Goal: Task Accomplishment & Management: Manage account settings

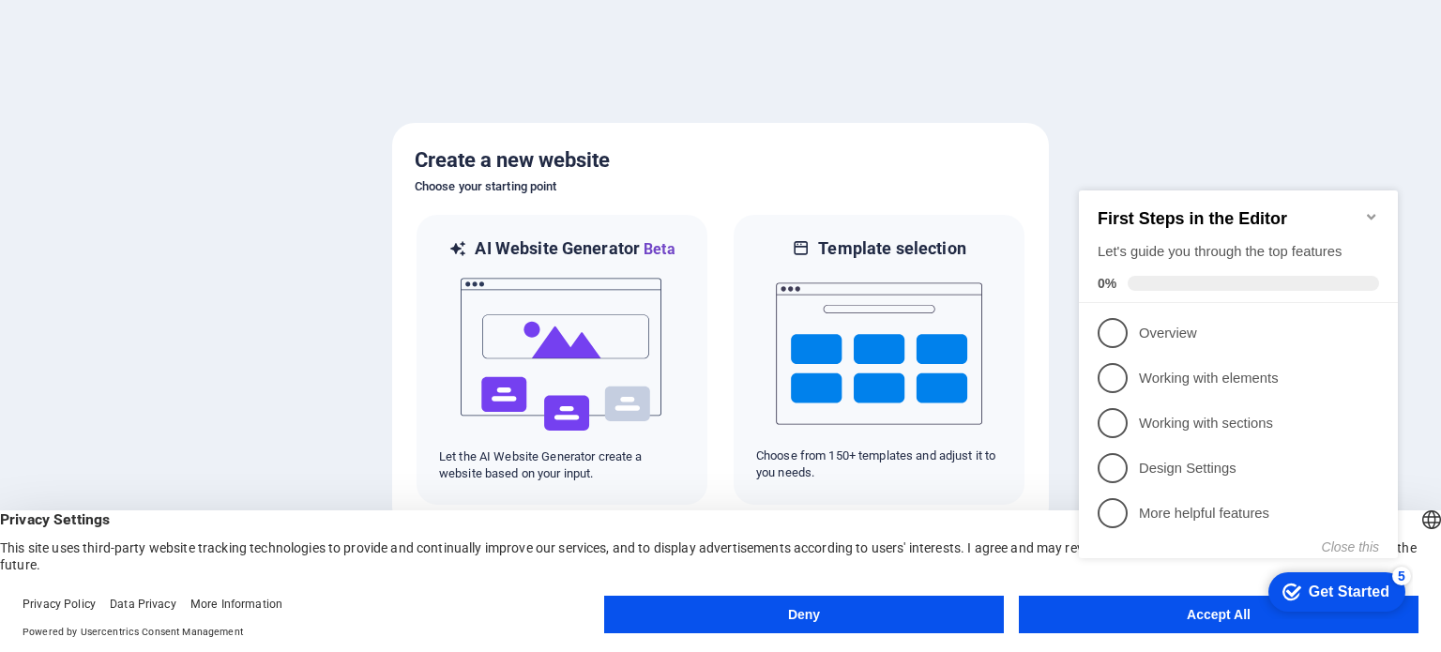
click div "checkmark Get Started 5 First Steps in the Editor Let's guide you through the t…"
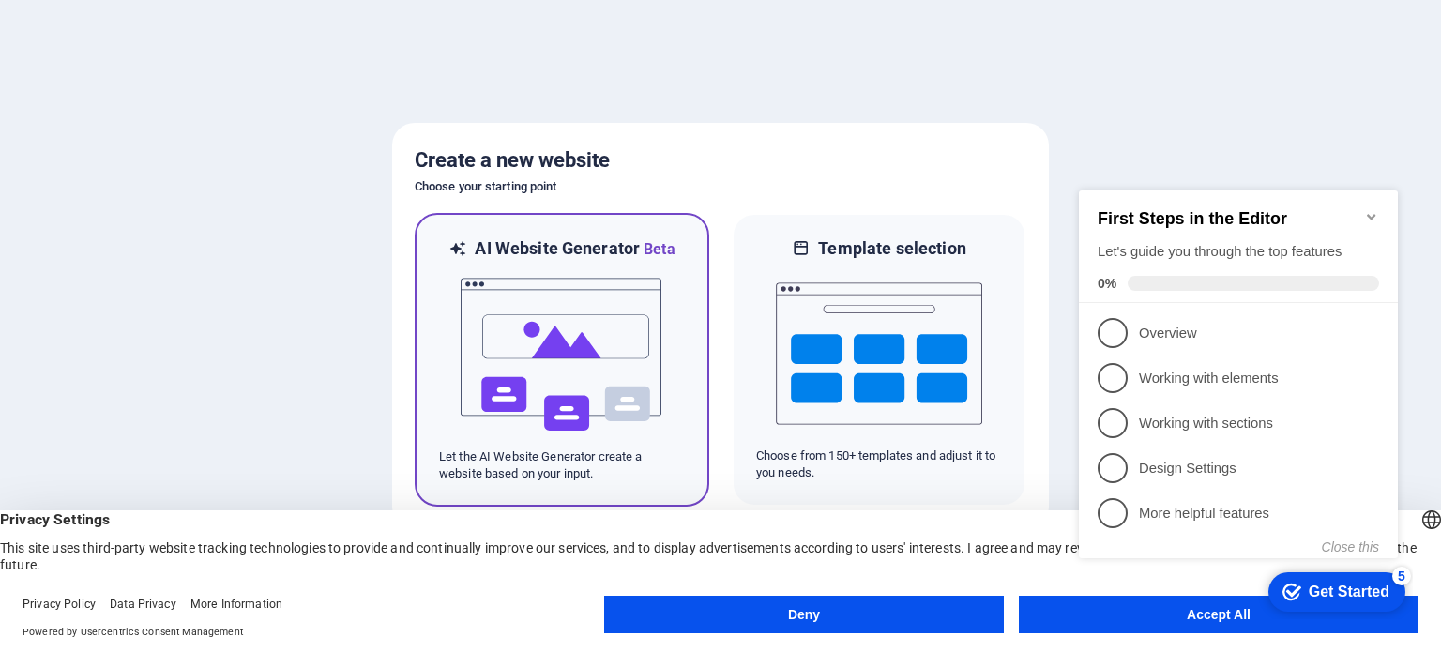
click at [499, 355] on img at bounding box center [562, 355] width 206 height 188
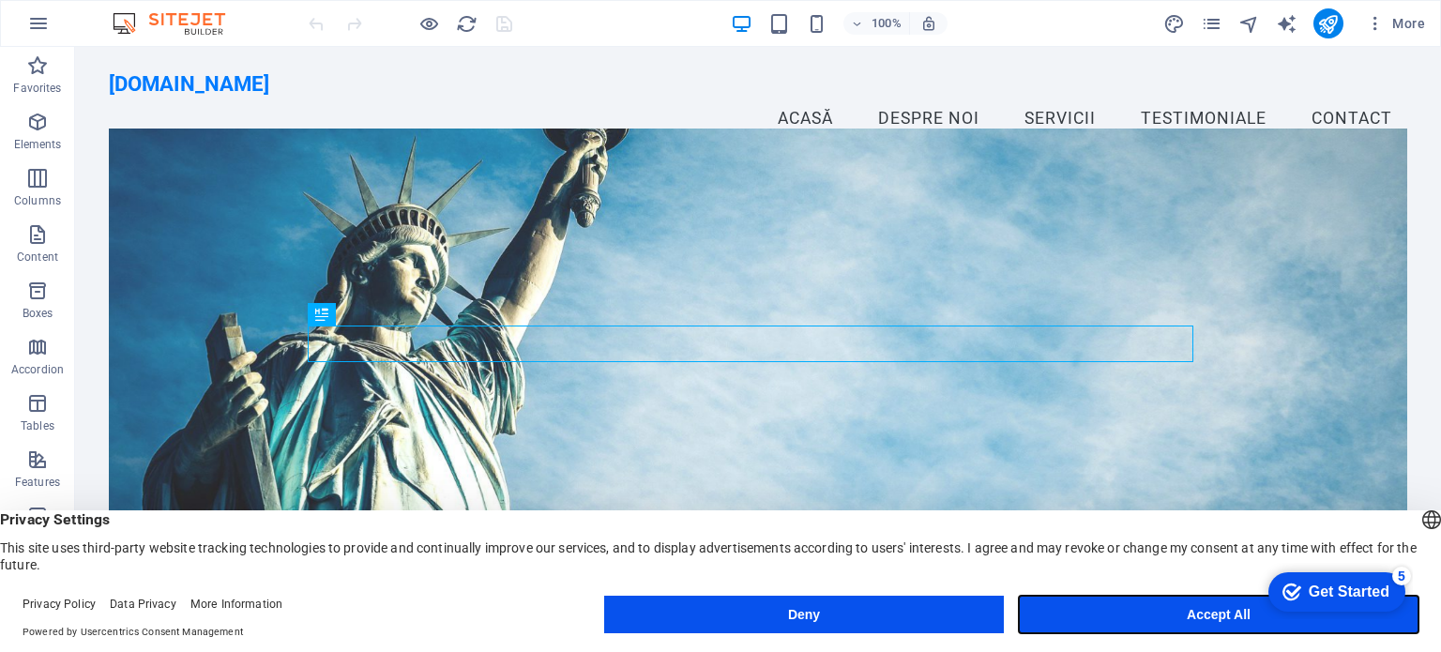
click at [1120, 615] on button "Accept All" at bounding box center [1219, 615] width 400 height 38
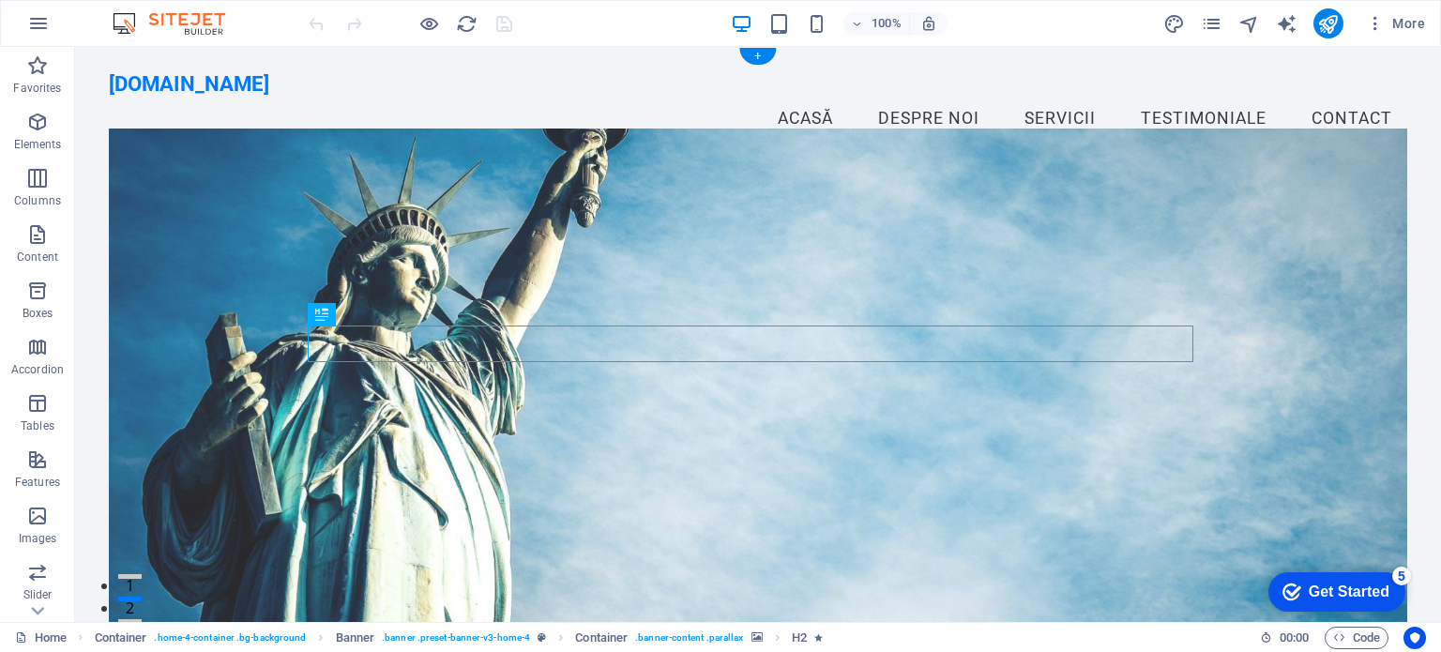
click at [1239, 378] on figure at bounding box center [758, 391] width 1298 height 525
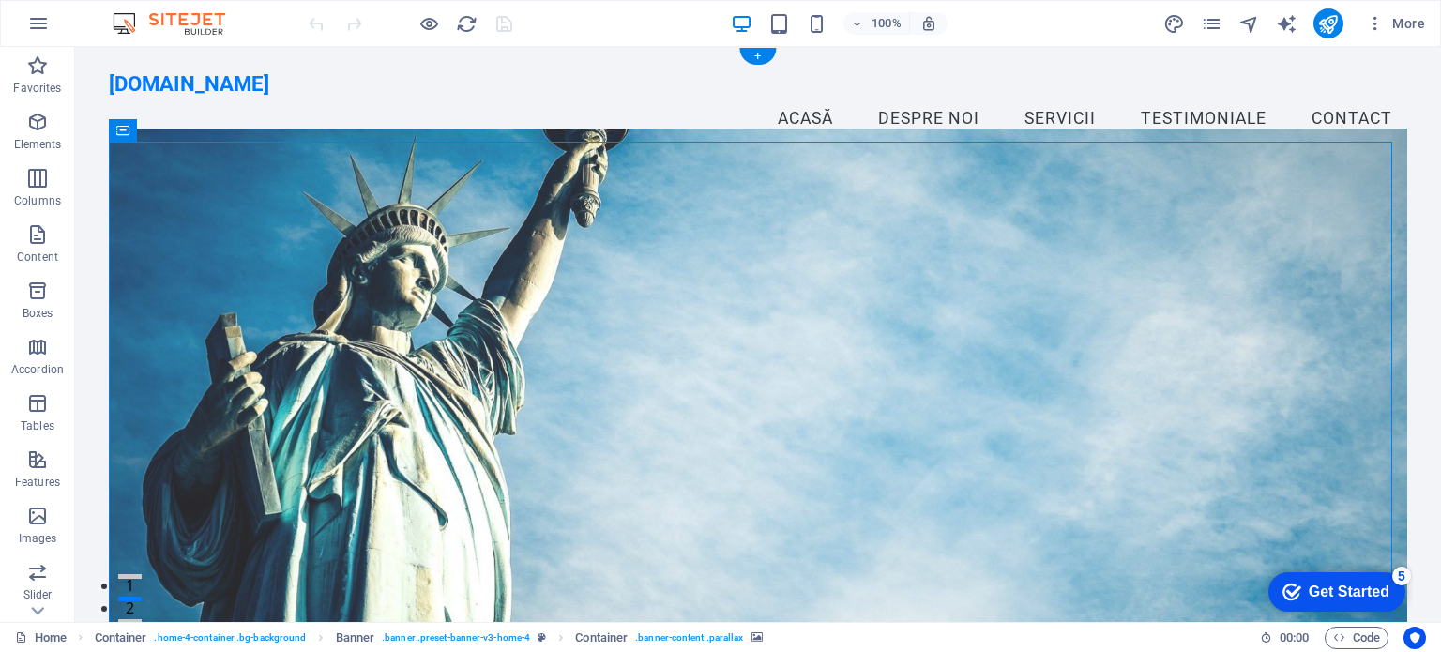
click at [1292, 365] on figure at bounding box center [758, 391] width 1298 height 525
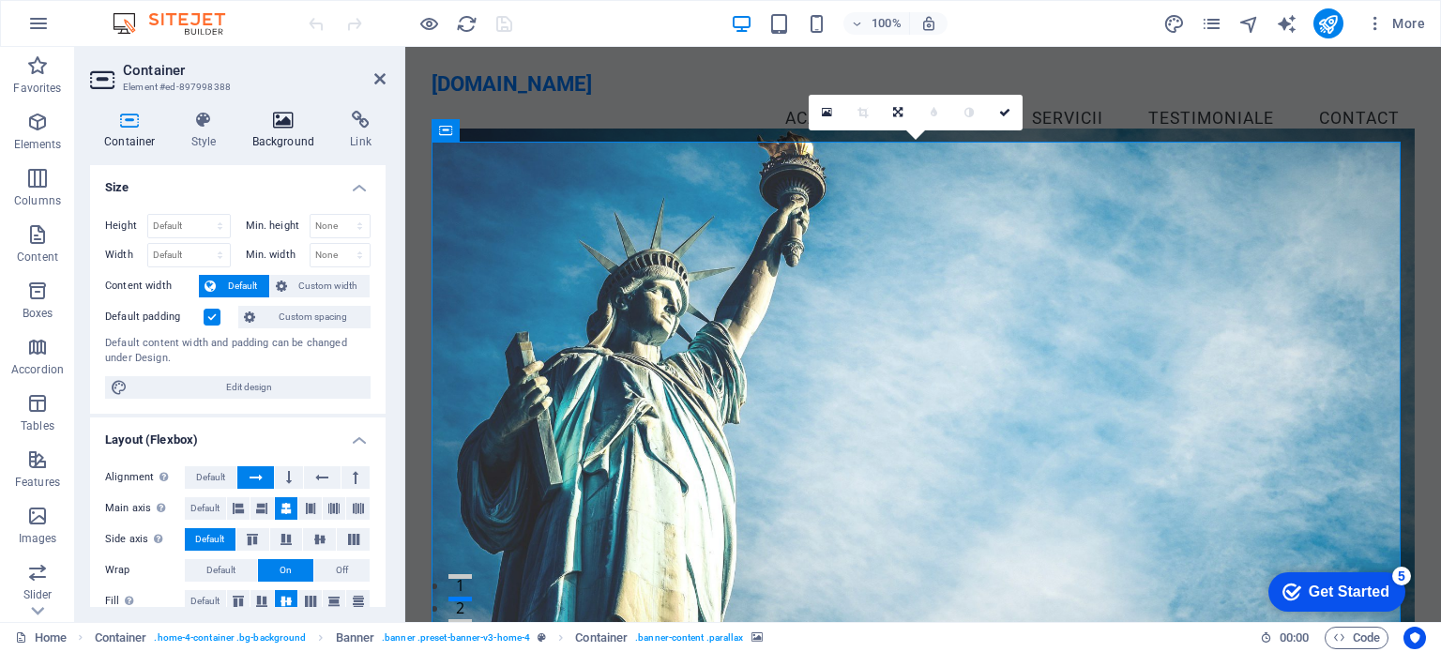
click at [272, 130] on h4 "Background" at bounding box center [287, 130] width 99 height 39
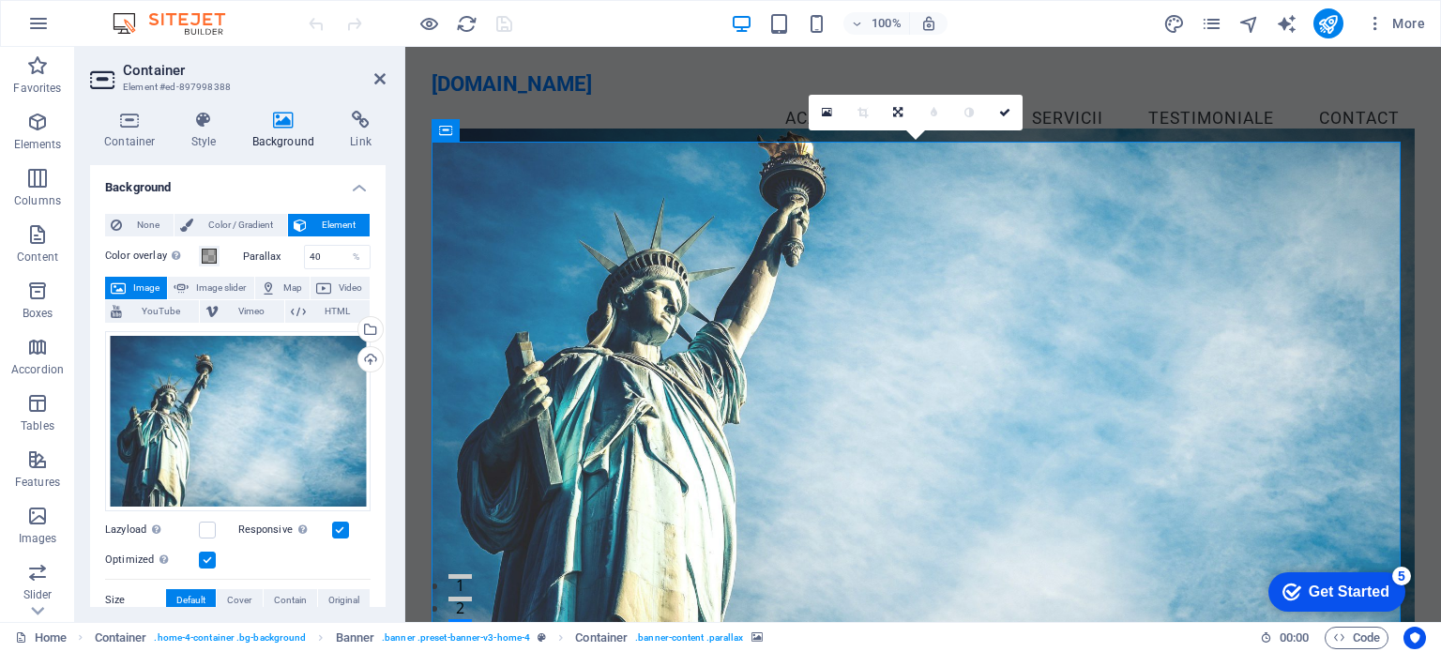
click at [129, 273] on div "Color overlay Places an overlay over the background to colorize it Parallax 40 …" at bounding box center [238, 554] width 266 height 635
click at [129, 288] on button "Image" at bounding box center [136, 288] width 62 height 23
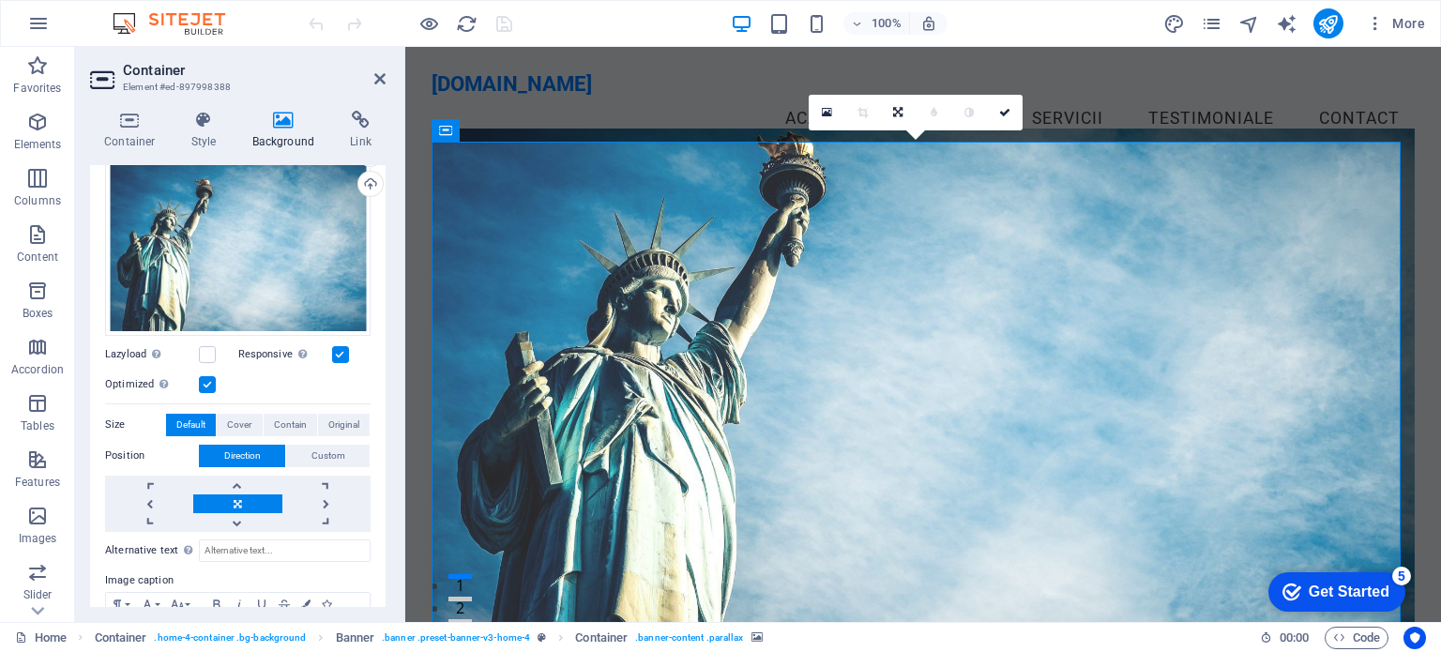
scroll to position [89, 0]
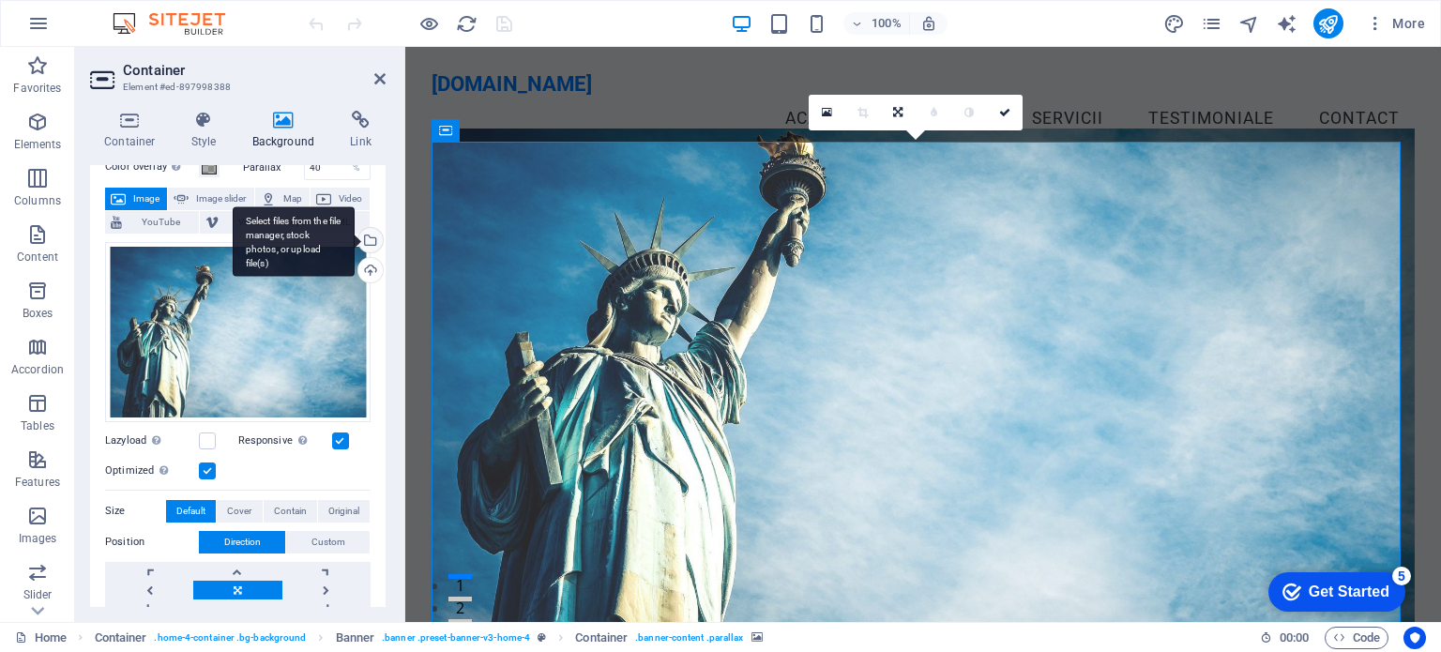
click at [368, 244] on div "Select files from the file manager, stock photos, or upload file(s)" at bounding box center [369, 242] width 28 height 28
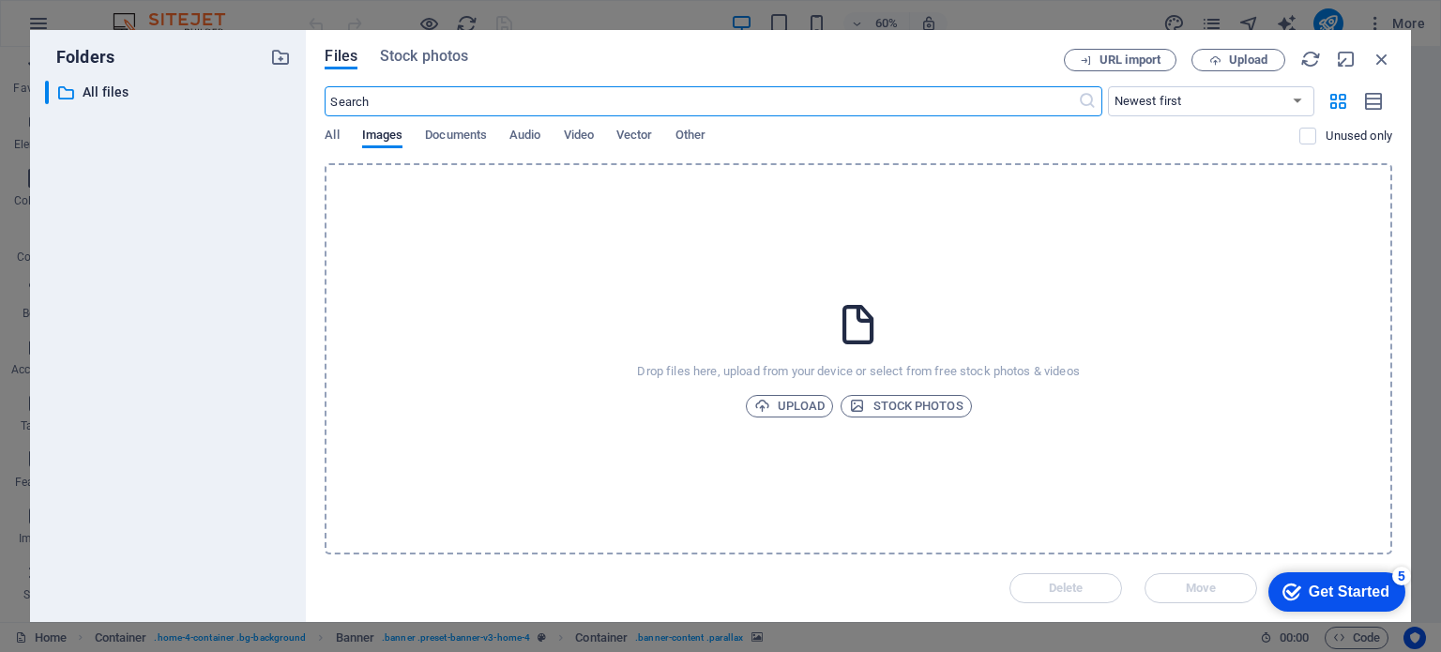
click at [854, 321] on icon at bounding box center [858, 324] width 47 height 47
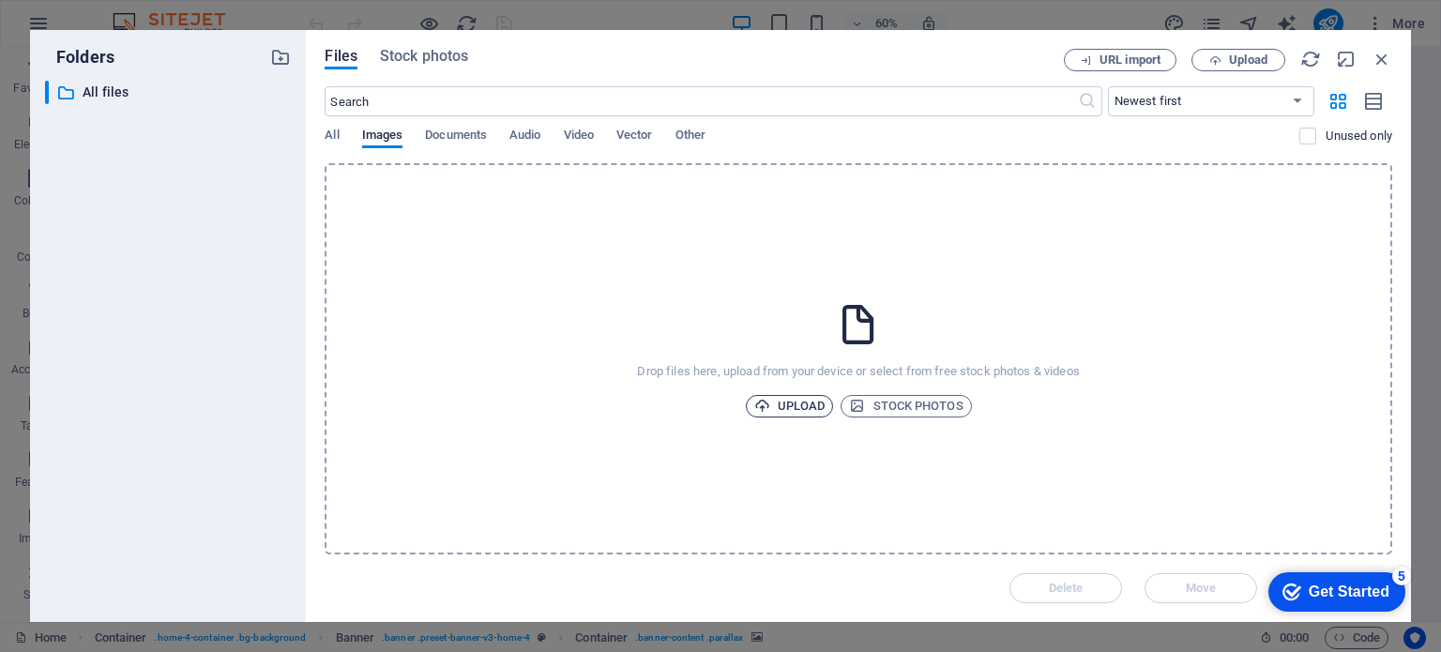
click at [809, 404] on span "Upload" at bounding box center [789, 406] width 71 height 23
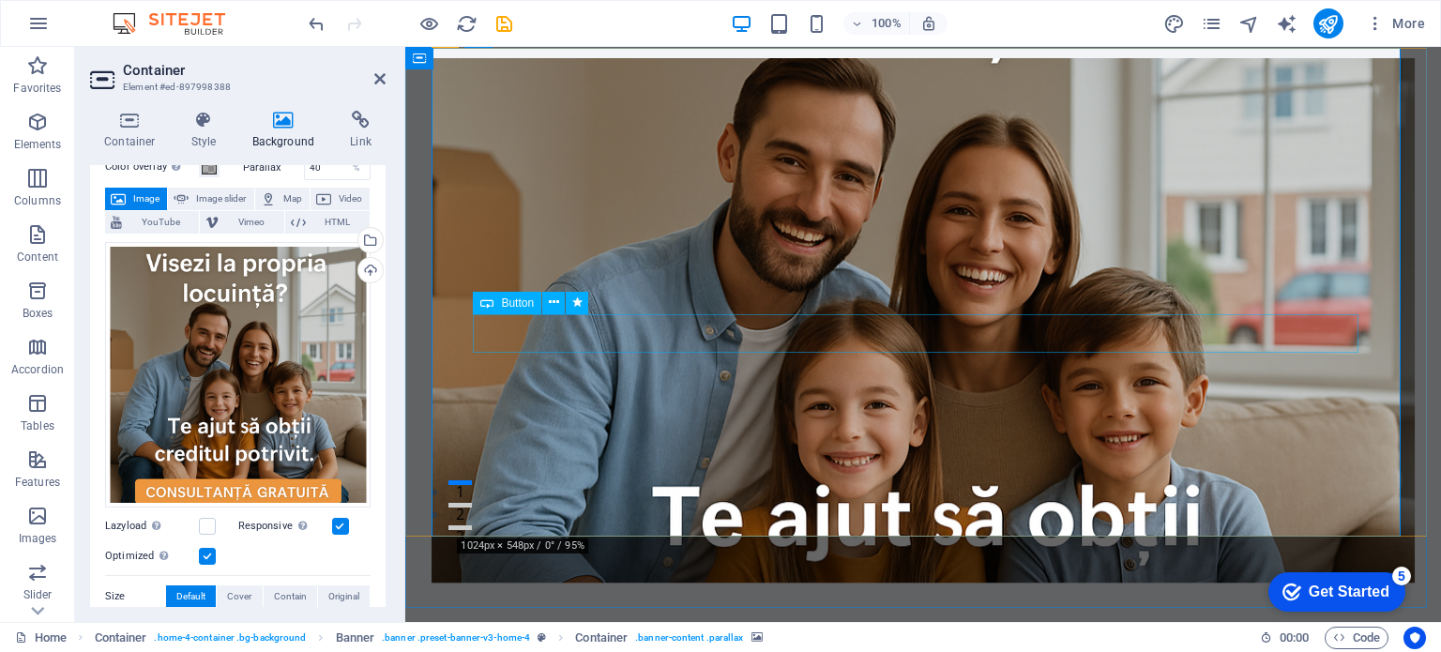
scroll to position [0, 0]
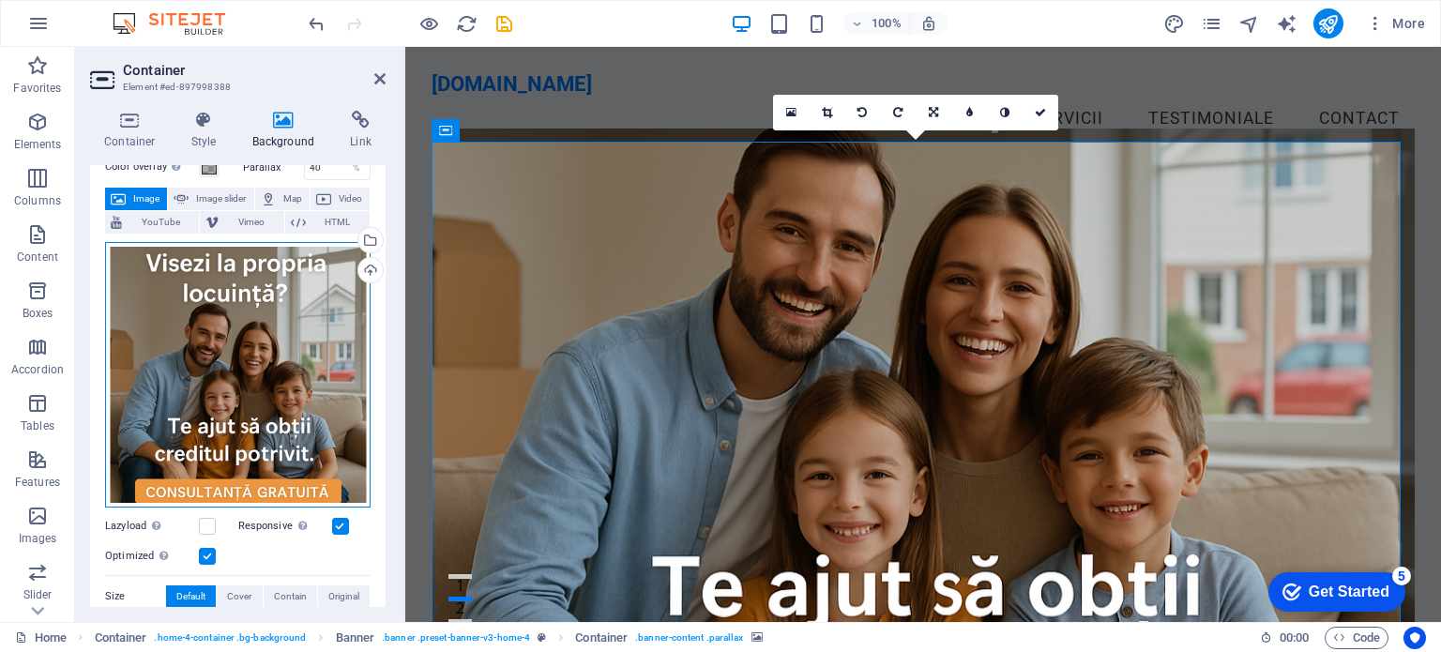
click at [206, 259] on div "Drag files here, click to choose files or select files from Files or our free s…" at bounding box center [238, 375] width 266 height 266
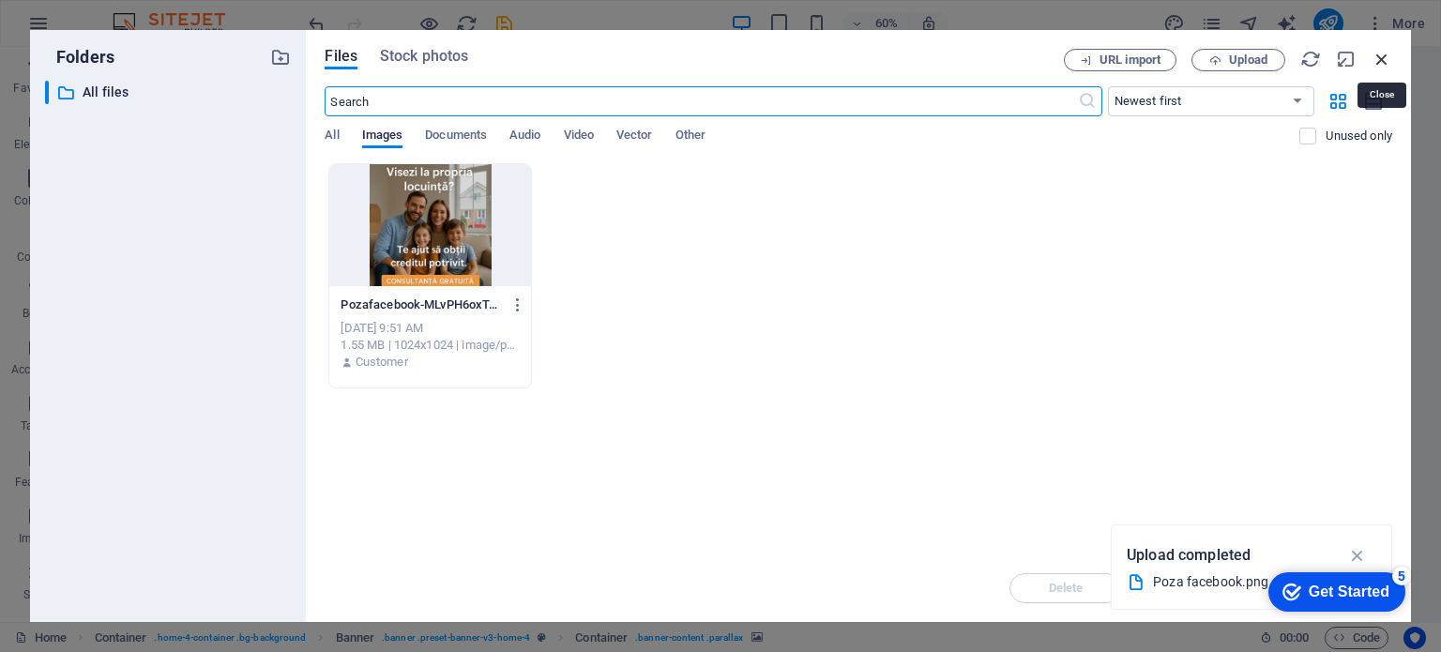
click at [1389, 56] on icon "button" at bounding box center [1382, 59] width 21 height 21
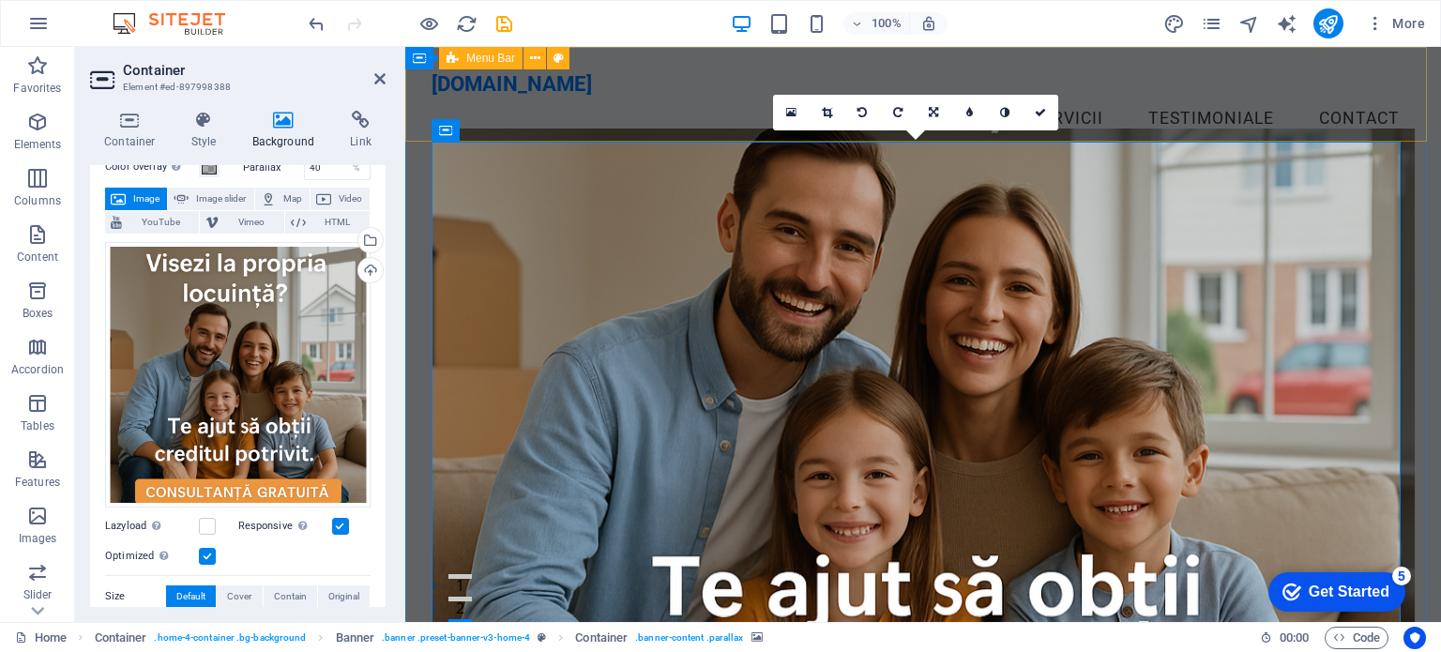
click at [1181, 125] on div "[DOMAIN_NAME] Menu Acasă Despre noi Servicii Testimoniale Contact" at bounding box center [923, 106] width 1036 height 119
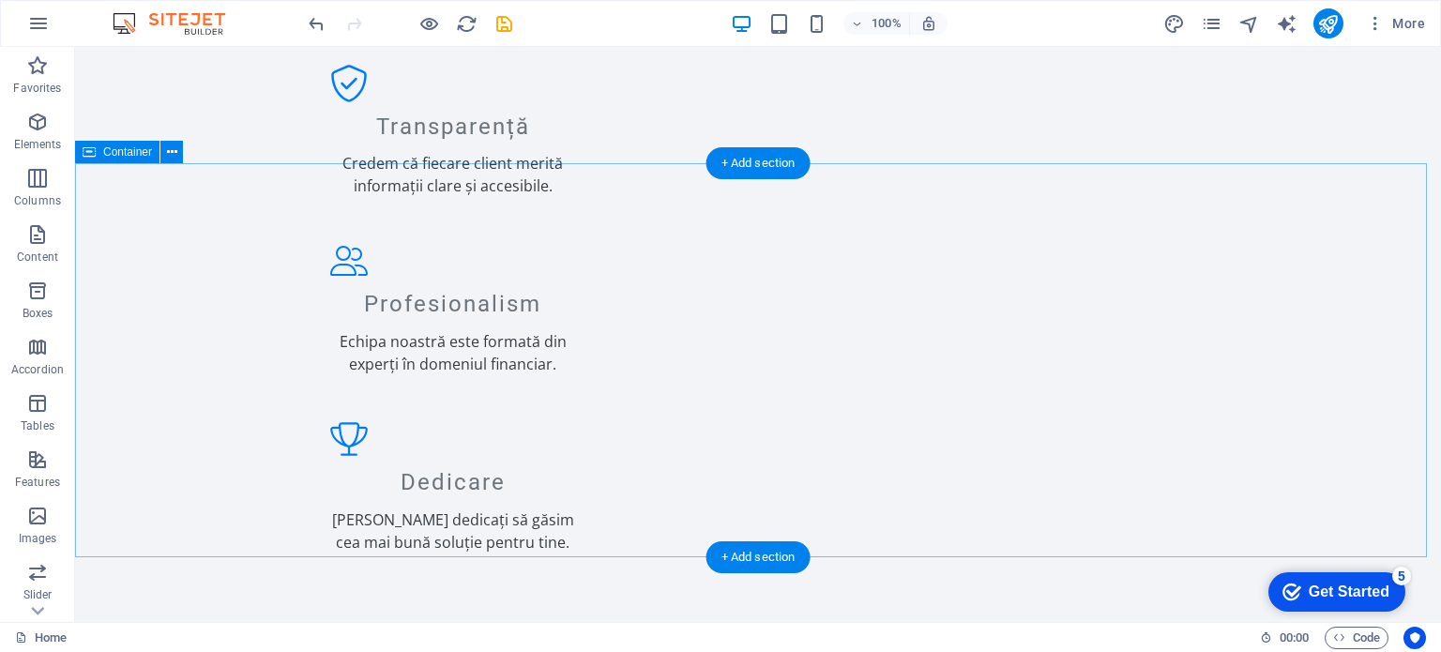
scroll to position [2158, 0]
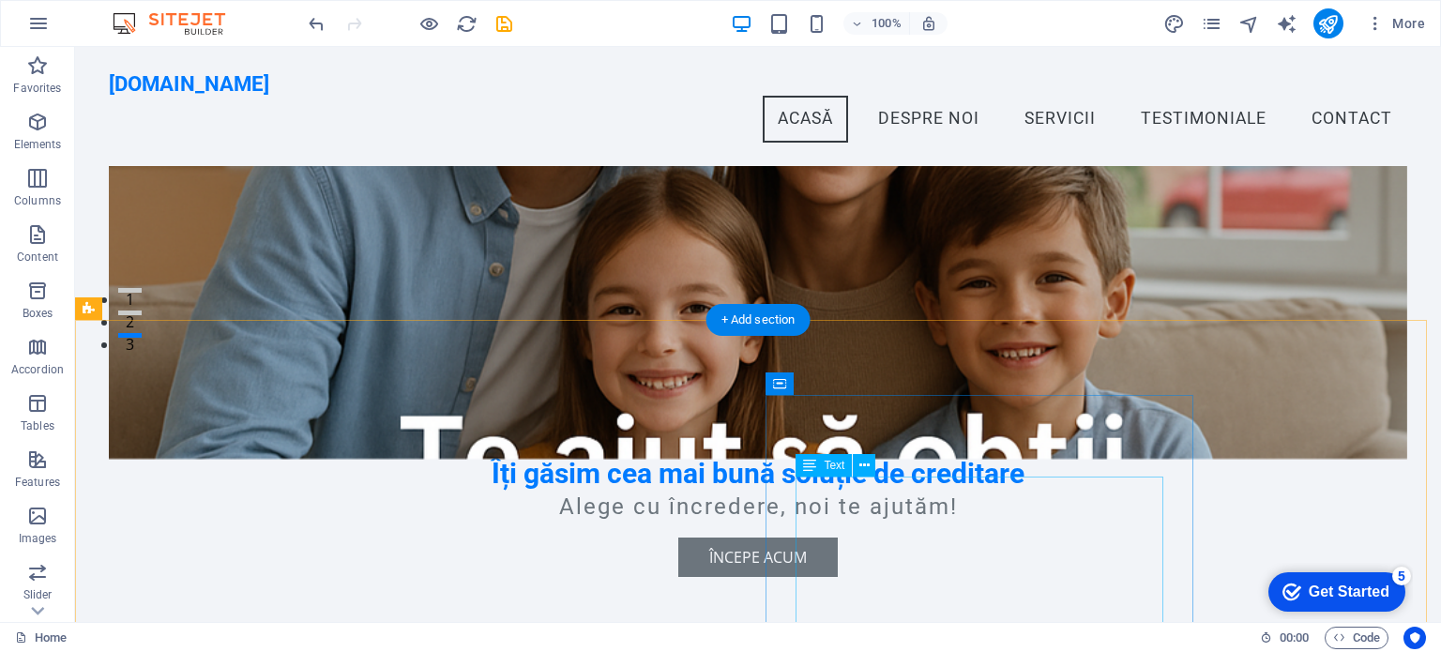
scroll to position [0, 0]
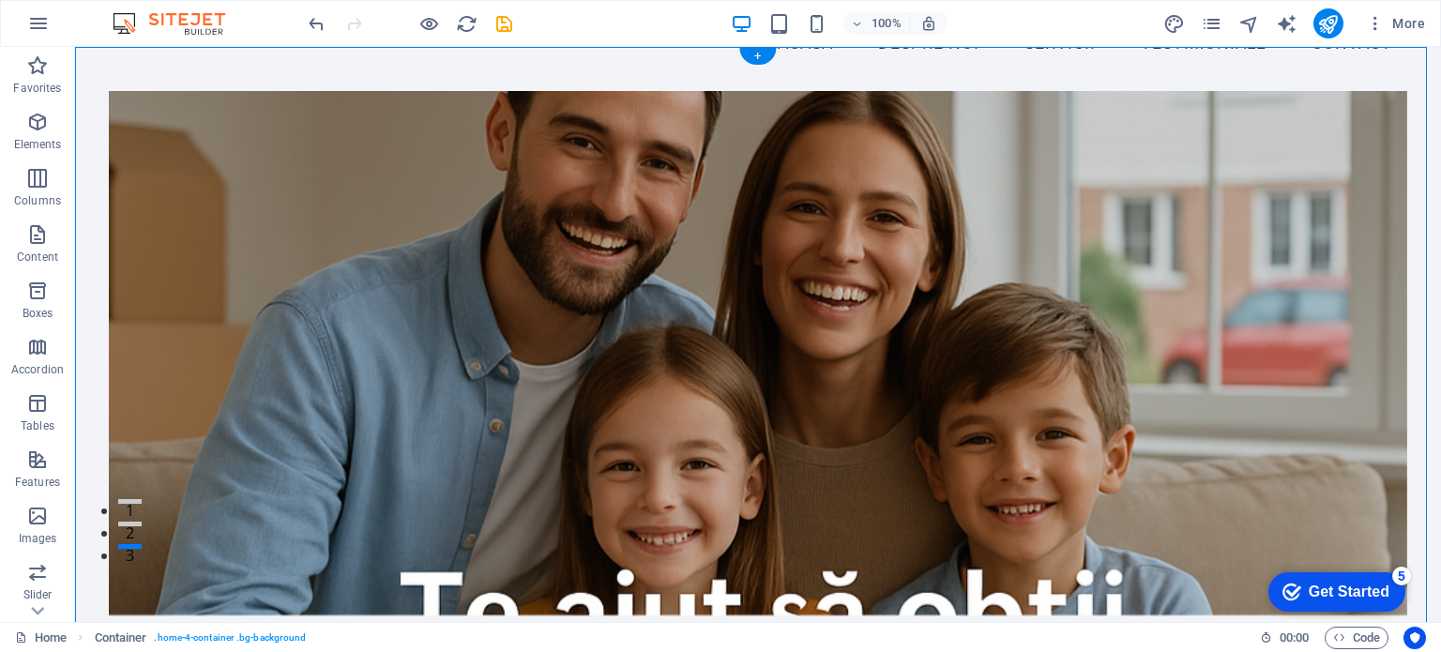
scroll to position [94, 0]
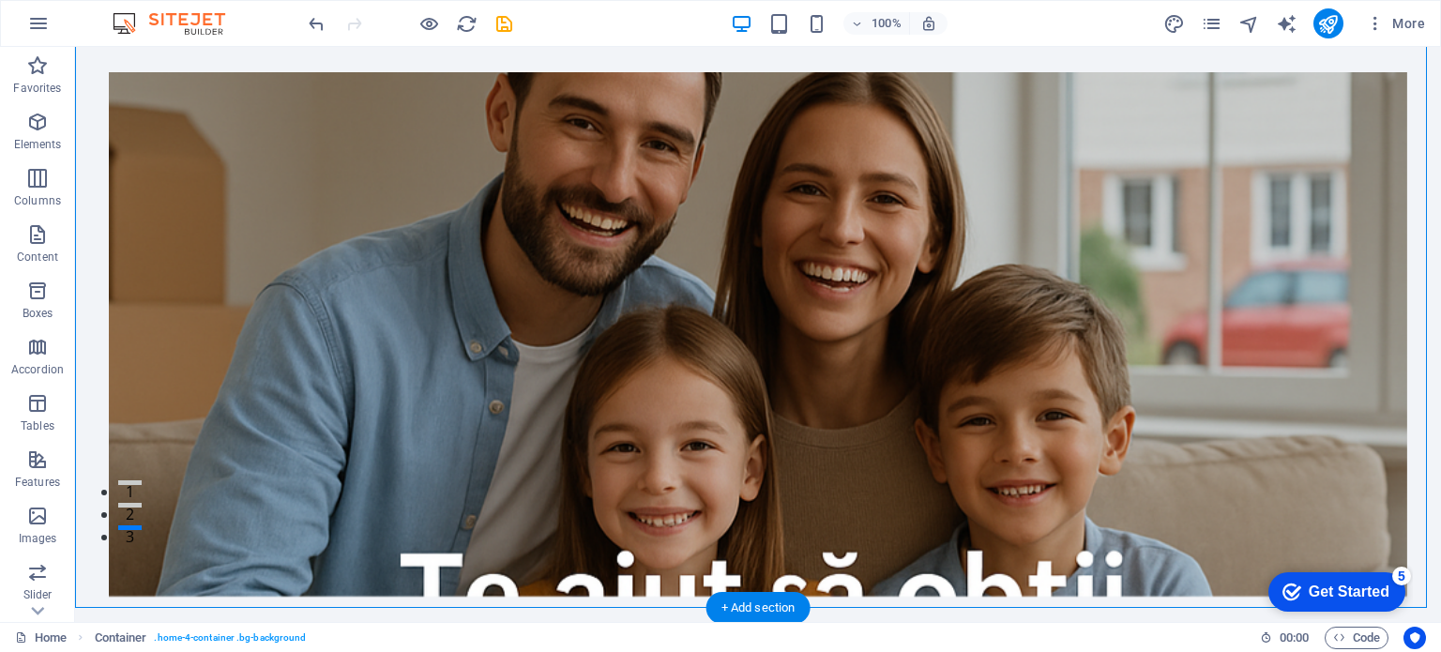
click at [678, 145] on figure at bounding box center [758, 334] width 1298 height 525
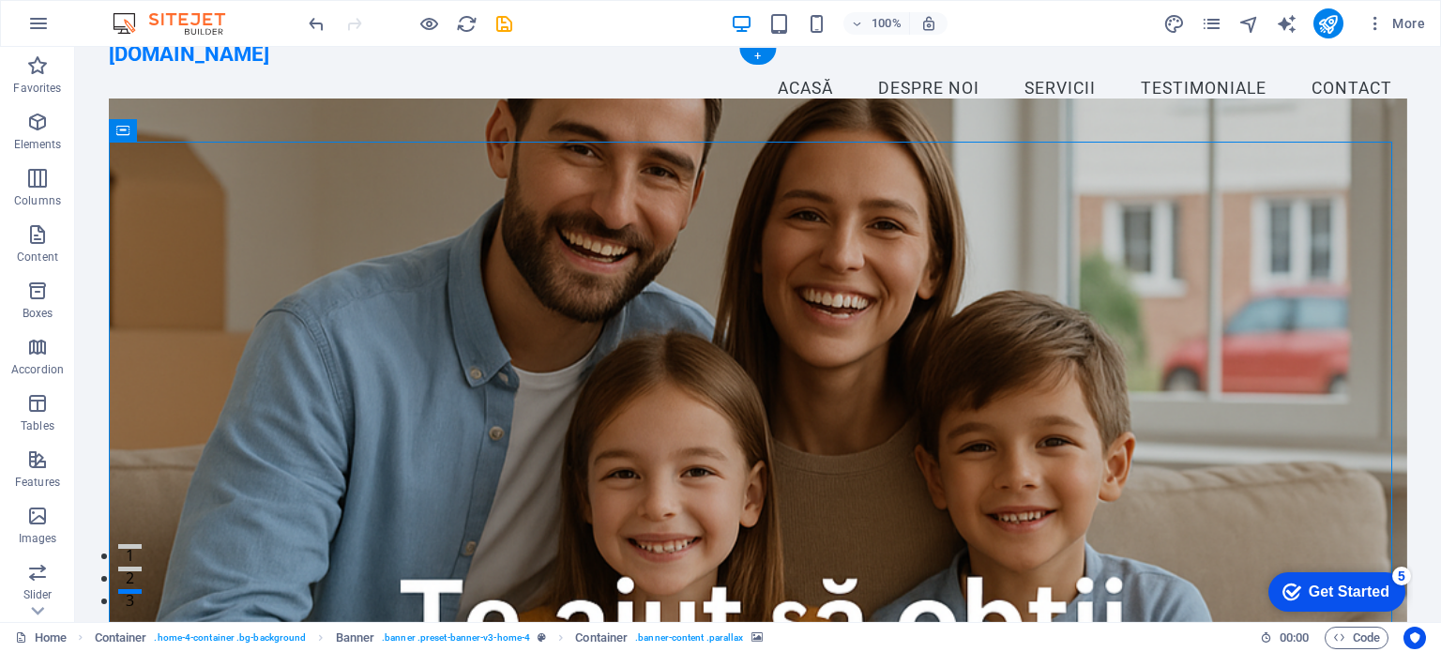
scroll to position [0, 0]
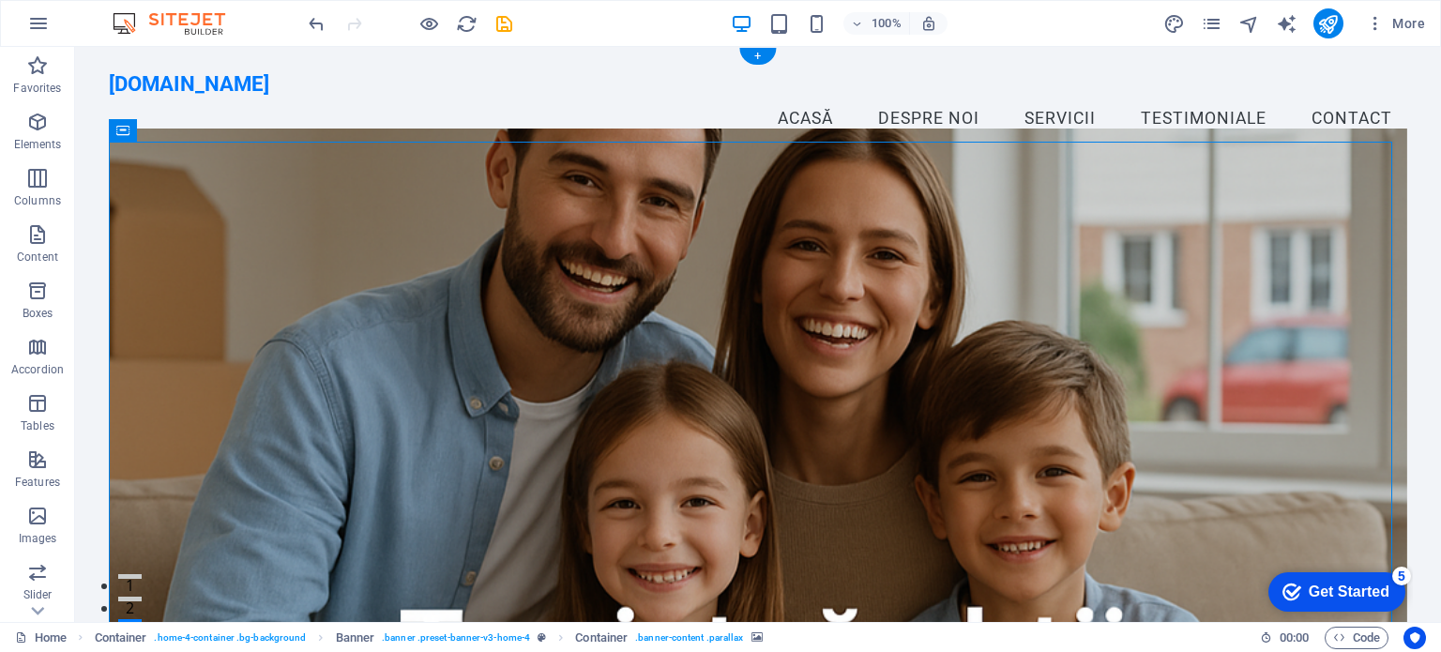
click at [1186, 256] on figure at bounding box center [758, 391] width 1298 height 525
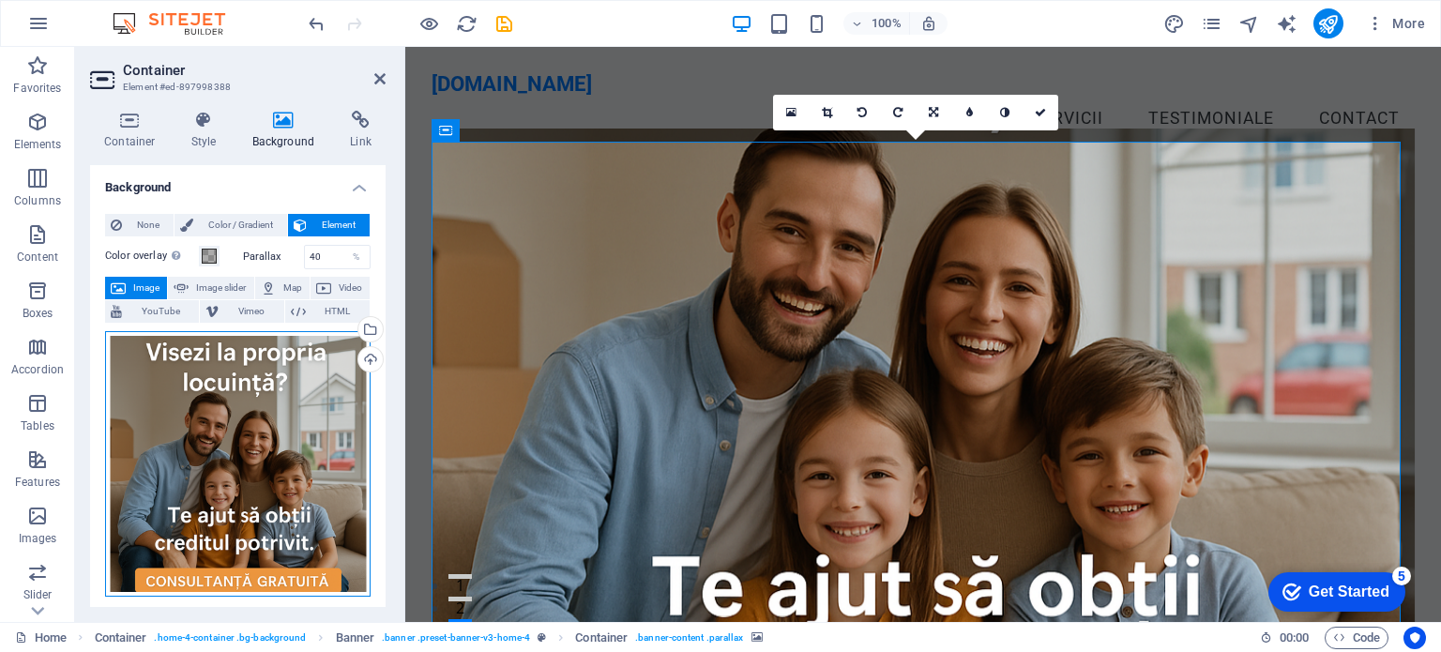
click at [207, 451] on div "Drag files here, click to choose files or select files from Files or our free s…" at bounding box center [238, 464] width 266 height 266
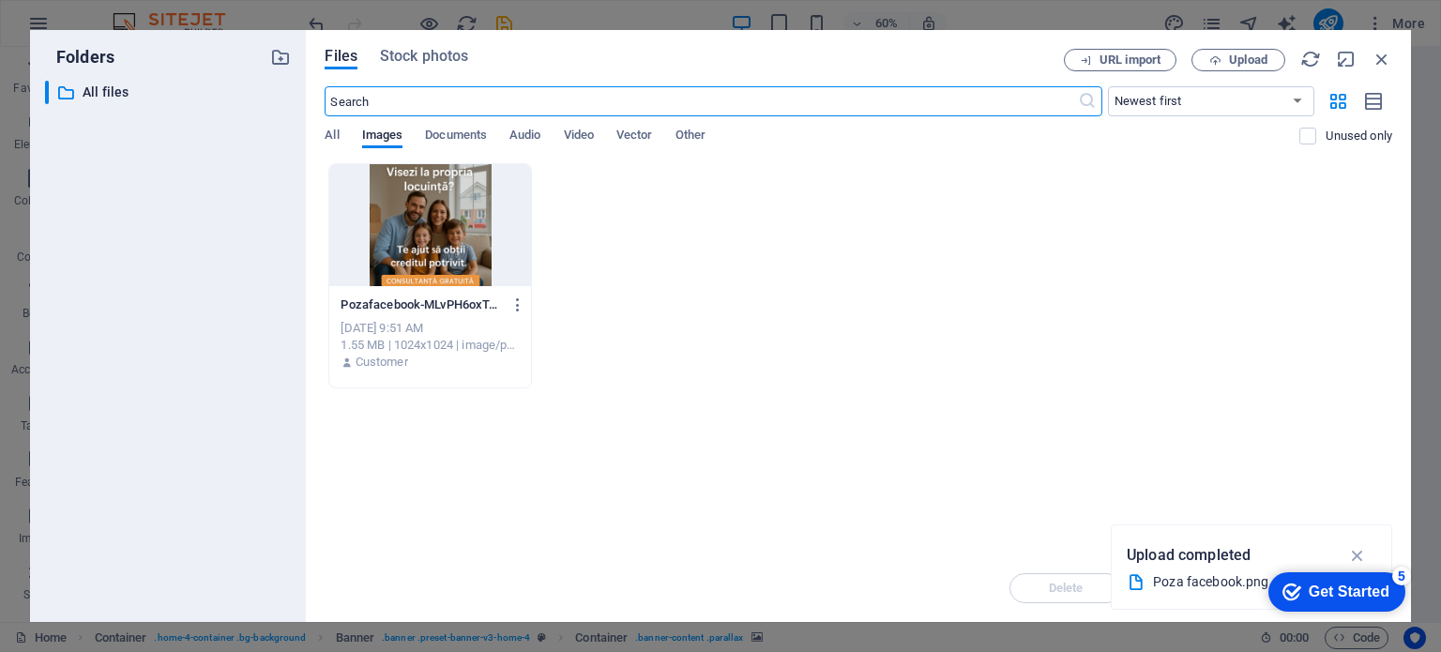
click at [463, 241] on div at bounding box center [429, 225] width 201 height 122
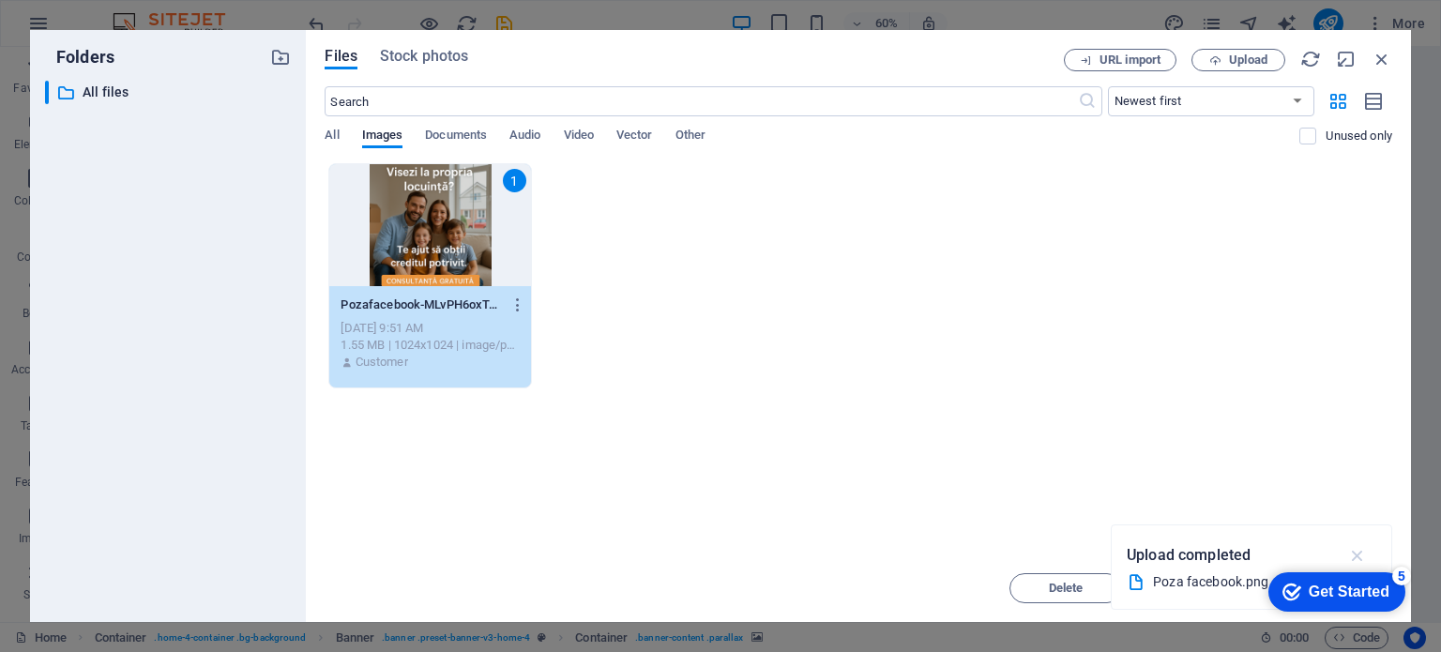
click at [1364, 556] on icon "button" at bounding box center [1359, 555] width 22 height 21
click at [1048, 580] on button "Delete" at bounding box center [1066, 588] width 113 height 30
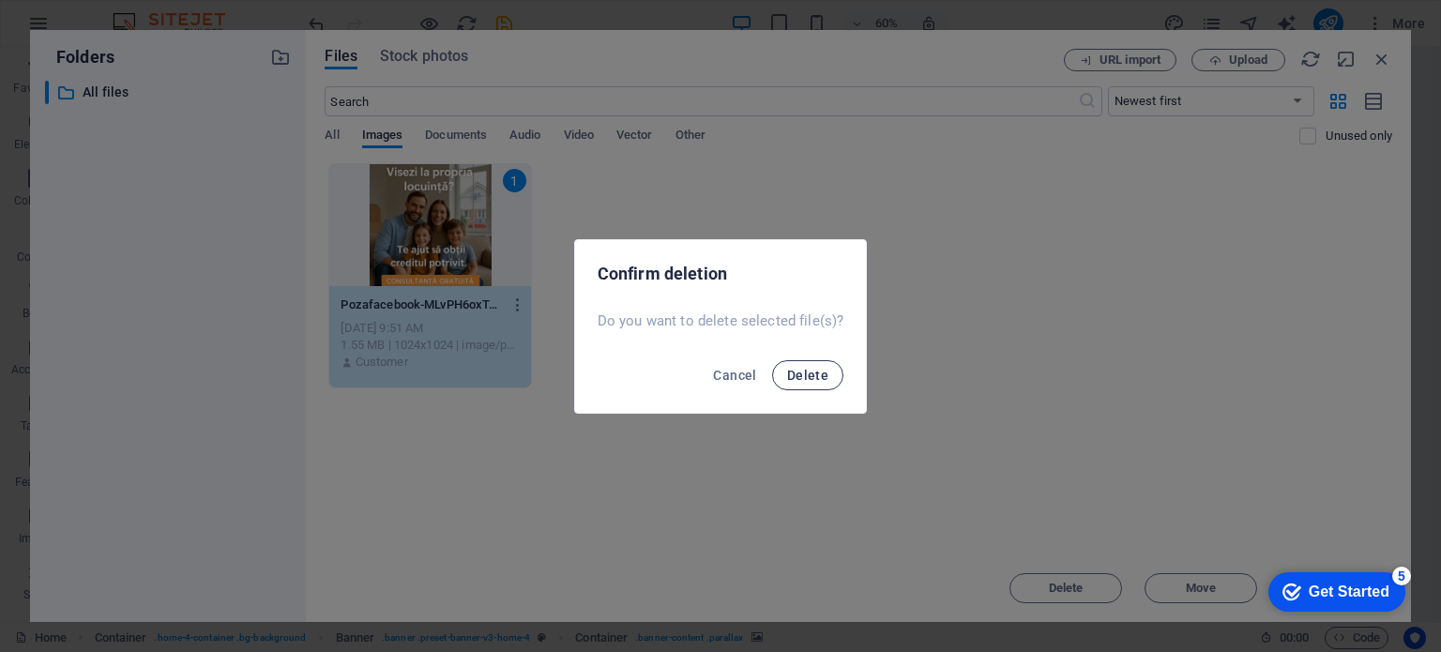
click at [789, 371] on span "Delete" at bounding box center [807, 375] width 41 height 15
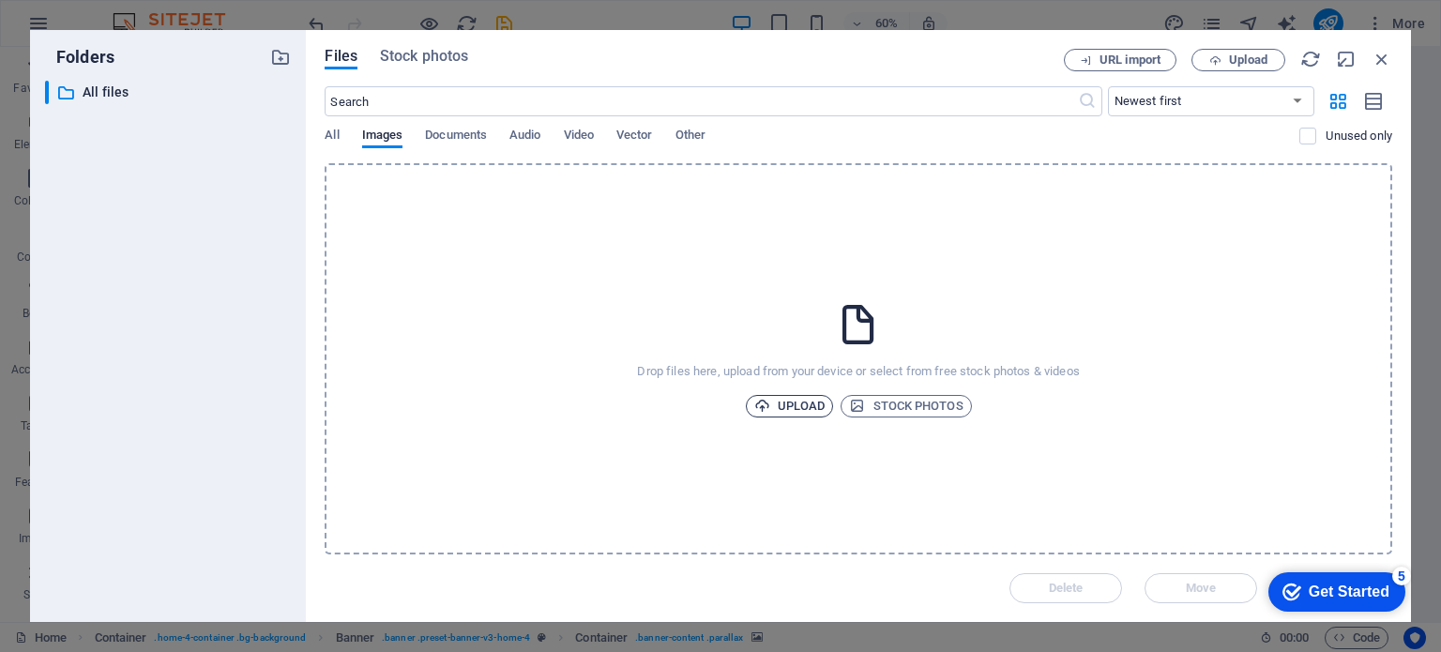
click at [811, 406] on span "Upload" at bounding box center [789, 406] width 71 height 23
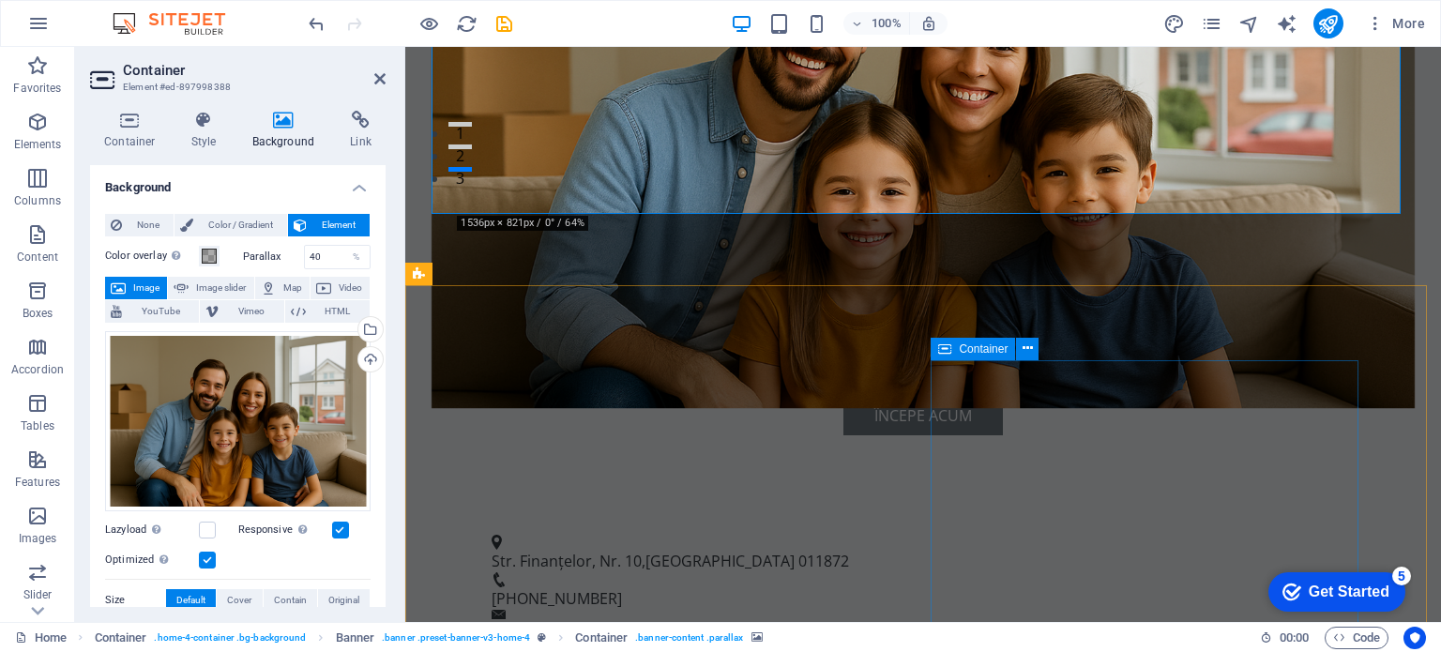
scroll to position [563, 0]
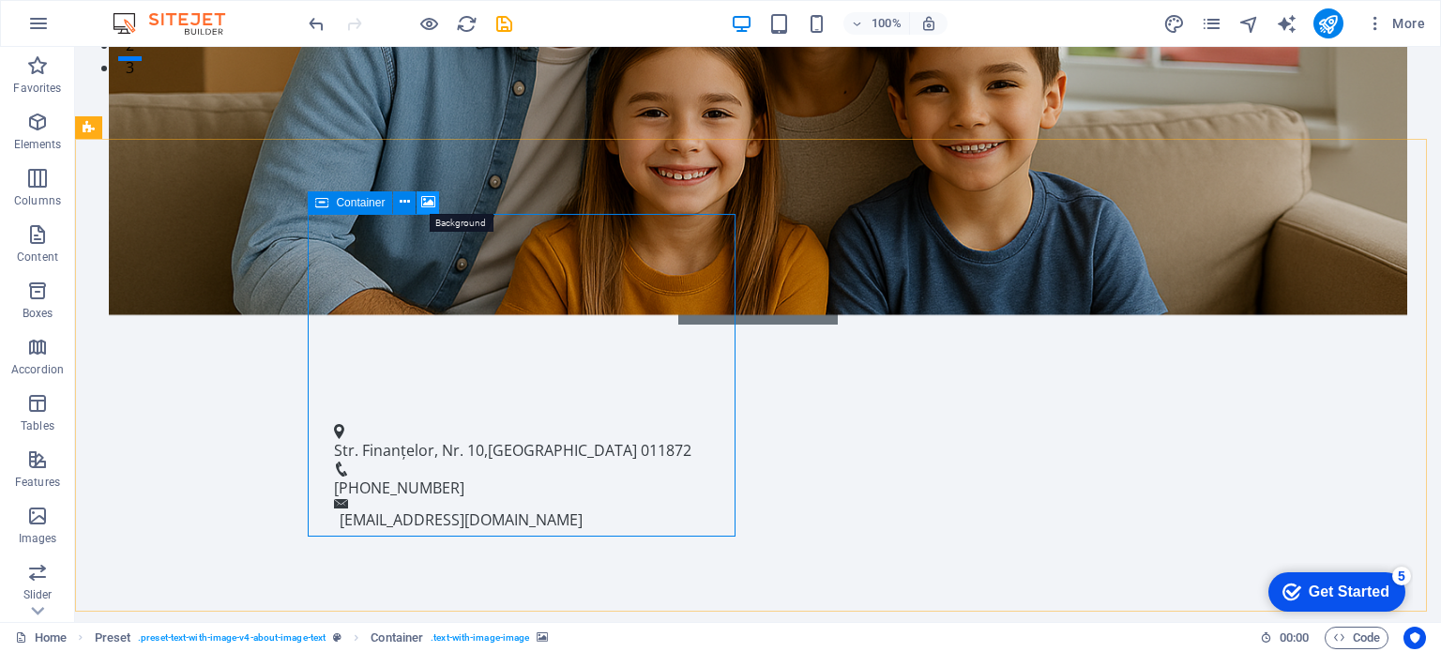
click at [421, 203] on icon at bounding box center [428, 202] width 14 height 20
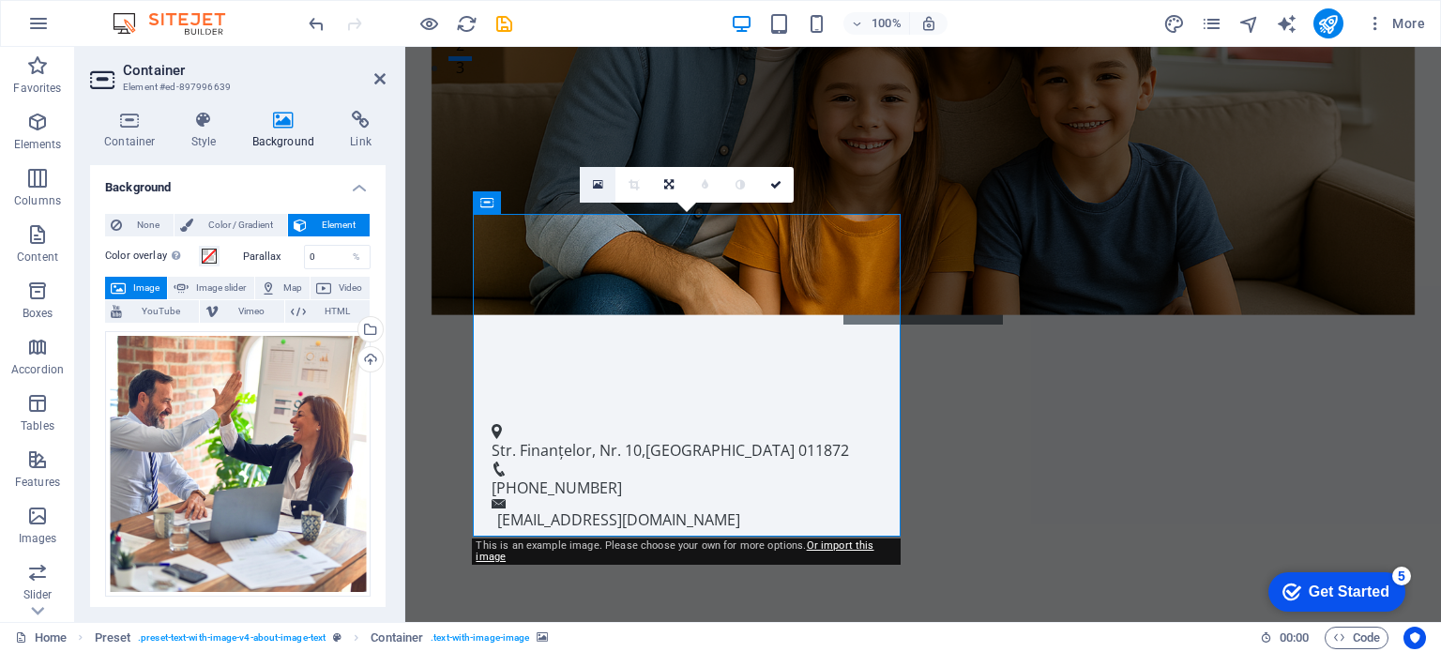
click at [601, 183] on icon at bounding box center [598, 184] width 10 height 13
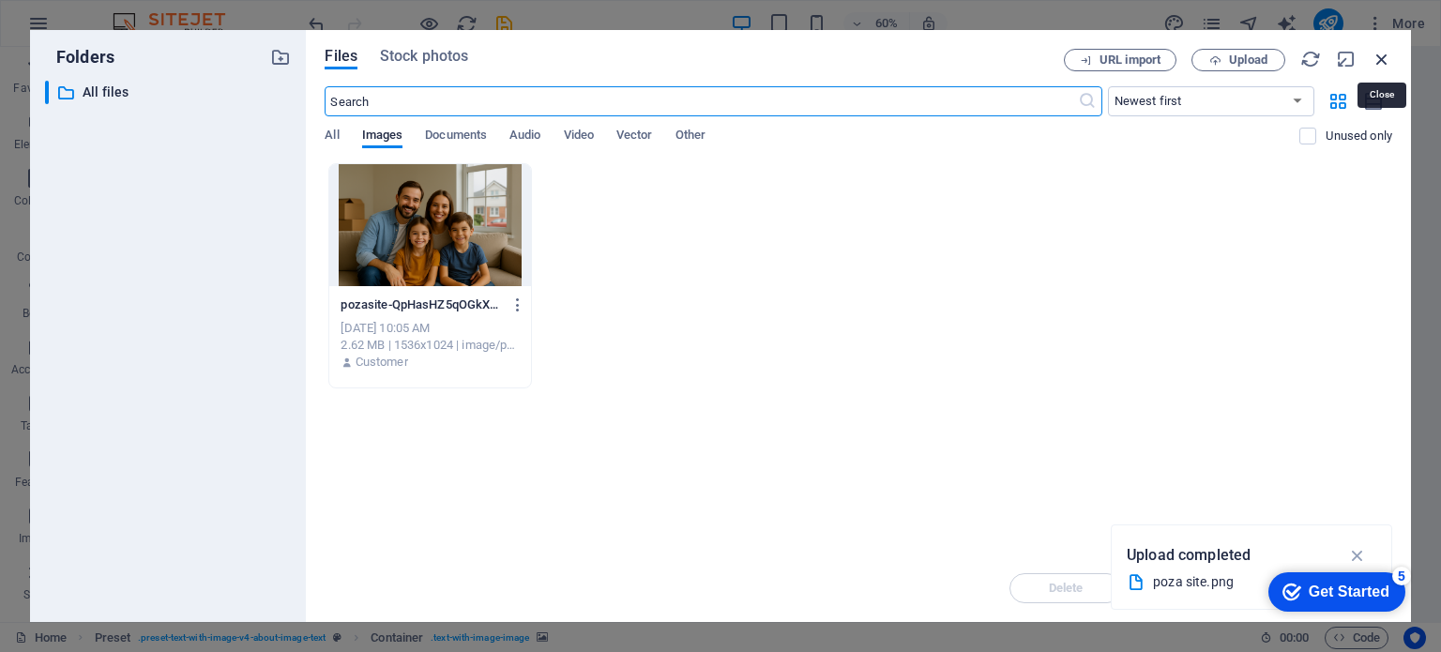
click at [1379, 63] on icon "button" at bounding box center [1382, 59] width 21 height 21
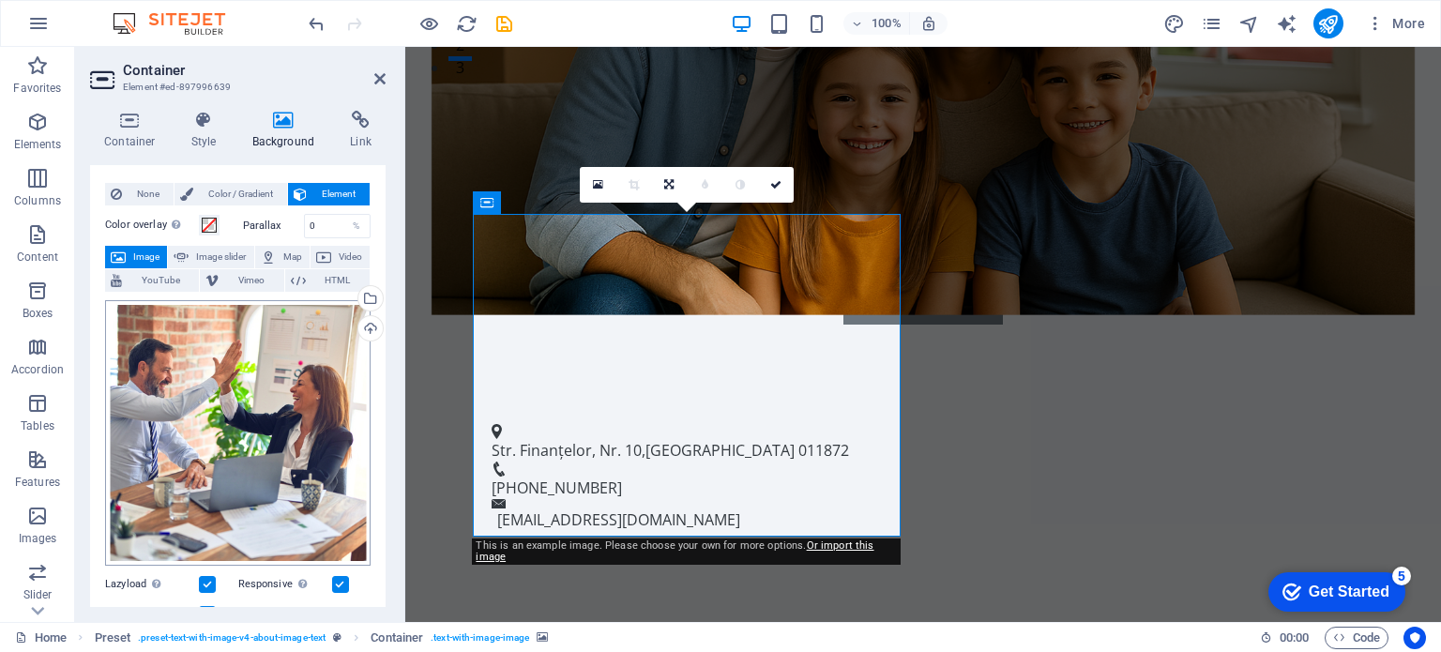
scroll to position [0, 0]
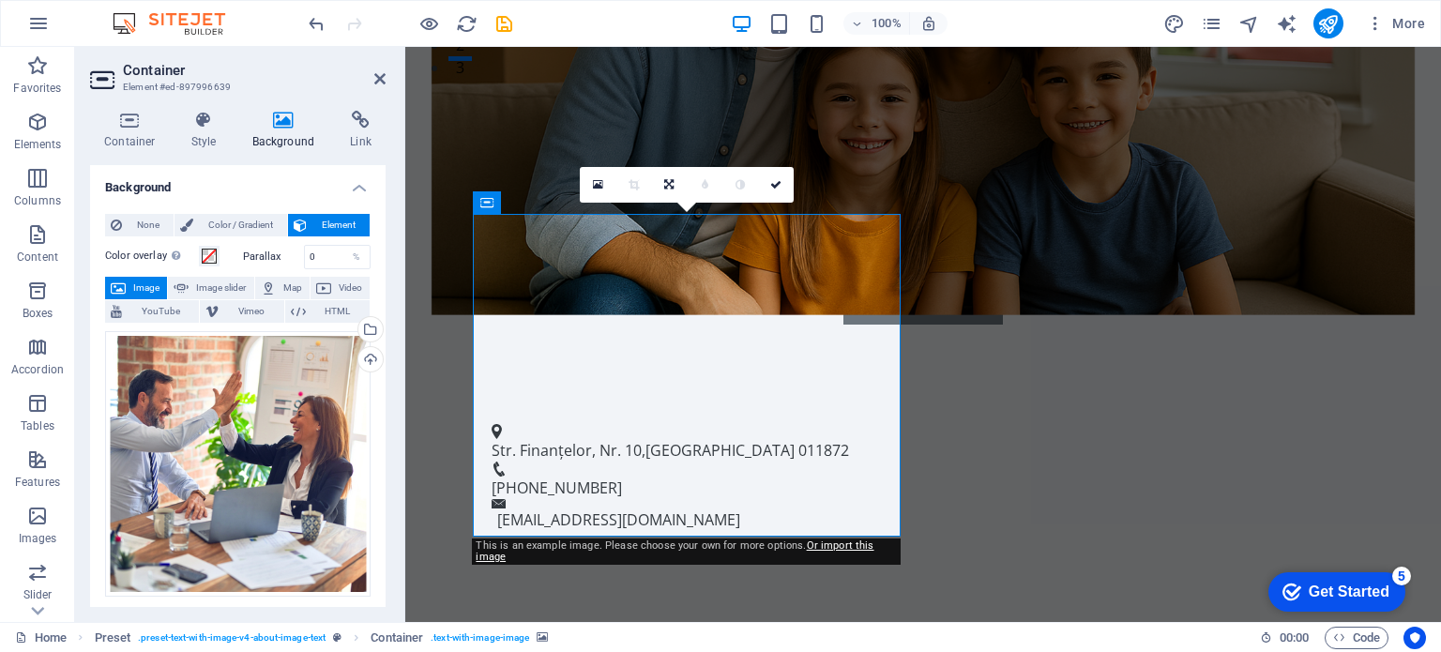
click at [149, 288] on span "Image" at bounding box center [146, 288] width 30 height 23
drag, startPoint x: 595, startPoint y: 182, endPoint x: 316, endPoint y: 222, distance: 281.6
click at [595, 182] on icon at bounding box center [598, 184] width 10 height 13
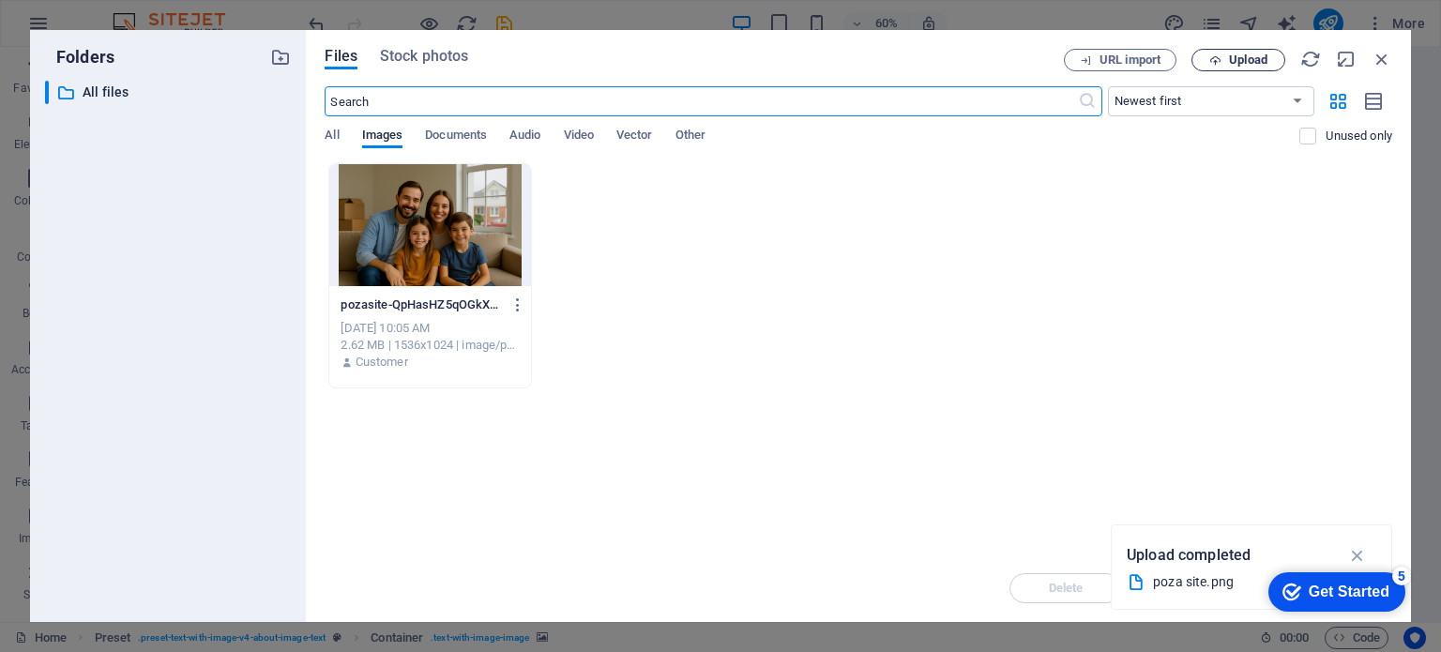
click at [1231, 54] on span "Upload" at bounding box center [1248, 59] width 38 height 11
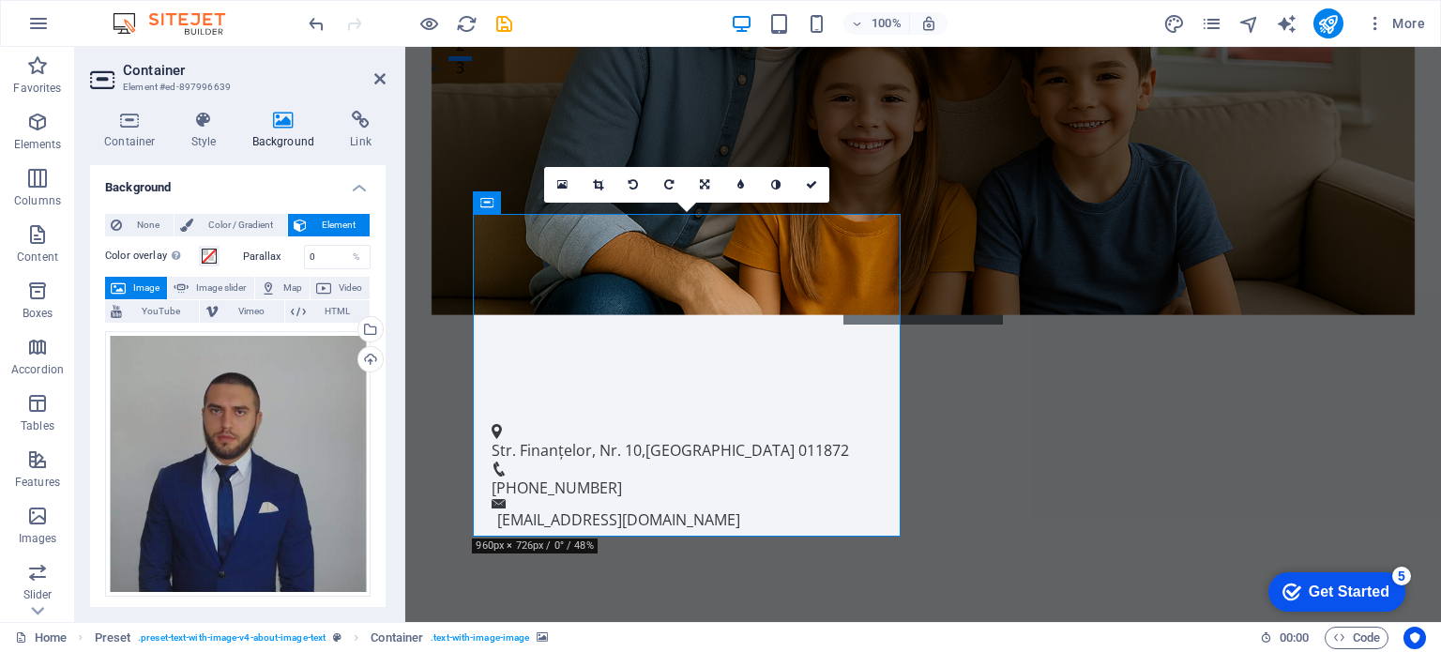
drag, startPoint x: 754, startPoint y: 391, endPoint x: 760, endPoint y: 444, distance: 52.9
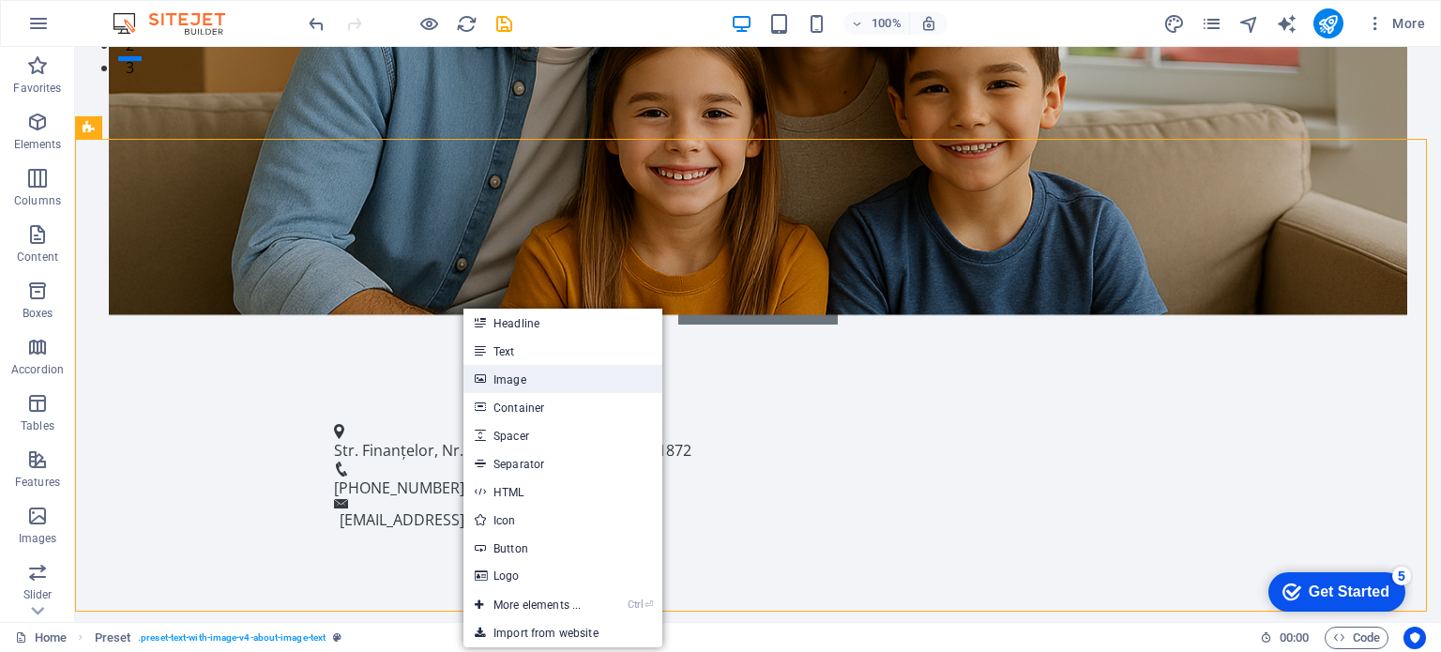
click at [558, 371] on link "Image" at bounding box center [563, 379] width 199 height 28
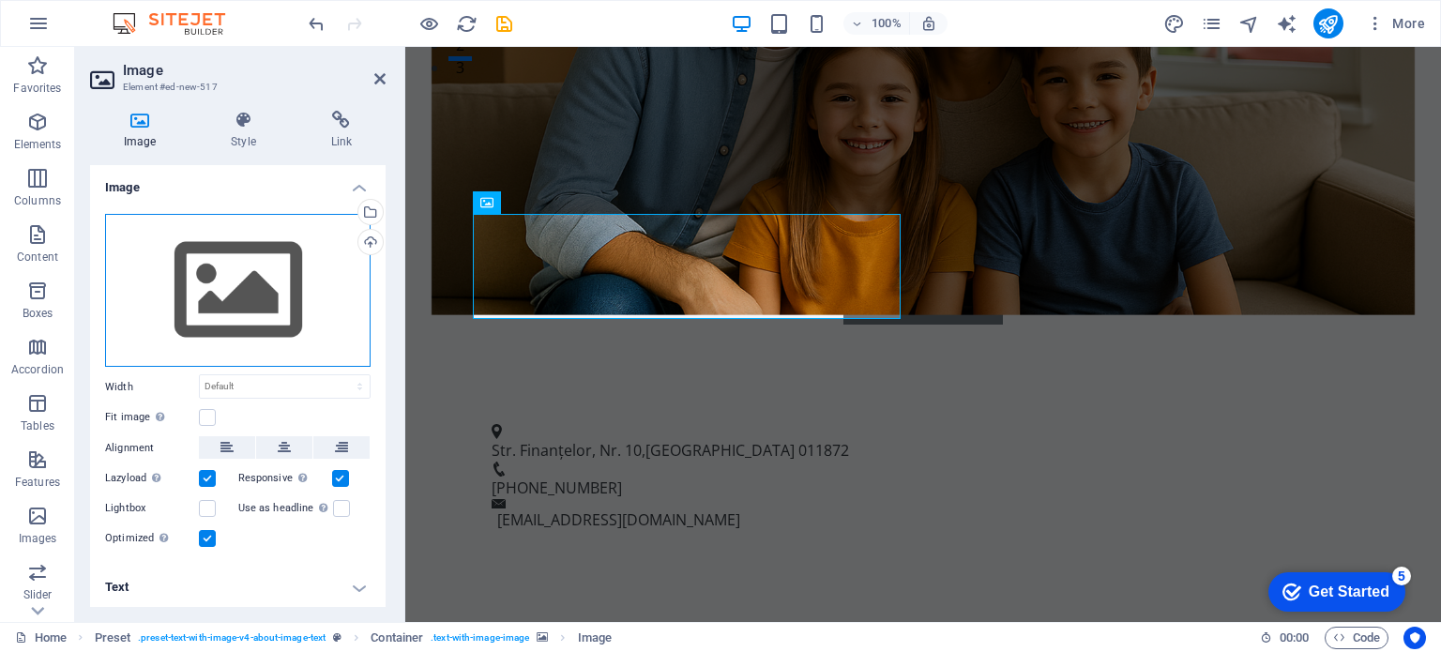
click at [206, 264] on div "Drag files here, click to choose files or select files from Files or our free s…" at bounding box center [238, 291] width 266 height 154
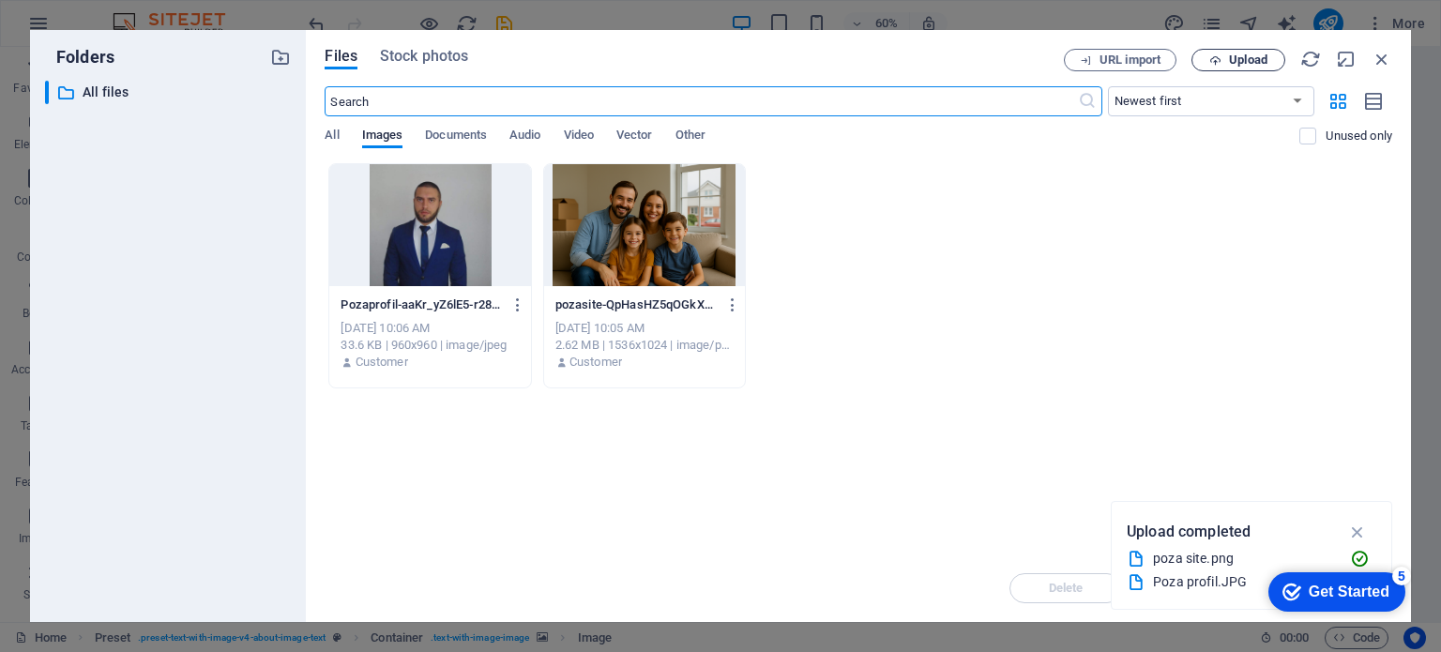
click at [1224, 59] on span "Upload" at bounding box center [1238, 60] width 77 height 12
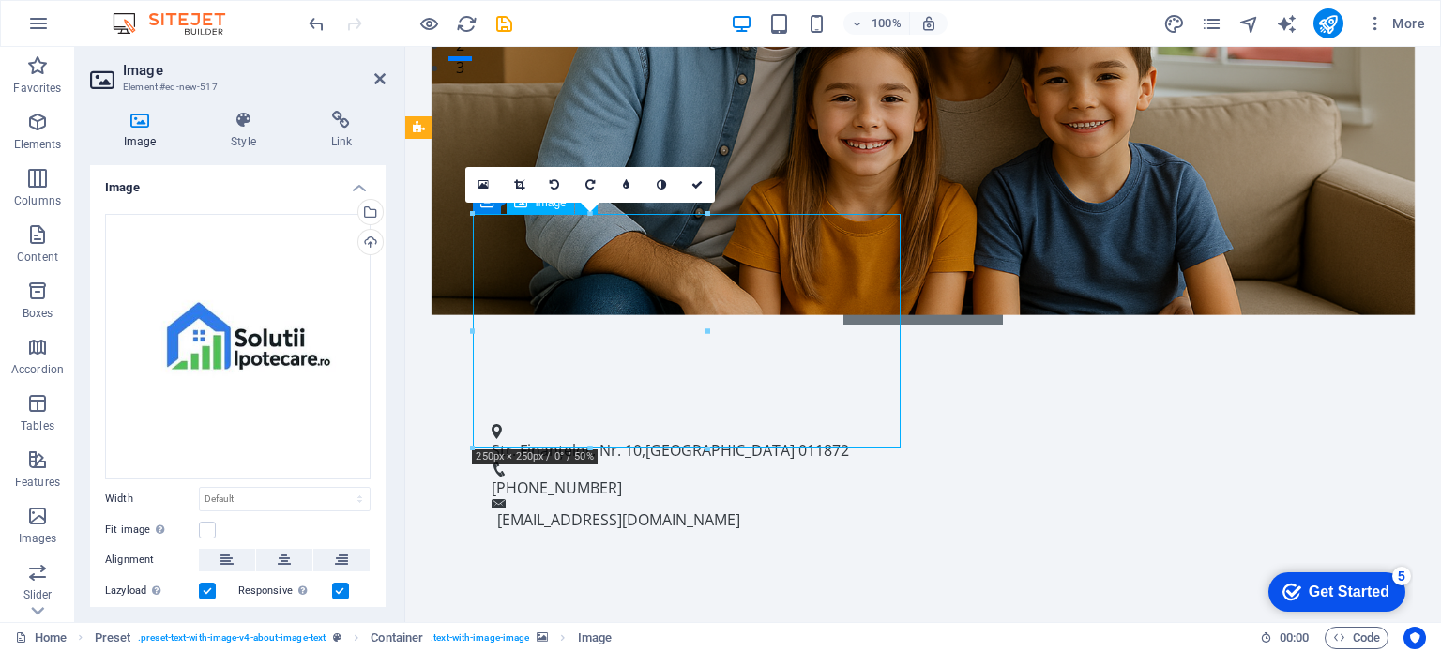
drag, startPoint x: 682, startPoint y: 352, endPoint x: 633, endPoint y: 373, distance: 53.4
drag, startPoint x: 632, startPoint y: 373, endPoint x: 679, endPoint y: 404, distance: 56.2
drag, startPoint x: 678, startPoint y: 389, endPoint x: 720, endPoint y: 389, distance: 41.3
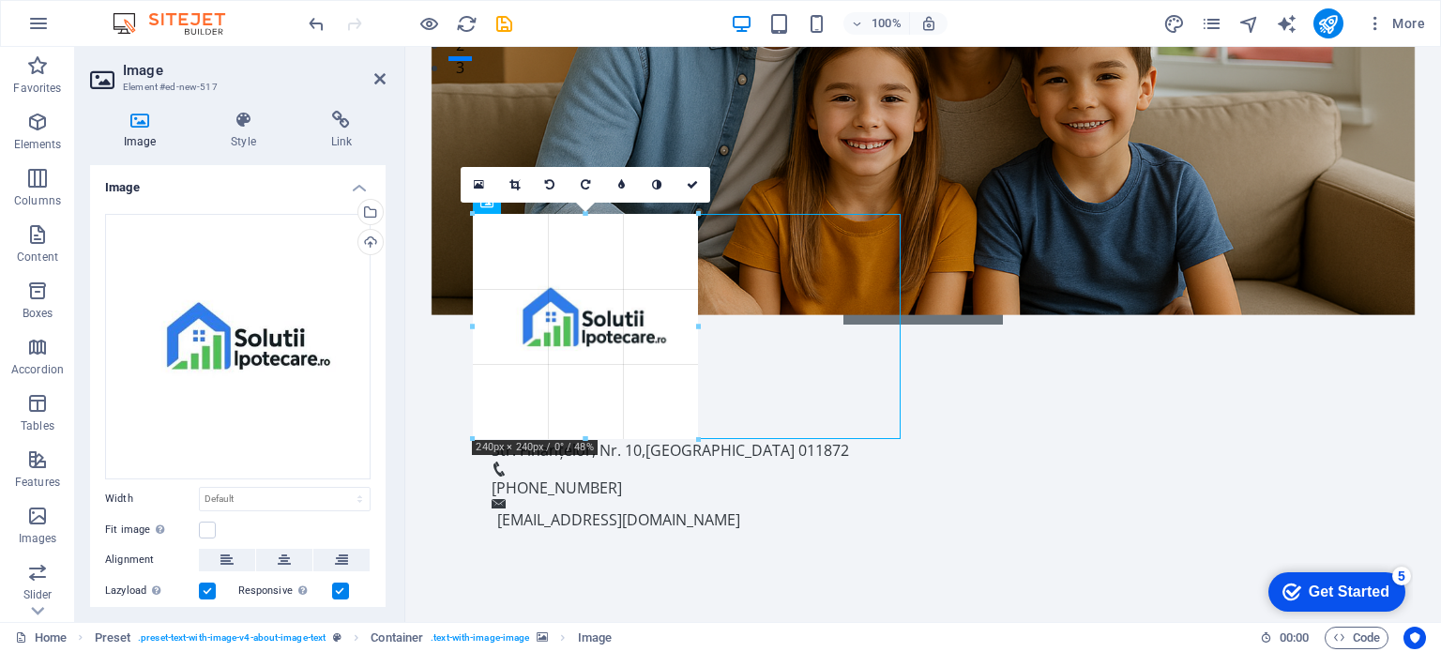
drag, startPoint x: 709, startPoint y: 450, endPoint x: 189, endPoint y: 369, distance: 527.0
type input "240"
select select "px"
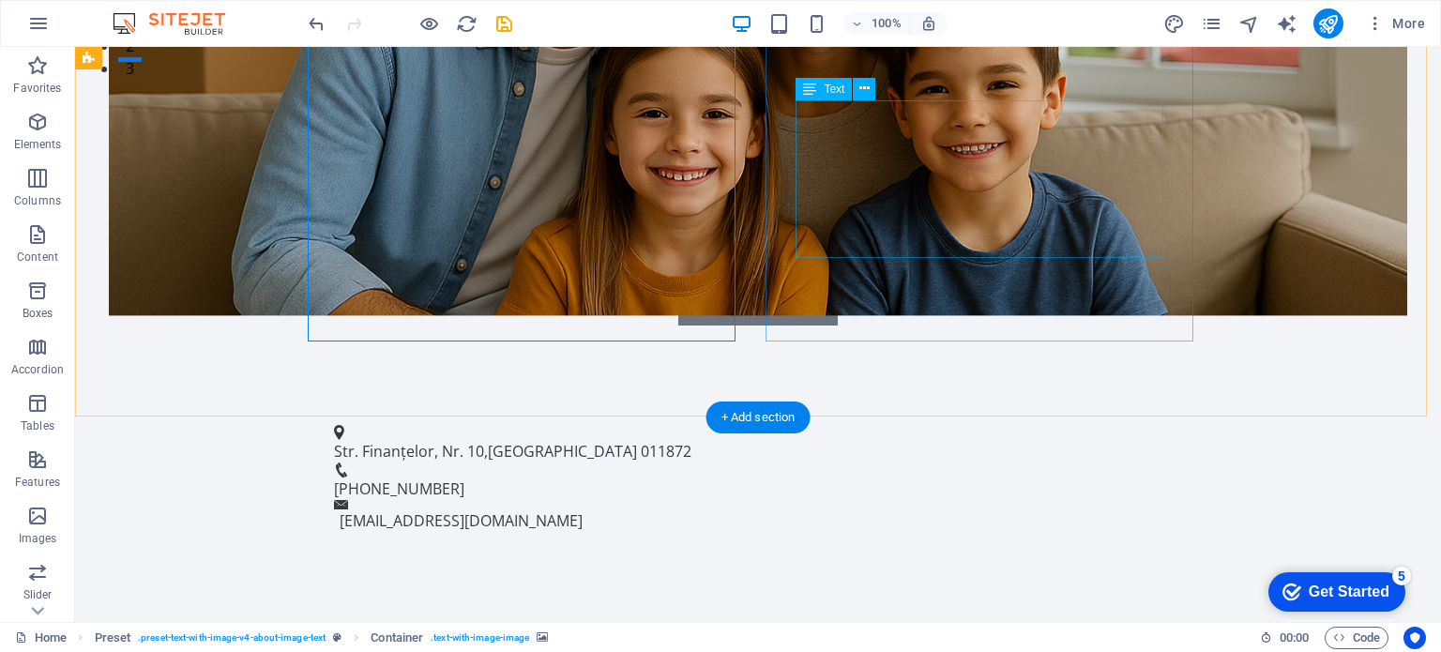
scroll to position [938, 0]
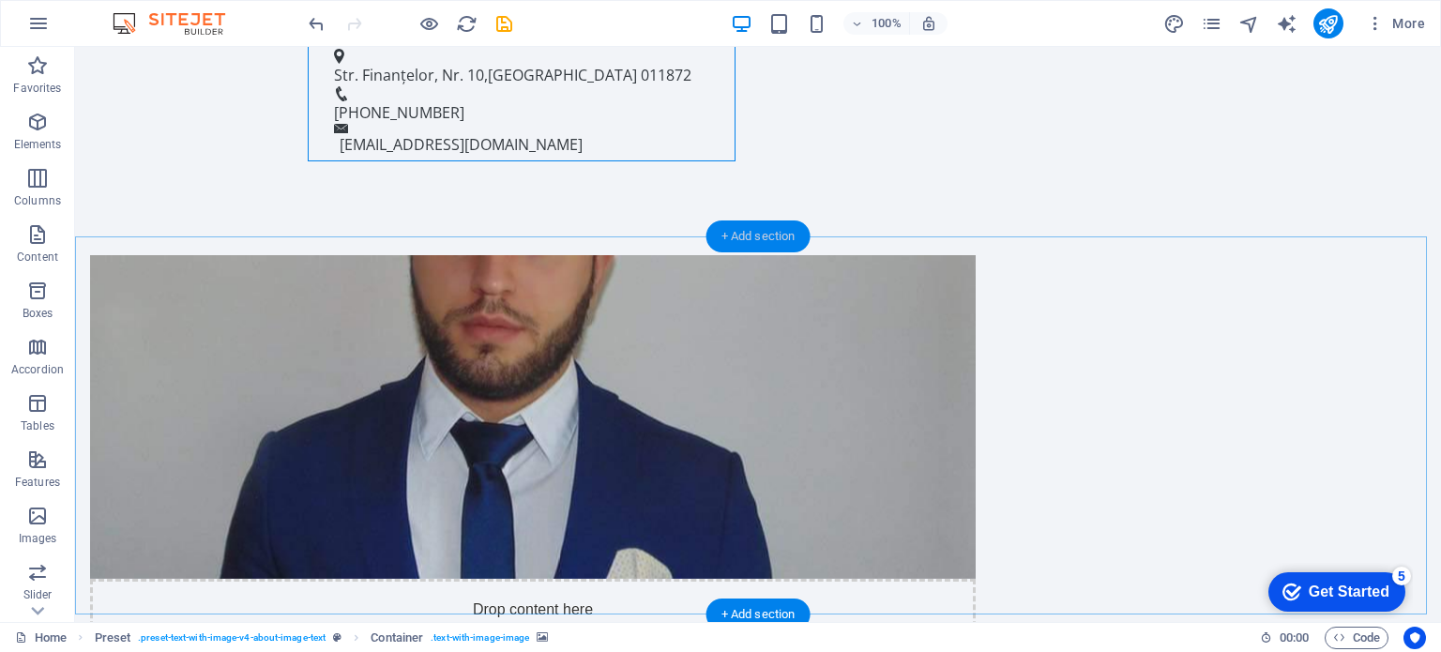
click at [781, 243] on div "+ Add section" at bounding box center [759, 237] width 104 height 32
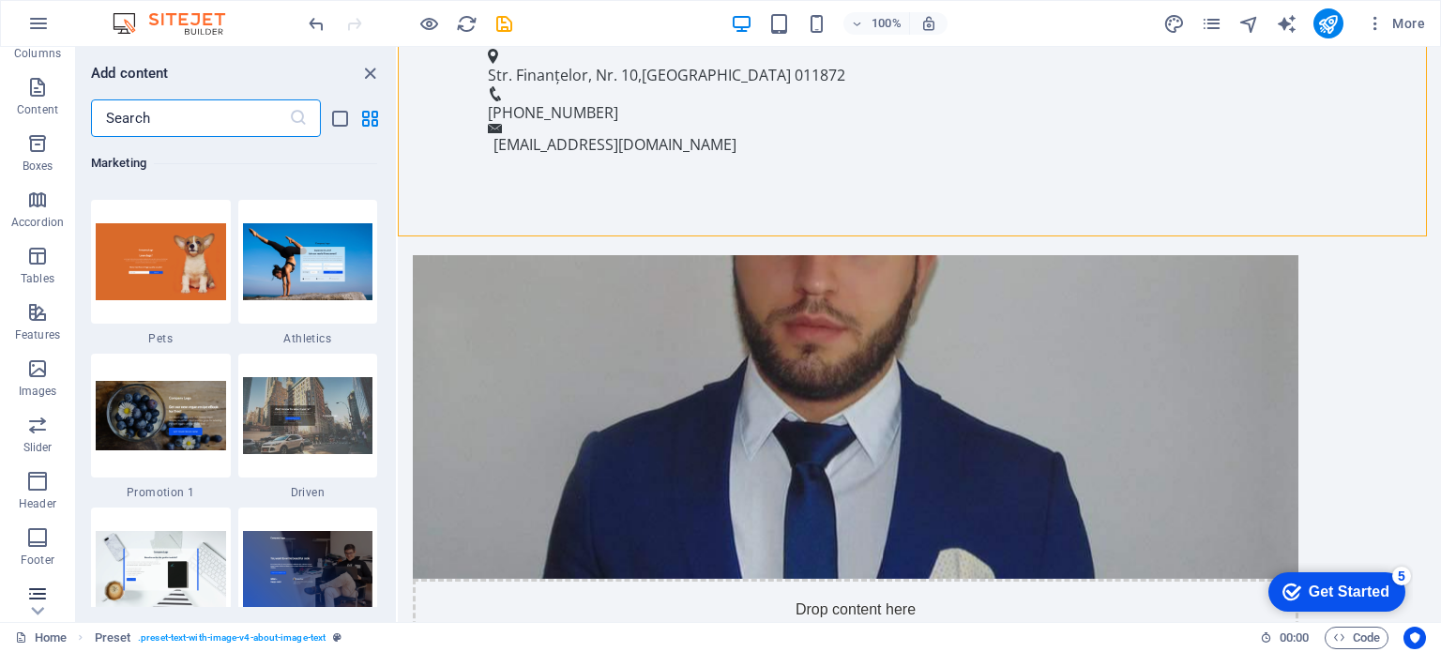
scroll to position [268, 0]
click at [214, 119] on input "text" at bounding box center [190, 118] width 198 height 38
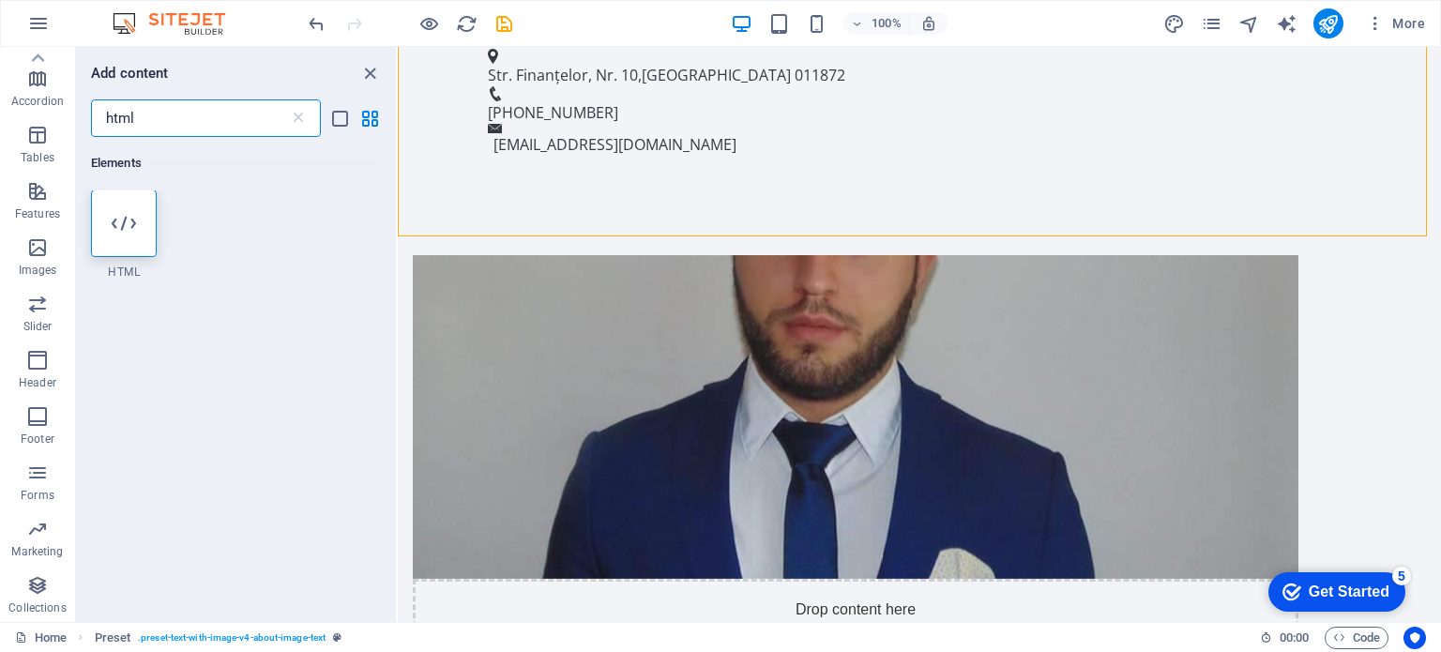
scroll to position [0, 0]
type input "html"
click at [106, 215] on div at bounding box center [124, 224] width 66 height 68
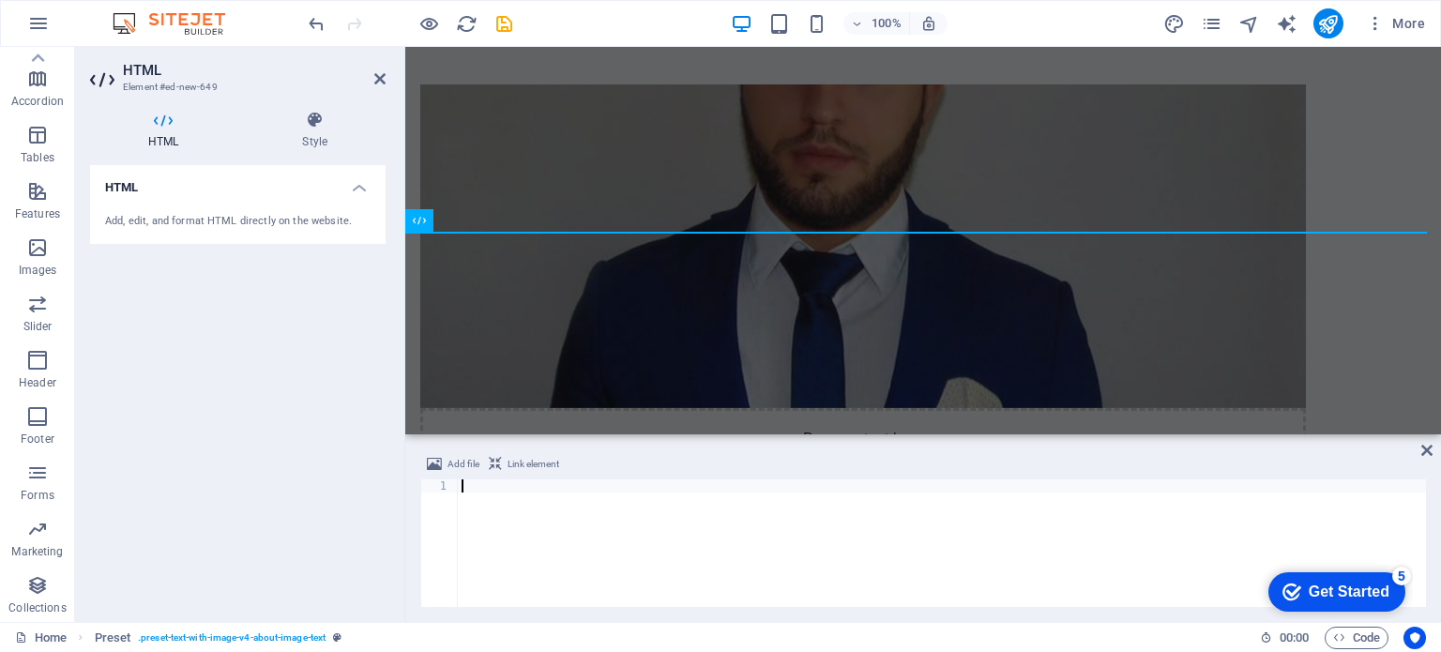
scroll to position [784, 0]
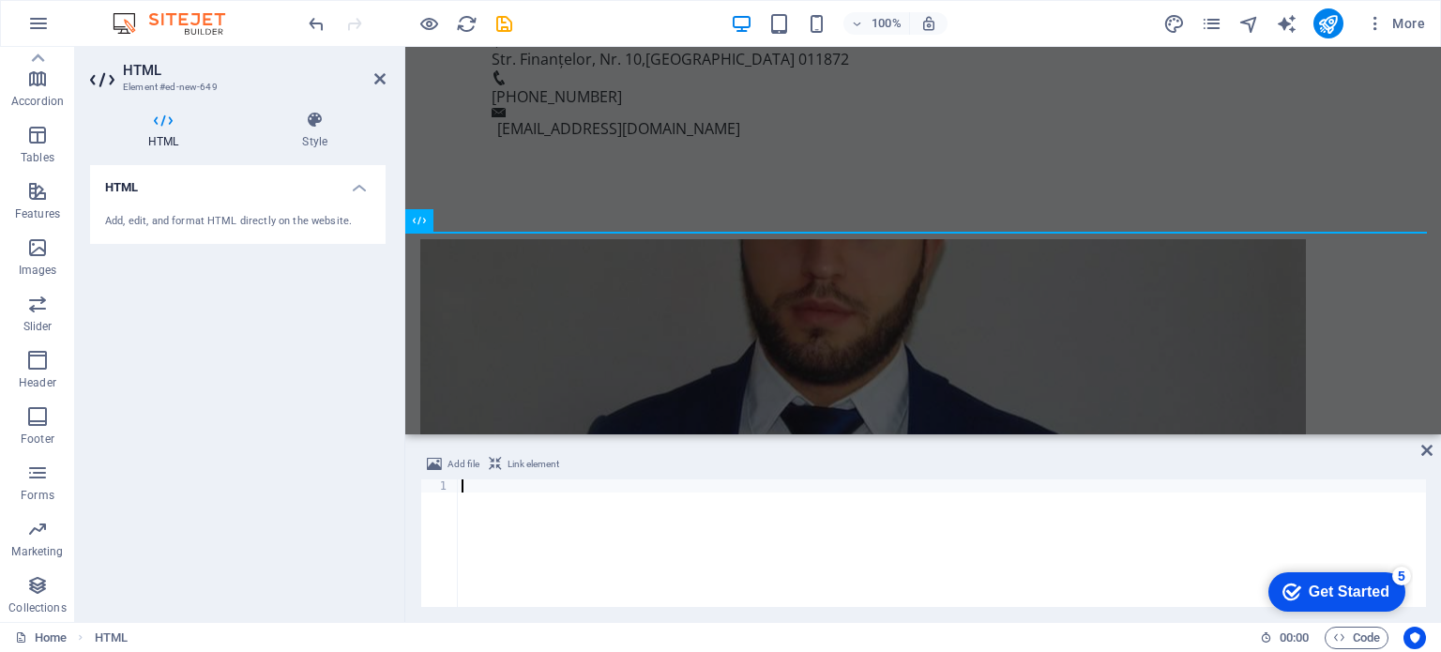
click at [171, 221] on div "Add, edit, and format HTML directly on the website." at bounding box center [238, 222] width 266 height 16
click at [155, 130] on h4 "HTML" at bounding box center [167, 130] width 154 height 39
click at [356, 183] on h4 "HTML" at bounding box center [238, 182] width 296 height 34
click at [360, 192] on h4 "HTML" at bounding box center [238, 187] width 296 height 45
click at [210, 236] on div "Add, edit, and format HTML directly on the website." at bounding box center [238, 222] width 296 height 46
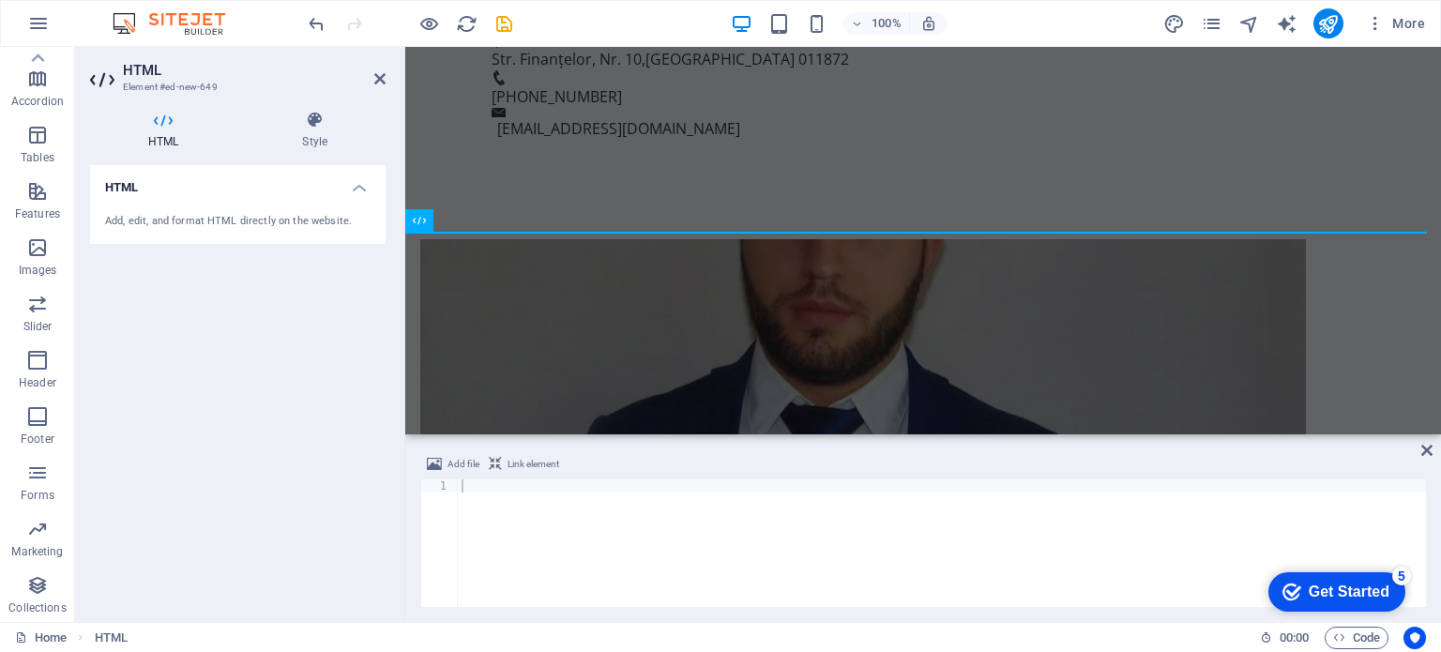
click at [218, 223] on div "Add, edit, and format HTML directly on the website." at bounding box center [238, 222] width 266 height 16
click at [699, 505] on div at bounding box center [942, 557] width 968 height 154
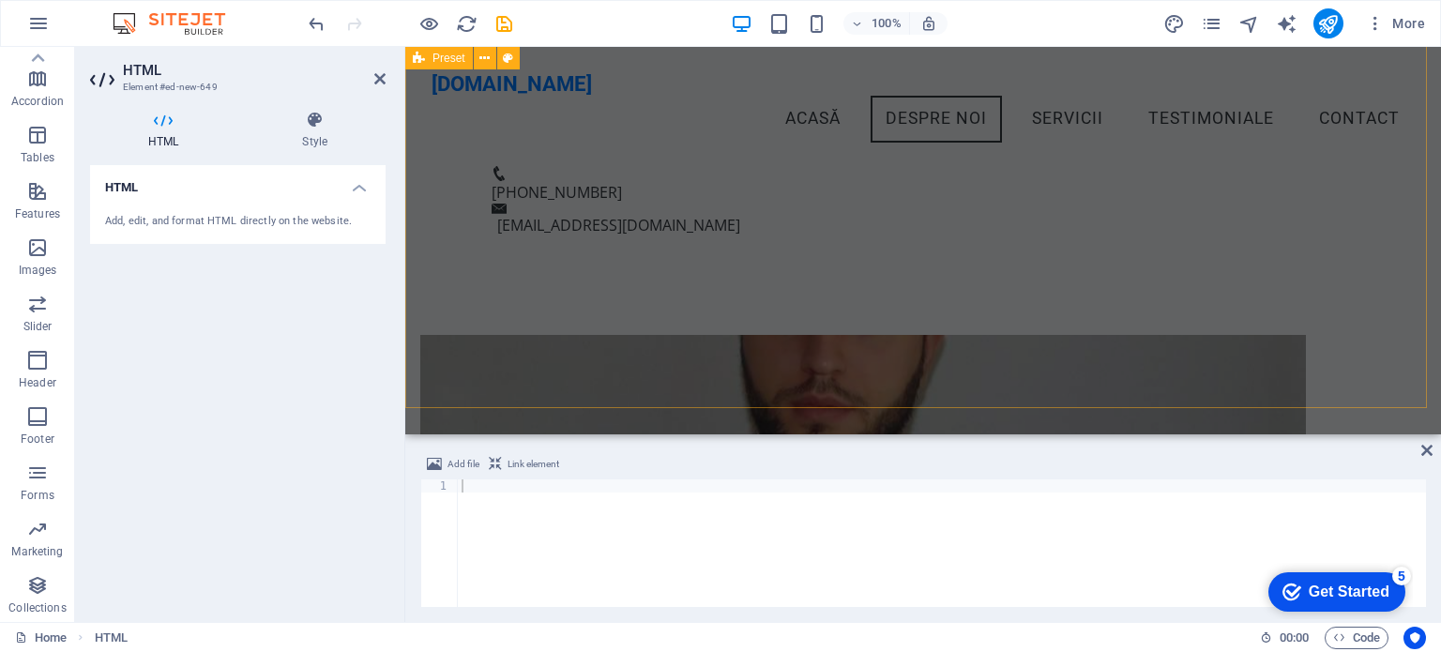
scroll to position [538, 0]
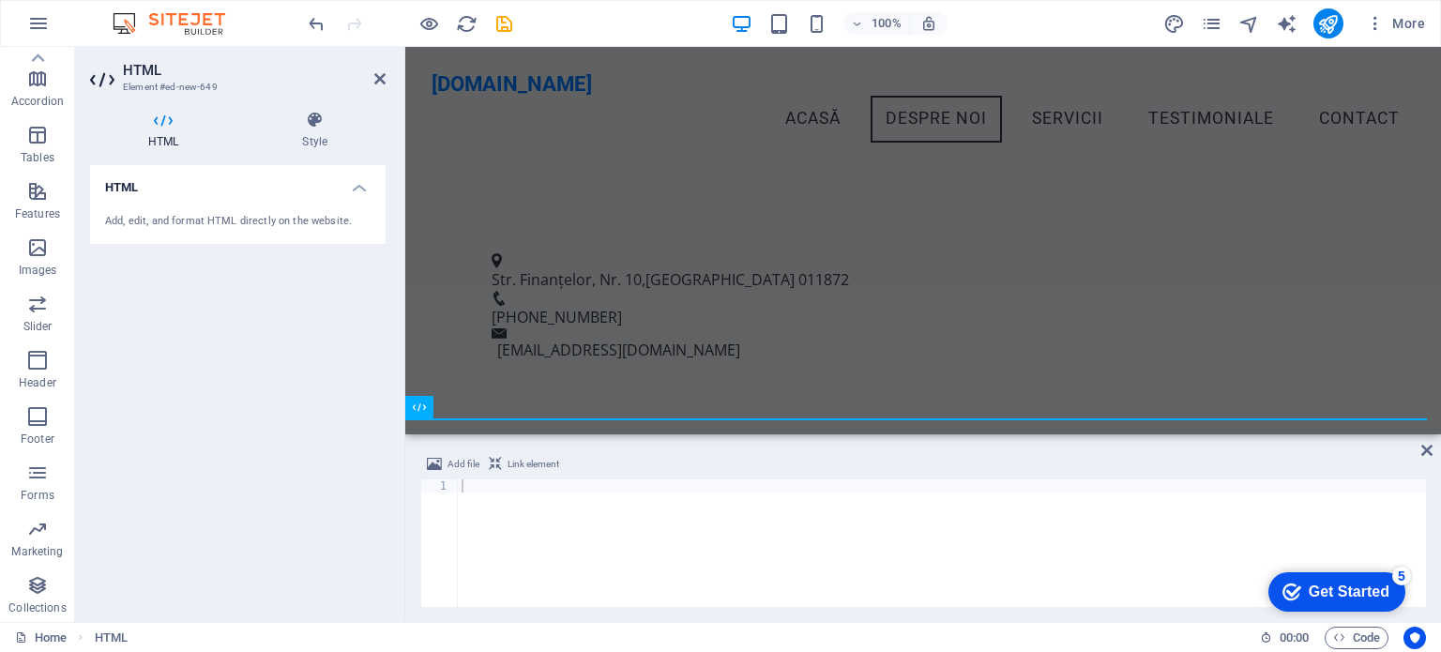
click at [672, 481] on div at bounding box center [942, 557] width 968 height 154
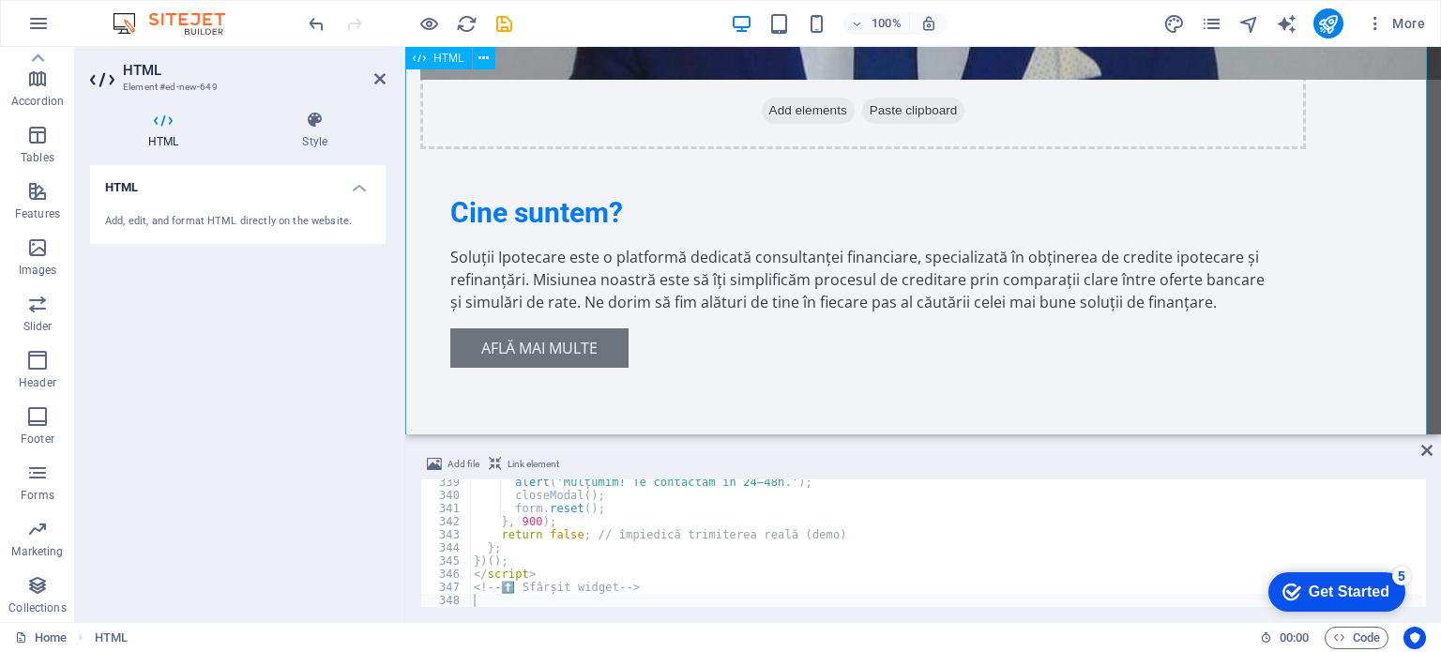
scroll to position [1415, 0]
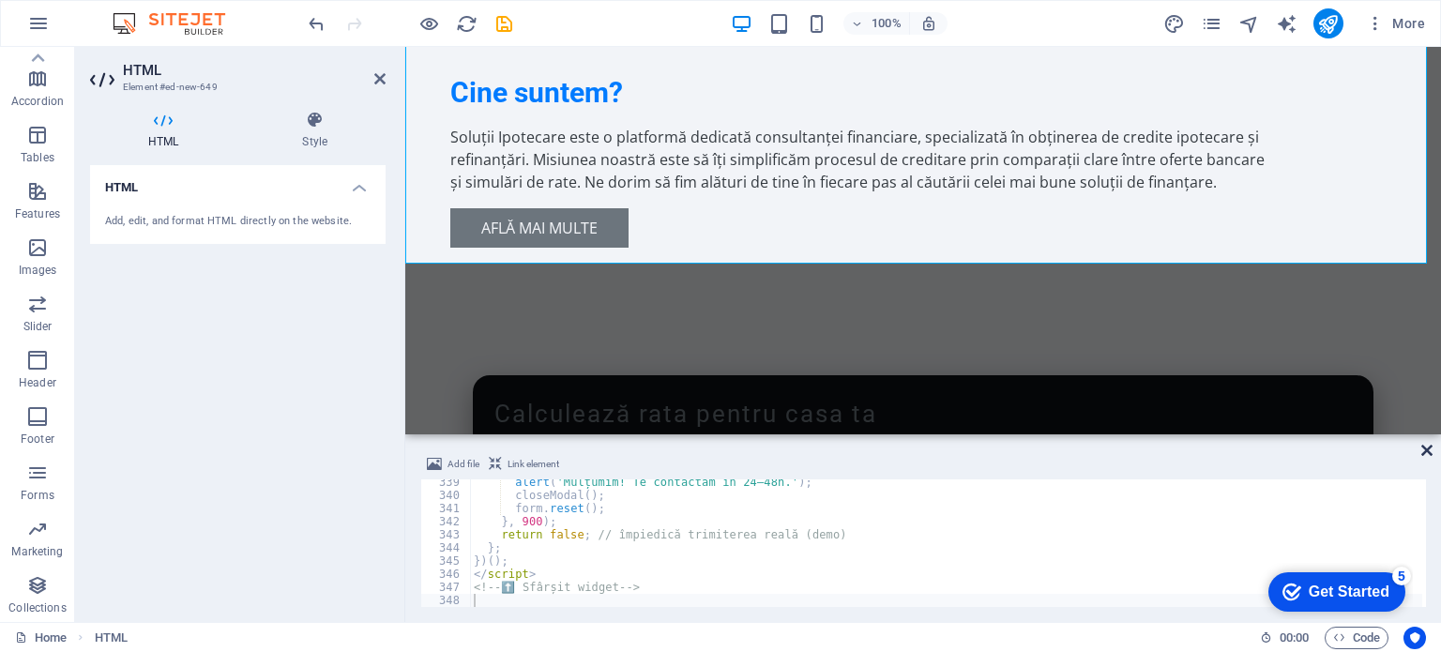
click at [1428, 450] on icon at bounding box center [1427, 450] width 11 height 15
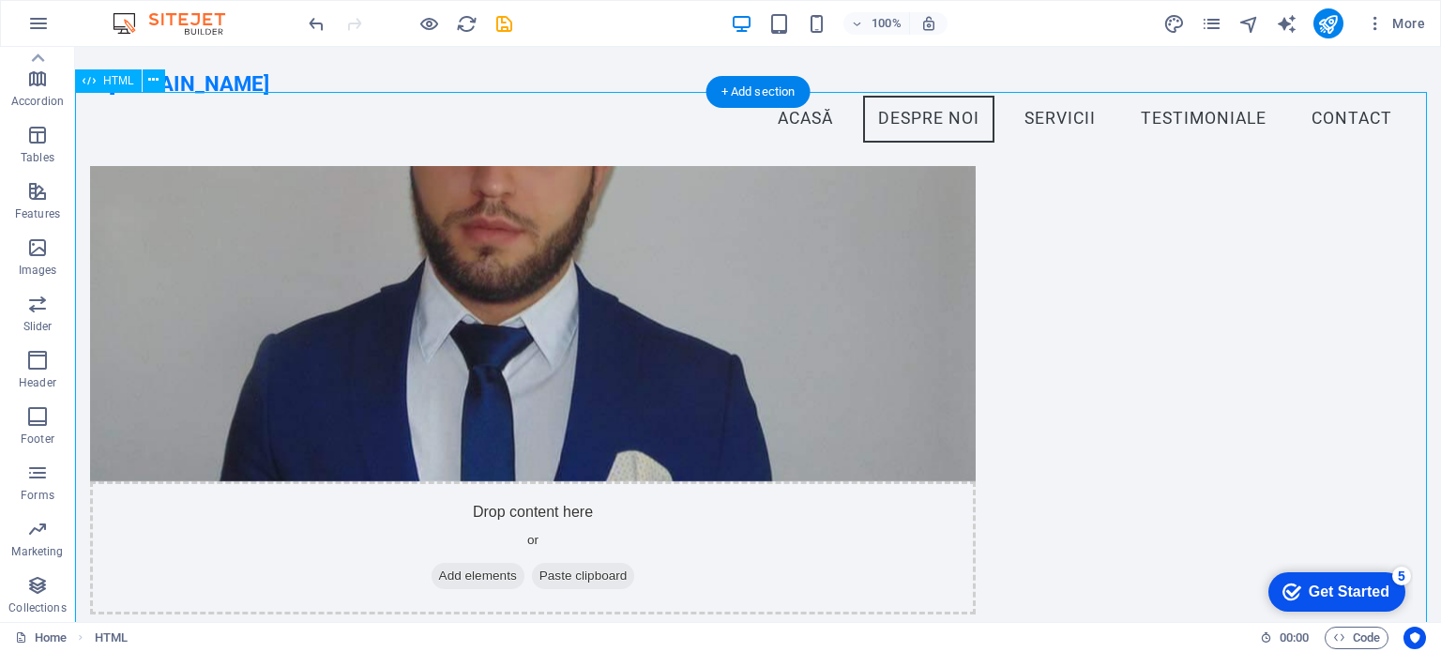
scroll to position [823, 0]
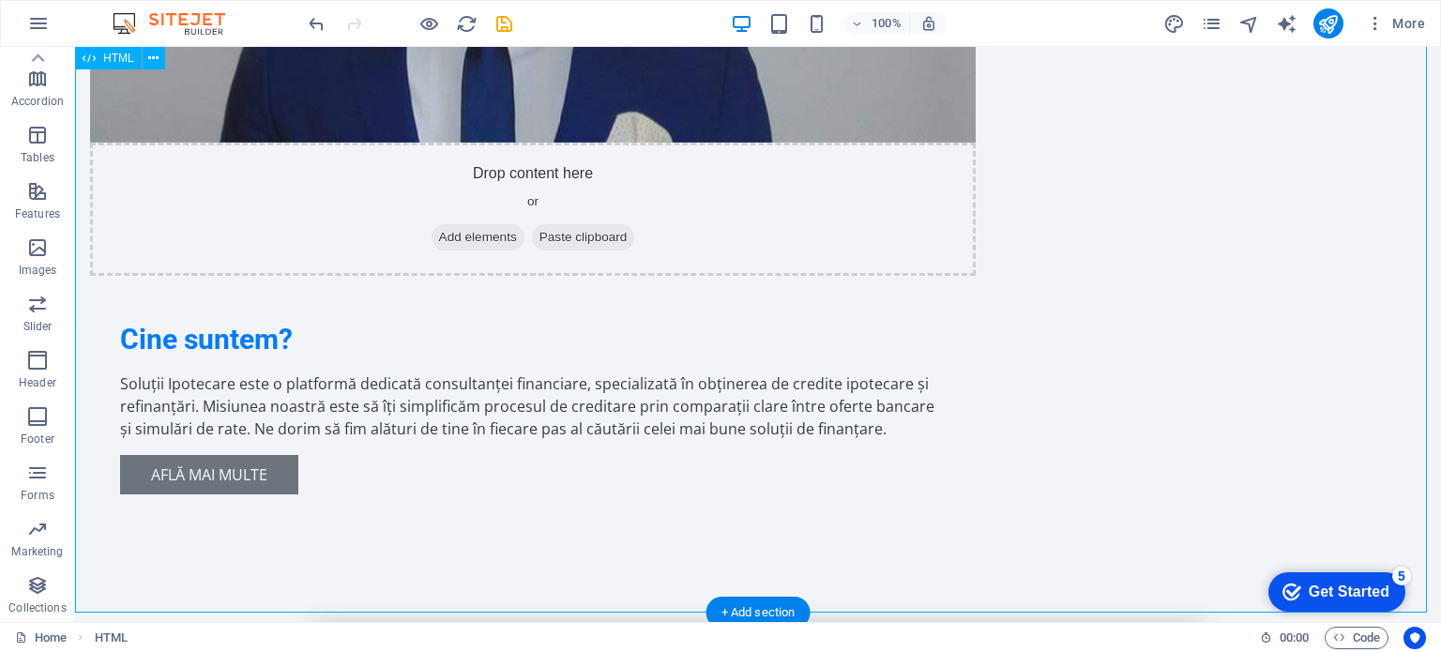
scroll to position [1413, 0]
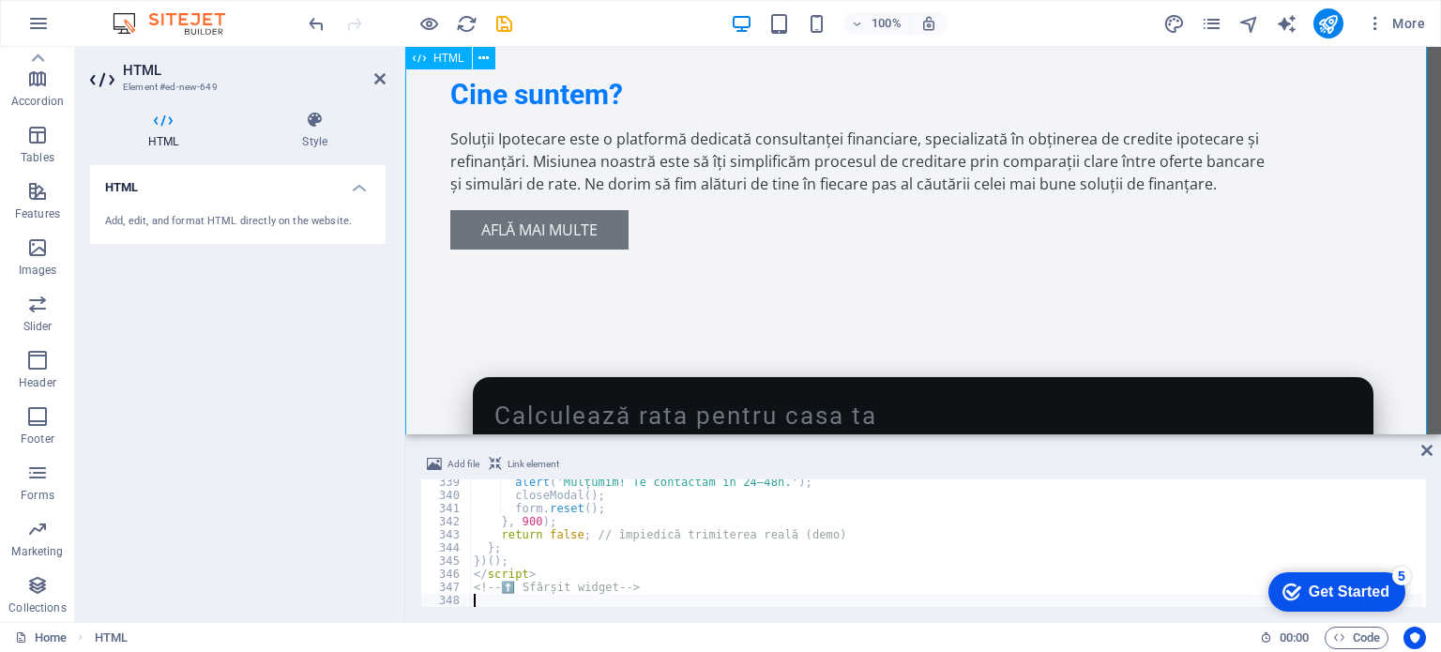
scroll to position [1254, 0]
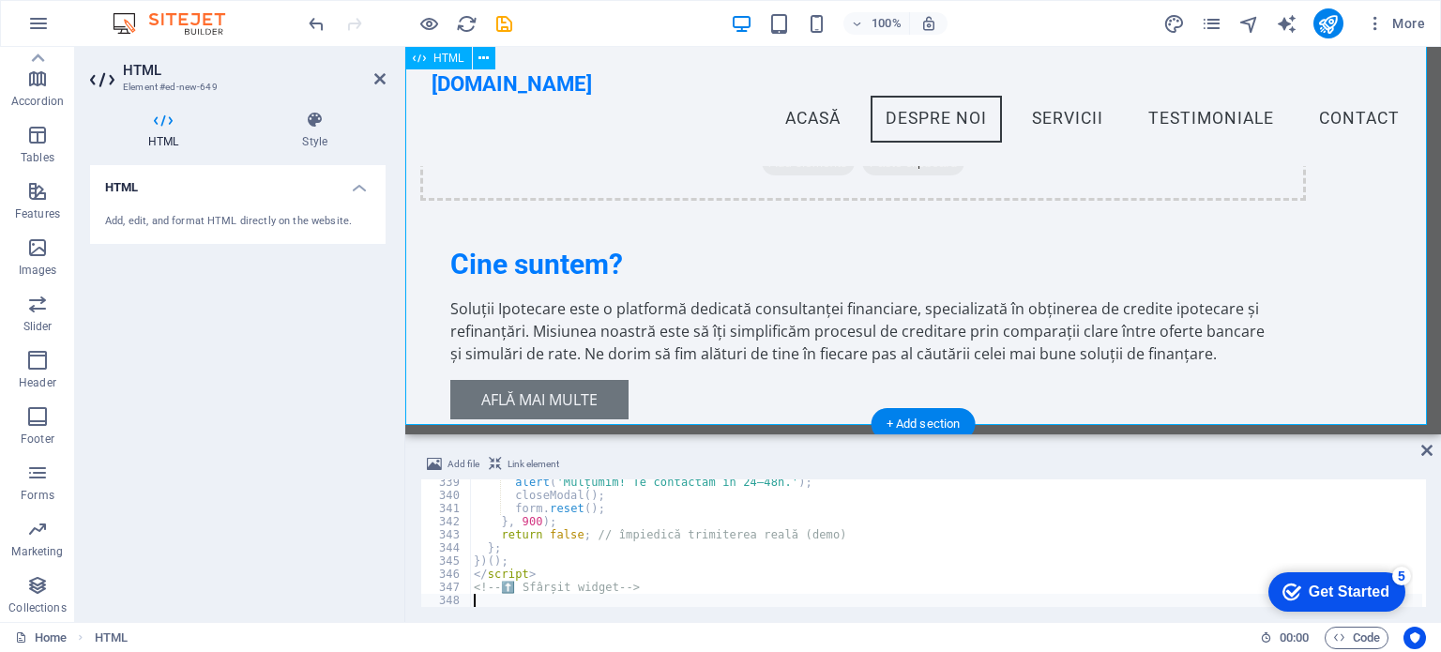
scroll to position [1008, 0]
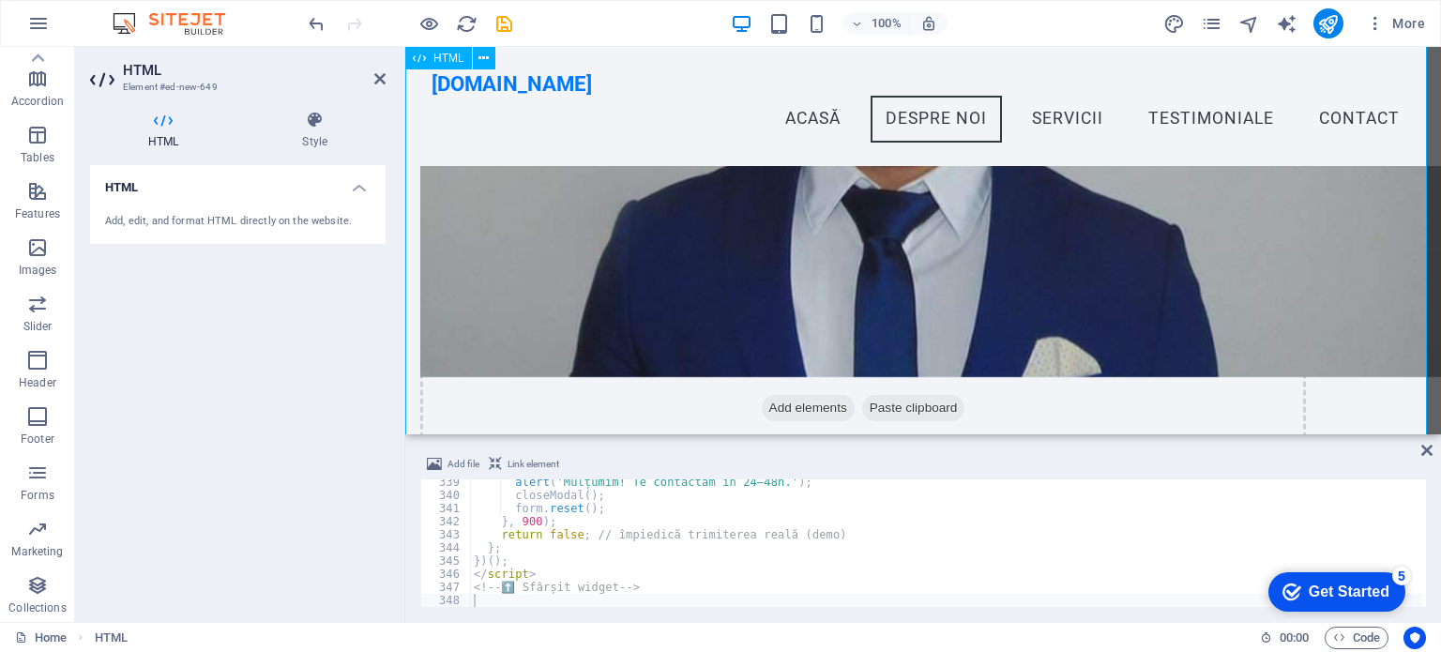
drag, startPoint x: 664, startPoint y: 307, endPoint x: 591, endPoint y: 313, distance: 73.5
drag, startPoint x: 627, startPoint y: 311, endPoint x: 688, endPoint y: 309, distance: 61.0
type input "6.85"
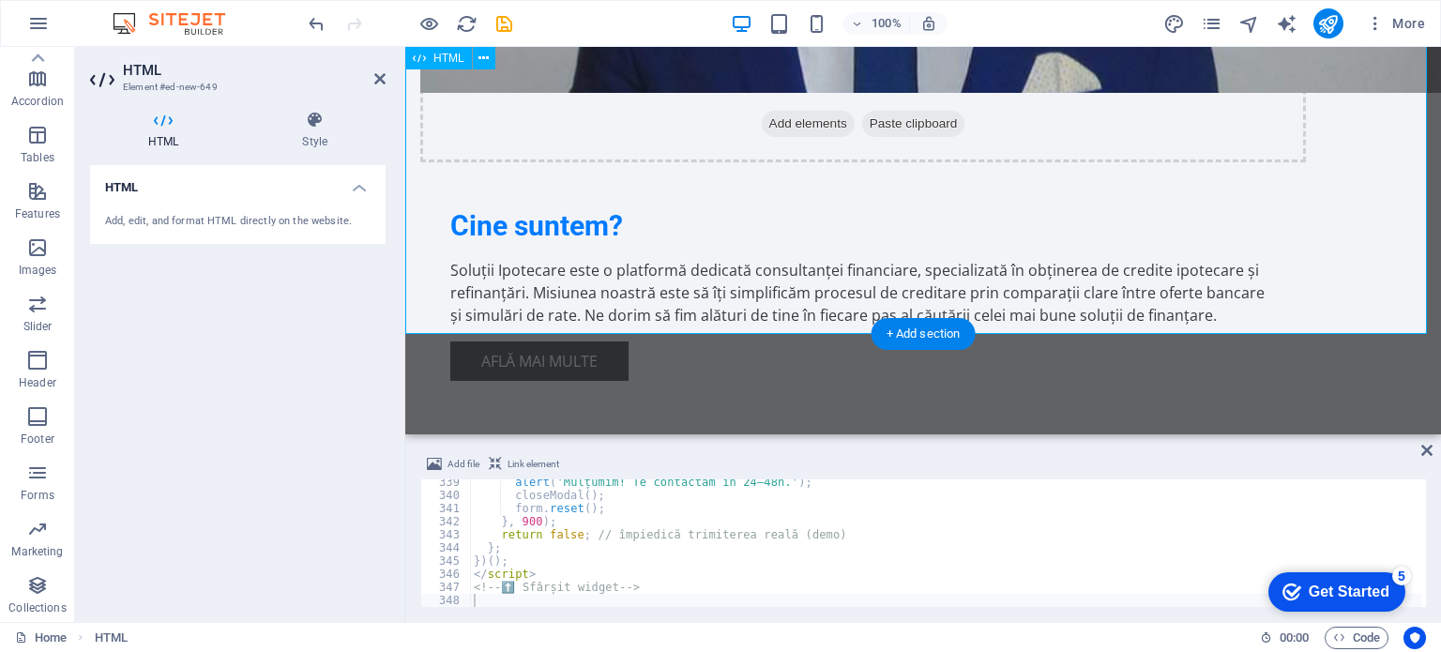
scroll to position [1348, 0]
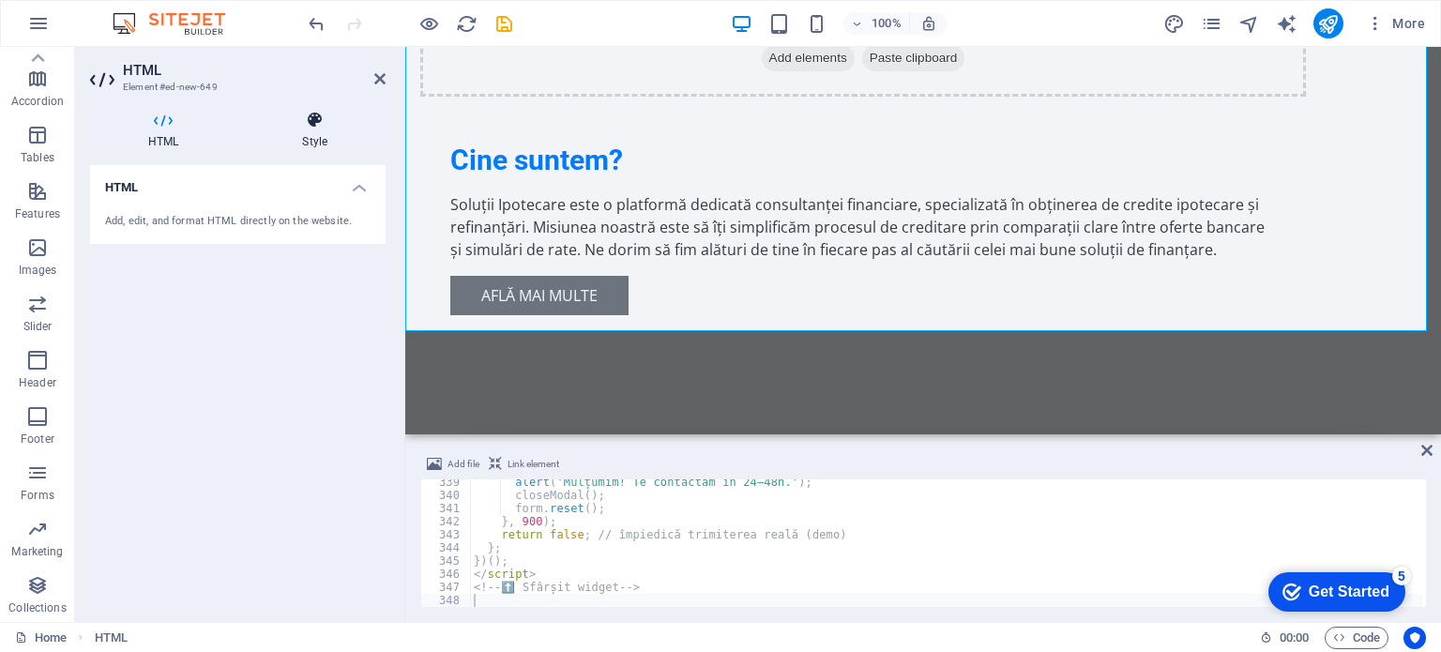
click at [327, 130] on h4 "Style" at bounding box center [315, 130] width 142 height 39
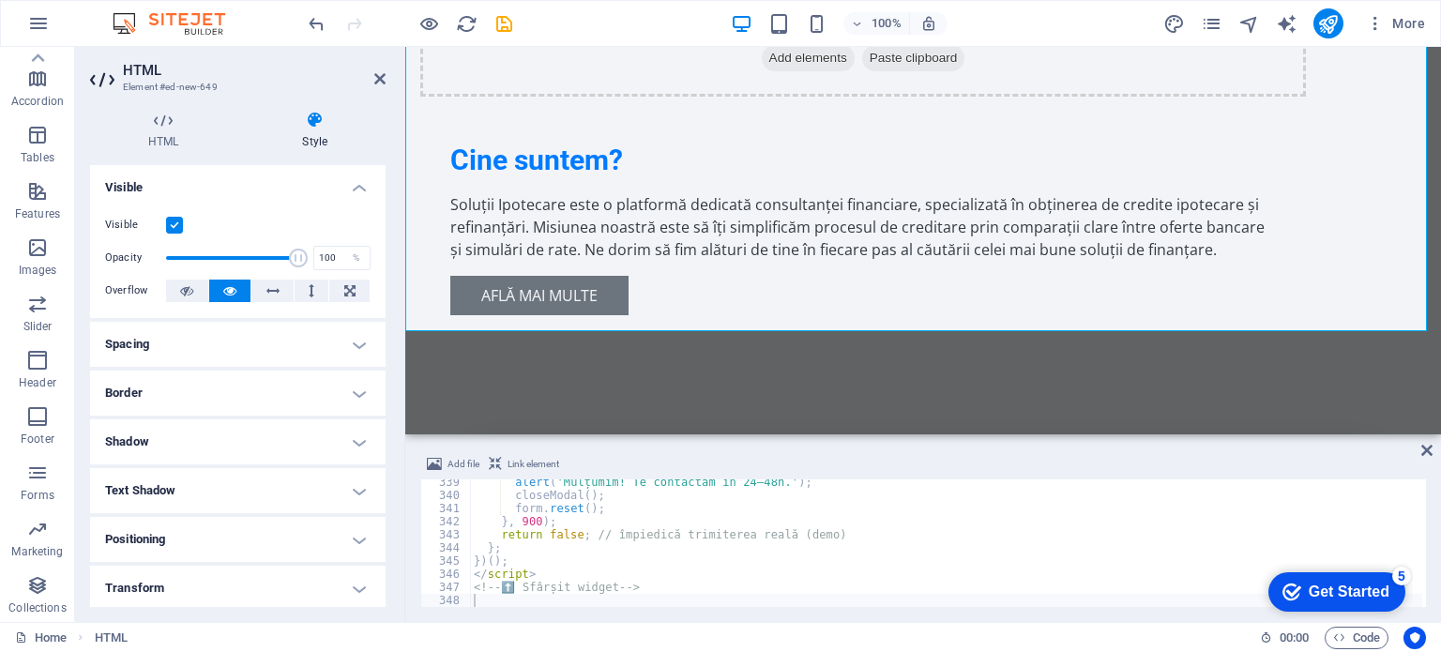
click at [215, 347] on h4 "Spacing" at bounding box center [238, 344] width 296 height 45
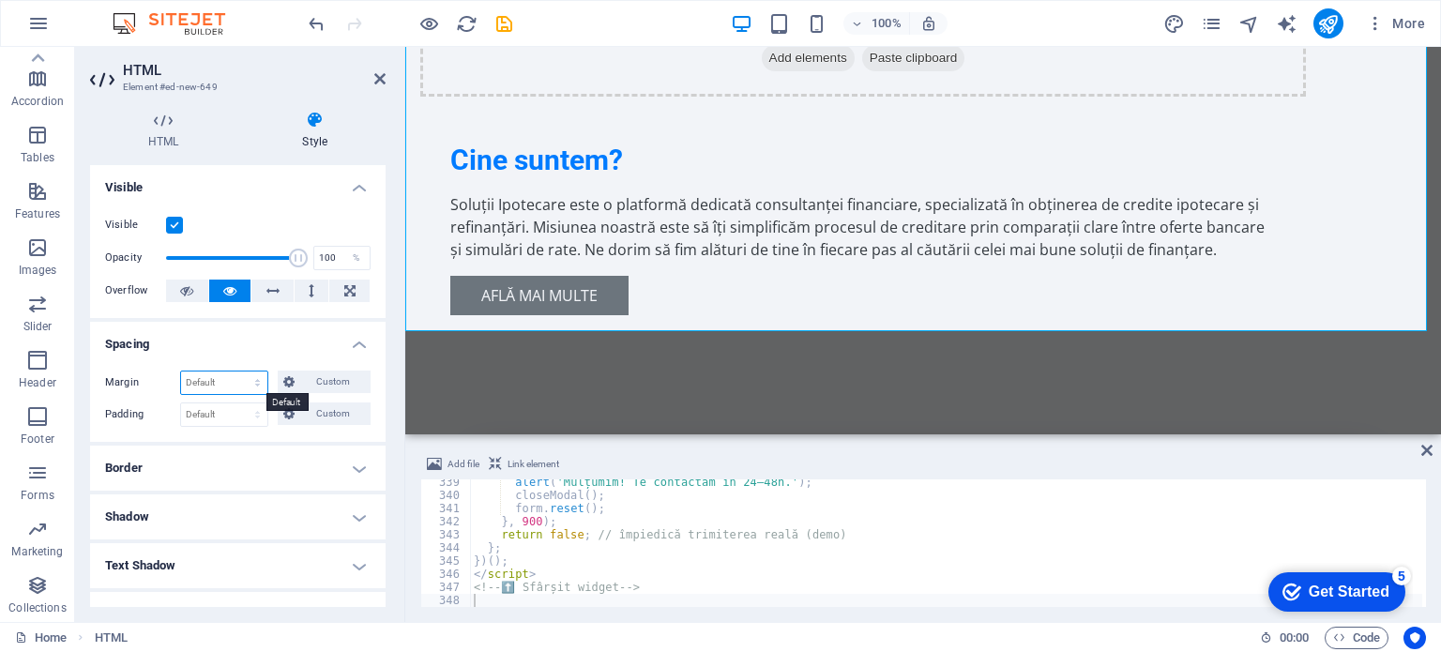
click at [221, 380] on select "Default auto px % rem vw vh Custom" at bounding box center [224, 383] width 86 height 23
click at [181, 372] on select "Default auto px % rem vw vh Custom" at bounding box center [224, 383] width 86 height 23
select select "DISABLED_OPTION_VALUE"
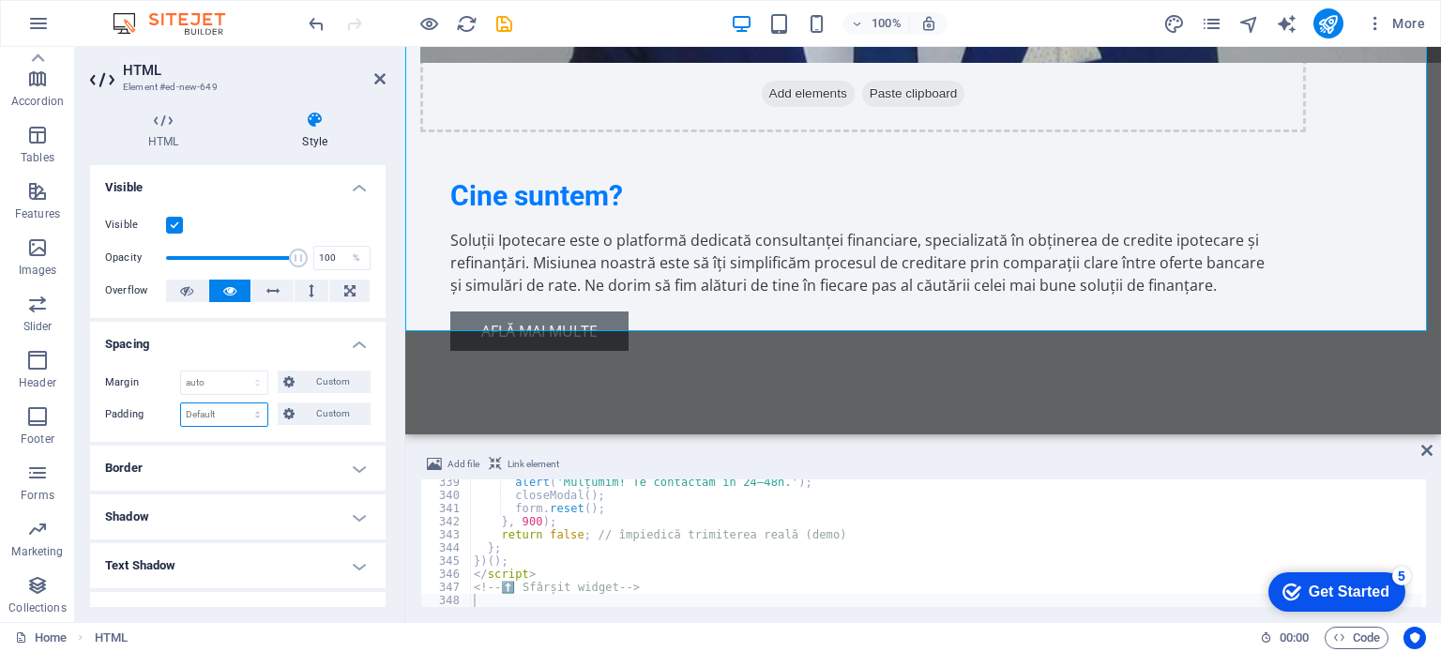
click at [219, 408] on select "Default px rem % vh vw Custom" at bounding box center [224, 415] width 86 height 23
select select "px"
click at [239, 404] on select "Default px rem % vh vw Custom" at bounding box center [224, 415] width 86 height 23
type input "0"
click at [233, 463] on h4 "Border" at bounding box center [238, 468] width 296 height 45
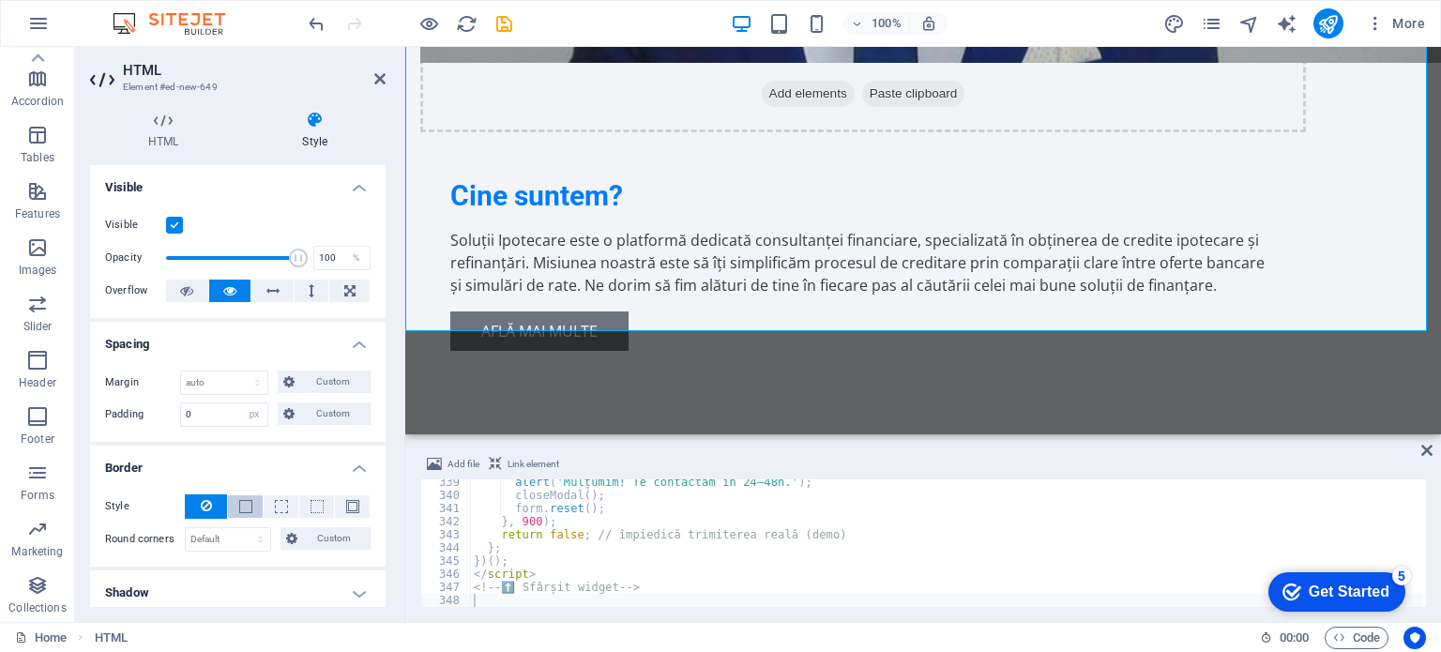
click at [236, 514] on button at bounding box center [245, 506] width 35 height 23
click at [279, 511] on span at bounding box center [281, 506] width 13 height 13
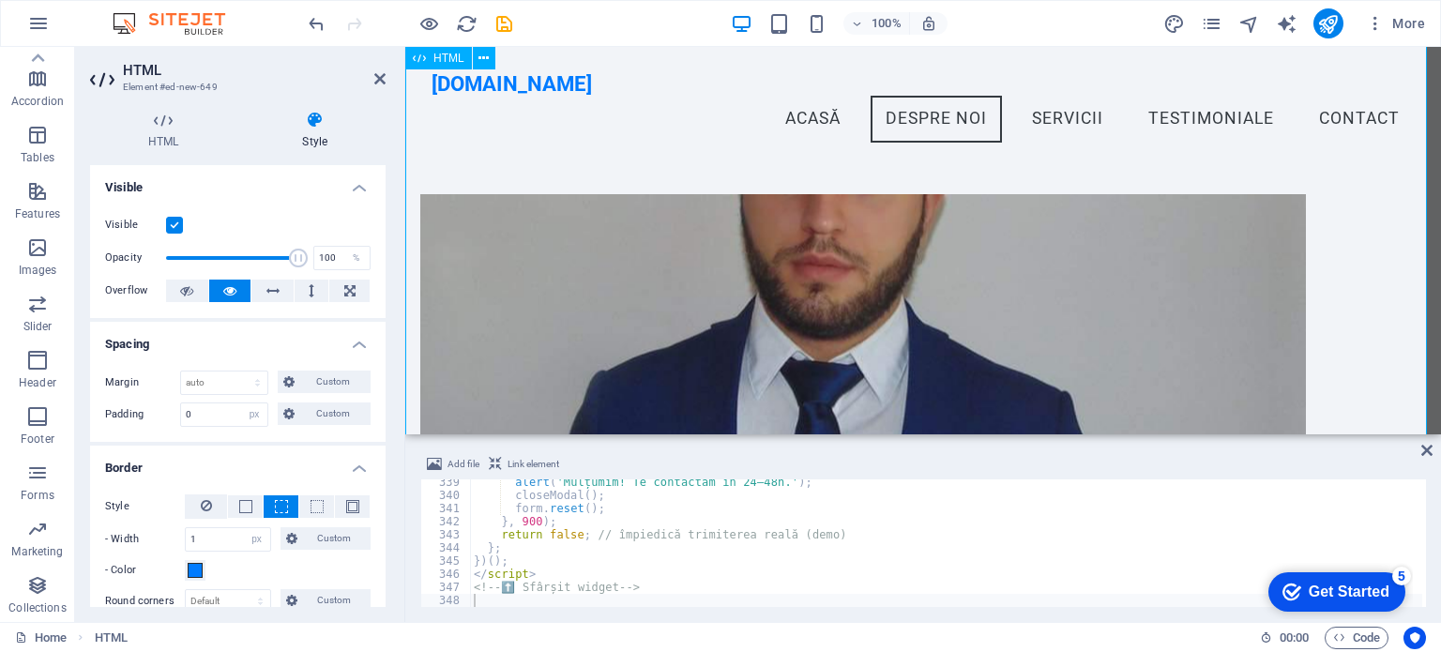
scroll to position [727, 0]
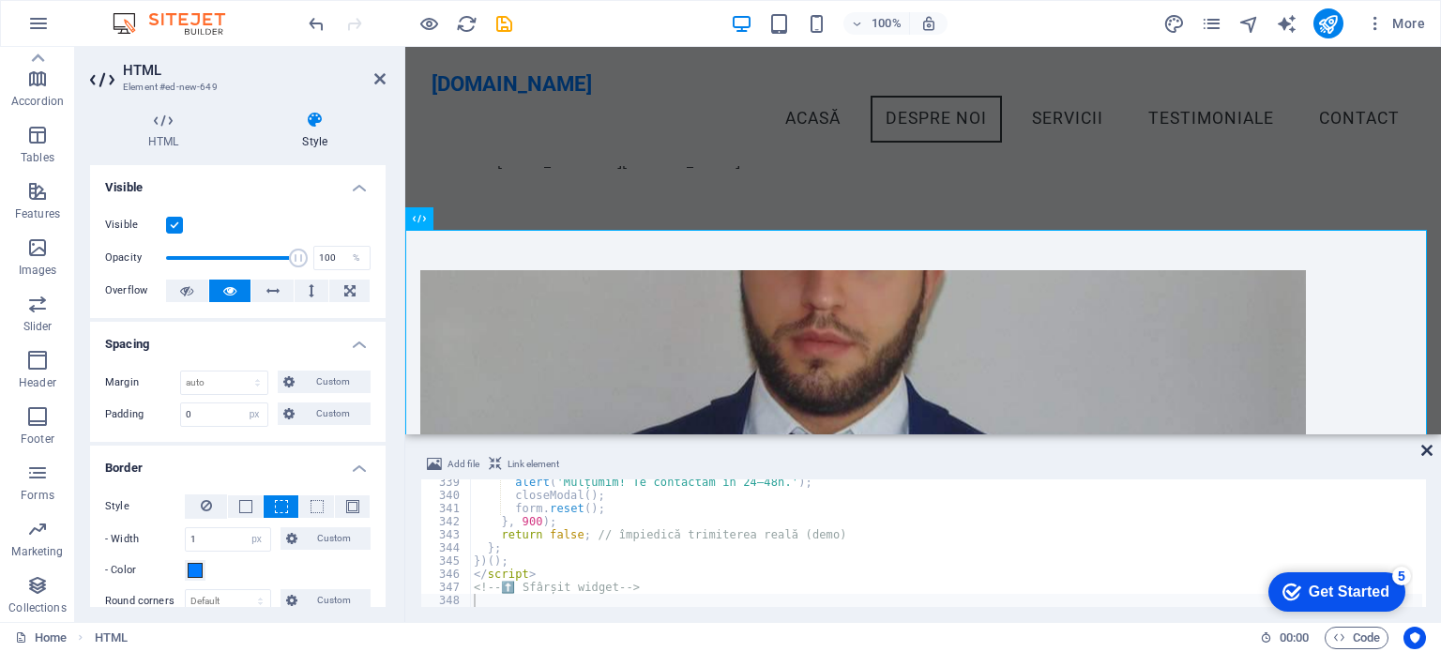
click at [1431, 454] on icon at bounding box center [1427, 450] width 11 height 15
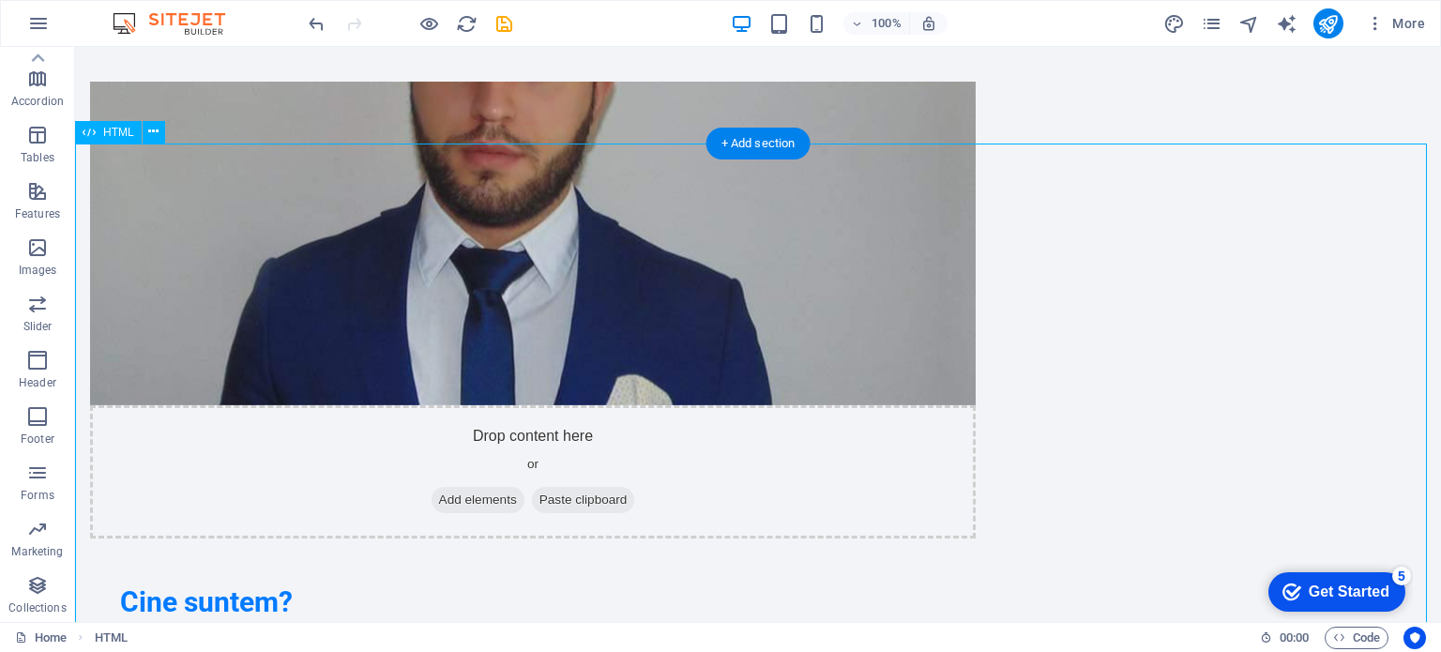
scroll to position [1196, 0]
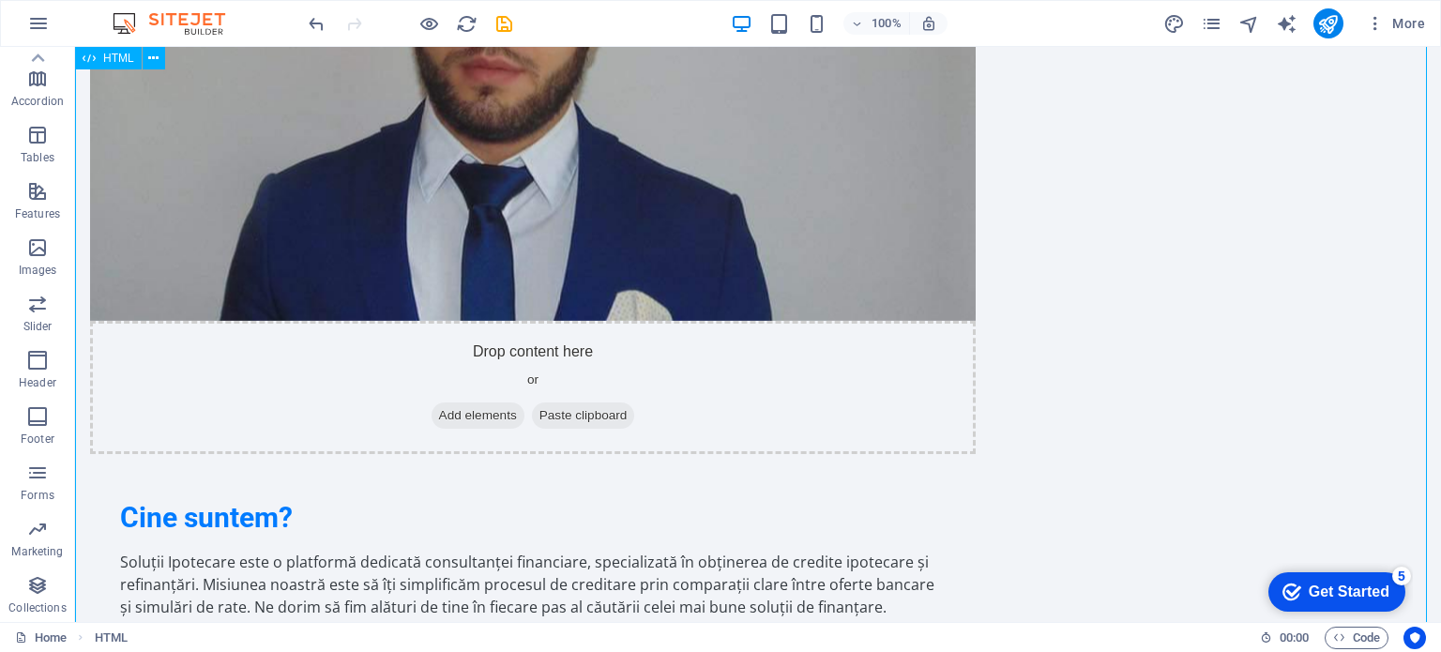
drag, startPoint x: 422, startPoint y: 193, endPoint x: 473, endPoint y: 183, distance: 51.7
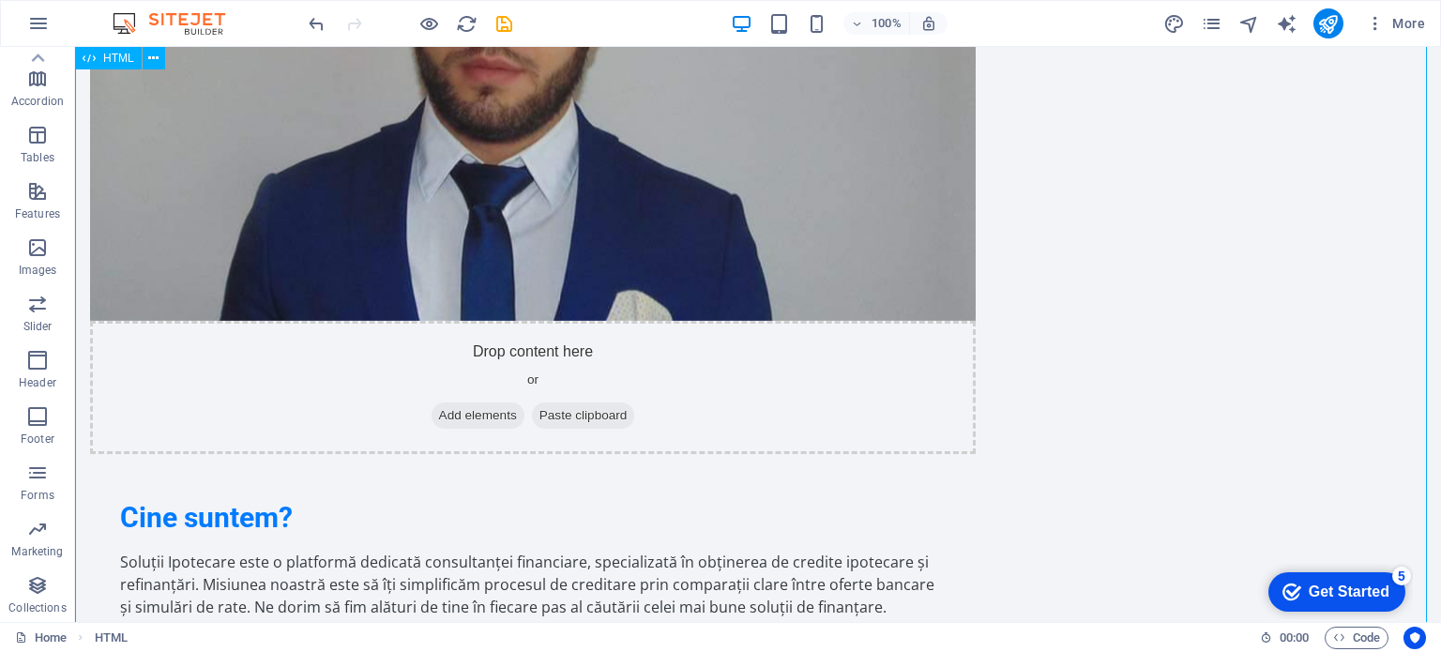
drag, startPoint x: 424, startPoint y: 187, endPoint x: 485, endPoint y: 190, distance: 61.1
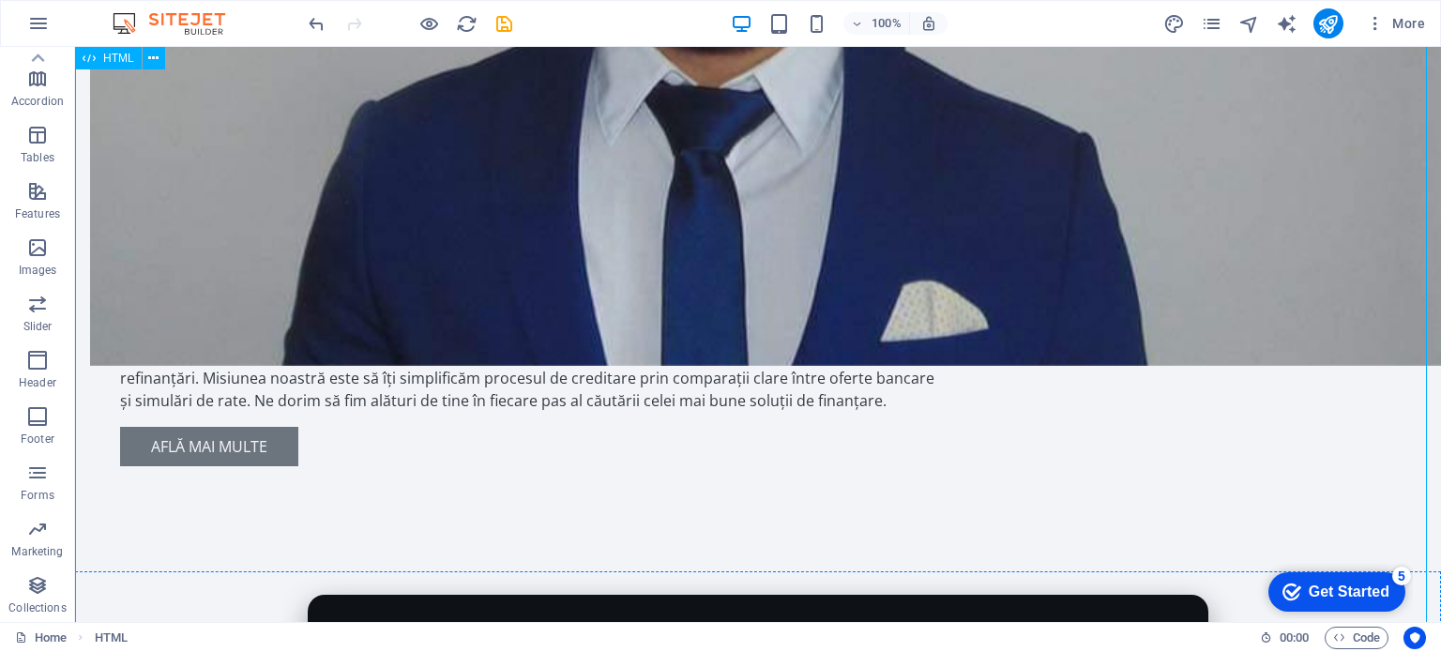
select select "px"
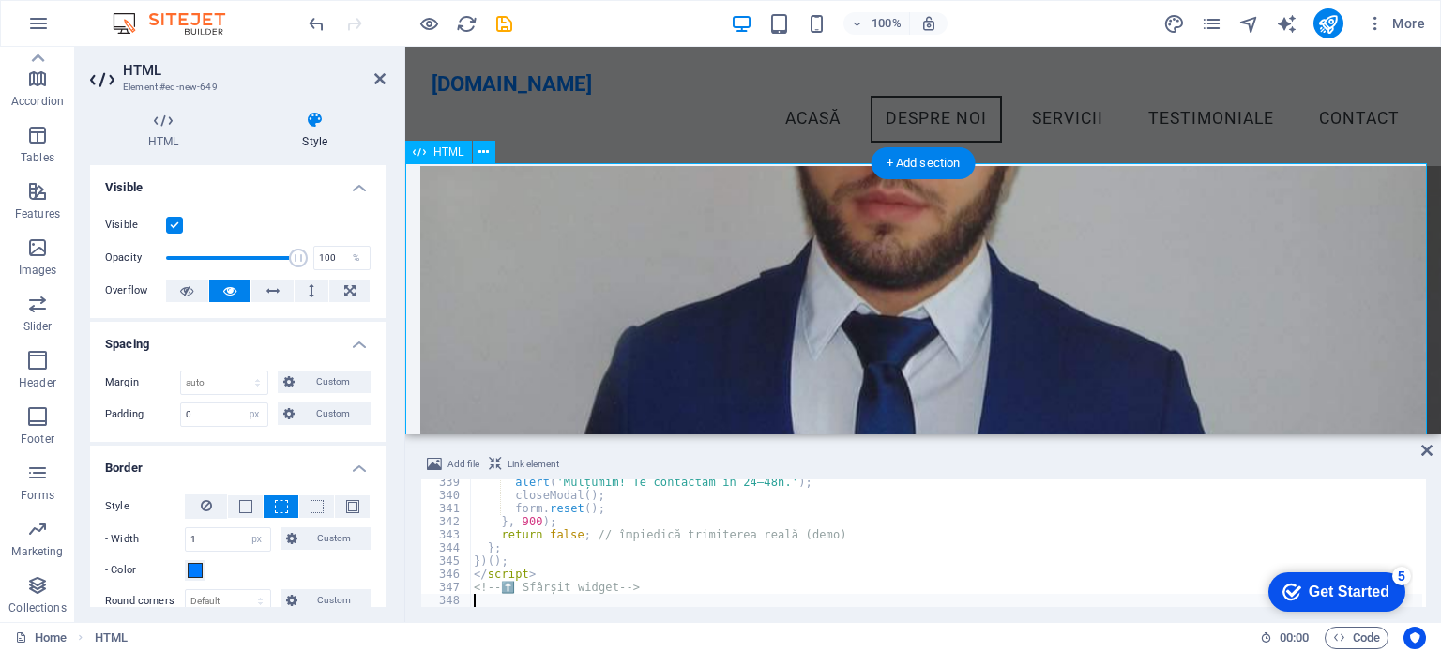
scroll to position [791, 0]
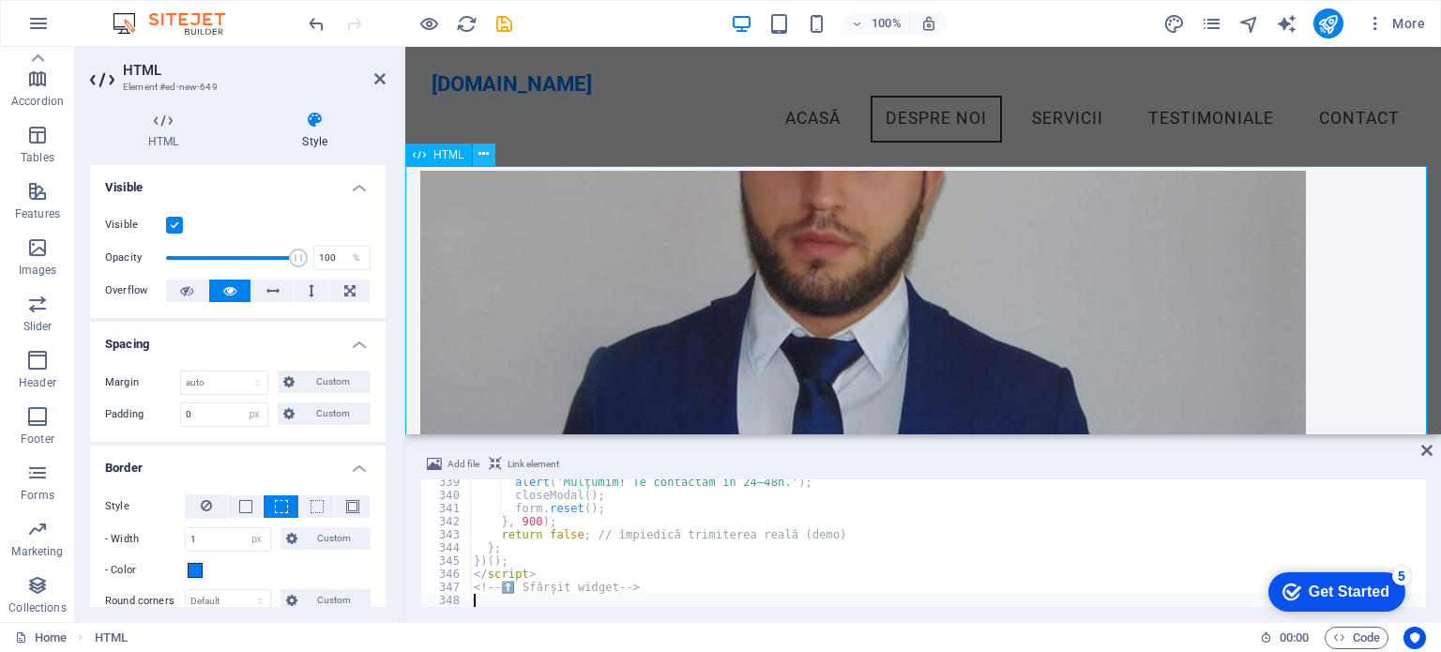
click at [489, 157] on button at bounding box center [484, 155] width 23 height 23
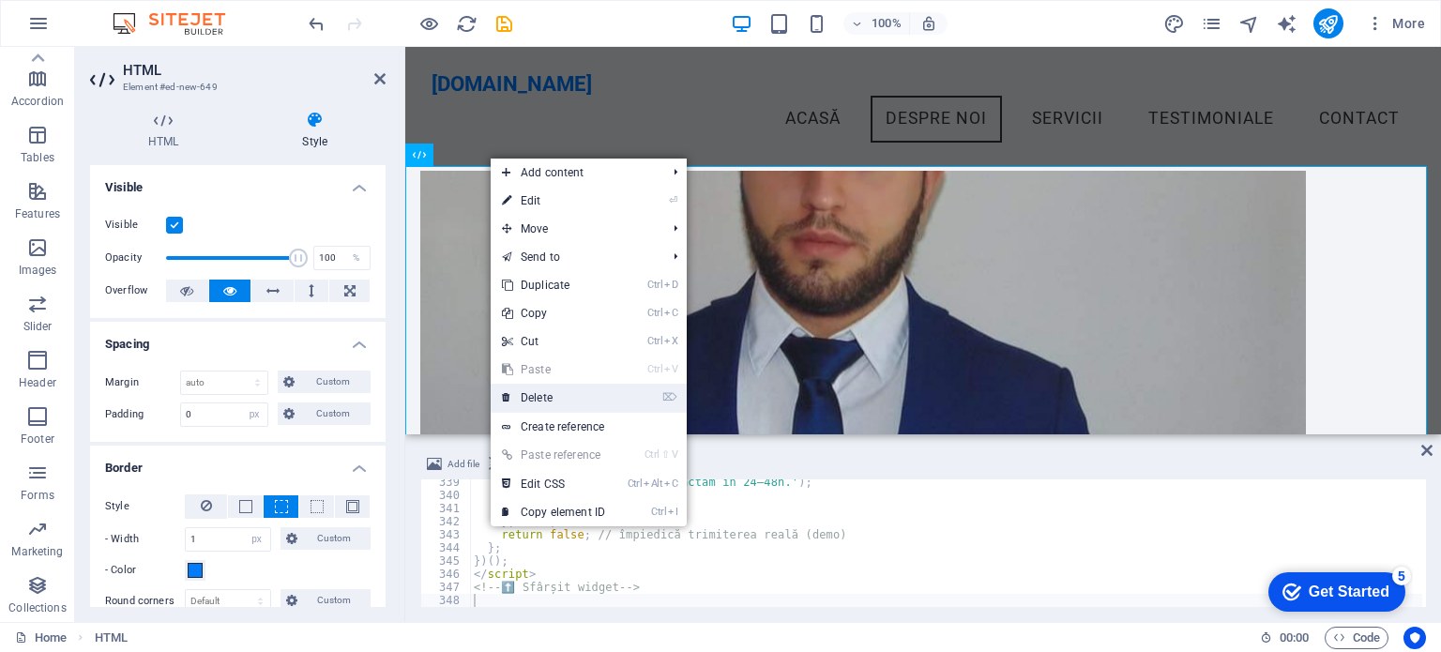
click at [605, 396] on link "⌦ Delete" at bounding box center [554, 398] width 126 height 28
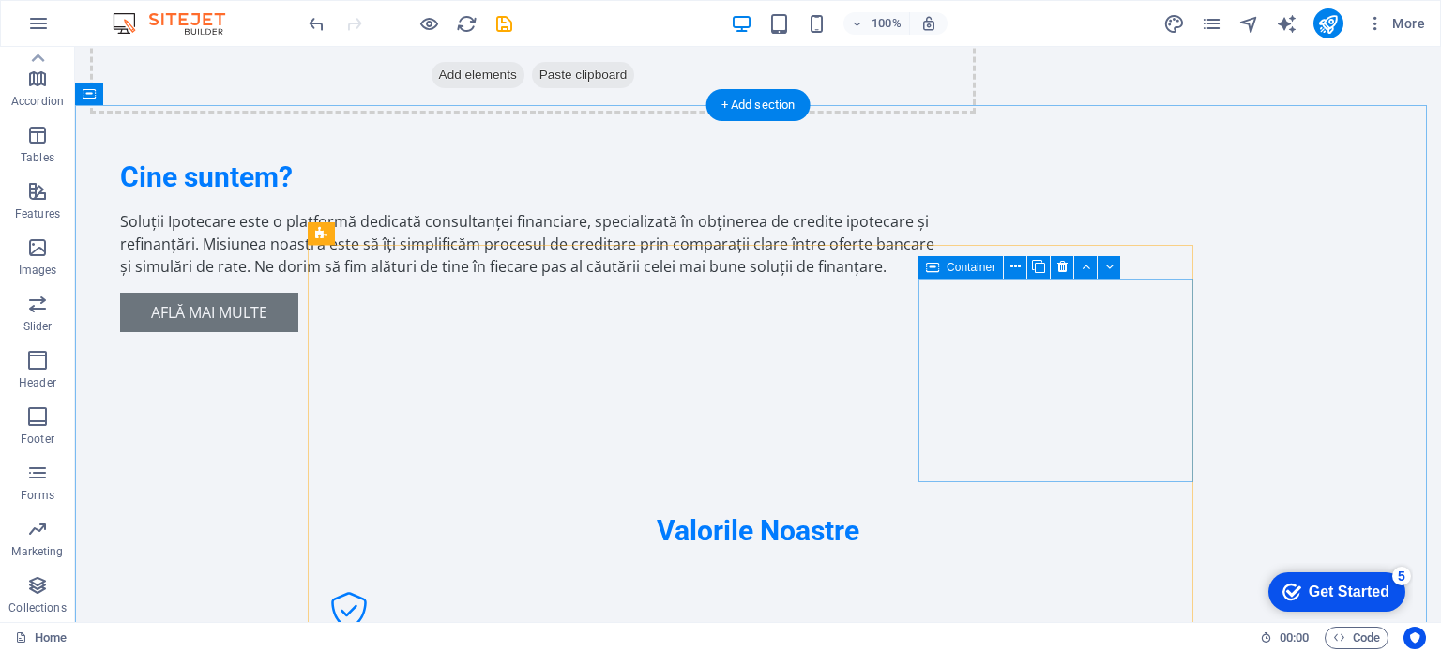
scroll to position [1542, 0]
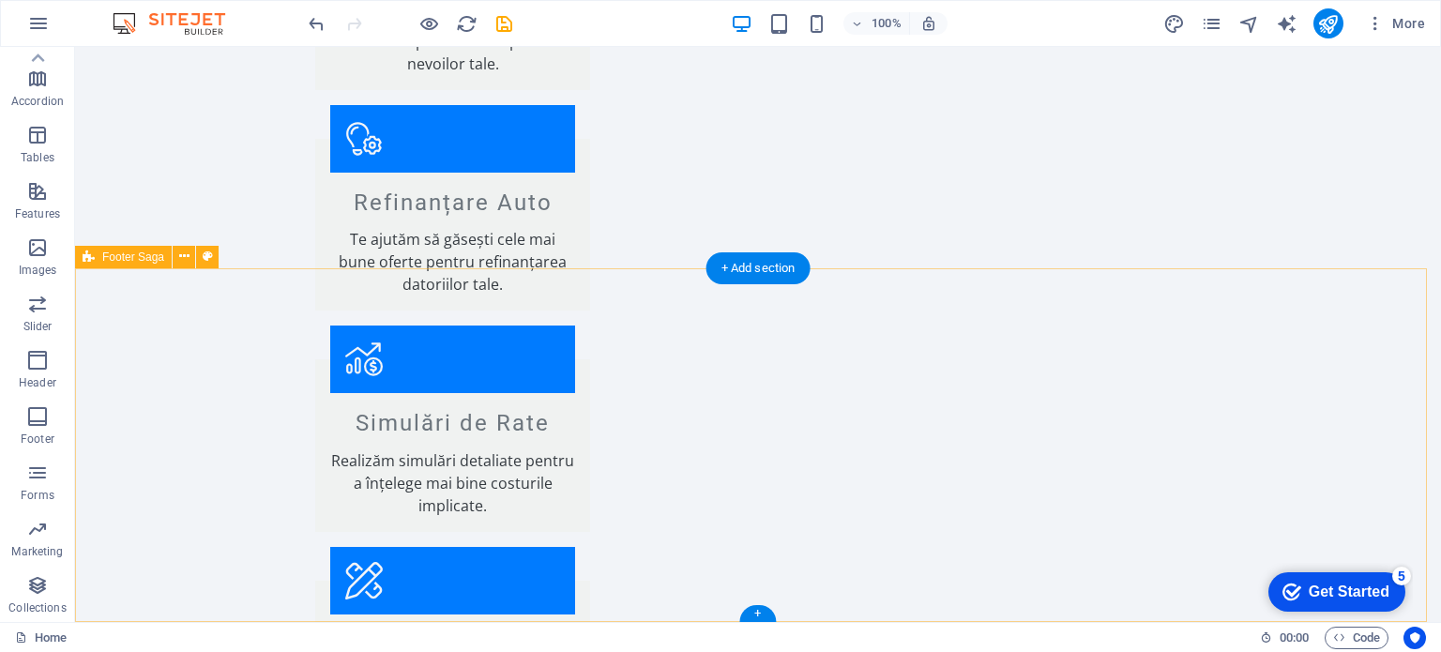
scroll to position [3015, 0]
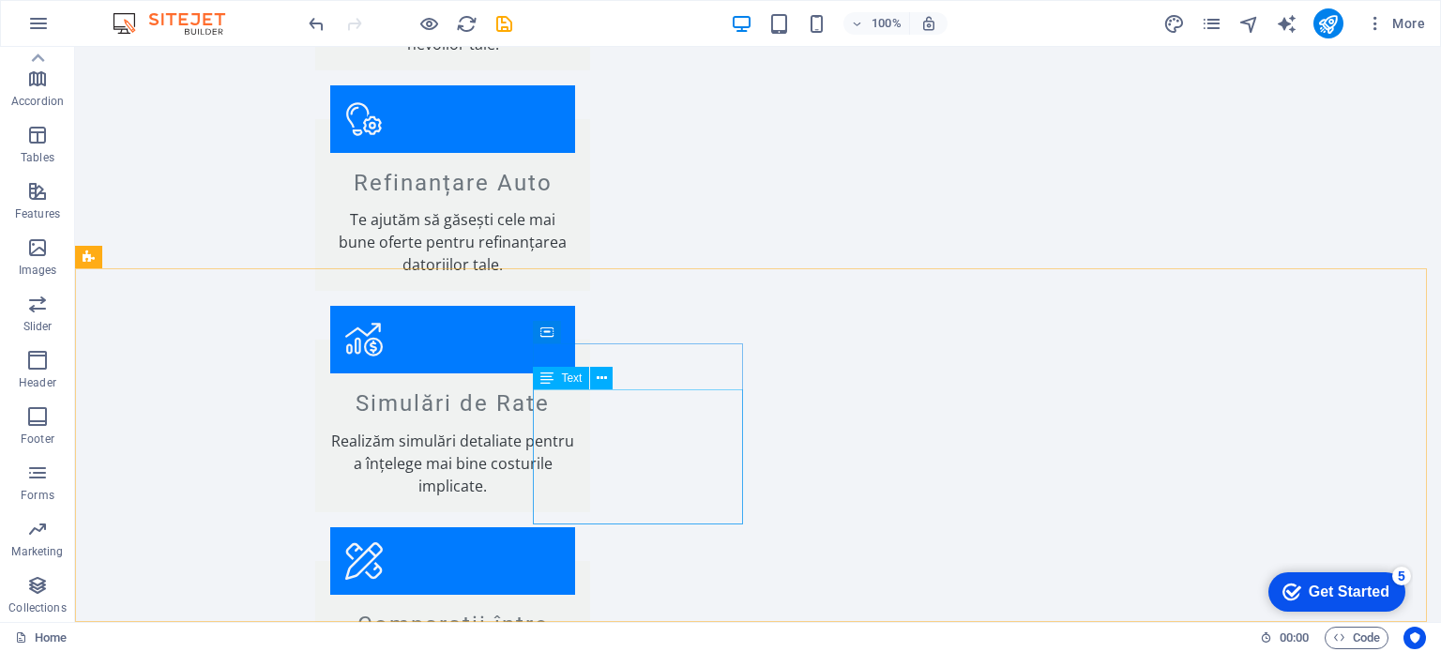
click at [570, 381] on span "Text" at bounding box center [571, 378] width 21 height 11
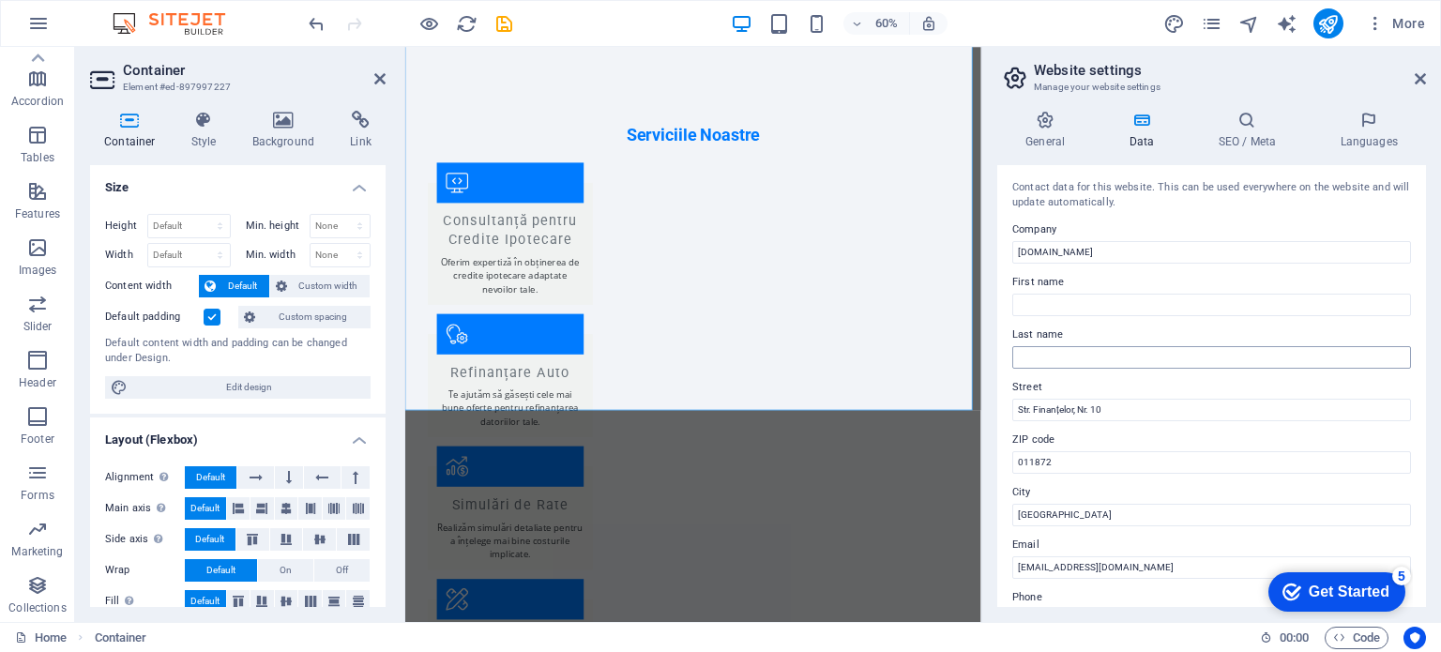
scroll to position [94, 0]
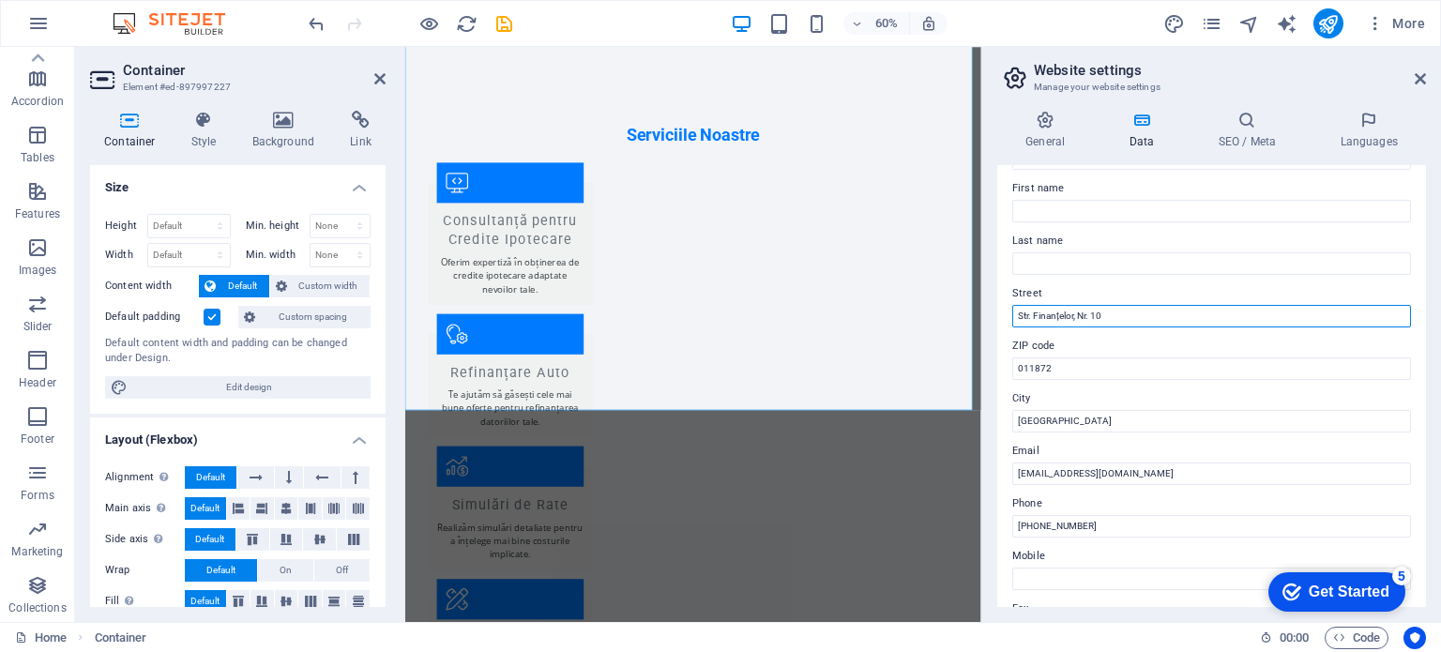
click at [1047, 319] on input "Str. Finanțelor, Nr. 10" at bounding box center [1212, 316] width 399 height 23
click at [1118, 314] on input "Str. Popa Petre, Nr. 10" at bounding box center [1212, 316] width 399 height 23
type input "Str. [PERSON_NAME], Nr. 35"
click at [1075, 424] on input "[GEOGRAPHIC_DATA]" at bounding box center [1212, 421] width 399 height 23
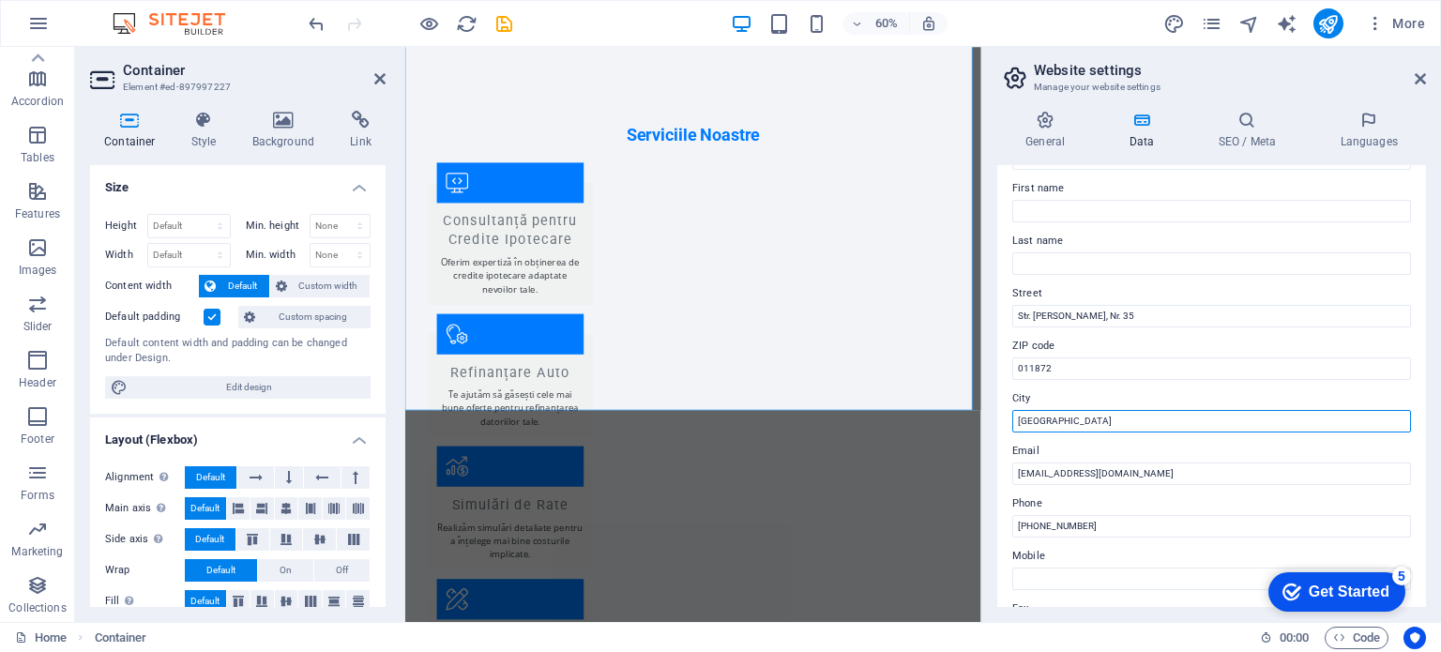
click at [1075, 424] on input "[GEOGRAPHIC_DATA]" at bounding box center [1212, 421] width 399 height 23
click at [1089, 369] on input "011872" at bounding box center [1212, 369] width 399 height 23
click at [1070, 303] on label "Street" at bounding box center [1212, 293] width 399 height 23
click at [1070, 305] on input "Str. [PERSON_NAME], Nr. 35" at bounding box center [1212, 316] width 399 height 23
click at [1070, 303] on label "Street" at bounding box center [1212, 293] width 399 height 23
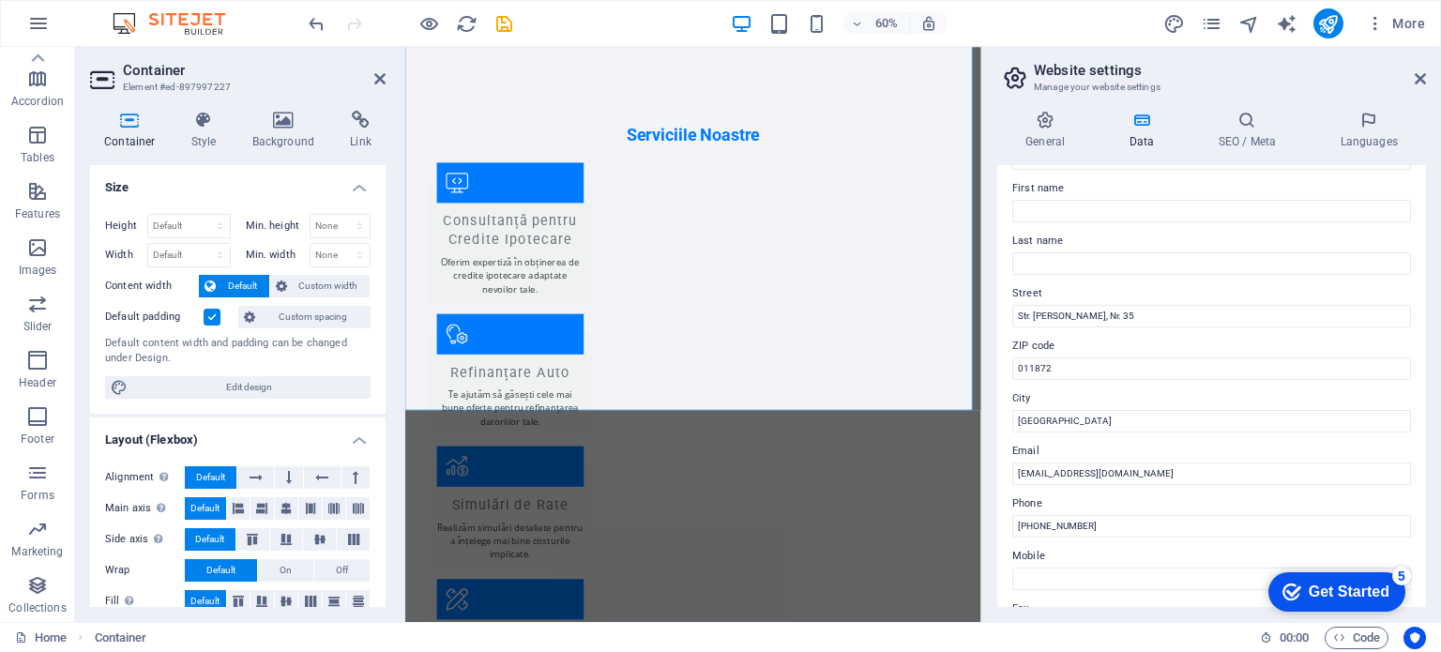
click at [1070, 305] on input "Str. [PERSON_NAME], Nr. 35" at bounding box center [1212, 316] width 399 height 23
click at [1070, 303] on label "Street" at bounding box center [1212, 293] width 399 height 23
click at [1070, 305] on input "Str. [PERSON_NAME], Nr. 35" at bounding box center [1212, 316] width 399 height 23
click at [1058, 356] on label "ZIP code" at bounding box center [1212, 346] width 399 height 23
click at [1058, 358] on input "011872" at bounding box center [1212, 369] width 399 height 23
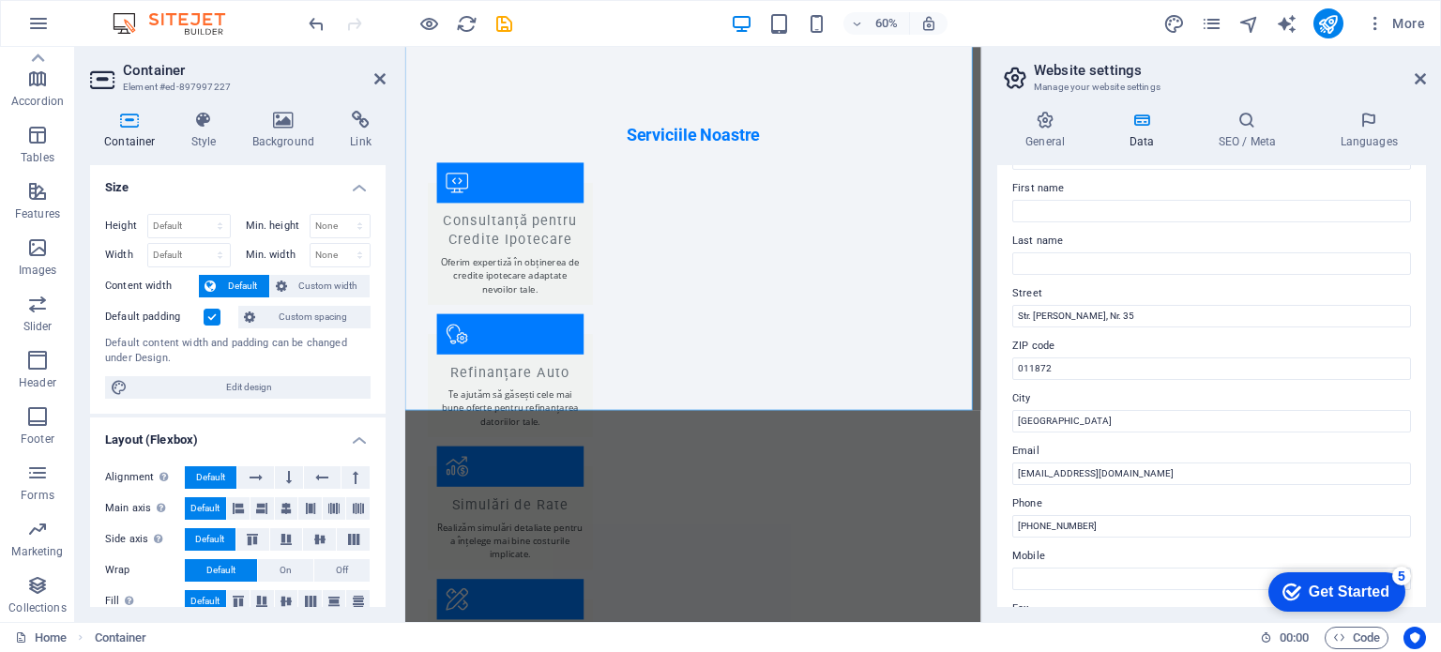
click at [1058, 356] on label "ZIP code" at bounding box center [1212, 346] width 399 height 23
click at [1058, 358] on input "011872" at bounding box center [1212, 369] width 399 height 23
click at [1054, 362] on input "011872" at bounding box center [1212, 369] width 399 height 23
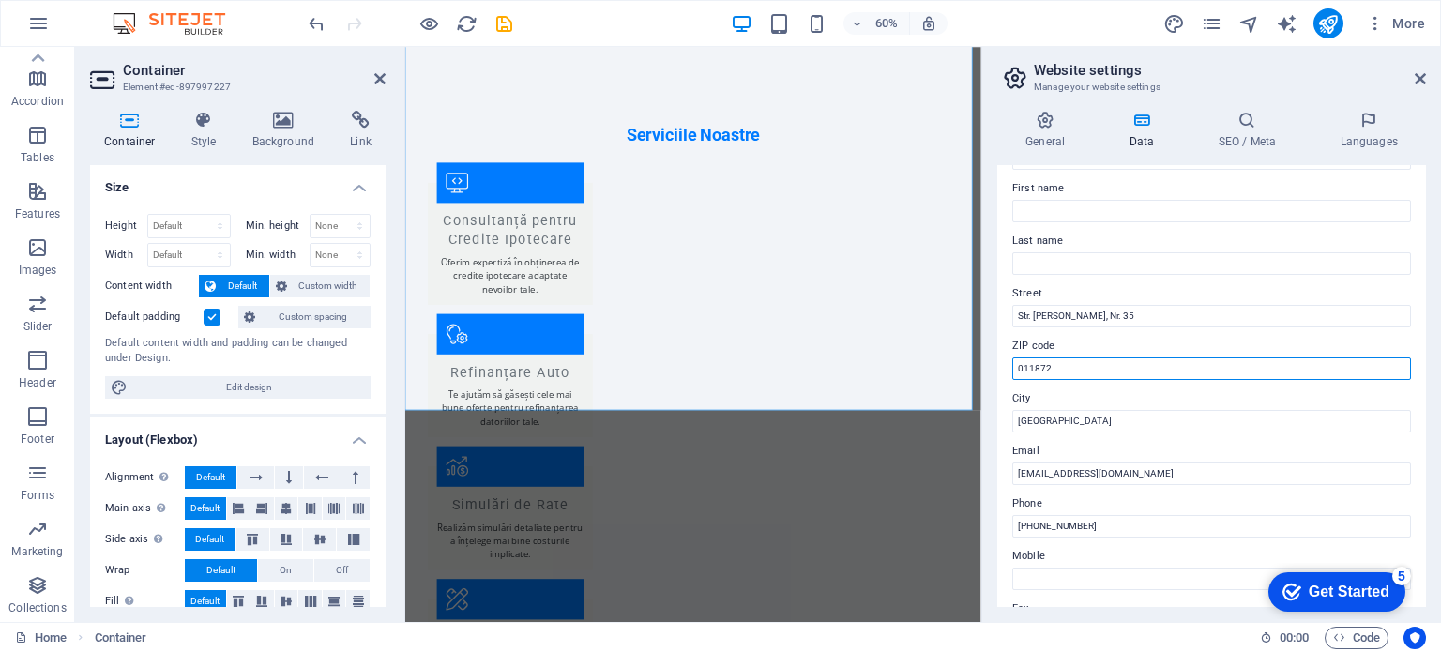
paste input "Str Popa Petre, nr 35, Sector 2 Bucuresti"
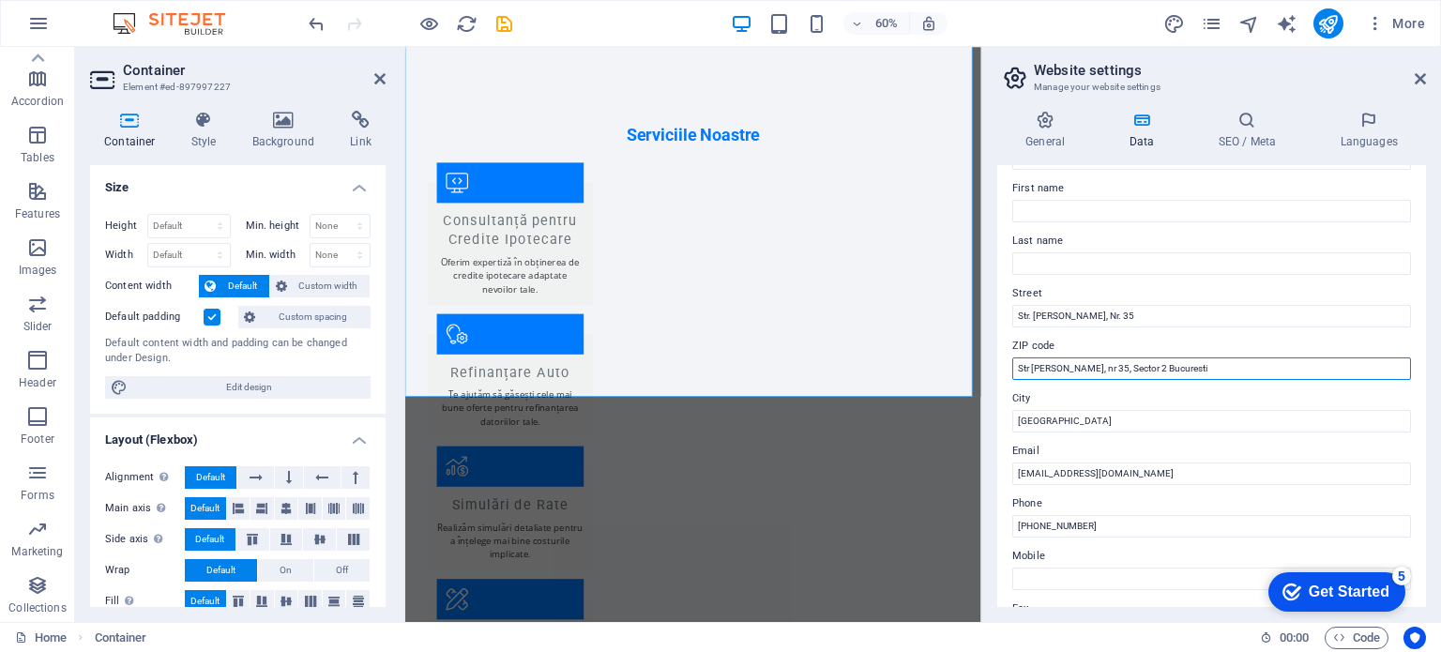
scroll to position [2980, 0]
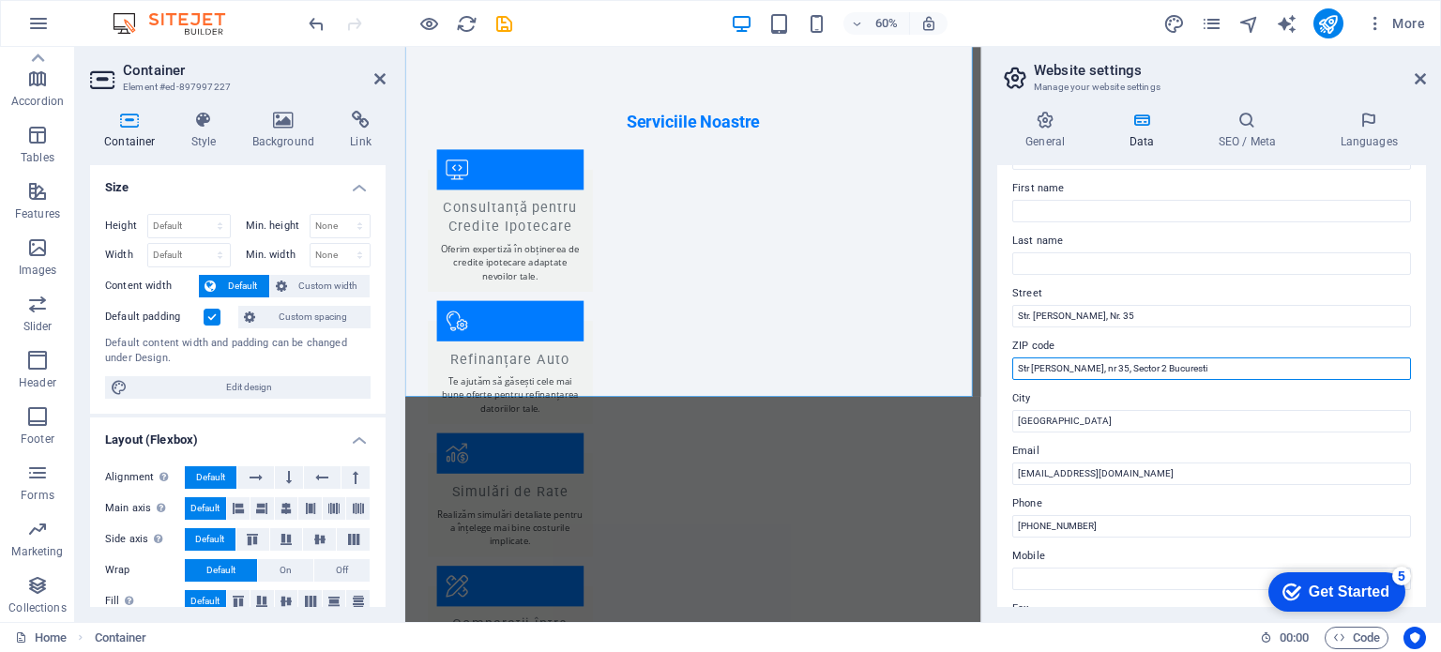
click at [1122, 370] on input "Str Popa Petre, nr 35, Sector 2 Bucuresti" at bounding box center [1212, 369] width 399 height 23
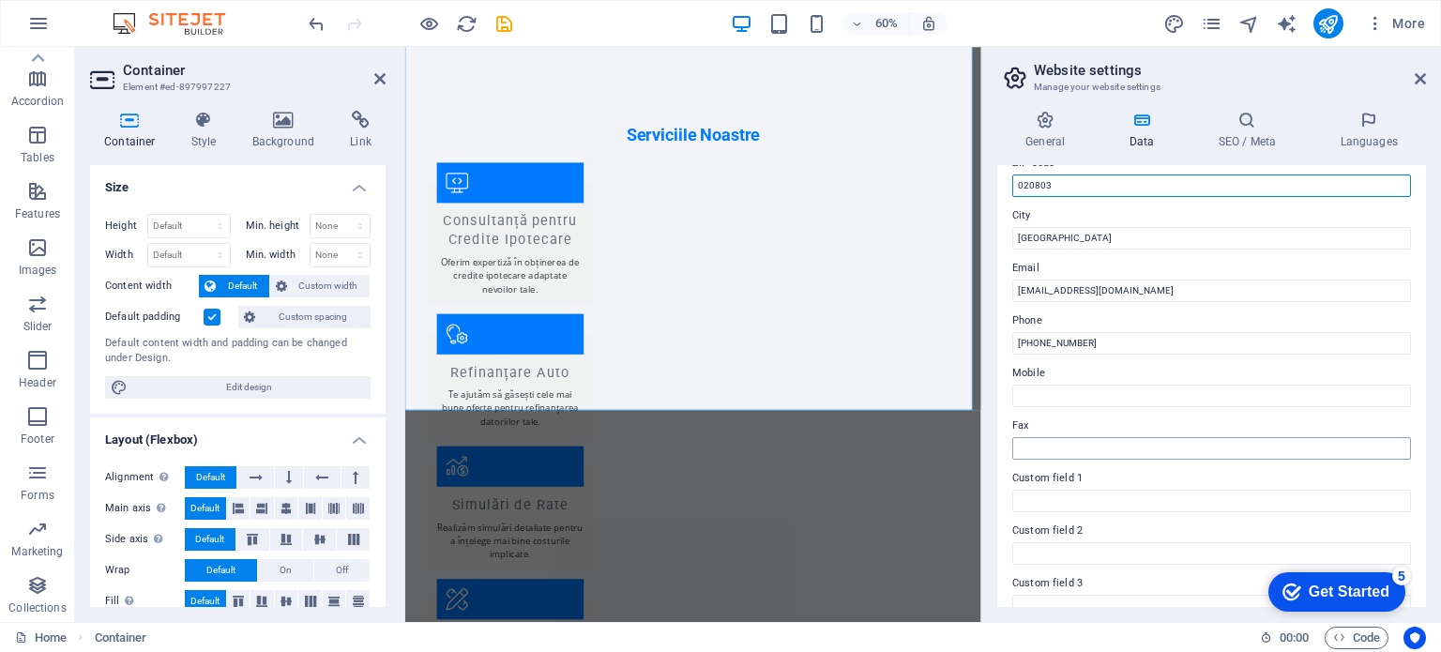
scroll to position [282, 0]
type input "020803"
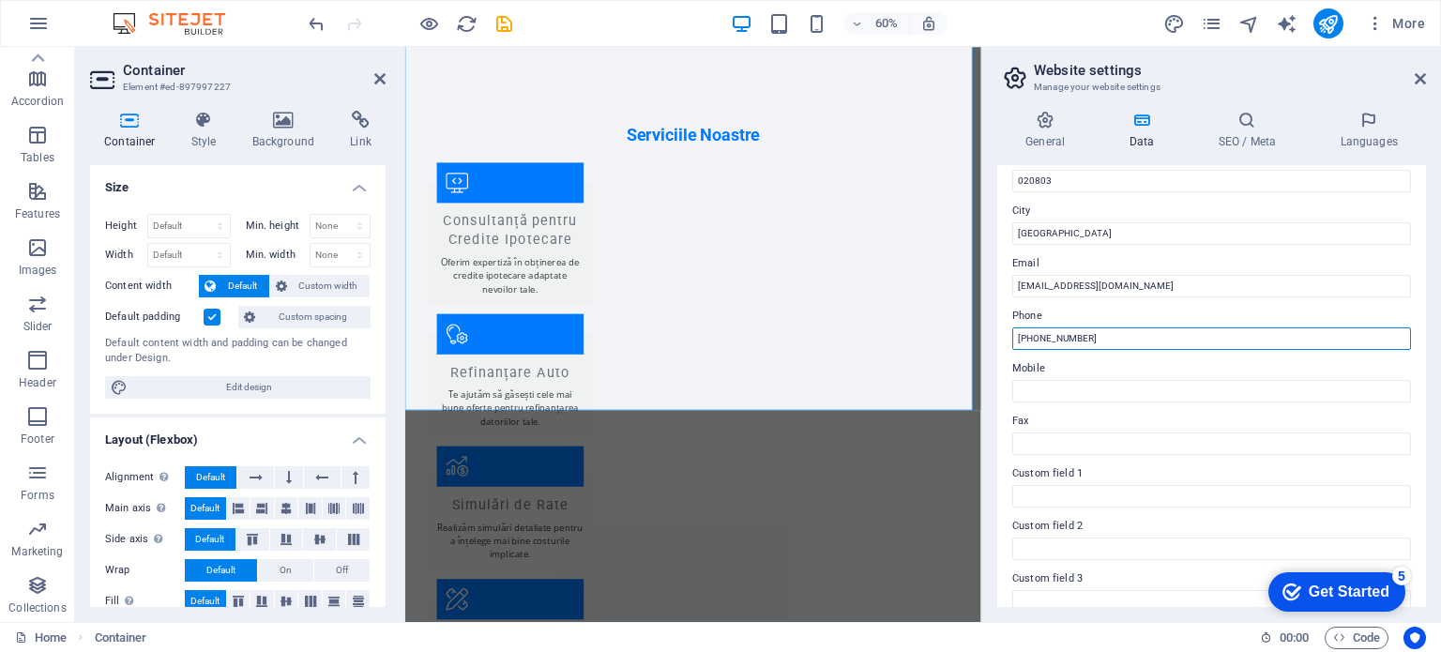
click at [1131, 341] on input "+40 21 555 0123" at bounding box center [1212, 339] width 399 height 23
click at [1029, 339] on input "+40 21 555 0123" at bounding box center [1212, 339] width 399 height 23
click at [1036, 339] on input "+40 21 555 0123" at bounding box center [1212, 339] width 399 height 23
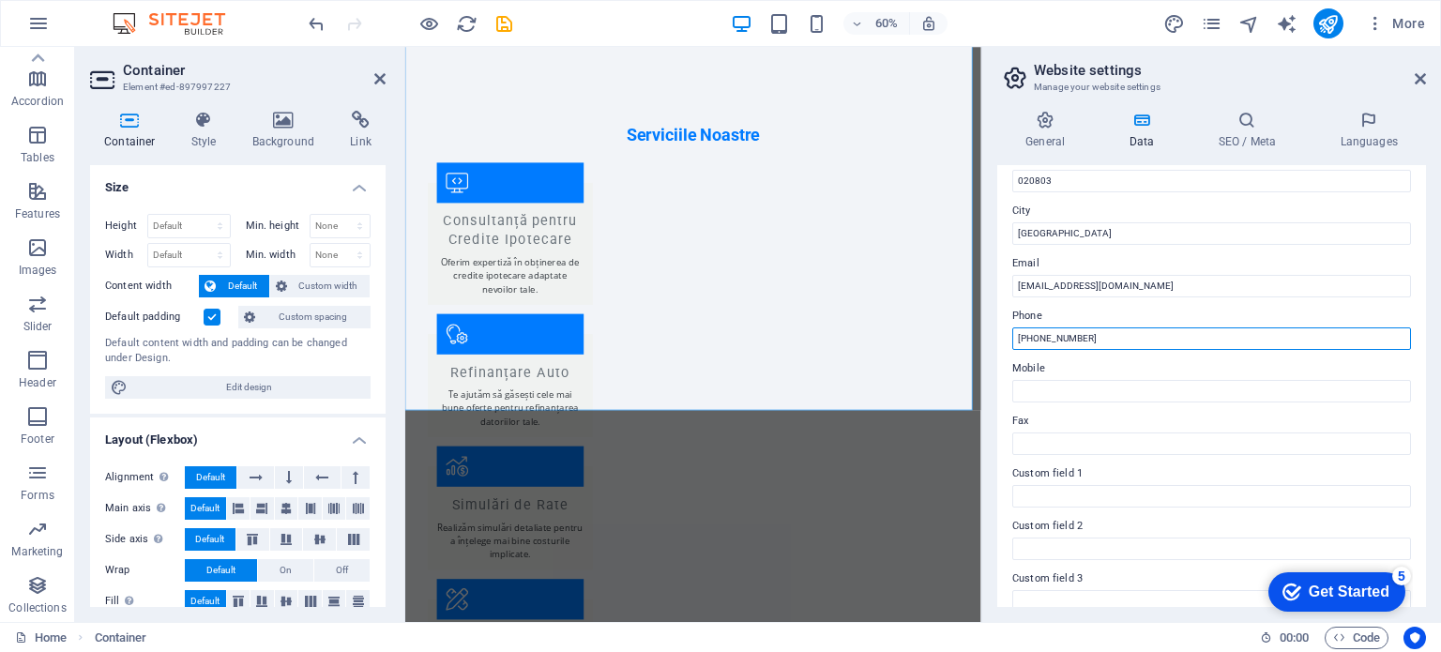
click at [1100, 341] on input "[PHONE_NUMBER]" at bounding box center [1212, 339] width 399 height 23
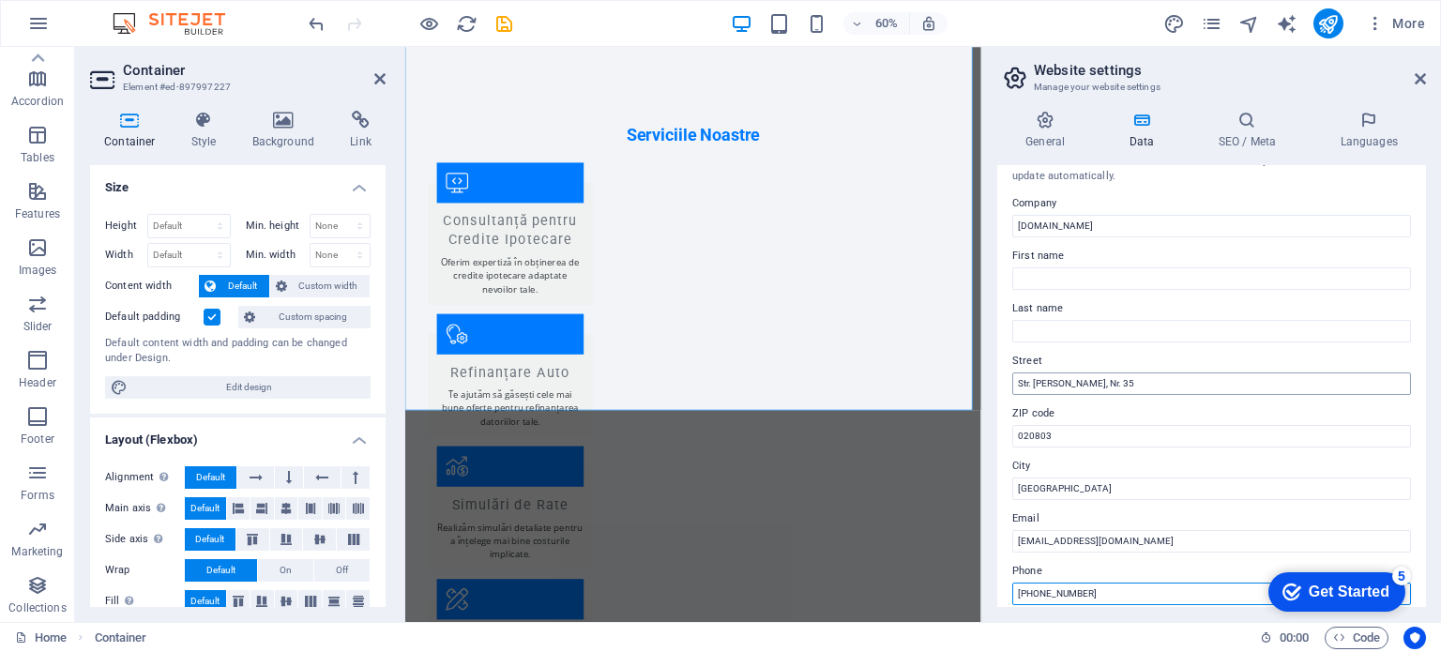
scroll to position [0, 0]
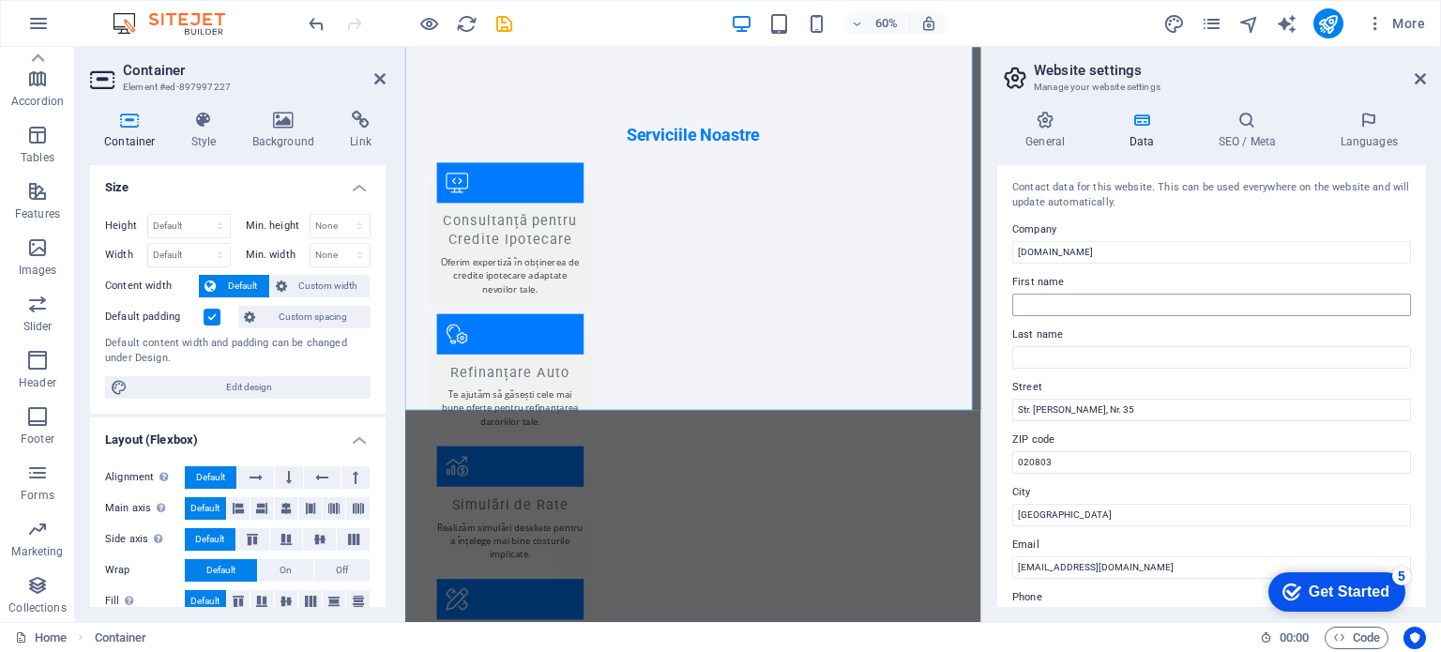
type input "[PHONE_NUMBER]"
click at [1088, 311] on input "First name" at bounding box center [1212, 305] width 399 height 23
type input "Cristian Florentin"
type input "Dancescu"
click at [1231, 130] on h4 "SEO / Meta" at bounding box center [1251, 130] width 122 height 39
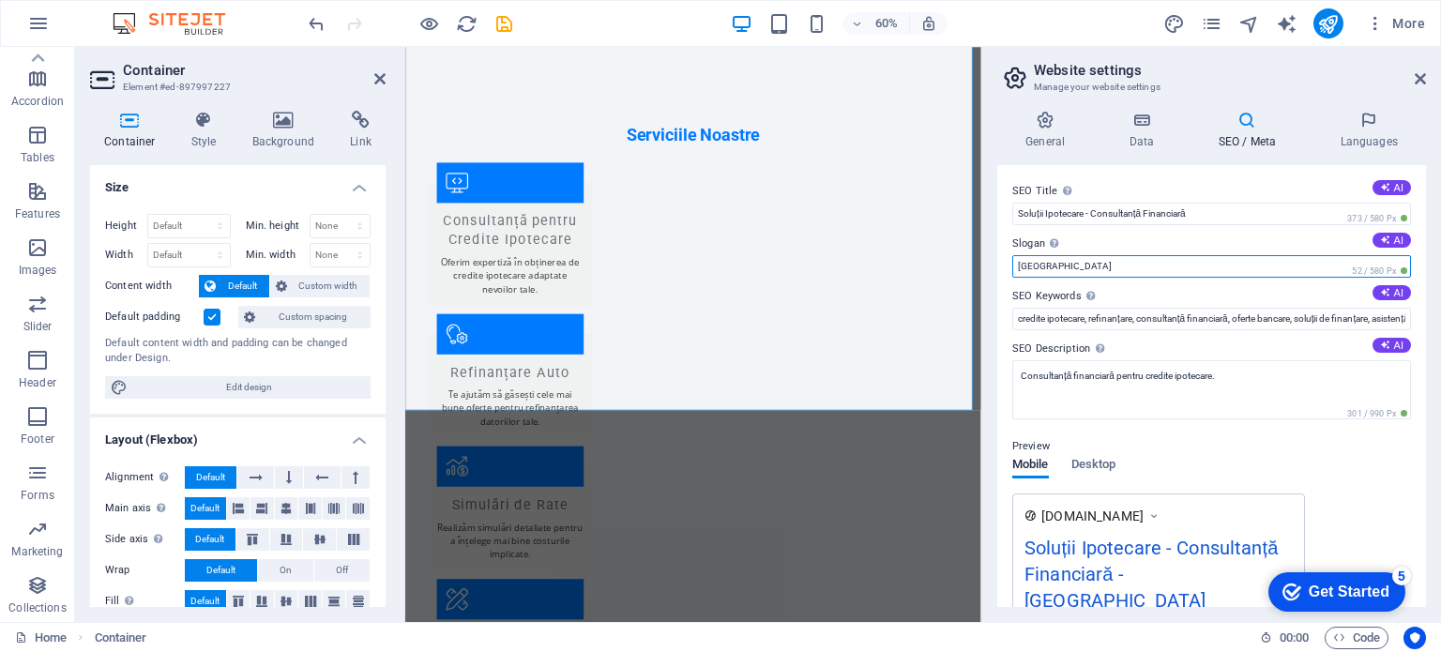
click at [1052, 265] on input "Berlin" at bounding box center [1212, 266] width 399 height 23
type input "C"
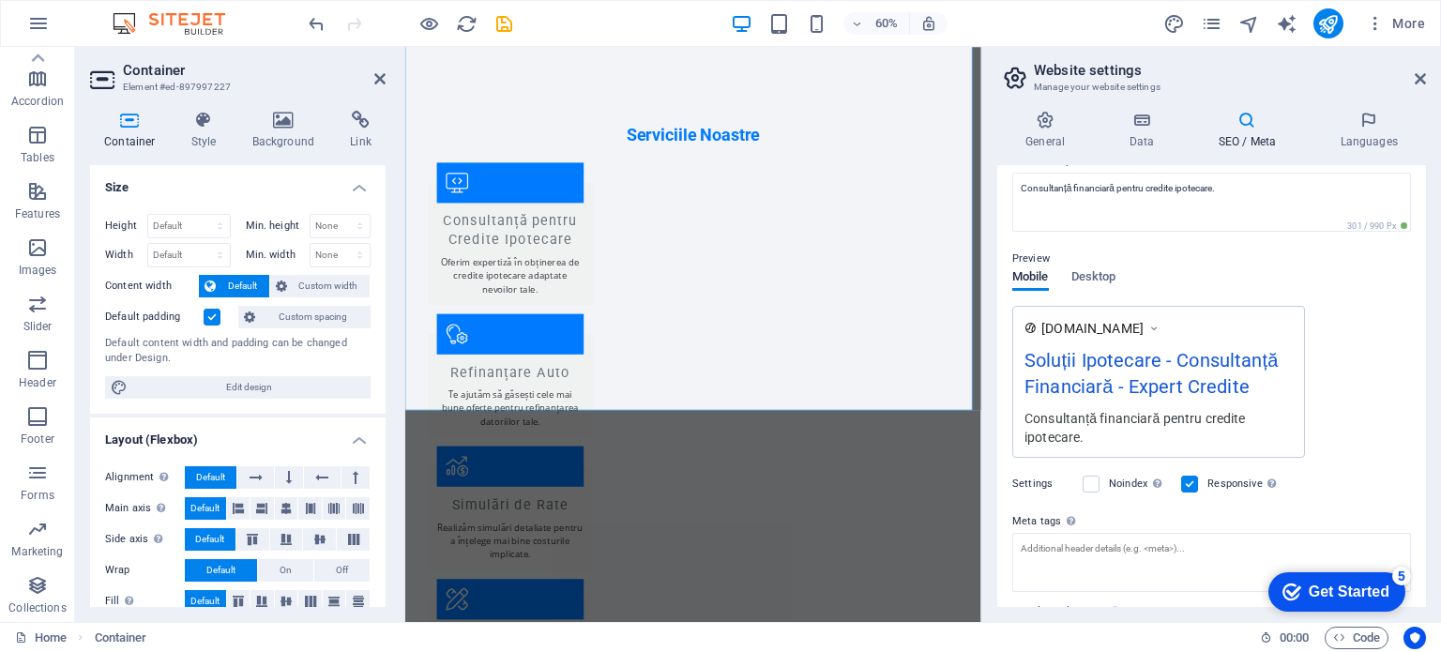
scroll to position [94, 0]
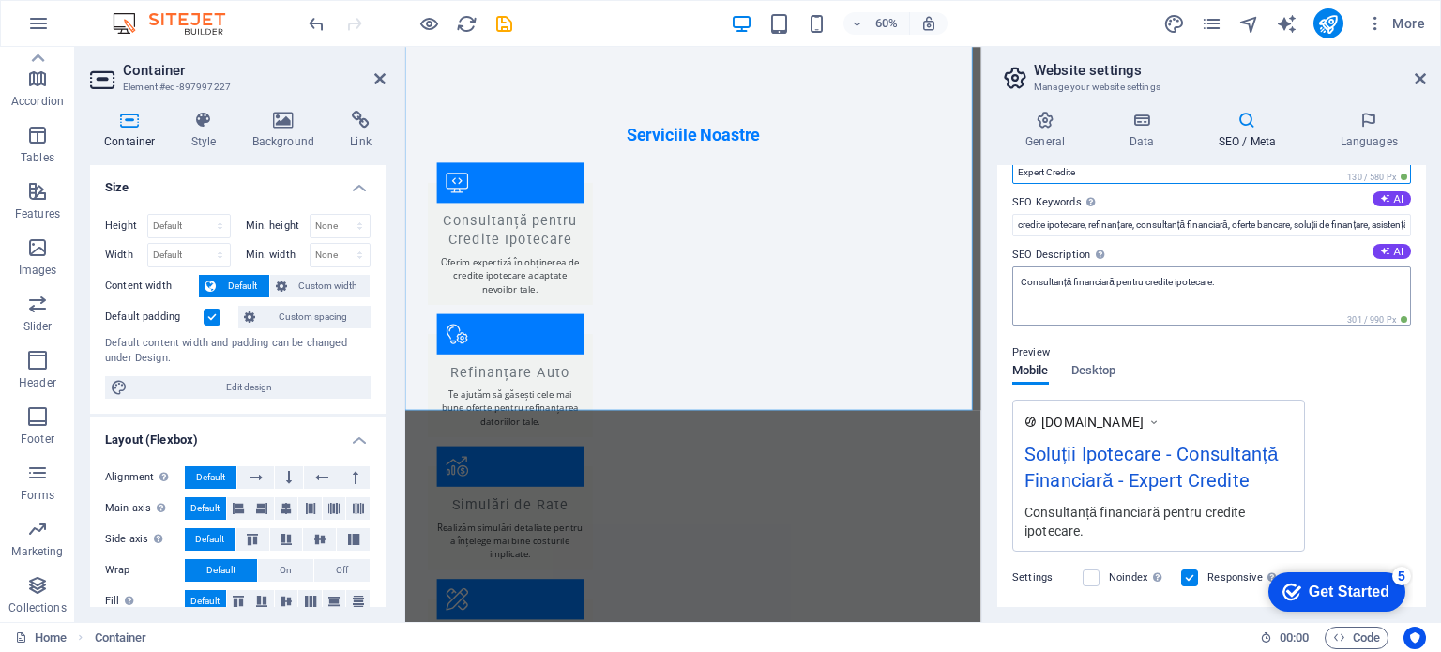
type input "Expert Credite"
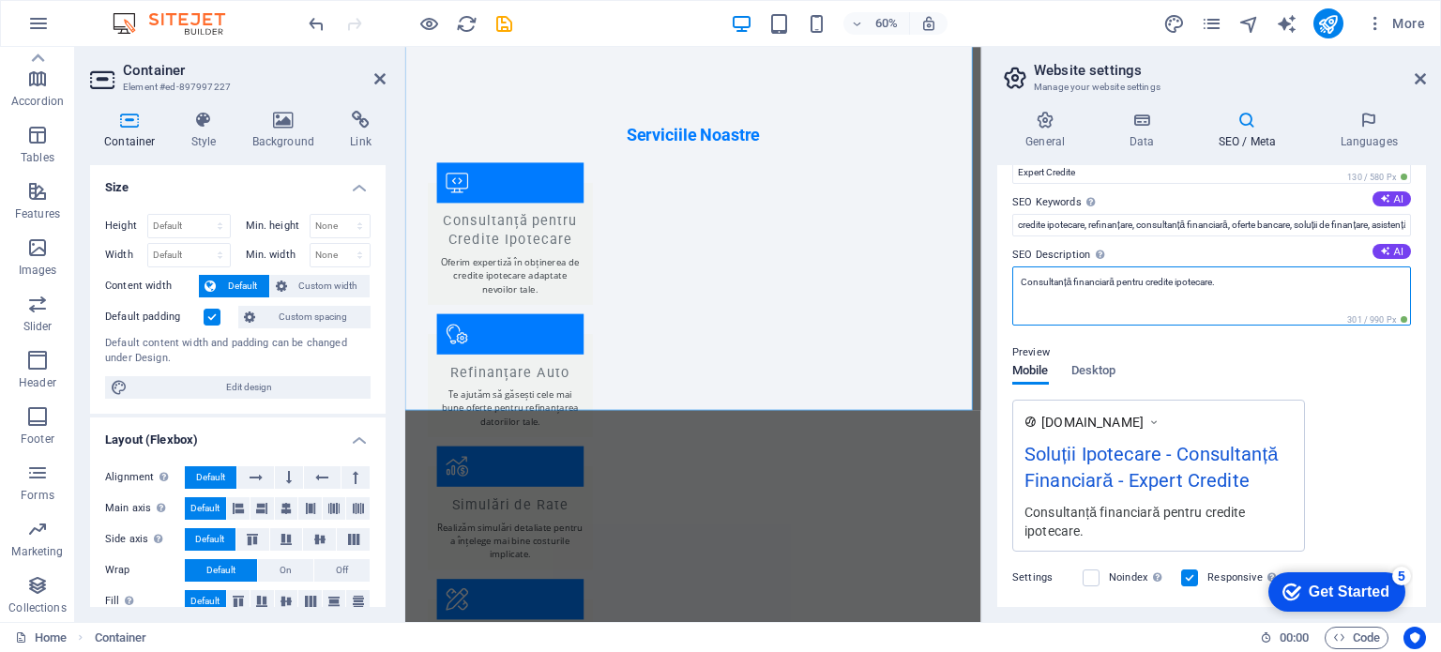
click at [1224, 295] on textarea "Consultanță financiară pentru credite ipotecare." at bounding box center [1212, 296] width 399 height 59
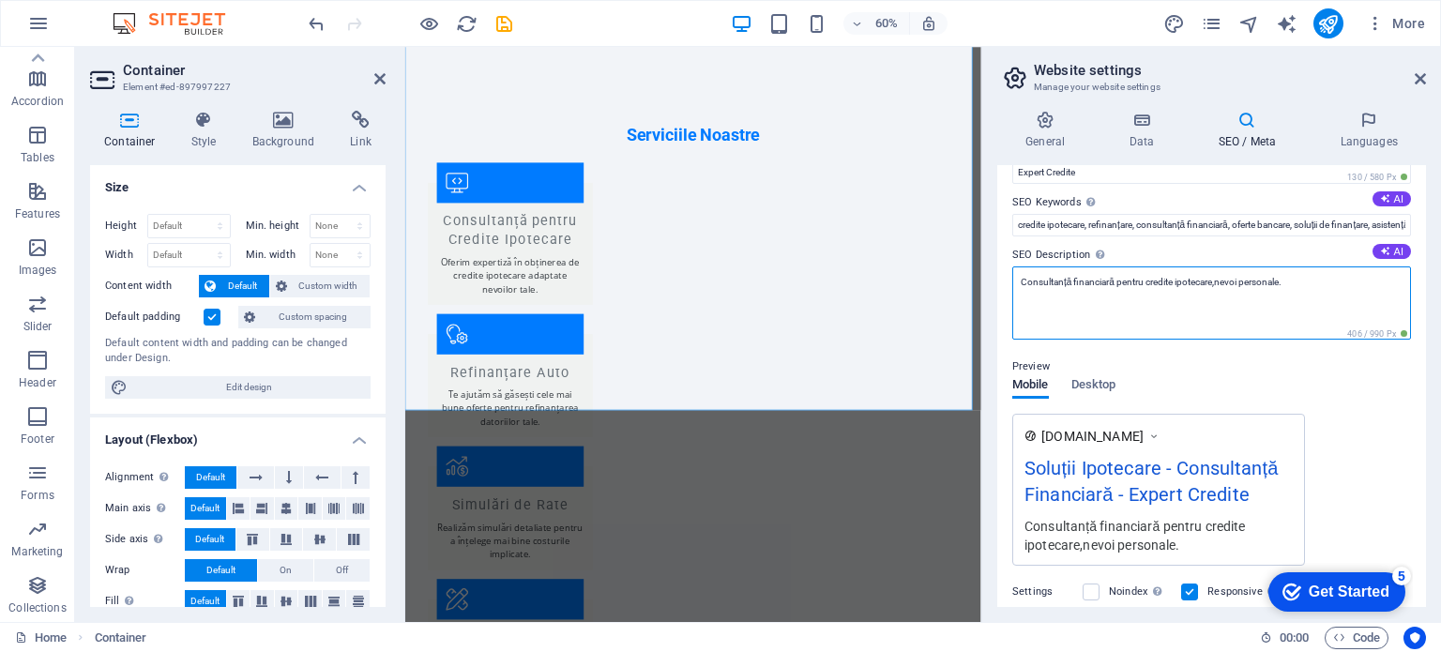
click at [1212, 279] on textarea "Consultanță financiară pentru credite ipotecare,nevoi personale." at bounding box center [1212, 303] width 399 height 73
click at [1227, 283] on textarea "Consultanță financiară pentru credite ipotecare,nevoi personale." at bounding box center [1212, 303] width 399 height 73
click at [1216, 284] on textarea "Consultanță financiară pentru credite ipotecare,nevoi personale." at bounding box center [1212, 303] width 399 height 73
drag, startPoint x: 1175, startPoint y: 277, endPoint x: 1409, endPoint y: 296, distance: 234.4
click at [1409, 296] on div "SEO Title The title of your website - make it something that stands out in sear…" at bounding box center [1212, 386] width 429 height 442
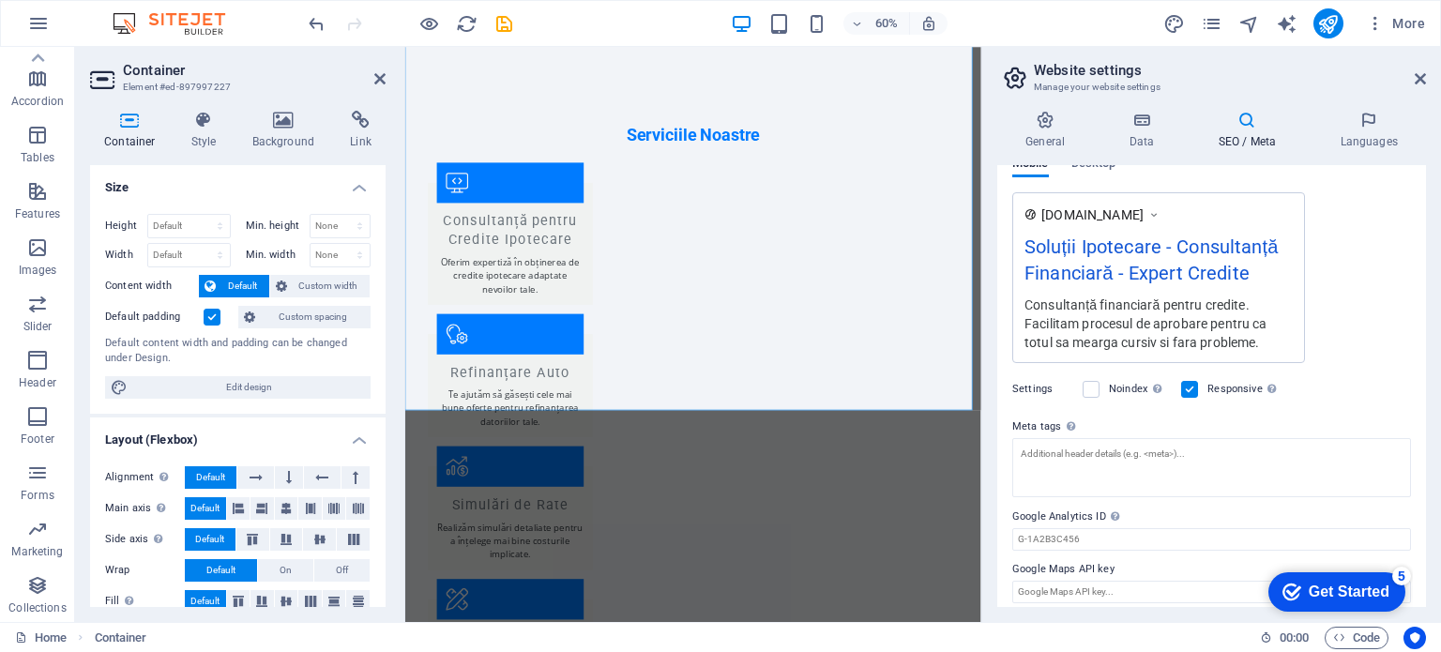
scroll to position [324, 0]
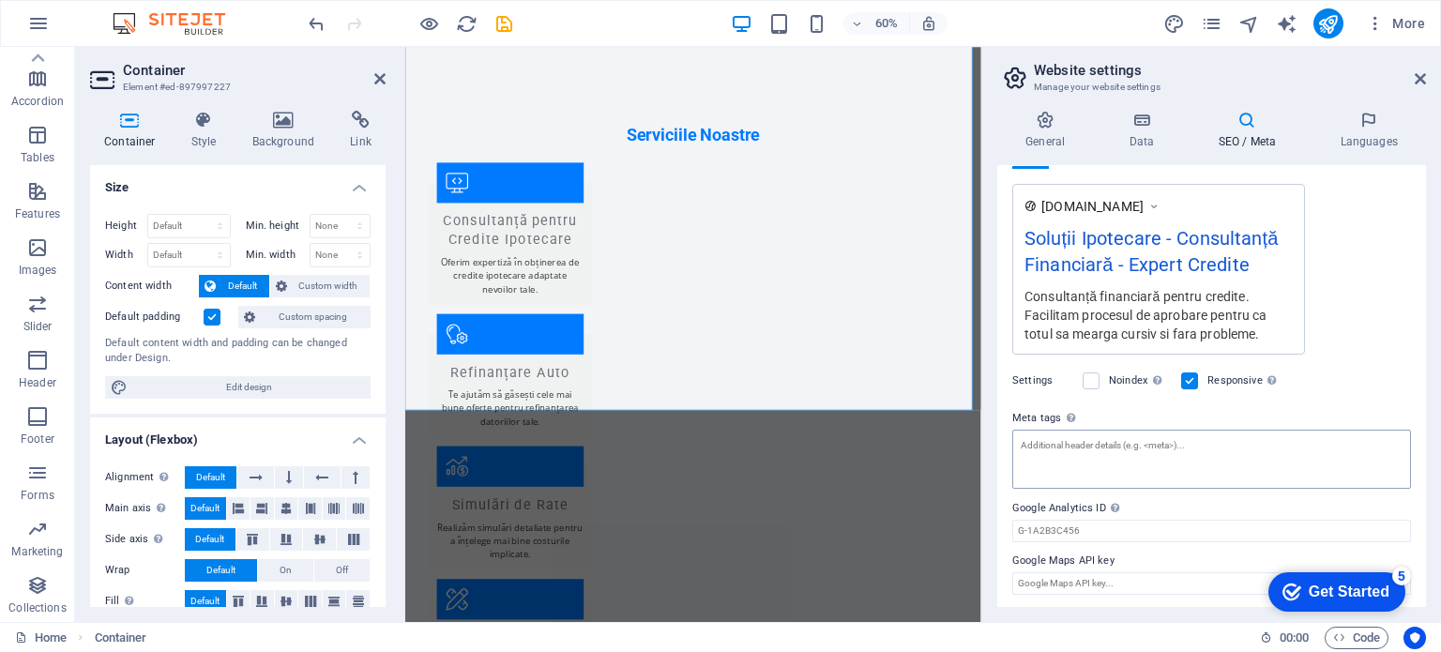
type textarea "Consultanță financiară pentru credite. Facilitam procesul de aprobare pentru ca…"
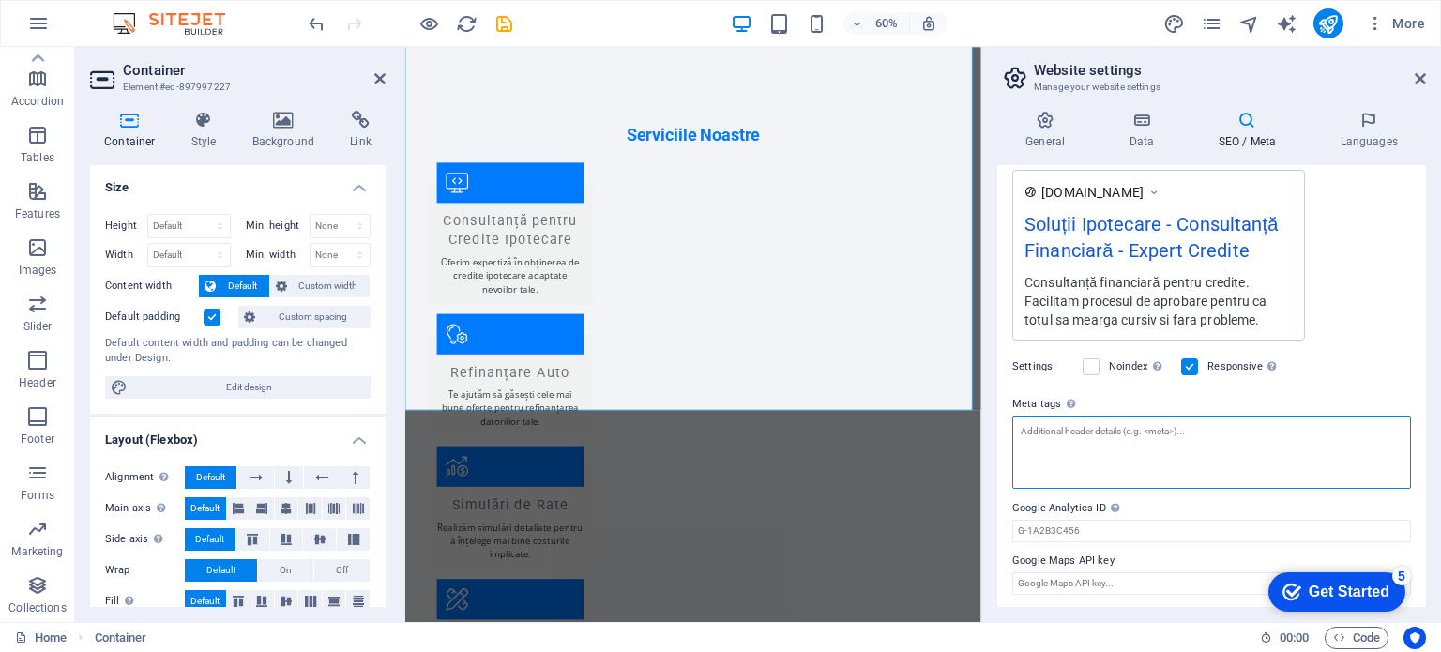
click at [1044, 453] on textarea "Meta tags Enter HTML code here that will be placed inside the tags of your webs…" at bounding box center [1212, 452] width 399 height 73
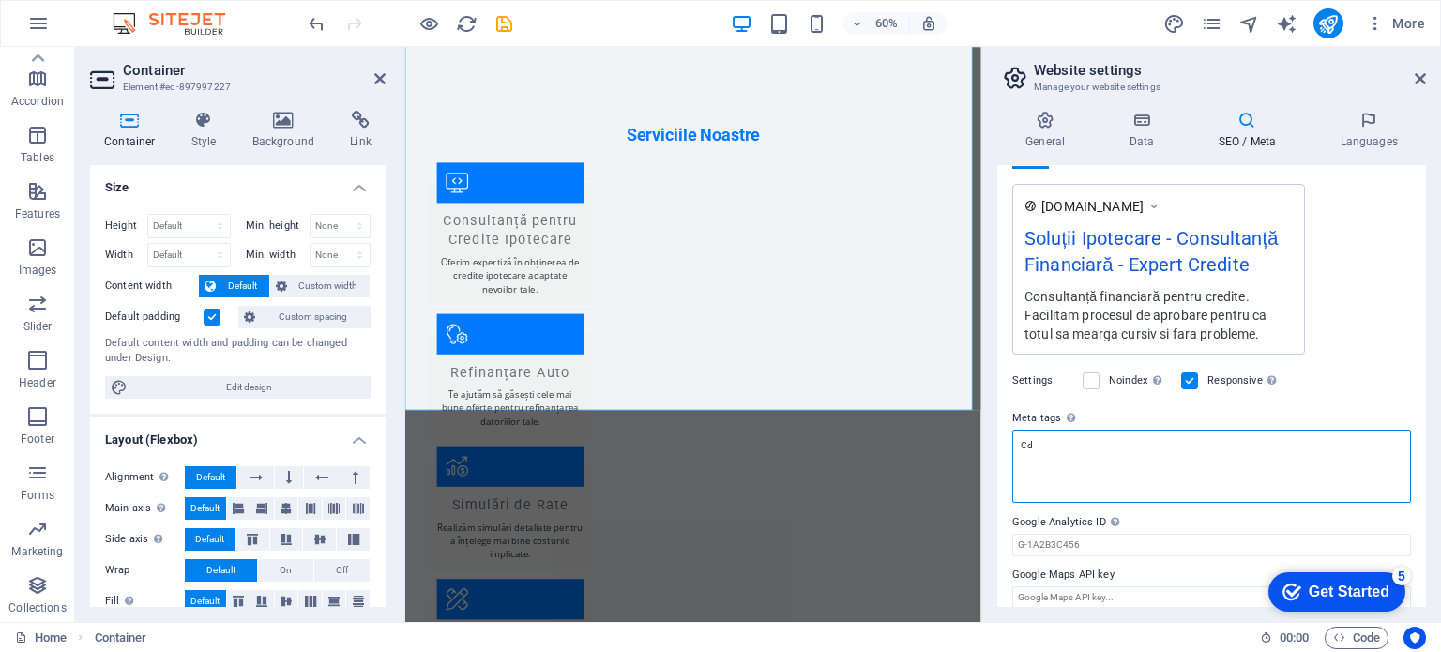
type textarea "C"
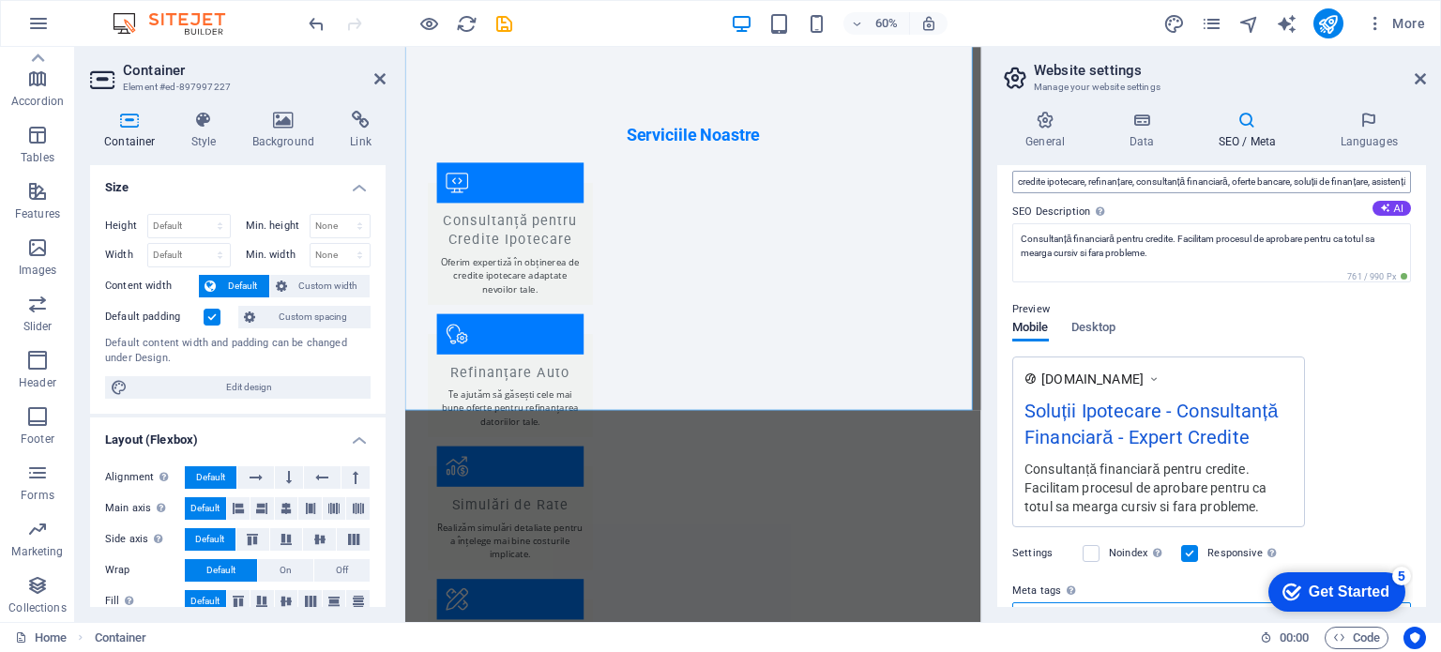
scroll to position [0, 0]
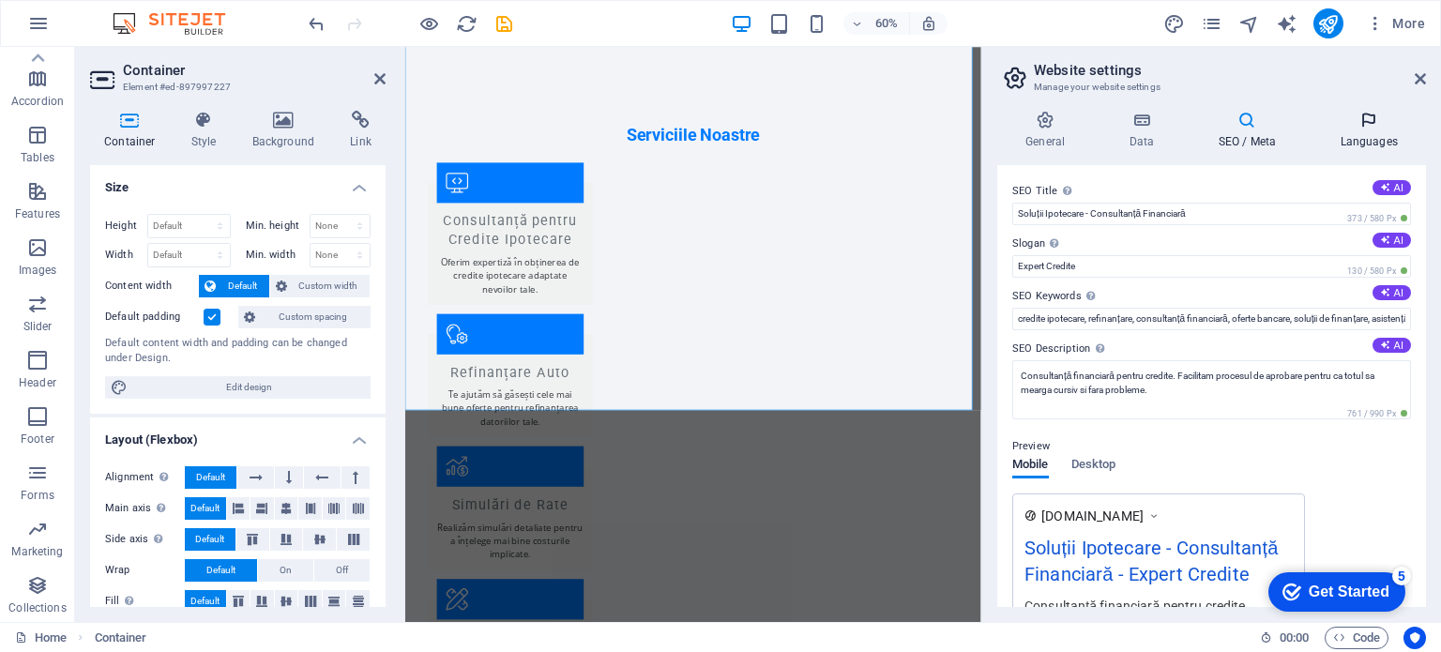
click at [1366, 127] on icon at bounding box center [1369, 120] width 114 height 19
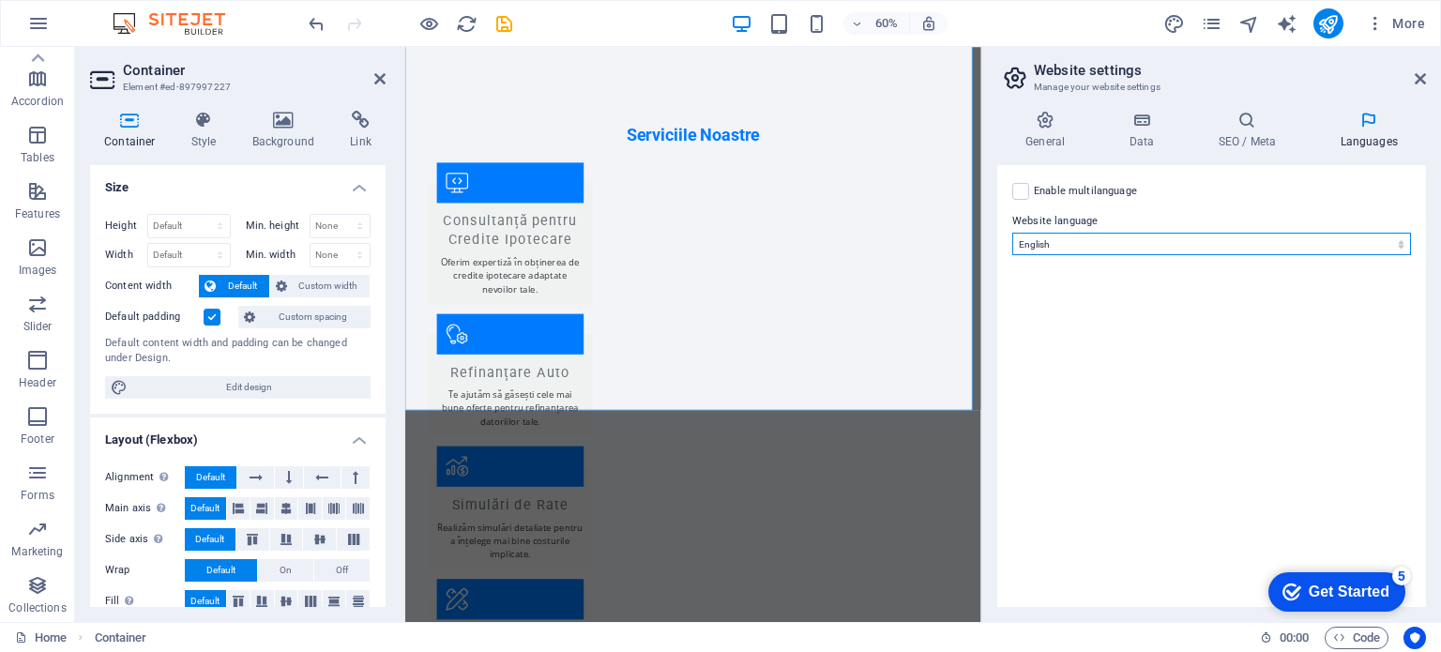
click at [1051, 236] on select "Abkhazian Afar Afrikaans Akan Albanian Amharic Arabic Aragonese Armenian Assame…" at bounding box center [1212, 244] width 399 height 23
select select "132"
click at [1013, 233] on select "Abkhazian Afar Afrikaans Akan Albanian Amharic Arabic Aragonese Armenian Assame…" at bounding box center [1212, 244] width 399 height 23
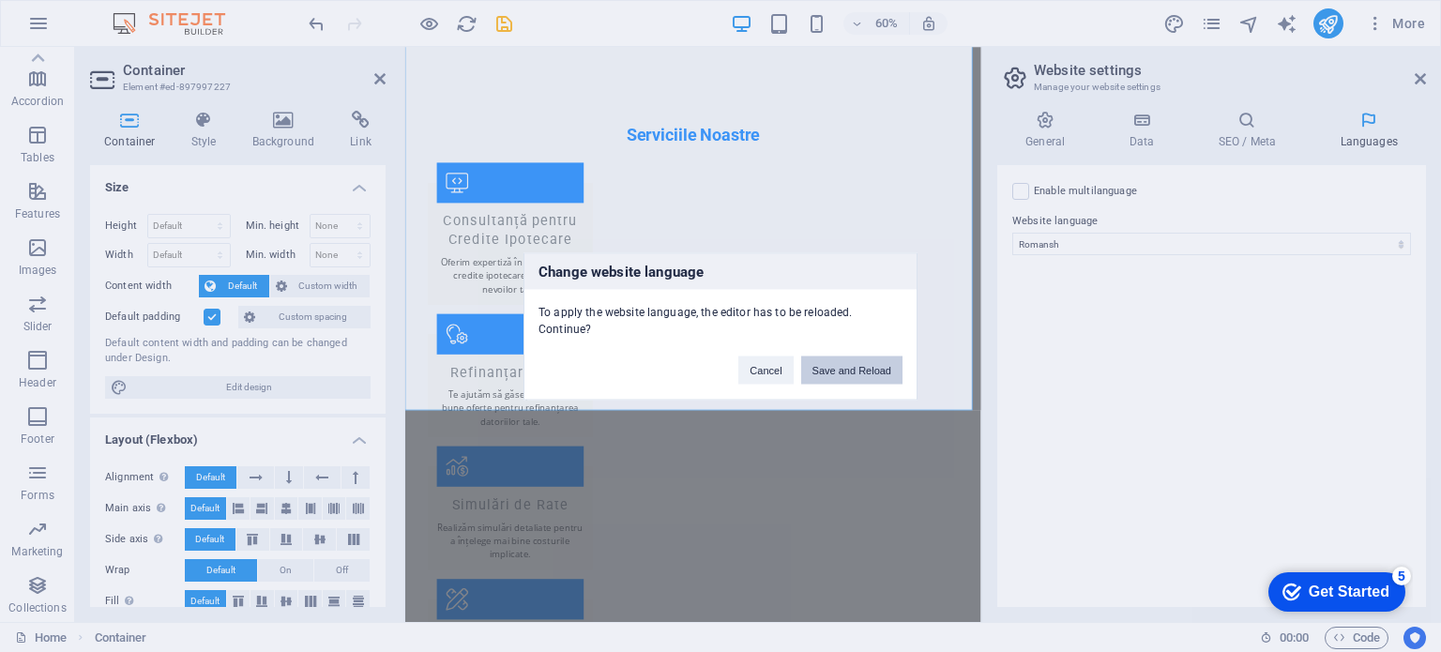
click at [846, 361] on button "Save and Reload" at bounding box center [851, 370] width 101 height 28
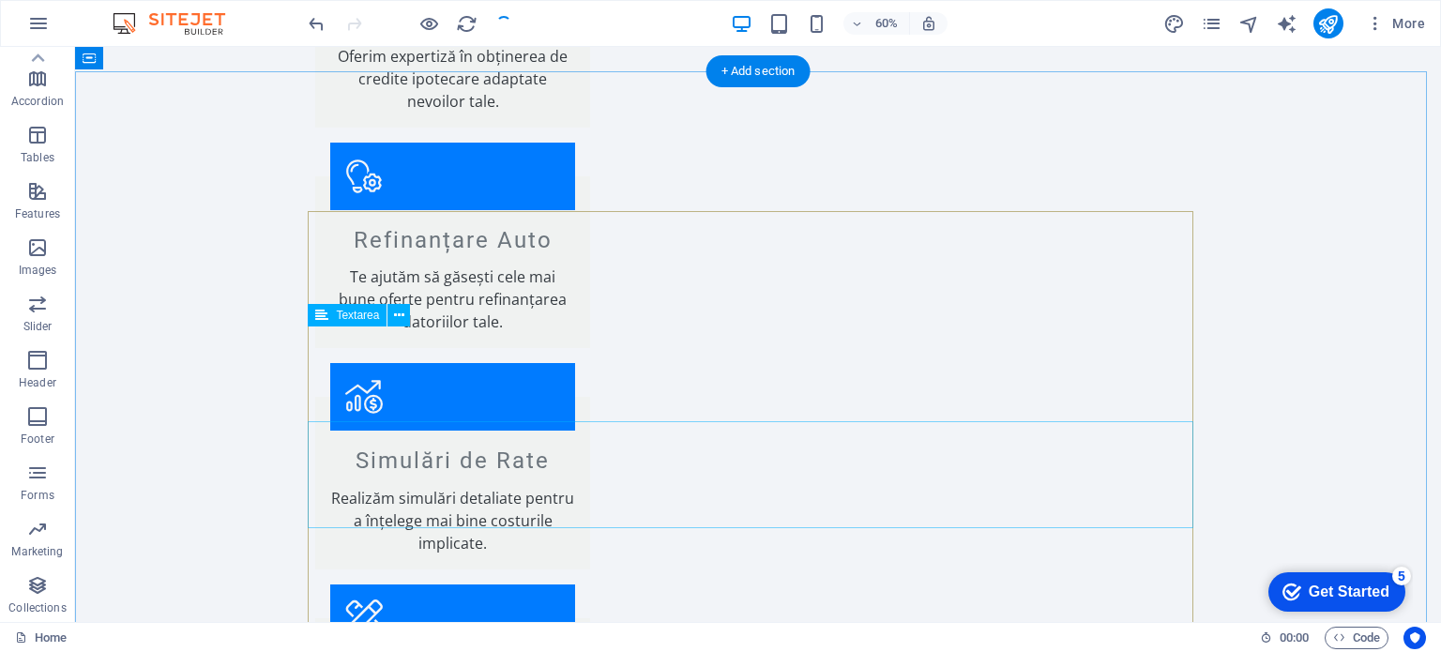
scroll to position [2631, 0]
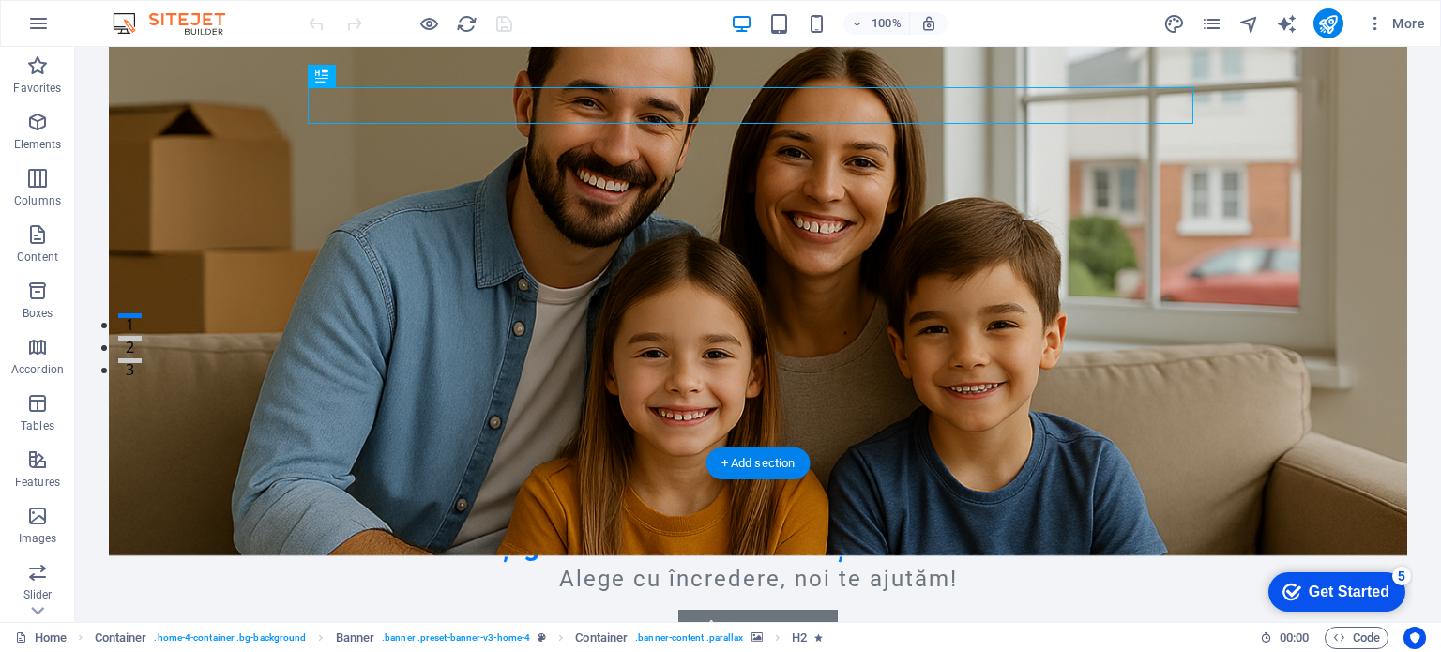
scroll to position [375, 0]
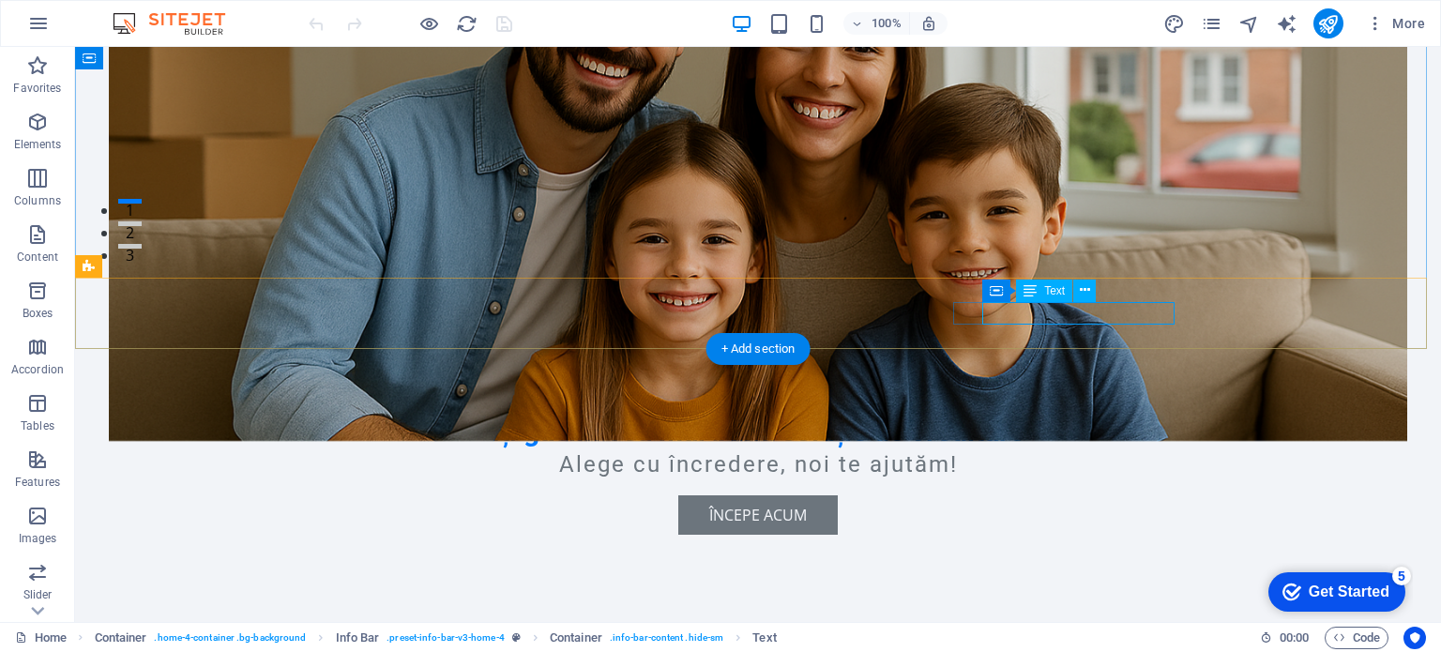
drag, startPoint x: 1107, startPoint y: 314, endPoint x: 1057, endPoint y: 341, distance: 57.1
click at [1036, 296] on icon at bounding box center [1030, 291] width 13 height 23
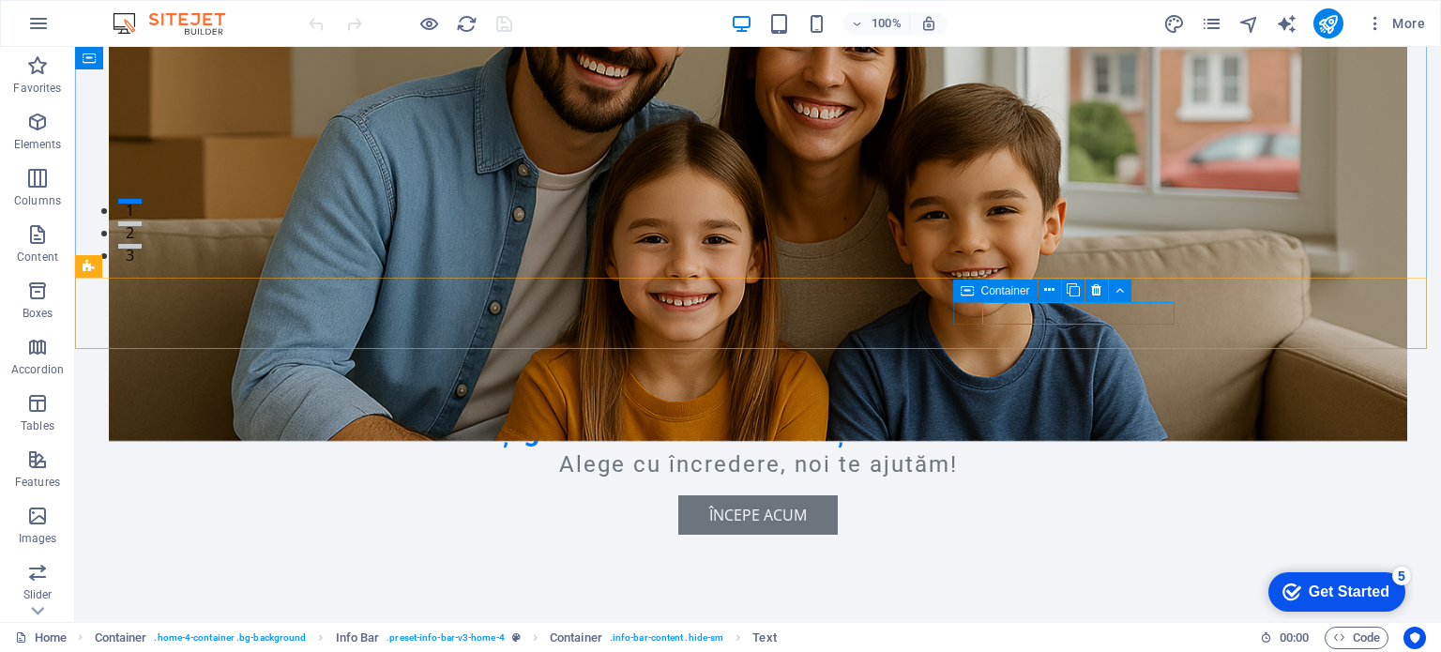
click at [995, 295] on span "Container" at bounding box center [1006, 290] width 49 height 11
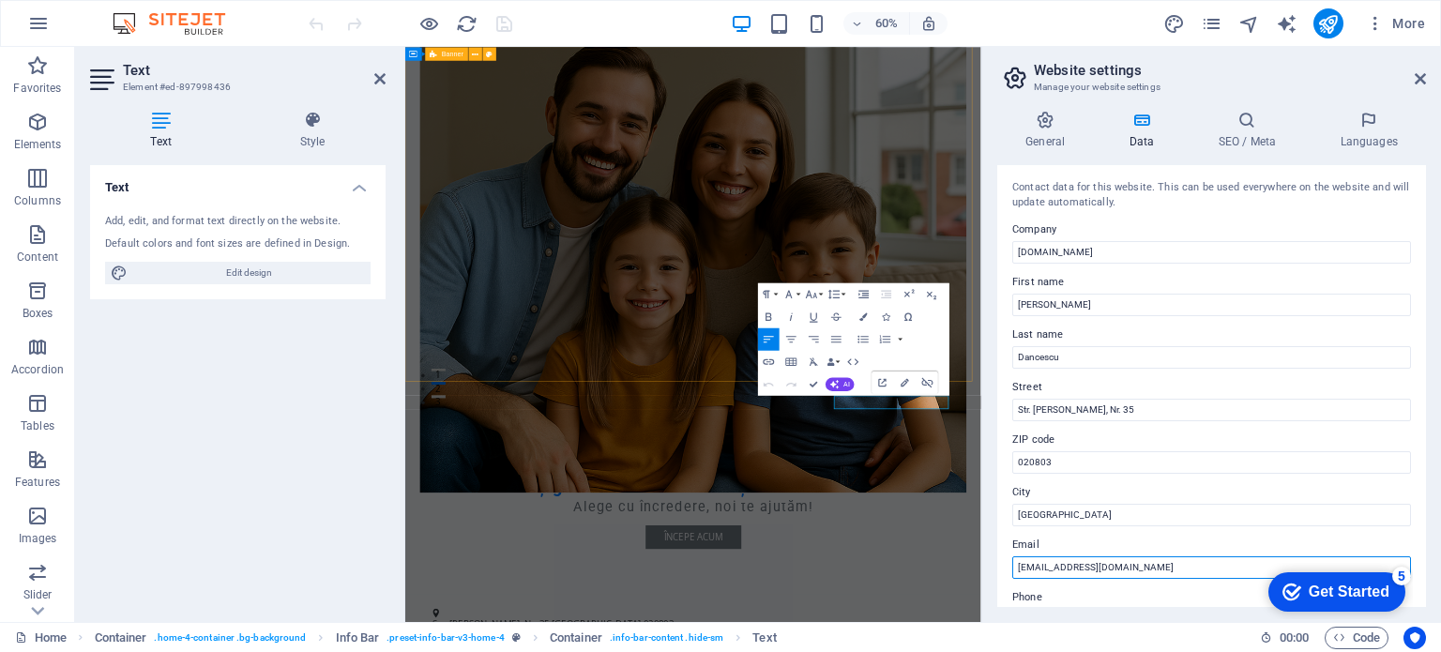
click at [1150, 564] on input "[EMAIL_ADDRESS][DOMAIN_NAME]" at bounding box center [1212, 567] width 399 height 23
click at [1153, 570] on input "[EMAIL_ADDRESS][DOMAIN_NAME]" at bounding box center [1212, 567] width 399 height 23
paste input "ristian.dancescu@fin.imobili"
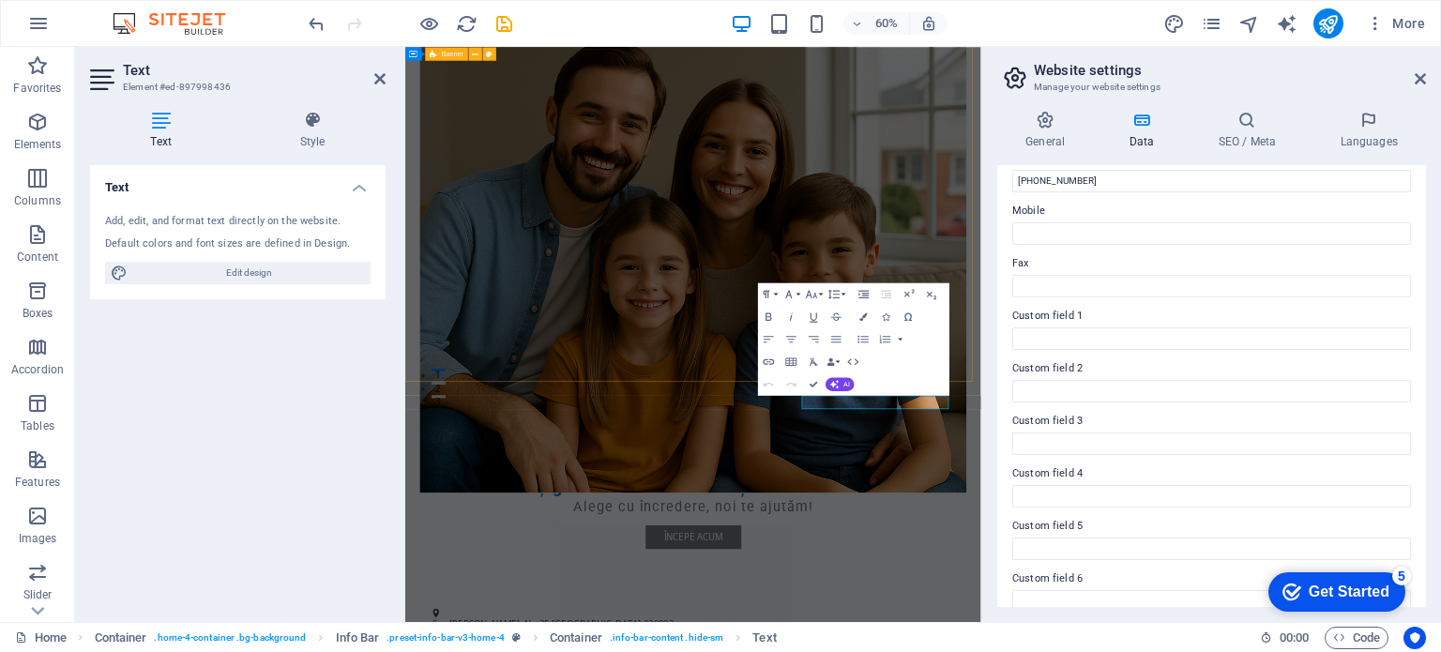
scroll to position [458, 0]
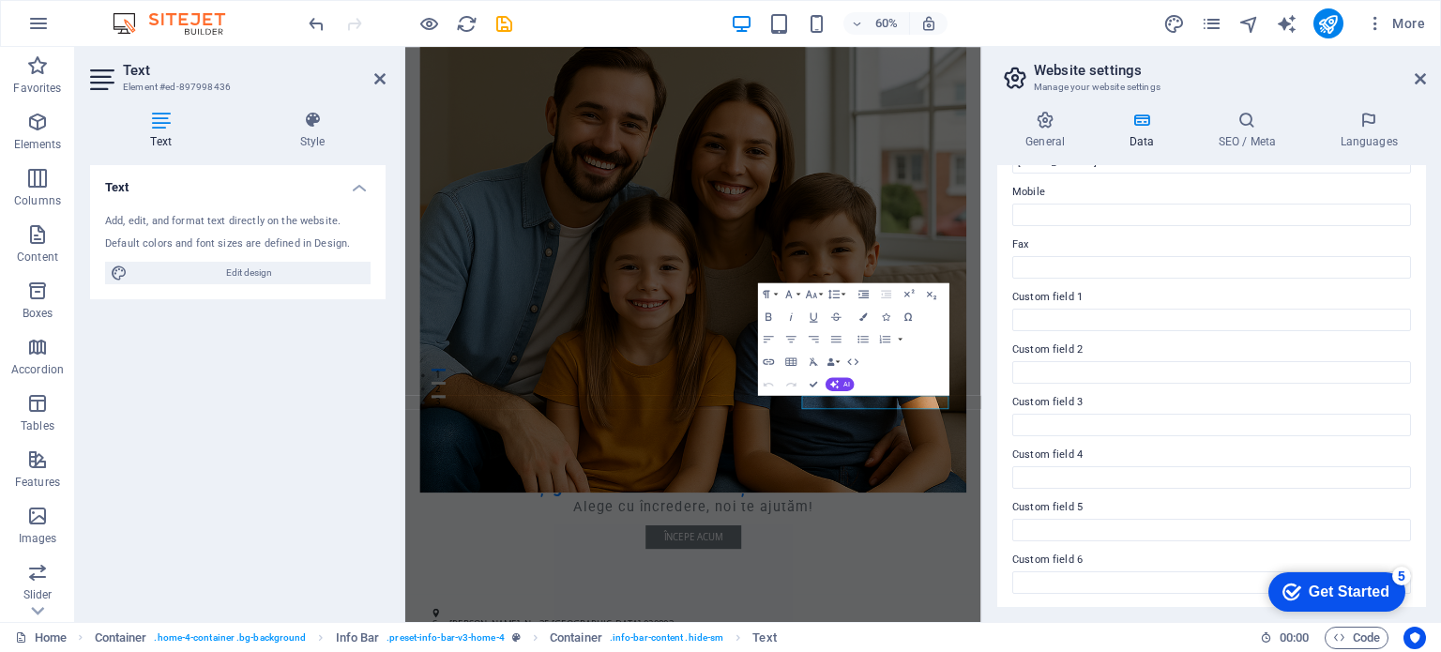
type input "cristian.dancescu@fin.imobiliare.ro"
click at [1321, 590] on div "Get Started" at bounding box center [1349, 592] width 81 height 17
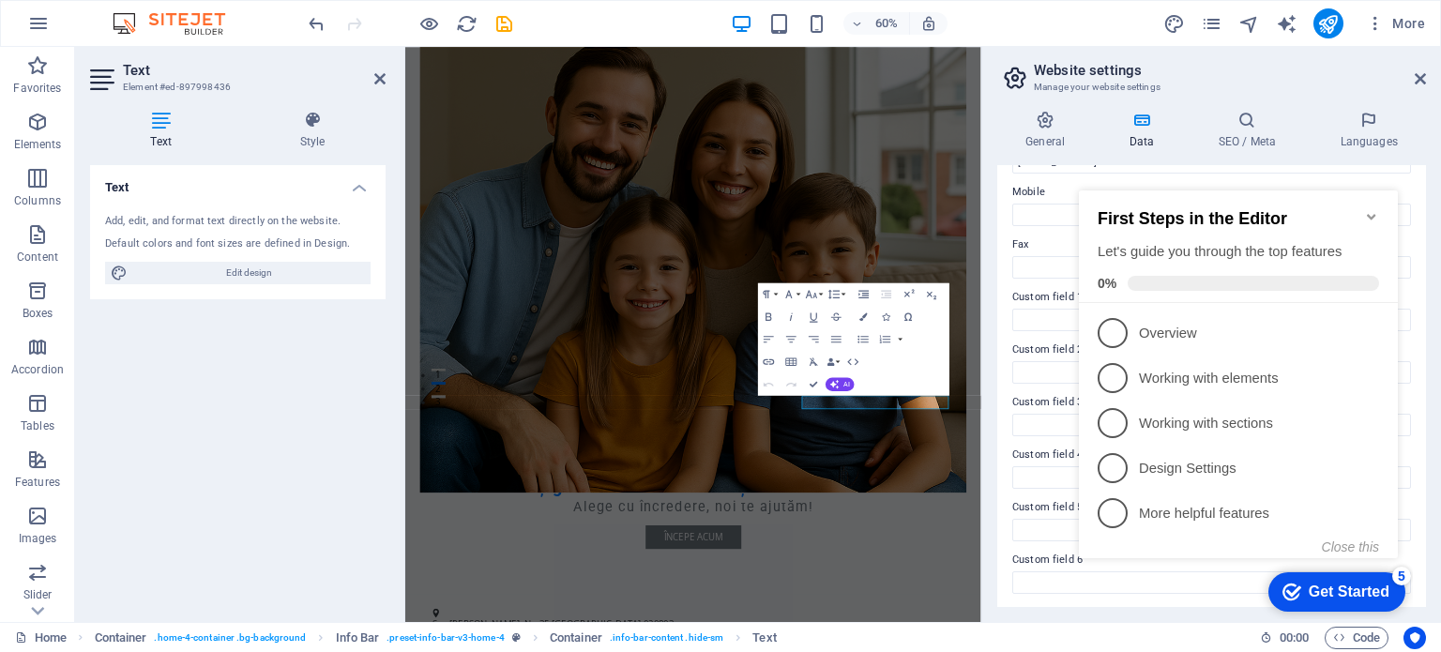
click at [1376, 209] on icon "Minimize checklist" at bounding box center [1371, 216] width 15 height 15
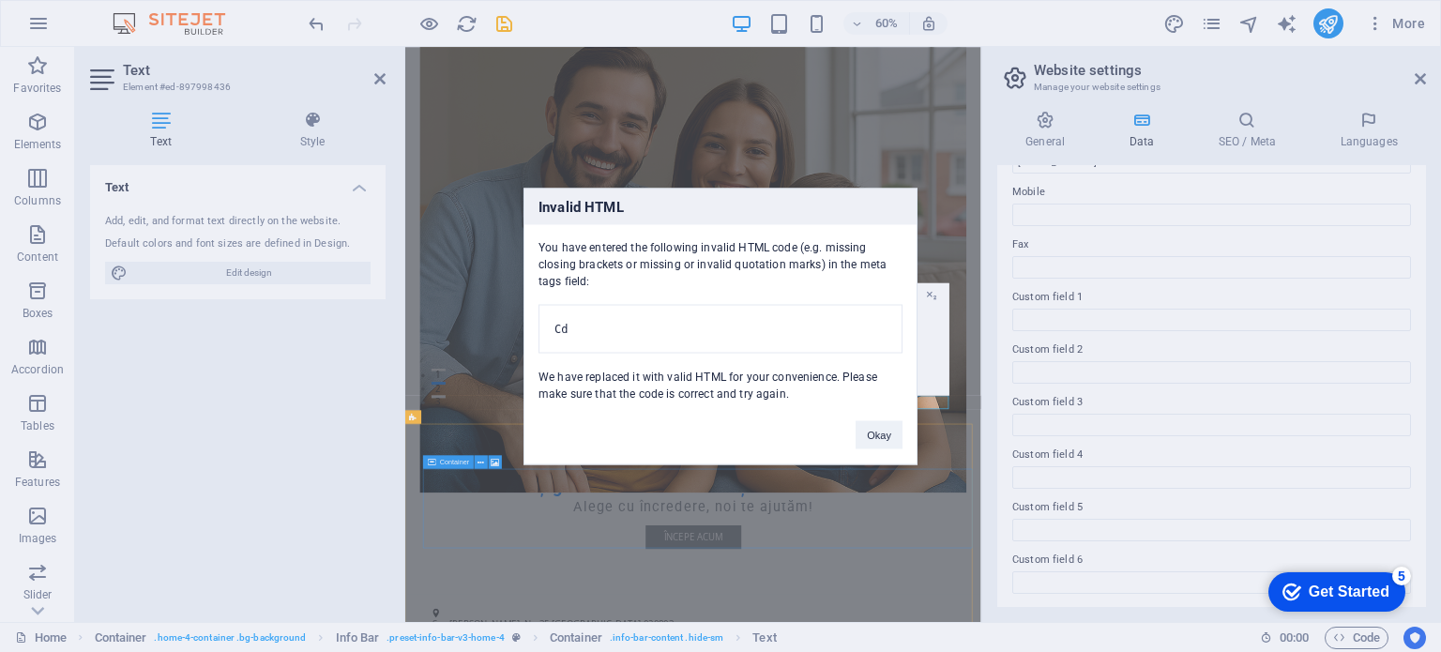
click at [893, 442] on button "Okay" at bounding box center [879, 434] width 47 height 28
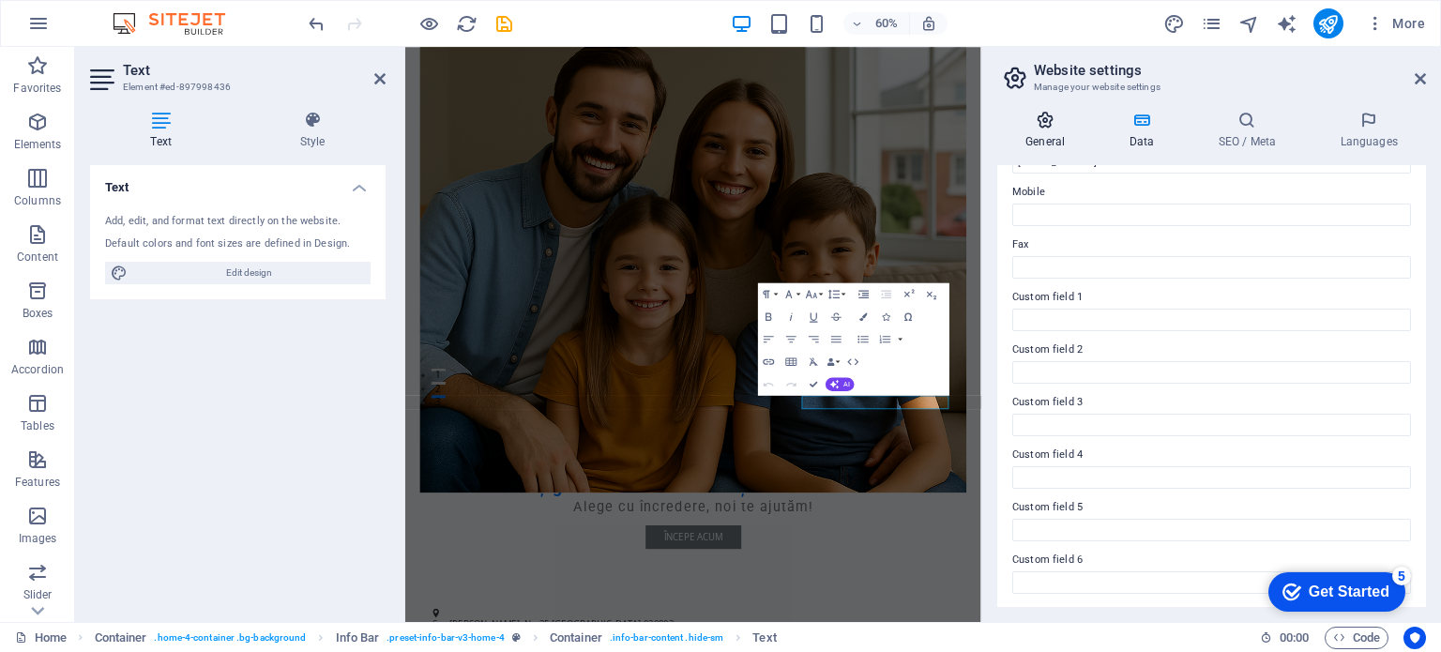
click at [1033, 130] on h4 "General" at bounding box center [1049, 130] width 103 height 39
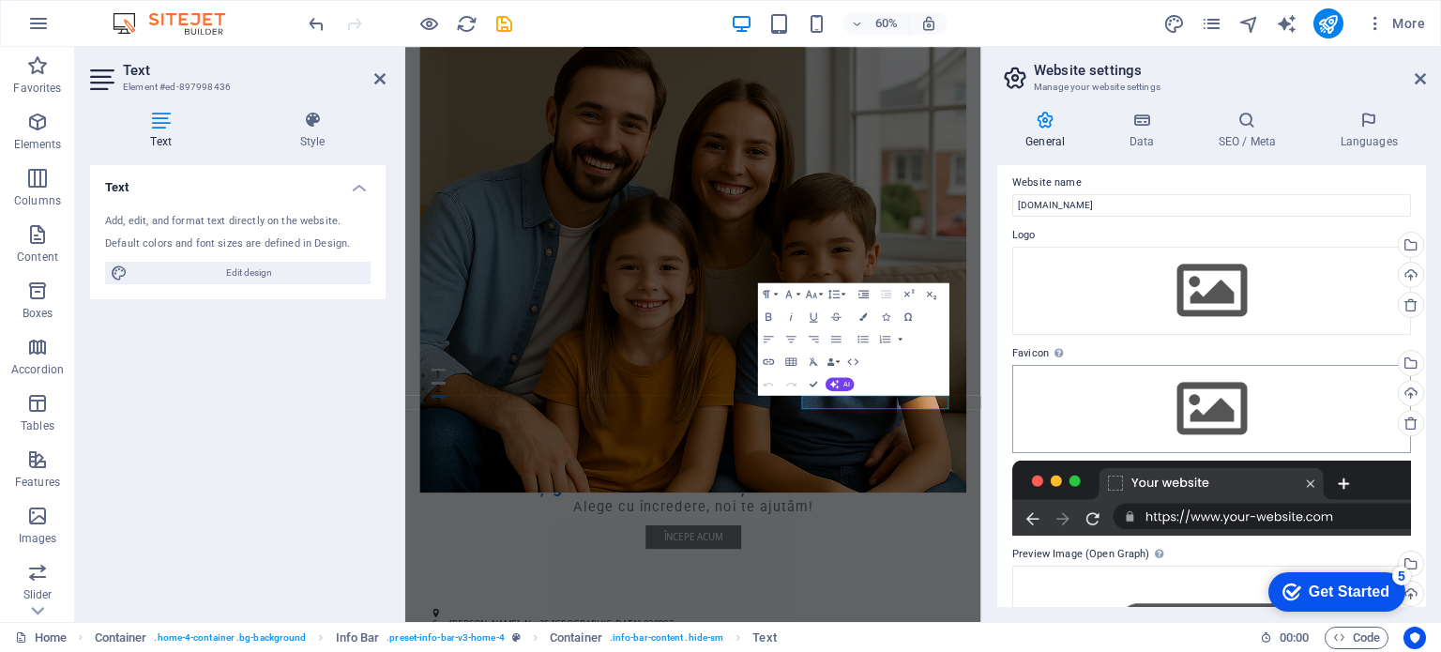
scroll to position [0, 0]
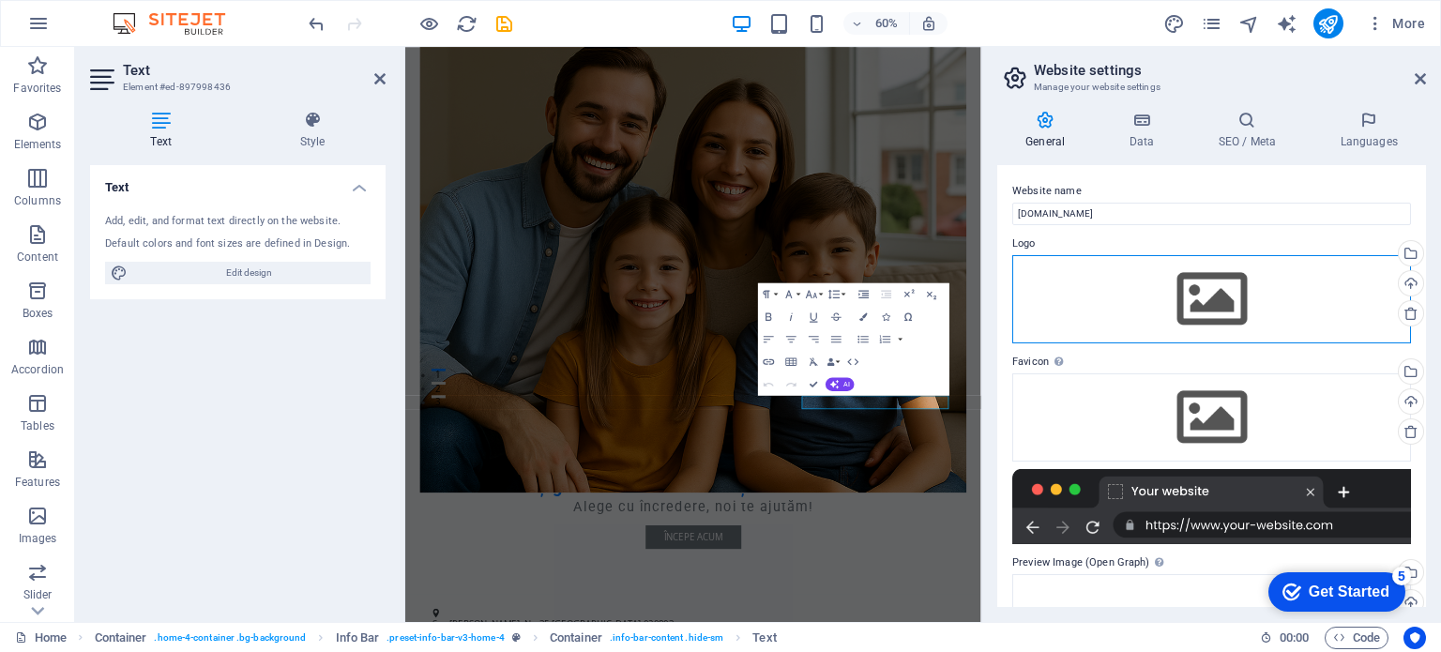
click at [1201, 286] on div "Drag files here, click to choose files or select files from Files or our free s…" at bounding box center [1212, 299] width 399 height 88
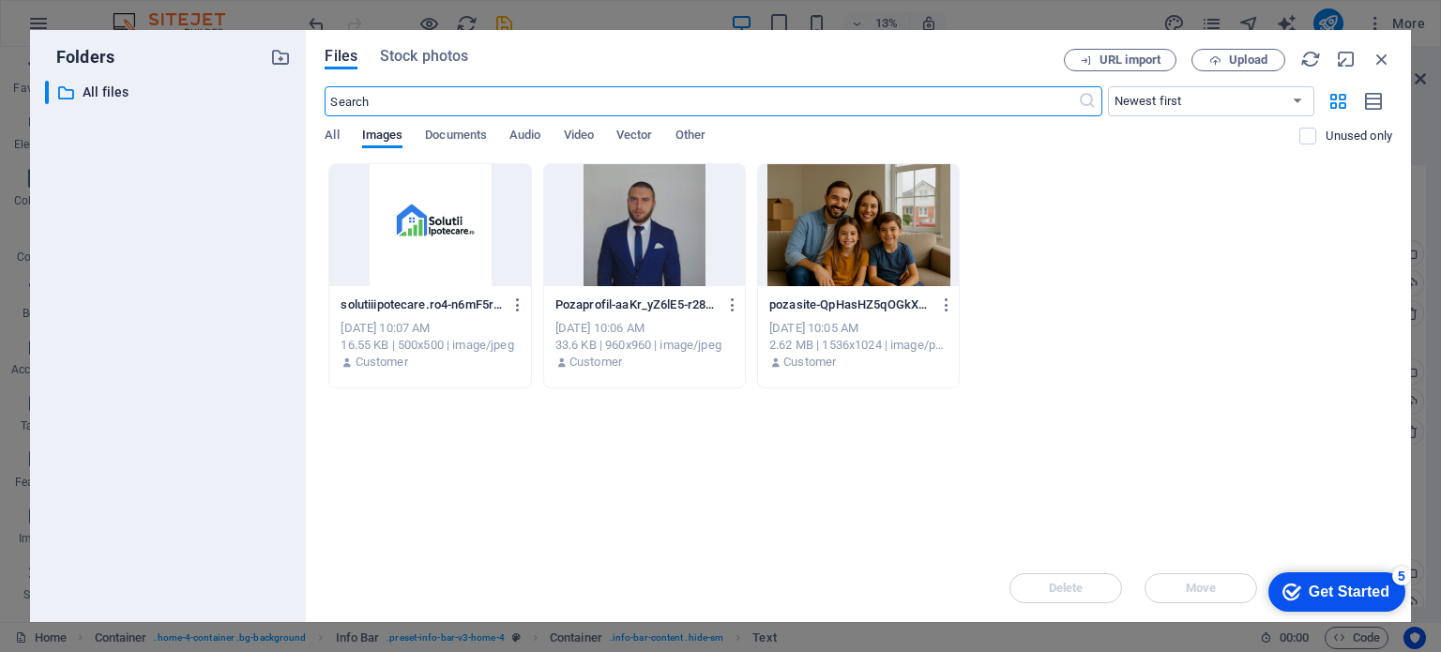
click at [471, 242] on div at bounding box center [429, 225] width 201 height 122
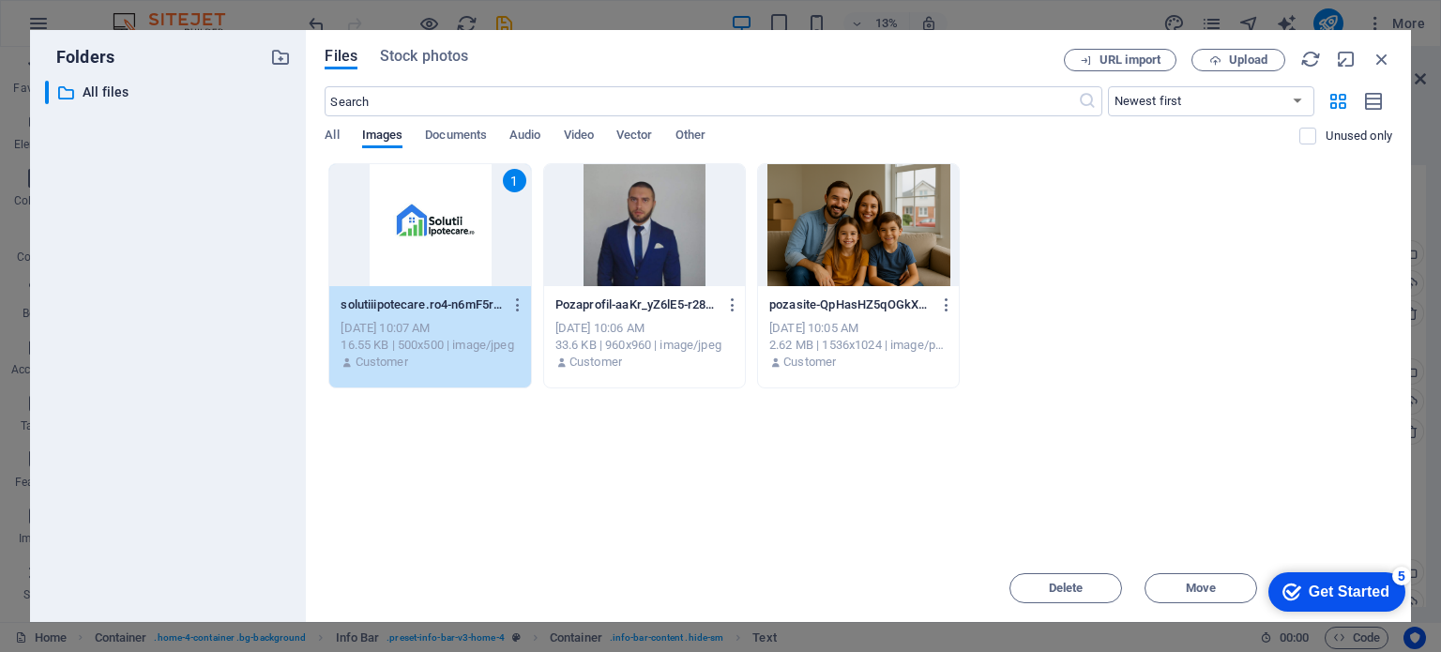
click at [1318, 588] on div "Get Started" at bounding box center [1349, 592] width 81 height 17
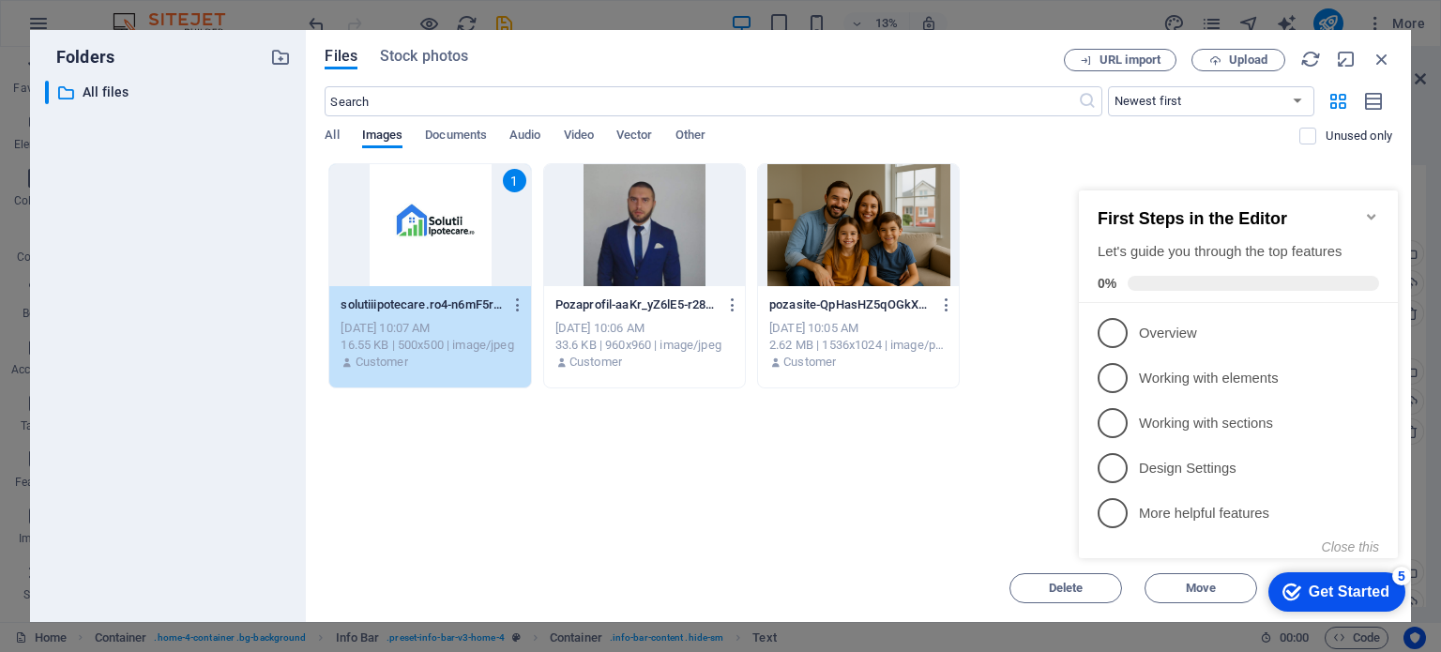
click at [883, 461] on div "Drop files here to upload them instantly 1 solutiiipotecare.ro4-n6mF5rtVvAyP9YT…" at bounding box center [859, 358] width 1068 height 391
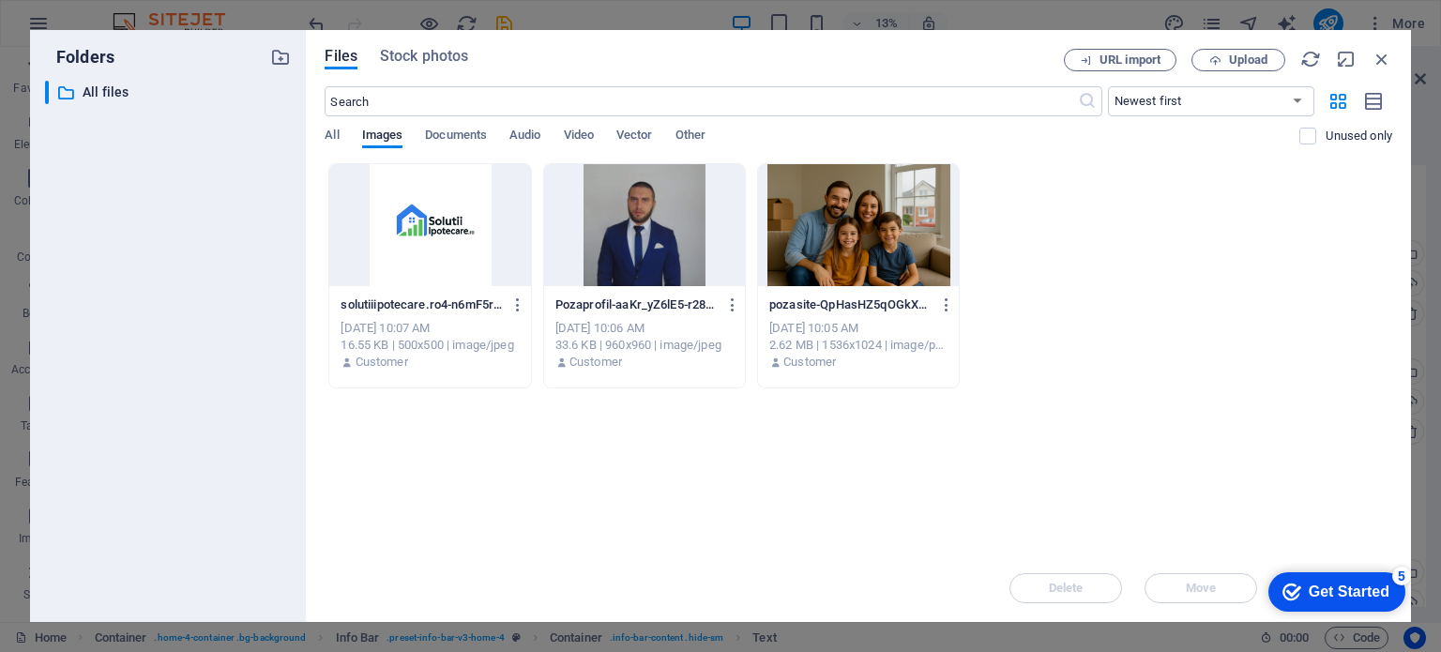
click at [449, 243] on div at bounding box center [429, 225] width 201 height 122
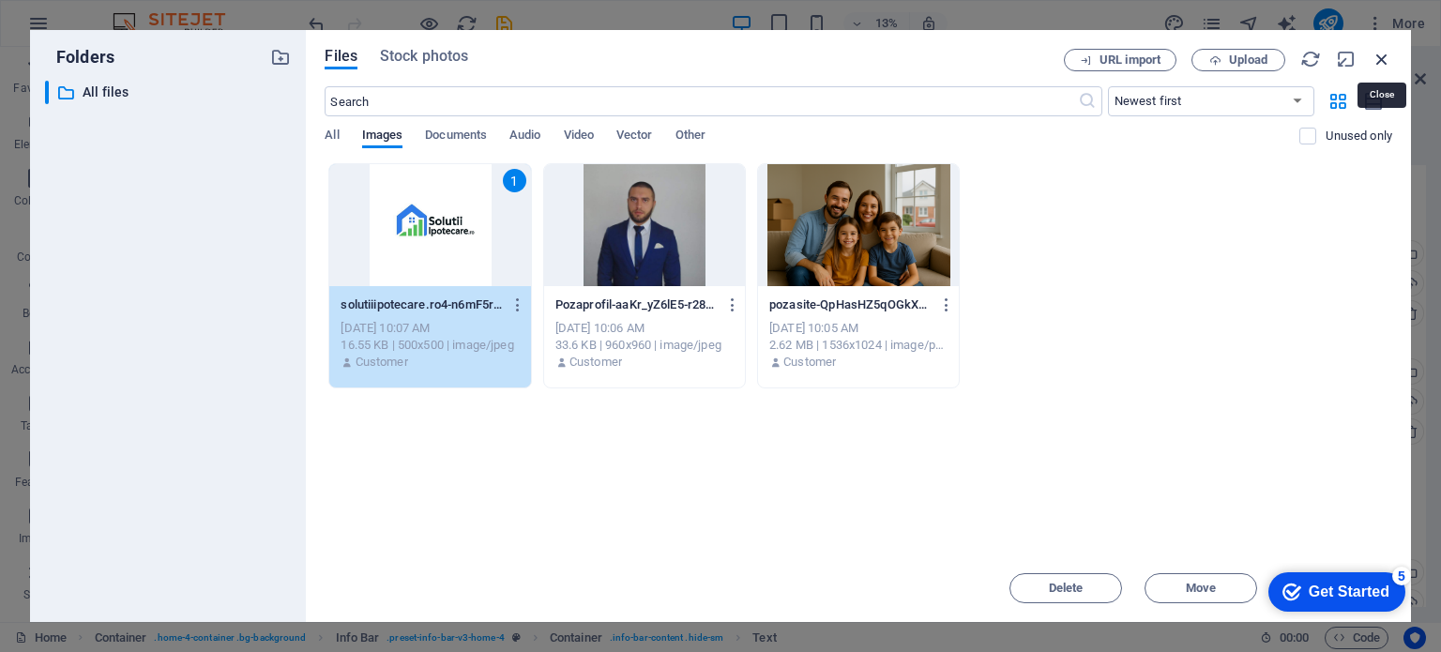
click at [1378, 64] on icon "button" at bounding box center [1382, 59] width 21 height 21
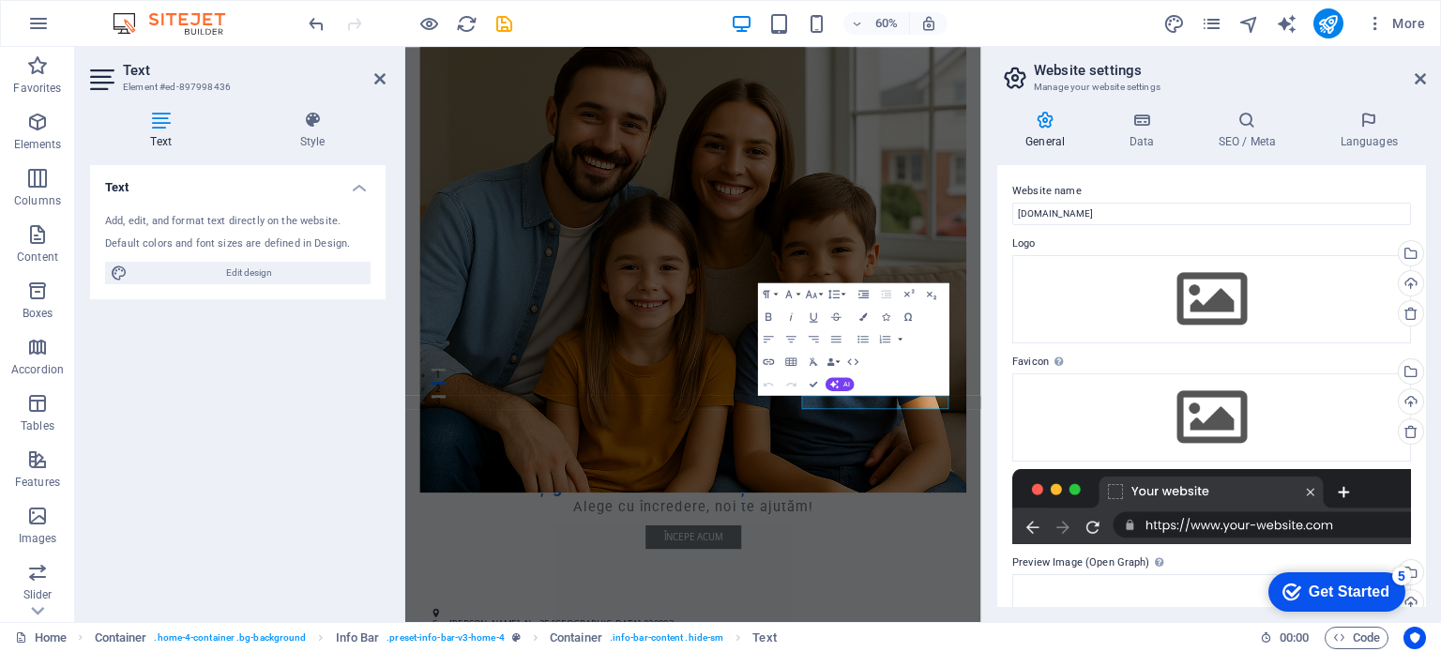
click at [1357, 584] on div "Get Started" at bounding box center [1349, 592] width 81 height 17
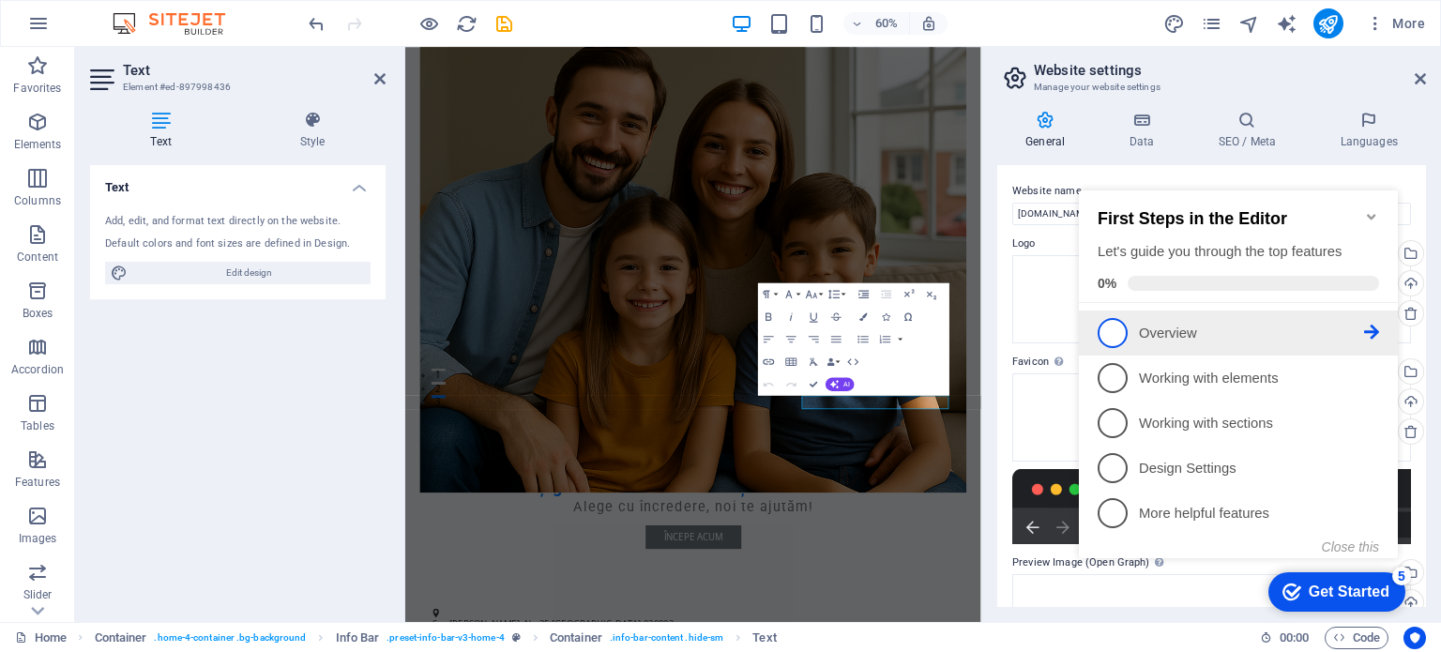
click at [1182, 337] on p "Overview - incomplete" at bounding box center [1251, 334] width 225 height 20
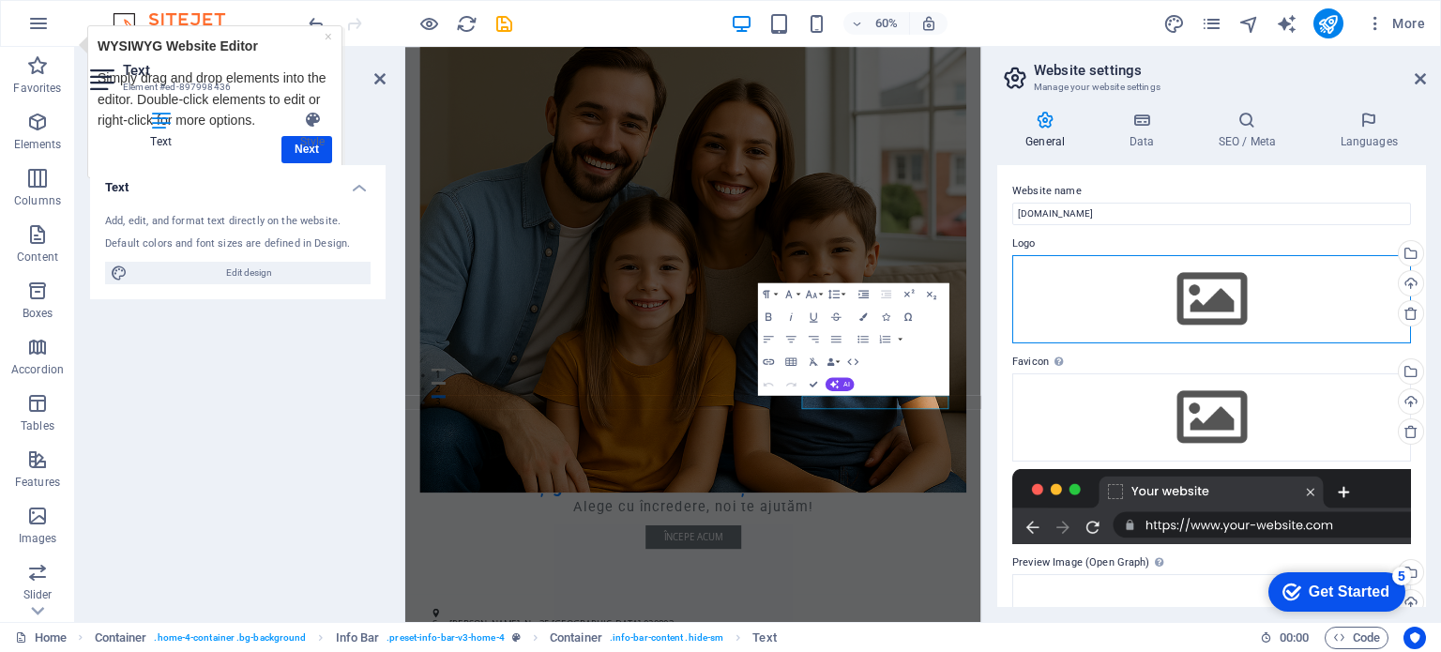
click at [1154, 275] on div "Drag files here, click to choose files or select files from Files or our free s…" at bounding box center [1212, 299] width 399 height 88
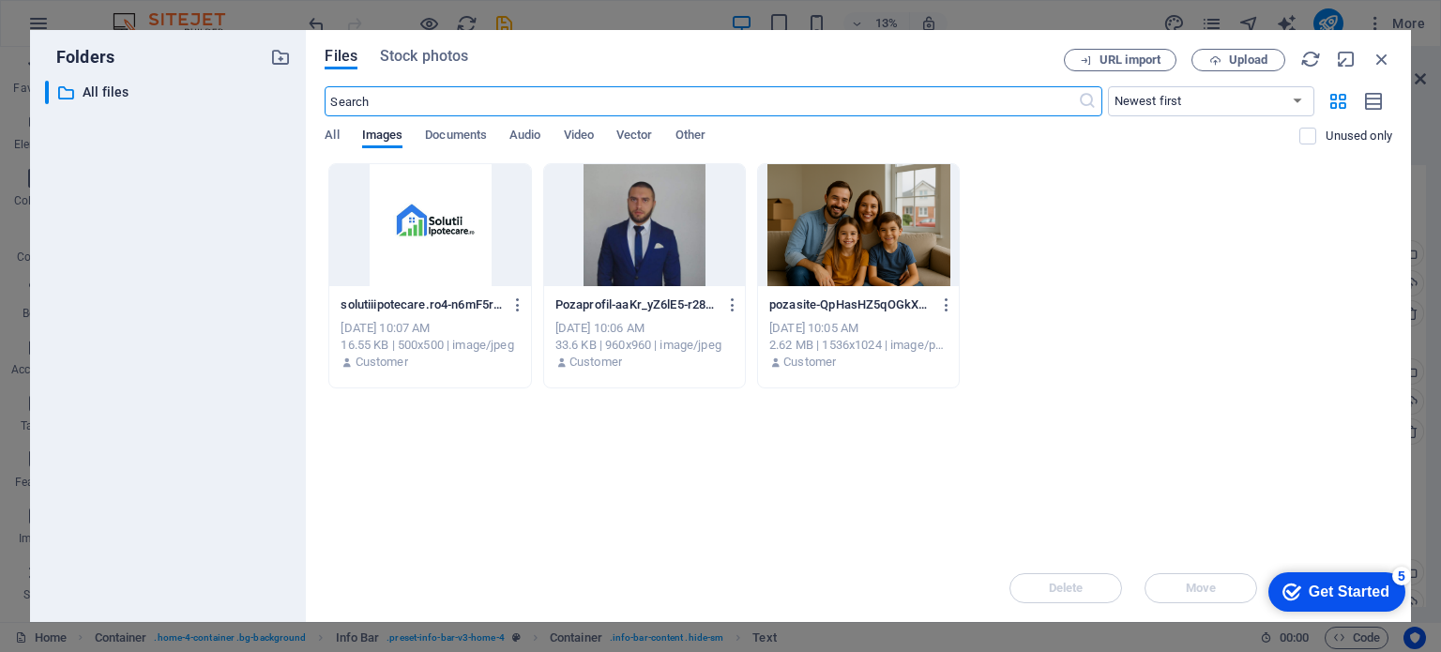
click at [461, 212] on div at bounding box center [429, 225] width 201 height 122
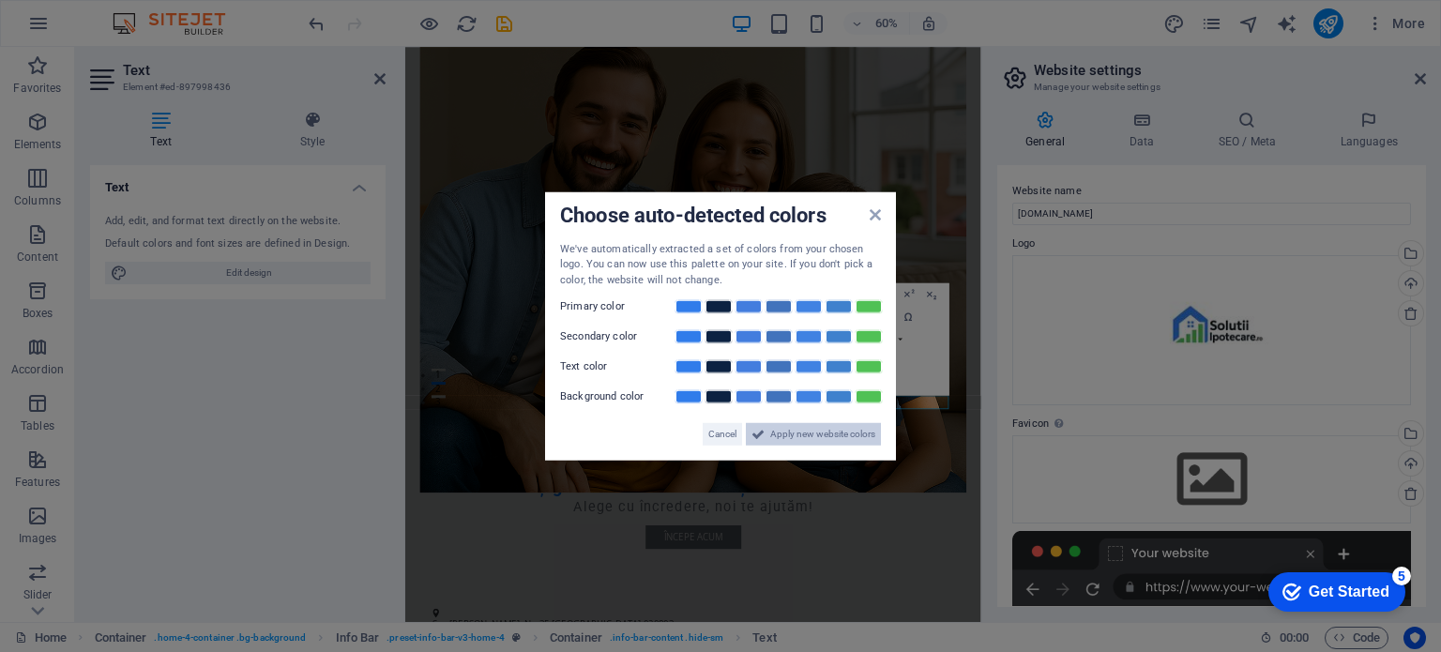
click at [783, 434] on span "Apply new website colors" at bounding box center [822, 434] width 105 height 23
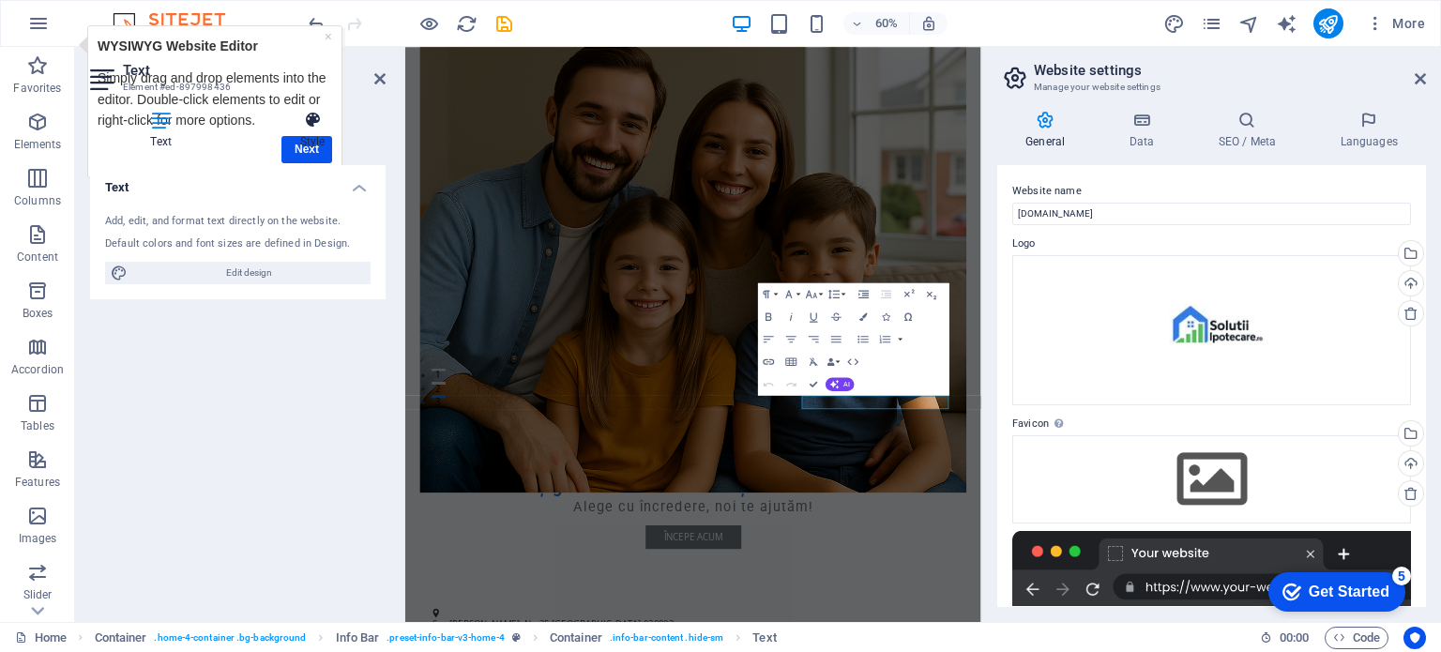
click at [294, 144] on h4 "Style" at bounding box center [312, 130] width 146 height 39
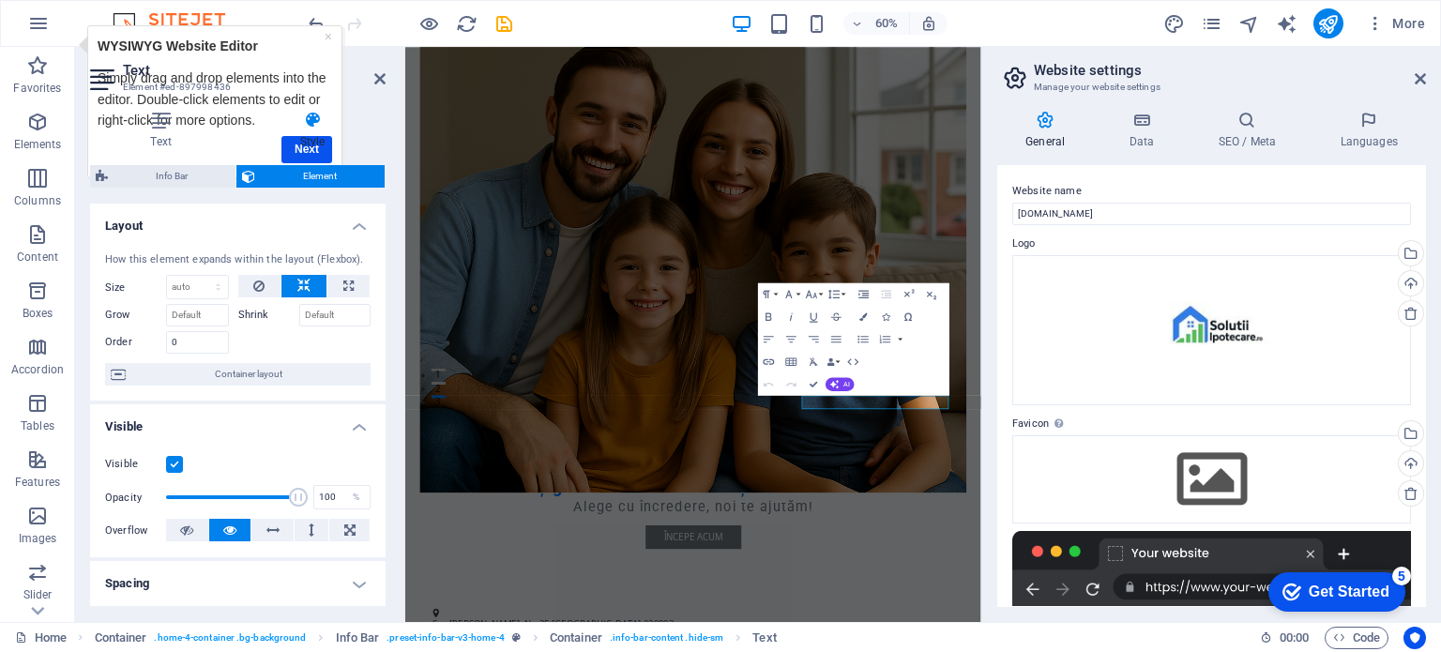
click at [303, 153] on div "Text Style Text Add, edit, and format text directly on the website. Default col…" at bounding box center [238, 359] width 296 height 496
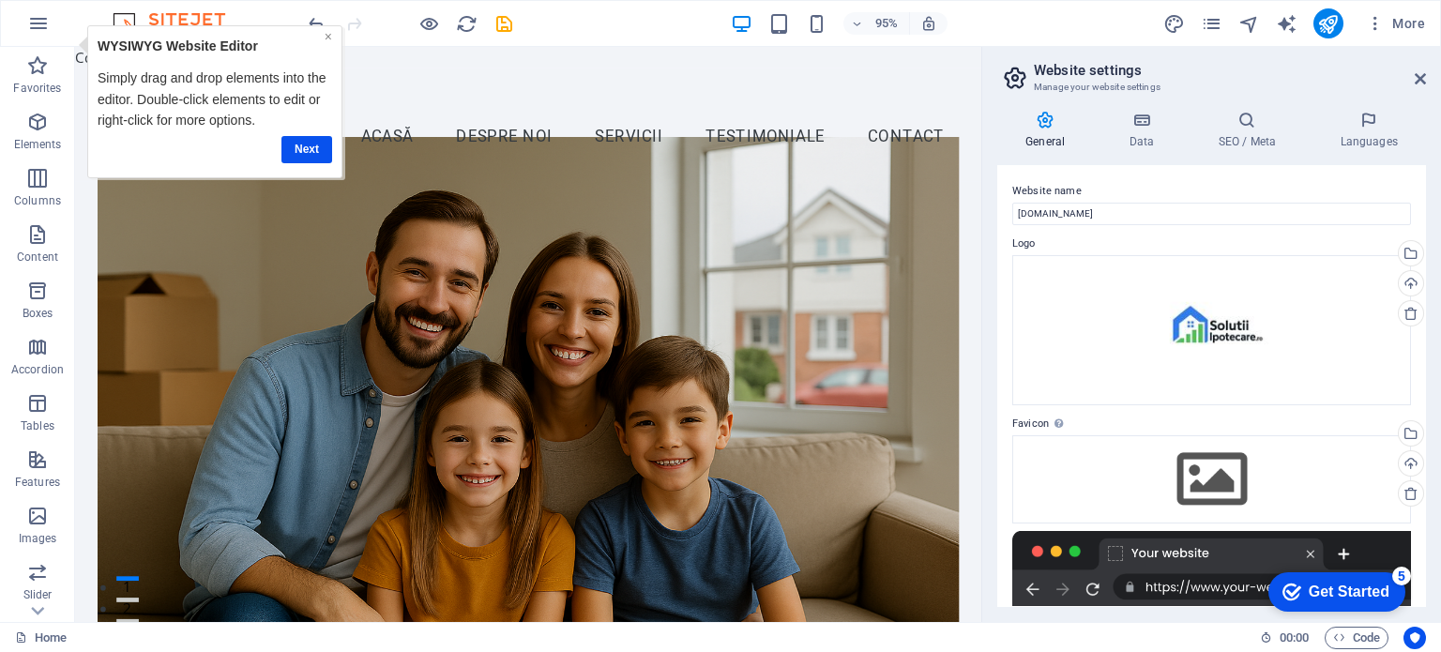
click at [329, 39] on link "×" at bounding box center [329, 35] width 8 height 15
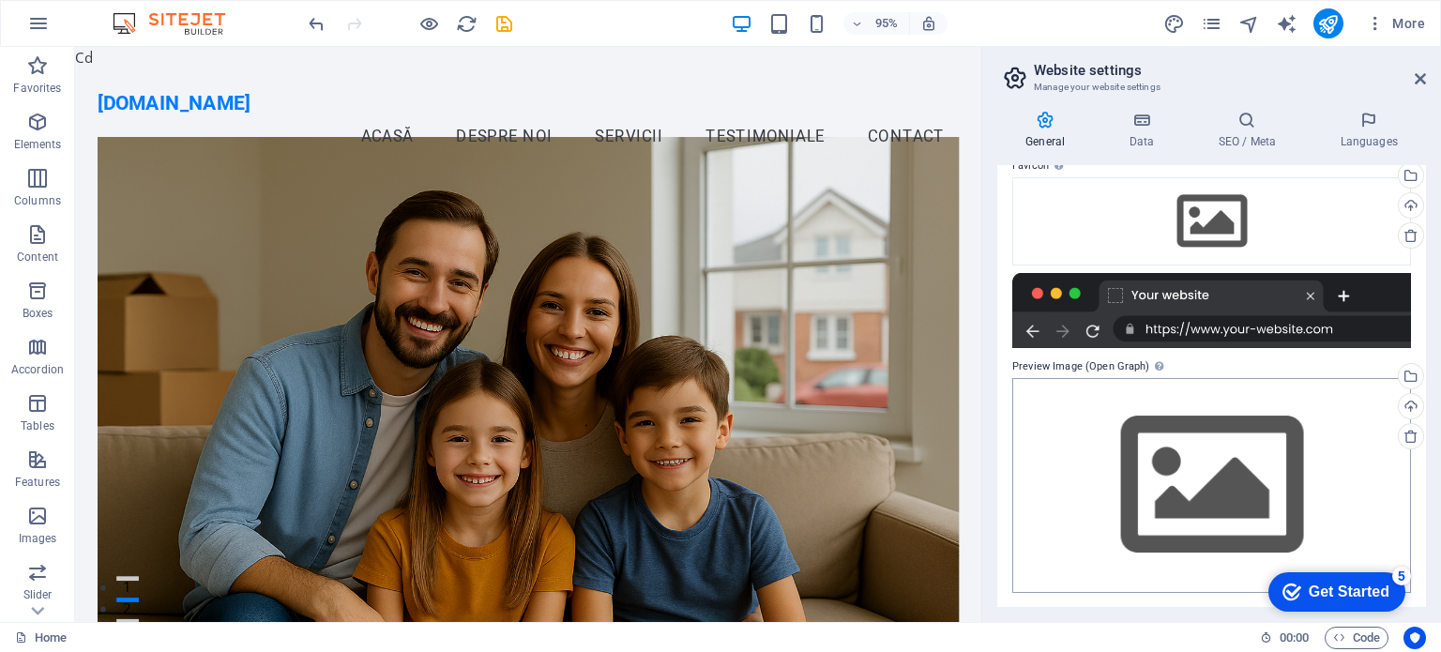
scroll to position [259, 0]
click at [1333, 603] on div "checkmark Get Started 5" at bounding box center [1337, 591] width 137 height 39
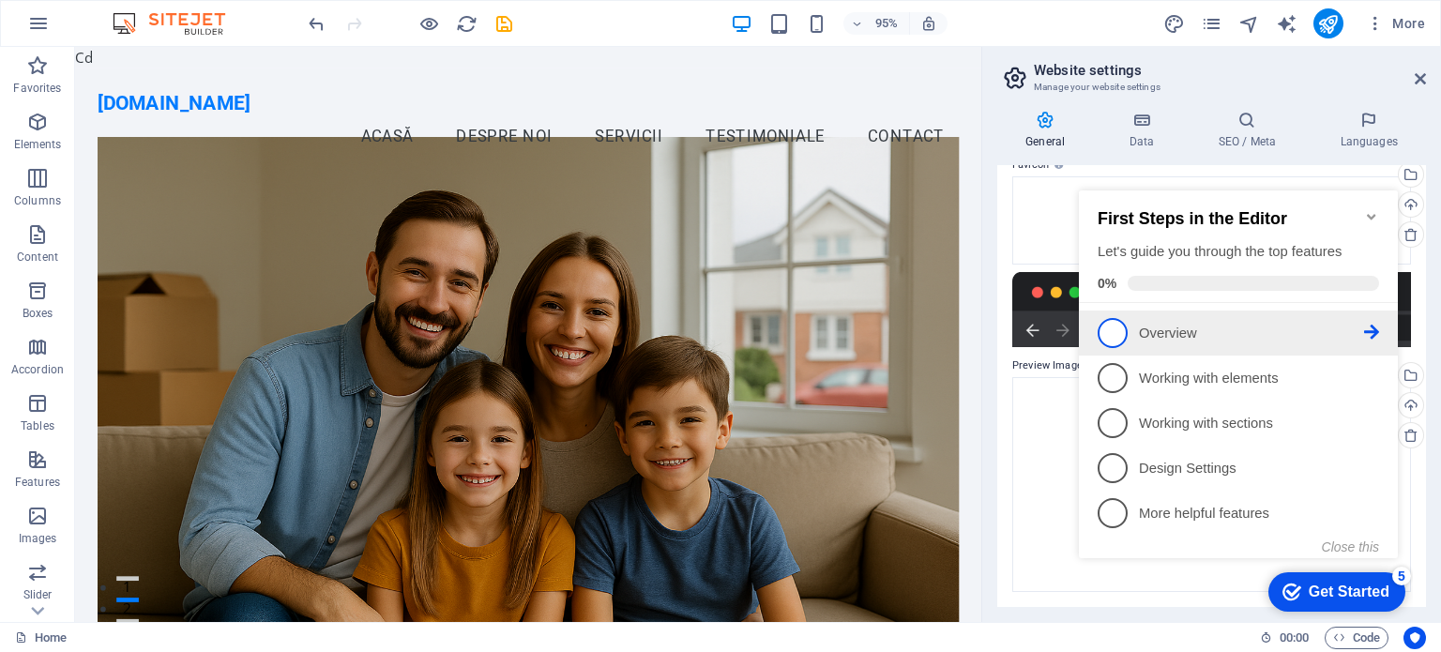
click at [1123, 337] on span "1" at bounding box center [1113, 333] width 30 height 30
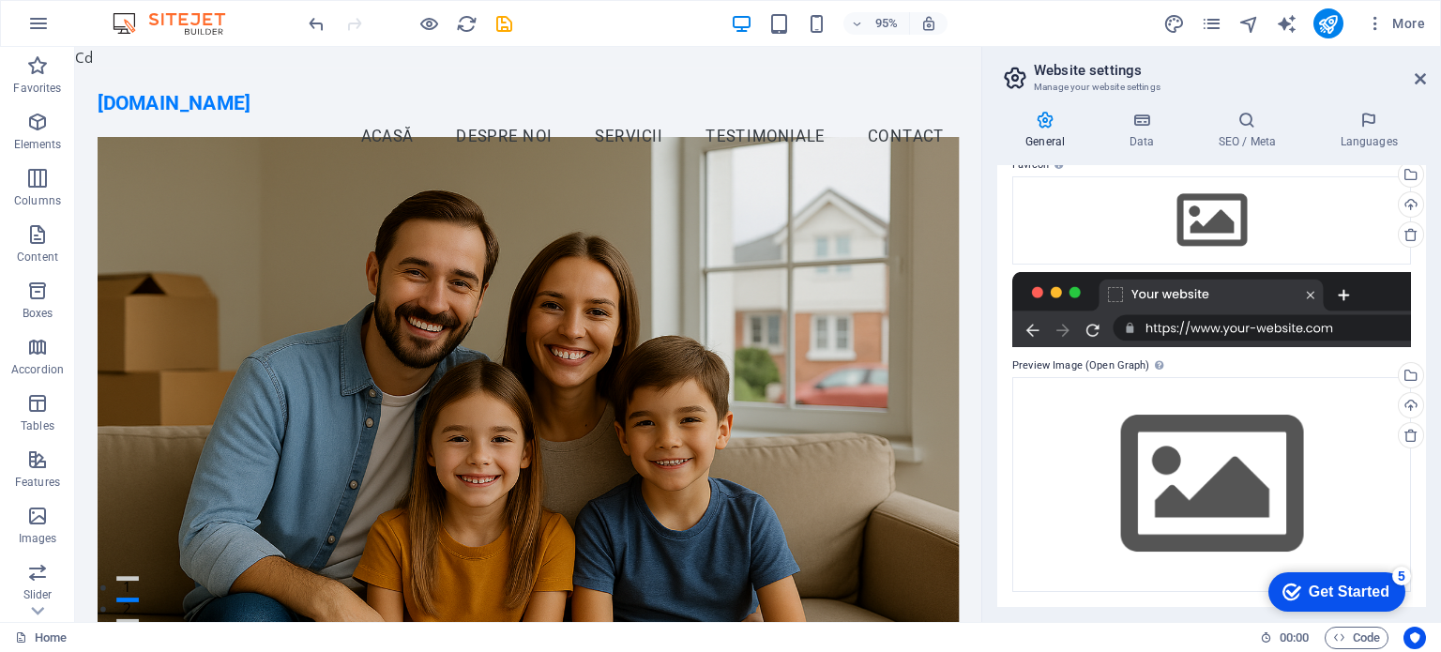
scroll to position [0, 0]
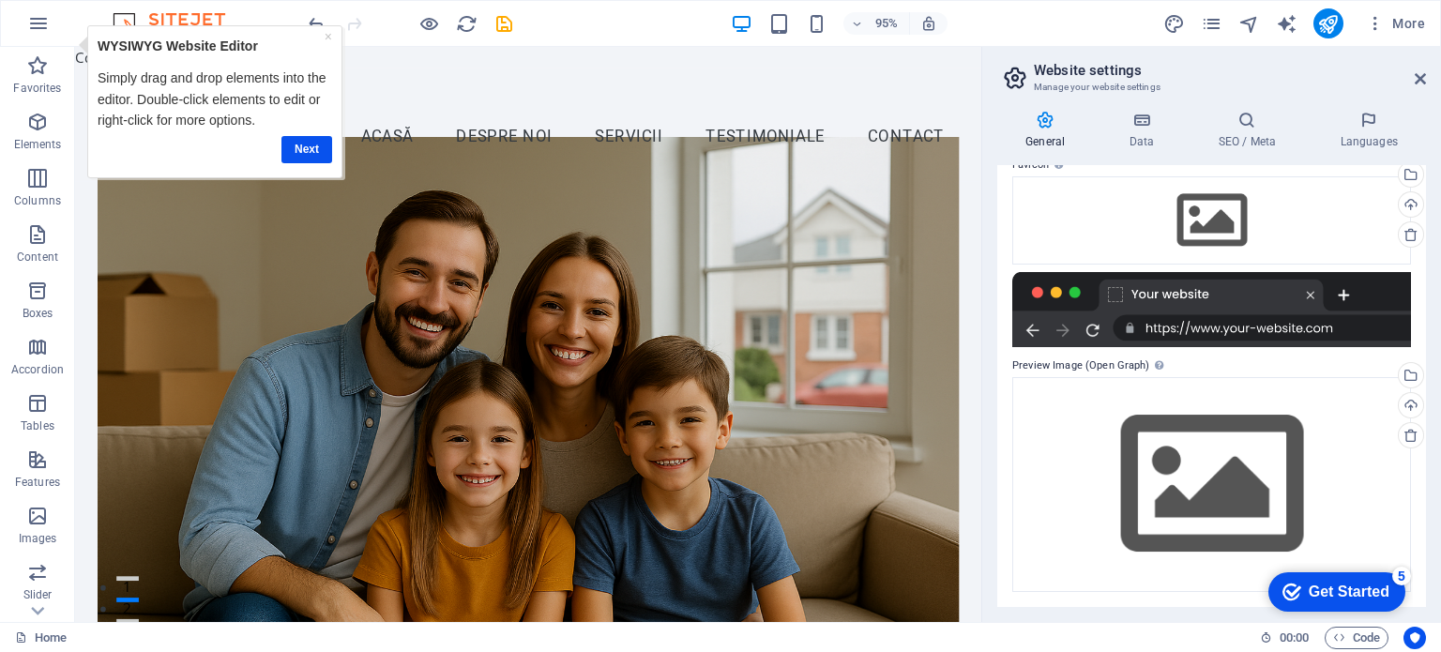
drag, startPoint x: 1341, startPoint y: 585, endPoint x: 1523, endPoint y: 866, distance: 335.3
click at [1341, 586] on div "Get Started" at bounding box center [1349, 592] width 81 height 17
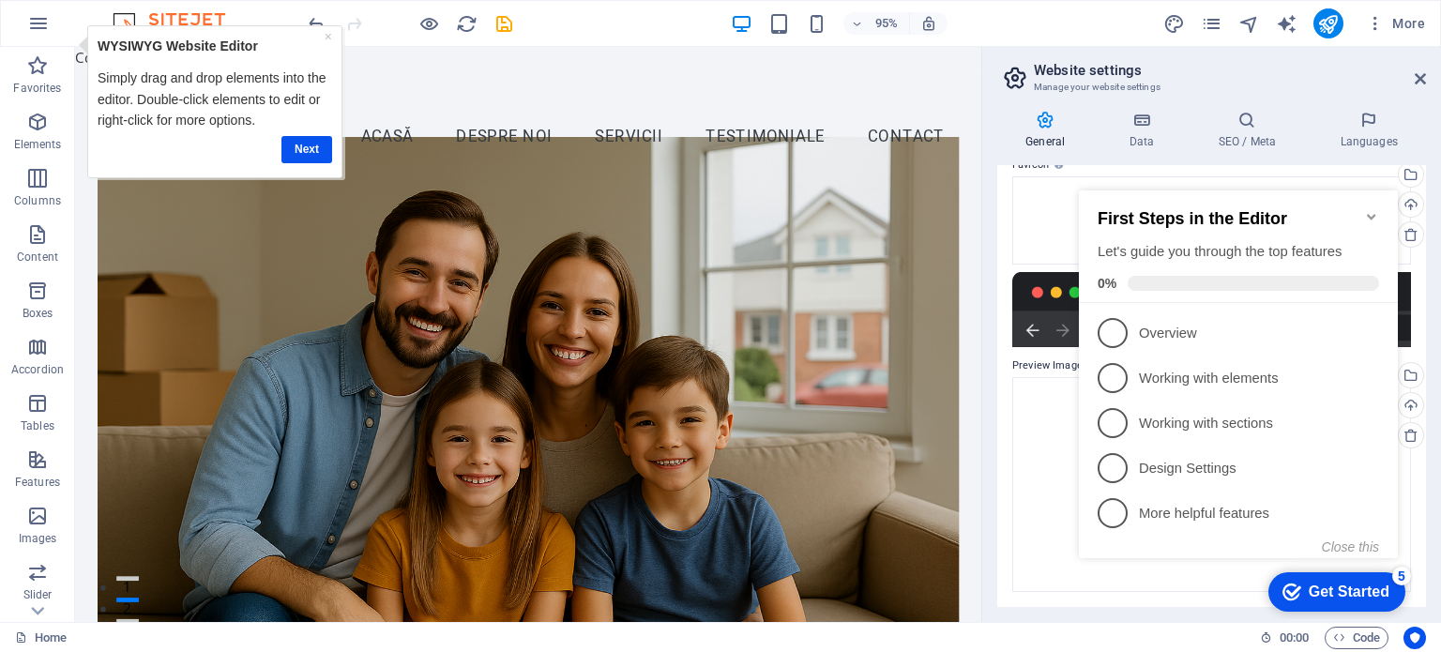
click at [1370, 328] on icon at bounding box center [1371, 332] width 15 height 15
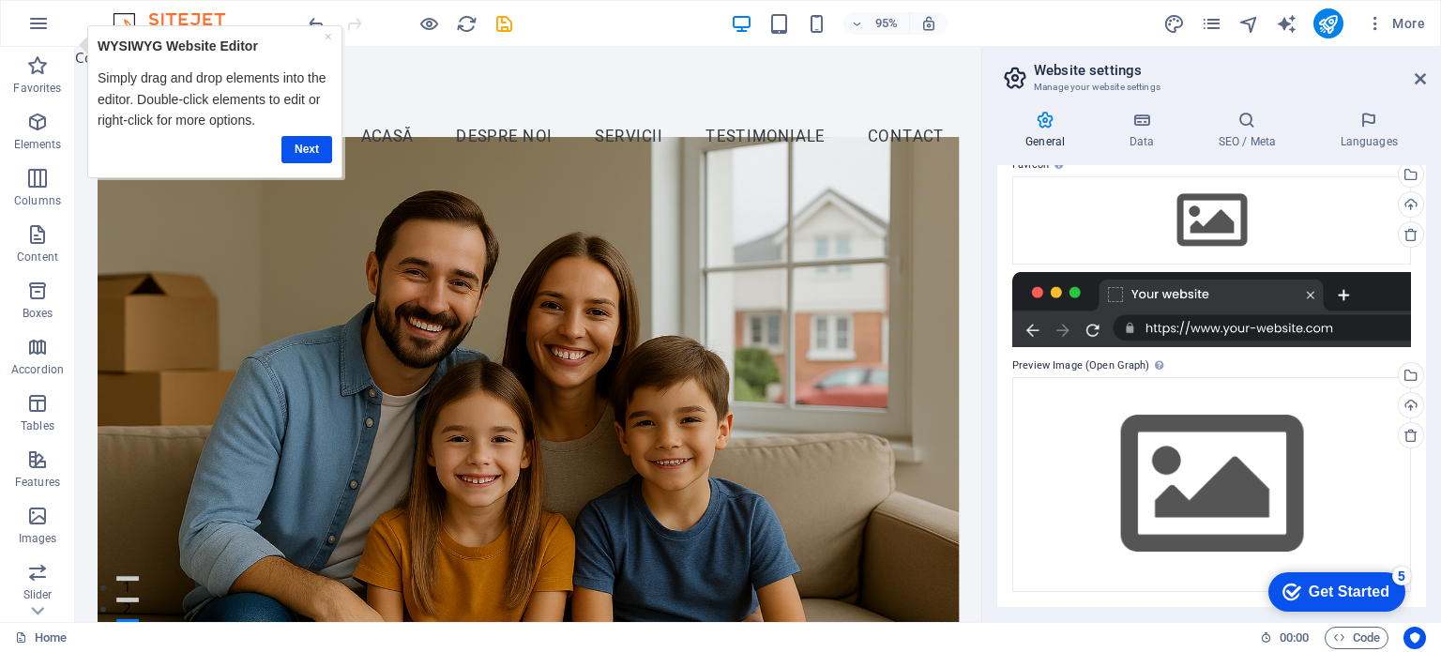
drag, startPoint x: 1303, startPoint y: 594, endPoint x: 1484, endPoint y: 876, distance: 335.5
click at [1302, 596] on div "checkmark Get Started 5" at bounding box center [1336, 592] width 107 height 19
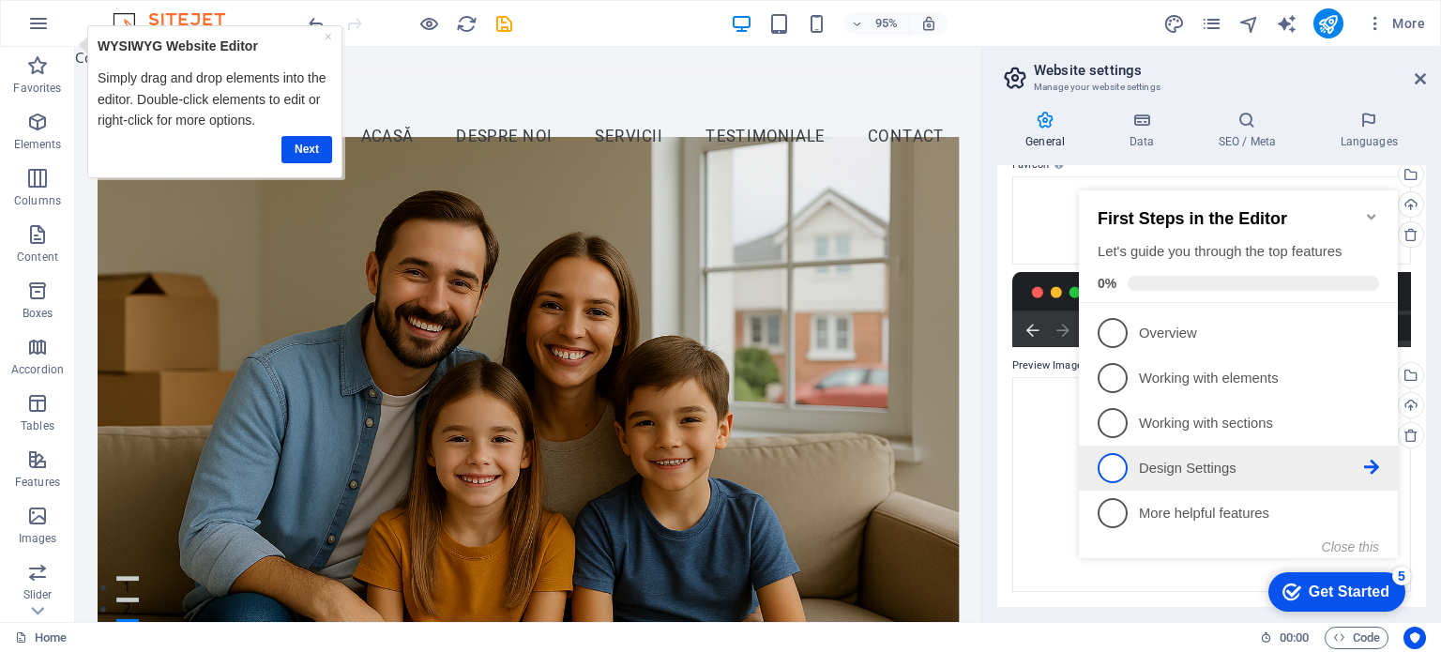
click at [1246, 474] on p "Design Settings - incomplete" at bounding box center [1251, 469] width 225 height 20
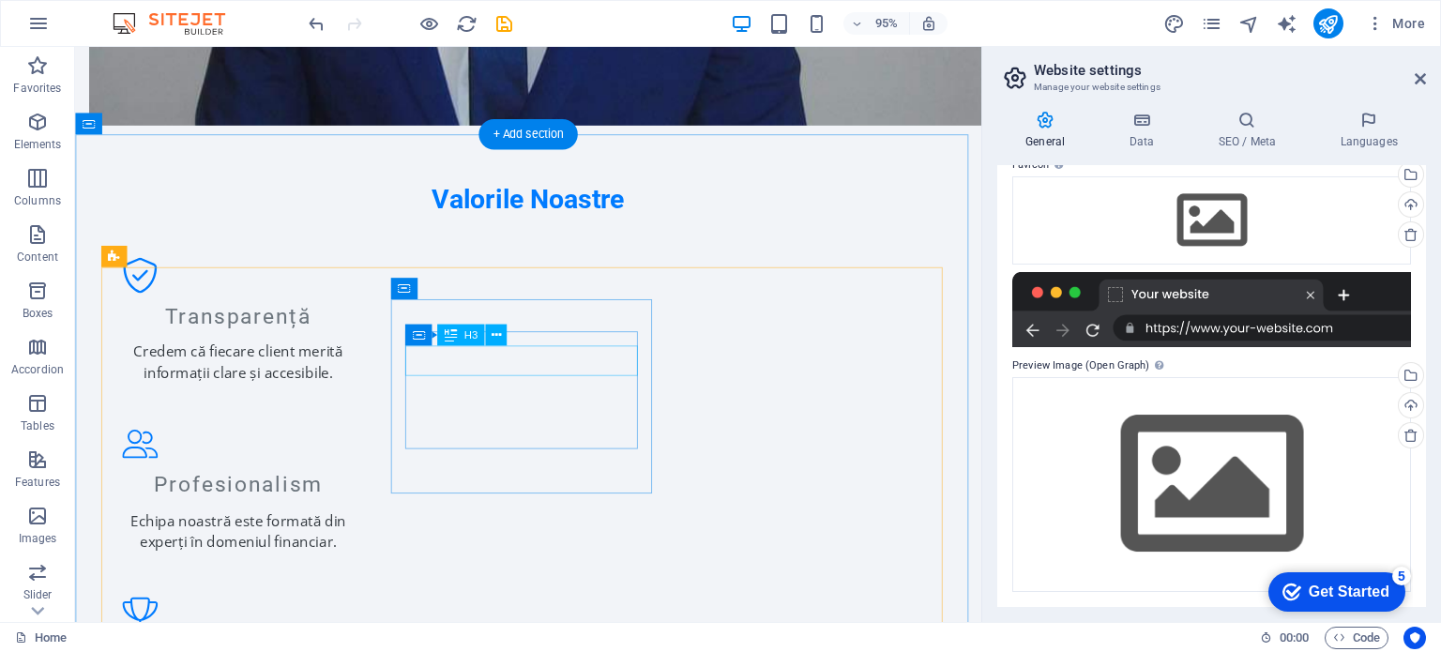
scroll to position [1721, 0]
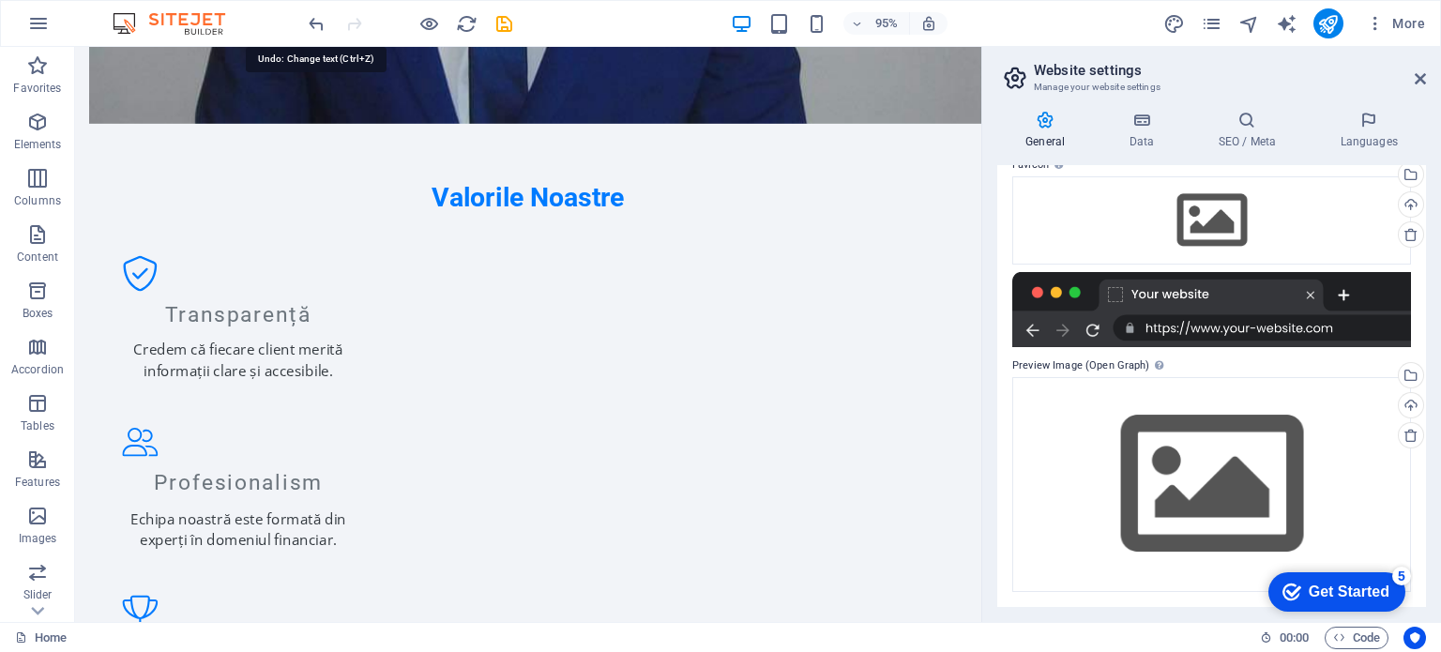
click at [308, 15] on icon "undo" at bounding box center [317, 24] width 22 height 22
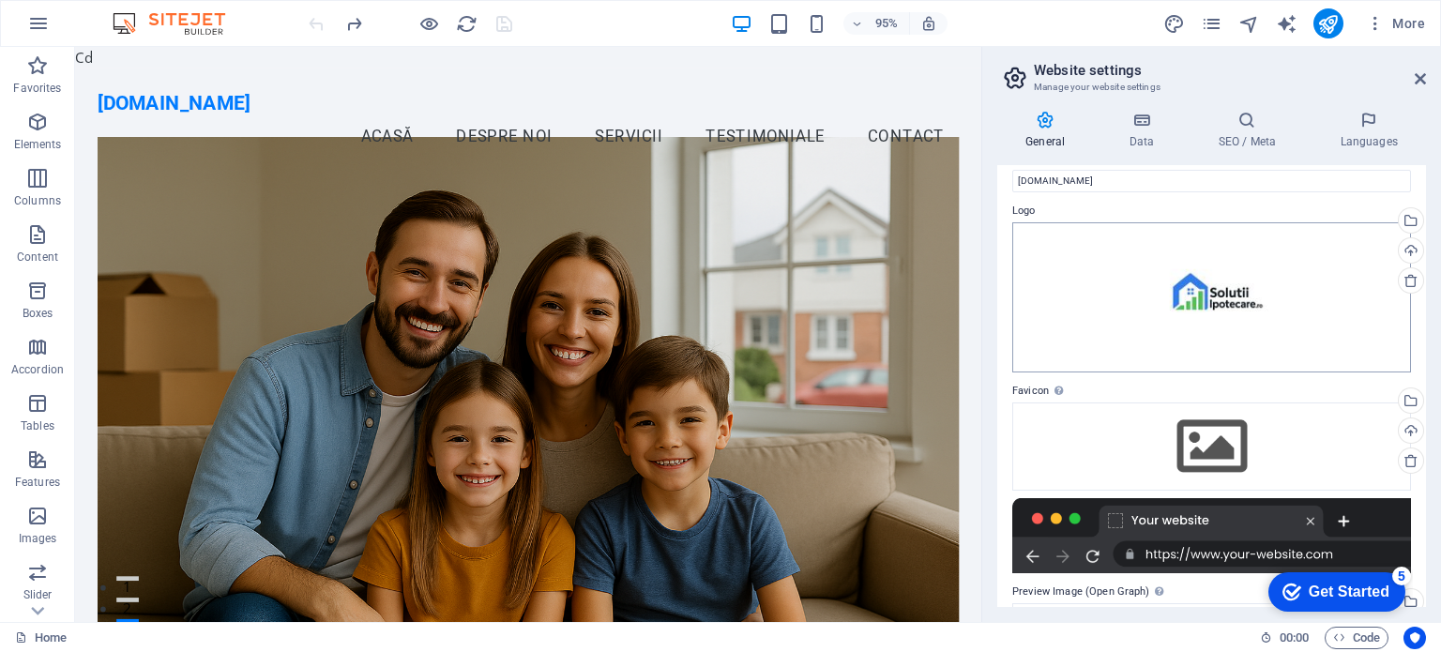
scroll to position [0, 0]
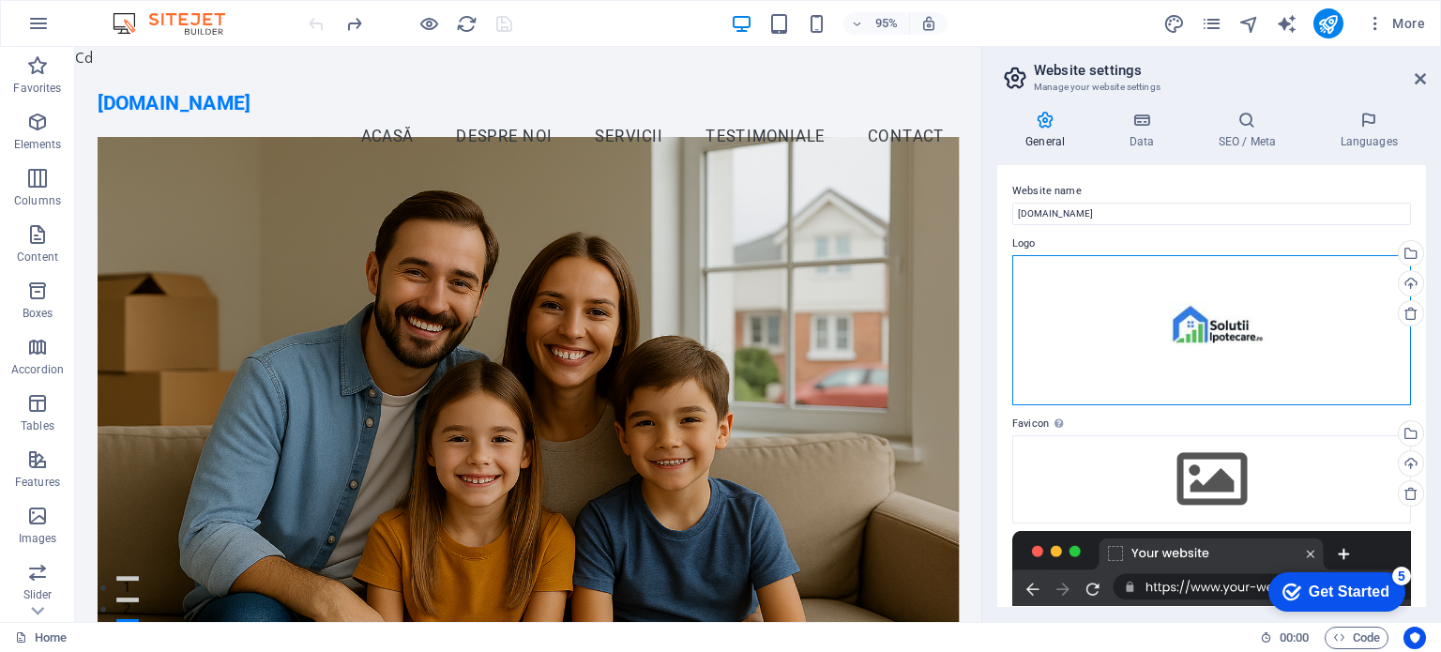
click at [1216, 325] on div "Drag files here, click to choose files or select files from Files or our free s…" at bounding box center [1212, 330] width 399 height 150
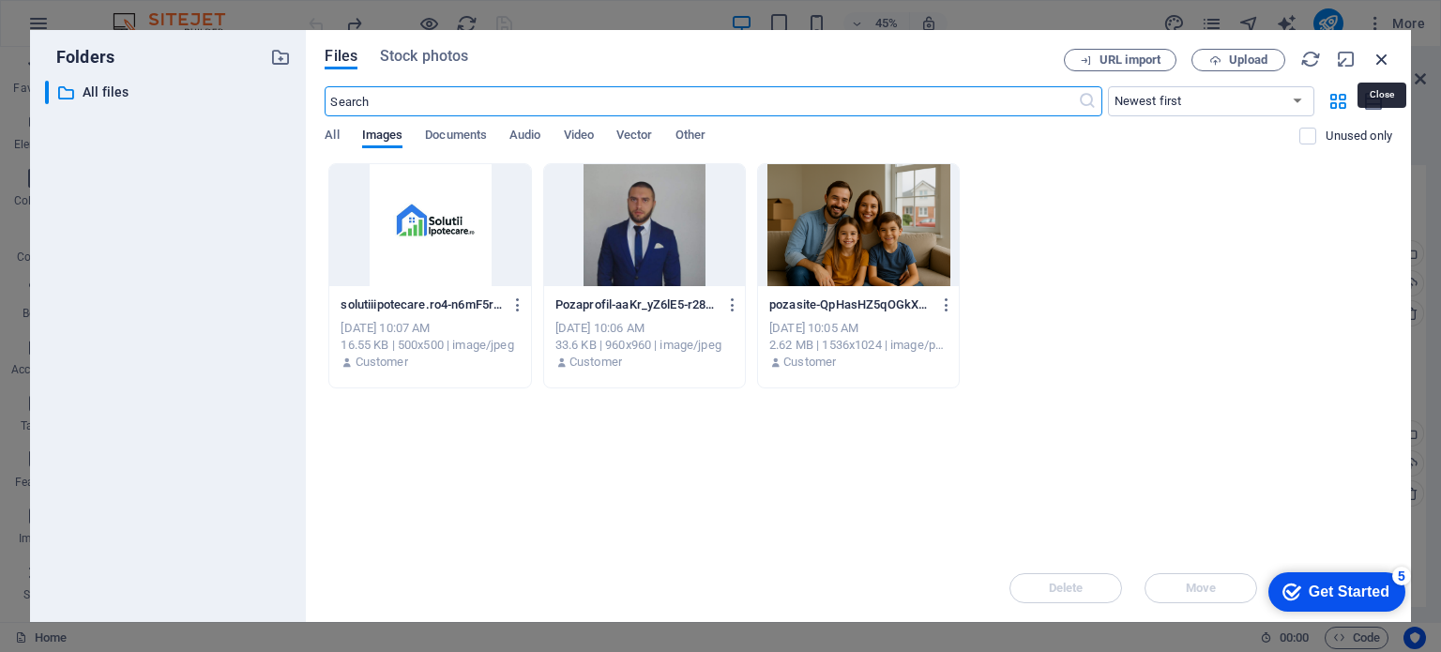
click at [1389, 66] on icon "button" at bounding box center [1382, 59] width 21 height 21
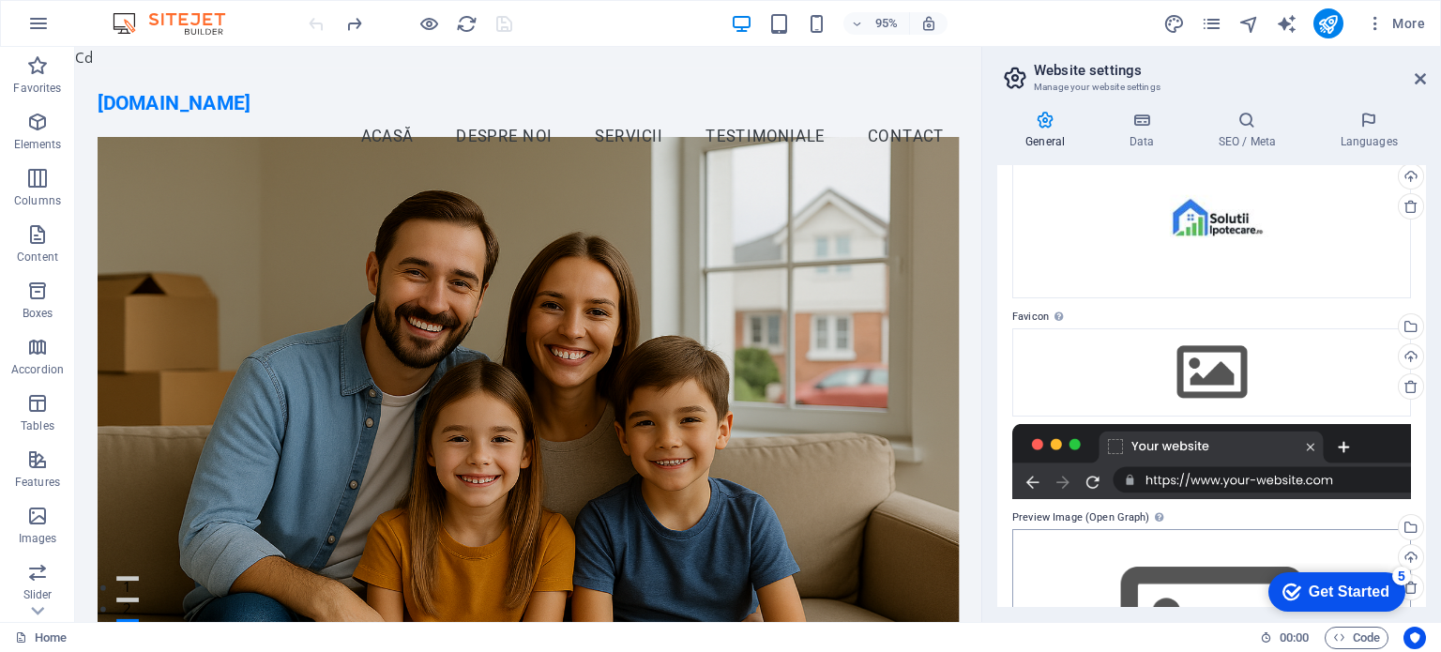
scroll to position [259, 0]
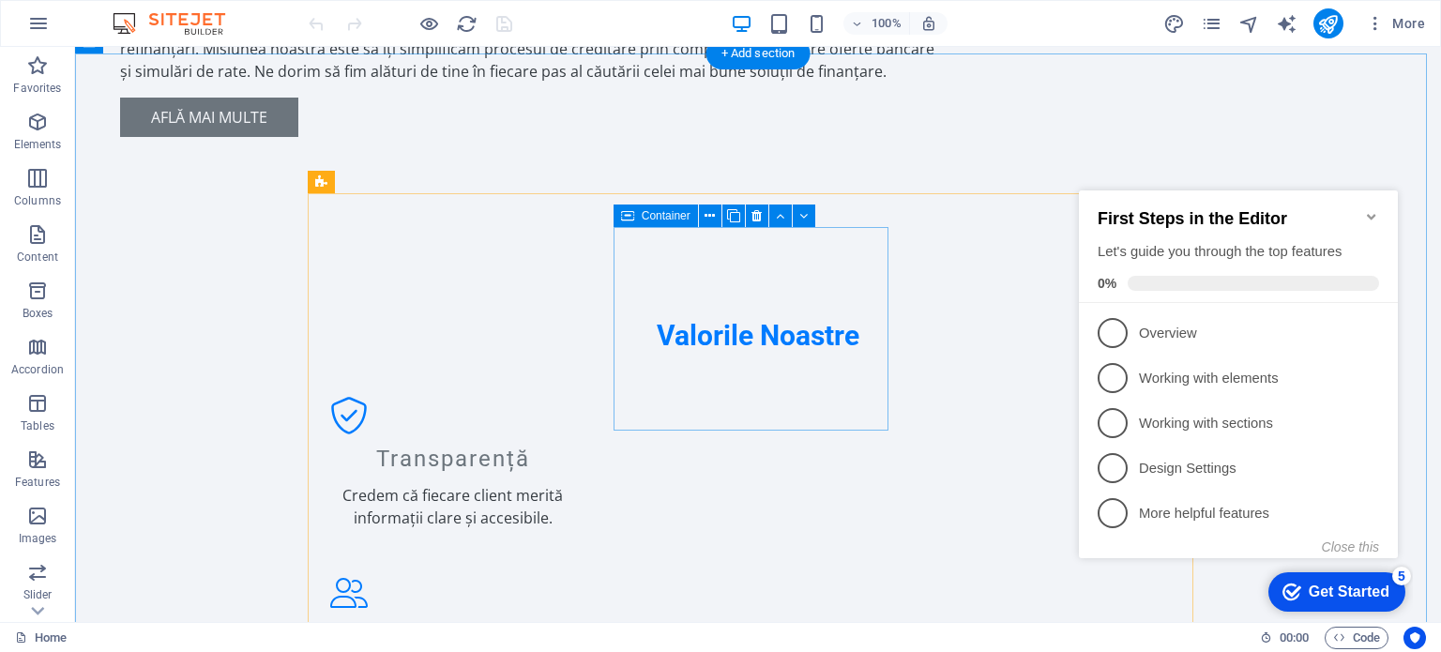
scroll to position [1593, 0]
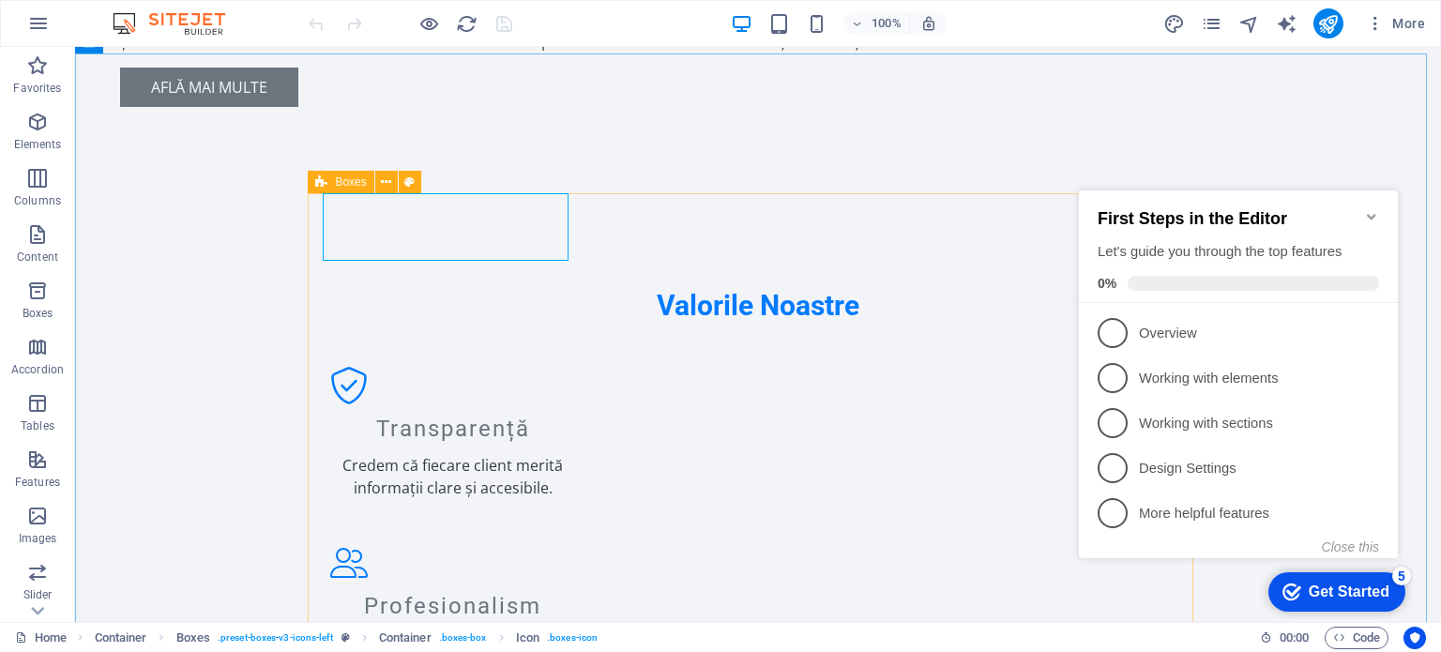
click at [345, 176] on span "Boxes" at bounding box center [350, 181] width 31 height 11
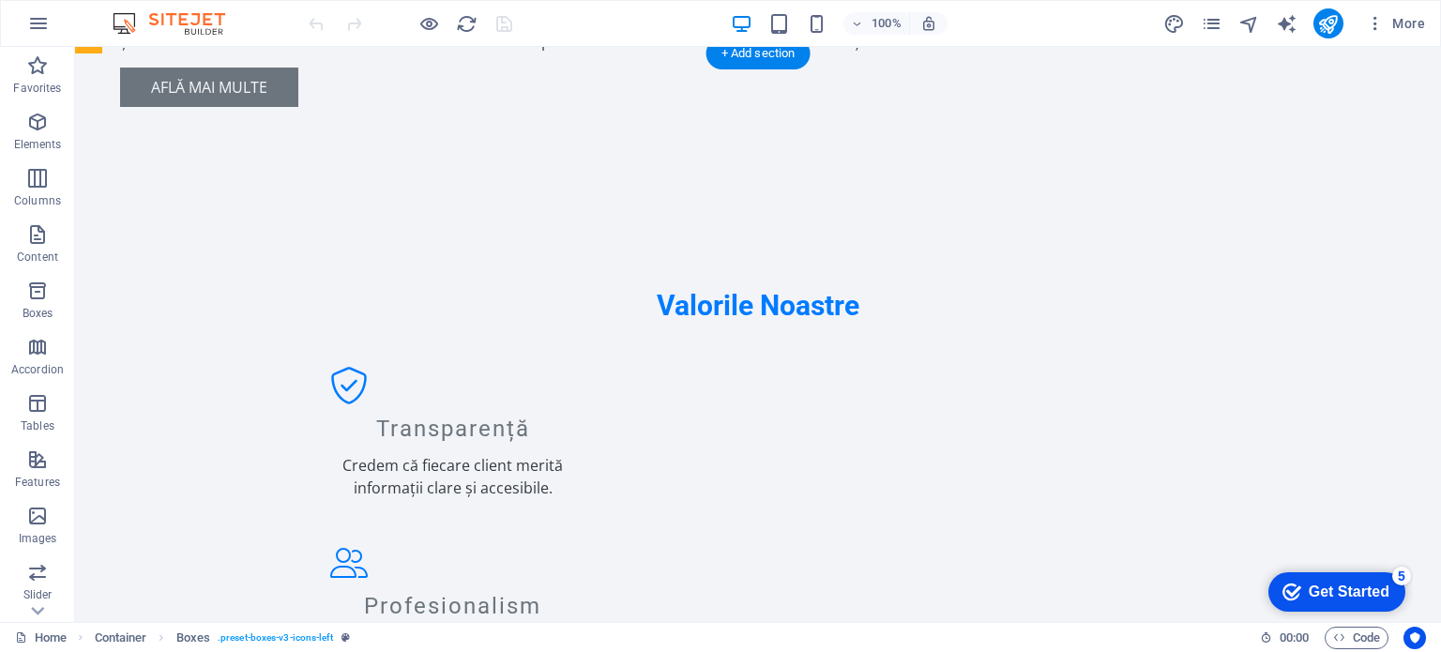
drag, startPoint x: 420, startPoint y: 224, endPoint x: 350, endPoint y: 160, distance: 95.0
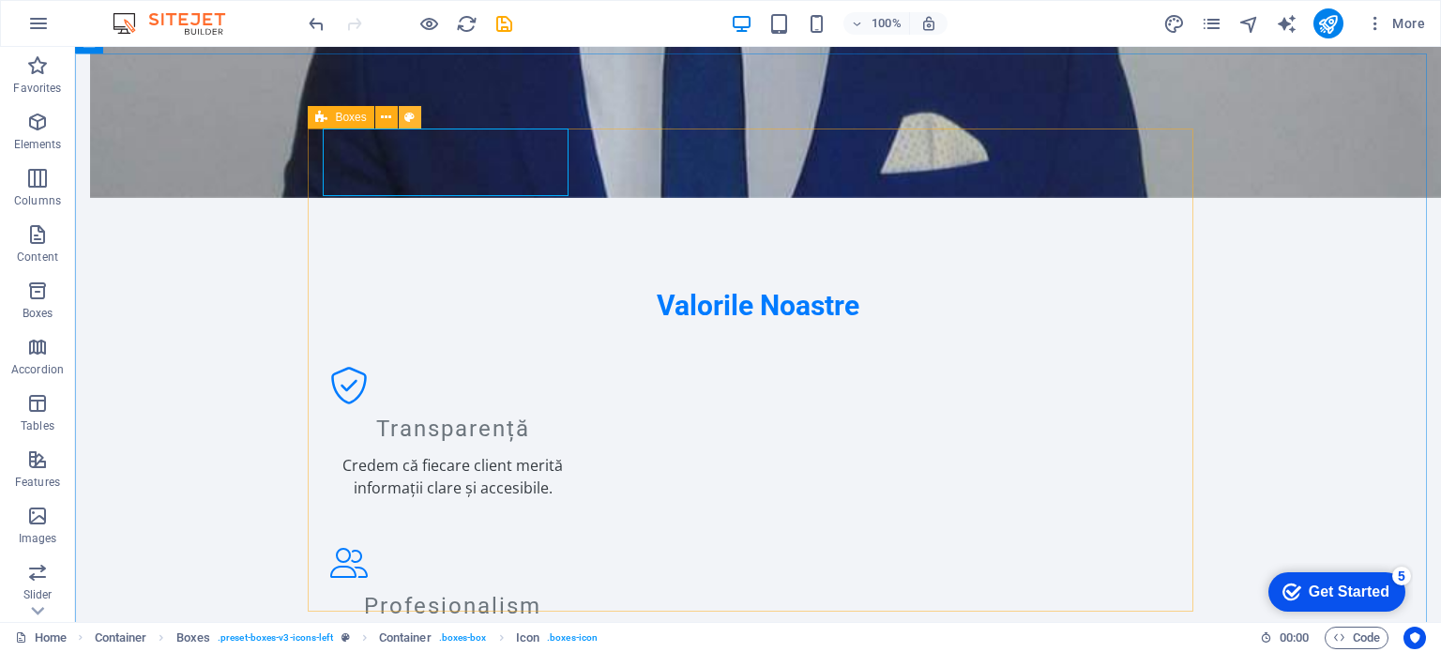
click at [404, 112] on button at bounding box center [410, 117] width 23 height 23
select select "rem"
select select "preset-boxes-v3-icons-left"
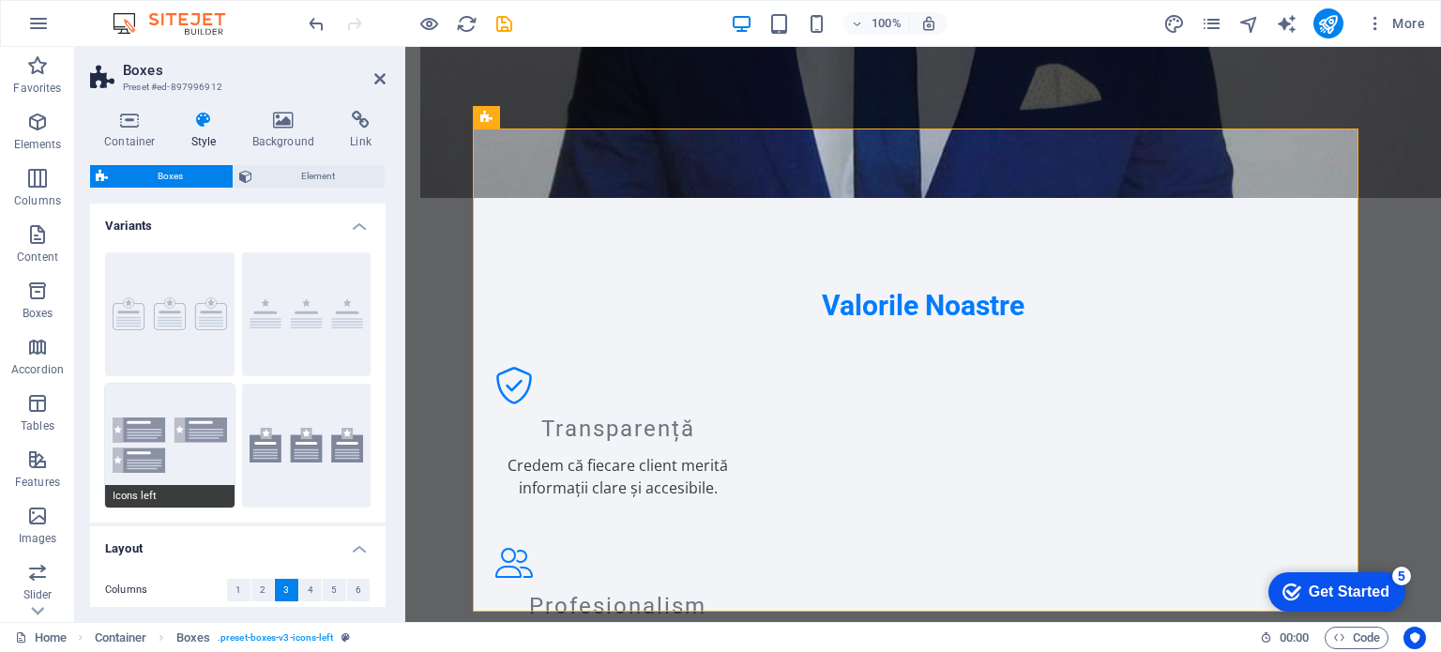
click at [173, 476] on button "Icons left" at bounding box center [170, 446] width 130 height 124
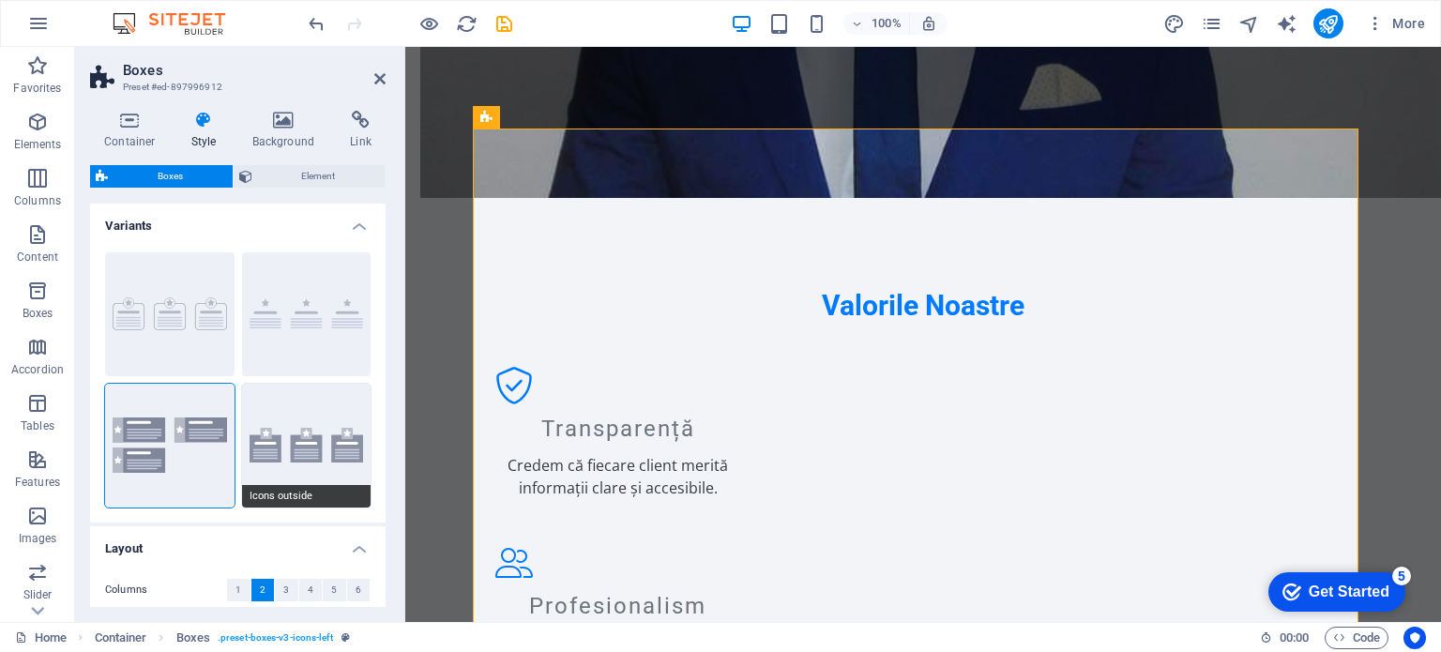
click at [349, 450] on button "Icons outside" at bounding box center [307, 446] width 130 height 124
type input "2"
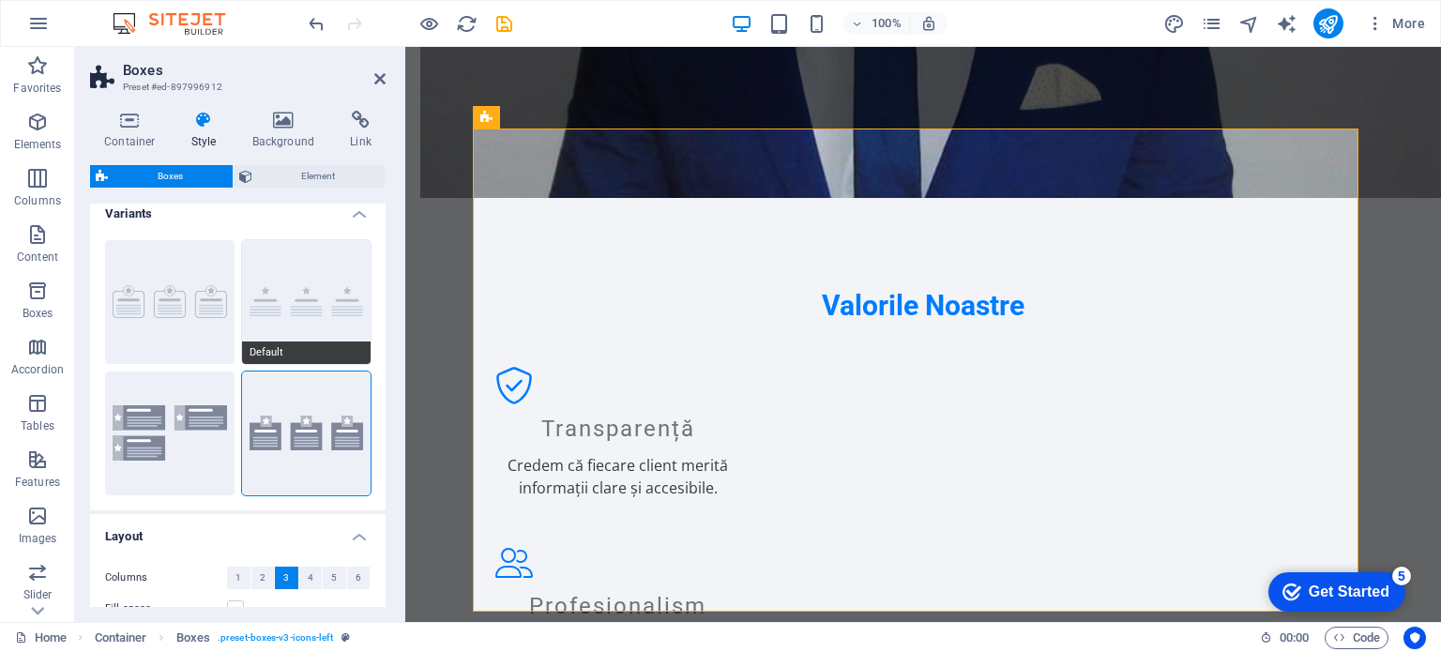
scroll to position [0, 0]
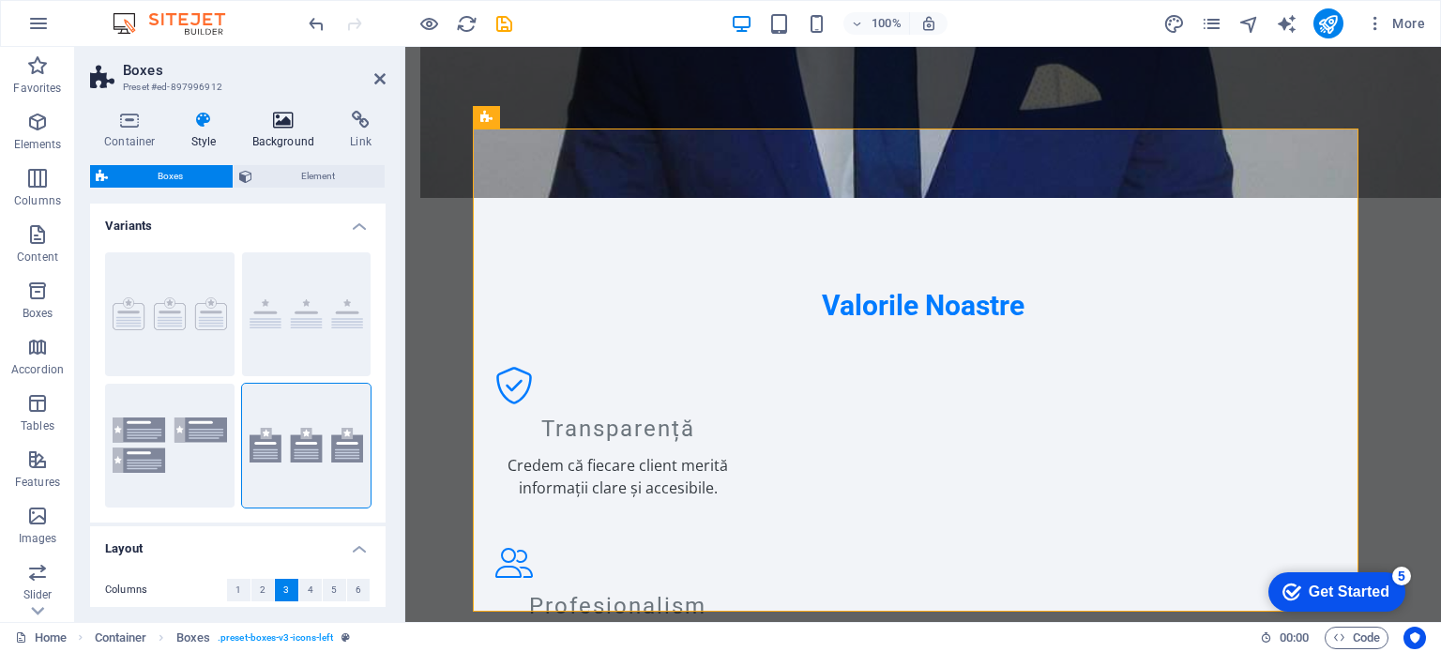
click at [287, 130] on h4 "Background" at bounding box center [287, 130] width 99 height 39
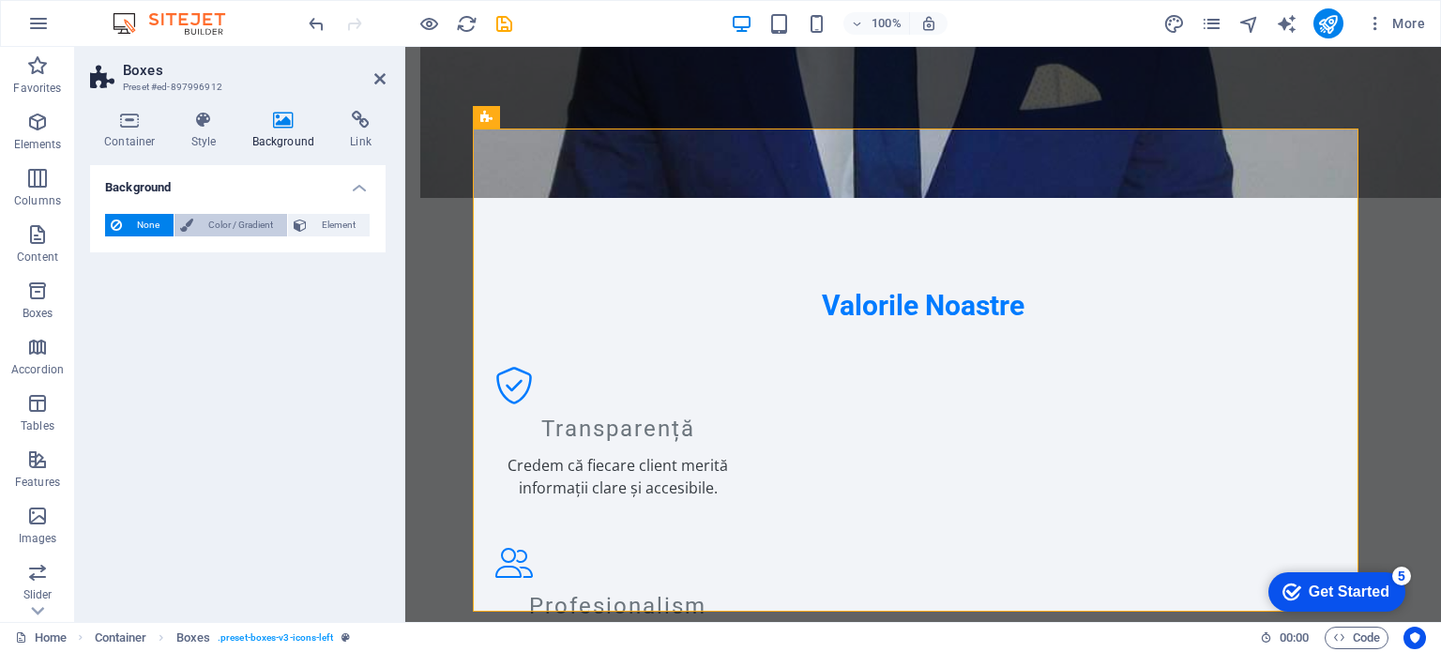
click at [245, 222] on span "Color / Gradient" at bounding box center [240, 225] width 83 height 23
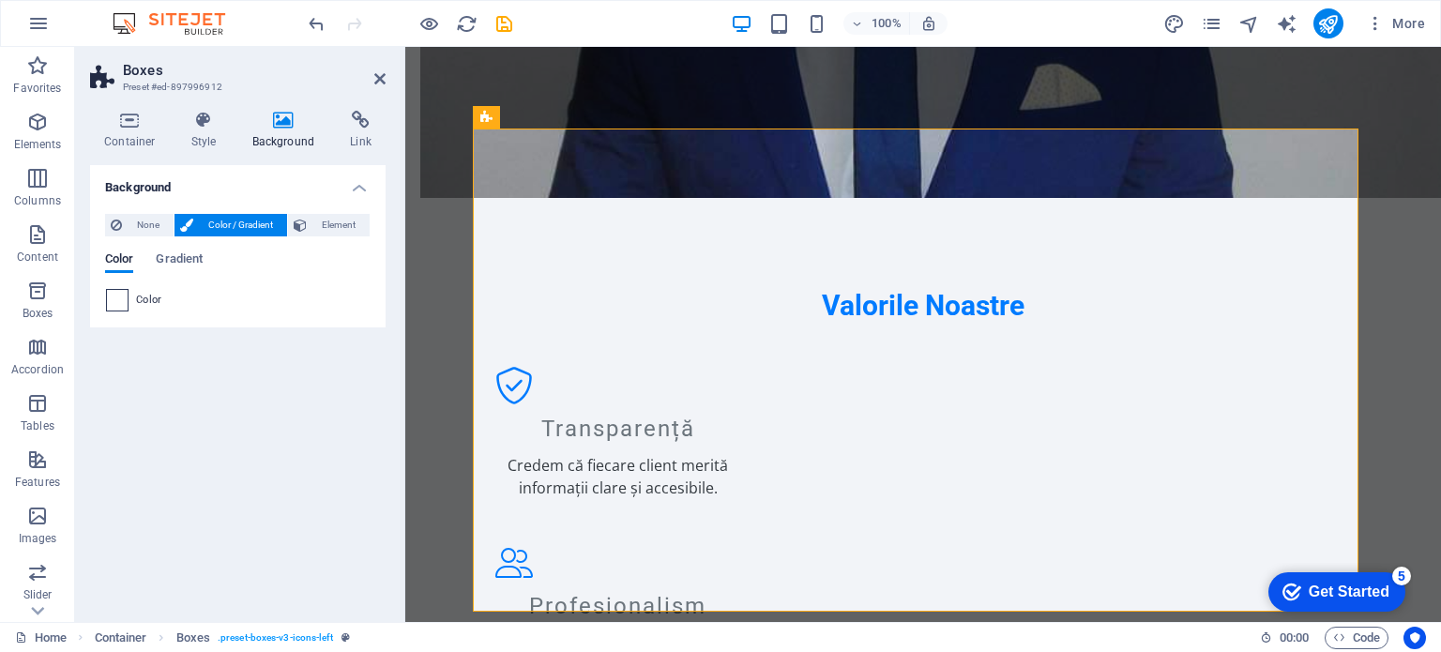
click at [112, 299] on span at bounding box center [117, 300] width 21 height 21
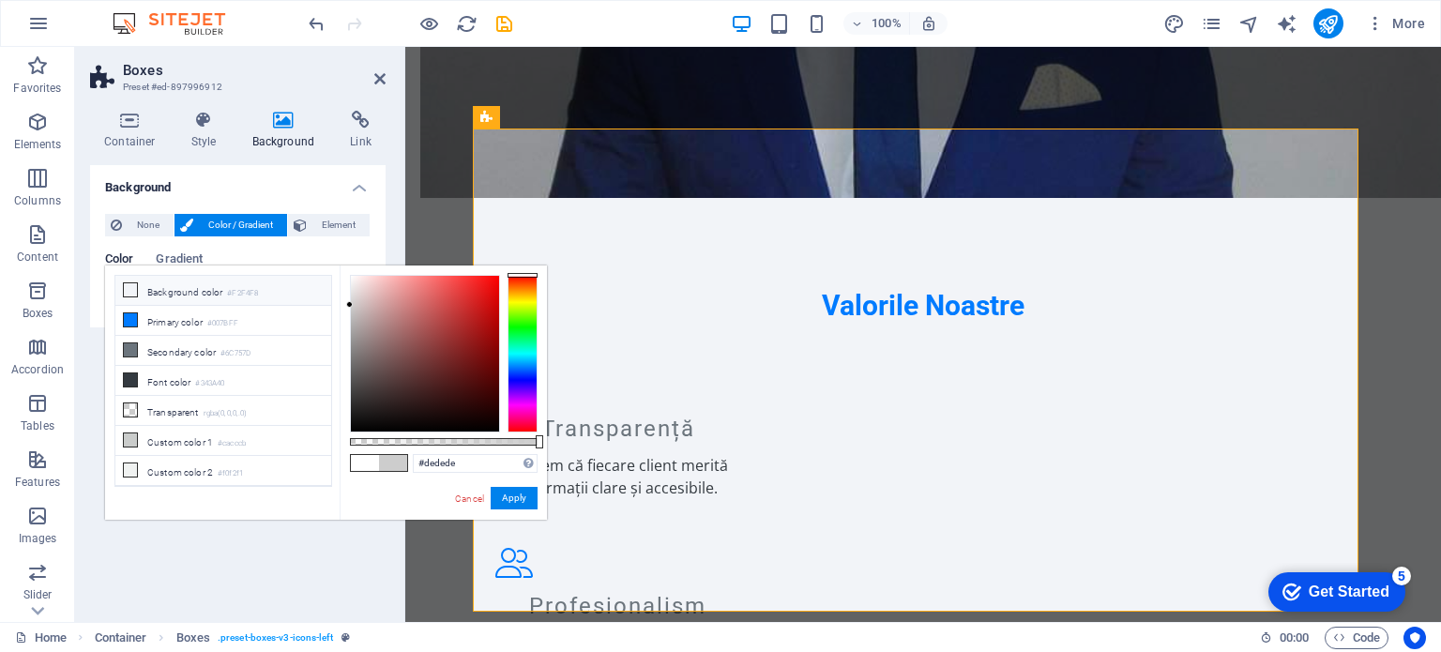
type input "#e0e0e0"
drag, startPoint x: 398, startPoint y: 304, endPoint x: 328, endPoint y: 294, distance: 71.1
click at [328, 294] on div "less Background color #F2F4F8 Primary color #007BFF Secondary color #6C757D Fon…" at bounding box center [326, 393] width 442 height 254
click at [316, 217] on span "Element" at bounding box center [338, 225] width 52 height 23
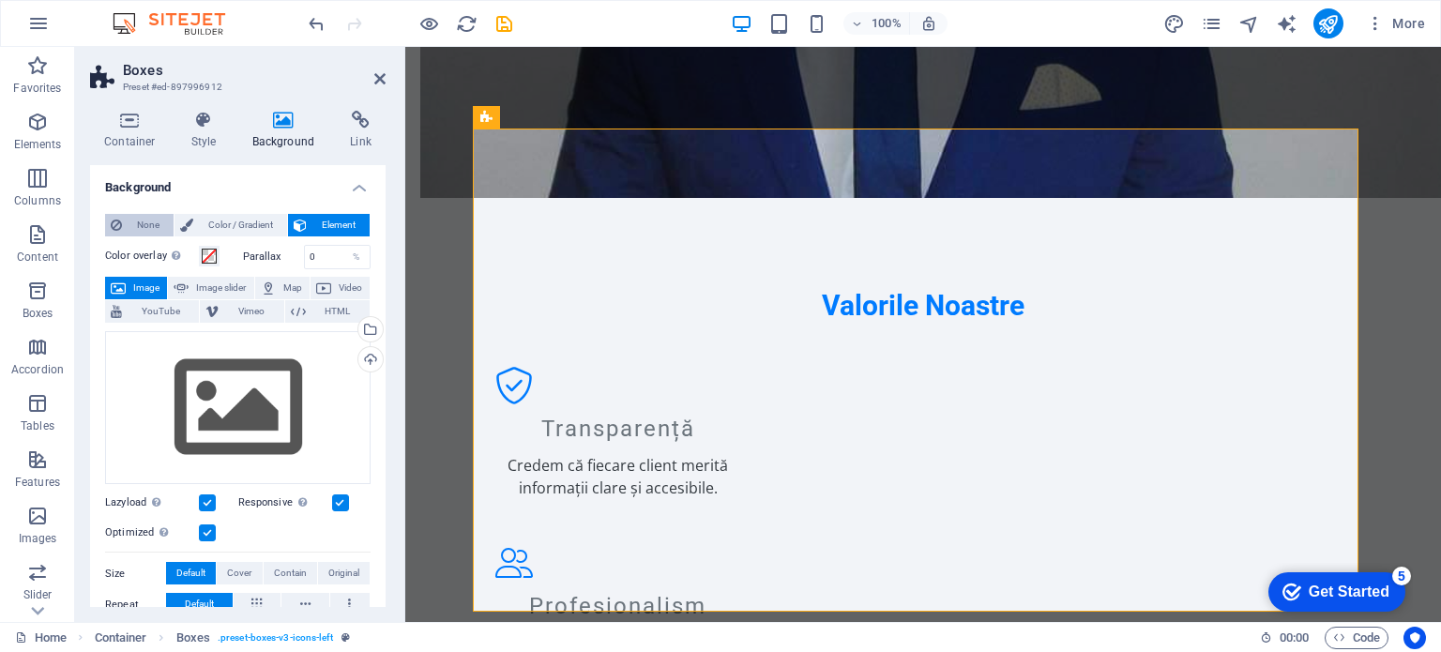
click at [151, 218] on span "None" at bounding box center [148, 225] width 40 height 23
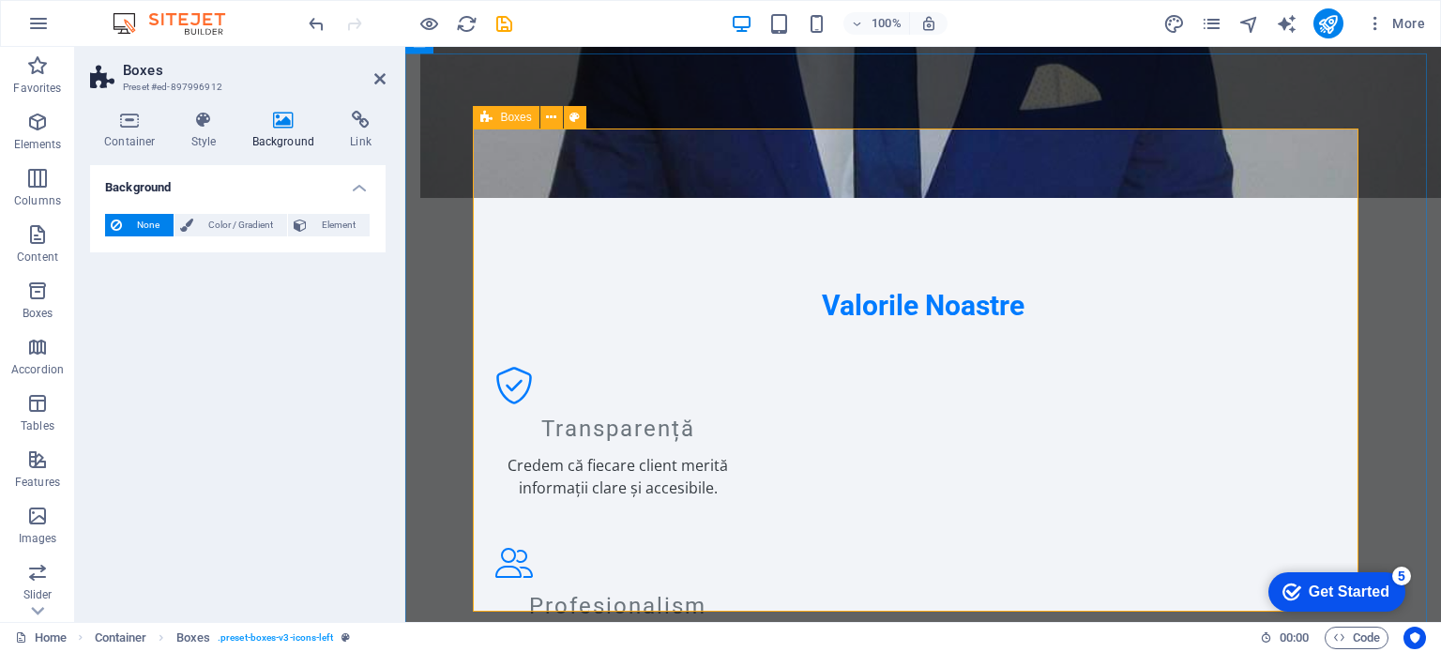
click at [520, 115] on span "Boxes" at bounding box center [515, 117] width 31 height 11
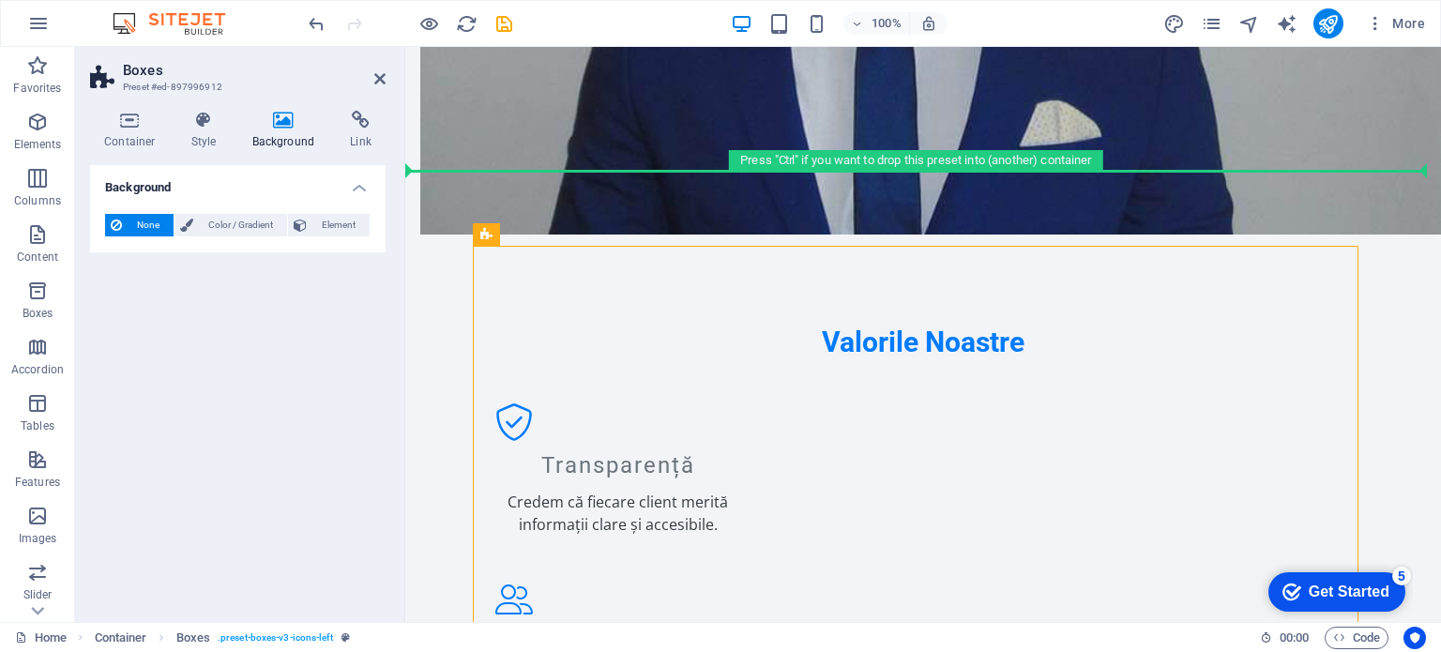
drag, startPoint x: 925, startPoint y: 162, endPoint x: 522, endPoint y: 103, distance: 407.8
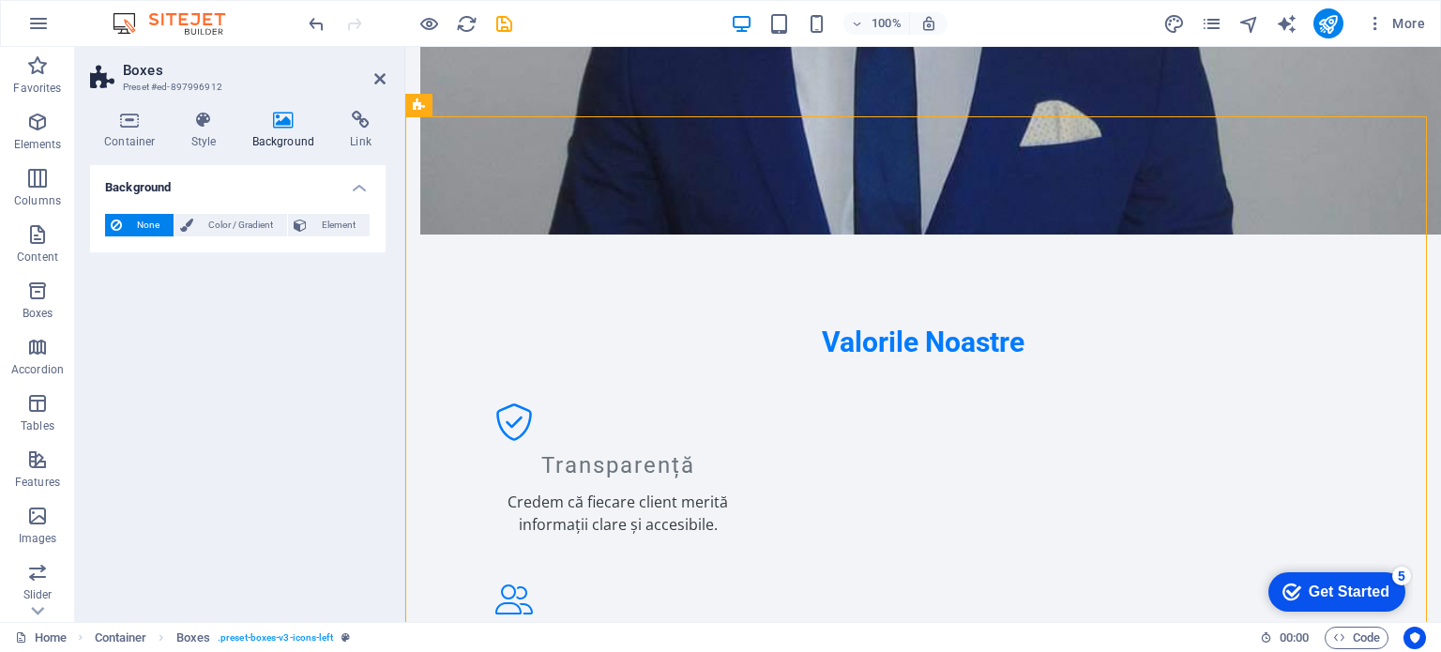
scroll to position [1531, 0]
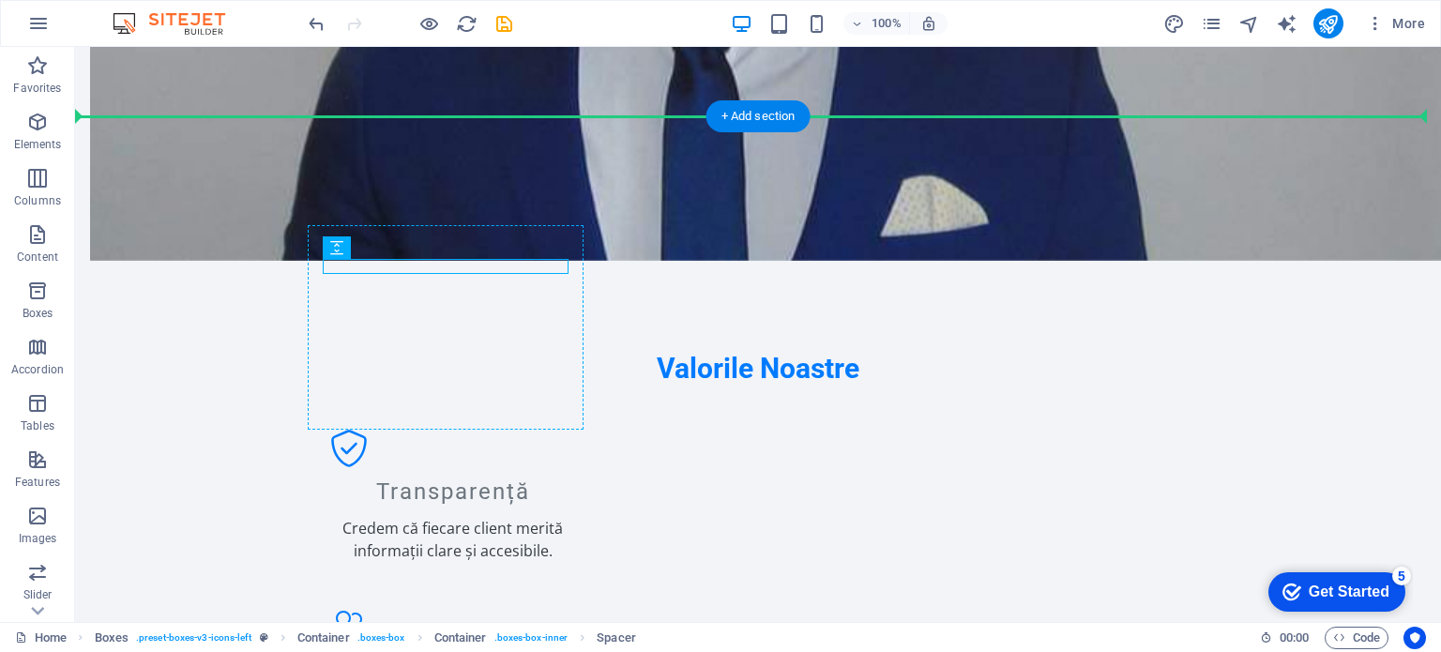
drag, startPoint x: 623, startPoint y: 300, endPoint x: 546, endPoint y: 236, distance: 100.6
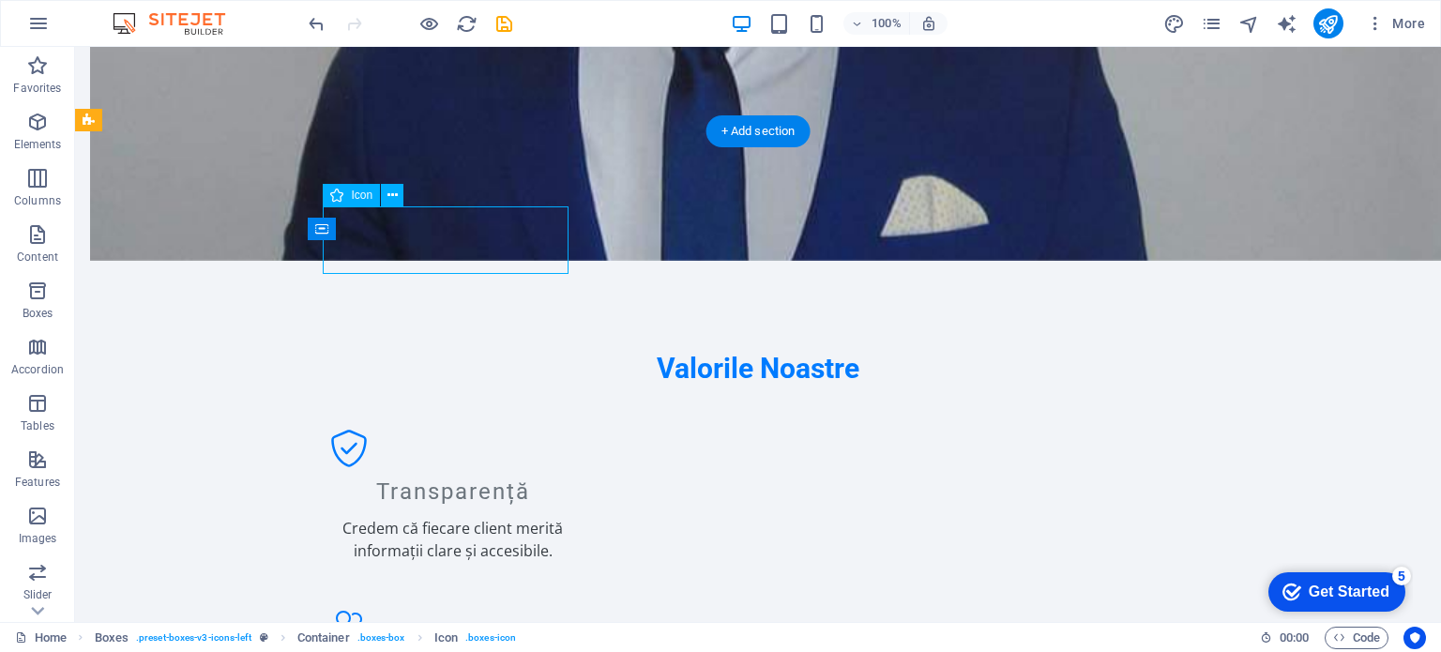
select select "xMidYMid"
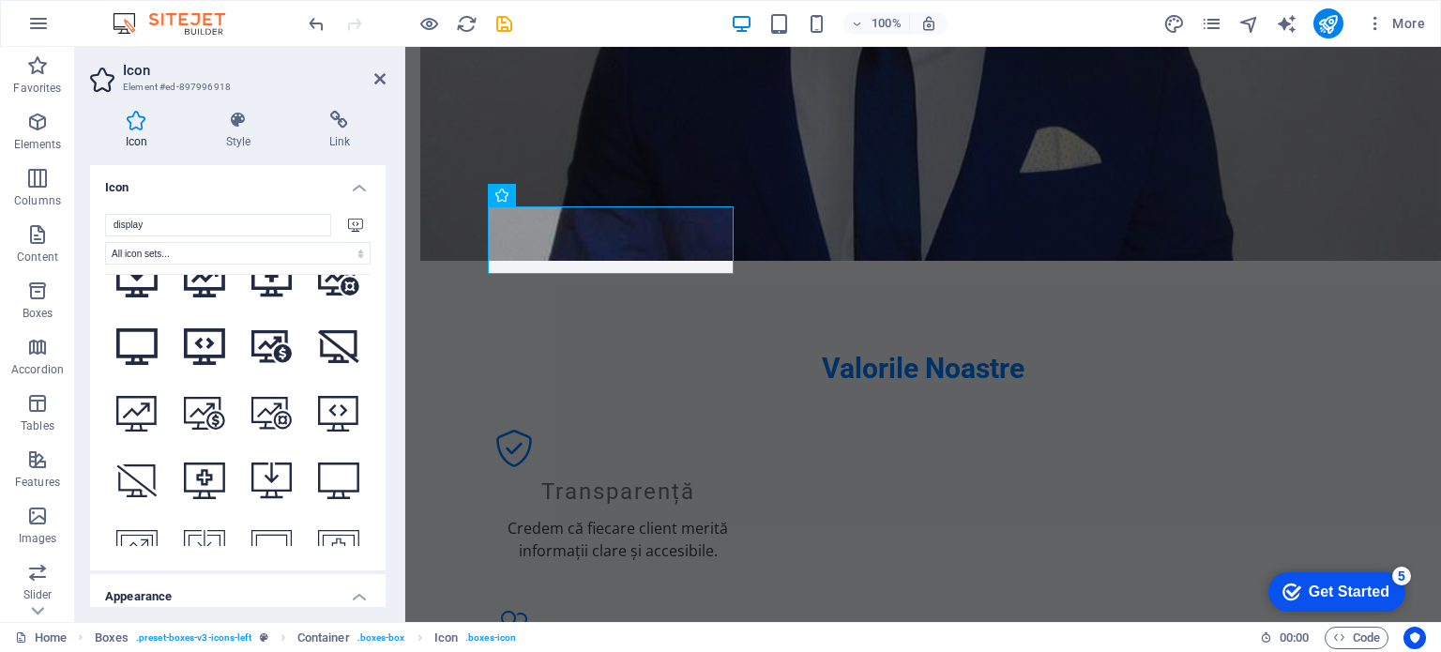
scroll to position [912, 0]
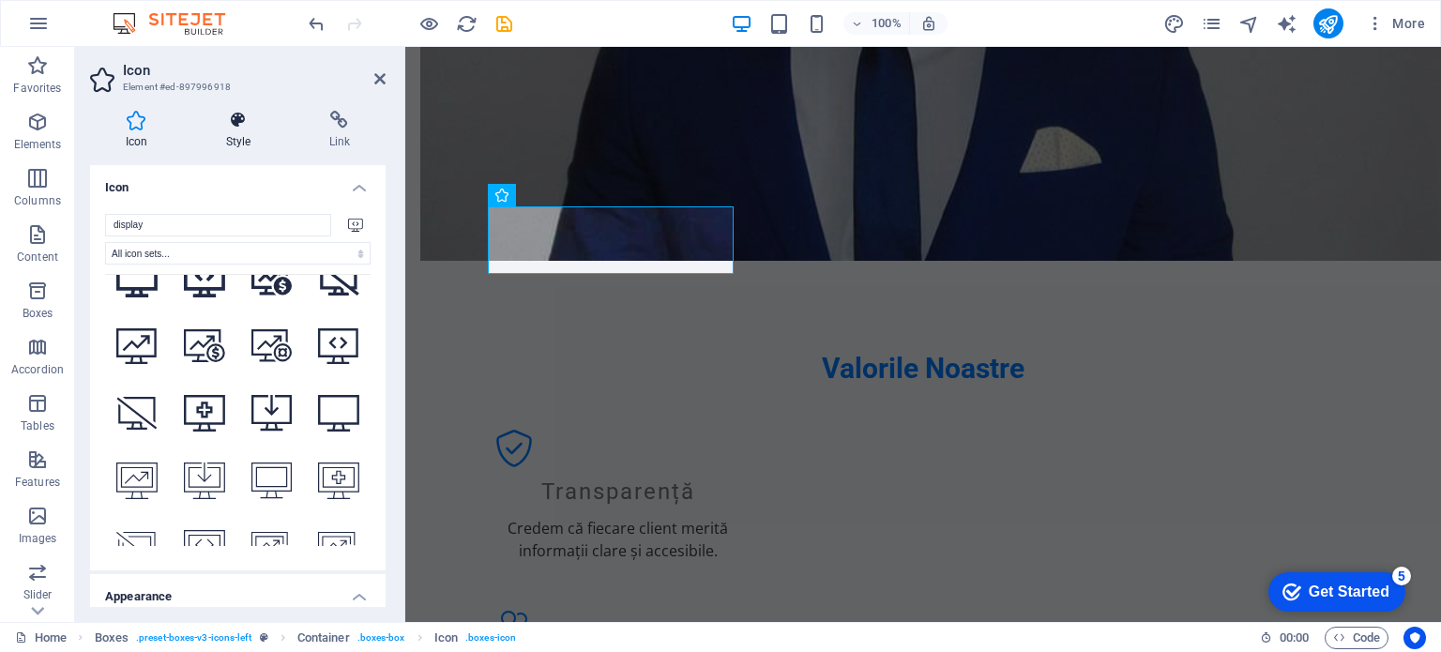
click at [255, 142] on h4 "Style" at bounding box center [241, 130] width 103 height 39
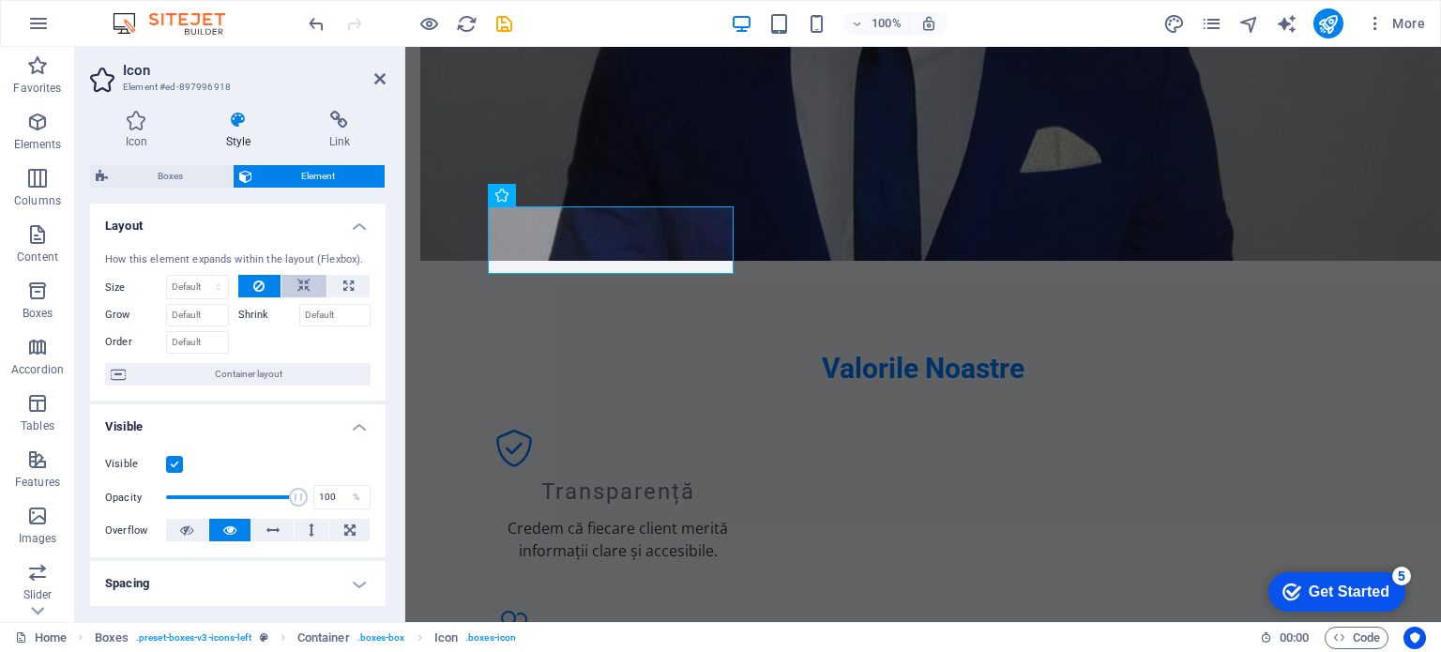
click at [299, 290] on icon at bounding box center [303, 286] width 13 height 23
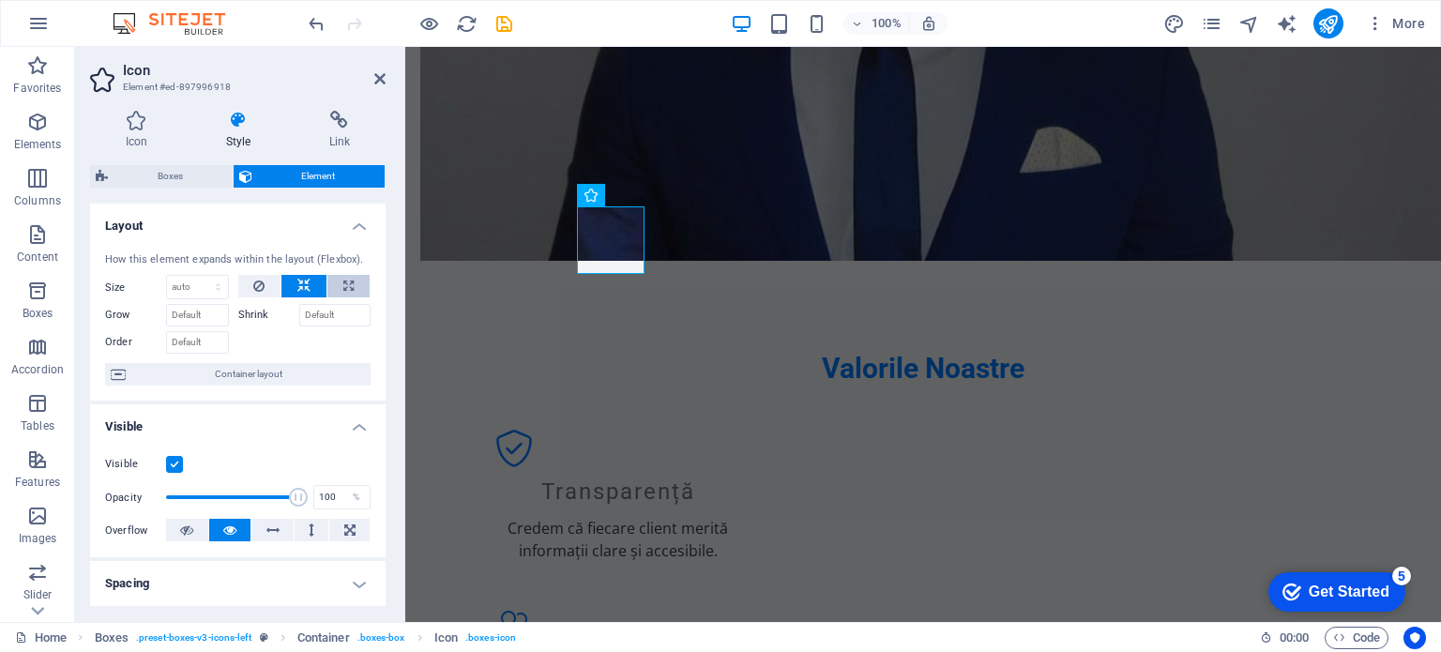
click at [343, 284] on button at bounding box center [349, 286] width 42 height 23
type input "100"
select select "%"
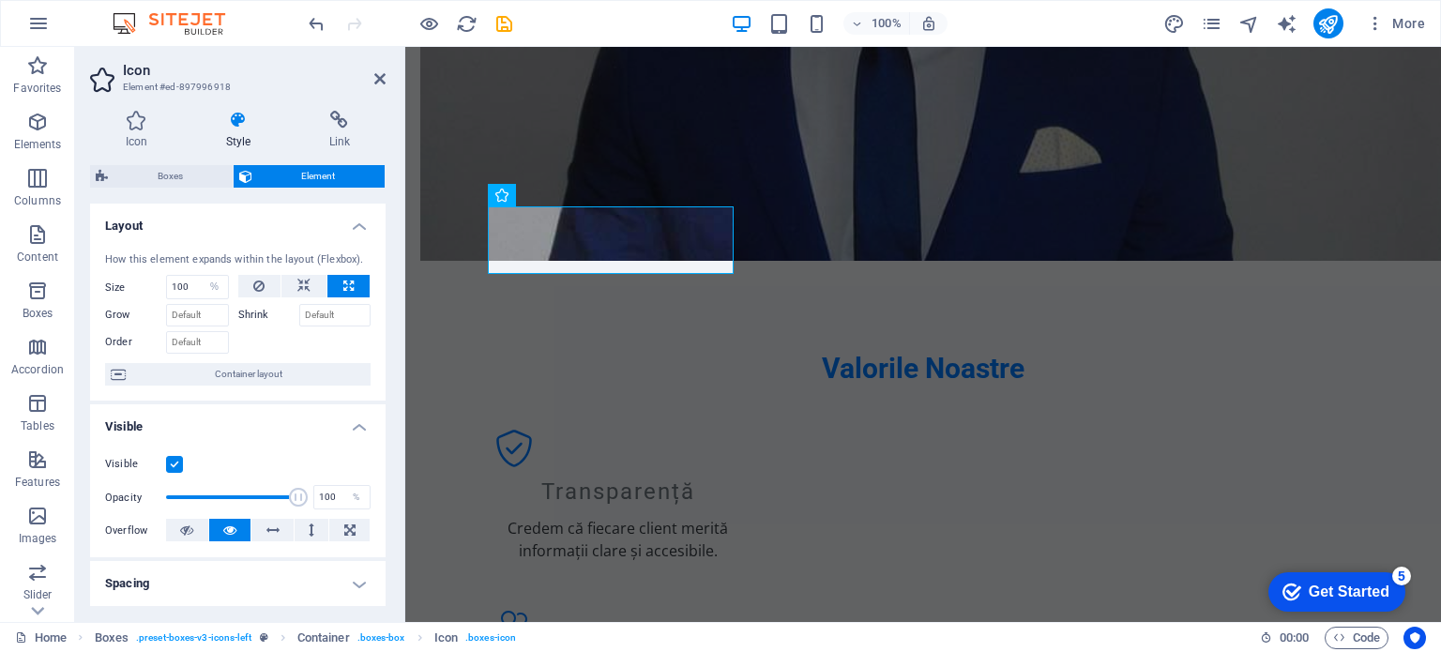
click at [266, 316] on label "Shrink" at bounding box center [268, 315] width 61 height 23
click at [299, 316] on input "Shrink" at bounding box center [335, 315] width 72 height 23
click at [217, 319] on input "Grow" at bounding box center [197, 315] width 63 height 23
click at [281, 526] on button at bounding box center [272, 530] width 42 height 23
click at [319, 521] on button at bounding box center [312, 530] width 35 height 23
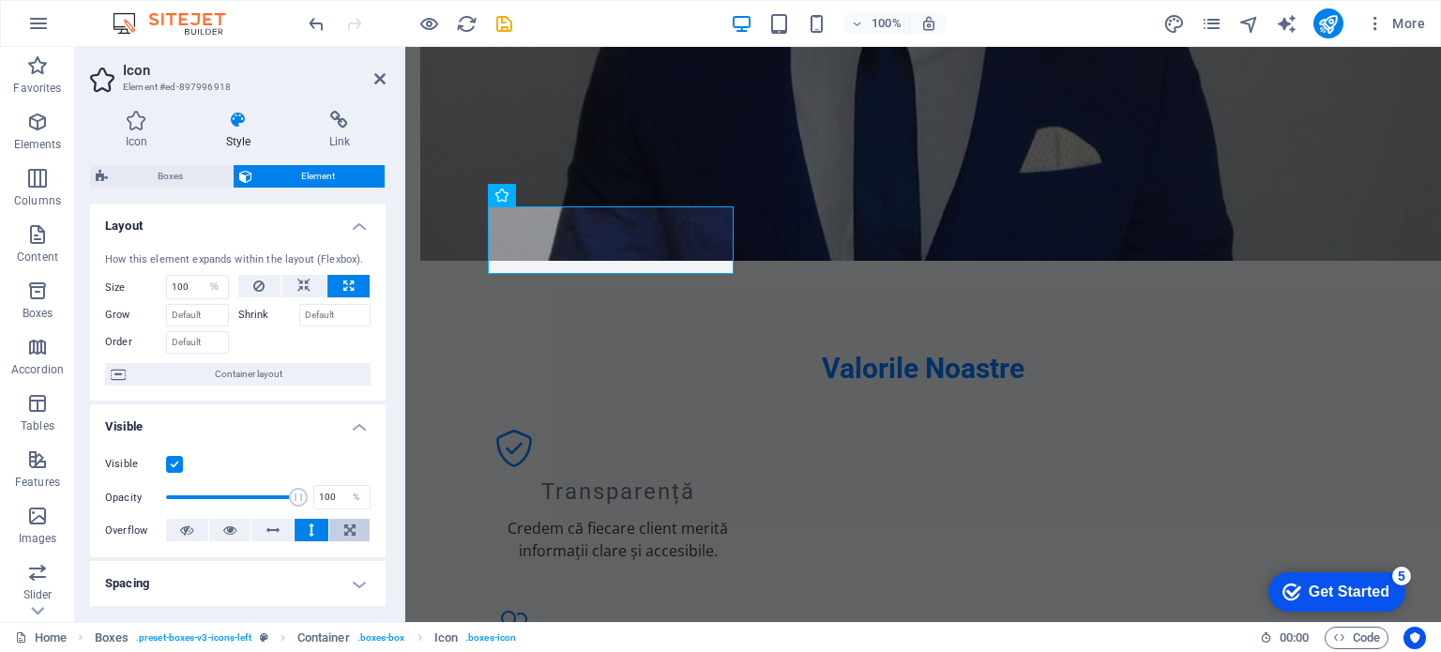
click at [347, 526] on icon at bounding box center [349, 530] width 11 height 23
click at [190, 541] on icon at bounding box center [186, 530] width 13 height 23
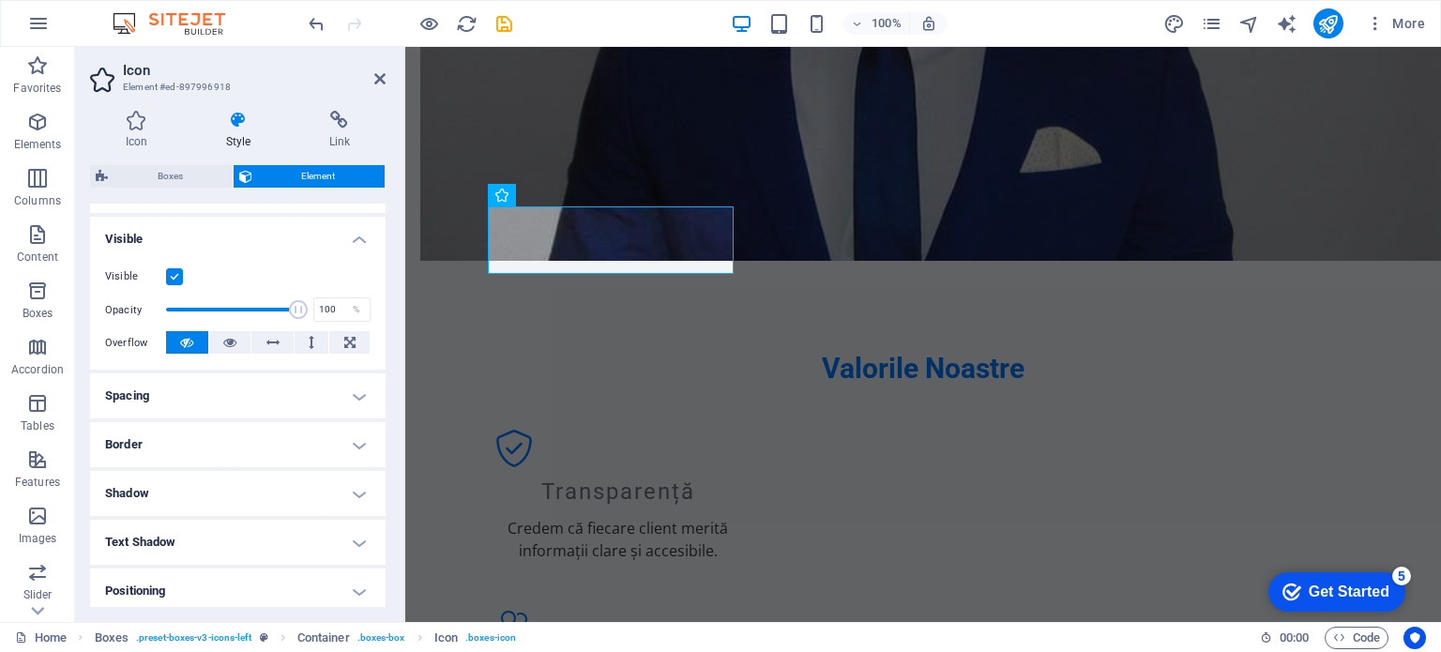
click at [341, 403] on h4 "Spacing" at bounding box center [238, 395] width 296 height 45
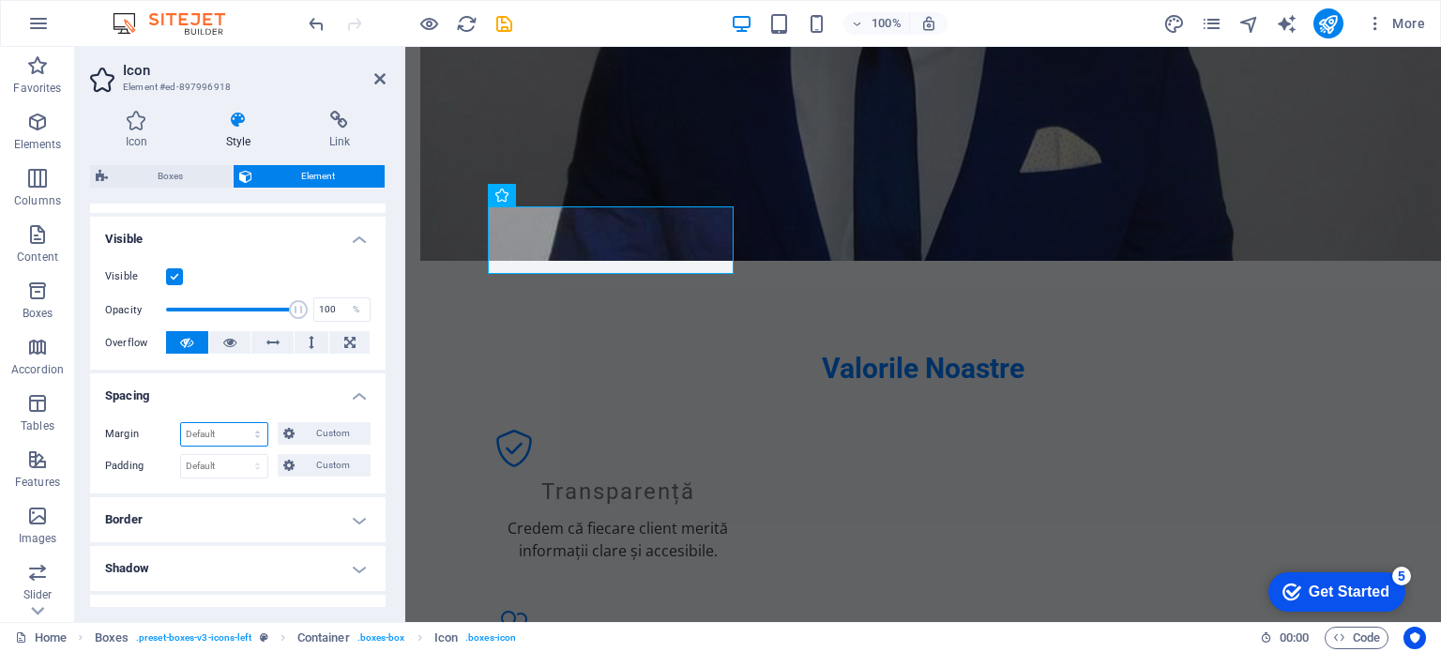
click at [246, 433] on select "Default auto px % rem vw vh Custom" at bounding box center [224, 434] width 86 height 23
select select "px"
click at [239, 423] on select "Default auto px % rem vw vh Custom" at bounding box center [224, 434] width 86 height 23
type input "0"
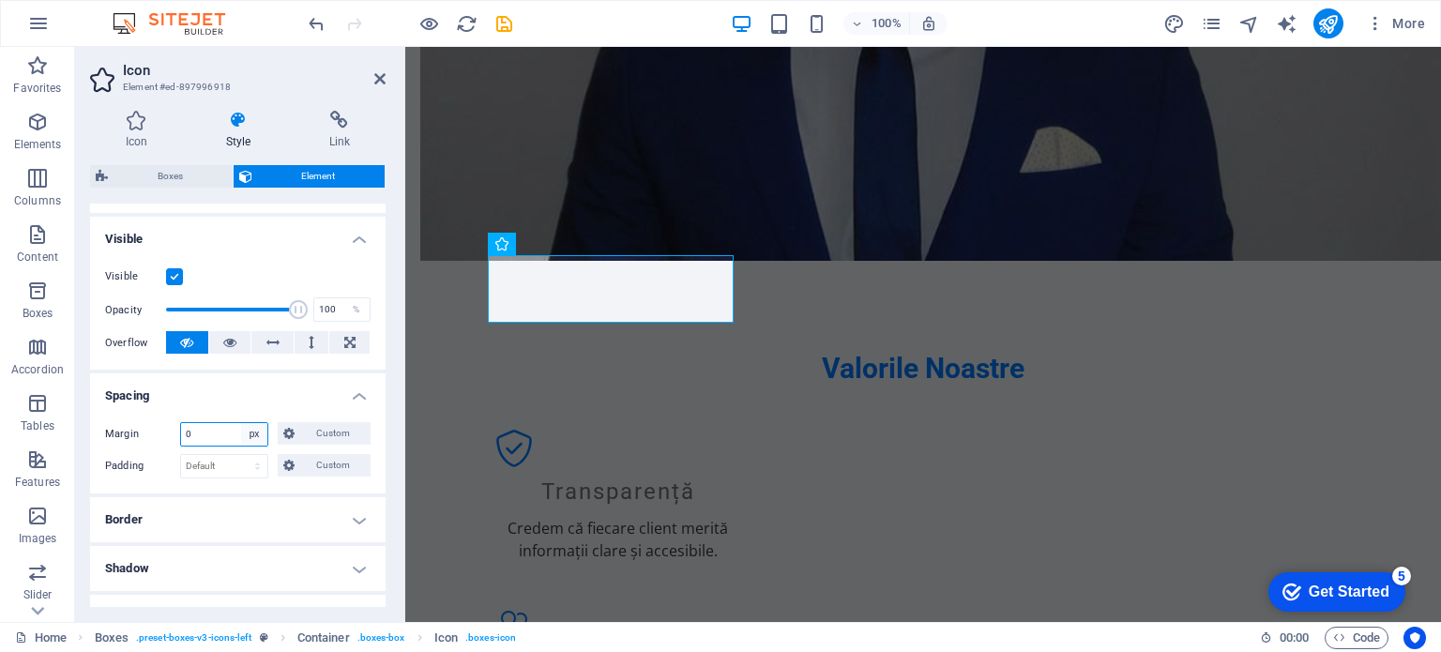
click at [248, 434] on select "Default auto px % rem vw vh Custom" at bounding box center [254, 434] width 26 height 23
select select "auto"
click at [241, 423] on select "Default auto px % rem vw vh Custom" at bounding box center [254, 434] width 26 height 23
select select "DISABLED_OPTION_VALUE"
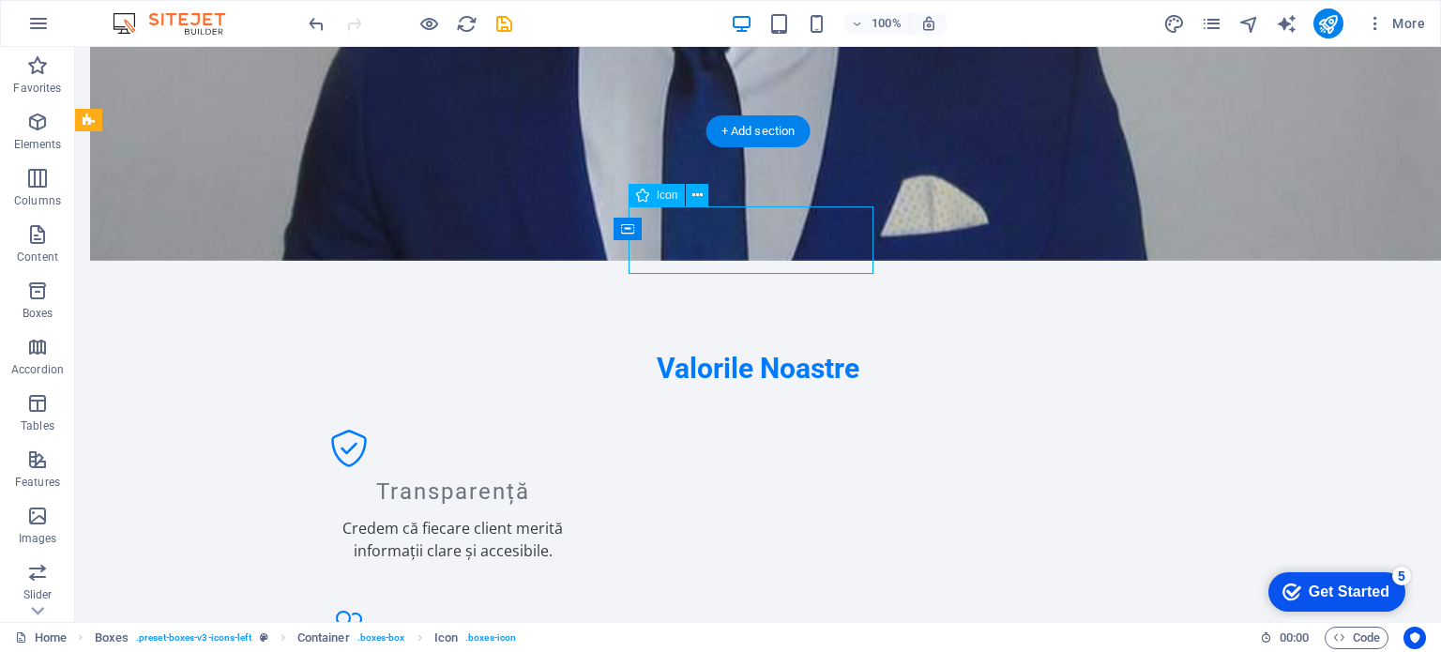
select select "xMidYMid"
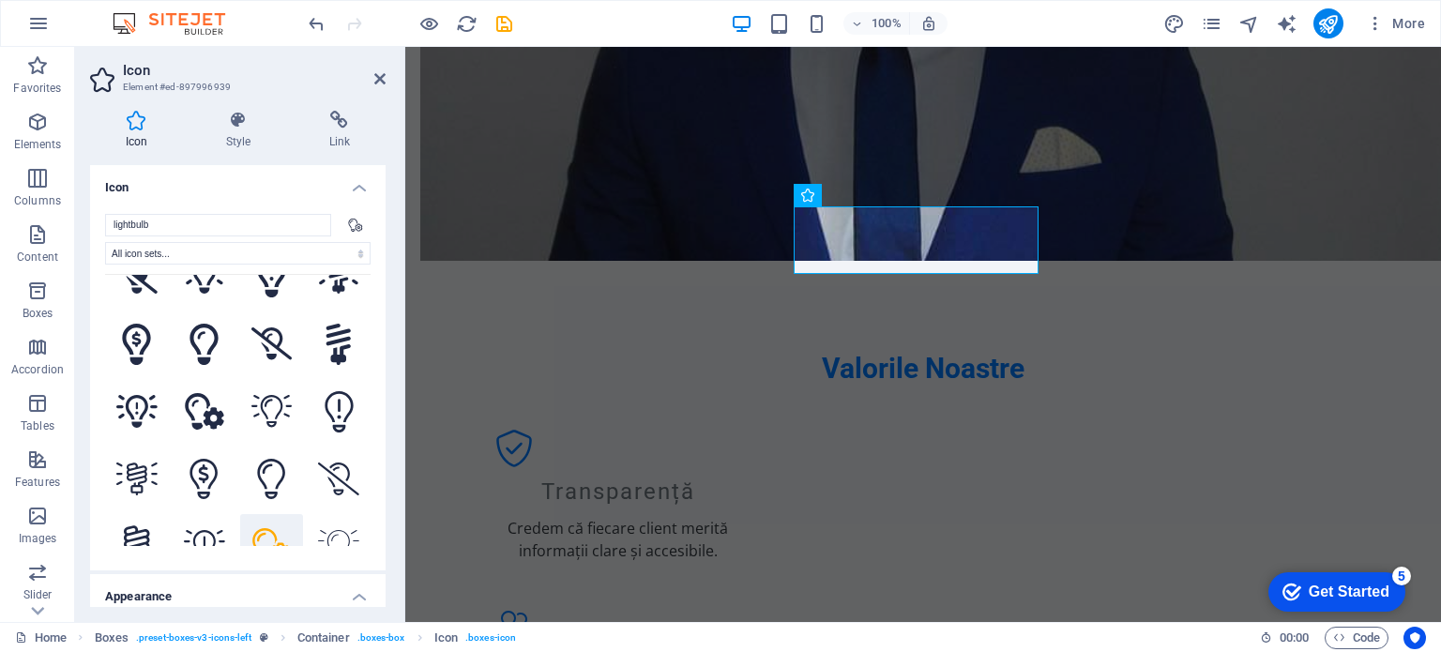
scroll to position [751, 0]
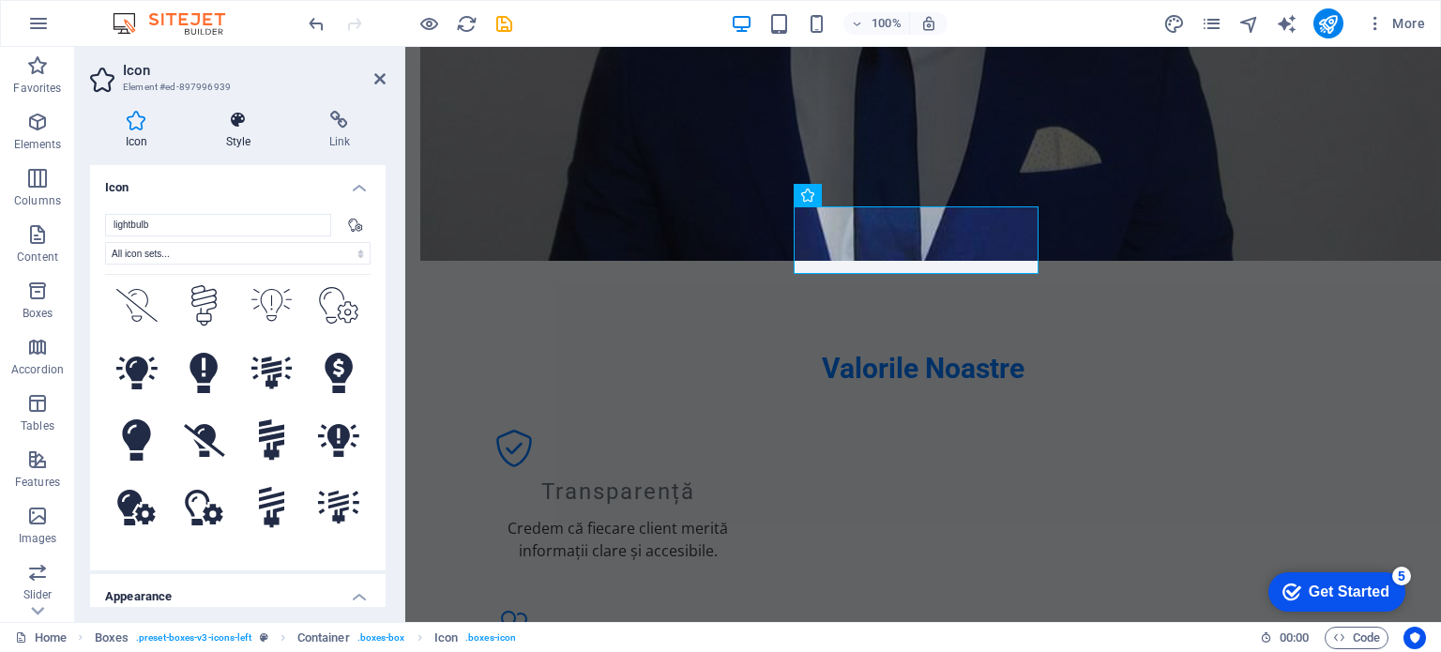
click at [253, 147] on h4 "Style" at bounding box center [241, 130] width 103 height 39
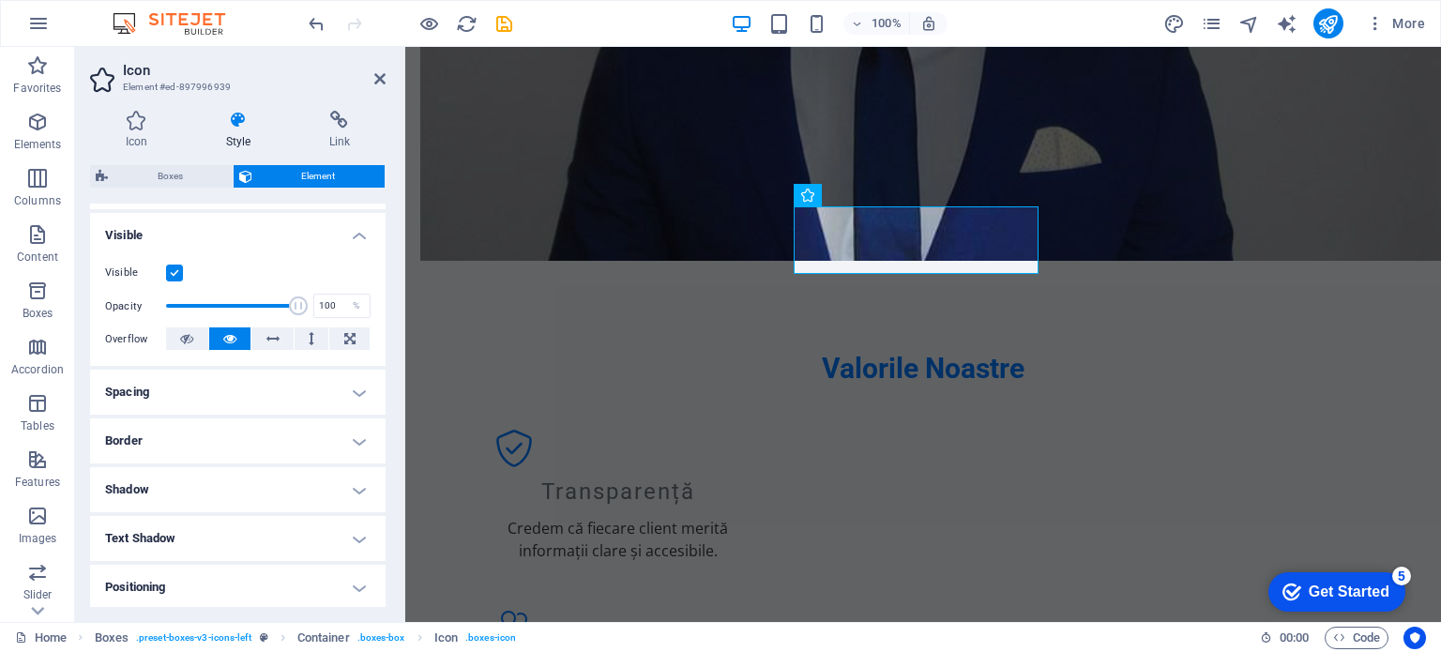
scroll to position [282, 0]
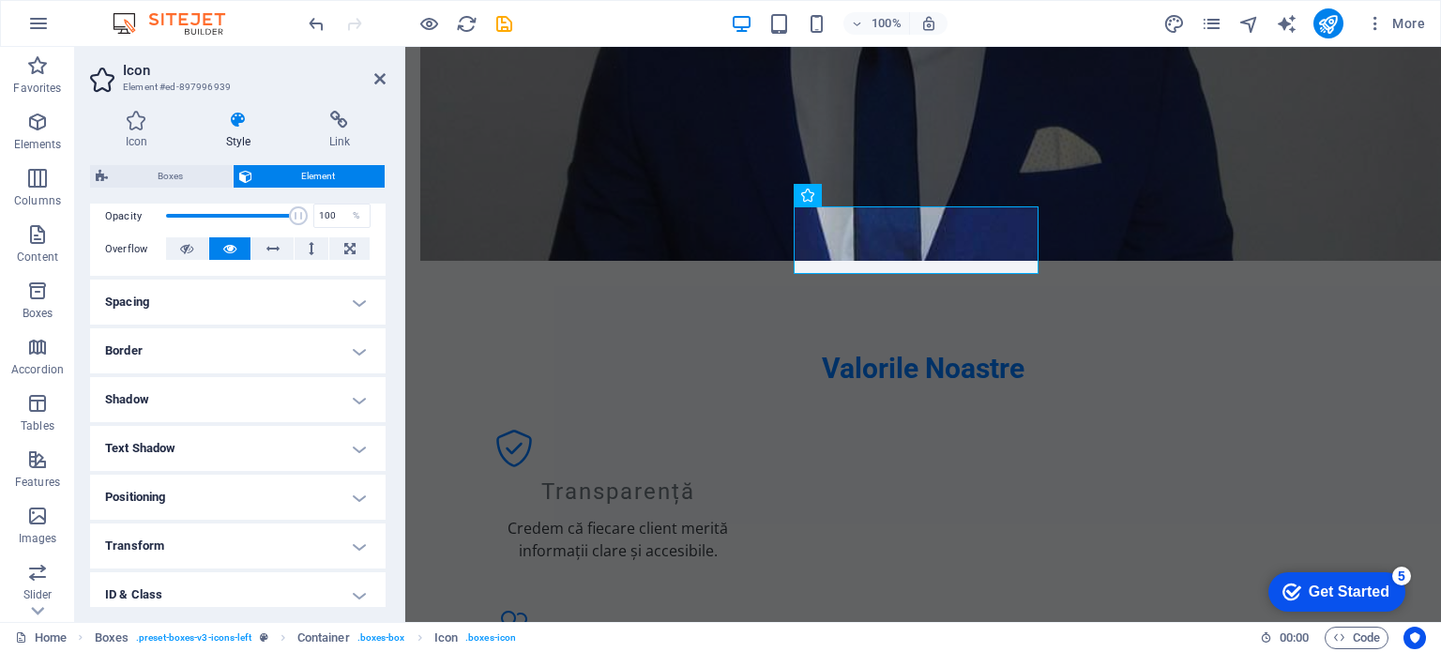
click at [313, 302] on h4 "Spacing" at bounding box center [238, 302] width 296 height 45
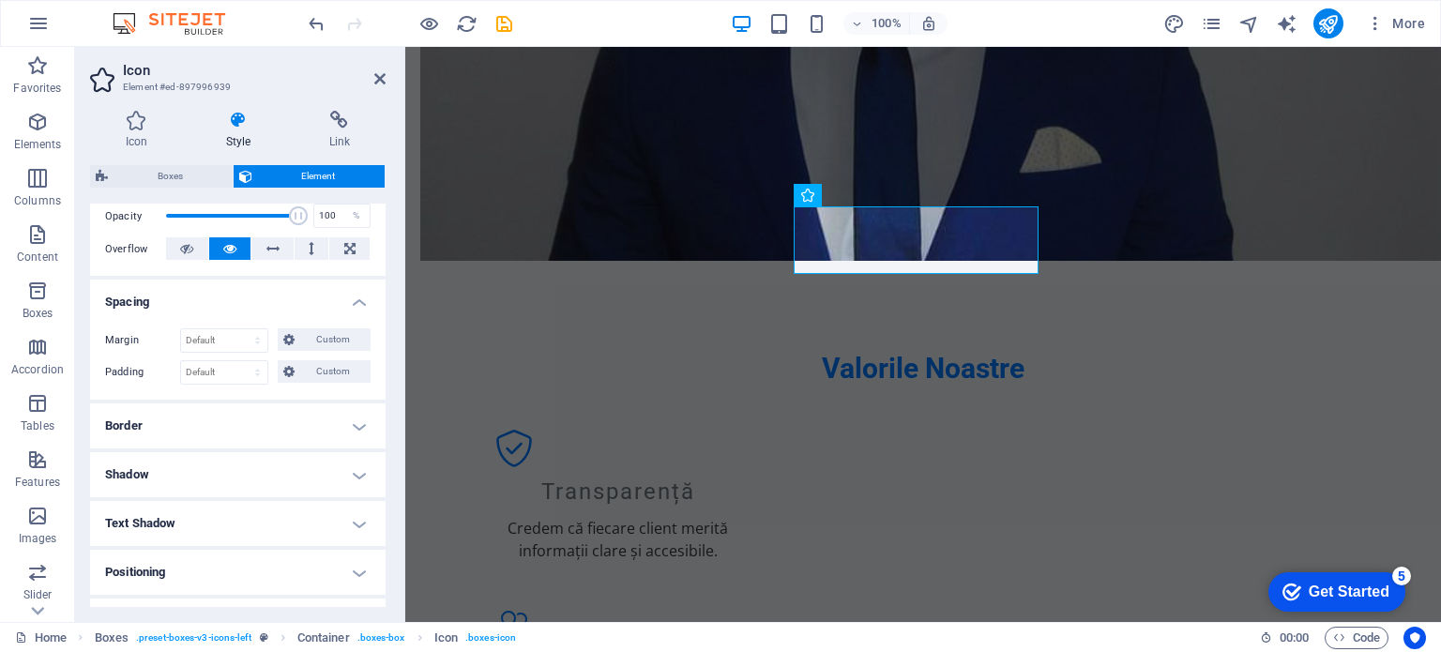
click at [253, 427] on h4 "Border" at bounding box center [238, 426] width 296 height 45
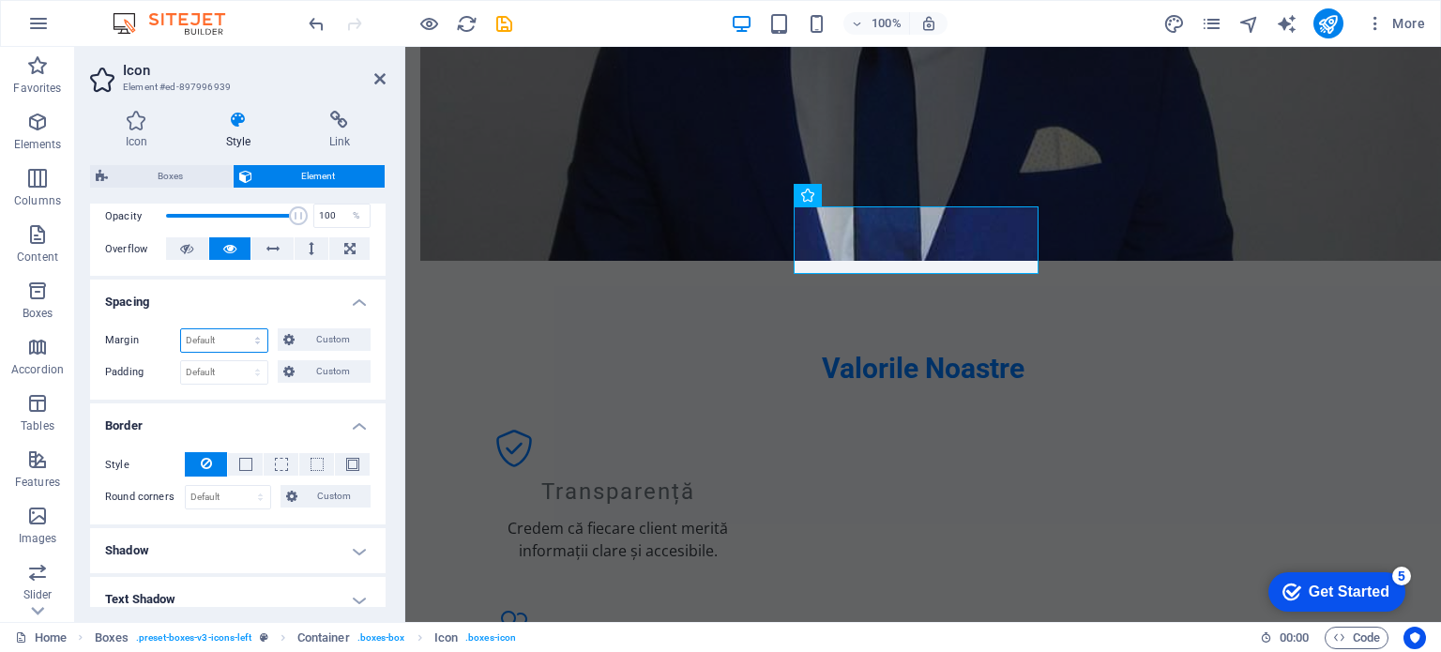
click at [242, 341] on select "Default auto px % rem vw vh Custom" at bounding box center [224, 340] width 86 height 23
click at [181, 329] on select "Default auto px % rem vw vh Custom" at bounding box center [224, 340] width 86 height 23
select select "DISABLED_OPTION_VALUE"
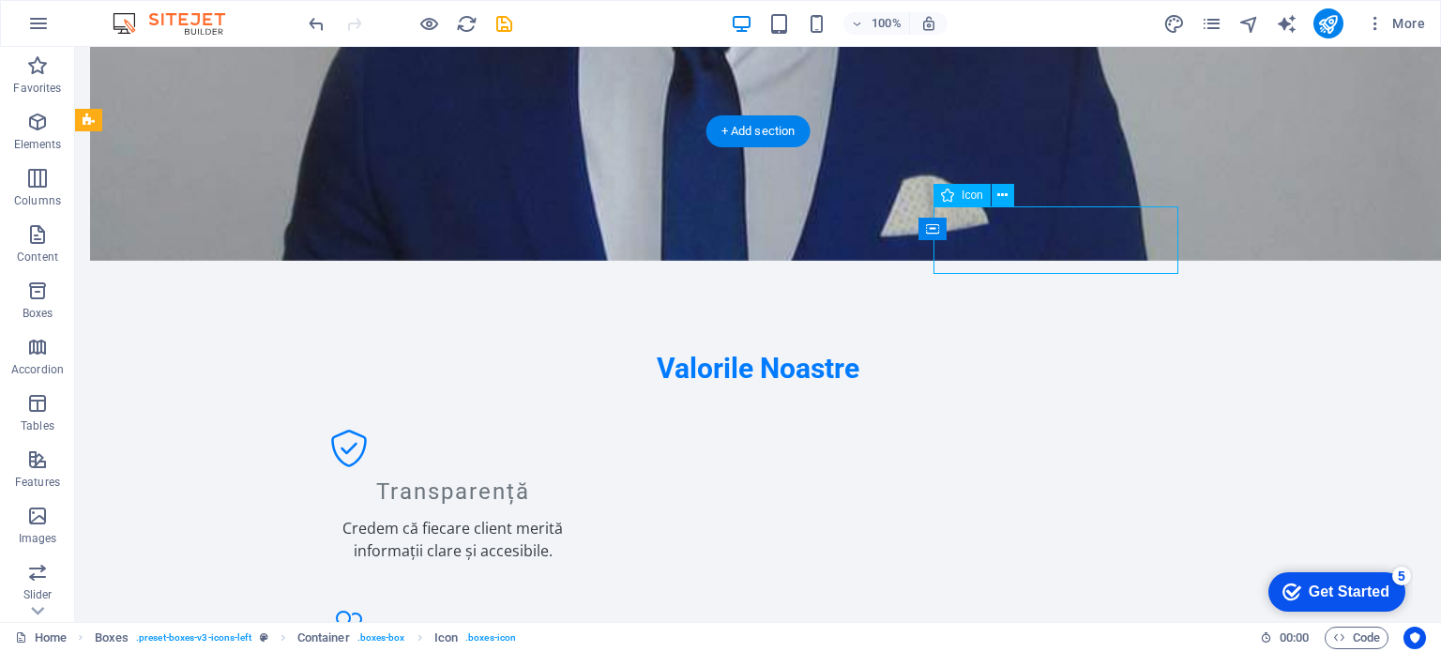
select select "xMidYMid"
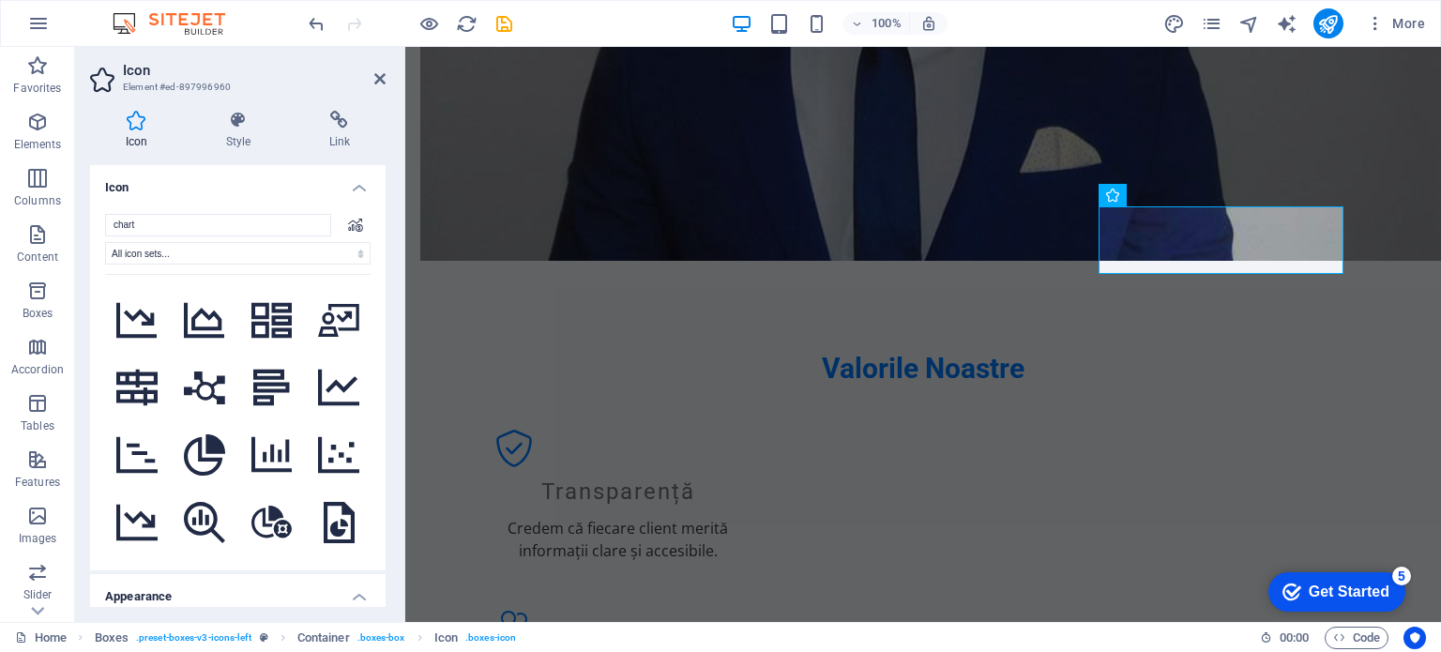
scroll to position [4692, 0]
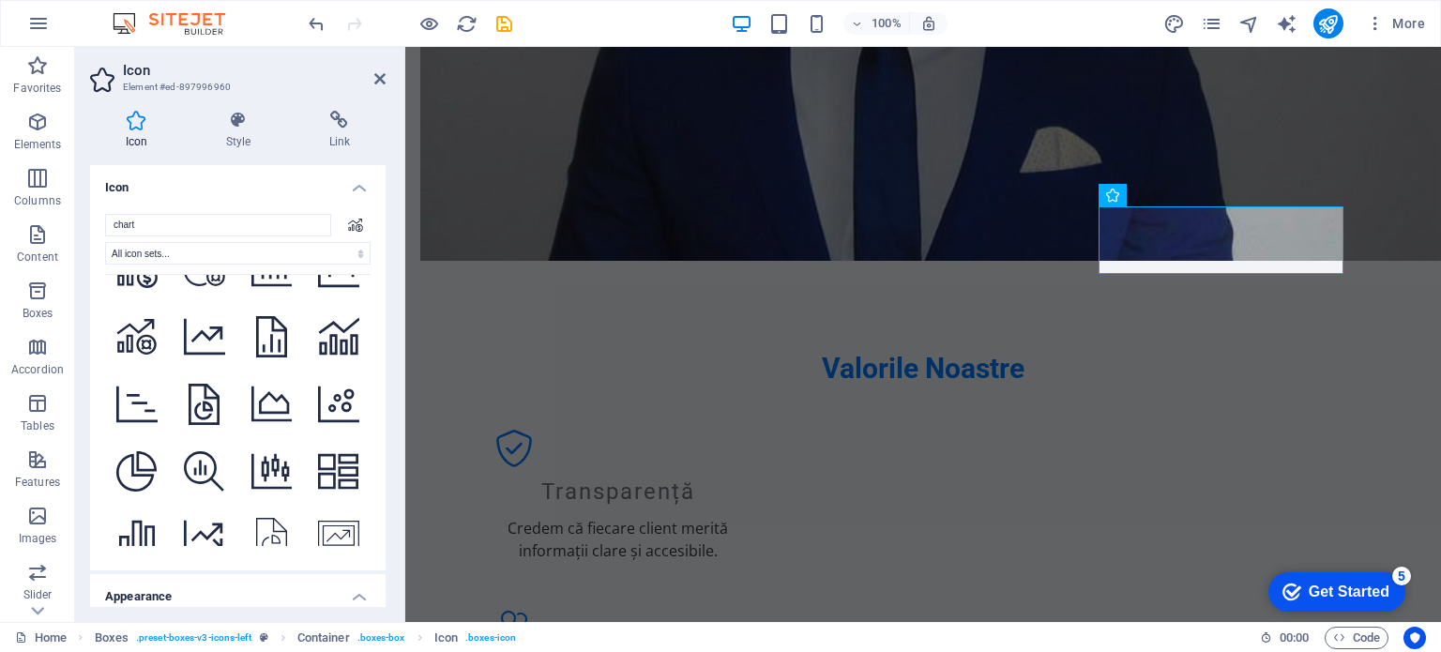
click at [227, 108] on div "Icon Style Link Icon chart All icon sets... IcoFont Ionicons FontAwesome Brands…" at bounding box center [238, 359] width 326 height 526
click at [244, 130] on h4 "Style" at bounding box center [241, 130] width 103 height 39
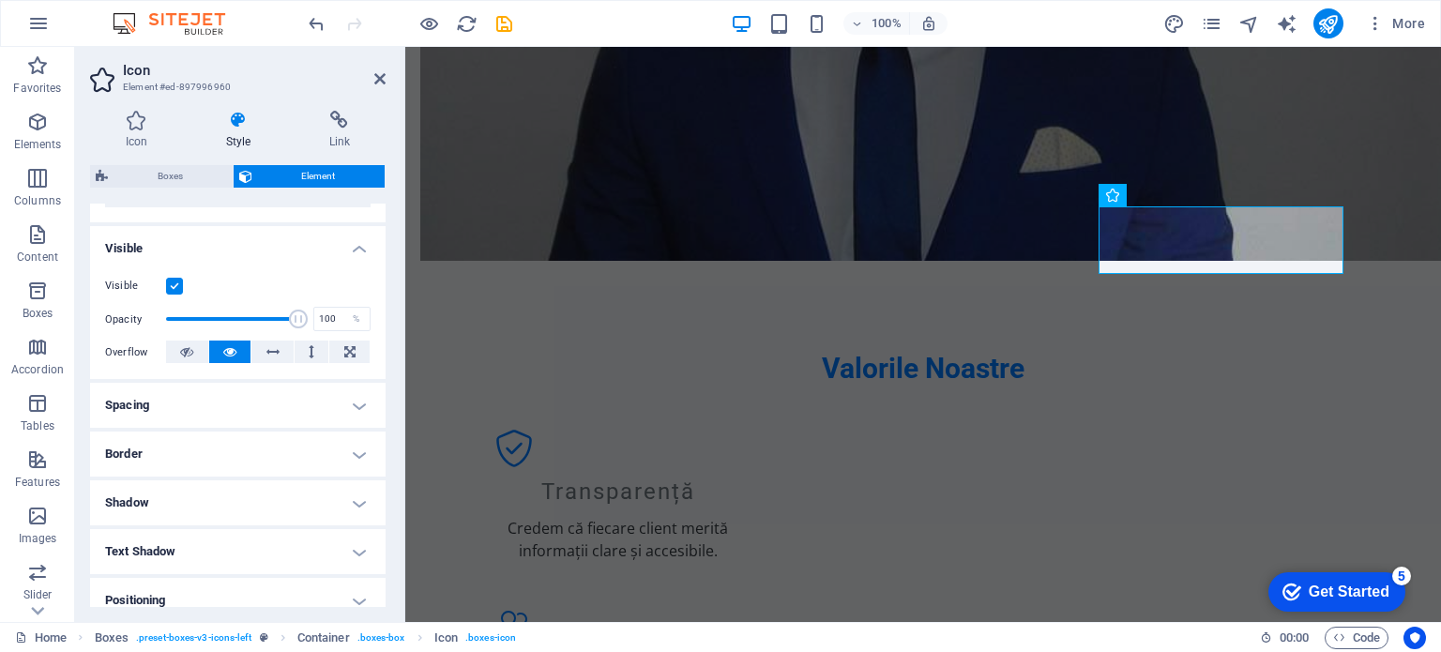
scroll to position [188, 0]
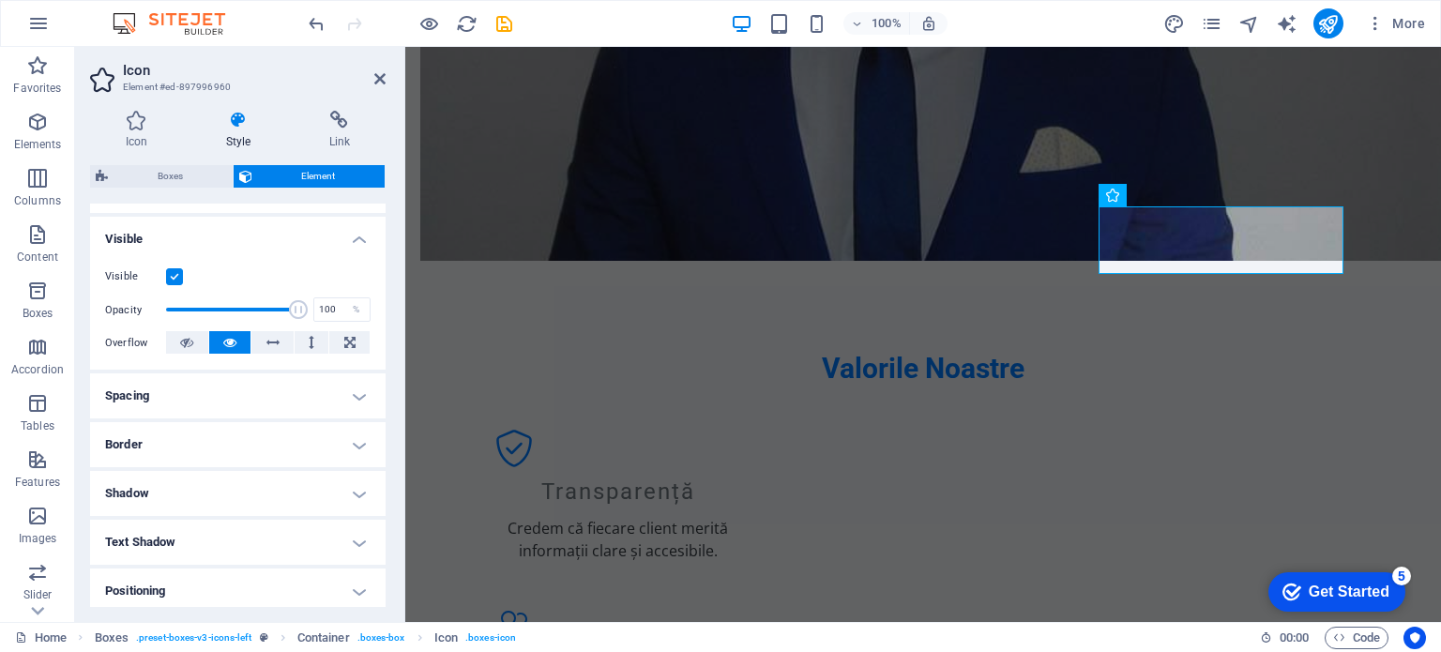
click at [329, 404] on h4 "Spacing" at bounding box center [238, 395] width 296 height 45
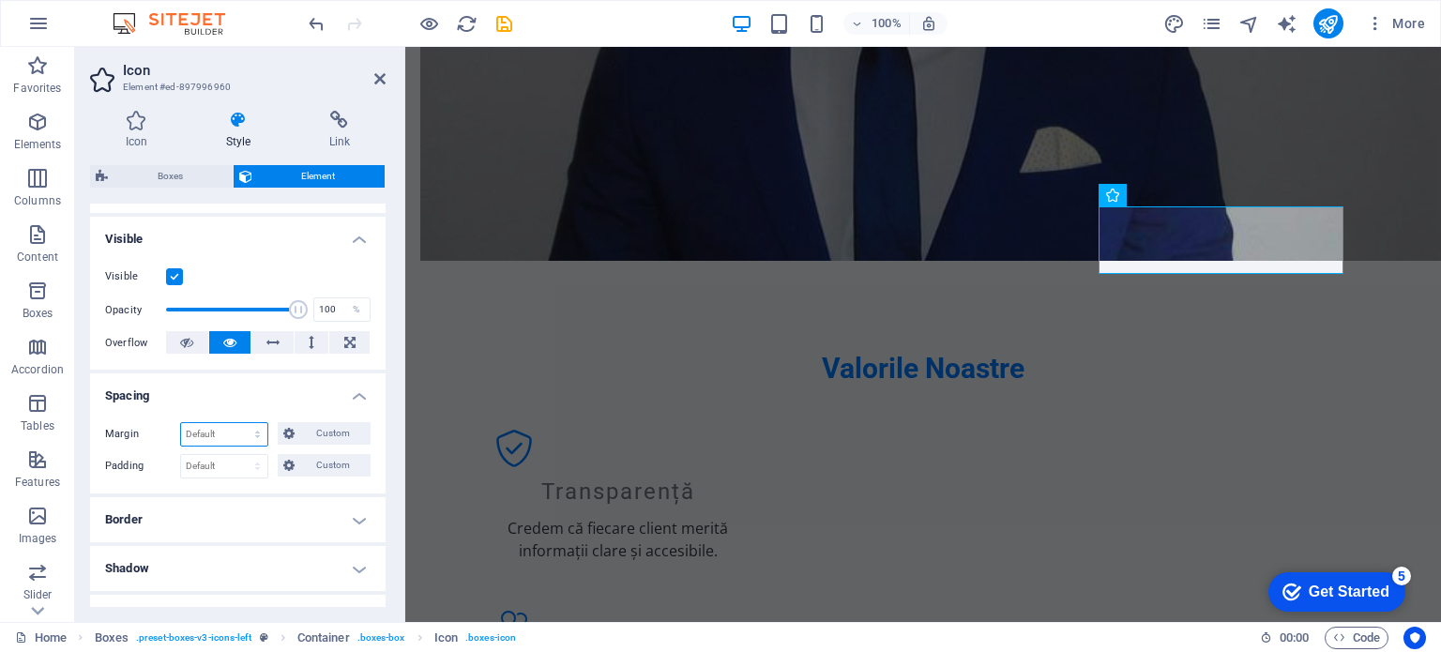
click at [251, 440] on select "Default auto px % rem vw vh Custom" at bounding box center [224, 434] width 86 height 23
click at [181, 423] on select "Default auto px % rem vw vh Custom" at bounding box center [224, 434] width 86 height 23
select select "DISABLED_OPTION_VALUE"
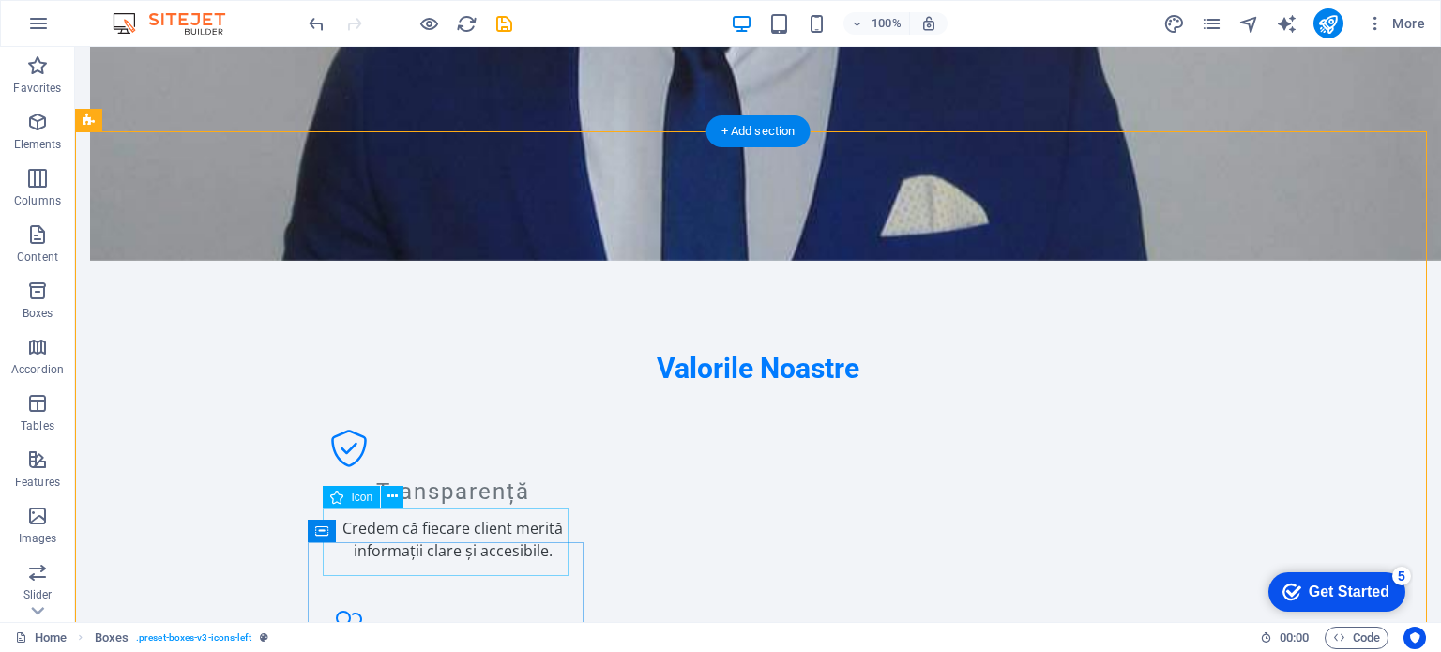
select select "xMidYMid"
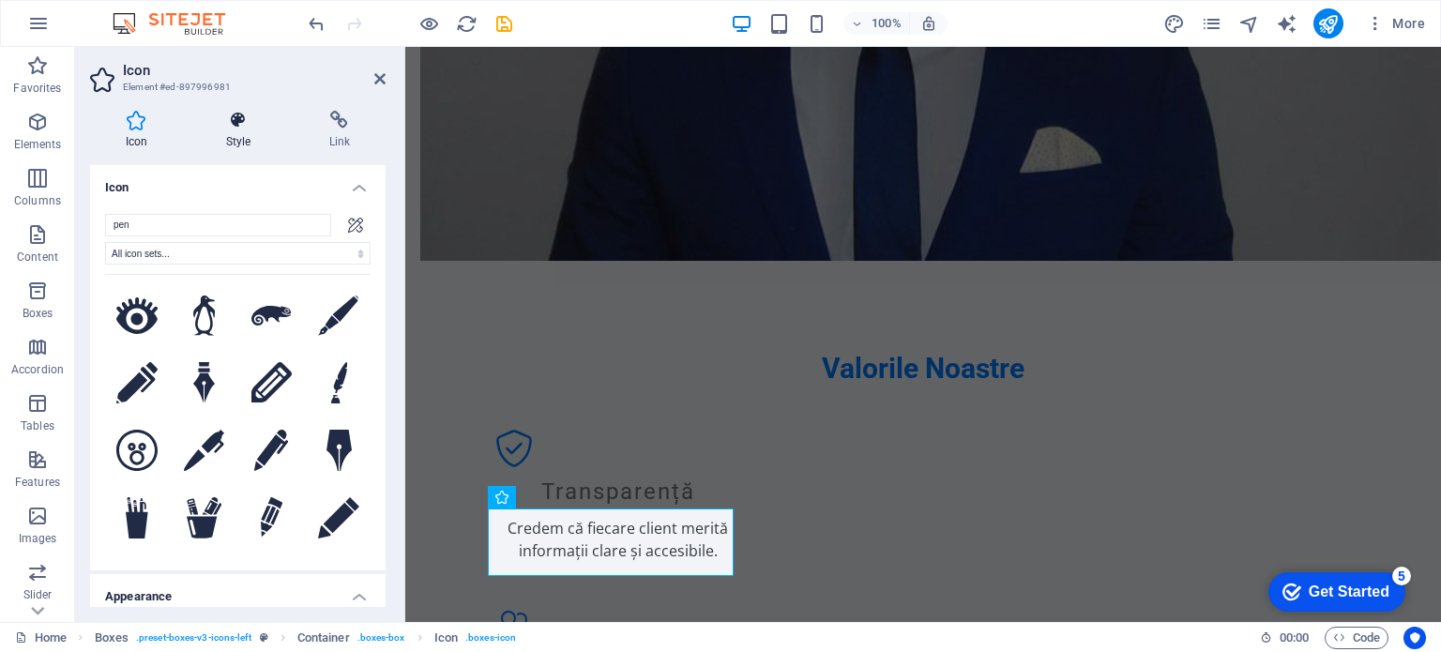
click at [245, 129] on icon at bounding box center [238, 120] width 96 height 19
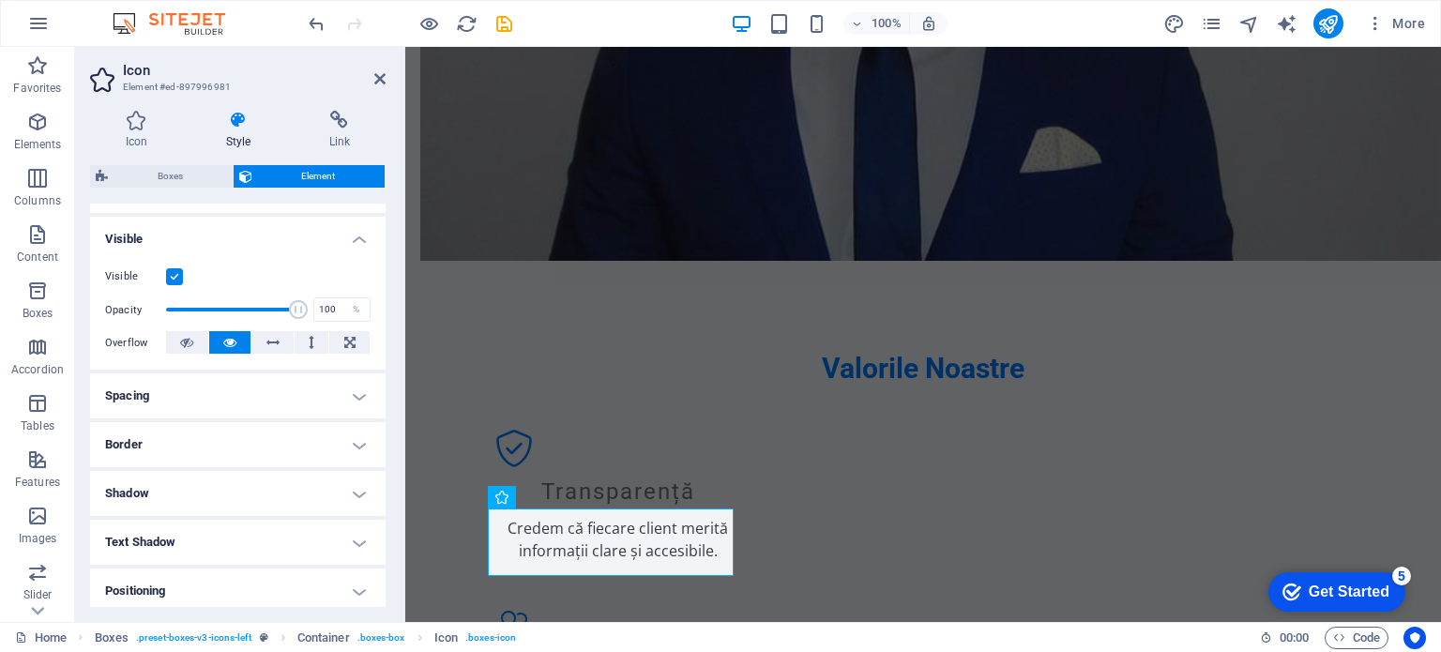
click at [342, 398] on h4 "Spacing" at bounding box center [238, 395] width 296 height 45
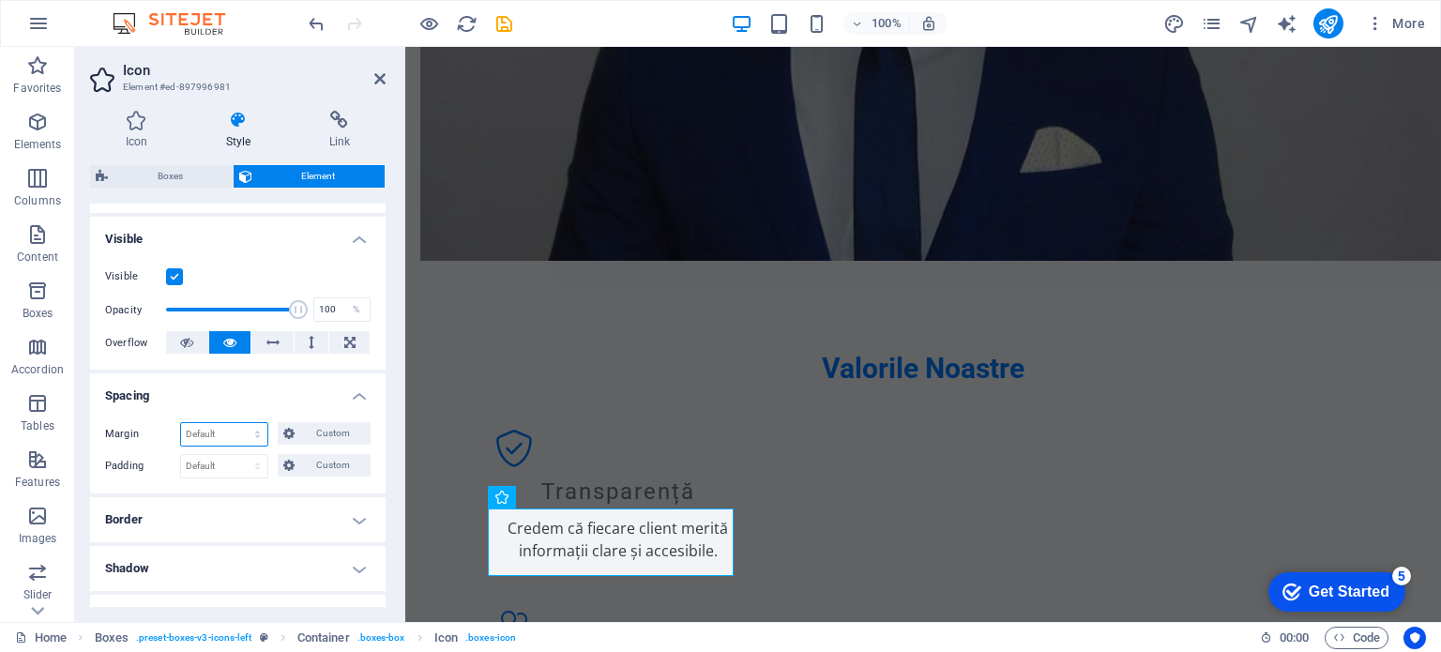
click at [244, 433] on select "Default auto px % rem vw vh Custom" at bounding box center [224, 434] width 86 height 23
click at [181, 423] on select "Default auto px % rem vw vh Custom" at bounding box center [224, 434] width 86 height 23
select select "DISABLED_OPTION_VALUE"
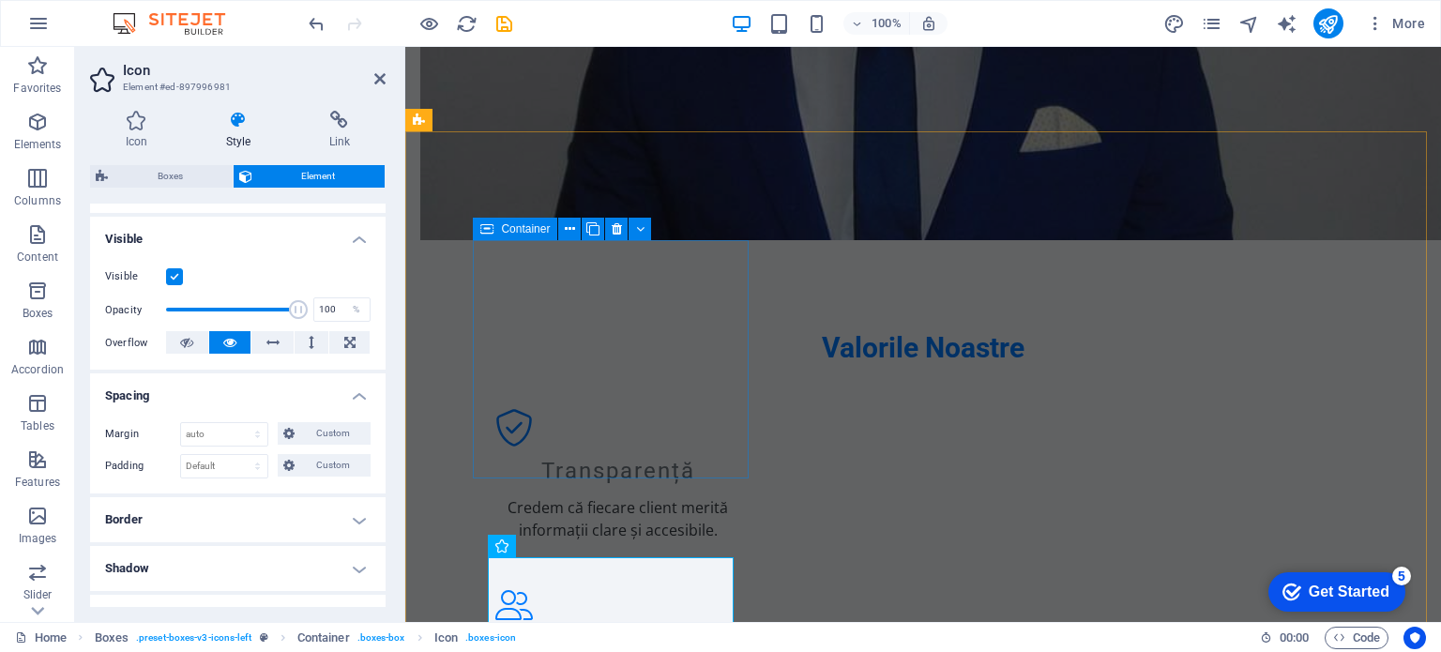
scroll to position [1812, 0]
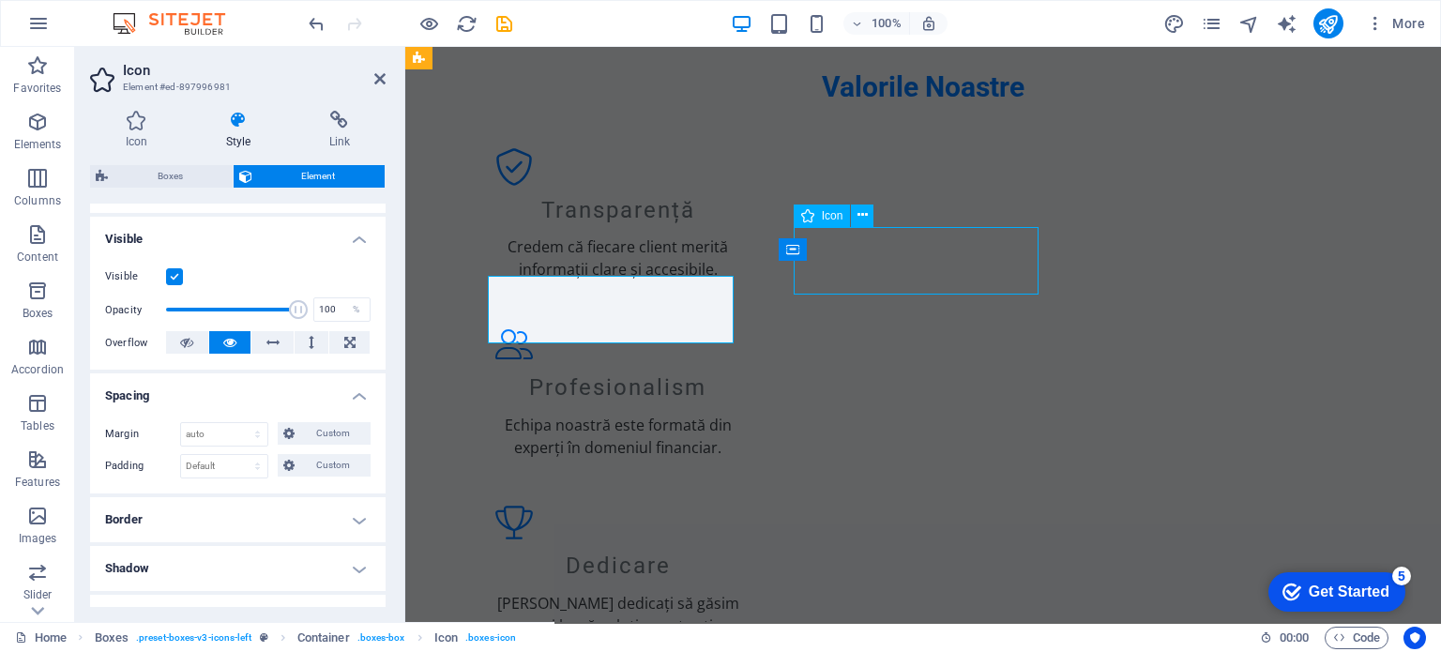
select select "xMidYMid"
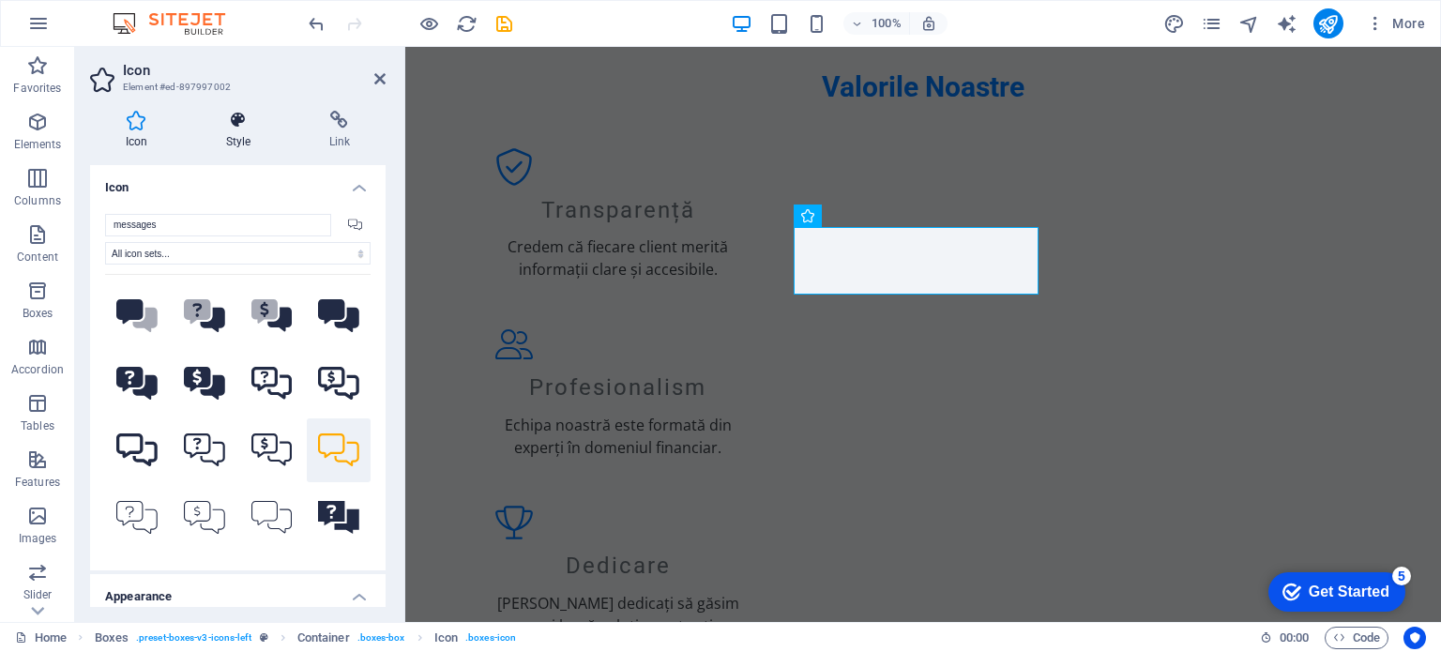
click at [246, 134] on h4 "Style" at bounding box center [241, 130] width 103 height 39
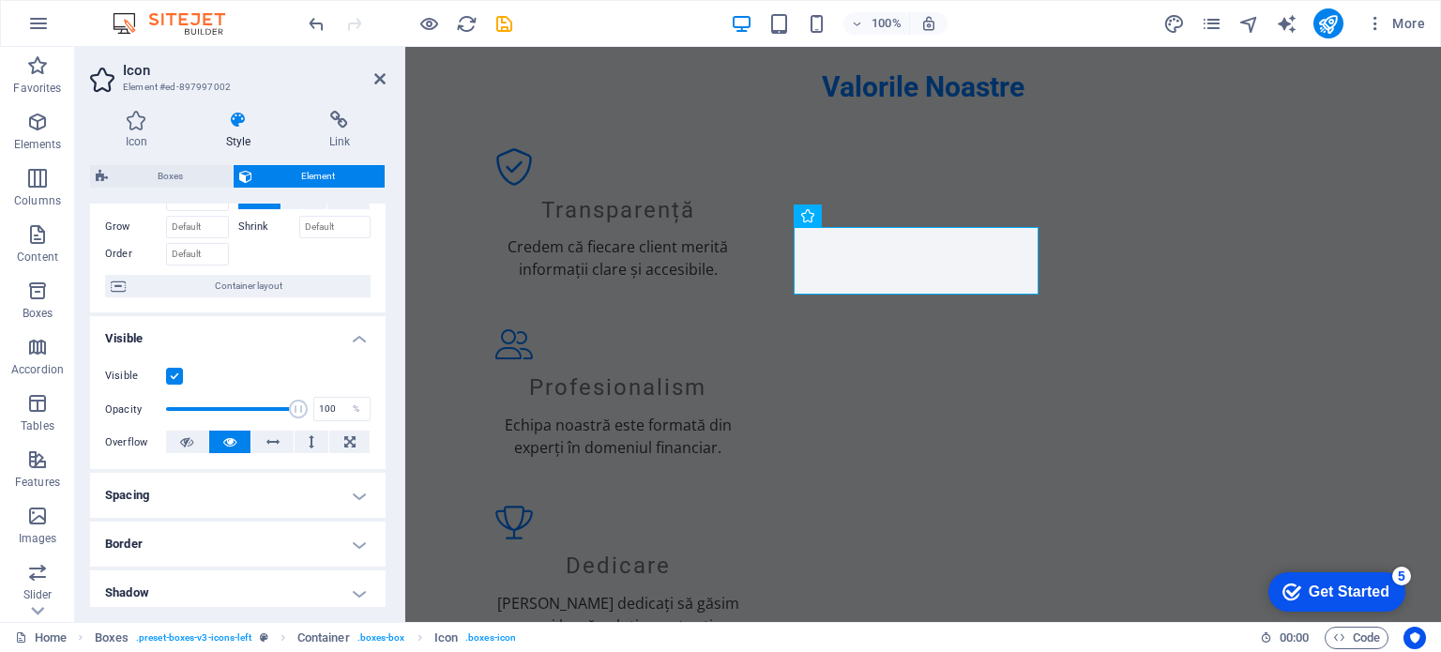
scroll to position [188, 0]
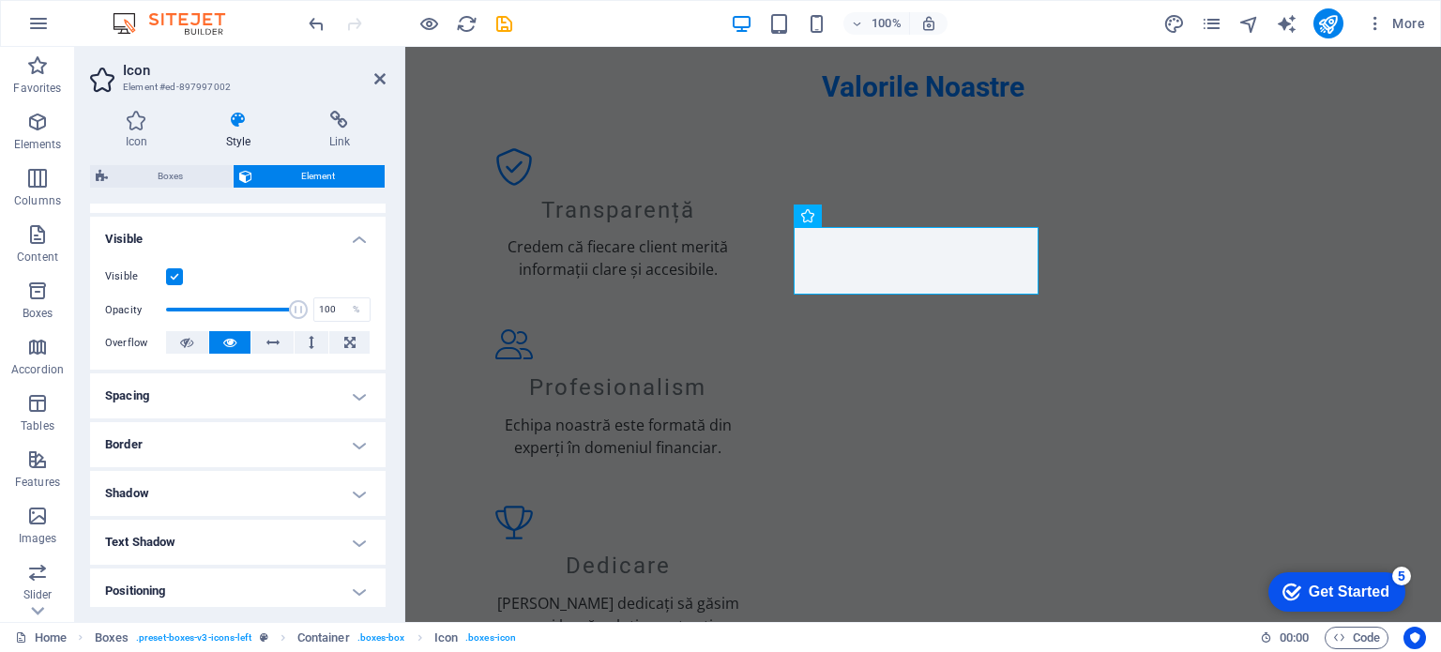
click at [267, 404] on h4 "Spacing" at bounding box center [238, 395] width 296 height 45
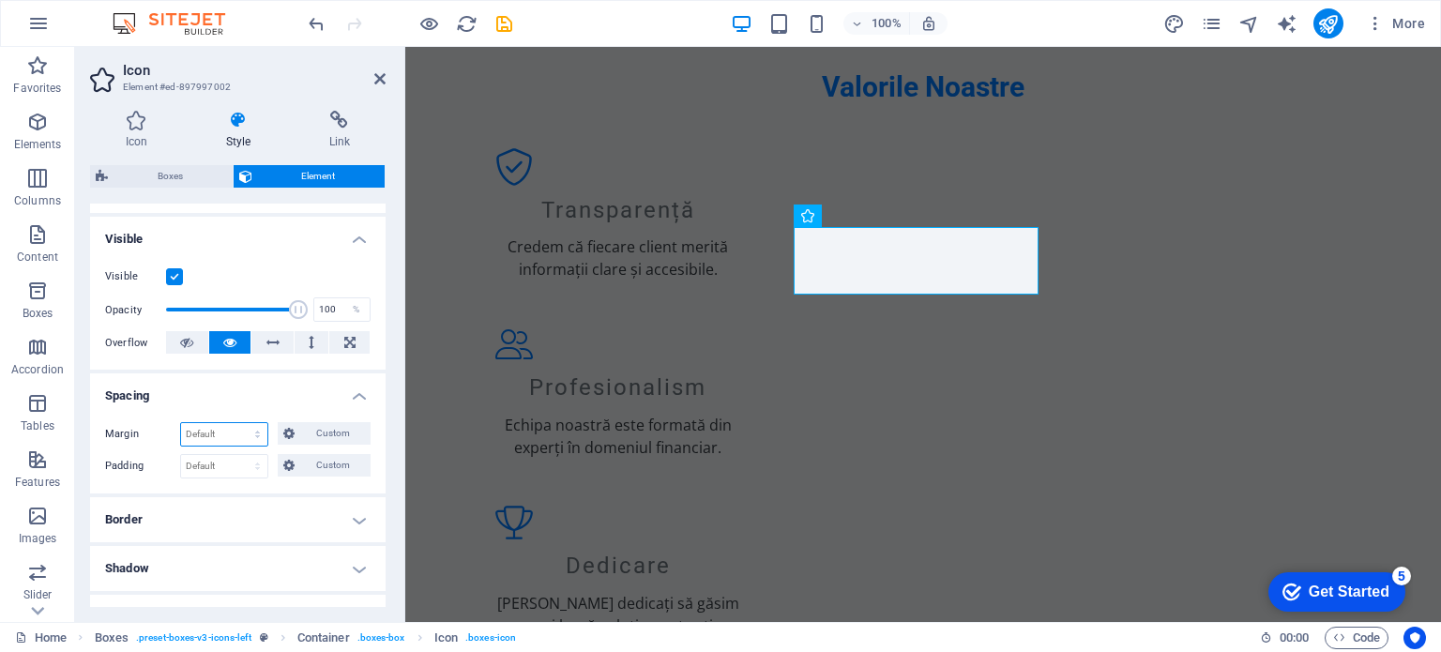
click at [253, 435] on select "Default auto px % rem vw vh Custom" at bounding box center [224, 434] width 86 height 23
click at [181, 423] on select "Default auto px % rem vw vh Custom" at bounding box center [224, 434] width 86 height 23
select select "DISABLED_OPTION_VALUE"
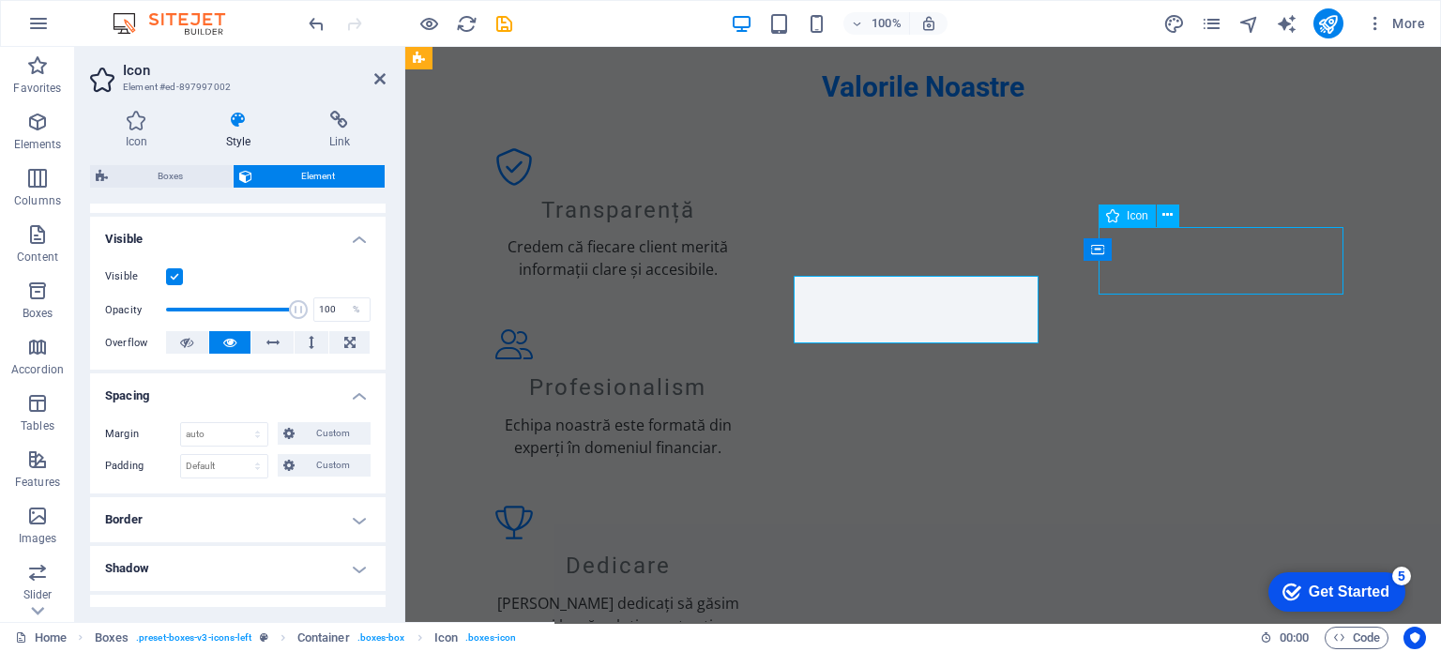
select select "xMidYMid"
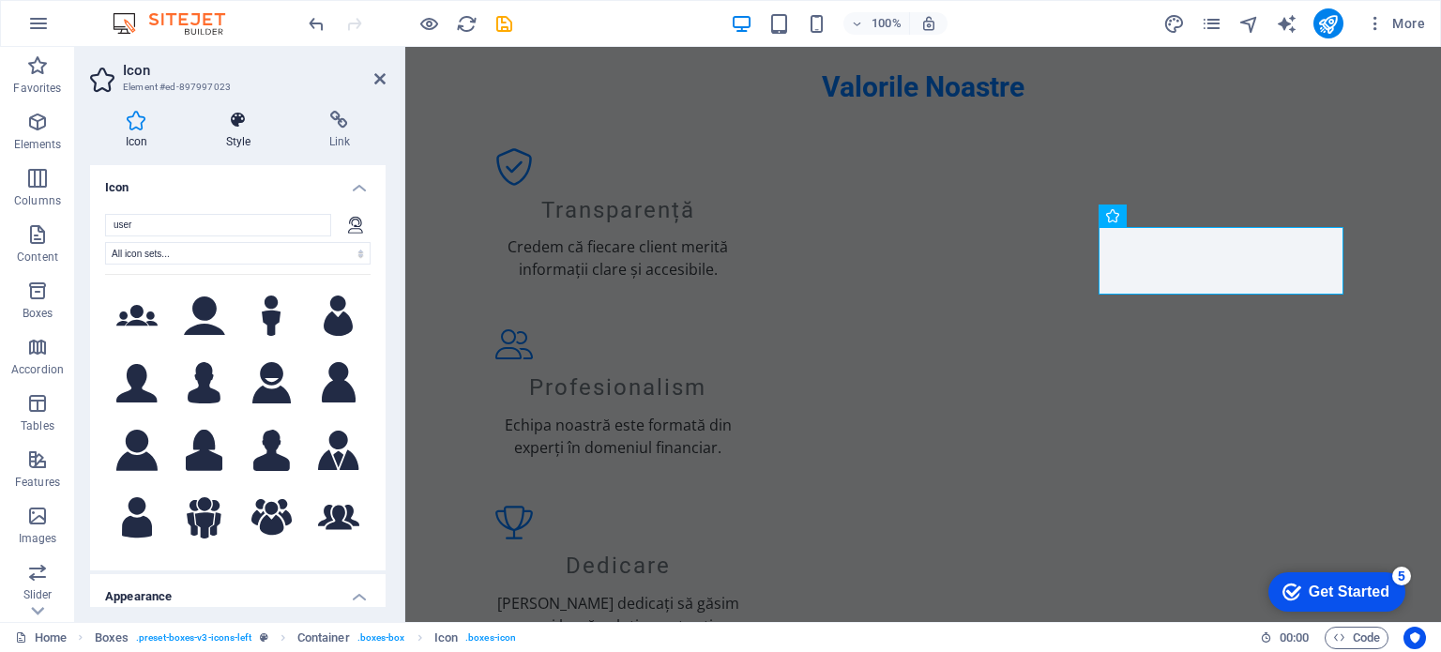
click at [224, 145] on h4 "Style" at bounding box center [241, 130] width 103 height 39
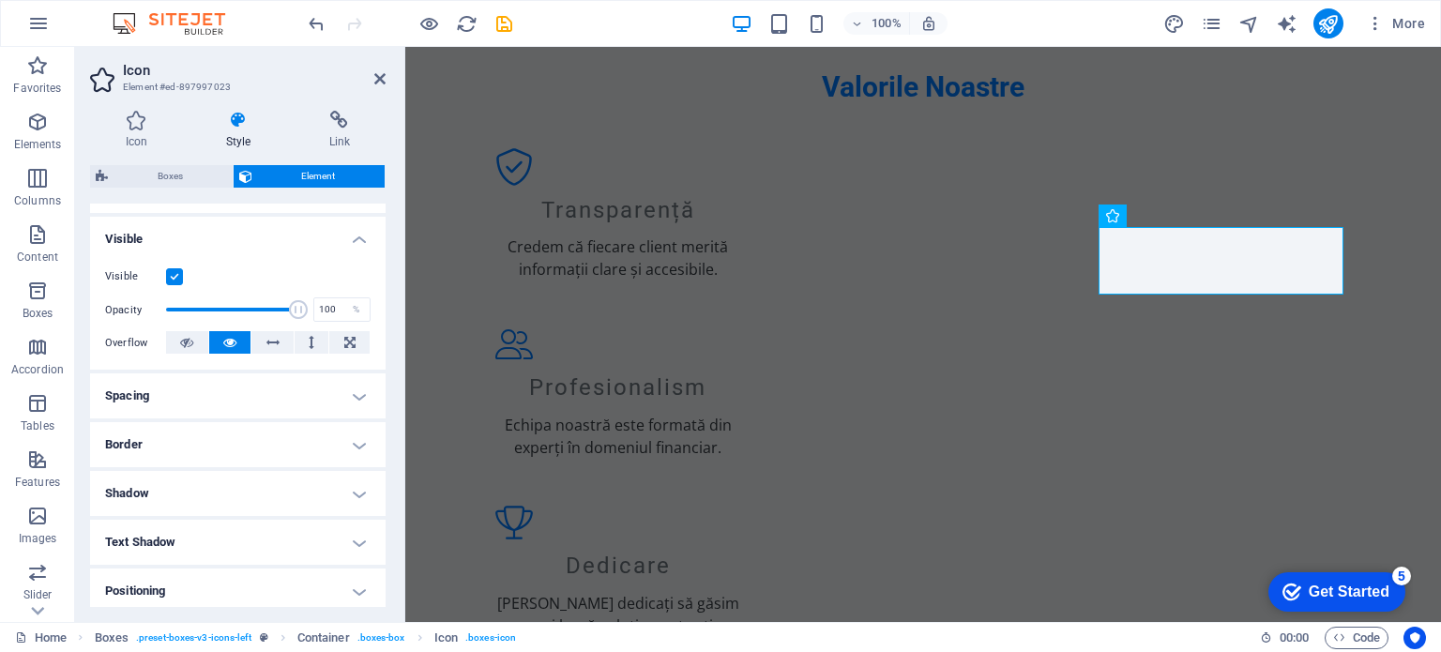
click at [295, 403] on h4 "Spacing" at bounding box center [238, 395] width 296 height 45
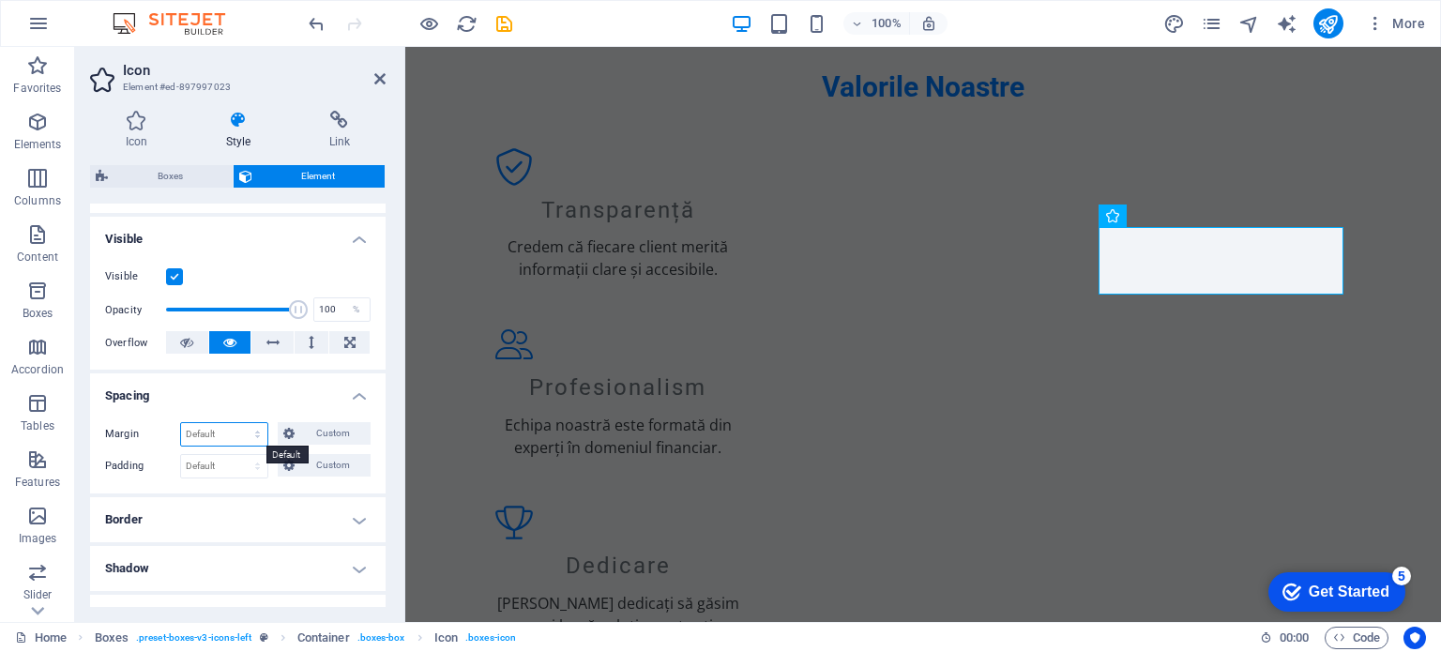
click at [236, 431] on select "Default auto px % rem vw vh Custom" at bounding box center [224, 434] width 86 height 23
click at [181, 423] on select "Default auto px % rem vw vh Custom" at bounding box center [224, 434] width 86 height 23
select select "DISABLED_OPTION_VALUE"
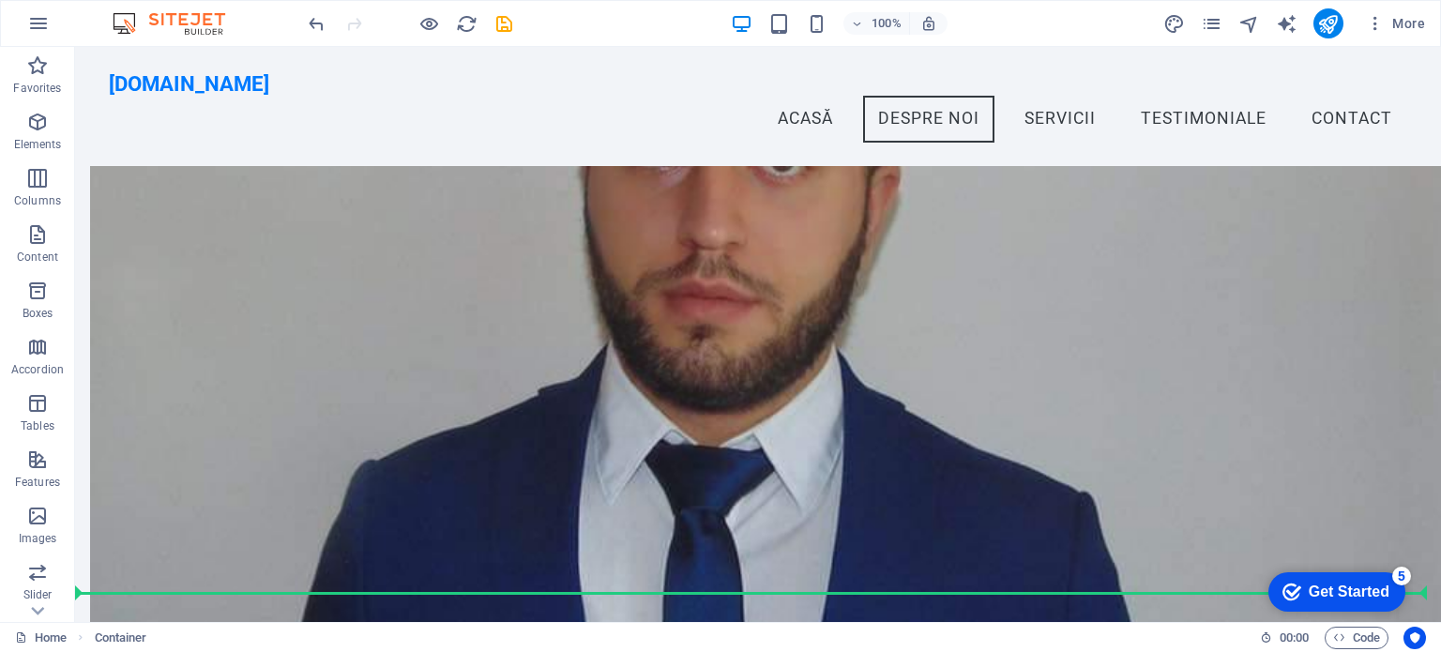
scroll to position [969, 0]
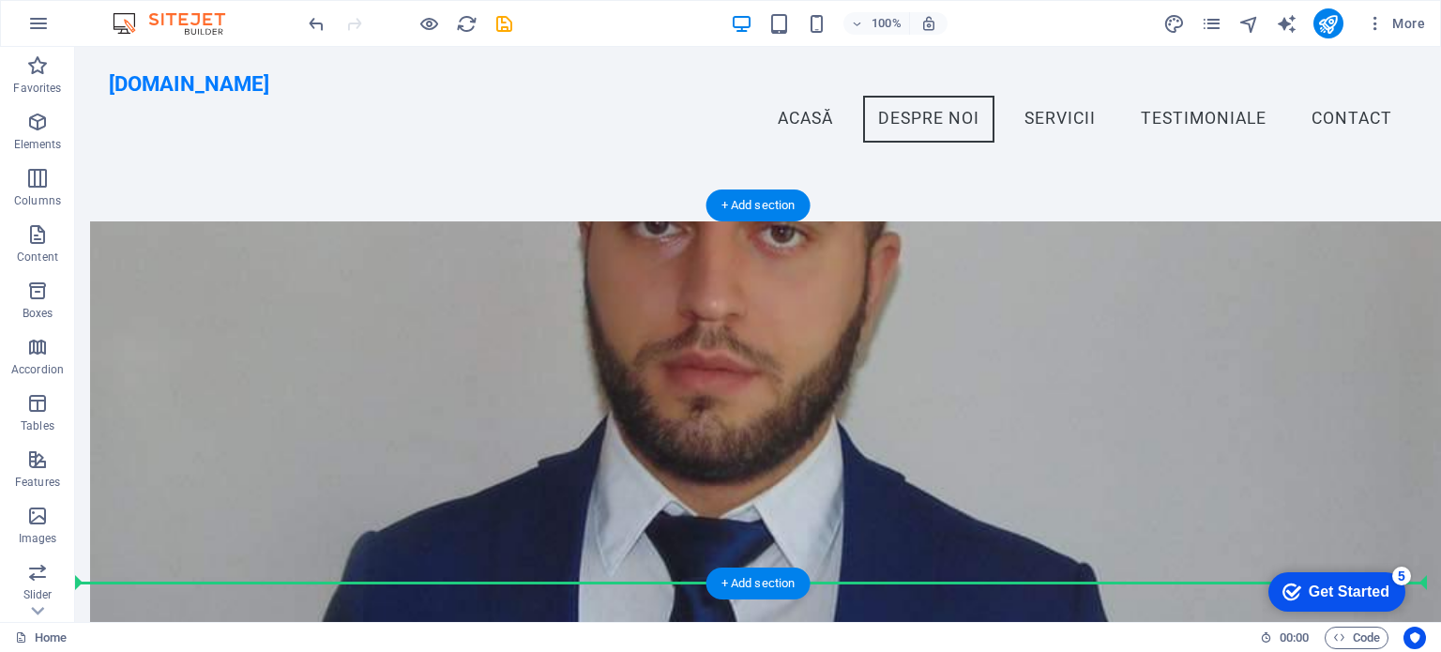
drag, startPoint x: 193, startPoint y: 414, endPoint x: 129, endPoint y: 489, distance: 99.1
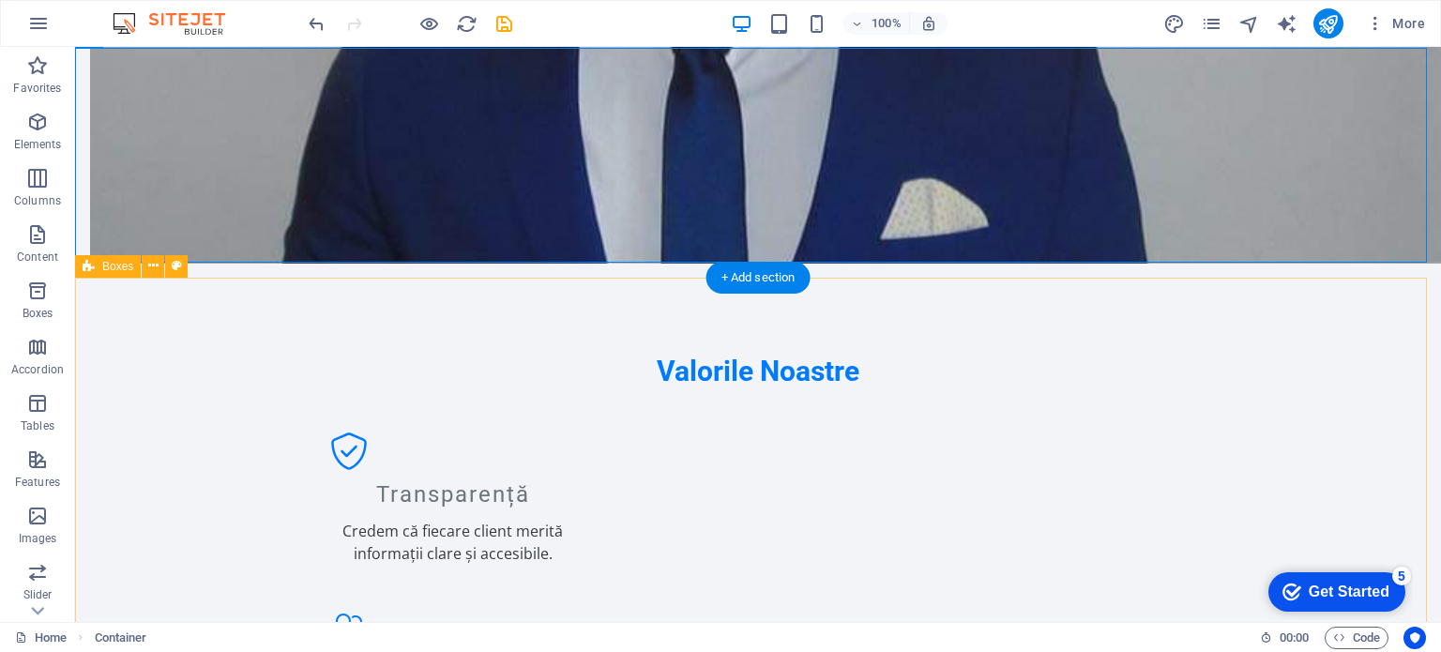
scroll to position [1627, 0]
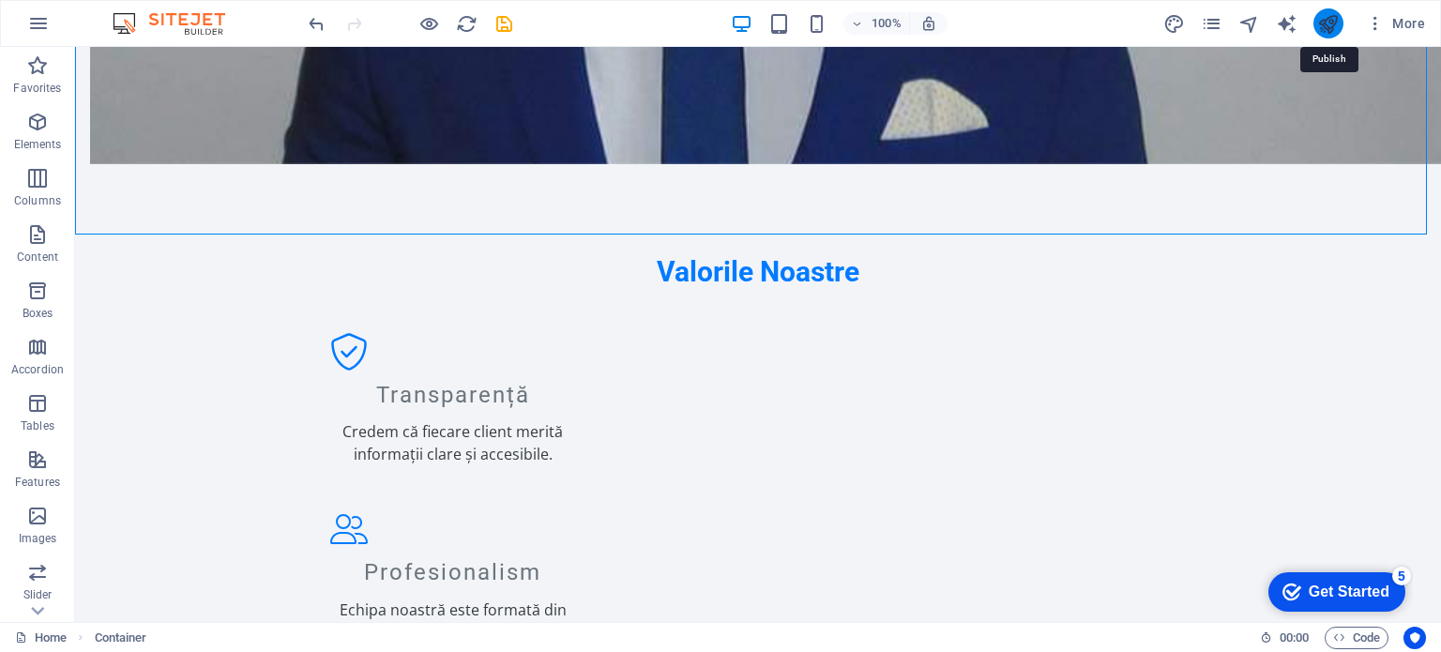
click at [1322, 18] on icon "publish" at bounding box center [1329, 24] width 22 height 22
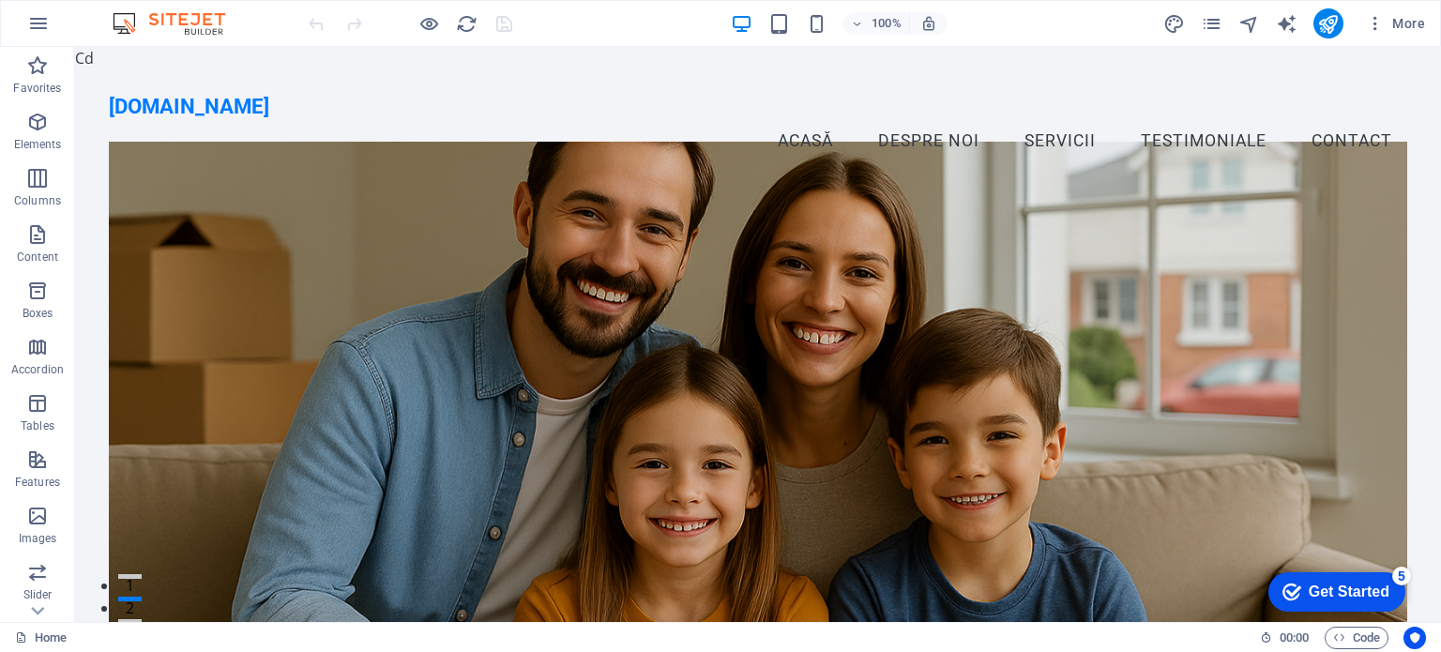
drag, startPoint x: 84, startPoint y: 59, endPoint x: 116, endPoint y: 53, distance: 32.4
click at [189, 86] on div "[DOMAIN_NAME] Menu Acasă Despre noi Servicii Testimoniale Contact" at bounding box center [758, 128] width 1366 height 119
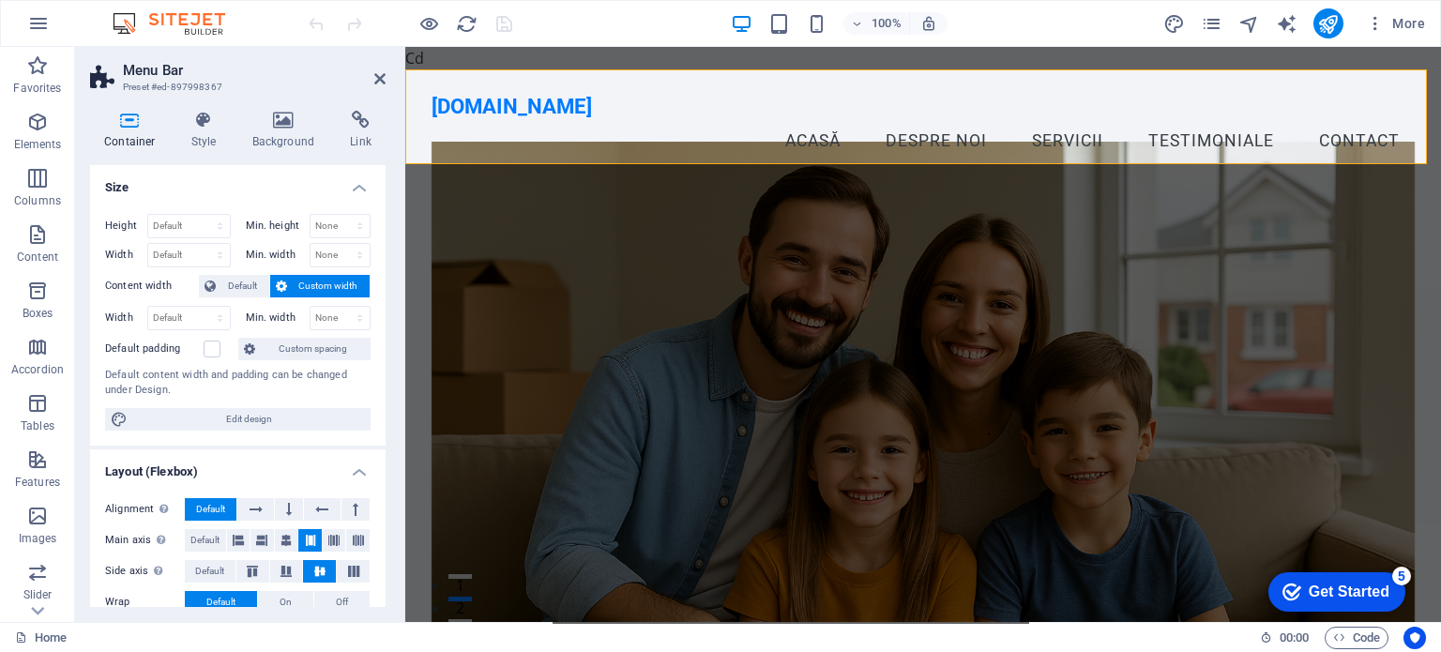
click at [382, 81] on icon at bounding box center [379, 78] width 11 height 15
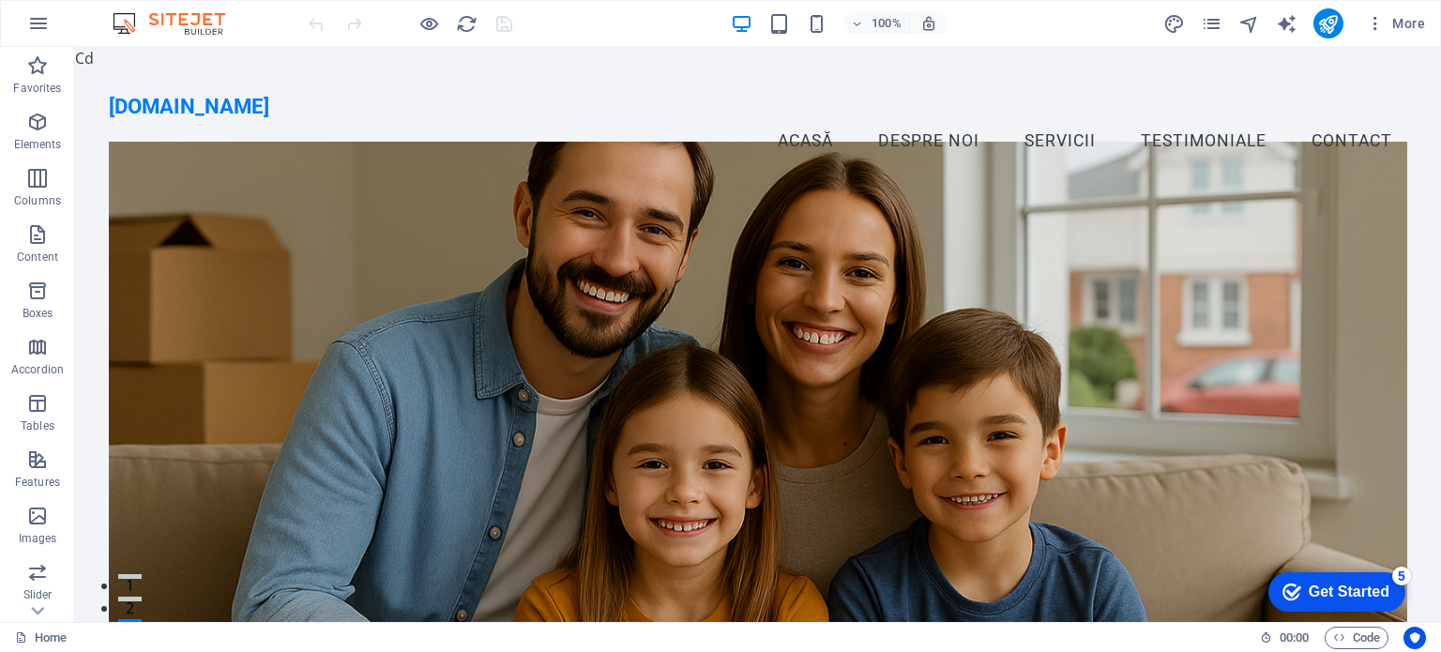
click at [98, 61] on div "Container" at bounding box center [117, 58] width 84 height 23
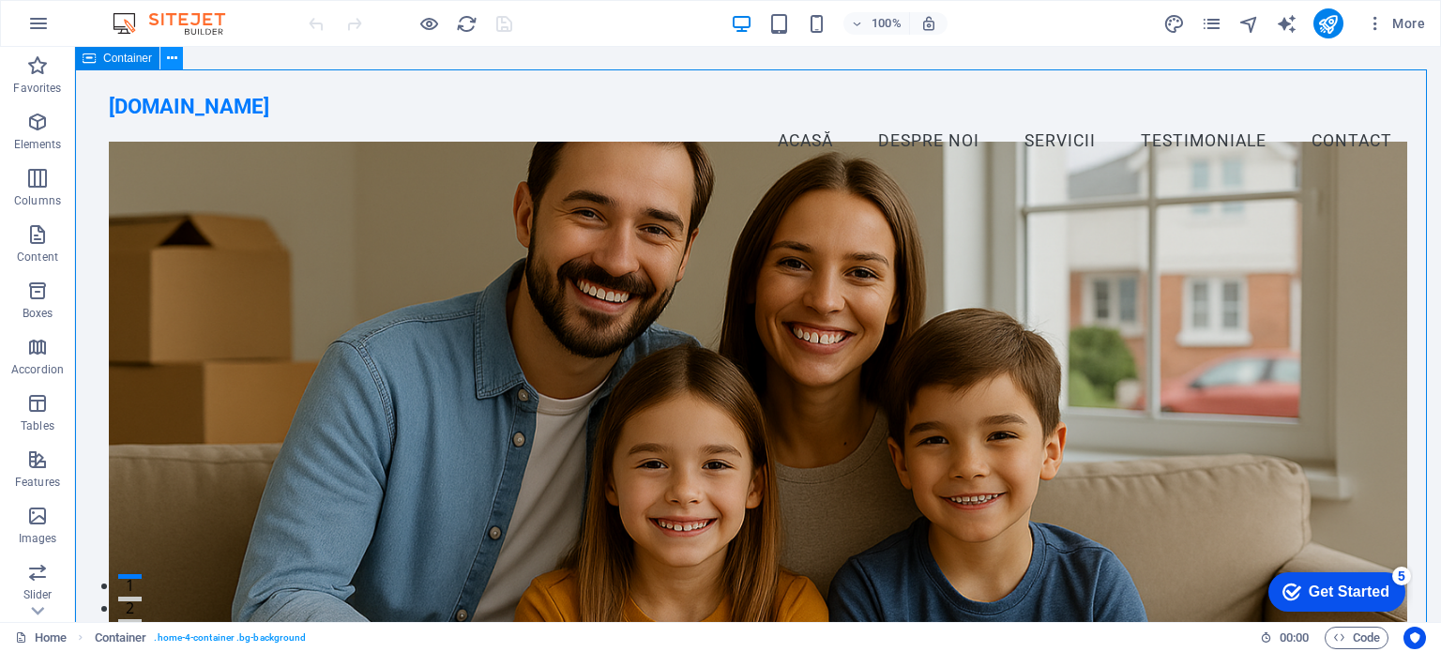
click at [177, 52] on button at bounding box center [171, 58] width 23 height 23
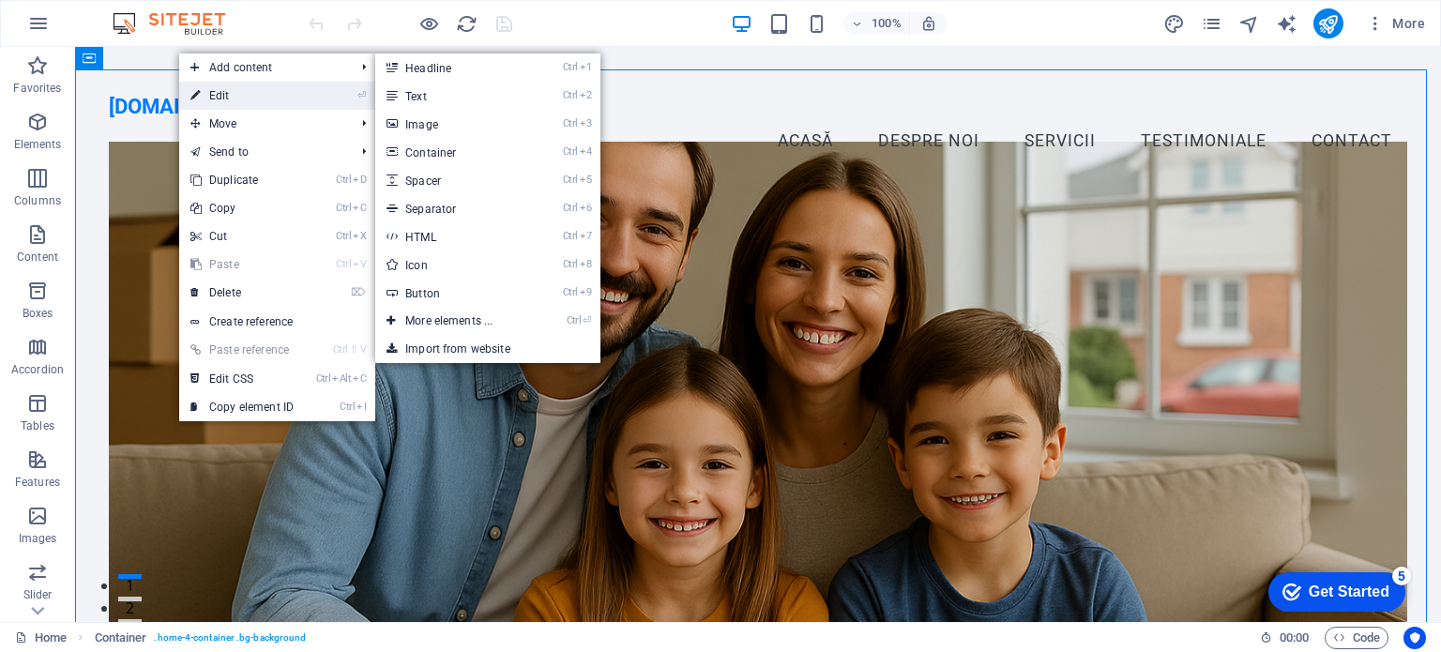
click at [332, 97] on li "⏎ Edit" at bounding box center [277, 96] width 196 height 28
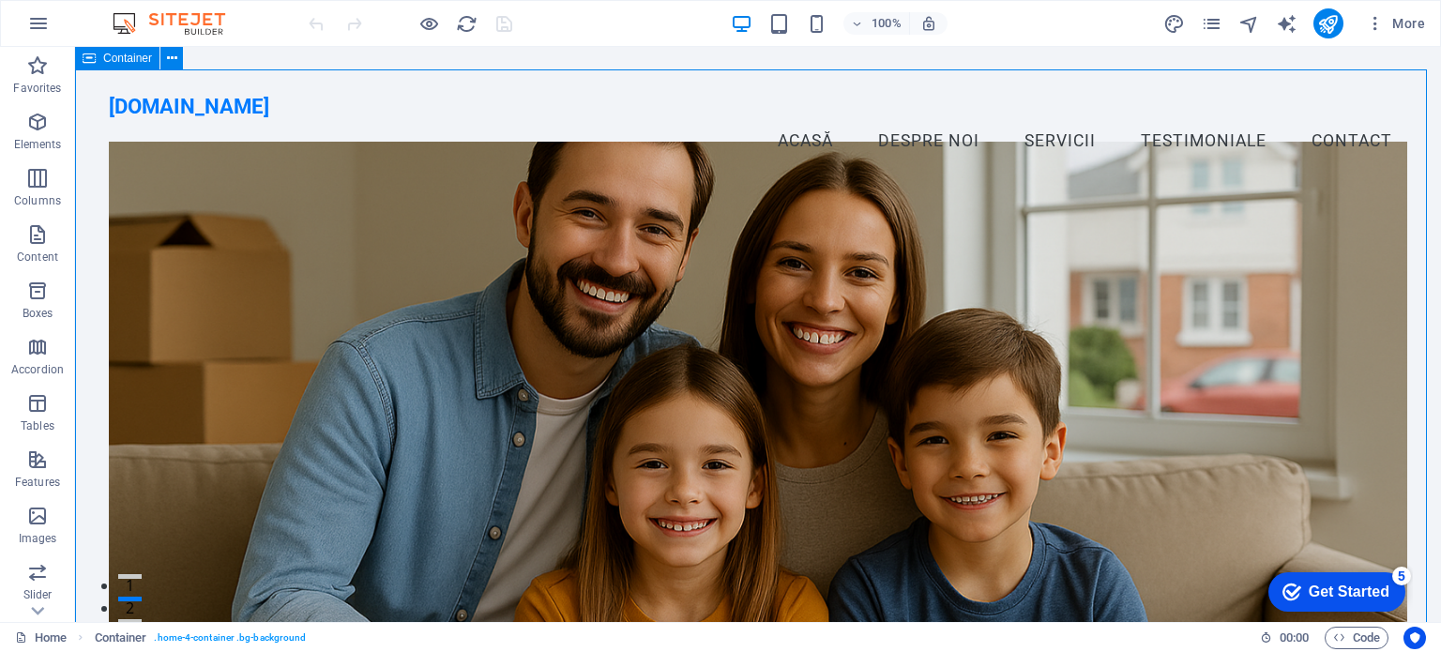
click at [91, 67] on icon at bounding box center [89, 58] width 13 height 23
click at [167, 59] on icon at bounding box center [172, 59] width 10 height 20
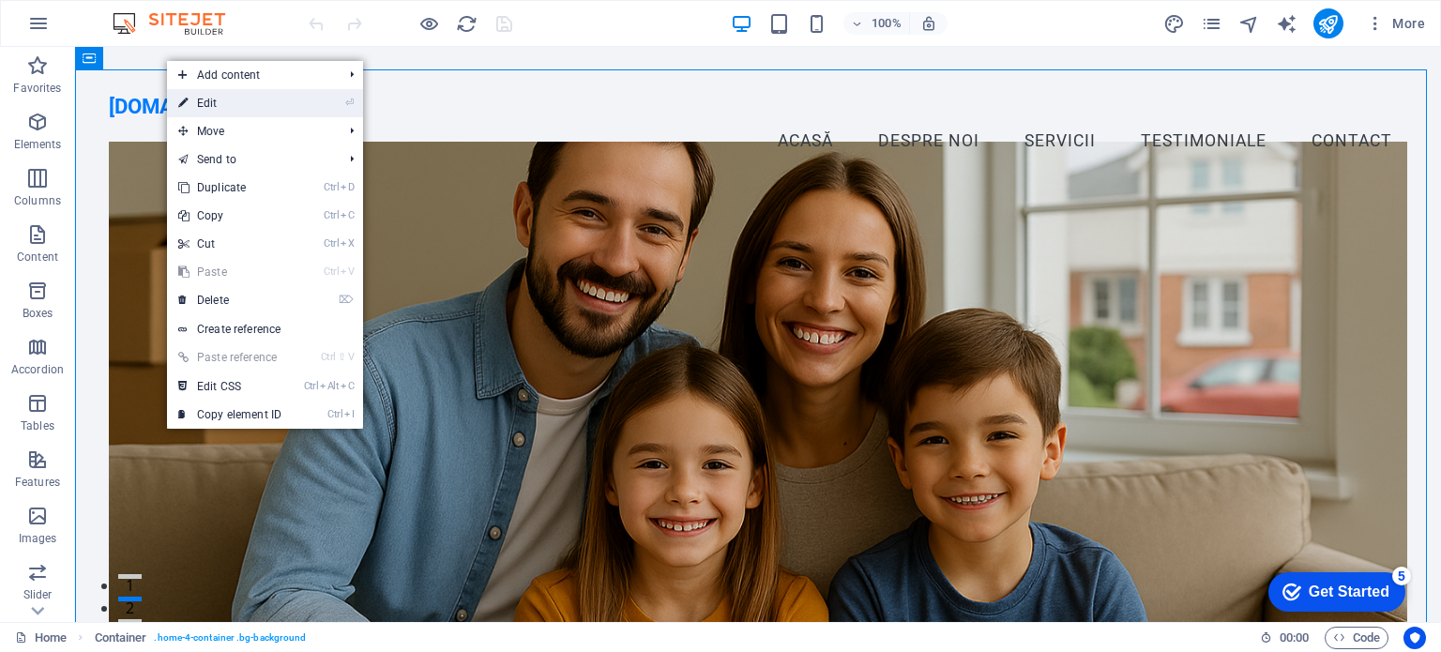
click at [335, 107] on li "⏎ Edit" at bounding box center [265, 103] width 196 height 28
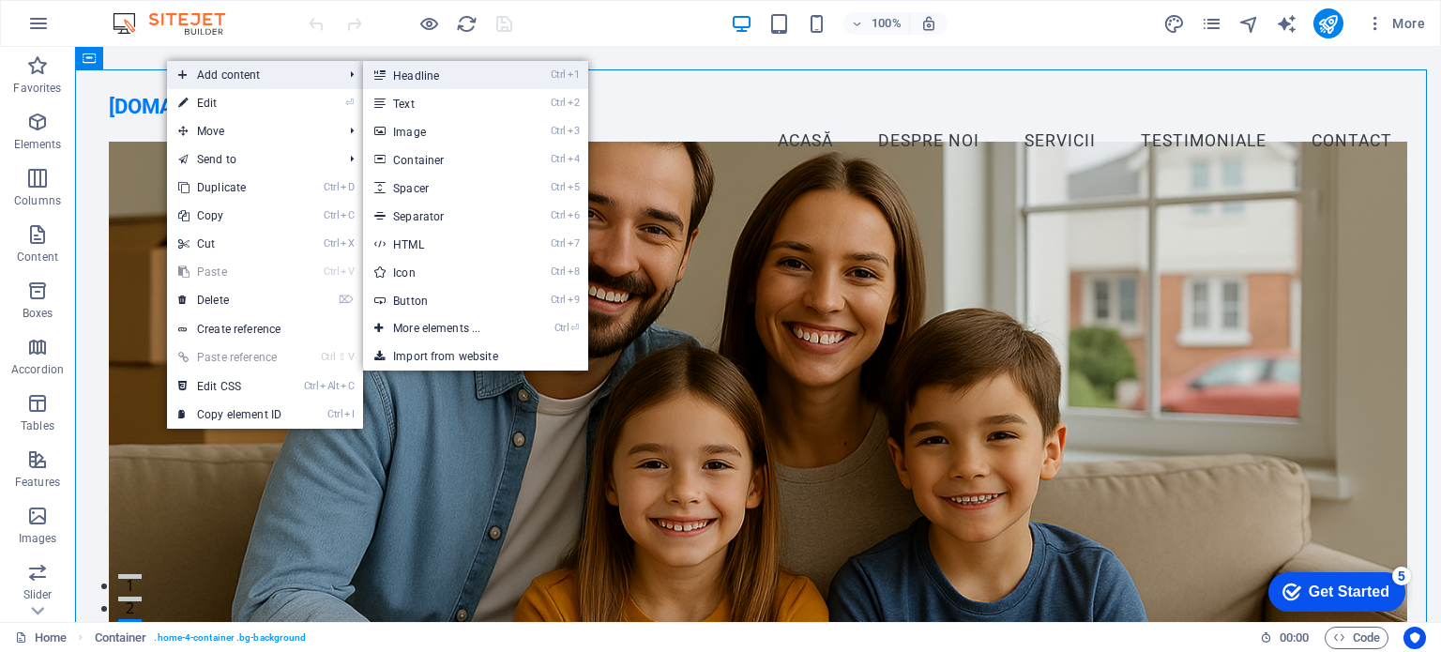
click at [413, 73] on link "Ctrl 1 Headline" at bounding box center [440, 75] width 155 height 28
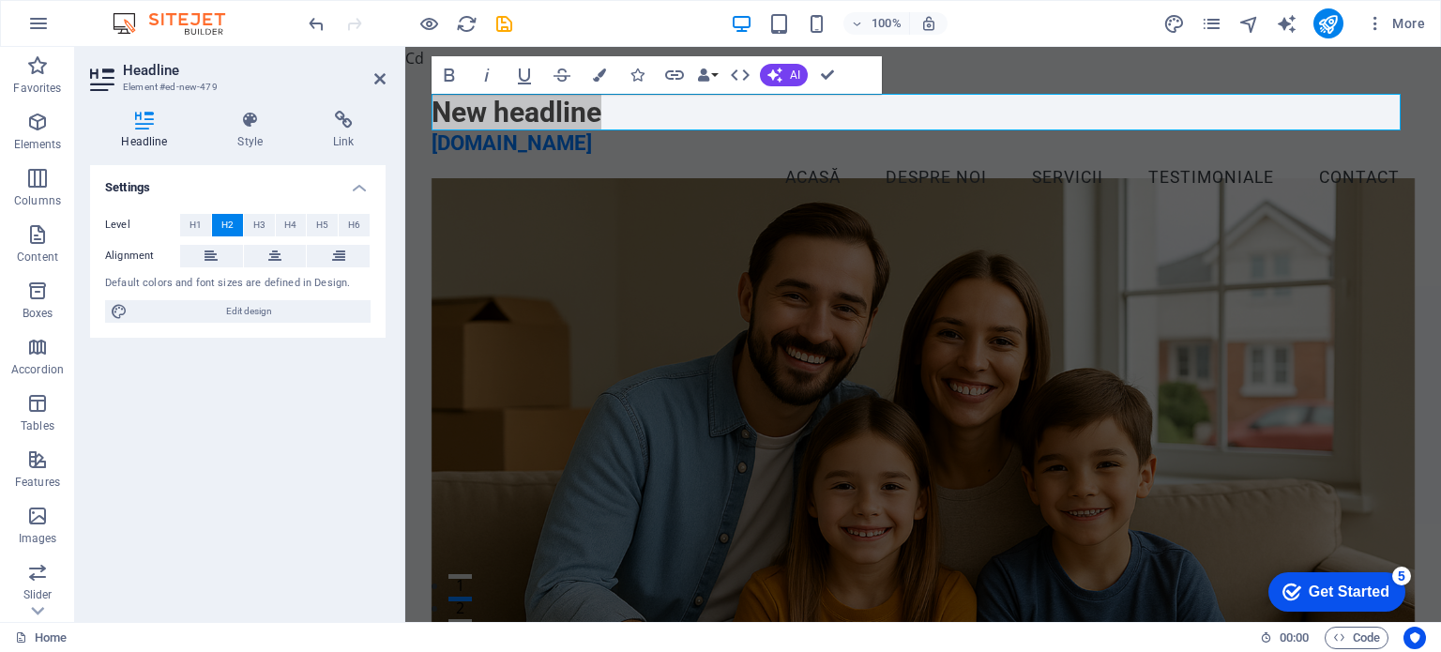
click at [370, 81] on header "Headline Element #ed-new-479" at bounding box center [238, 71] width 296 height 49
click at [380, 80] on icon at bounding box center [379, 78] width 11 height 15
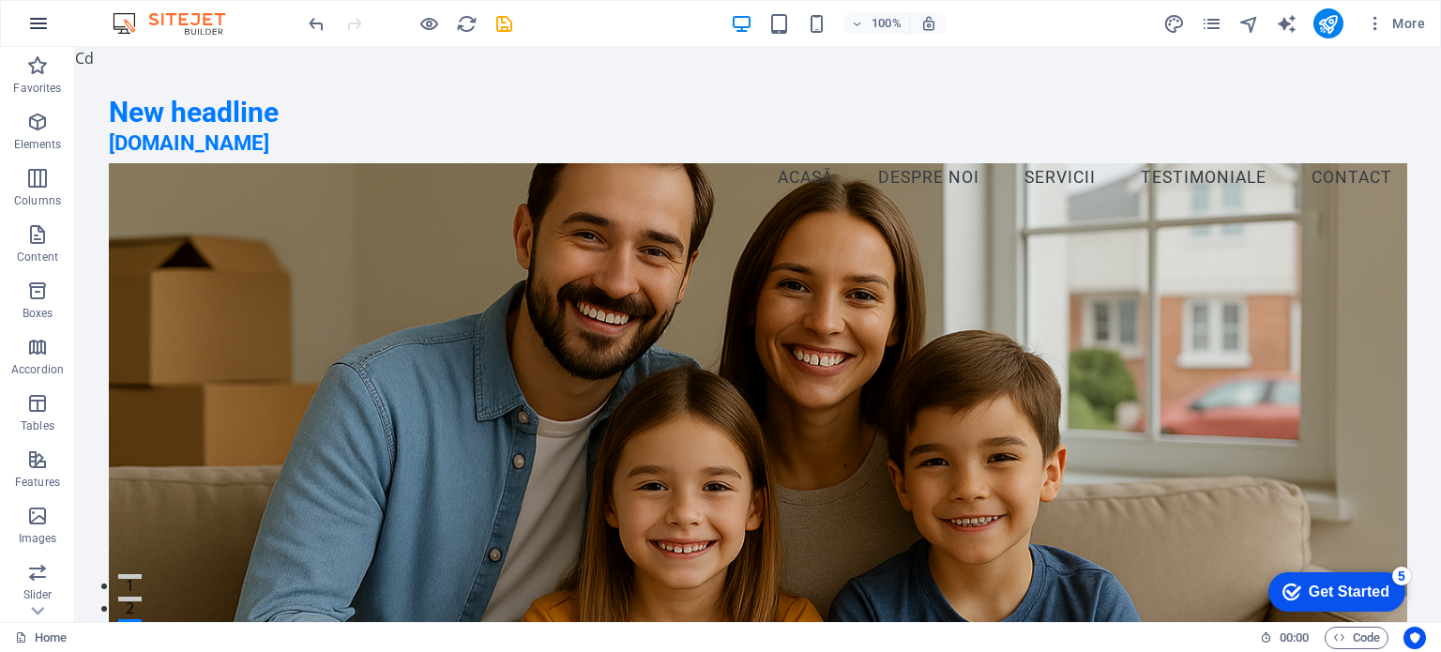
click at [41, 33] on icon "button" at bounding box center [38, 23] width 23 height 23
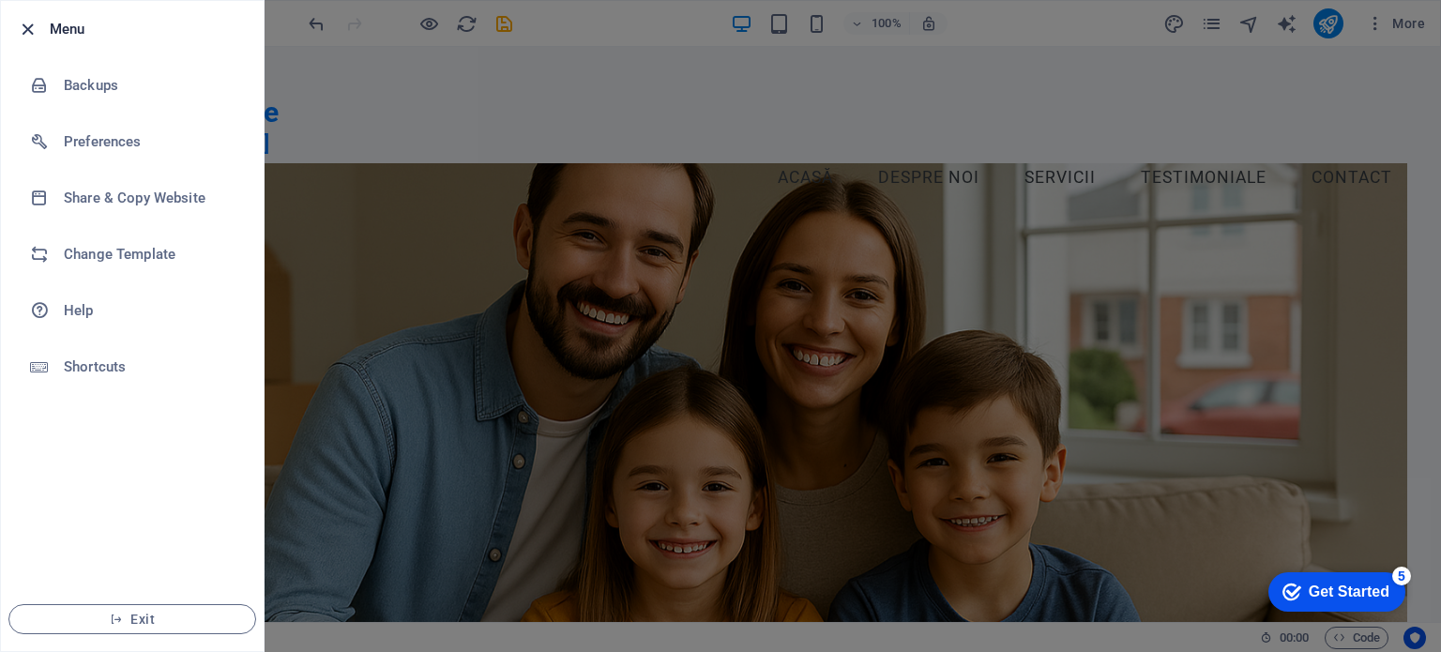
click at [28, 23] on icon "button" at bounding box center [28, 30] width 22 height 22
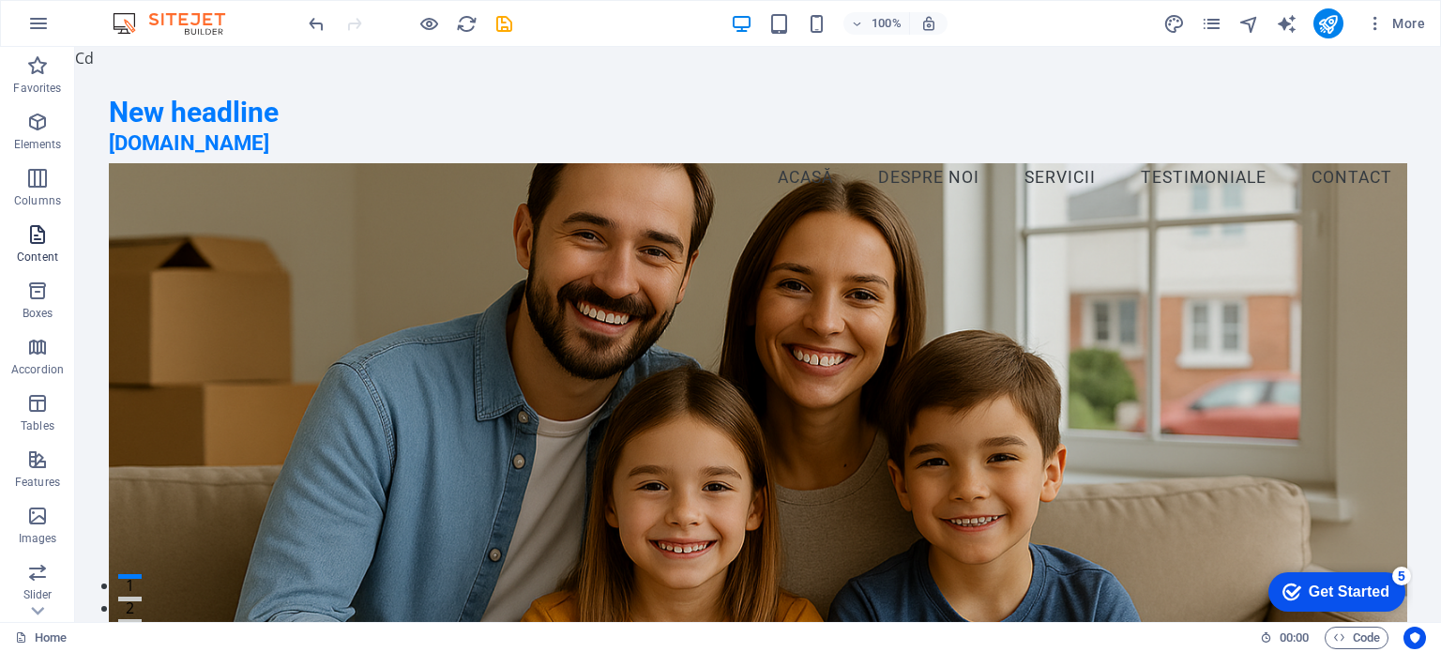
drag, startPoint x: 49, startPoint y: 228, endPoint x: 54, endPoint y: 247, distance: 19.6
click at [50, 229] on span "Content" at bounding box center [37, 245] width 75 height 45
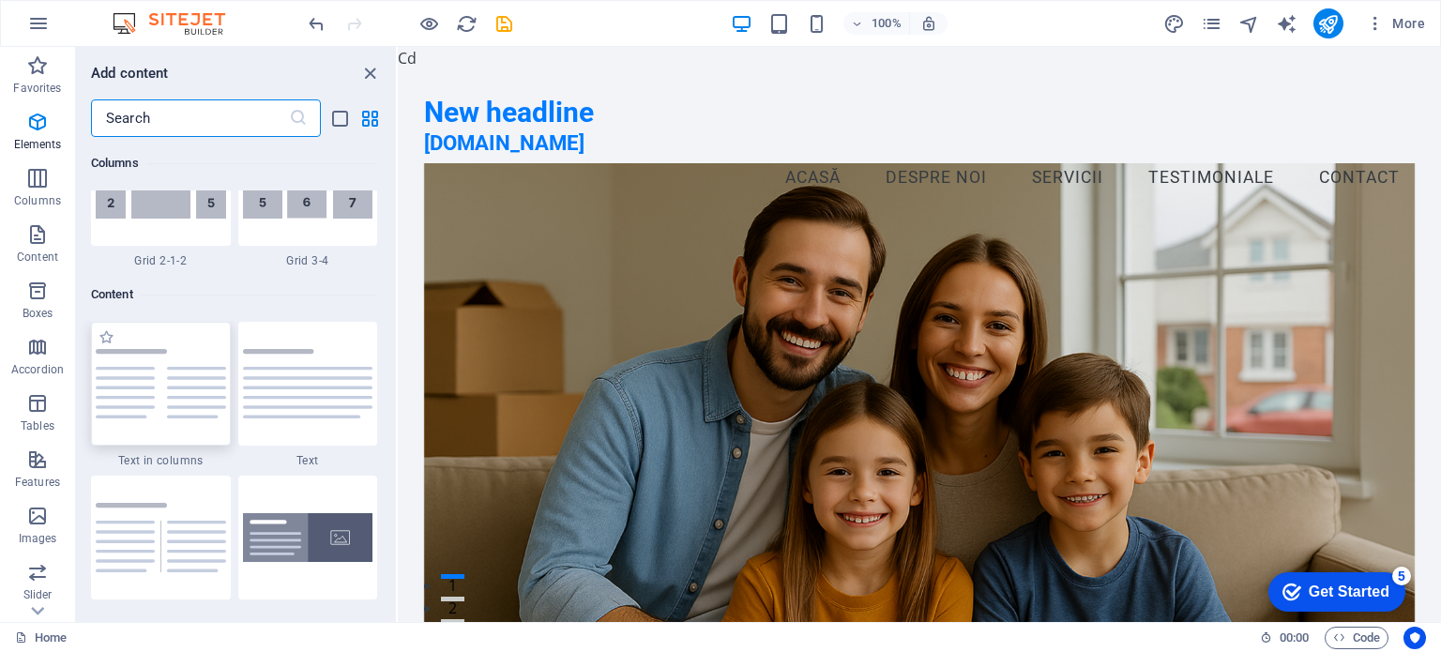
scroll to position [3284, 0]
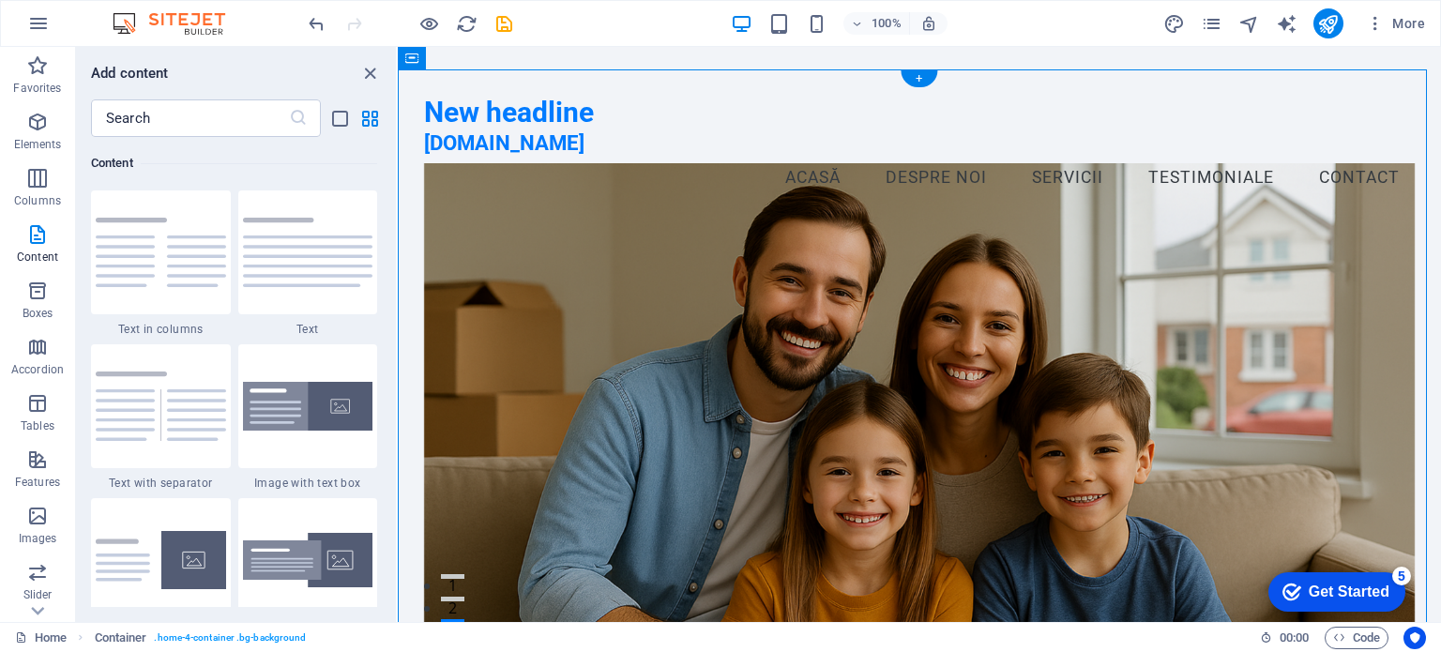
drag, startPoint x: 811, startPoint y: 102, endPoint x: 430, endPoint y: 101, distance: 381.0
click at [427, 74] on div "New headline solutiiipotecare.ro Menu Acasă Despre noi Servicii Testimoniale Co…" at bounding box center [920, 147] width 1044 height 156
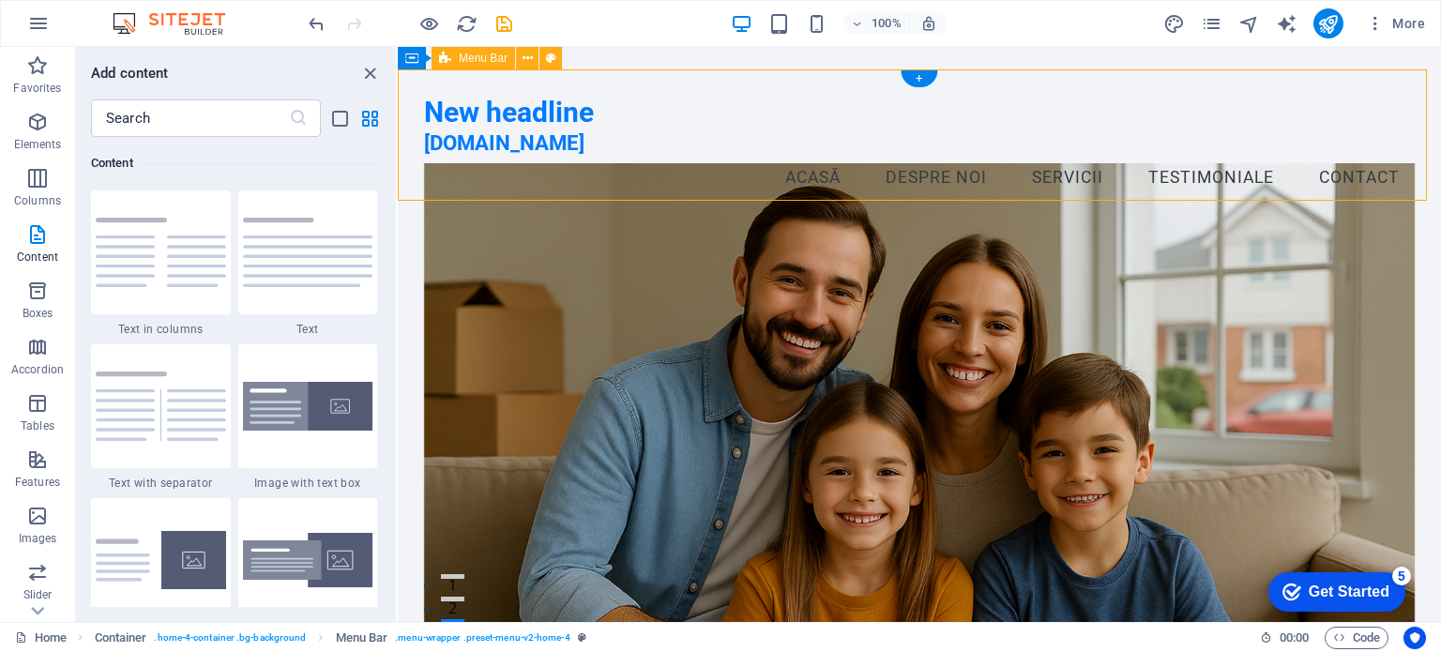
click at [427, 74] on div "New headline solutiiipotecare.ro Menu Acasă Despre noi Servicii Testimoniale Co…" at bounding box center [920, 147] width 1044 height 156
click at [419, 74] on div "New headline solutiiipotecare.ro Menu Acasă Despre noi Servicii Testimoniale Co…" at bounding box center [920, 147] width 1044 height 156
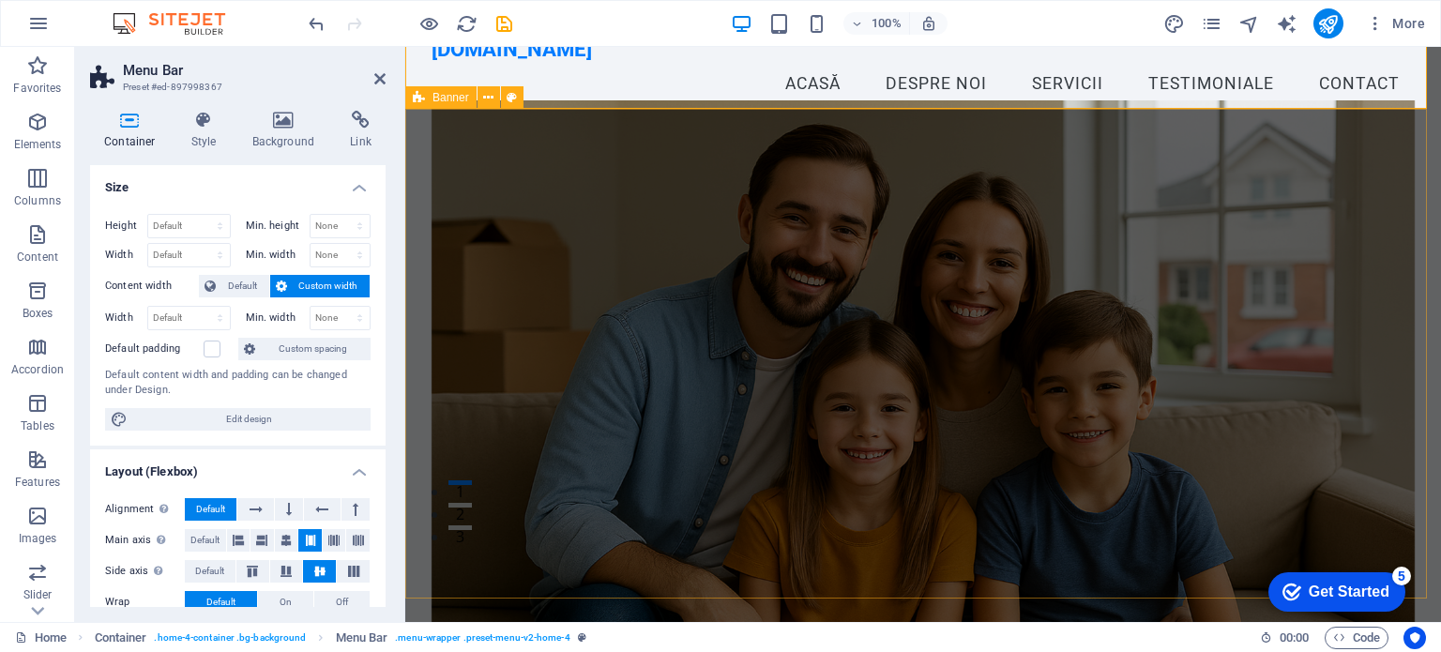
scroll to position [0, 0]
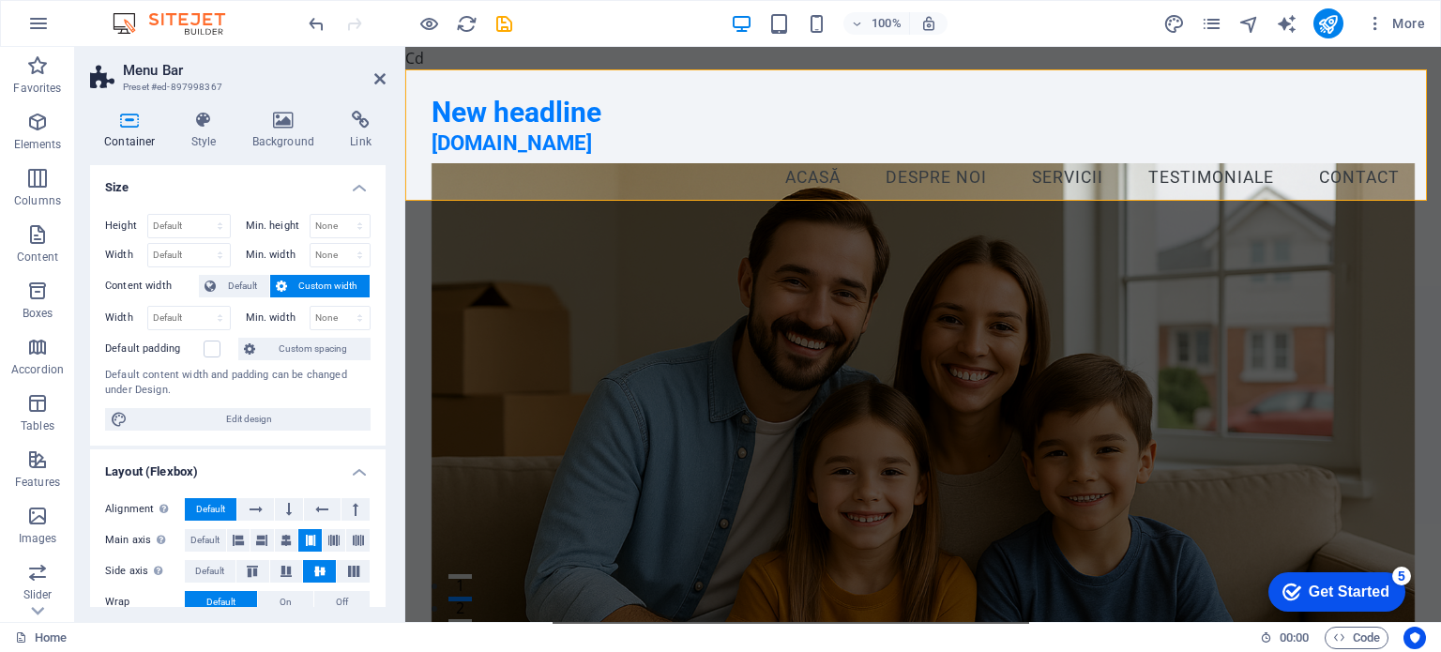
click at [548, 269] on figure at bounding box center [924, 426] width 984 height 525
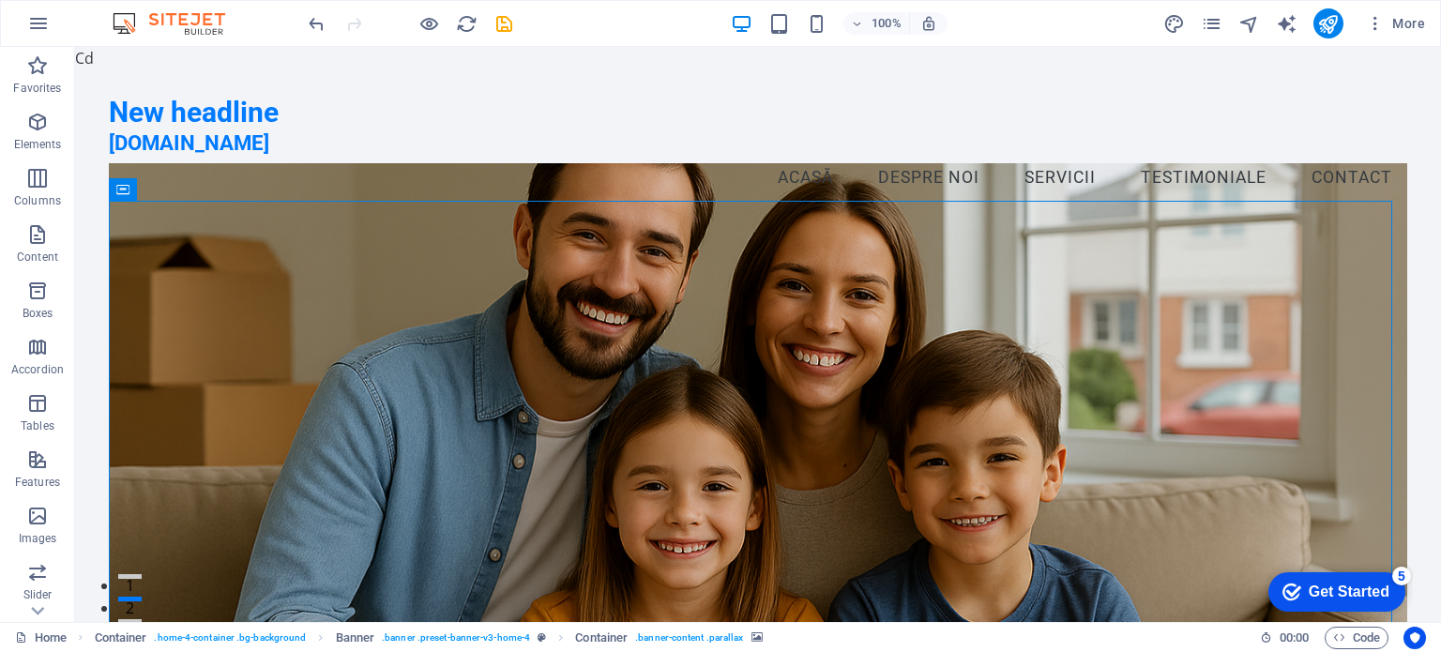
click at [541, 267] on figure at bounding box center [758, 426] width 1298 height 525
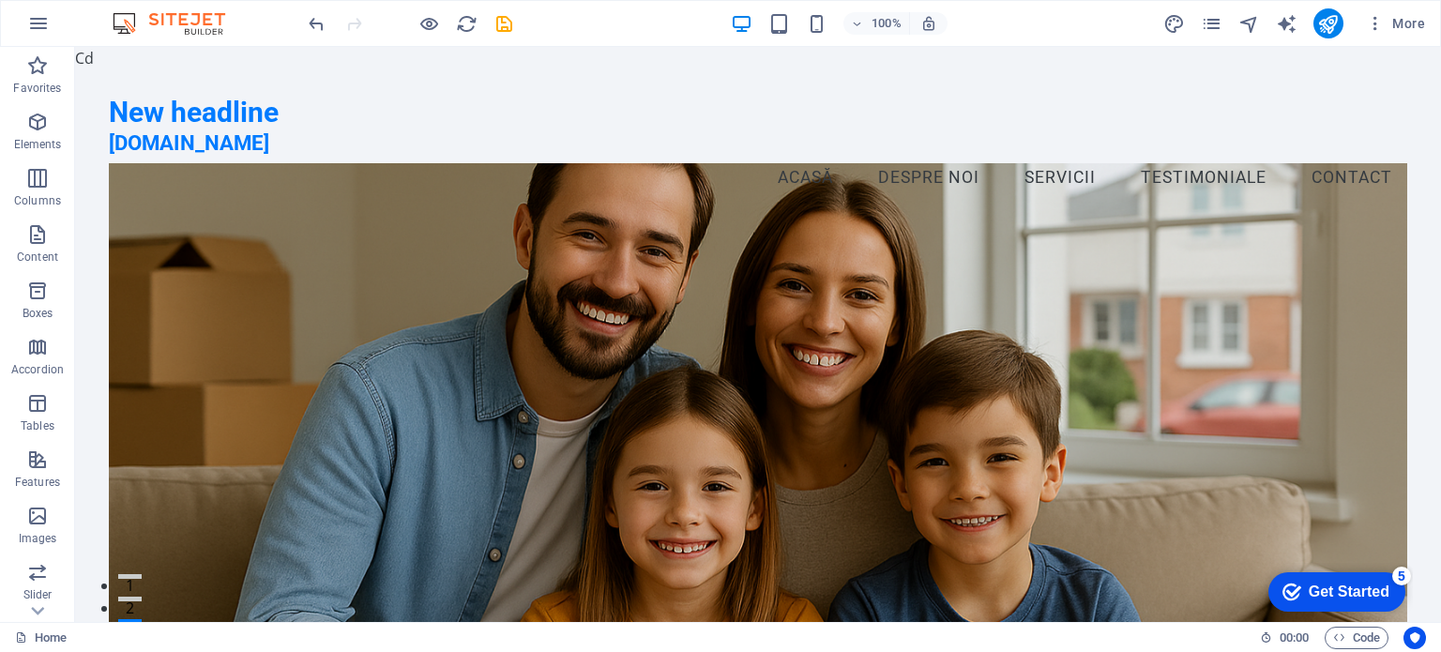
click at [1176, 20] on icon "design" at bounding box center [1175, 24] width 22 height 22
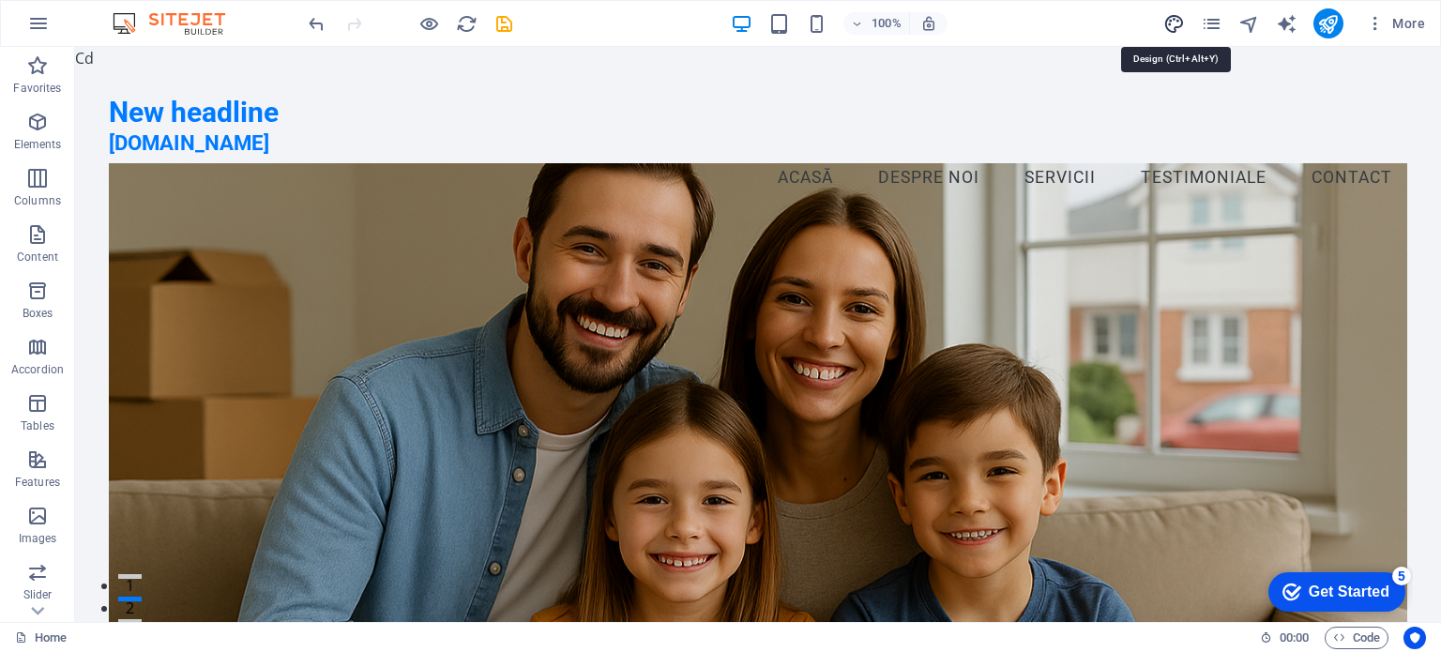
select select "px"
select select "200"
select select "px"
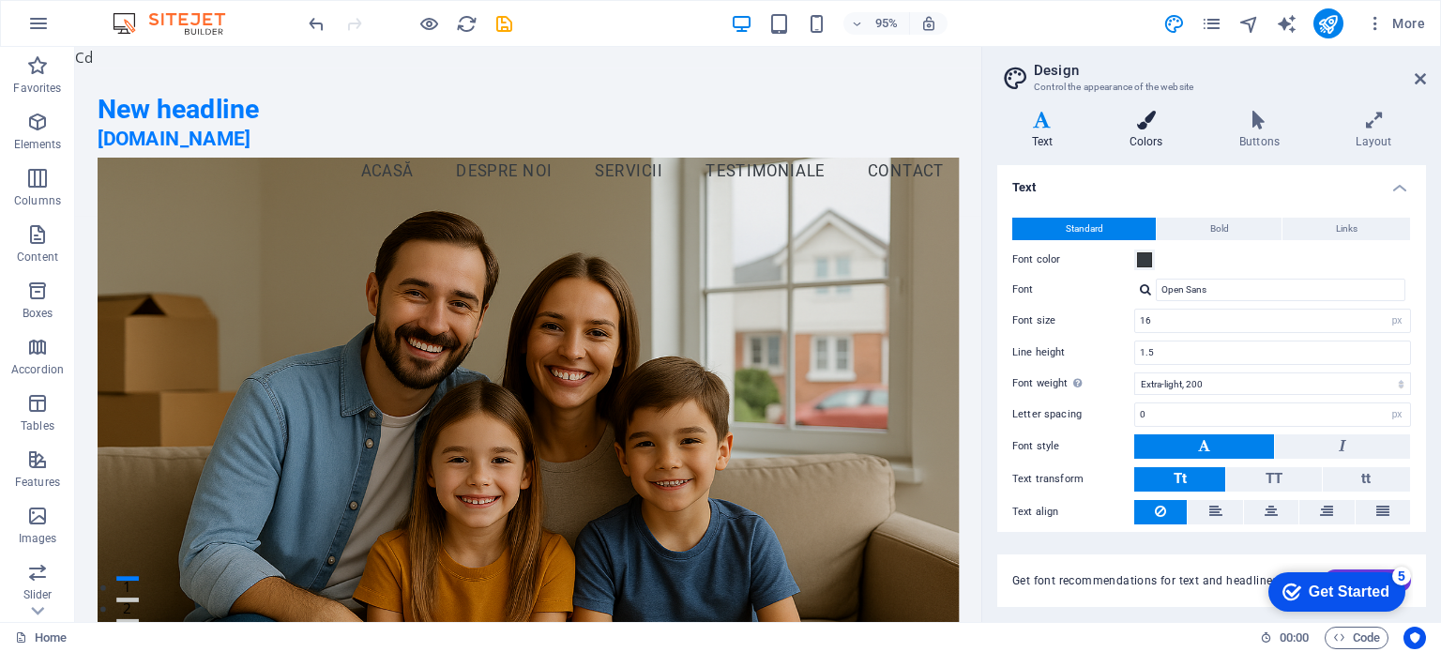
click at [1152, 135] on h4 "Colors" at bounding box center [1150, 130] width 110 height 39
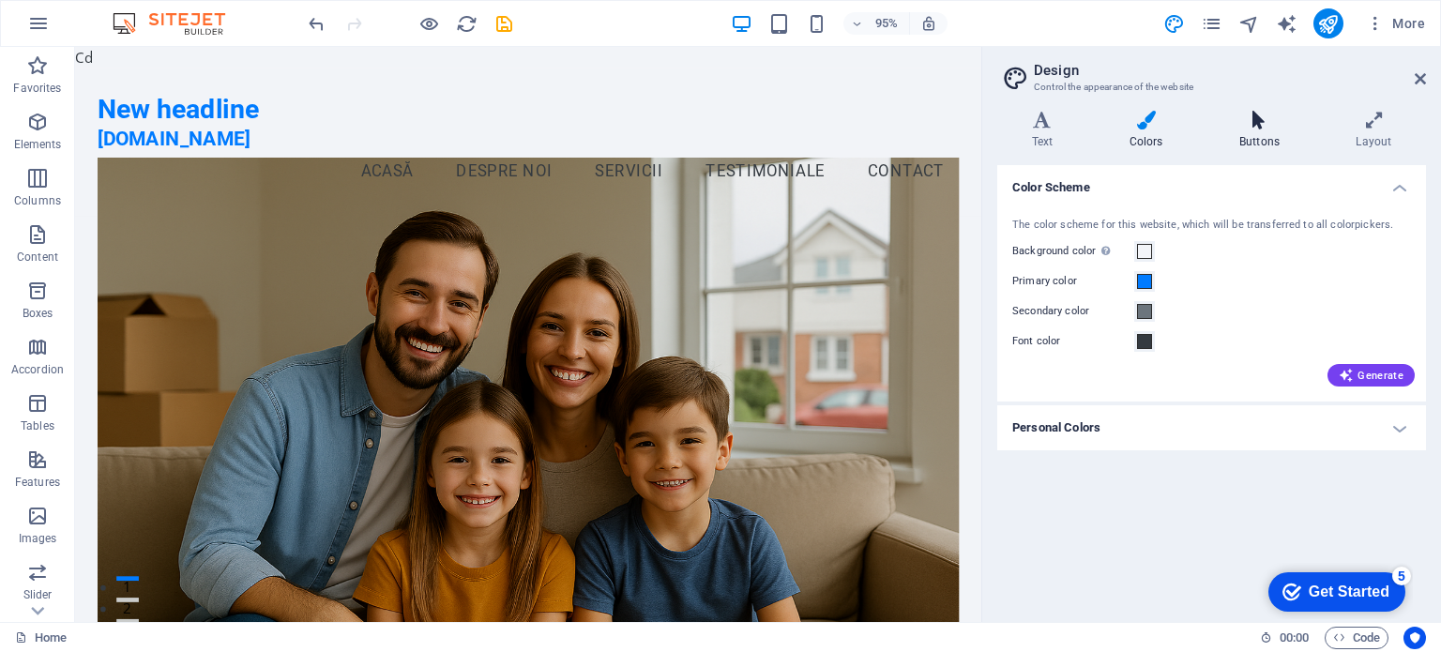
click at [1250, 116] on icon at bounding box center [1259, 120] width 109 height 19
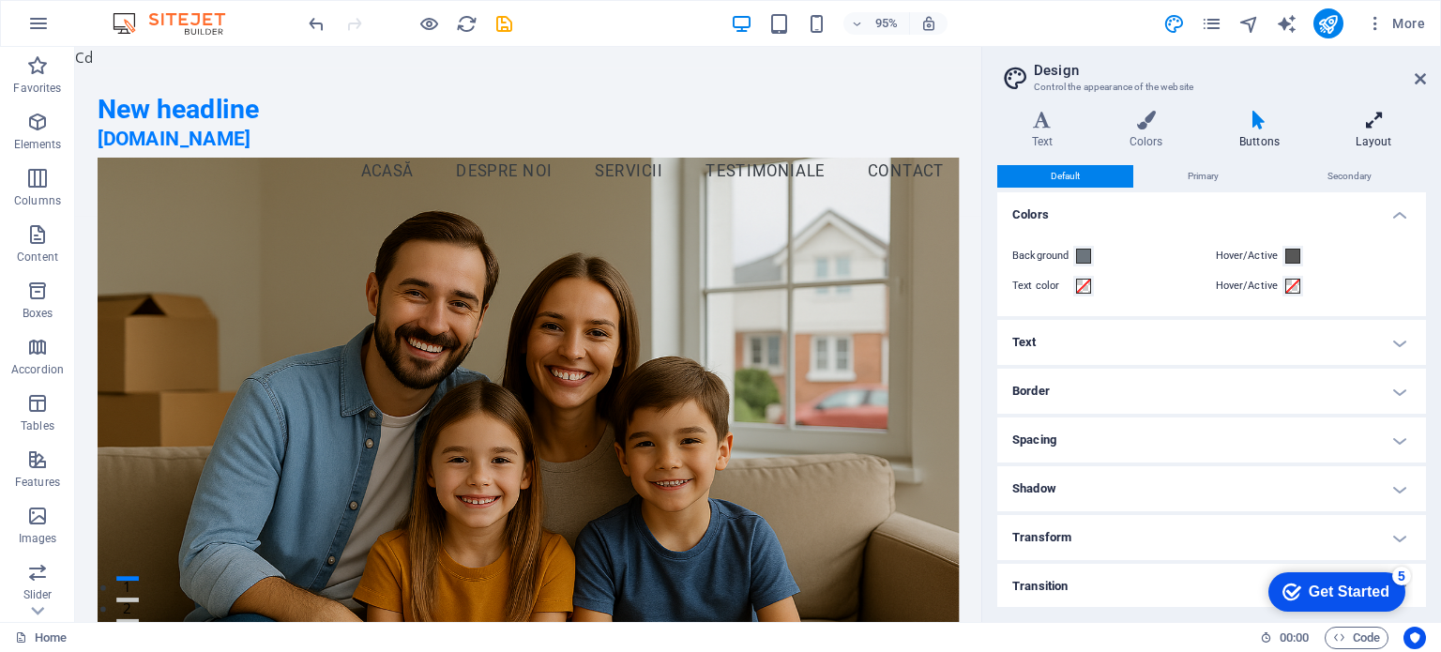
click at [1366, 119] on icon at bounding box center [1374, 120] width 104 height 19
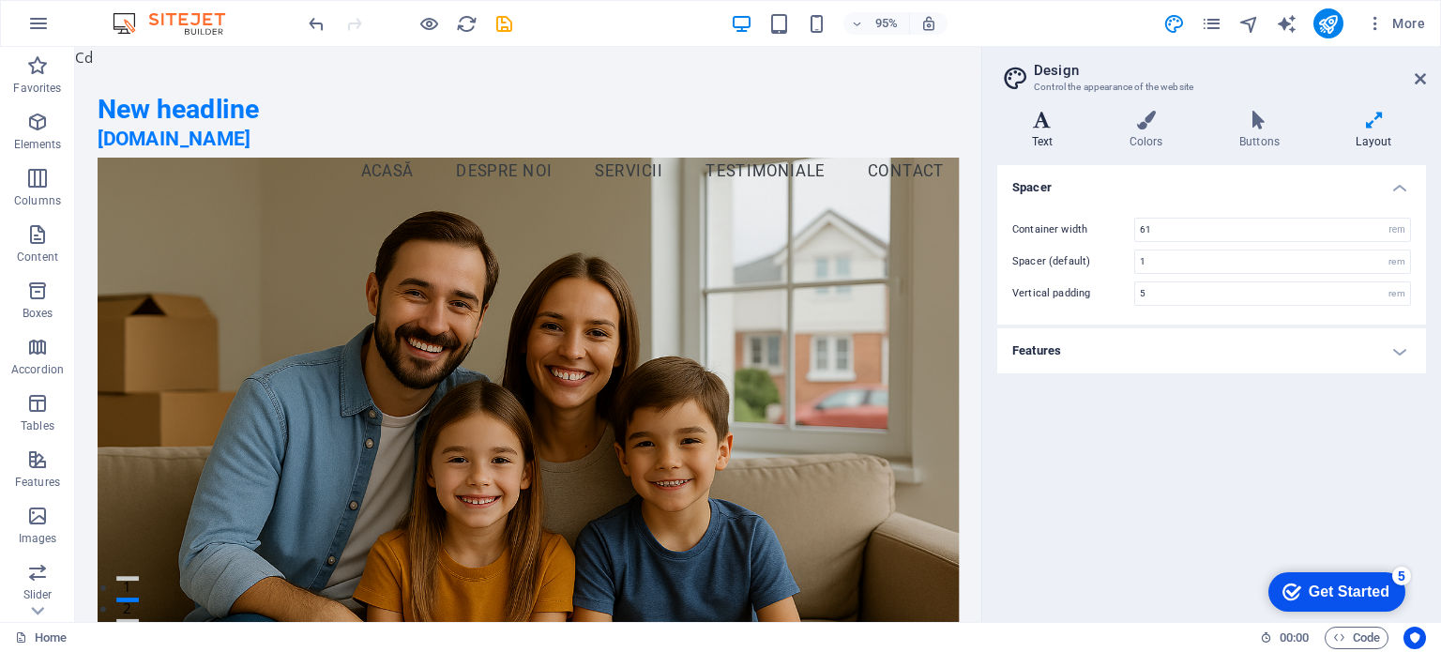
click at [1042, 130] on h4 "Text" at bounding box center [1047, 130] width 98 height 39
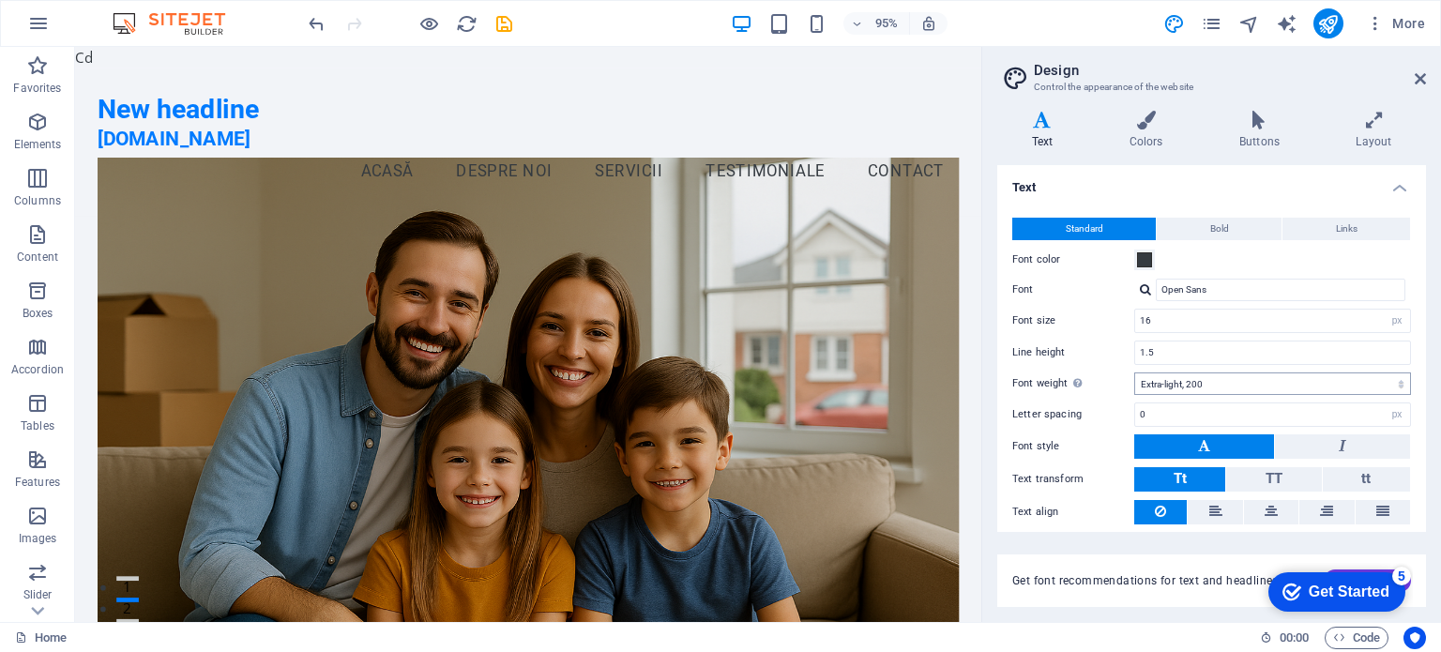
scroll to position [57, 0]
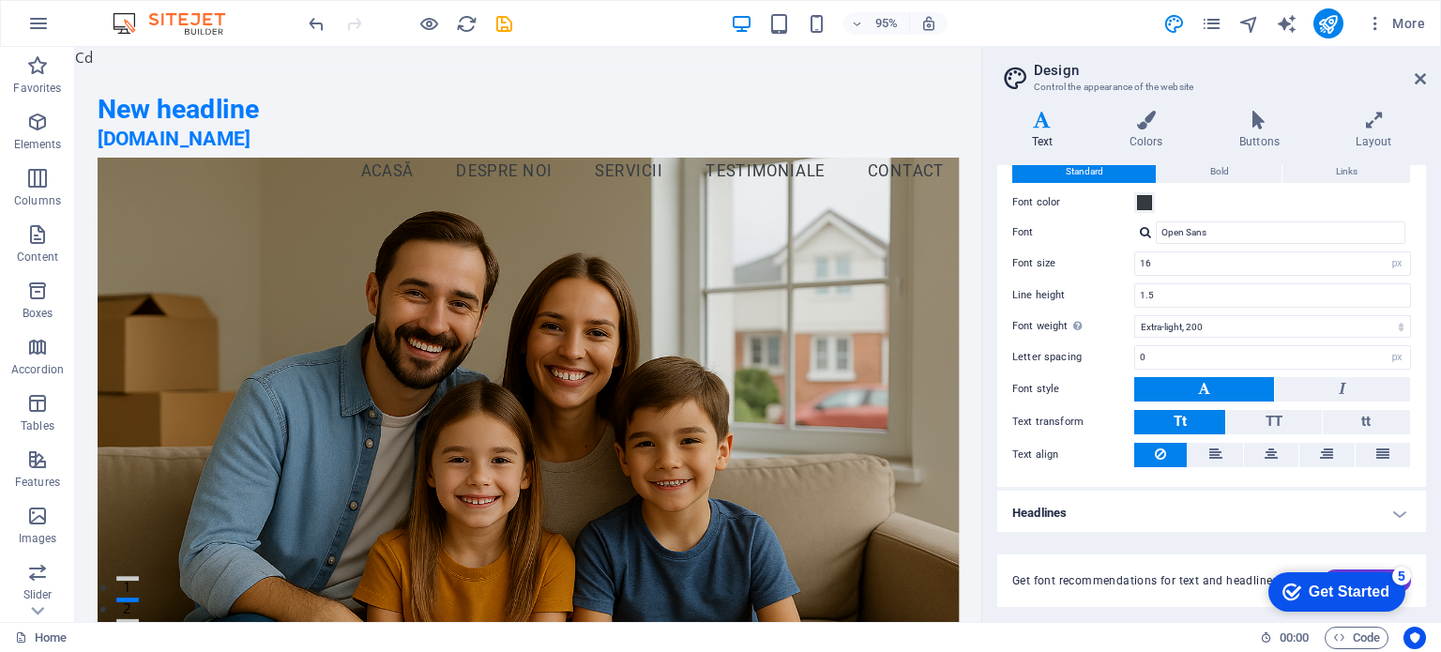
click at [1125, 585] on span "Get font recommendations for text and headlines." at bounding box center [1147, 580] width 269 height 15
click at [1210, 23] on icon "pages" at bounding box center [1212, 24] width 22 height 22
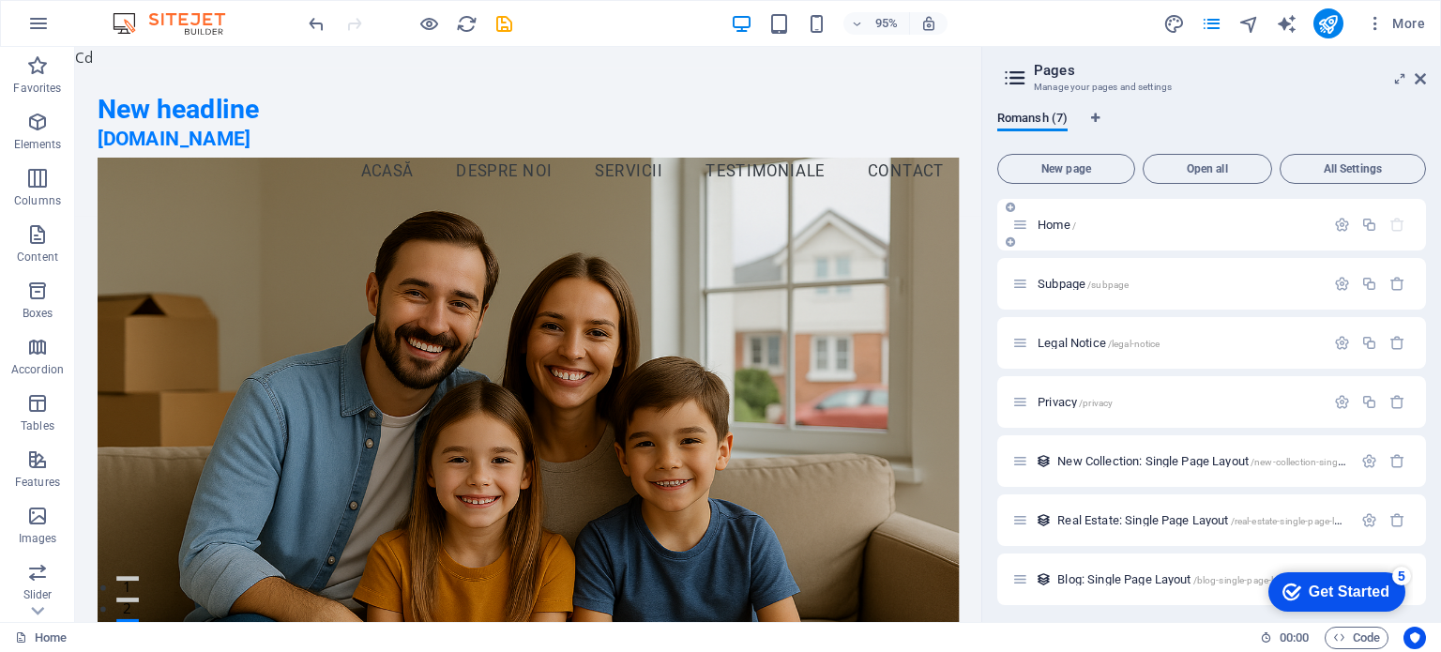
click at [1175, 219] on p "Home /" at bounding box center [1179, 225] width 282 height 12
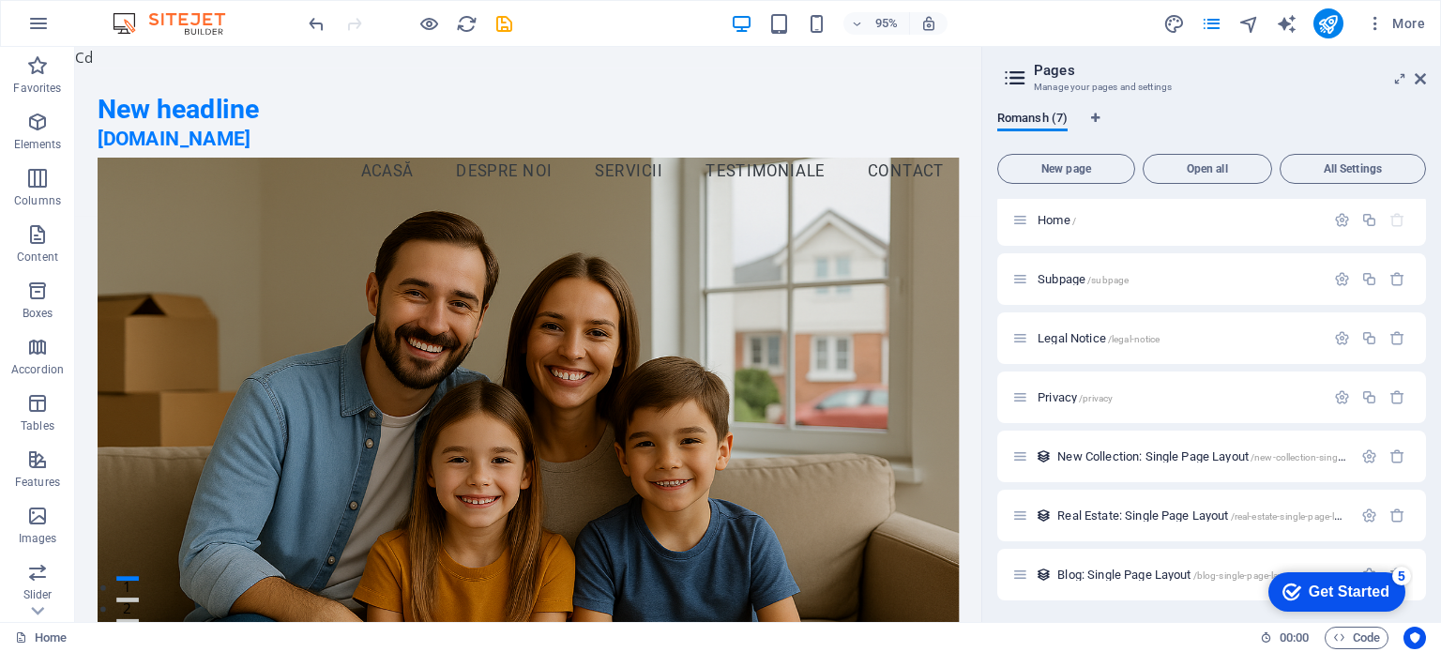
click at [1013, 80] on icon at bounding box center [1015, 78] width 28 height 26
click at [1286, 18] on icon "text_generator" at bounding box center [1287, 24] width 22 height 22
select select "English"
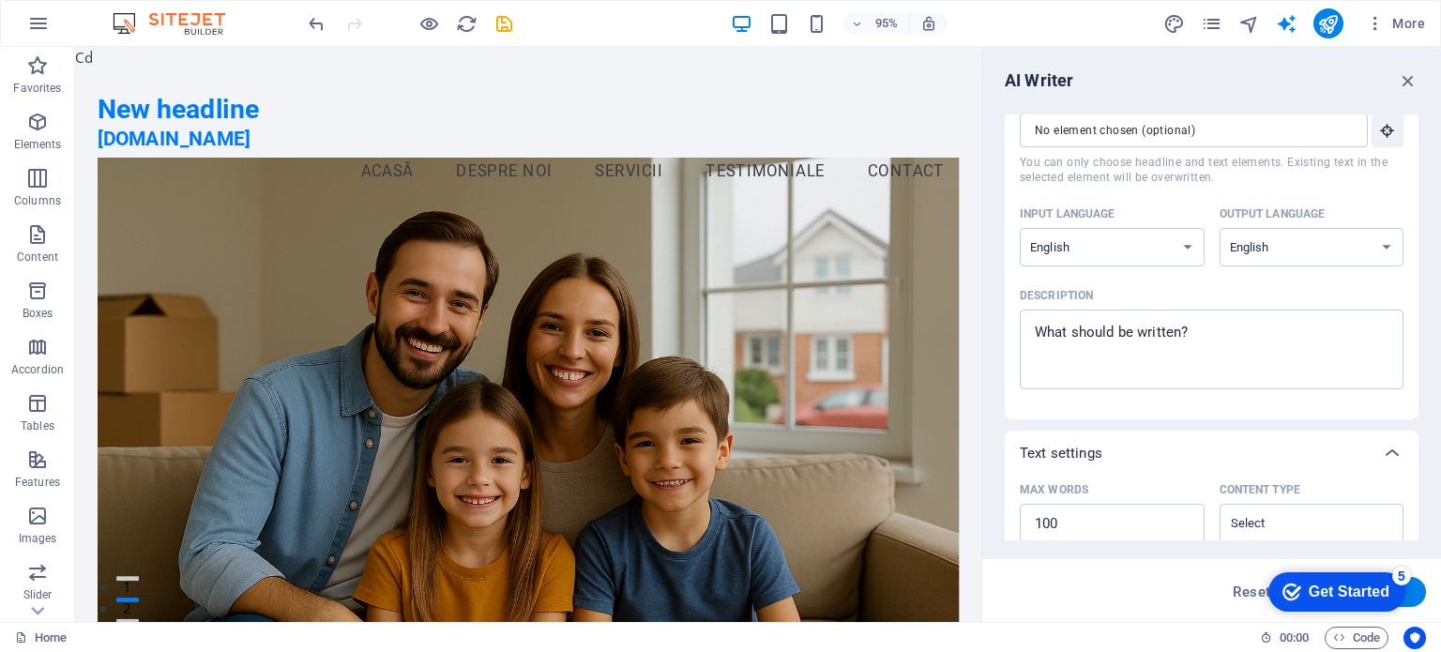
scroll to position [94, 0]
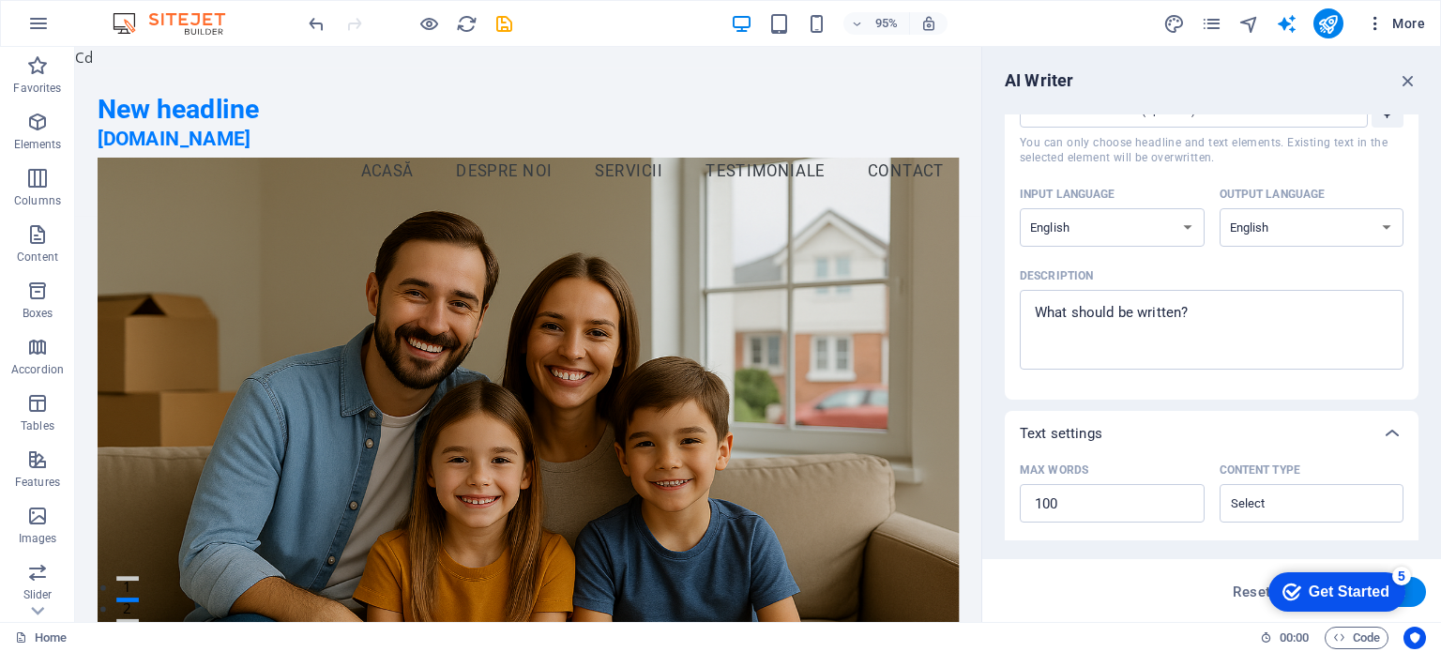
click at [1381, 17] on icon "button" at bounding box center [1375, 23] width 19 height 19
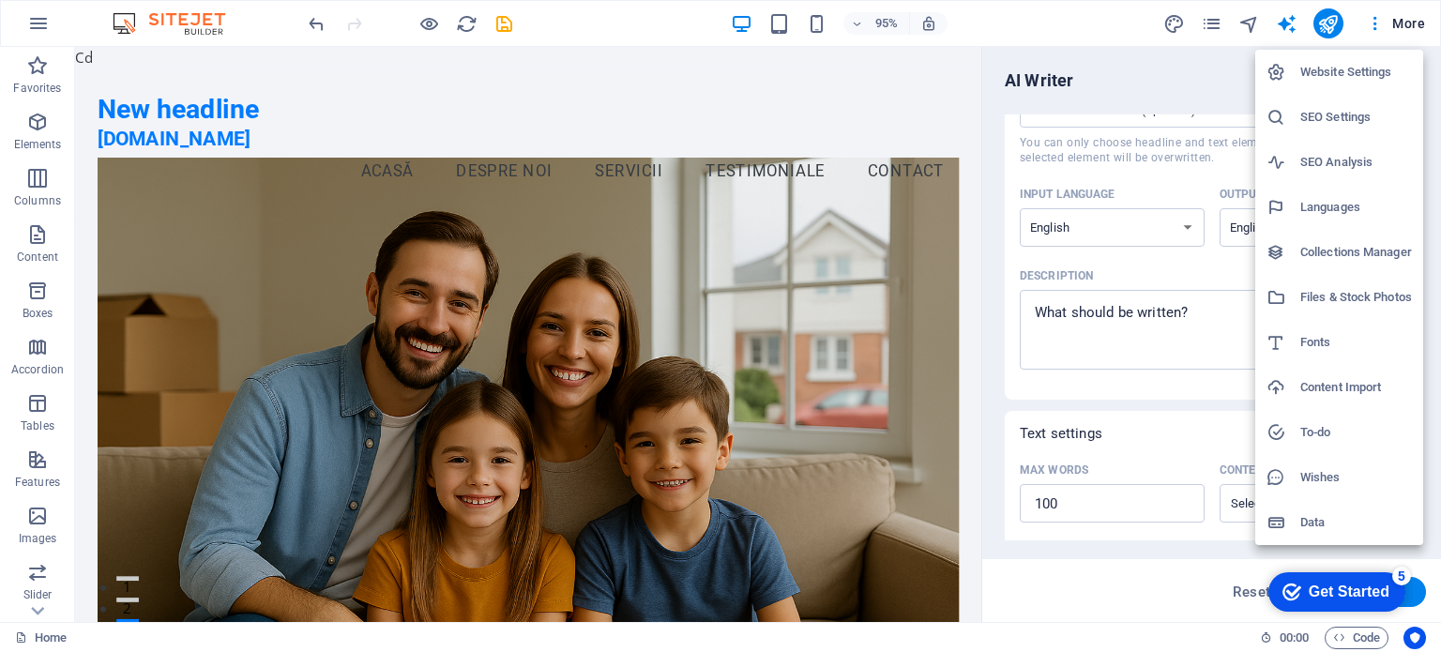
click at [1358, 75] on h6 "Website Settings" at bounding box center [1357, 72] width 112 height 23
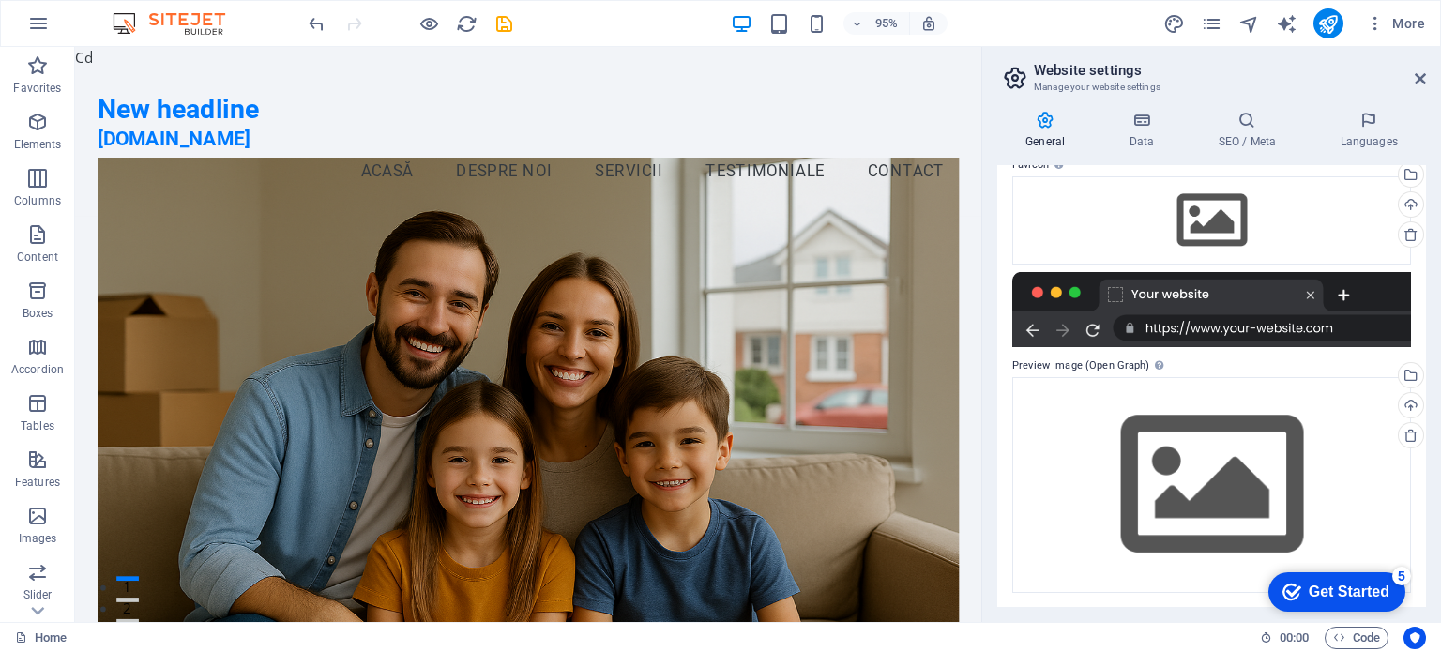
scroll to position [0, 0]
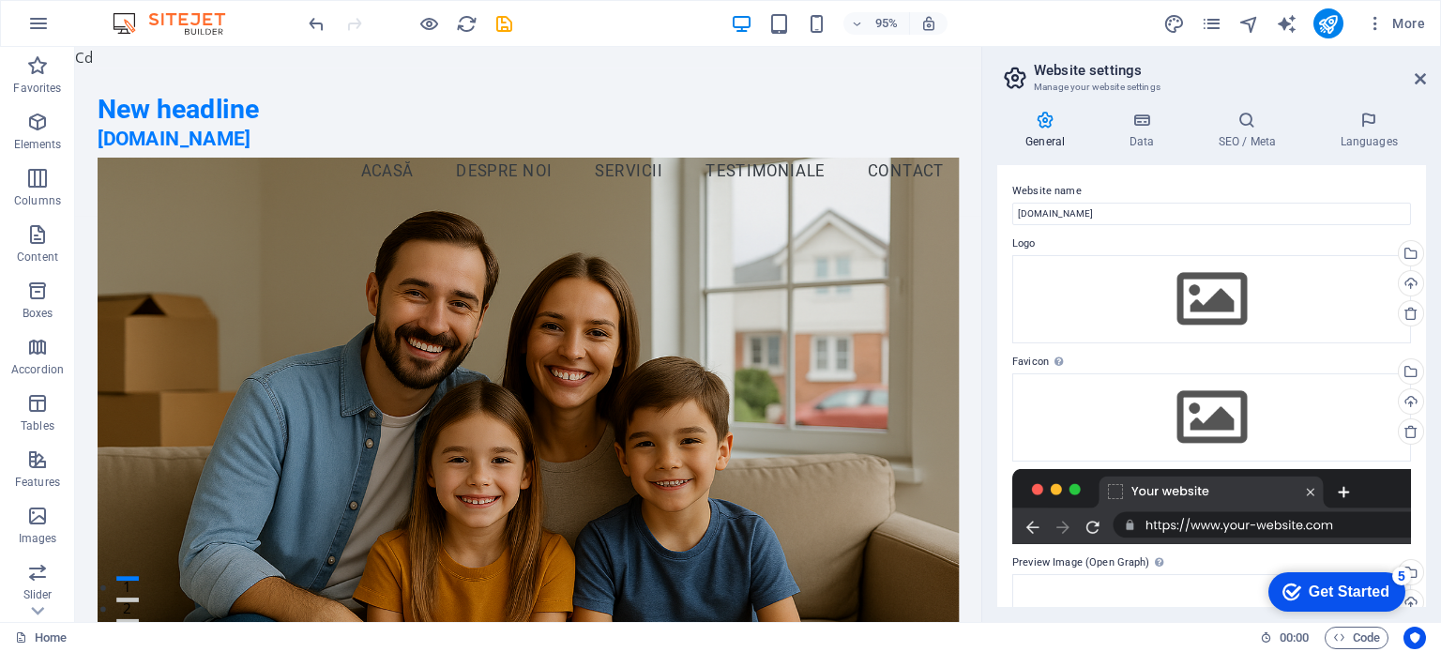
click at [1257, 149] on div "General Data SEO / Meta Languages Website name solutiiipotecare.ro Logo Drag fi…" at bounding box center [1212, 359] width 429 height 496
click at [1257, 140] on h4 "SEO / Meta" at bounding box center [1251, 130] width 122 height 39
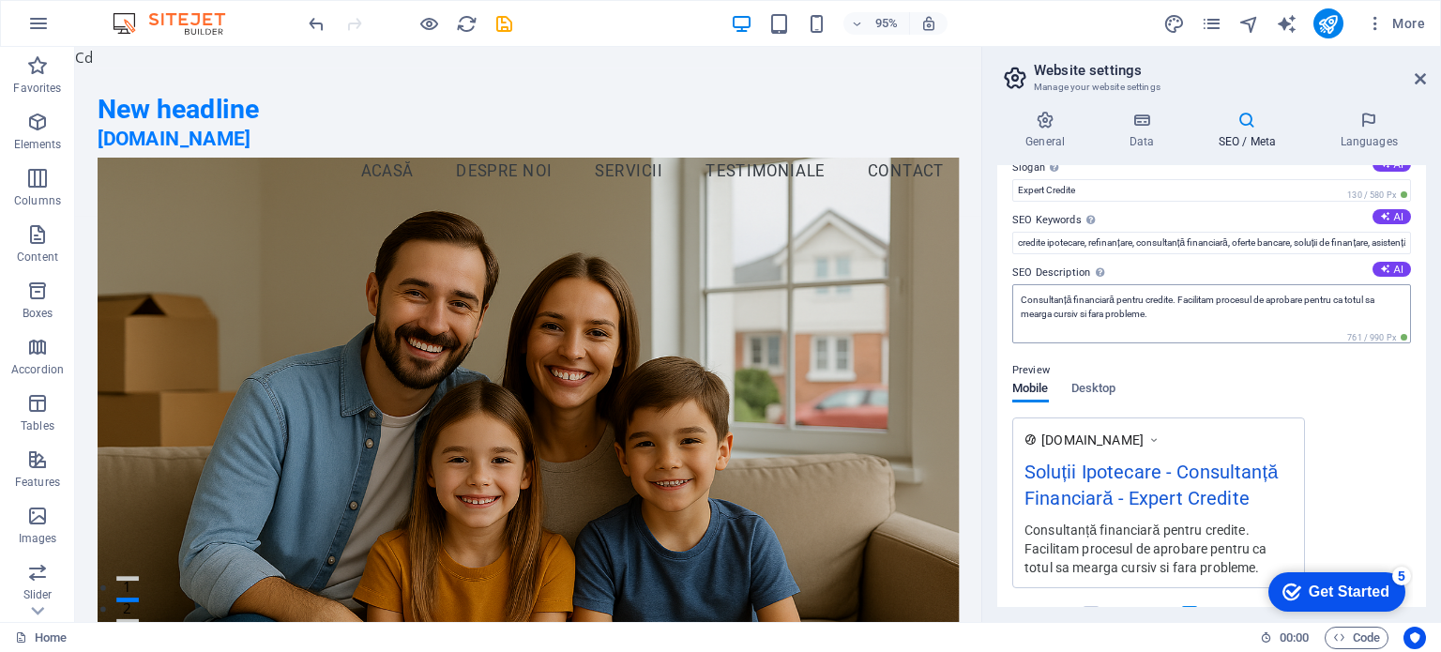
scroll to position [188, 0]
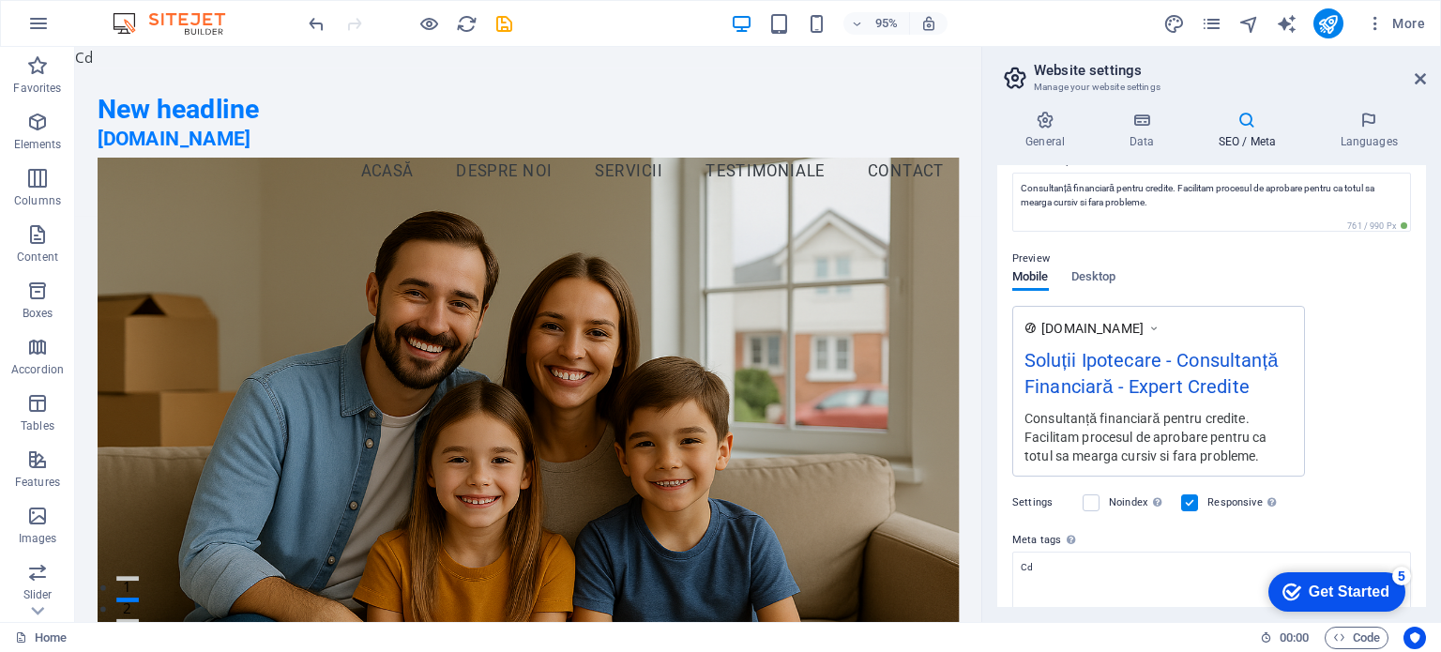
click at [1090, 267] on div "Preview" at bounding box center [1212, 259] width 399 height 23
click at [1096, 277] on span "Desktop" at bounding box center [1094, 279] width 45 height 26
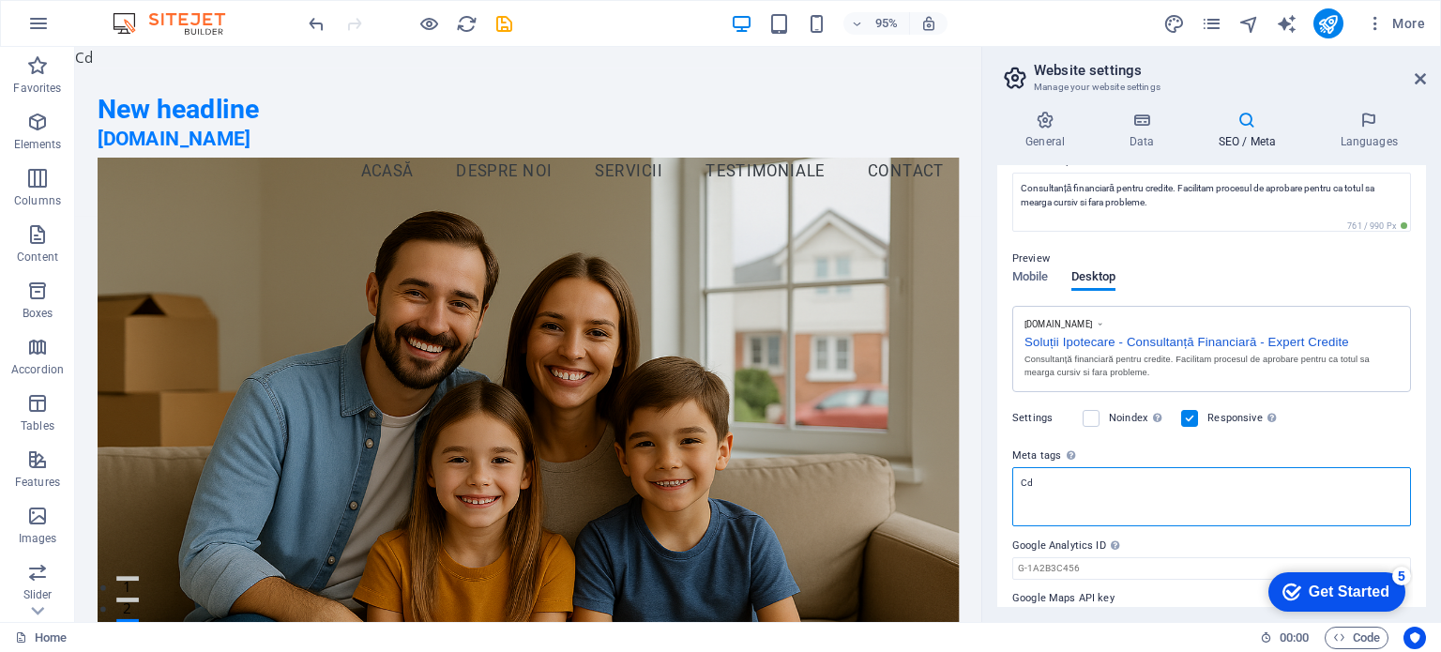
click at [1059, 493] on textarea "Cd" at bounding box center [1212, 496] width 399 height 59
click at [1059, 493] on textarea "Cd" at bounding box center [1212, 503] width 399 height 73
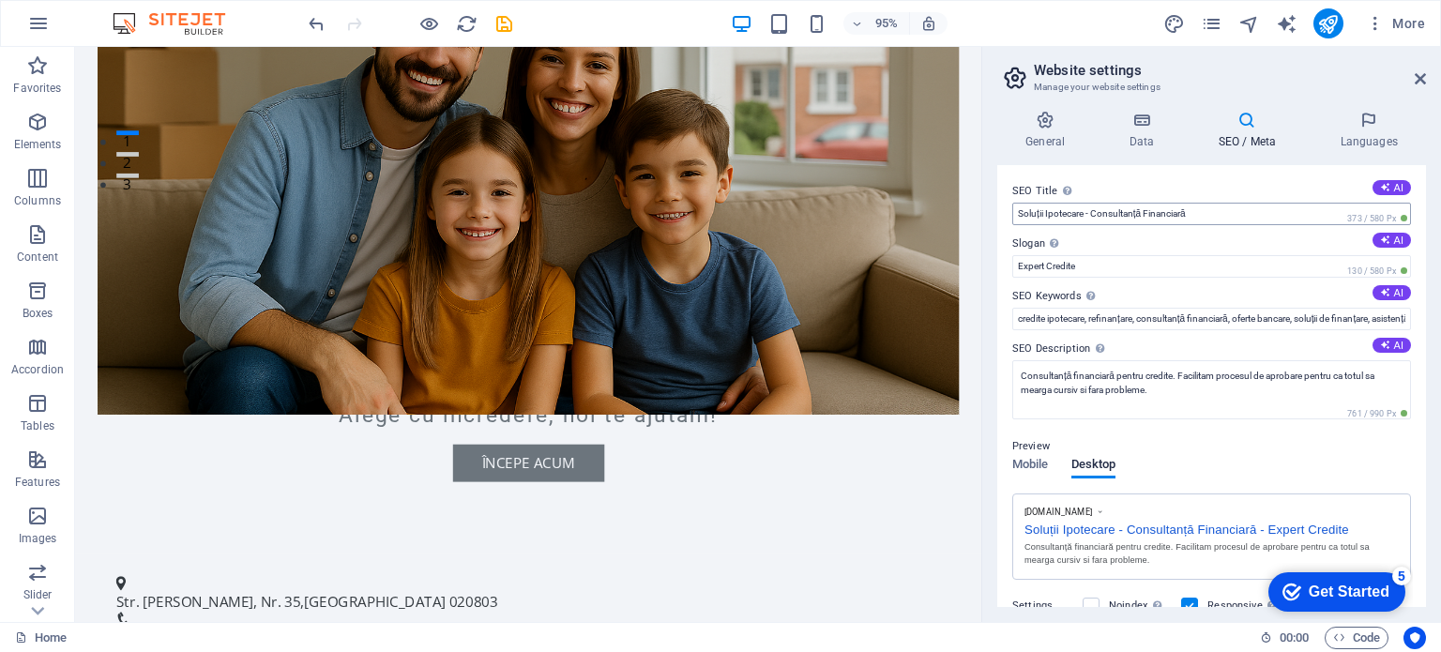
scroll to position [82, 0]
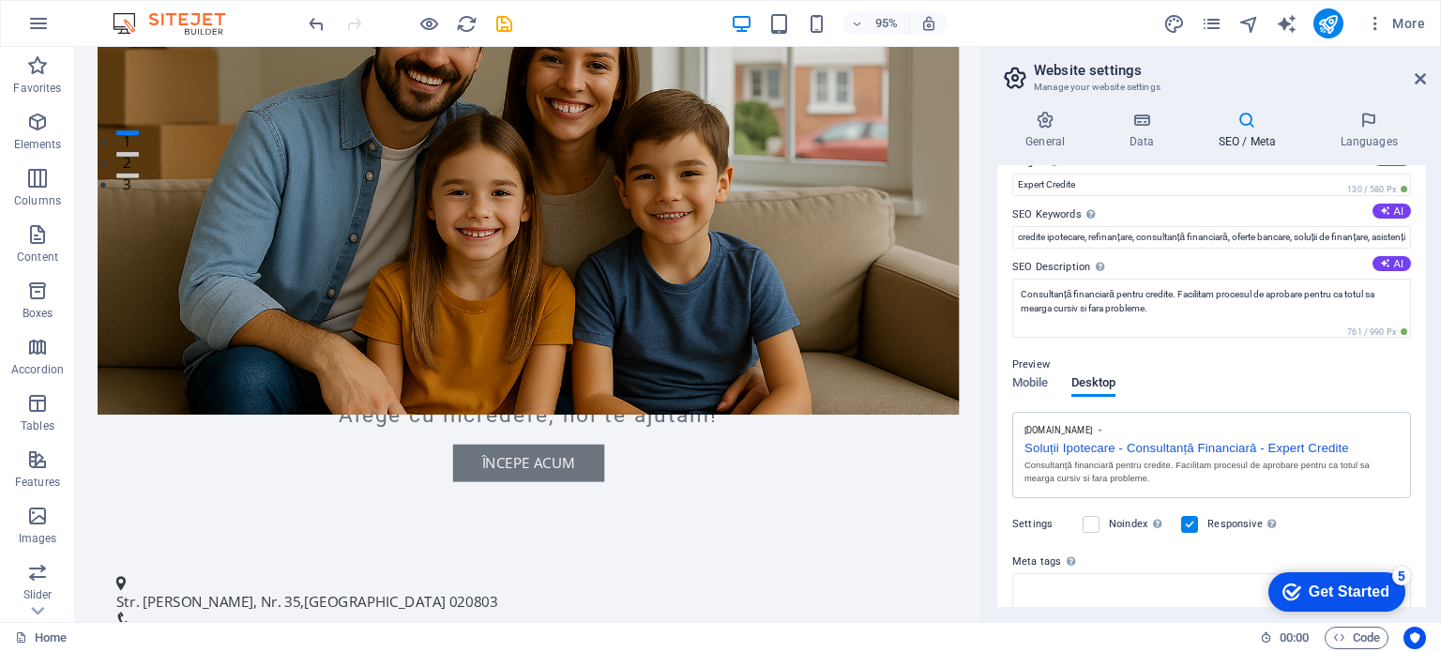
click at [1426, 76] on aside "Website settings Manage your website settings General Data SEO / Meta Languages…" at bounding box center [1212, 334] width 460 height 575
click at [1419, 81] on icon at bounding box center [1420, 78] width 11 height 15
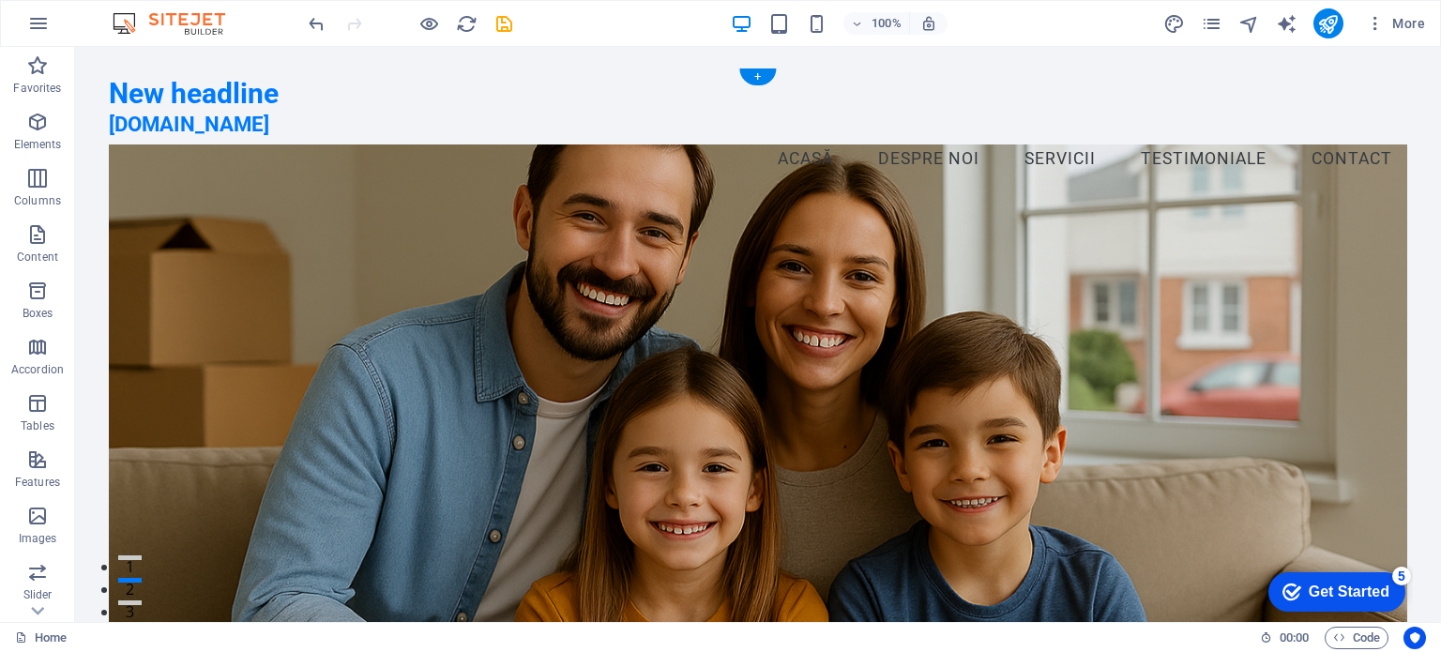
scroll to position [0, 0]
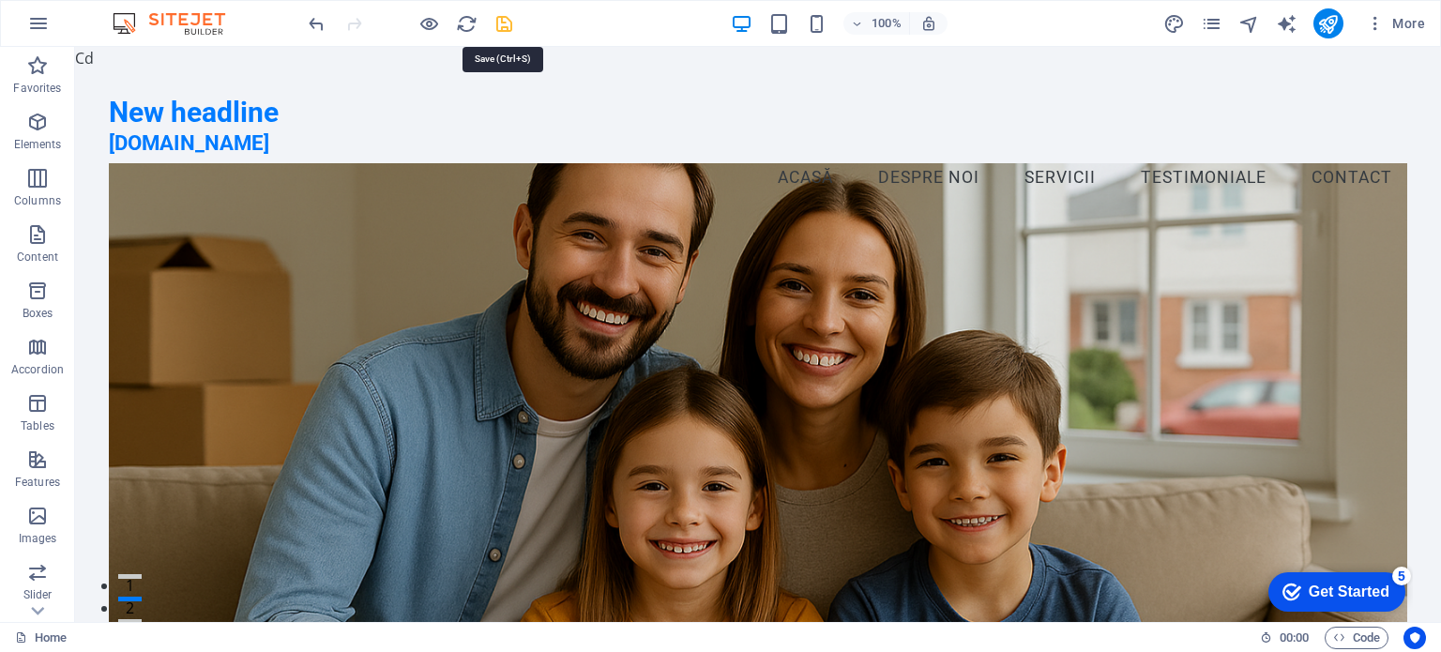
click at [511, 25] on icon "save" at bounding box center [505, 24] width 22 height 22
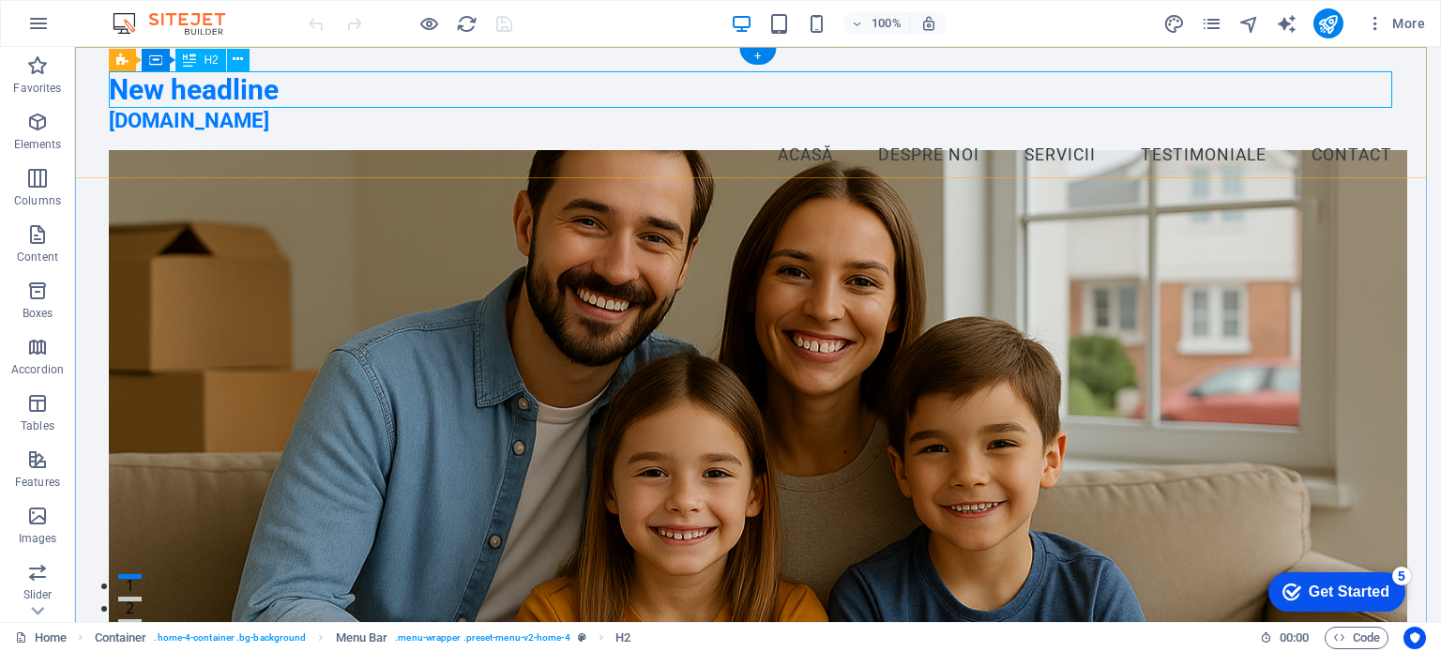
click at [293, 87] on div "New headline" at bounding box center [758, 89] width 1298 height 37
click at [293, 87] on div "Drag here to replace the existing content. Press “Ctrl” if you want to create a…" at bounding box center [758, 334] width 1366 height 575
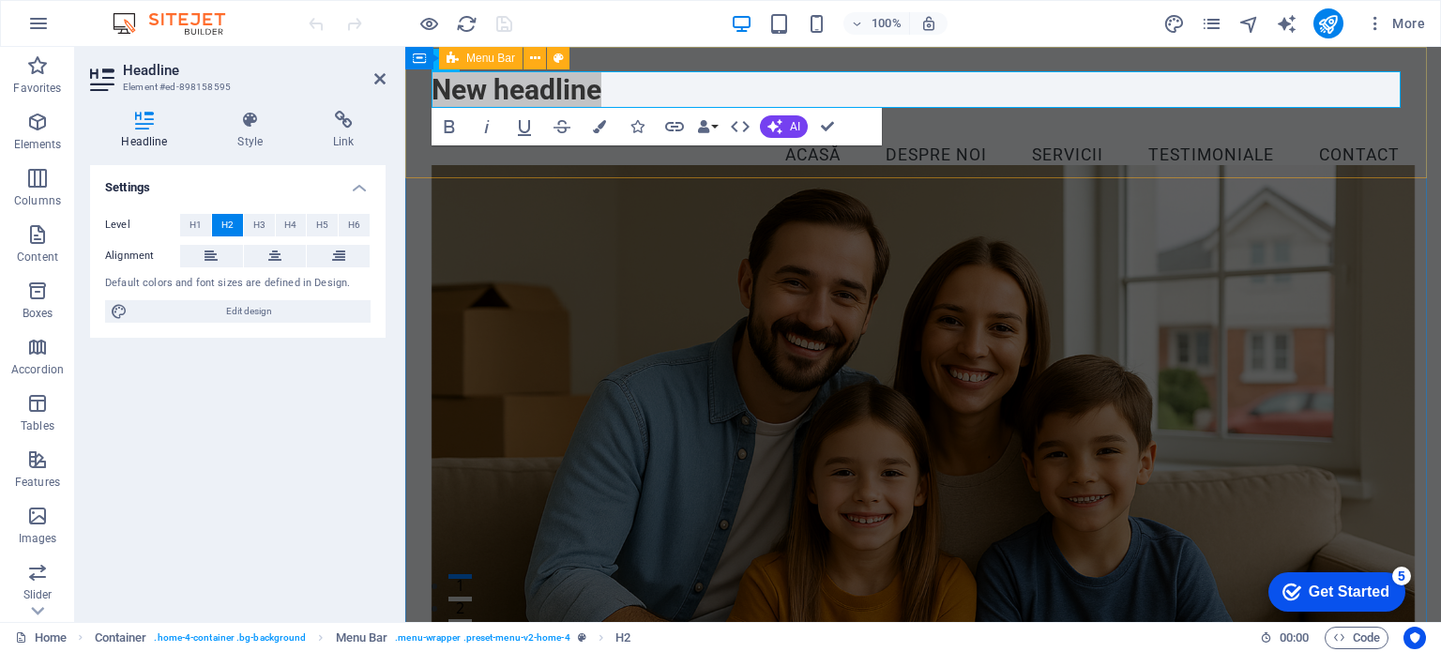
click at [525, 172] on div "New headline solutiiipotecare.ro Menu Acasă Despre noi Servicii Testimoniale Co…" at bounding box center [923, 125] width 1036 height 156
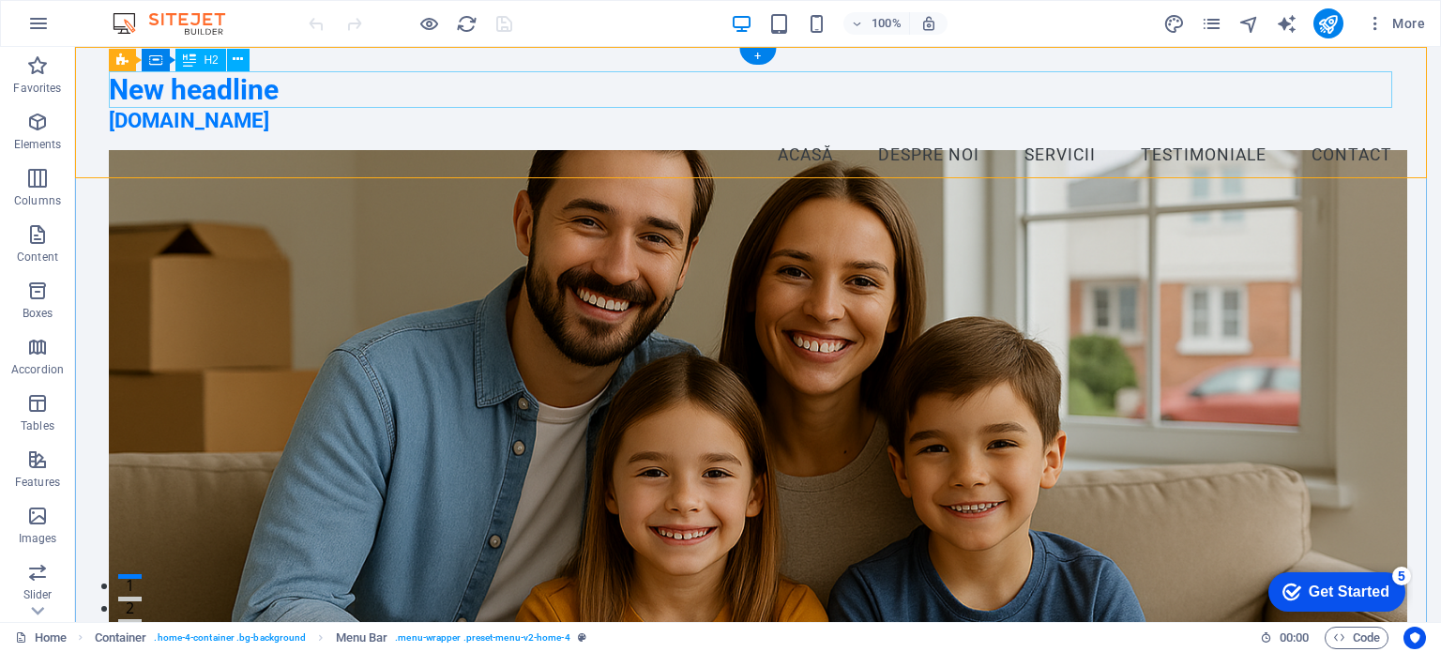
click at [397, 95] on div "New headline" at bounding box center [758, 89] width 1298 height 37
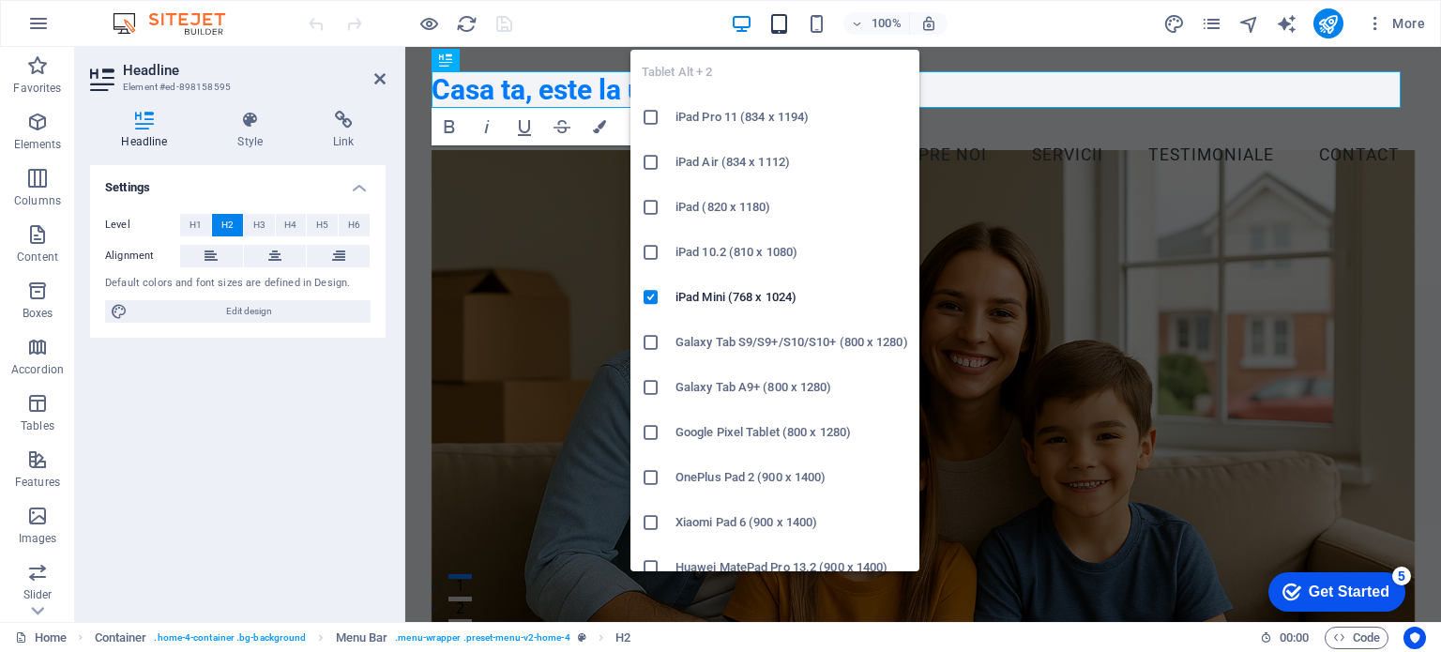
click at [783, 23] on icon "button" at bounding box center [780, 24] width 22 height 22
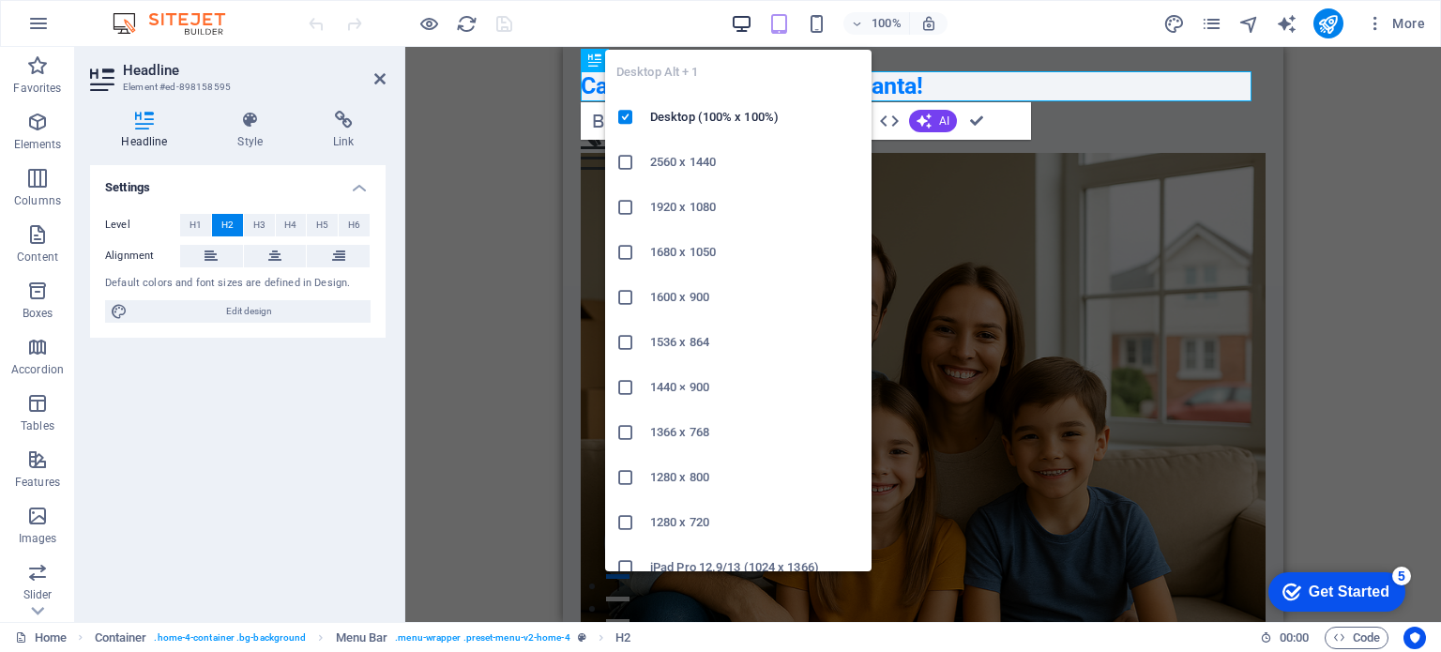
click at [741, 27] on icon "button" at bounding box center [742, 24] width 22 height 22
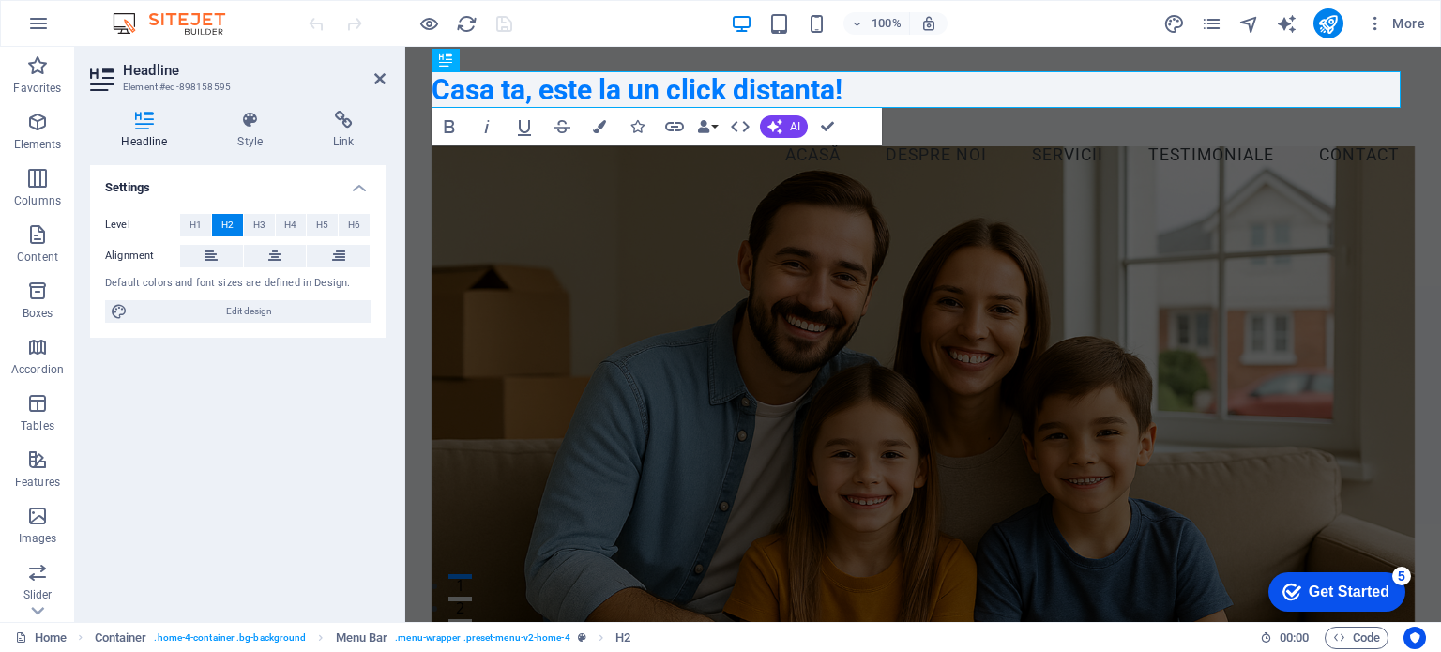
click at [1252, 191] on figure at bounding box center [924, 409] width 984 height 525
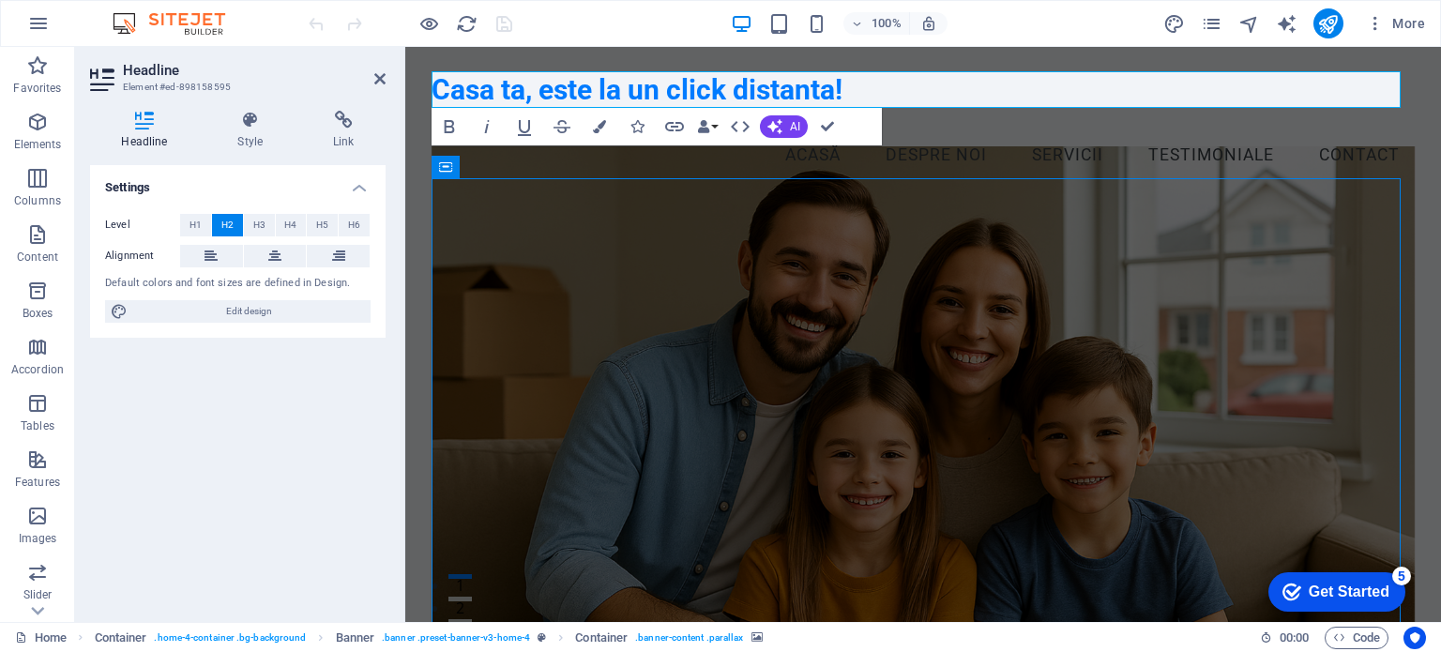
click at [1416, 191] on figure at bounding box center [924, 409] width 984 height 525
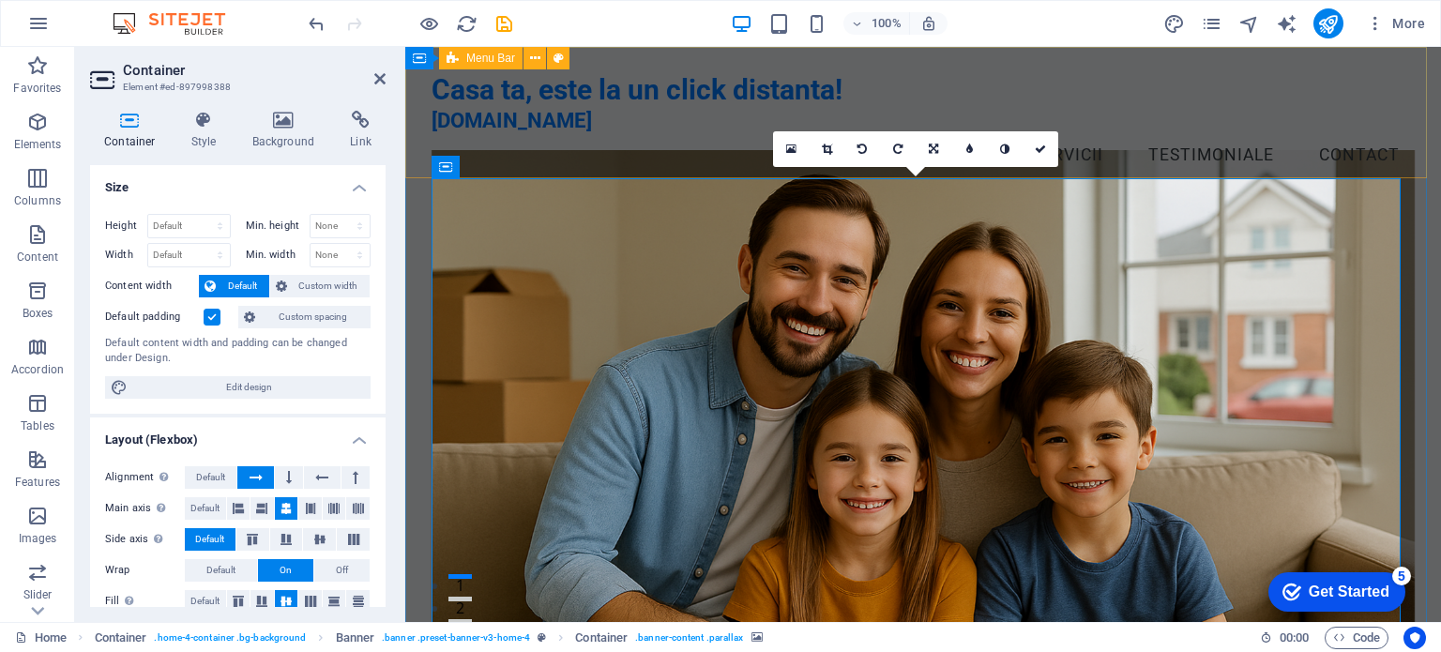
click at [1231, 160] on div "Casa ta, este la un click distanta! solutiiipotecare.ro Menu Acasă Despre noi S…" at bounding box center [923, 125] width 1036 height 156
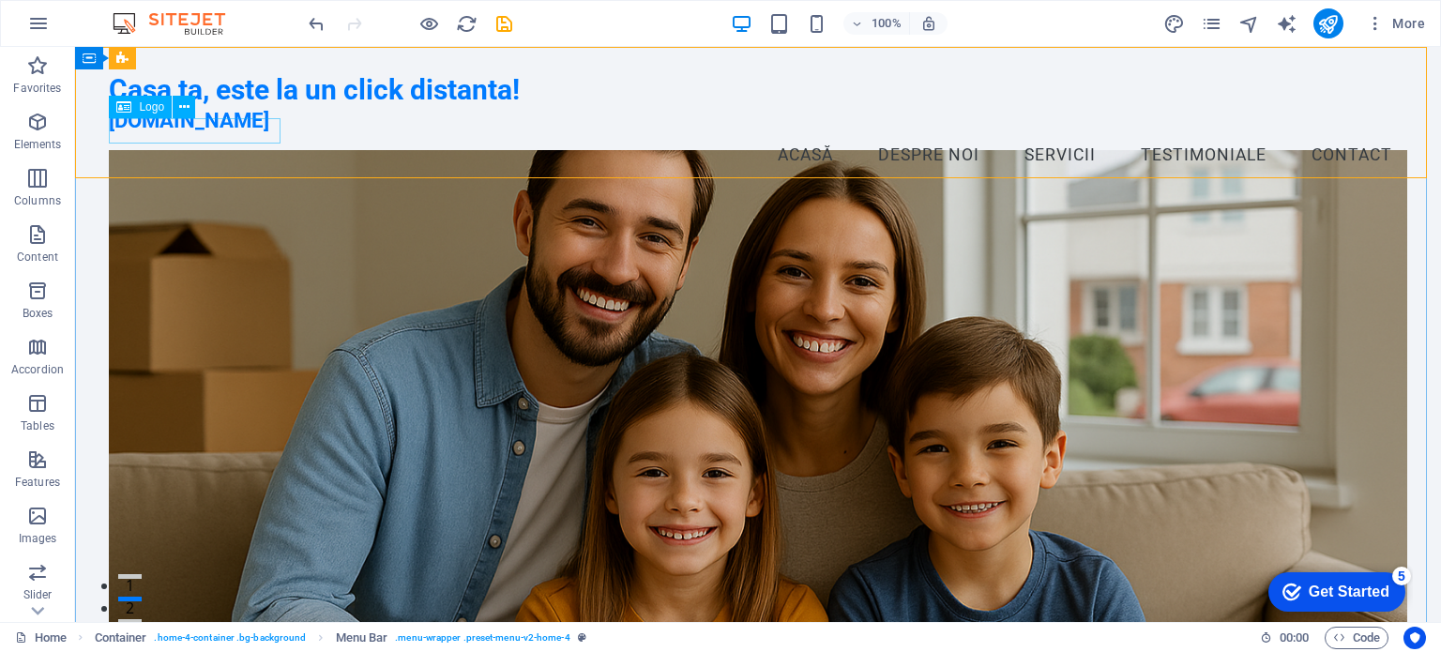
click at [135, 106] on div "Logo" at bounding box center [140, 107] width 63 height 23
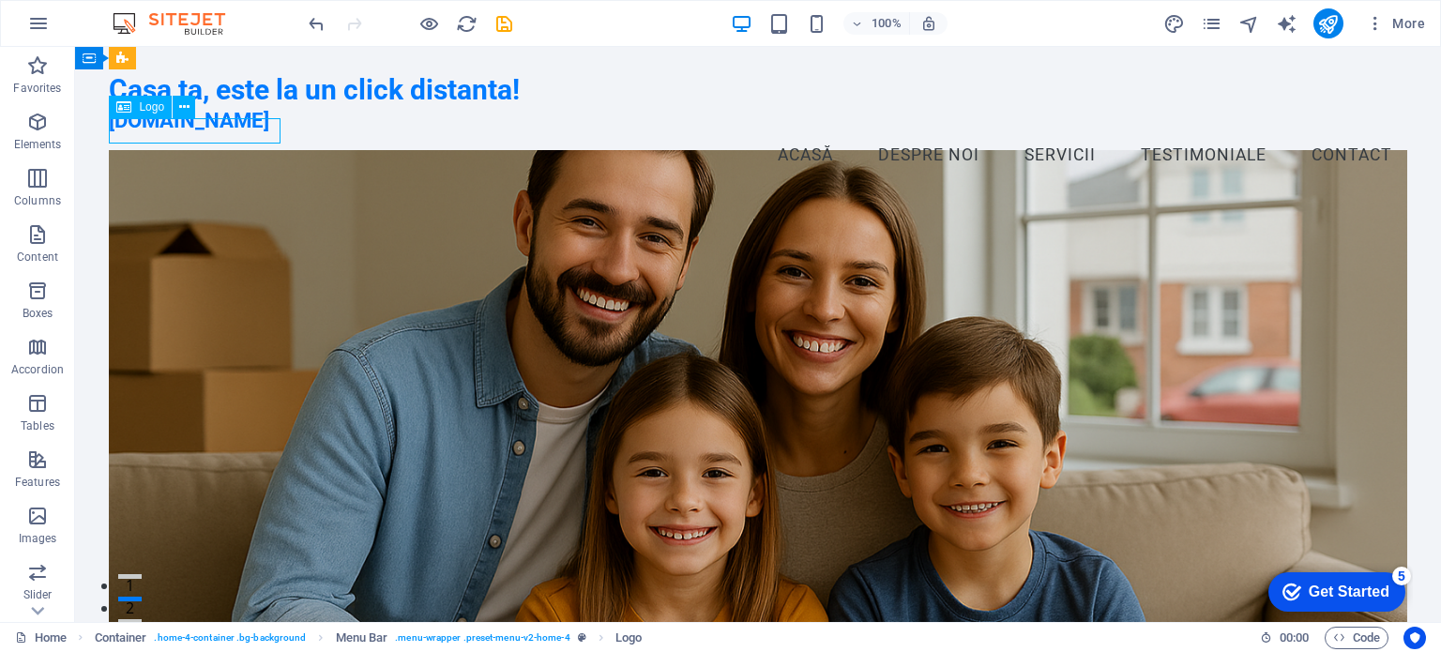
click at [124, 106] on icon at bounding box center [123, 107] width 15 height 23
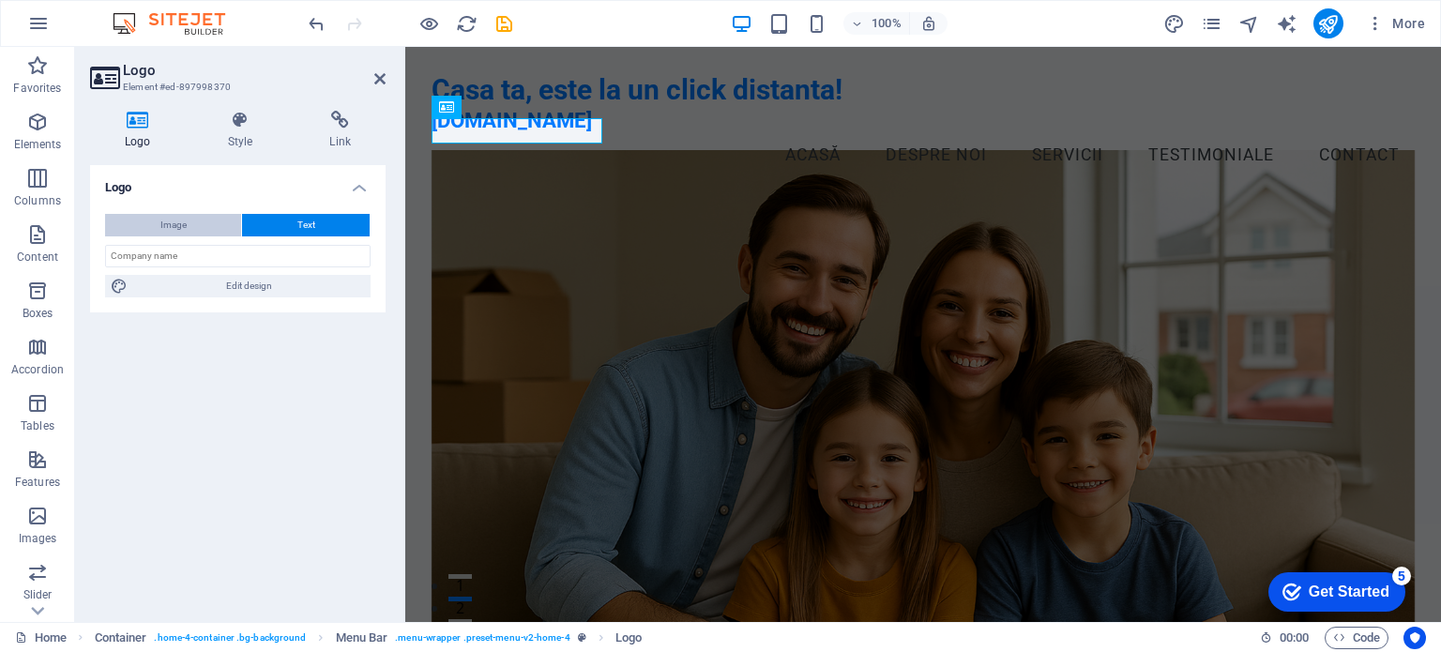
click at [214, 228] on button "Image" at bounding box center [173, 225] width 136 height 23
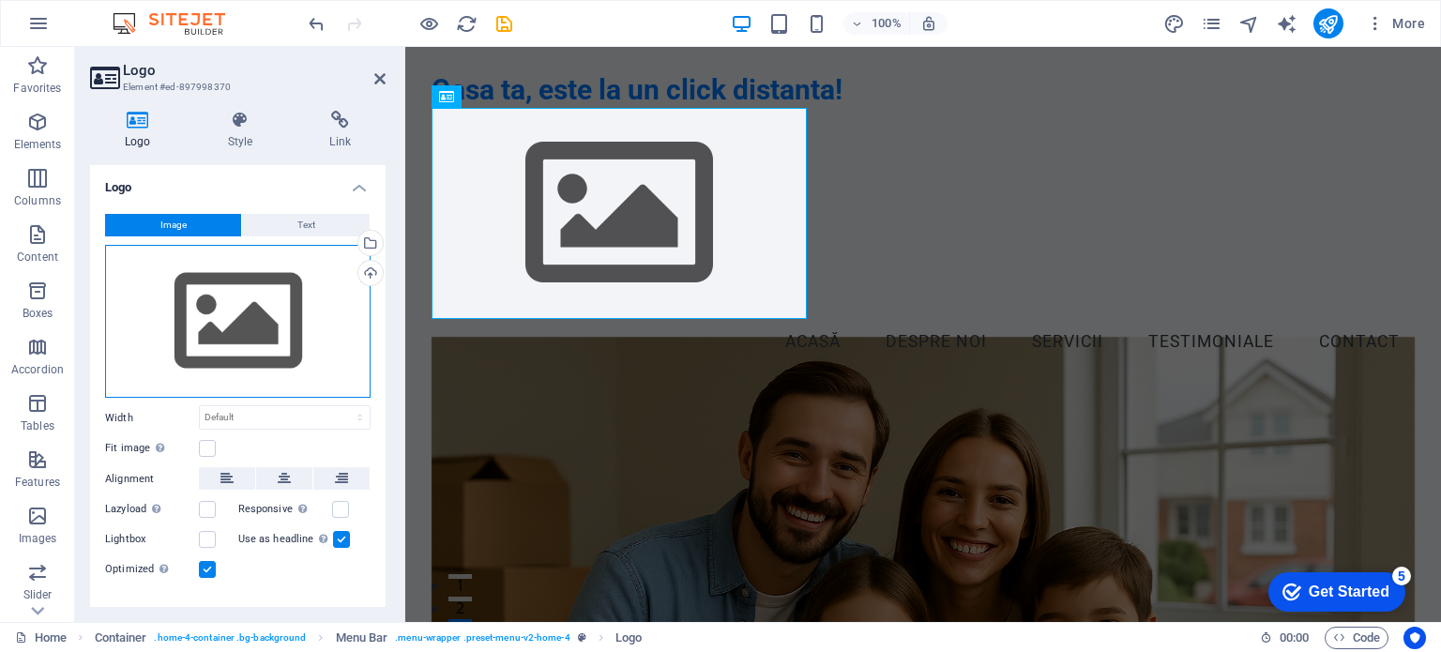
click at [248, 336] on div "Drag files here, click to choose files or select files from Files or our free s…" at bounding box center [238, 322] width 266 height 154
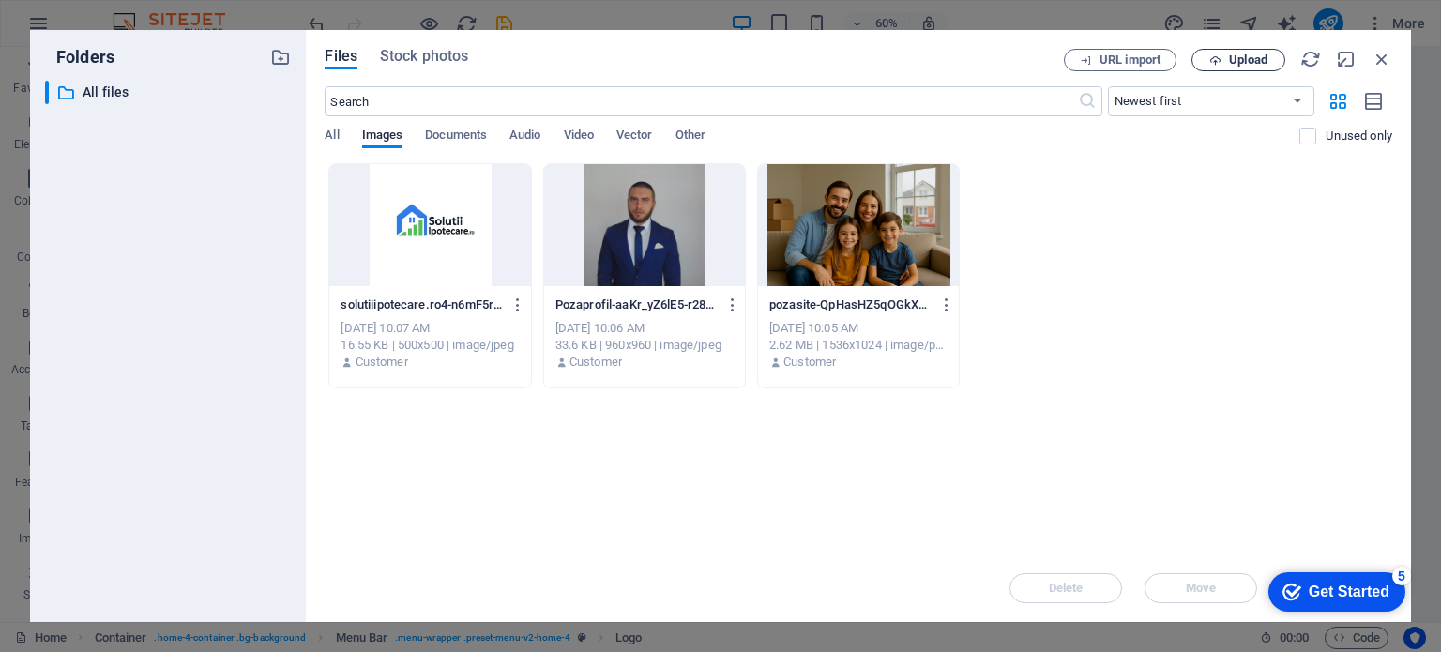
click at [1227, 61] on span "Upload" at bounding box center [1238, 60] width 77 height 12
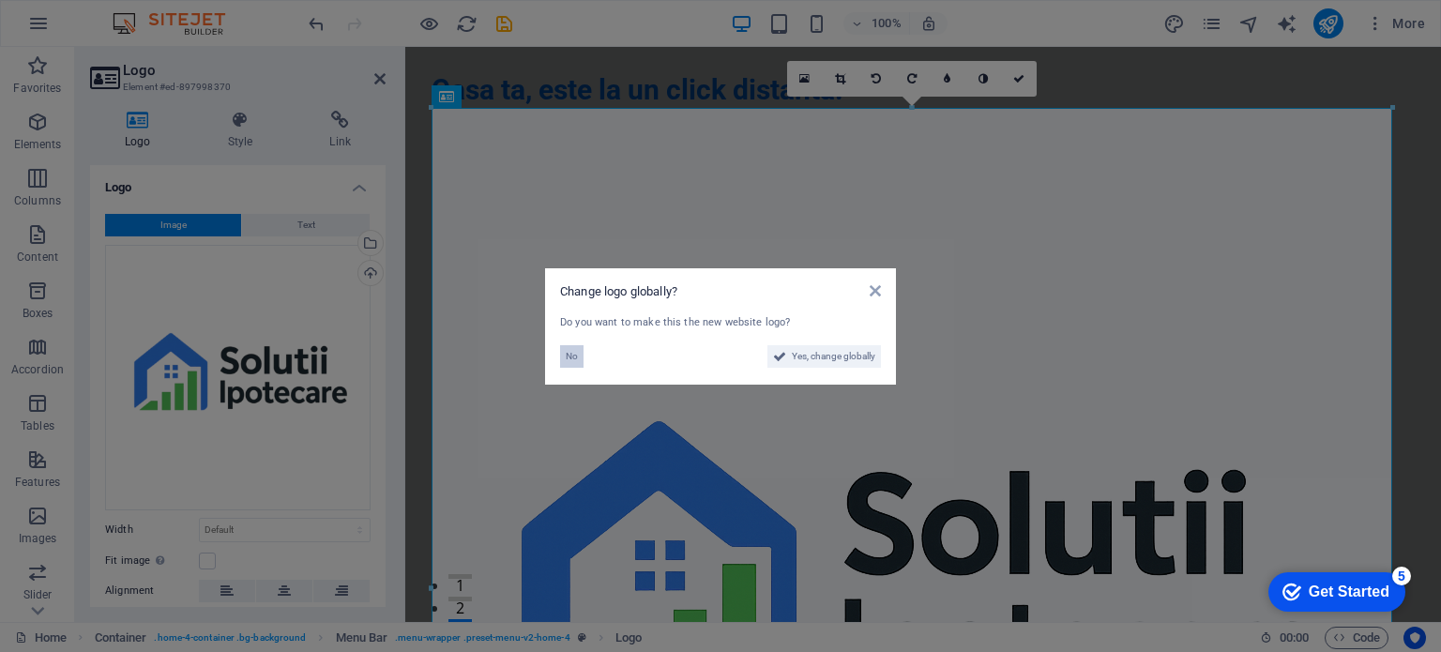
click at [574, 354] on span "No" at bounding box center [572, 356] width 12 height 23
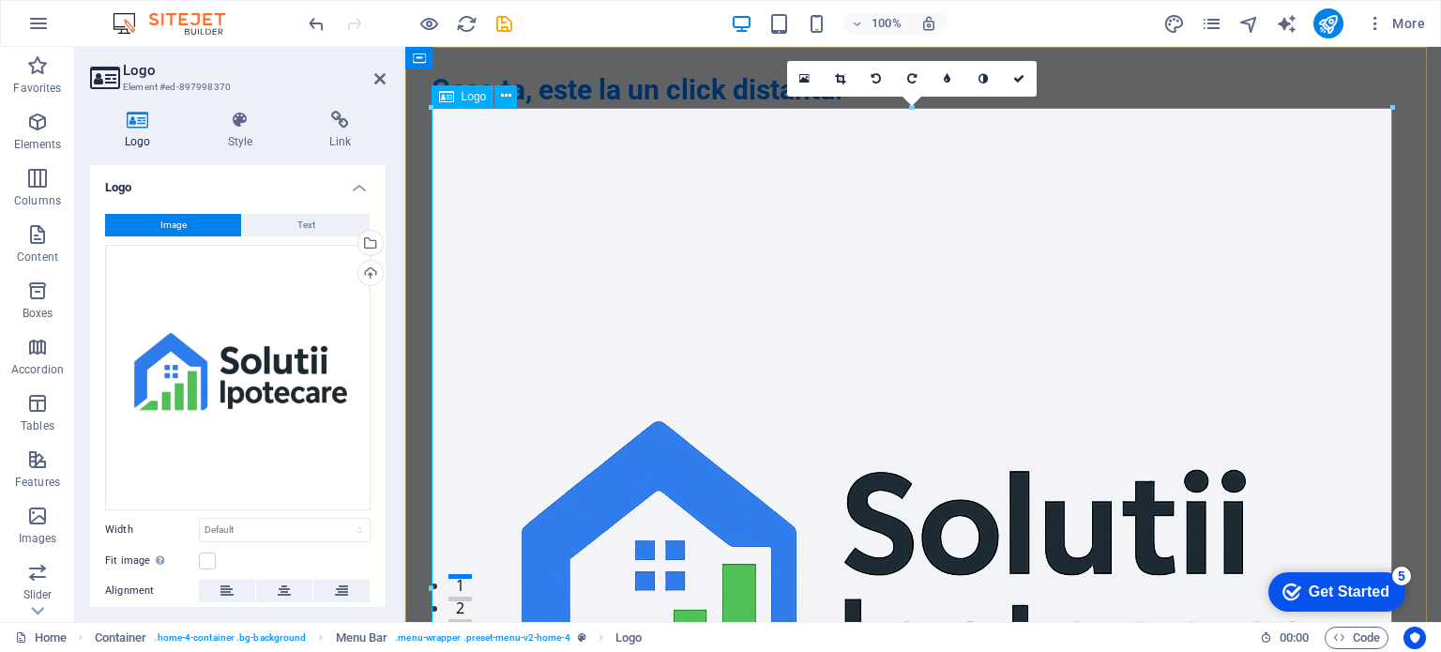
click at [471, 95] on span "Logo" at bounding box center [474, 96] width 25 height 11
click at [256, 532] on select "Default auto px rem % em vh vw" at bounding box center [285, 530] width 170 height 23
select select "%"
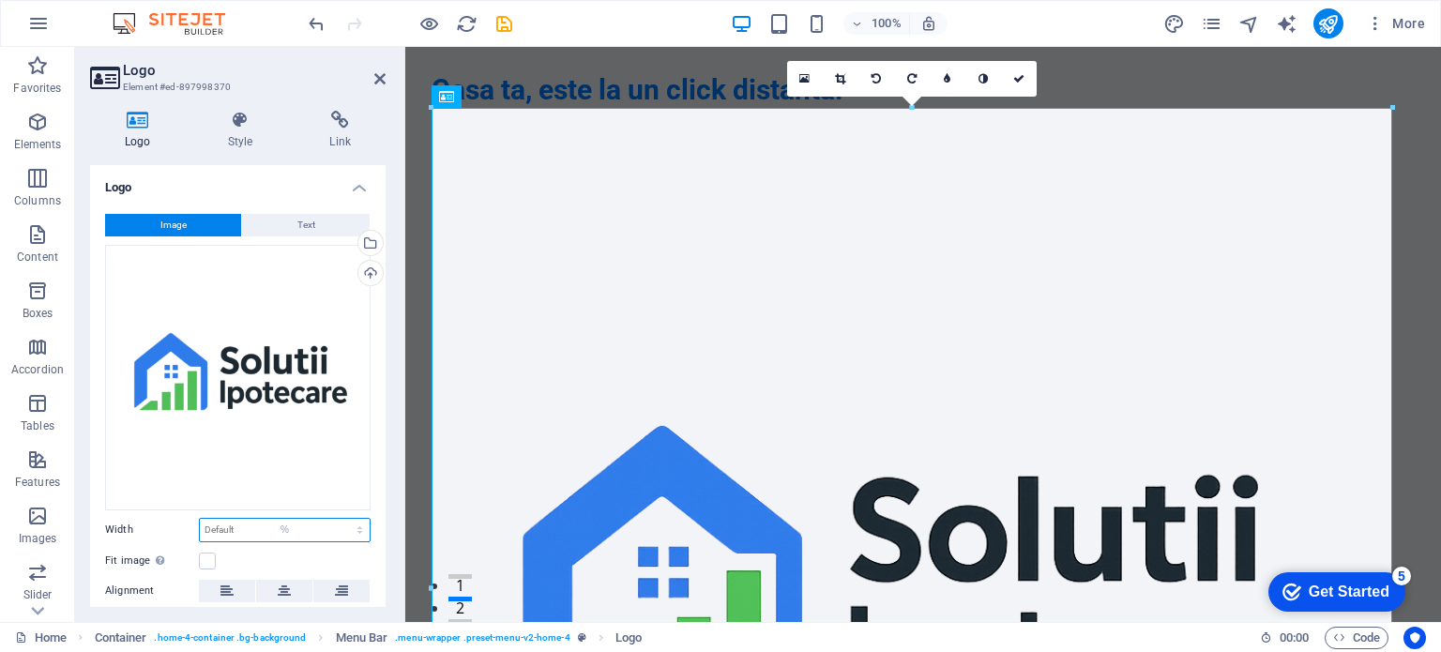
click at [340, 519] on select "Default auto px rem % em vh vw" at bounding box center [285, 530] width 170 height 23
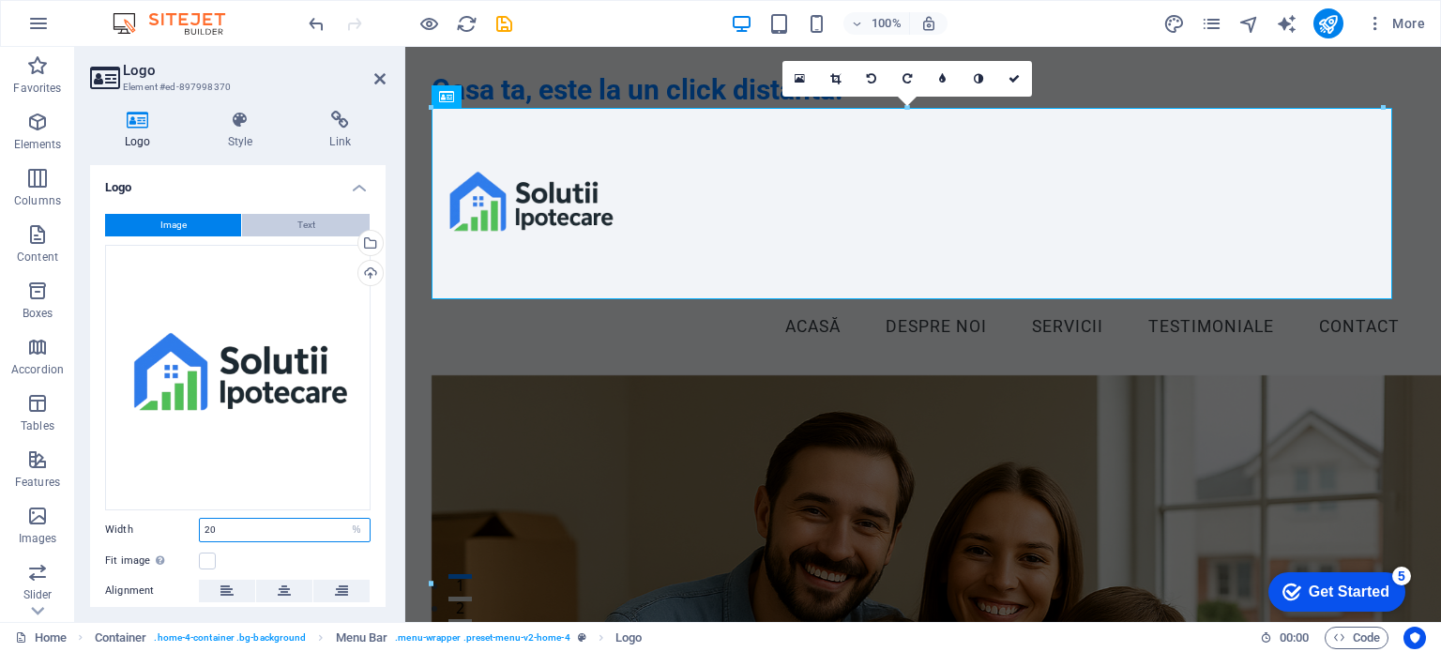
type input "20"
click at [284, 228] on button "Text" at bounding box center [306, 225] width 128 height 23
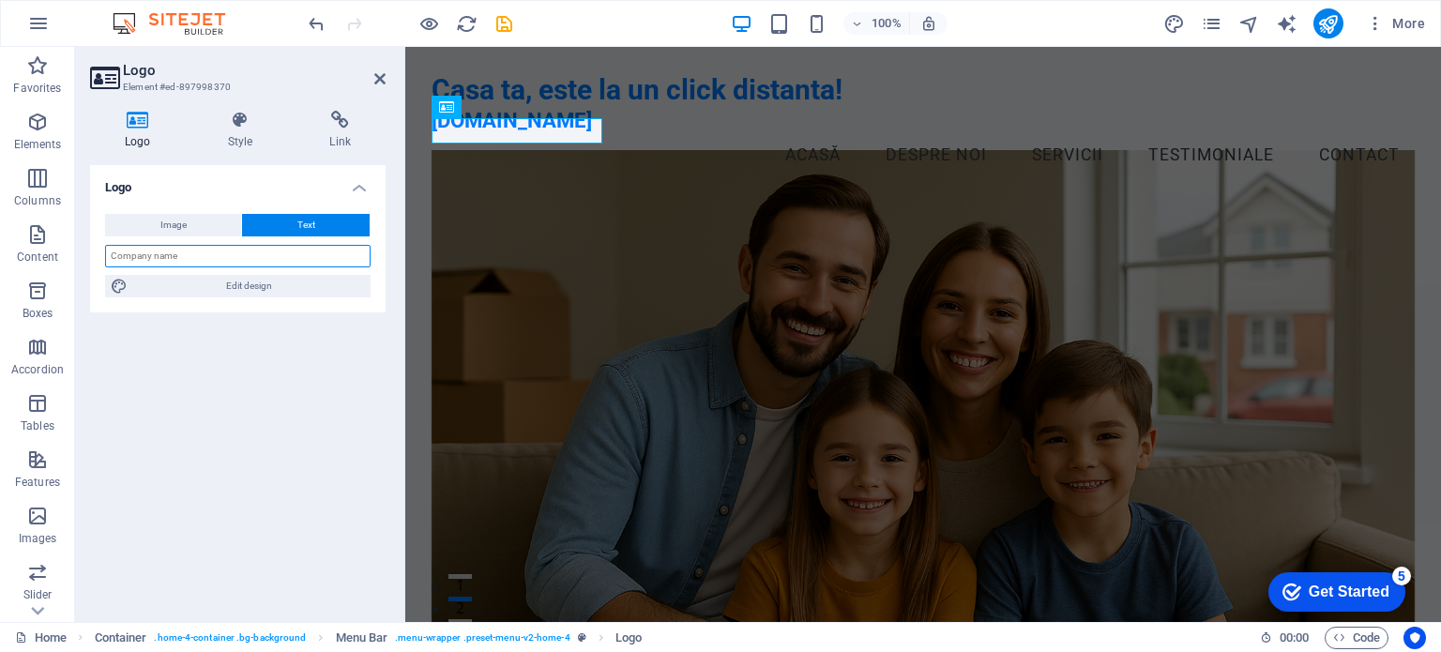
click at [268, 259] on input "text" at bounding box center [238, 256] width 266 height 23
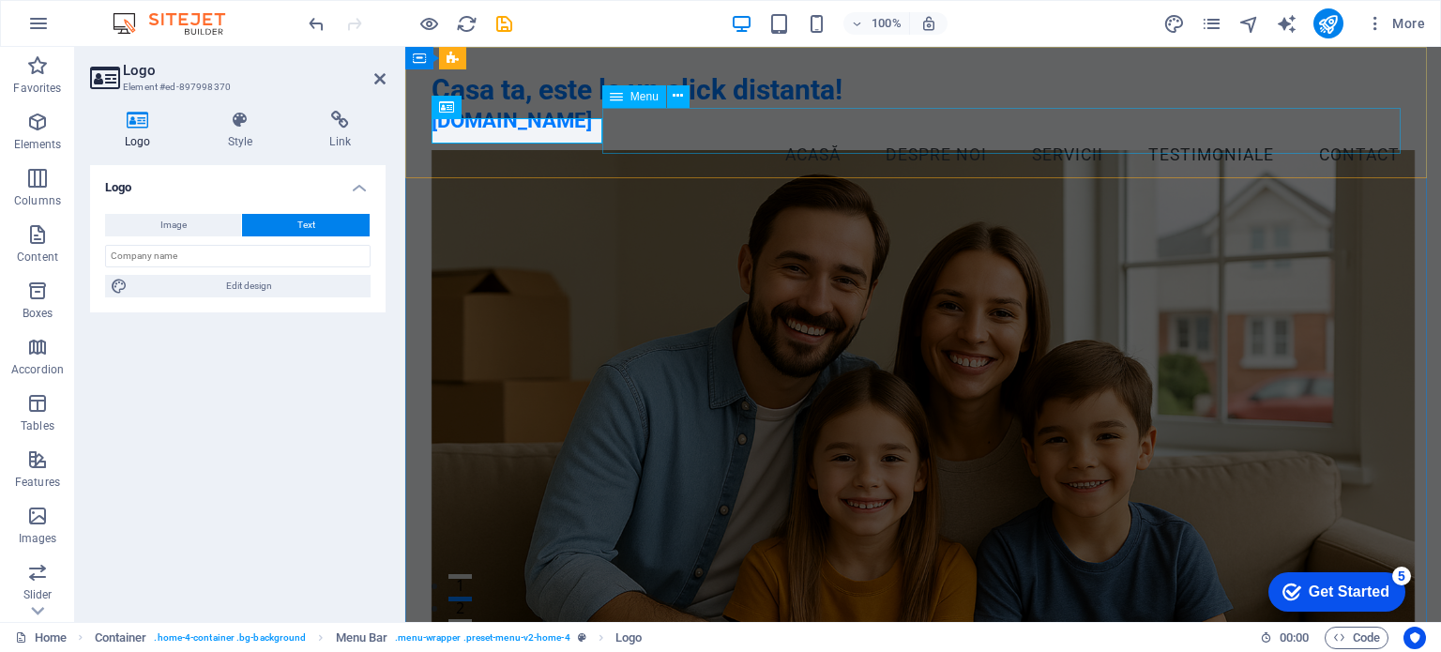
click at [687, 138] on nav "Acasă Despre noi Servicii Testimoniale Contact" at bounding box center [924, 155] width 984 height 47
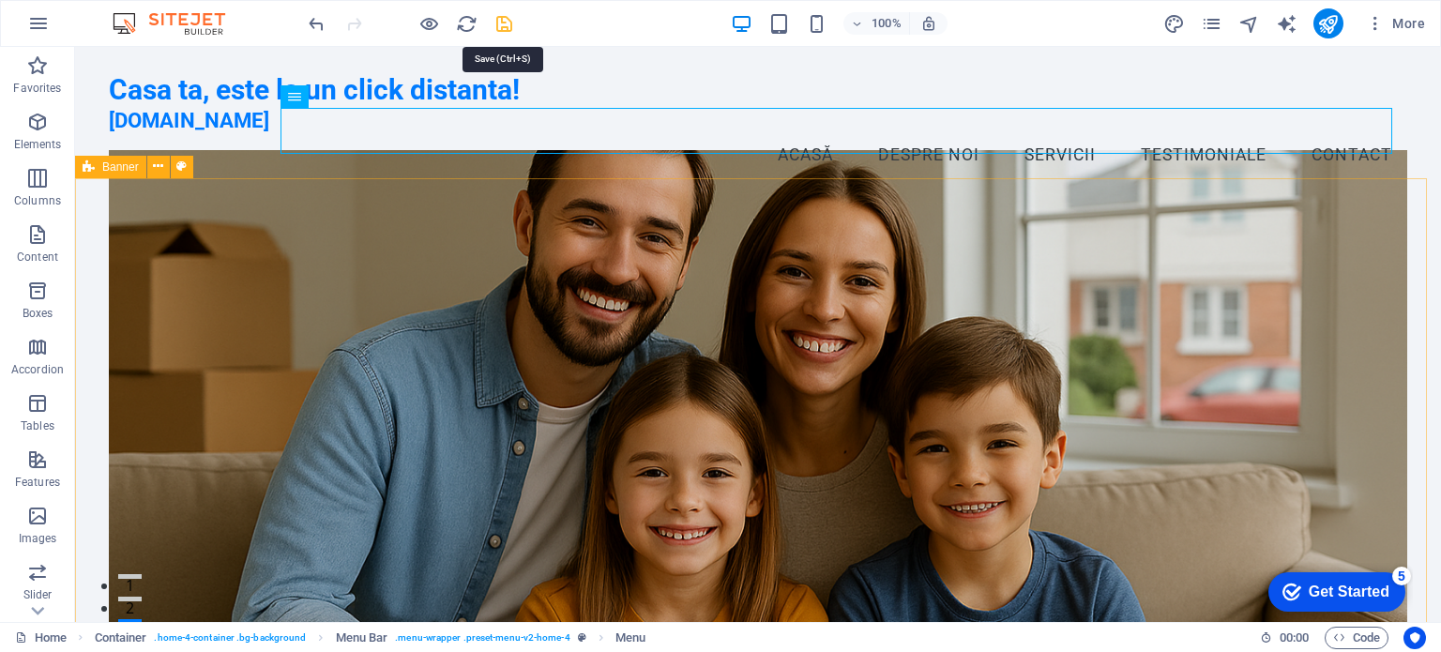
click at [506, 22] on icon "save" at bounding box center [505, 24] width 22 height 22
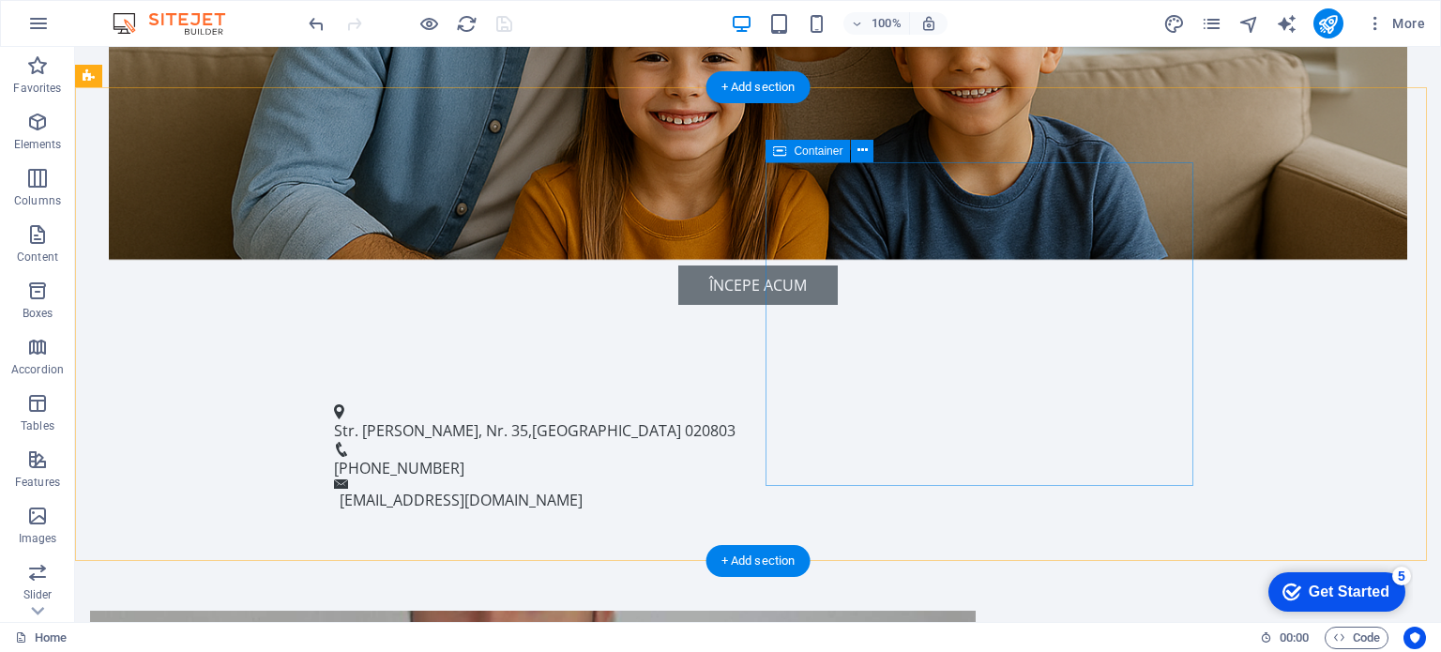
scroll to position [657, 0]
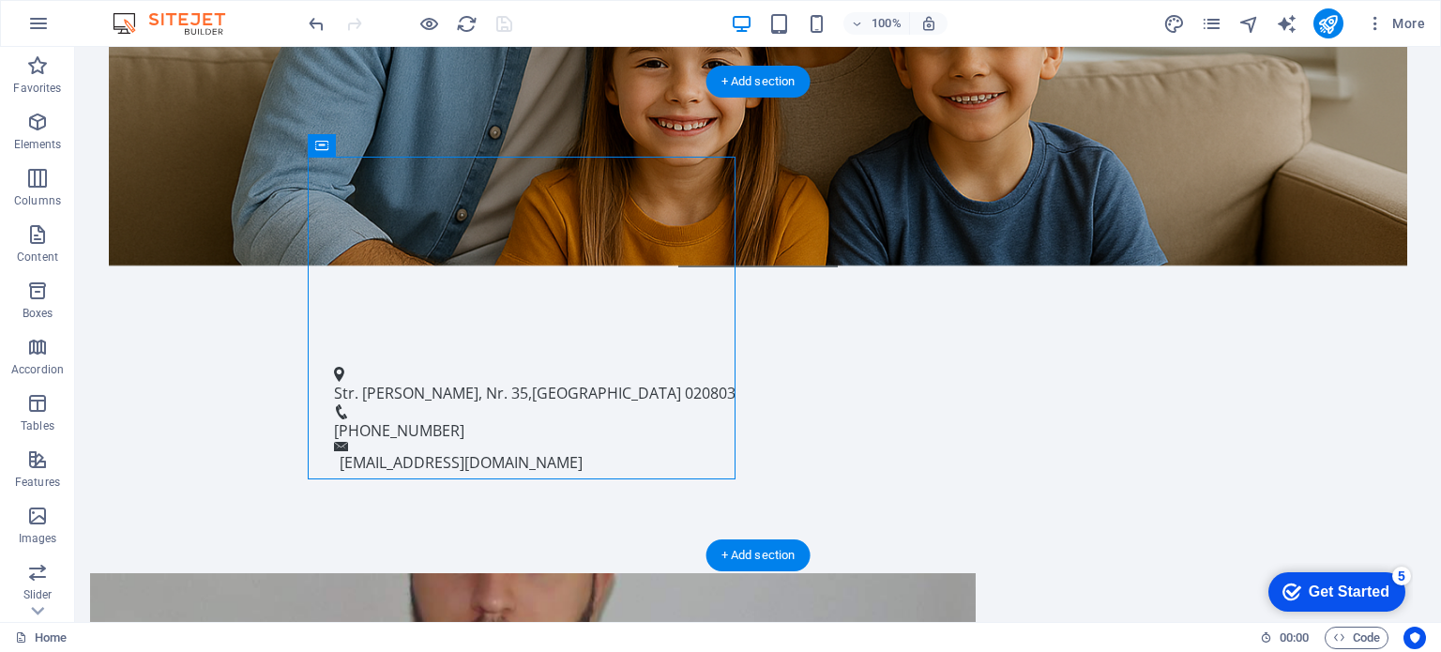
drag, startPoint x: 618, startPoint y: 371, endPoint x: 291, endPoint y: 372, distance: 327.5
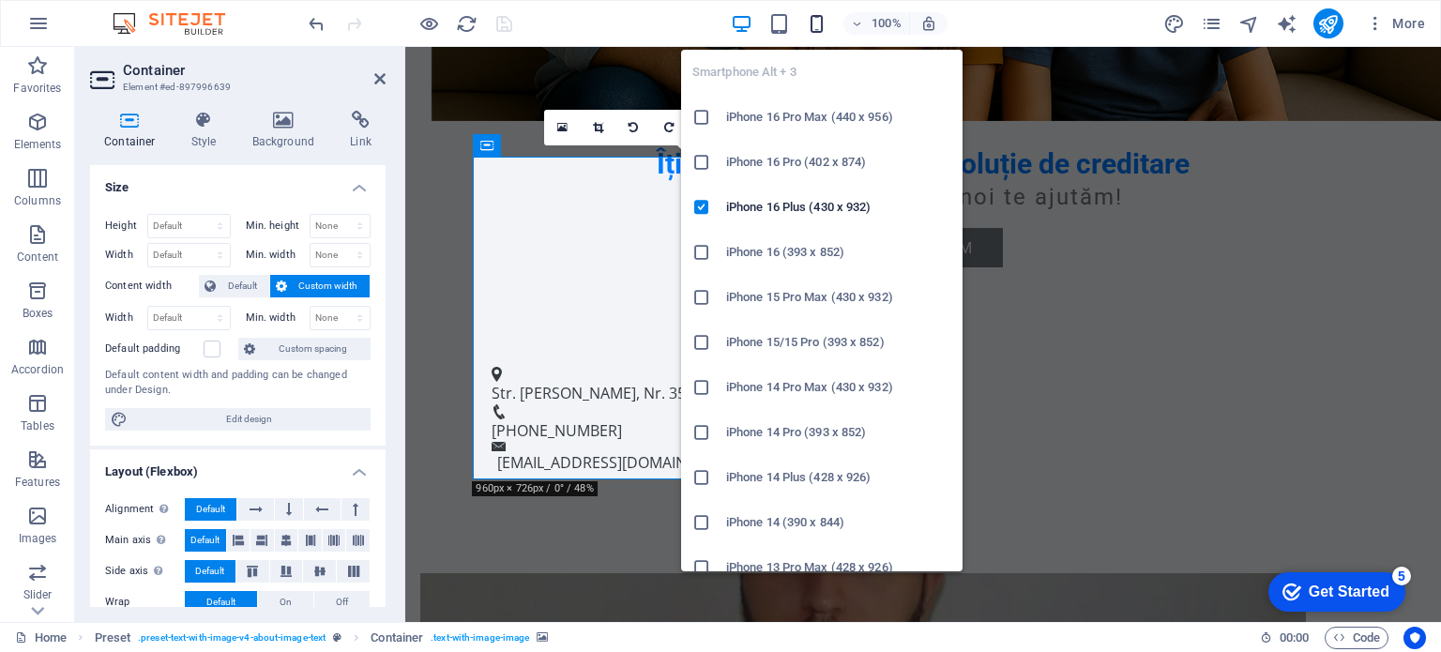
click at [814, 14] on icon "button" at bounding box center [817, 24] width 22 height 22
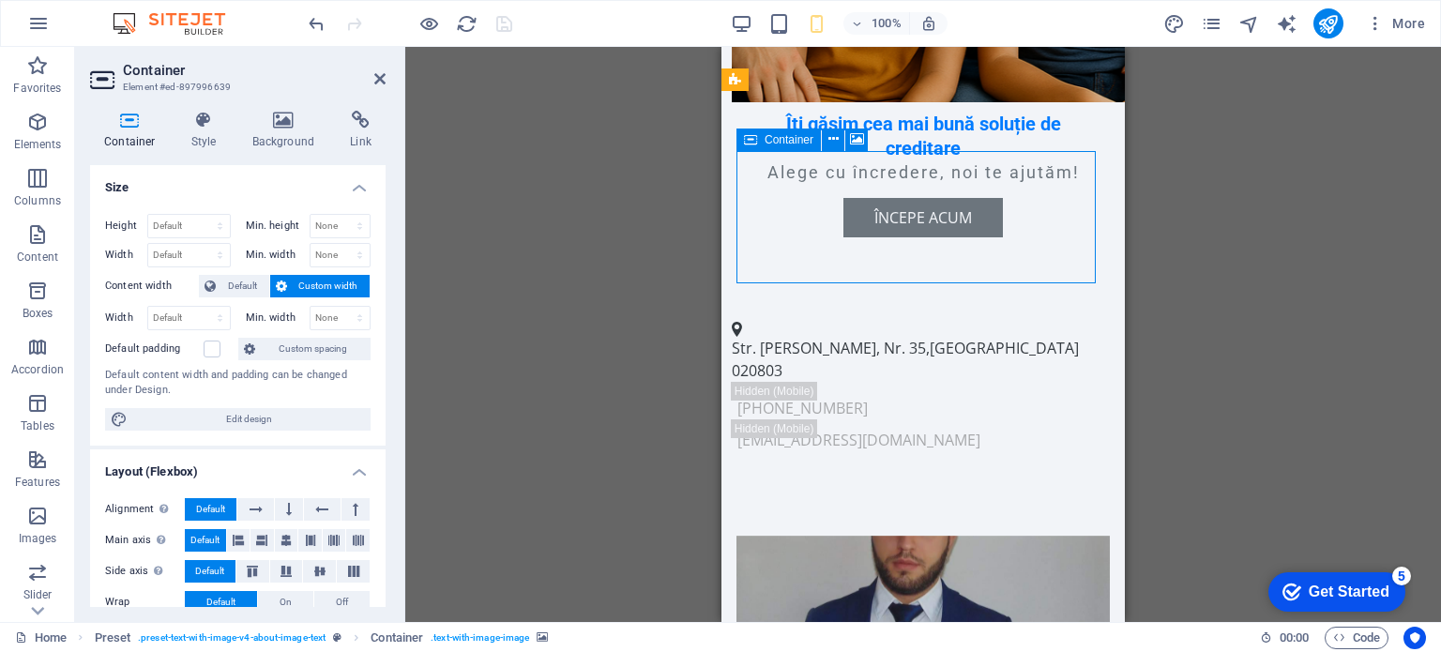
drag, startPoint x: 997, startPoint y: 215, endPoint x: 991, endPoint y: 234, distance: 19.6
click at [214, 136] on h4 "Style" at bounding box center [207, 130] width 61 height 39
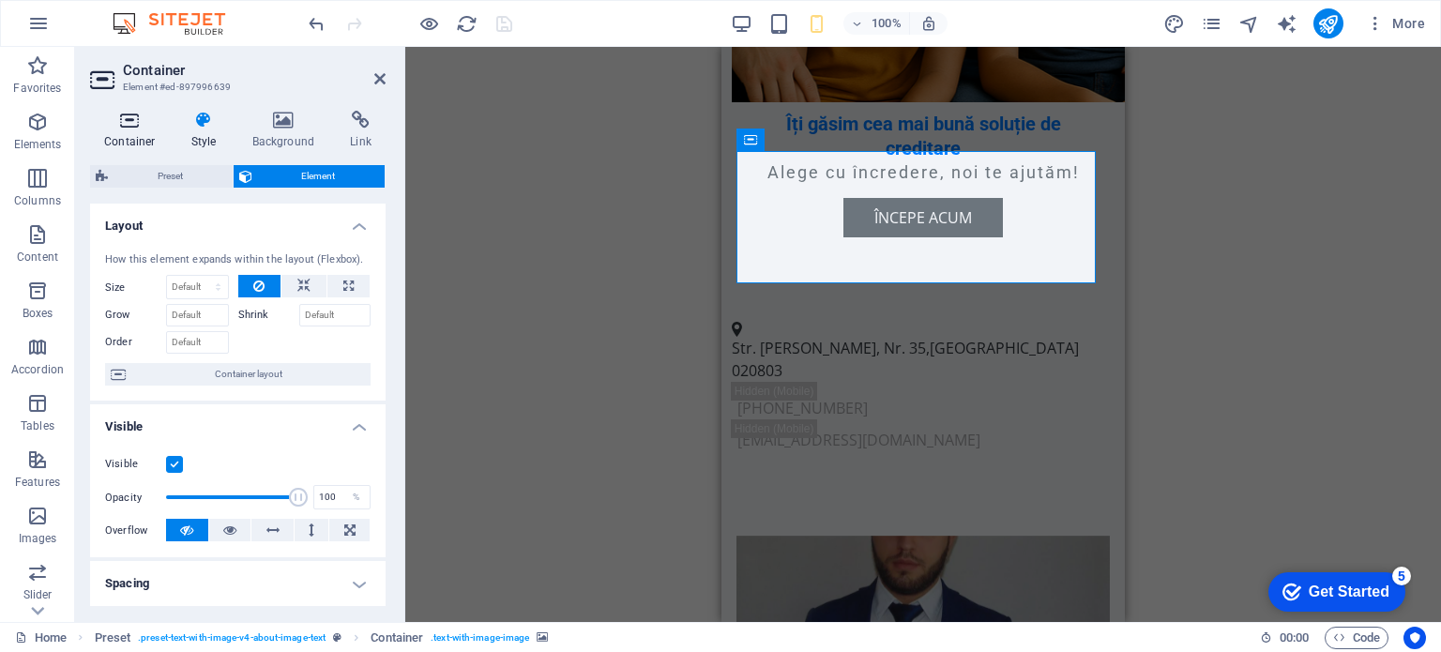
click at [146, 129] on icon at bounding box center [130, 120] width 80 height 19
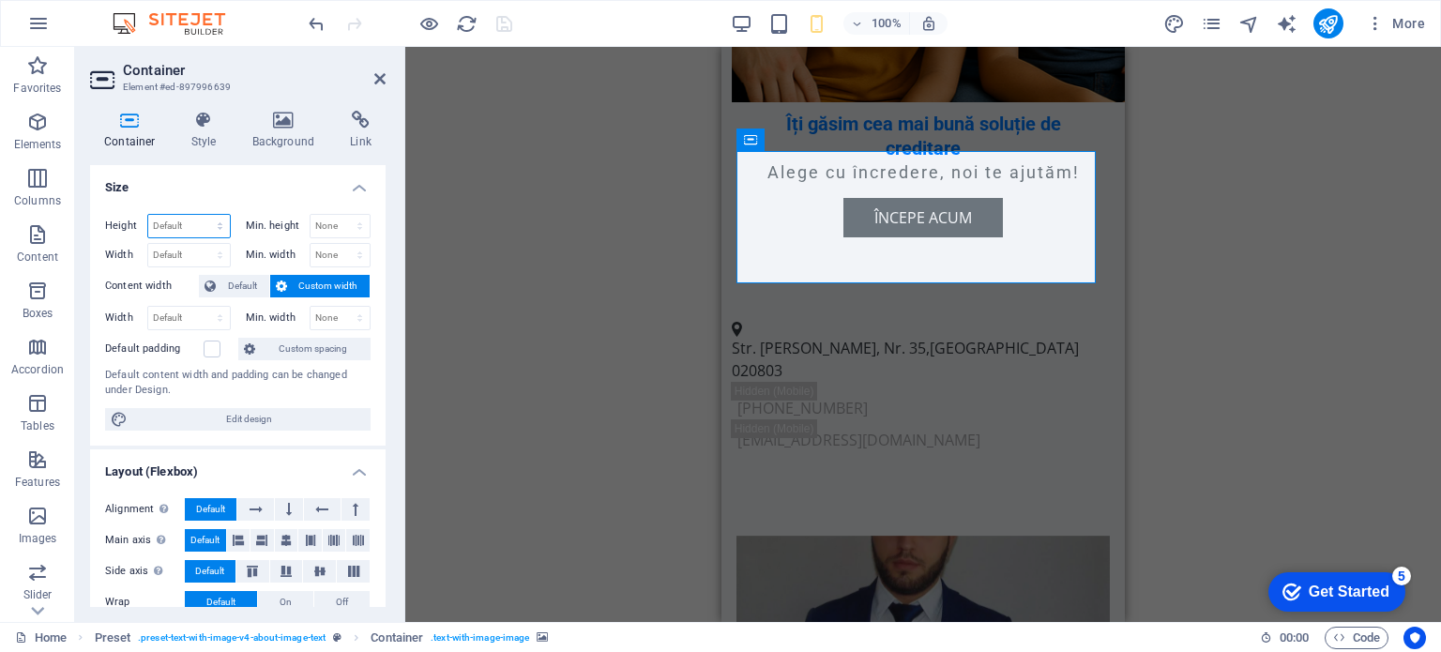
click at [218, 228] on select "Default px rem % vh vw" at bounding box center [189, 226] width 82 height 23
select select "%"
click at [201, 215] on select "Default px rem % vh vw" at bounding box center [189, 226] width 82 height 23
type input "50"
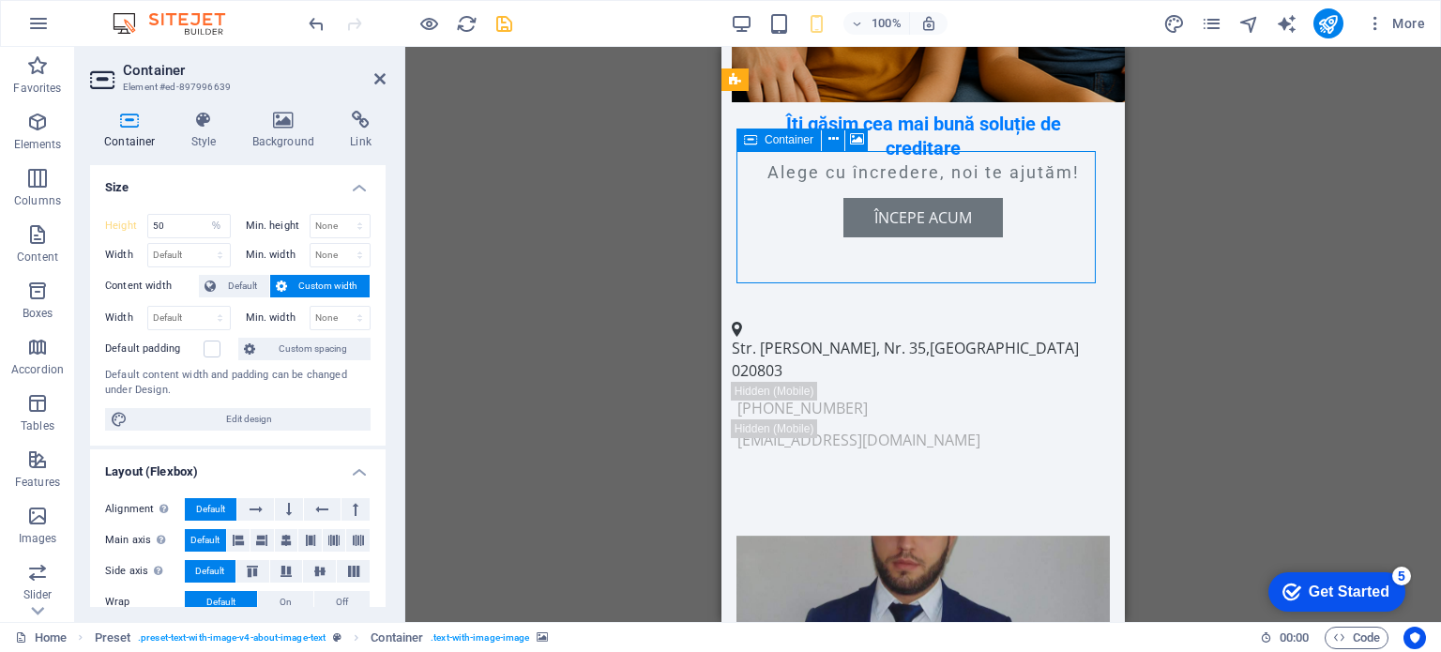
drag, startPoint x: 998, startPoint y: 206, endPoint x: 1000, endPoint y: 228, distance: 22.7
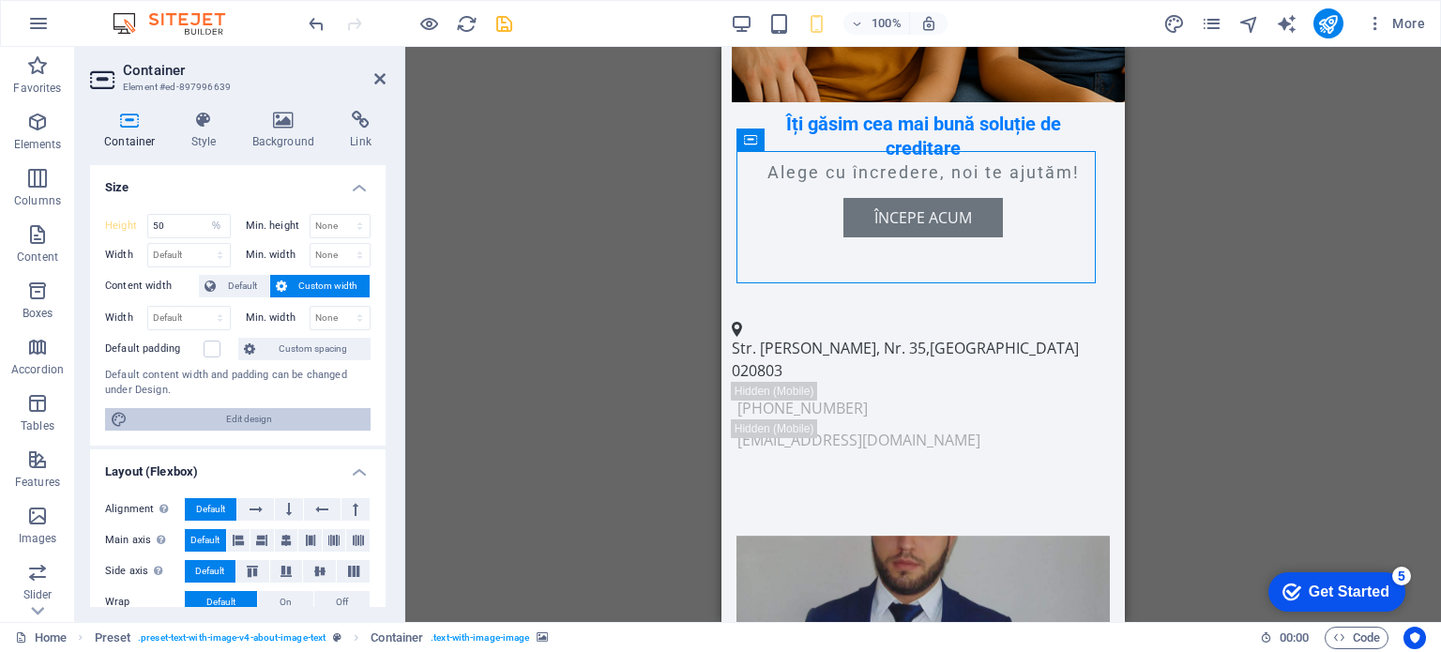
click at [281, 418] on span "Edit design" at bounding box center [249, 419] width 232 height 23
select select "rem"
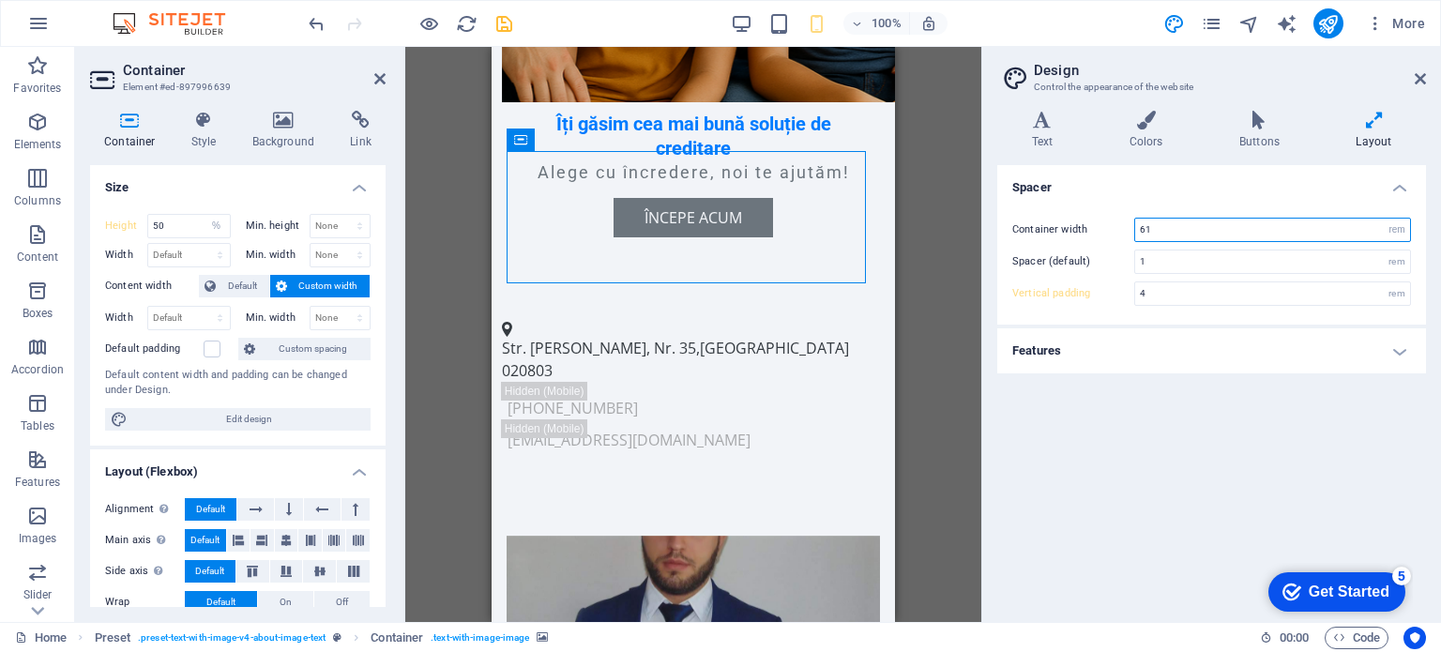
click at [1175, 224] on input "61" at bounding box center [1272, 230] width 275 height 23
click at [1190, 232] on input "70" at bounding box center [1272, 230] width 275 height 23
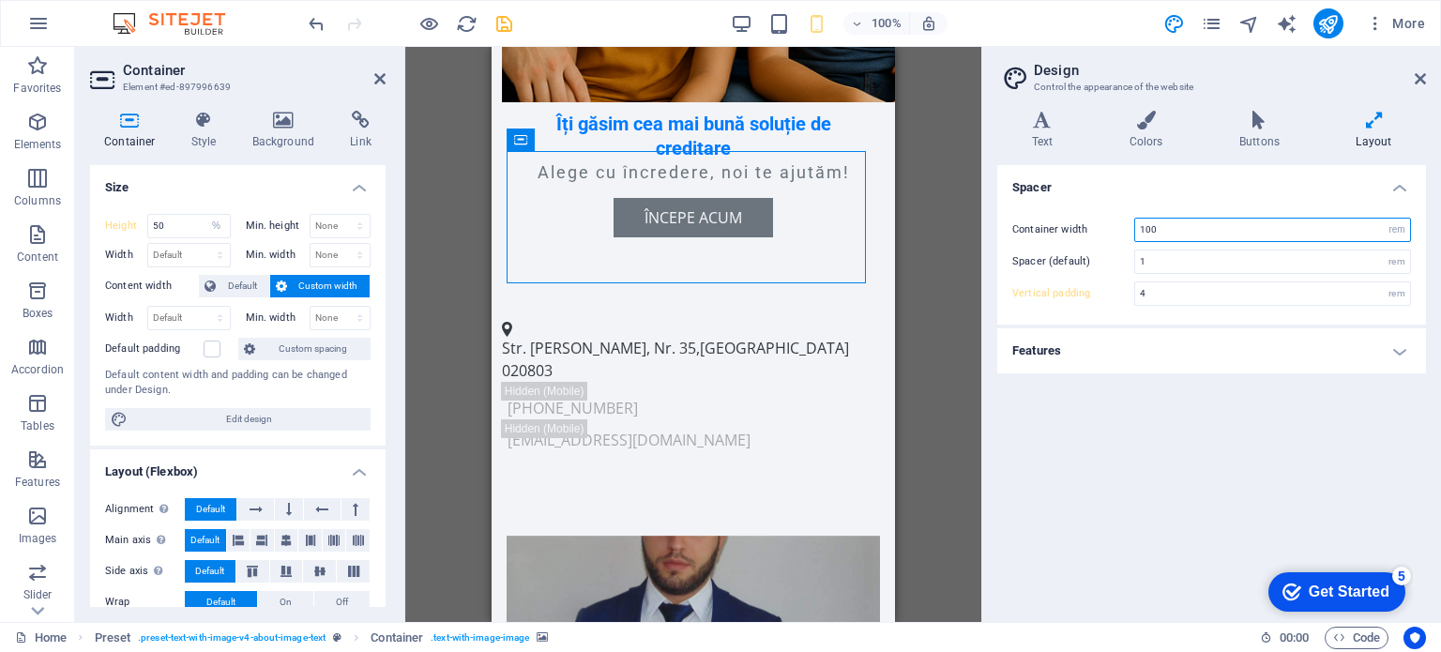
type input "100"
click at [1174, 262] on input "1" at bounding box center [1272, 262] width 275 height 23
click at [1183, 234] on input "100" at bounding box center [1272, 230] width 275 height 23
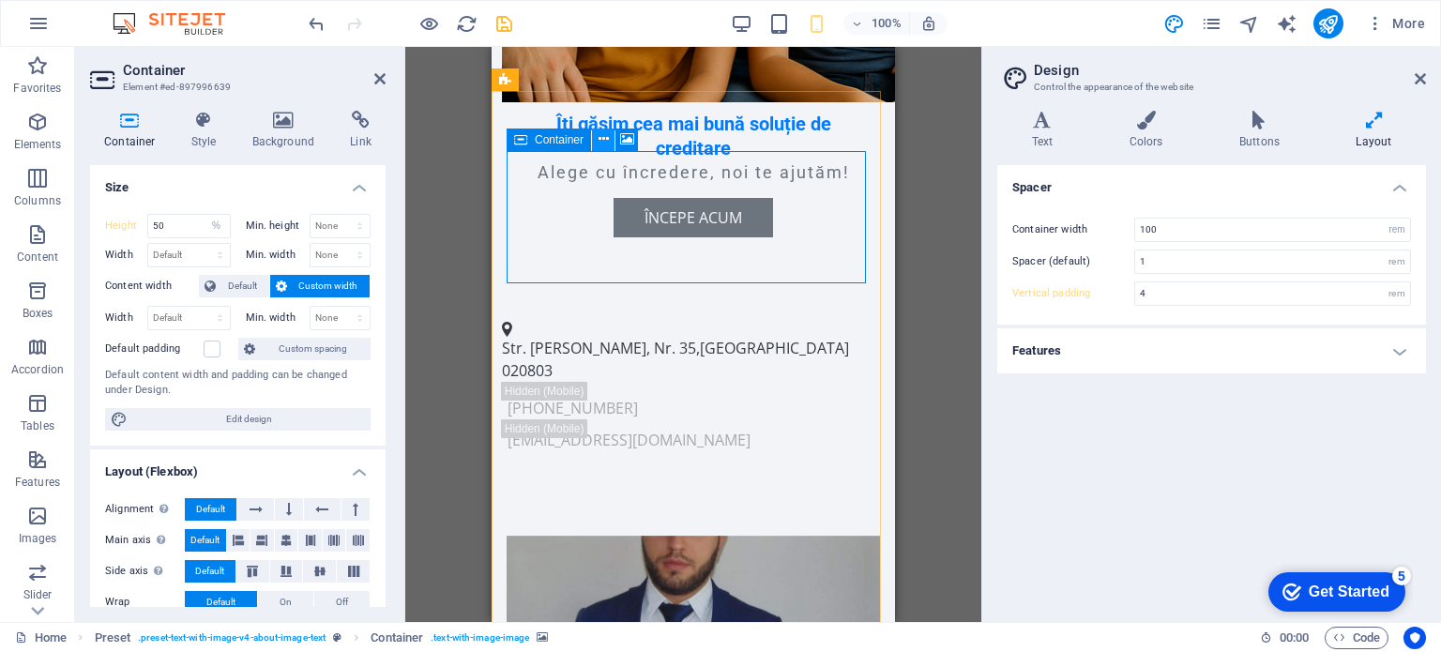
click at [601, 142] on icon at bounding box center [604, 140] width 10 height 20
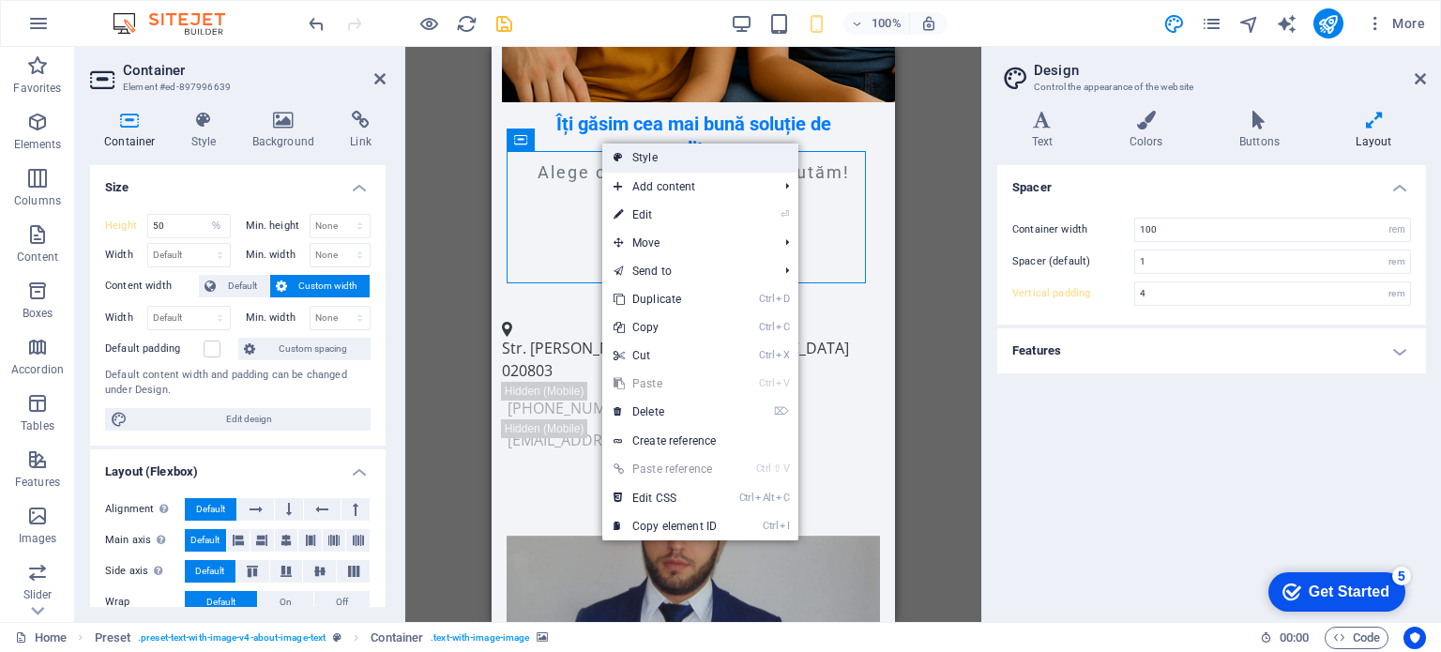
click at [702, 158] on link "Style" at bounding box center [700, 158] width 196 height 28
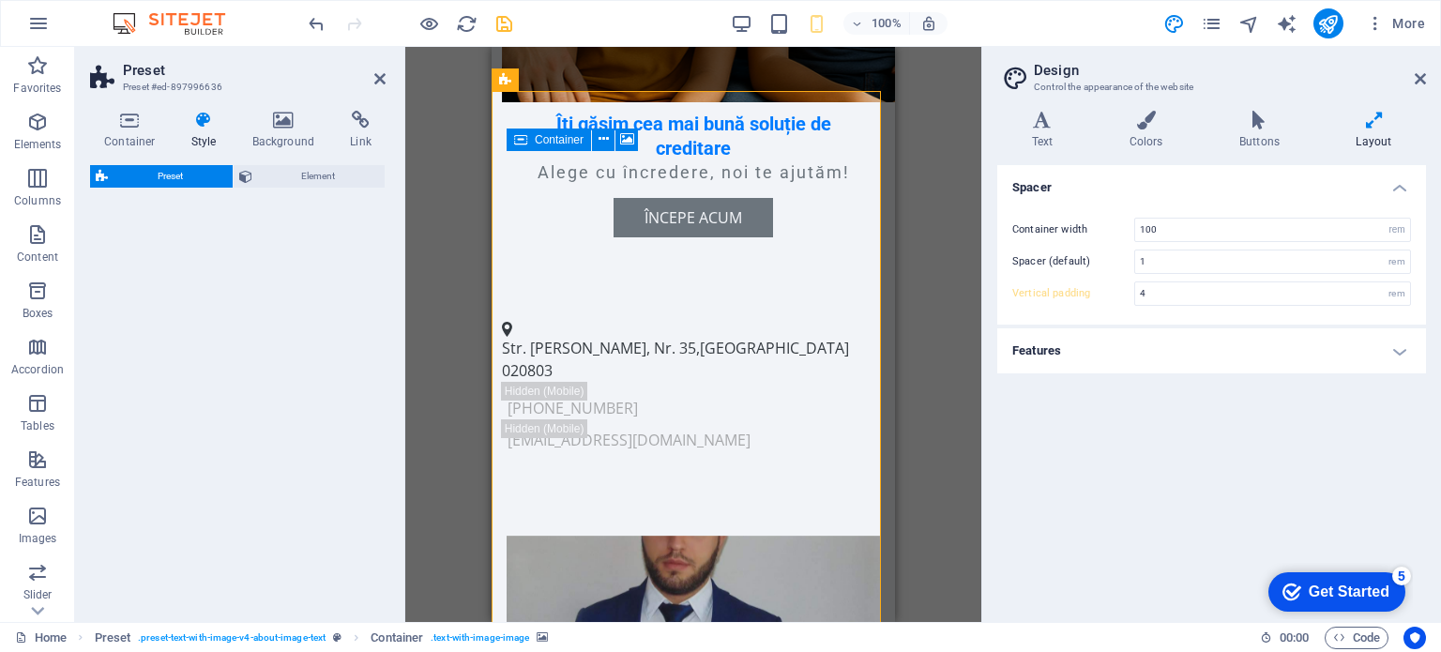
select select "rem"
select select "px"
select select "preset-text-with-image-v4-about-image-text"
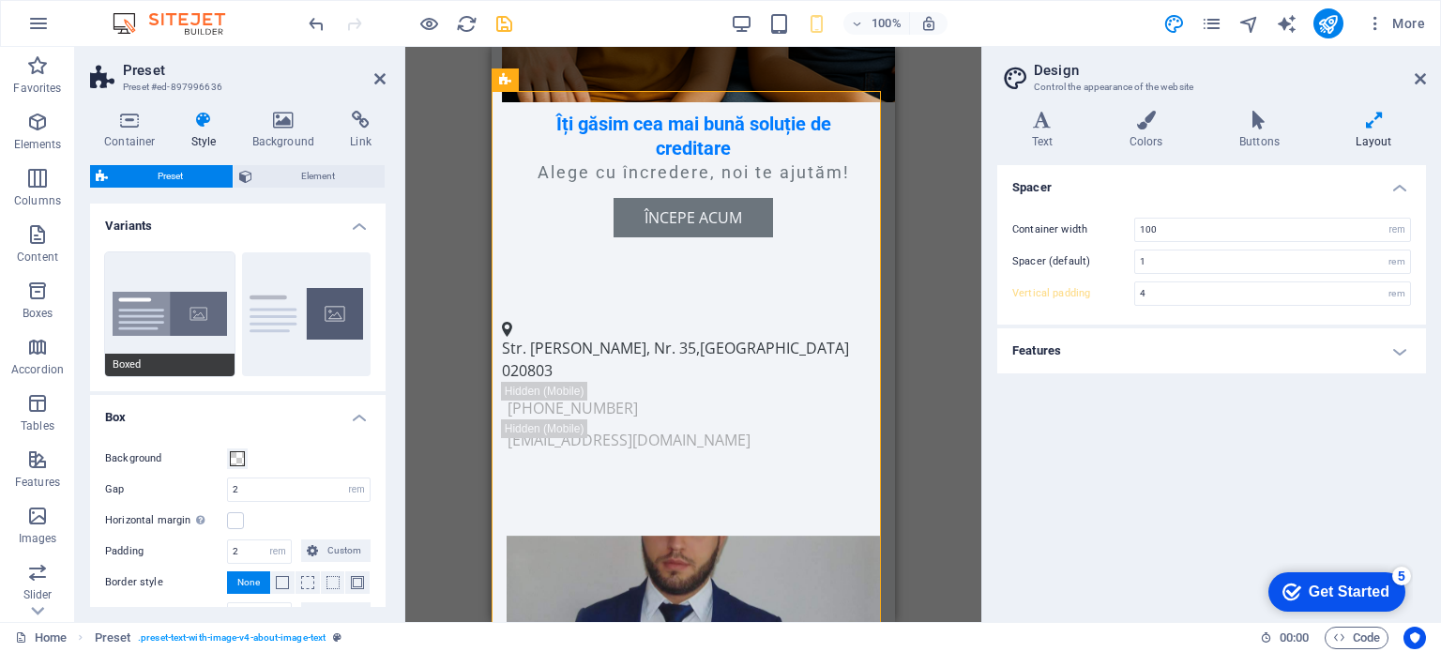
click at [149, 318] on button "Boxed" at bounding box center [170, 314] width 130 height 124
type input "#f3f3f3"
type input "0"
type input "1.5"
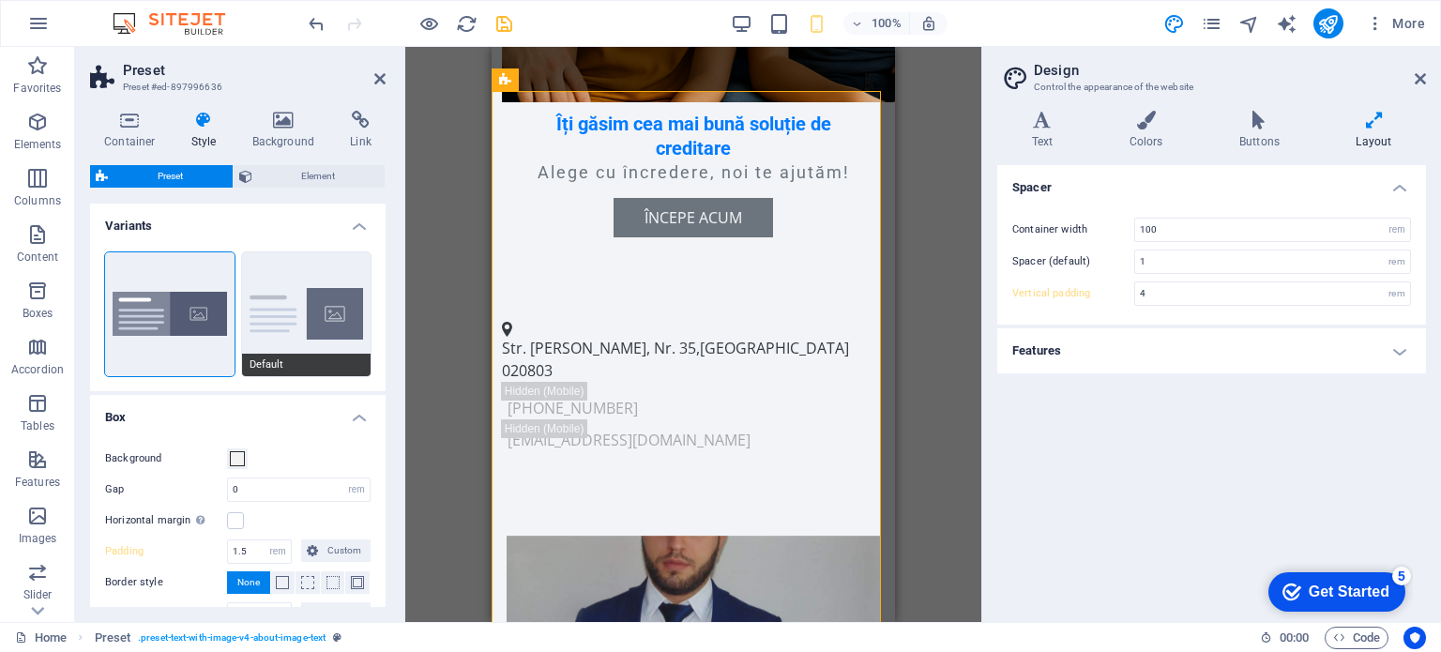
click at [330, 326] on button "Default" at bounding box center [307, 314] width 130 height 124
type input "2"
type input "0"
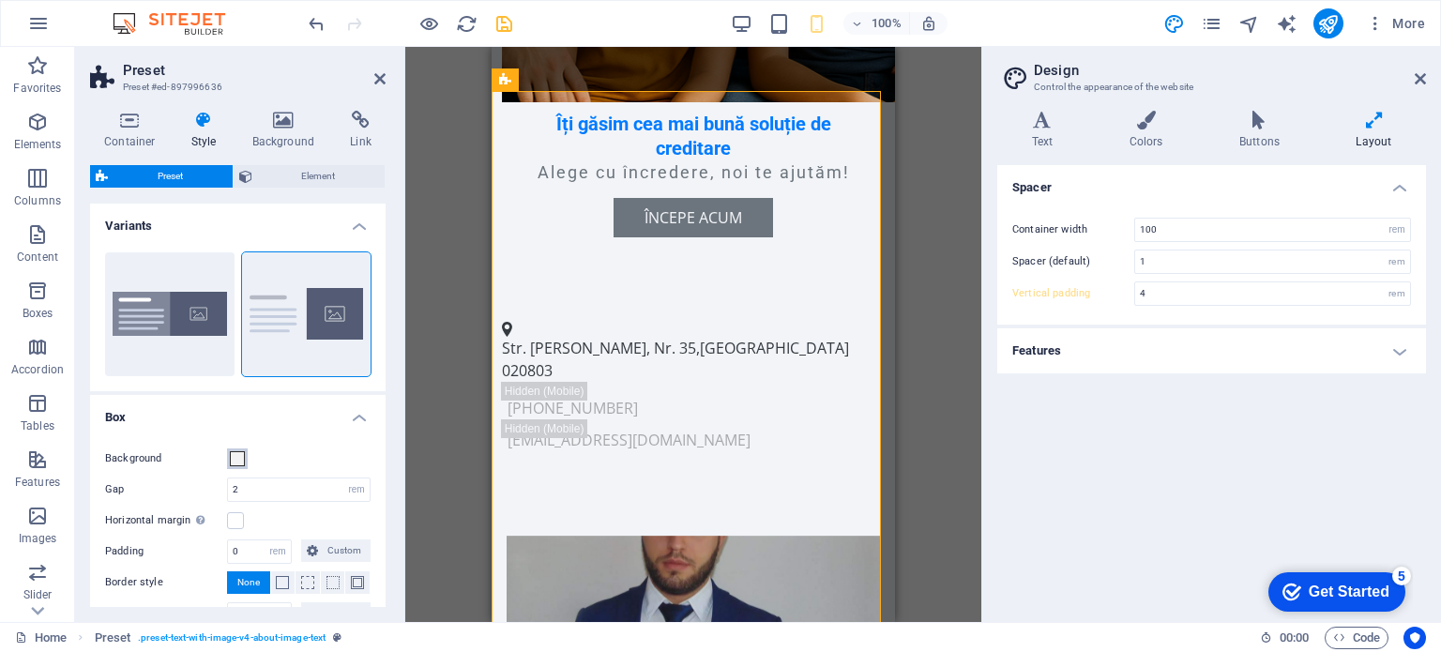
click at [239, 456] on span at bounding box center [237, 458] width 15 height 15
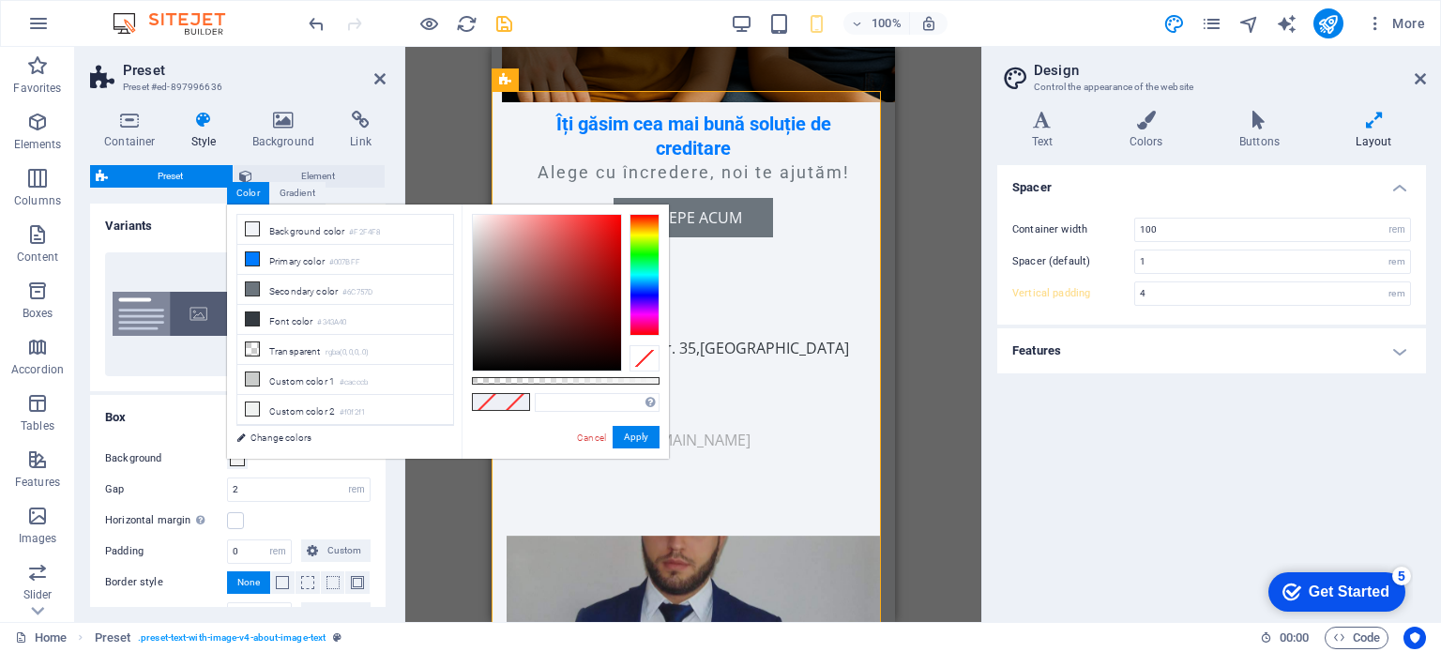
click at [238, 456] on div "less Background color #F2F4F8 Primary color #007BFF Secondary color #6C757D Fon…" at bounding box center [448, 332] width 442 height 254
click at [176, 465] on label "Background" at bounding box center [166, 459] width 122 height 23
click at [227, 465] on button "Background" at bounding box center [237, 459] width 21 height 21
click at [218, 457] on label "Background" at bounding box center [166, 459] width 122 height 23
click at [227, 457] on button "Background" at bounding box center [237, 459] width 21 height 21
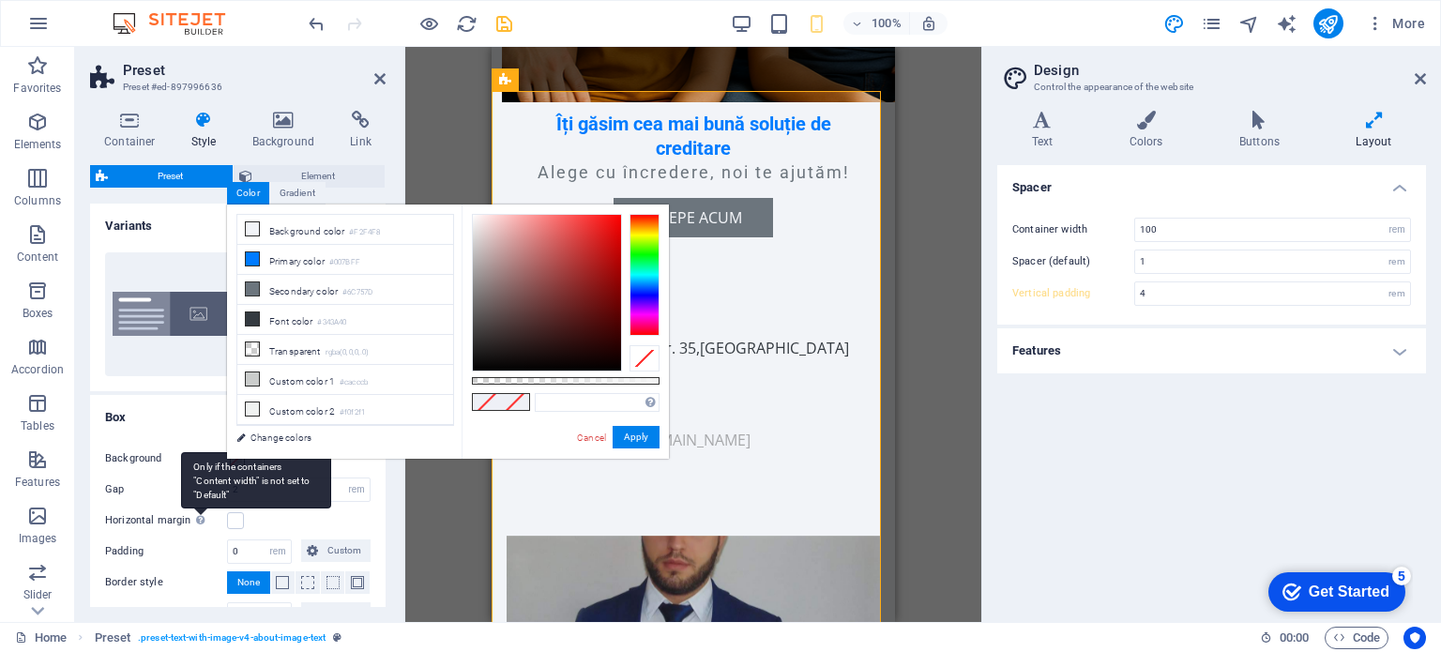
click at [190, 509] on div "Only if the containers "Content width" is not set to "Default"" at bounding box center [199, 520] width 19 height 23
click at [0, 0] on input "Horizontal margin Only if the containers "Content width" is not set to "Default"" at bounding box center [0, 0] width 0 height 0
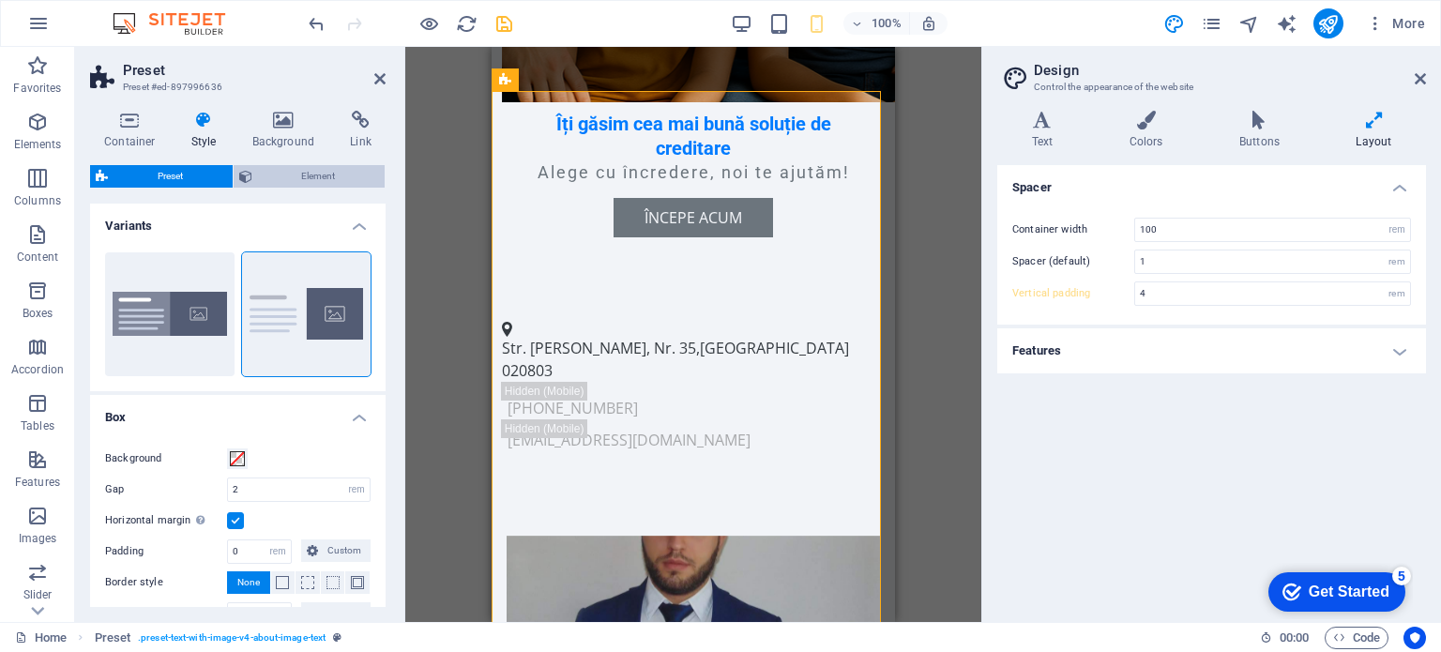
click at [275, 177] on span "Element" at bounding box center [319, 176] width 122 height 23
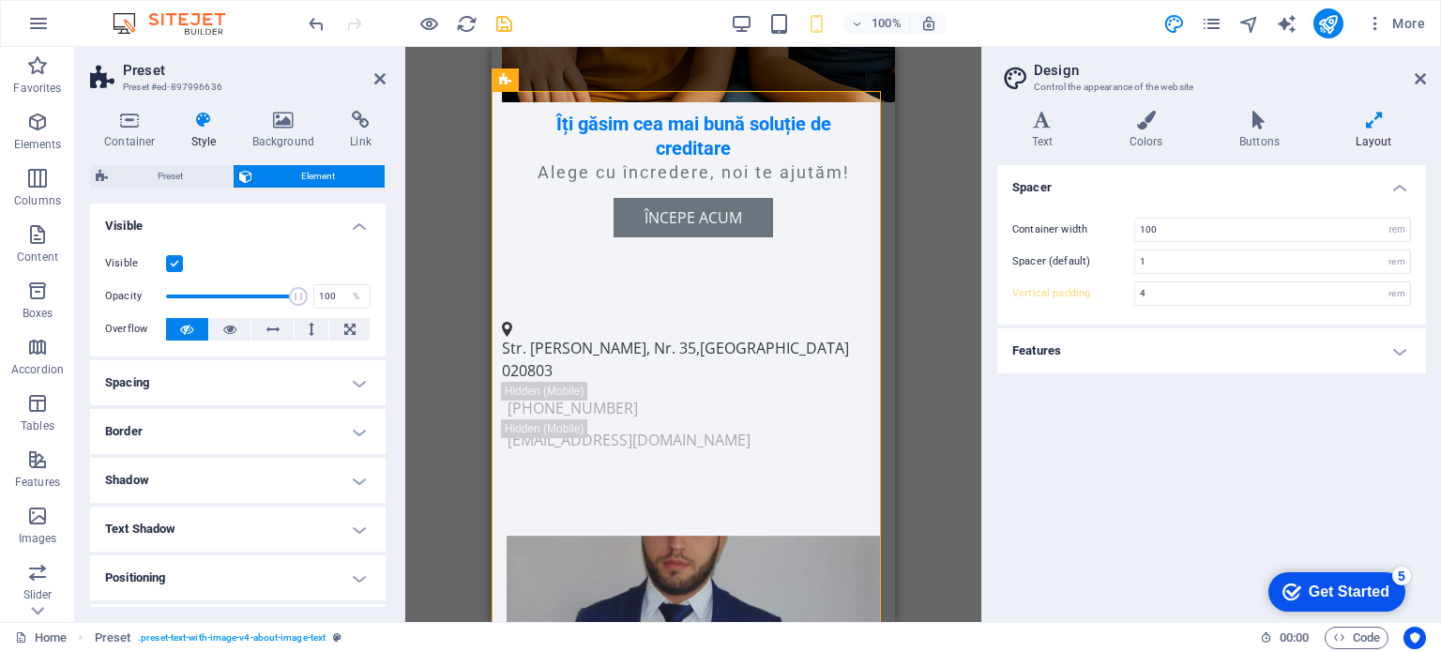
click at [175, 159] on div "Container Style Background Link Size Height Default px rem % vh vw Min. height …" at bounding box center [238, 359] width 296 height 496
click at [172, 160] on div "Container Style Background Link Size Height Default px rem % vh vw Min. height …" at bounding box center [238, 359] width 296 height 496
click at [605, 142] on icon at bounding box center [604, 140] width 10 height 20
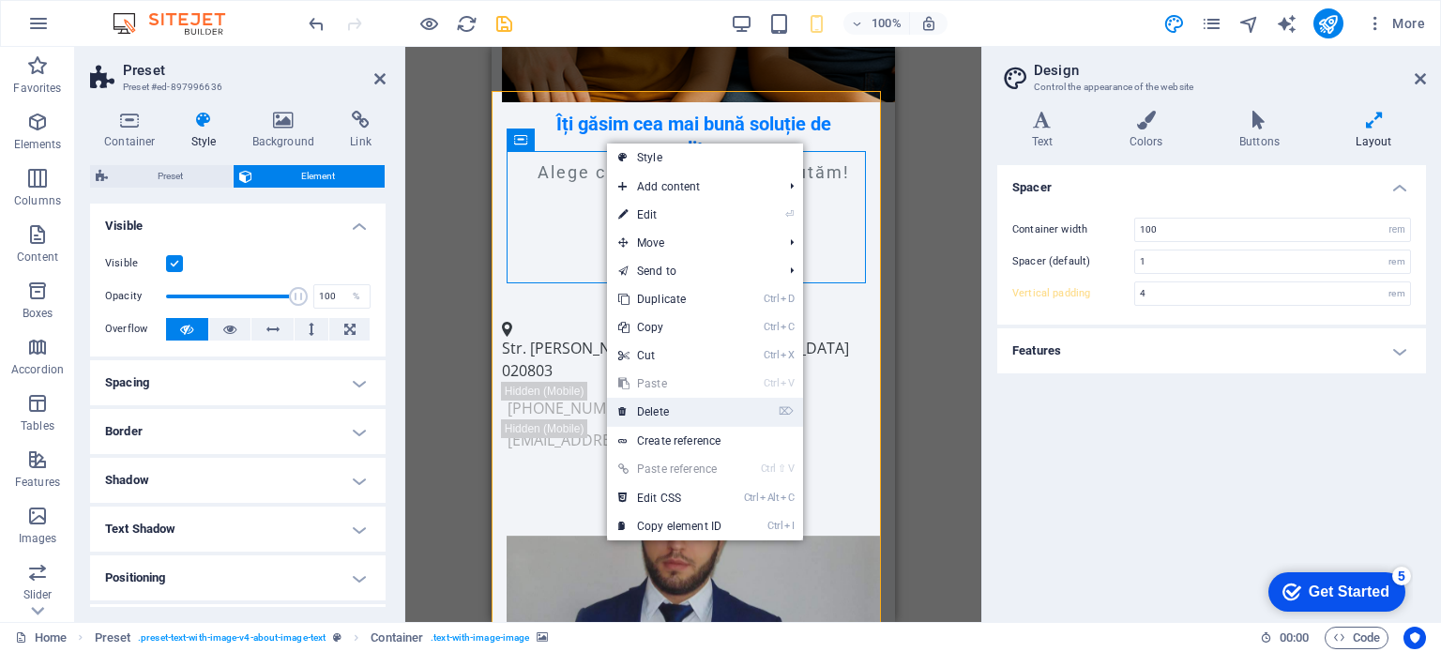
click at [726, 412] on link "⌦ Delete" at bounding box center [670, 412] width 126 height 28
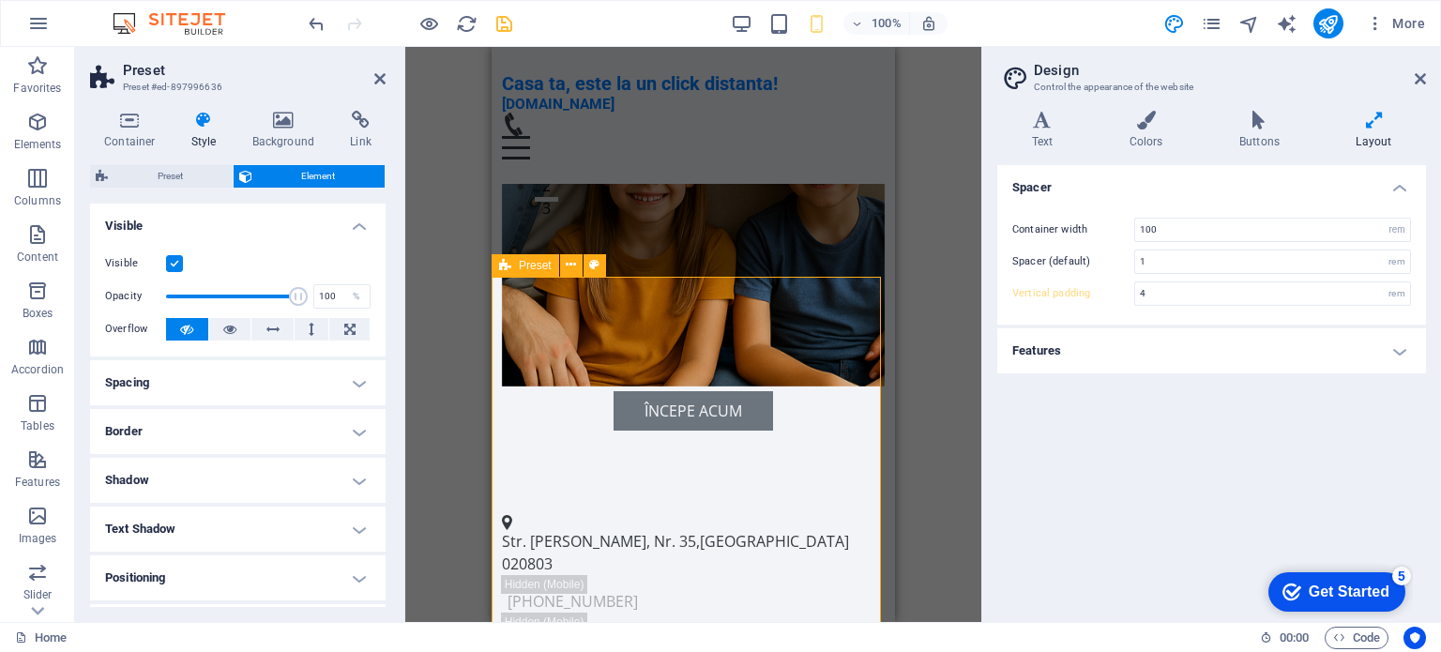
scroll to position [375, 0]
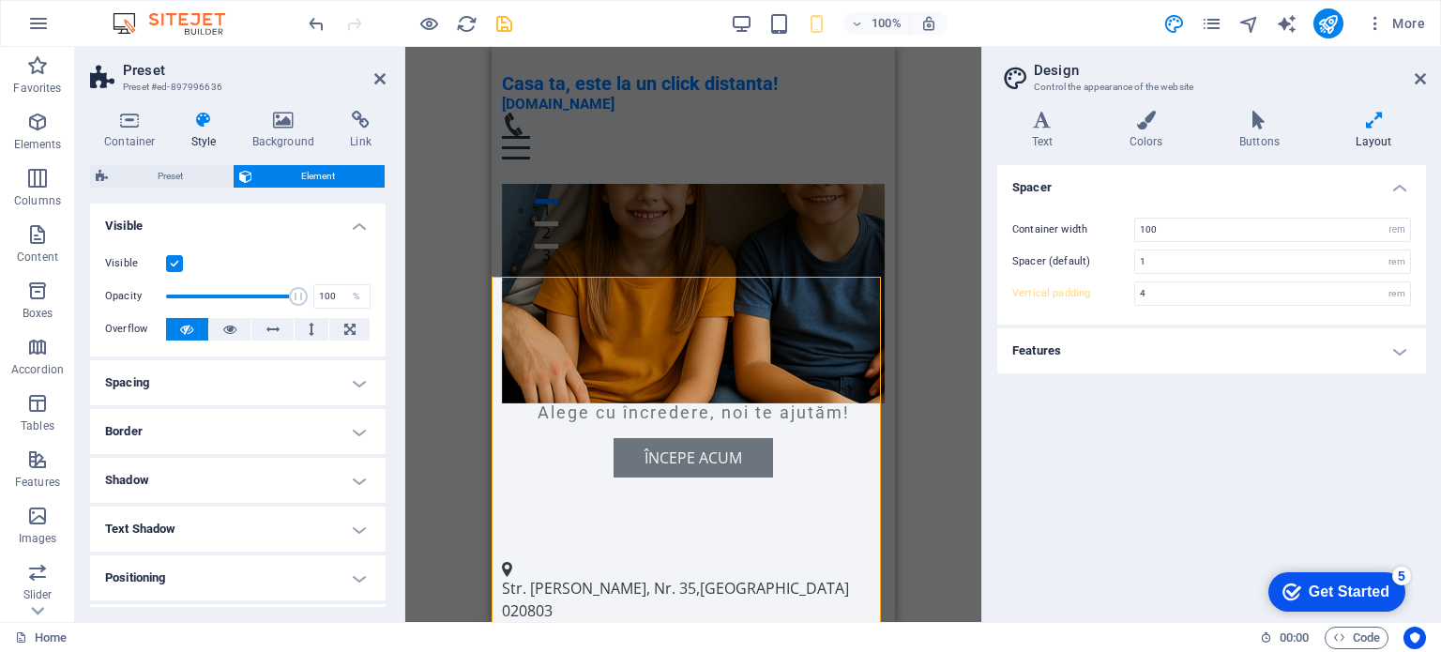
click at [942, 247] on div "Drag here to replace the existing content. Press “Ctrl” if you want to create a…" at bounding box center [693, 334] width 576 height 575
click at [499, 18] on icon "save" at bounding box center [505, 24] width 22 height 22
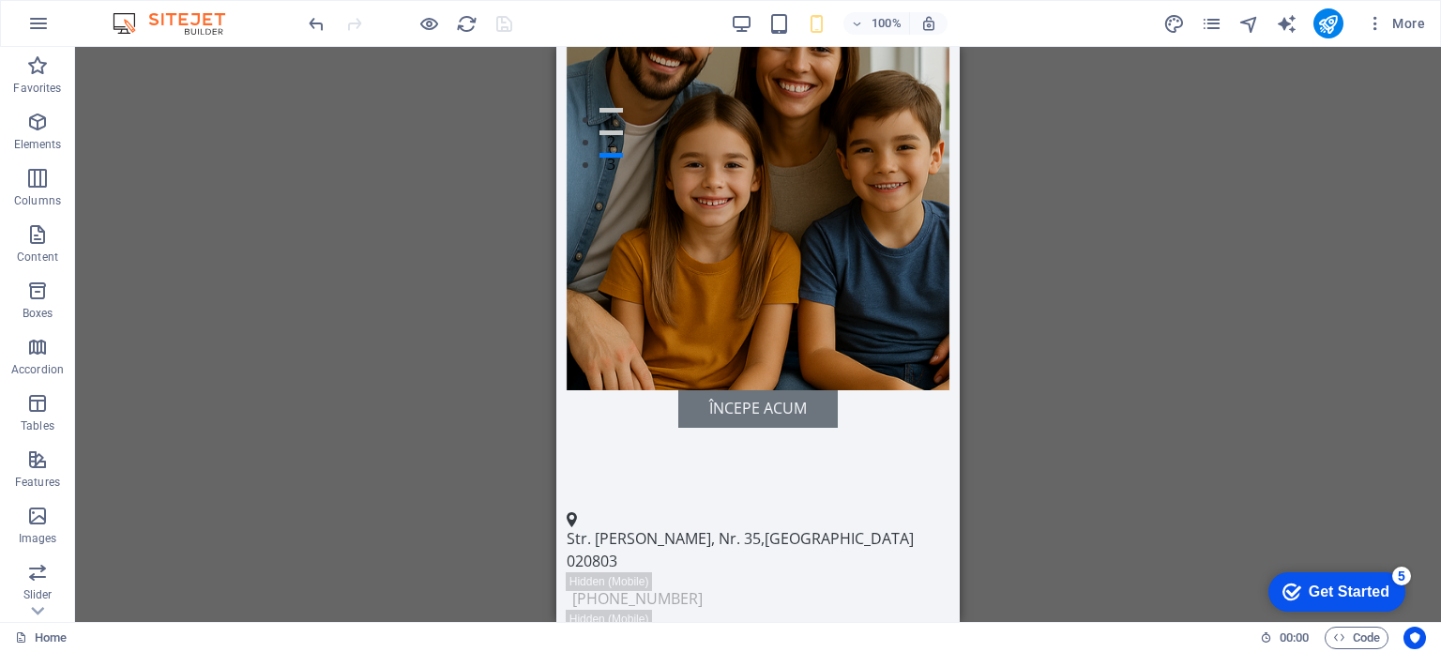
scroll to position [469, 0]
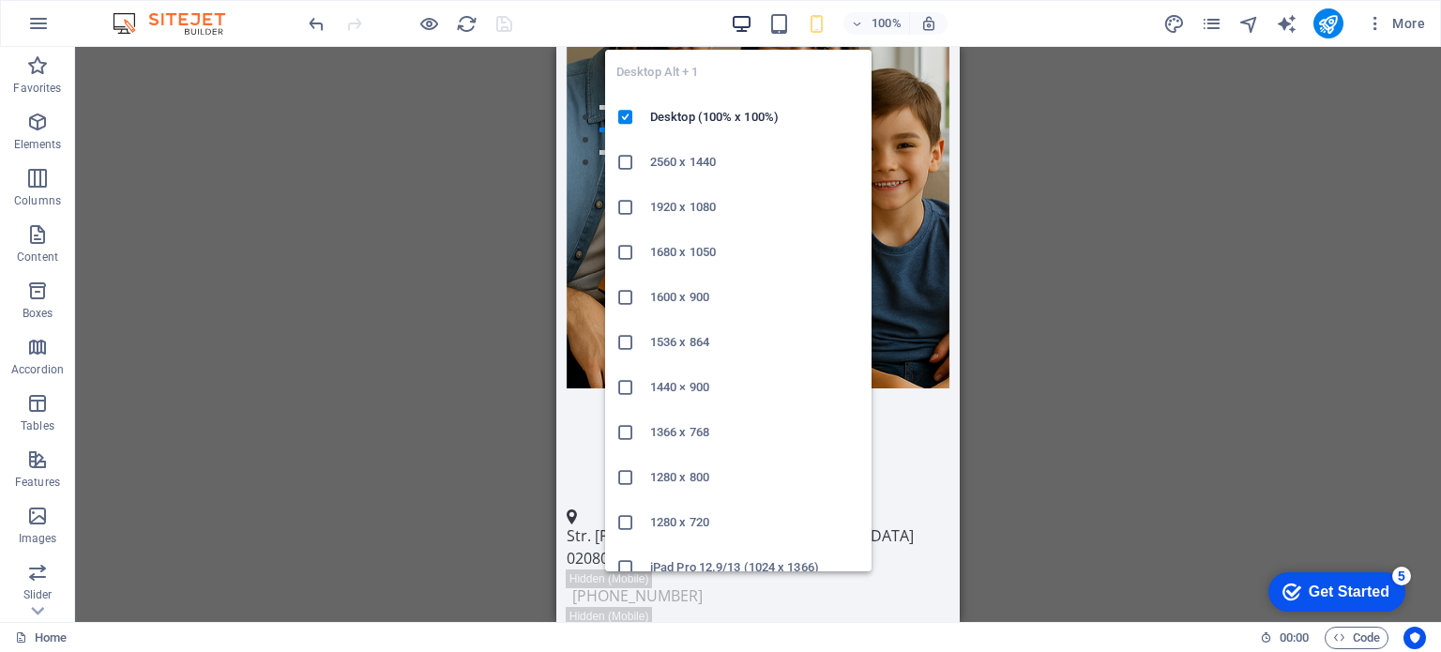
click at [751, 24] on icon "button" at bounding box center [742, 24] width 22 height 22
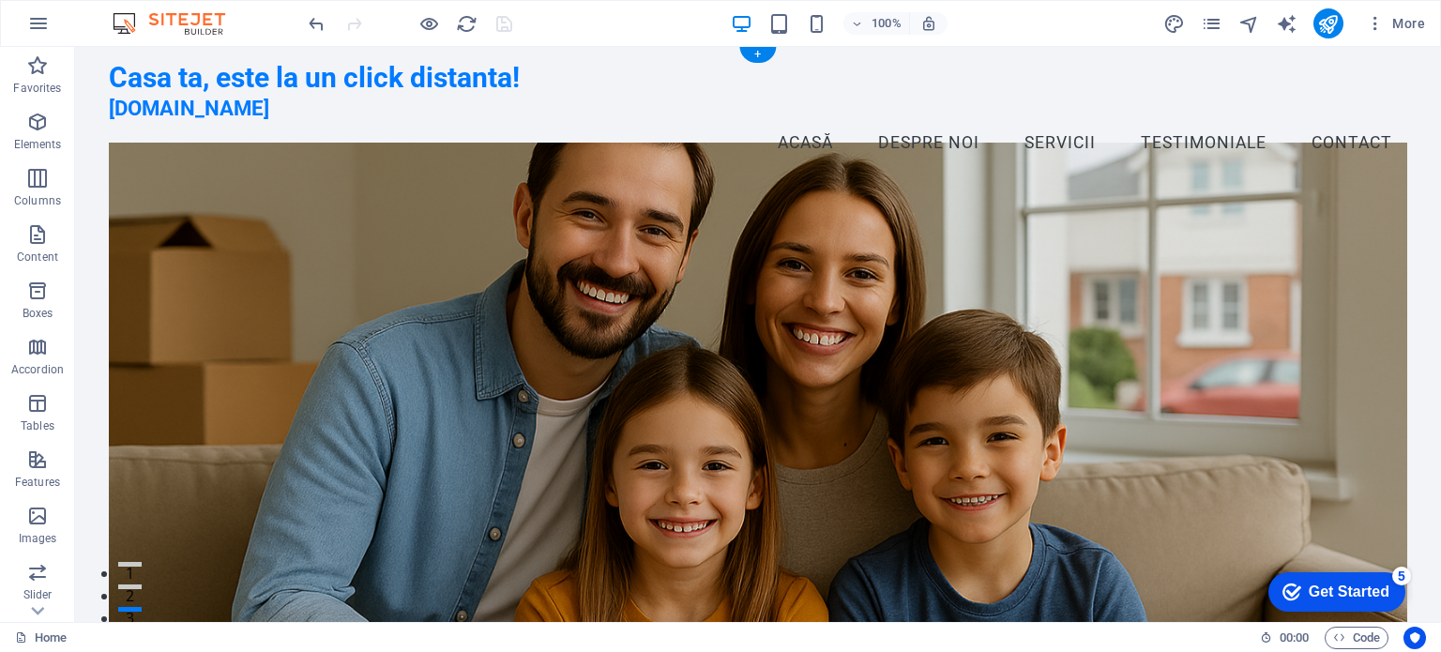
scroll to position [0, 0]
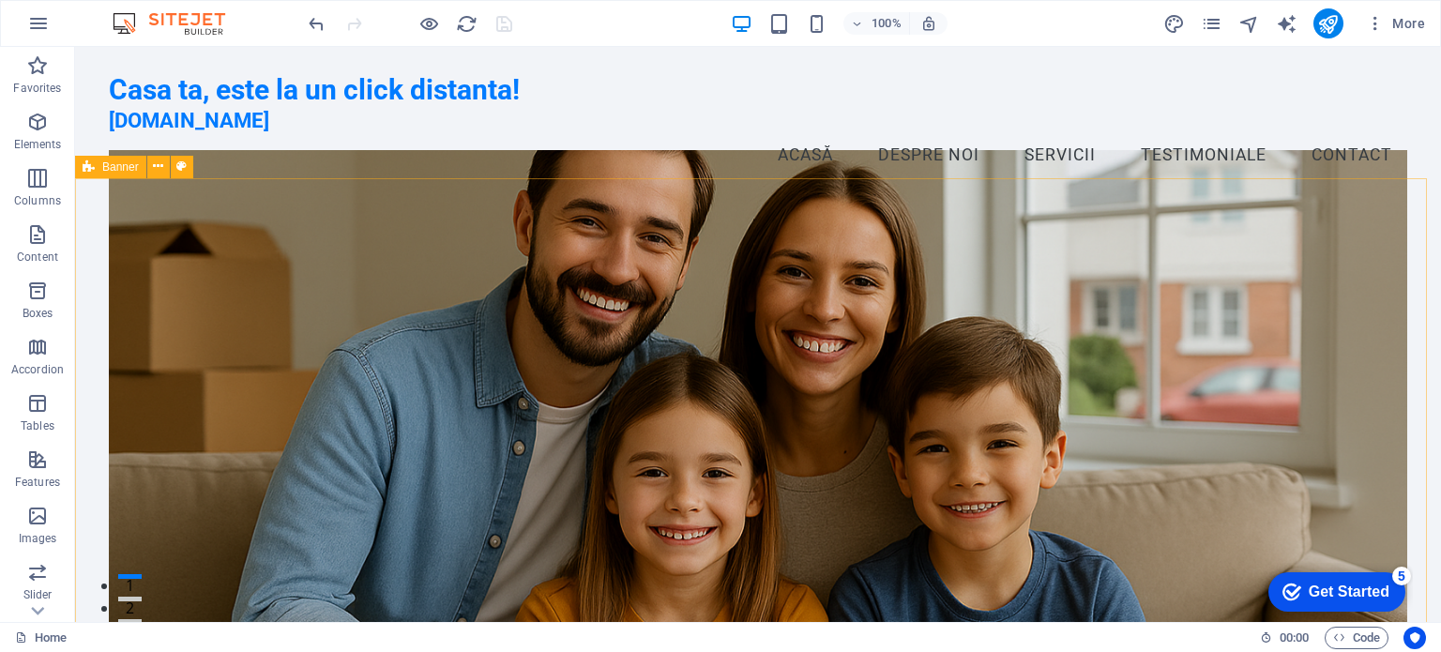
click at [1344, 19] on button "publish" at bounding box center [1329, 23] width 30 height 30
click at [1327, 29] on icon "publish" at bounding box center [1329, 24] width 22 height 22
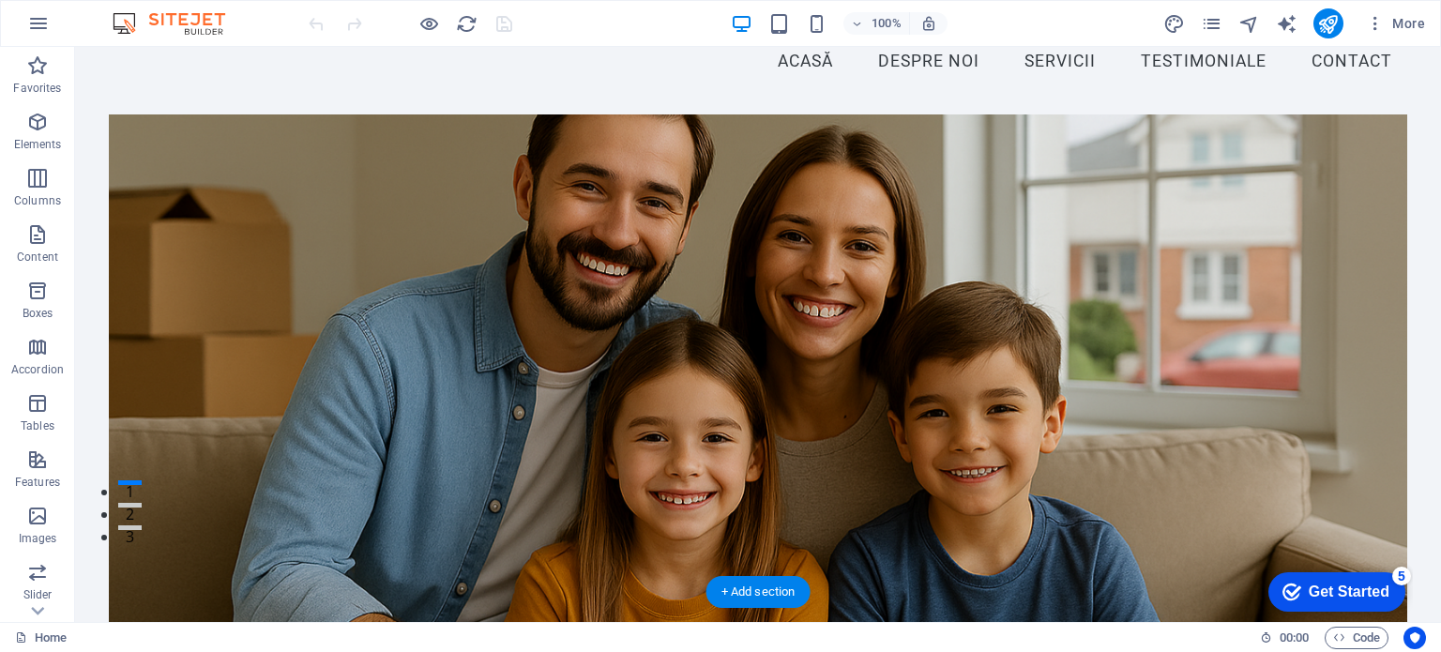
scroll to position [188, 0]
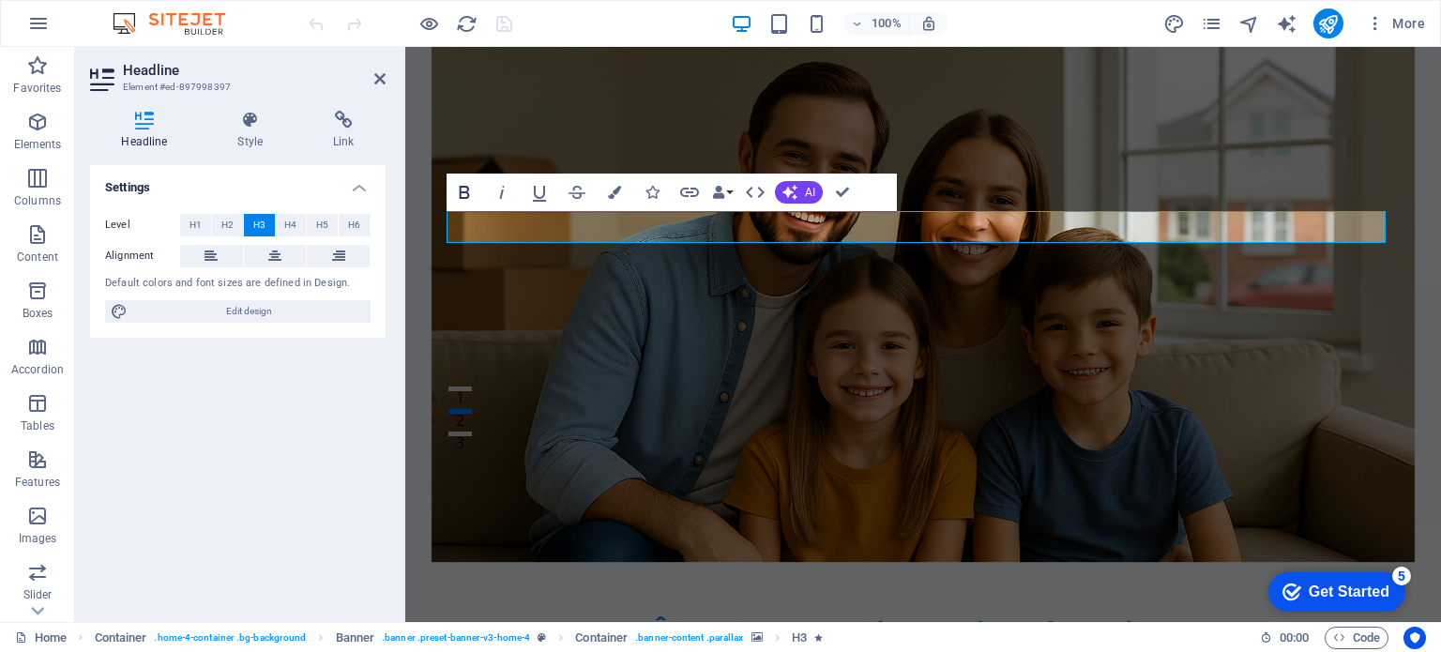
click at [471, 190] on icon "button" at bounding box center [464, 192] width 23 height 23
click at [248, 130] on h4 "Style" at bounding box center [254, 130] width 96 height 39
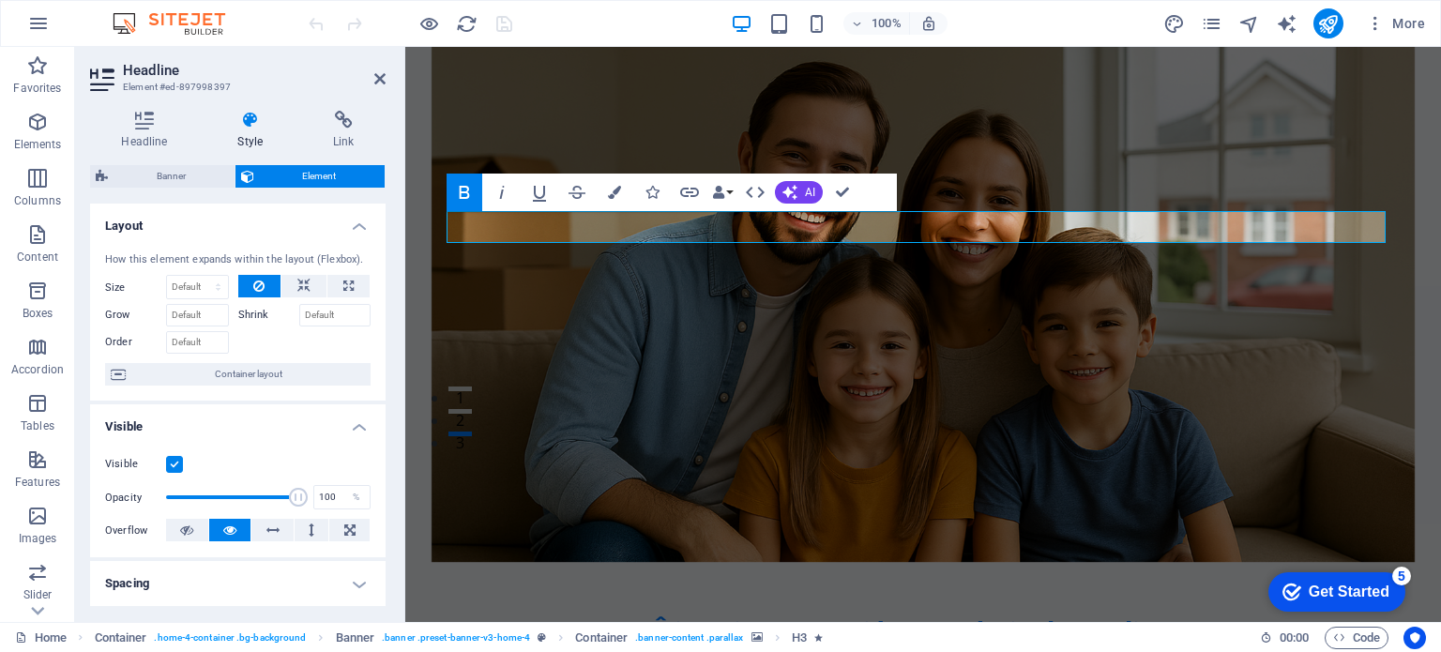
click at [244, 317] on label "Shrink" at bounding box center [268, 315] width 61 height 23
click at [299, 317] on input "Shrink" at bounding box center [335, 315] width 72 height 23
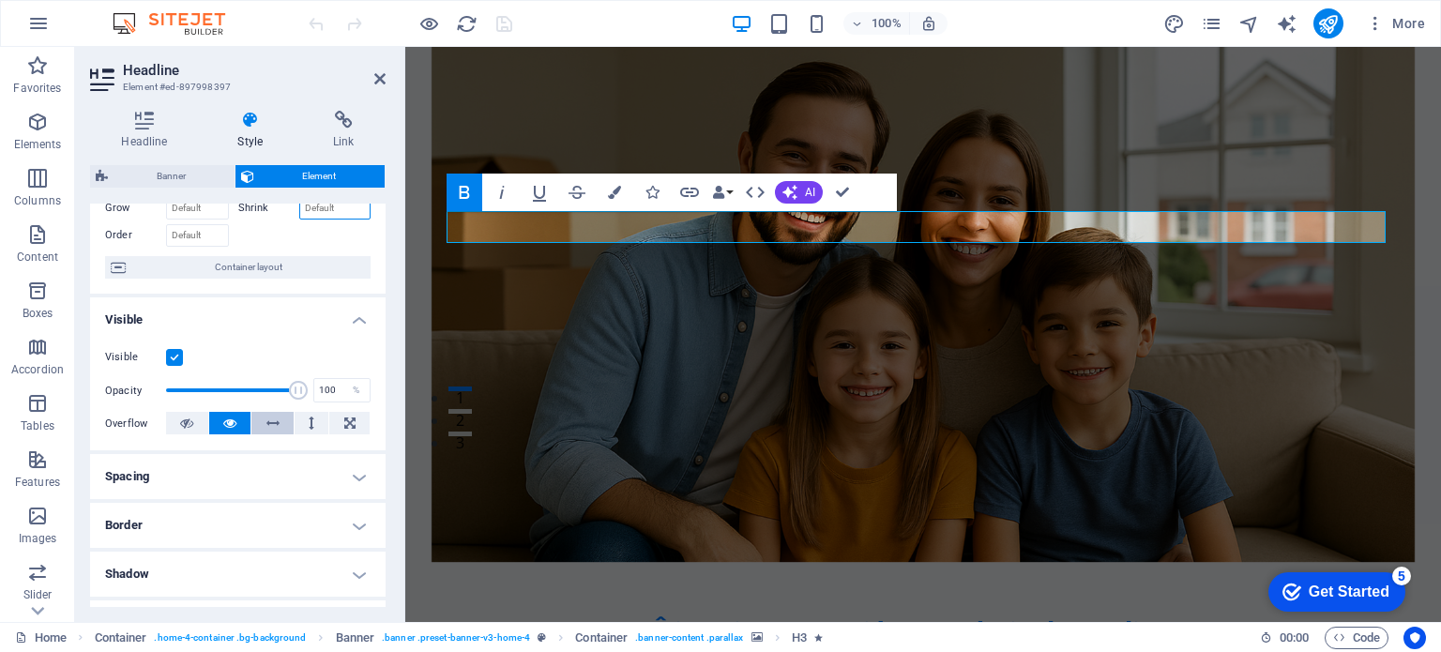
scroll to position [0, 0]
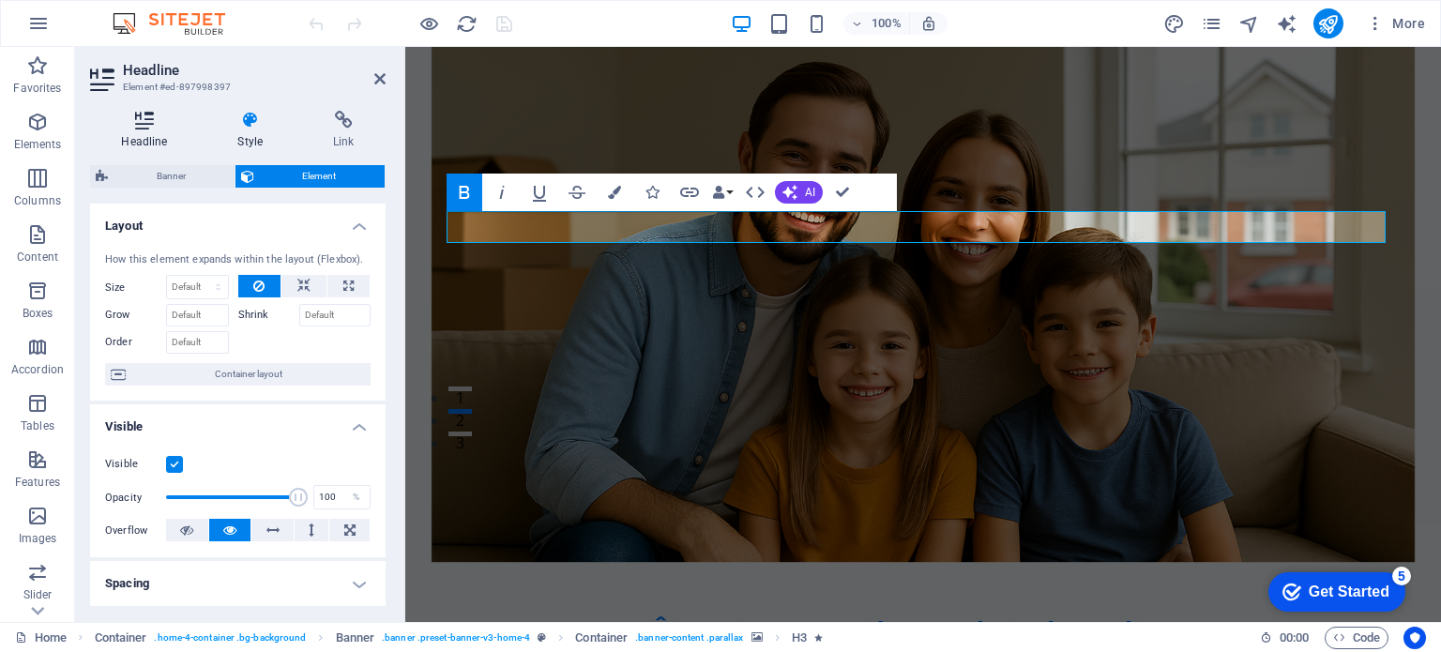
click at [157, 133] on h4 "Headline" at bounding box center [148, 130] width 116 height 39
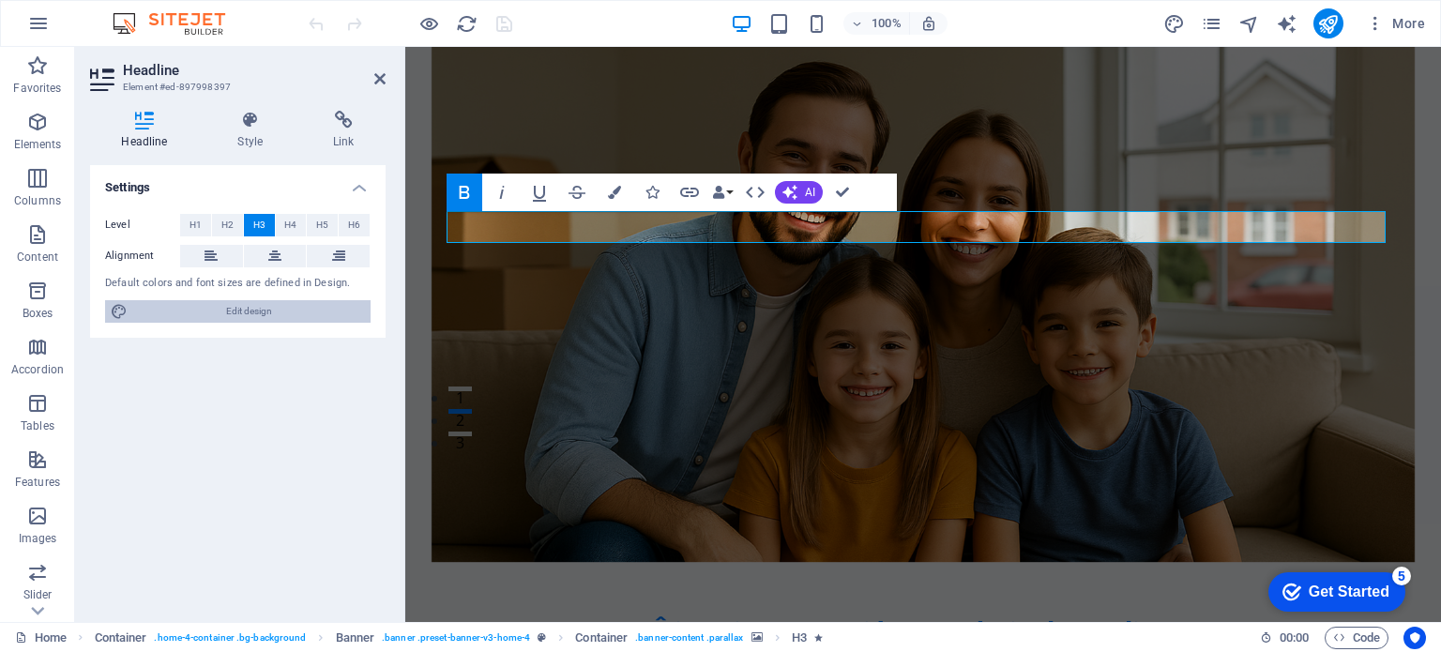
click at [254, 312] on span "Edit design" at bounding box center [249, 311] width 232 height 23
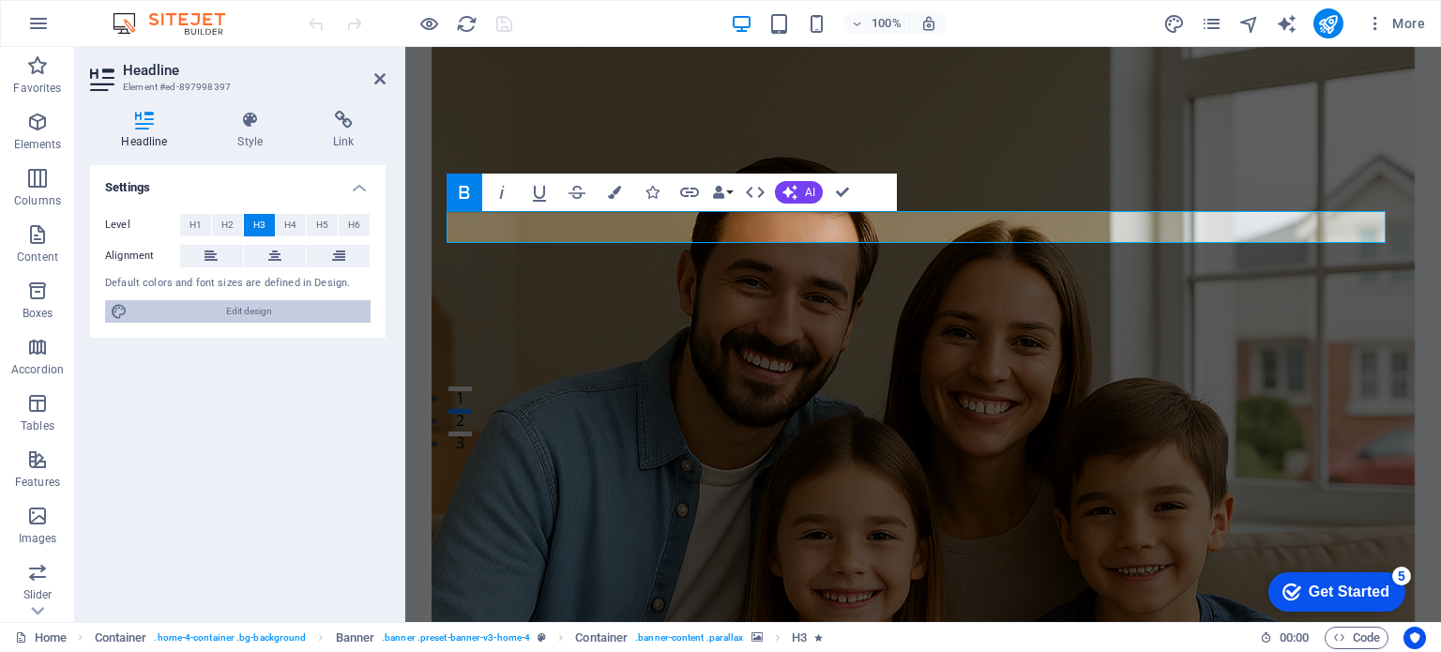
select select "px"
select select "200"
select select "px"
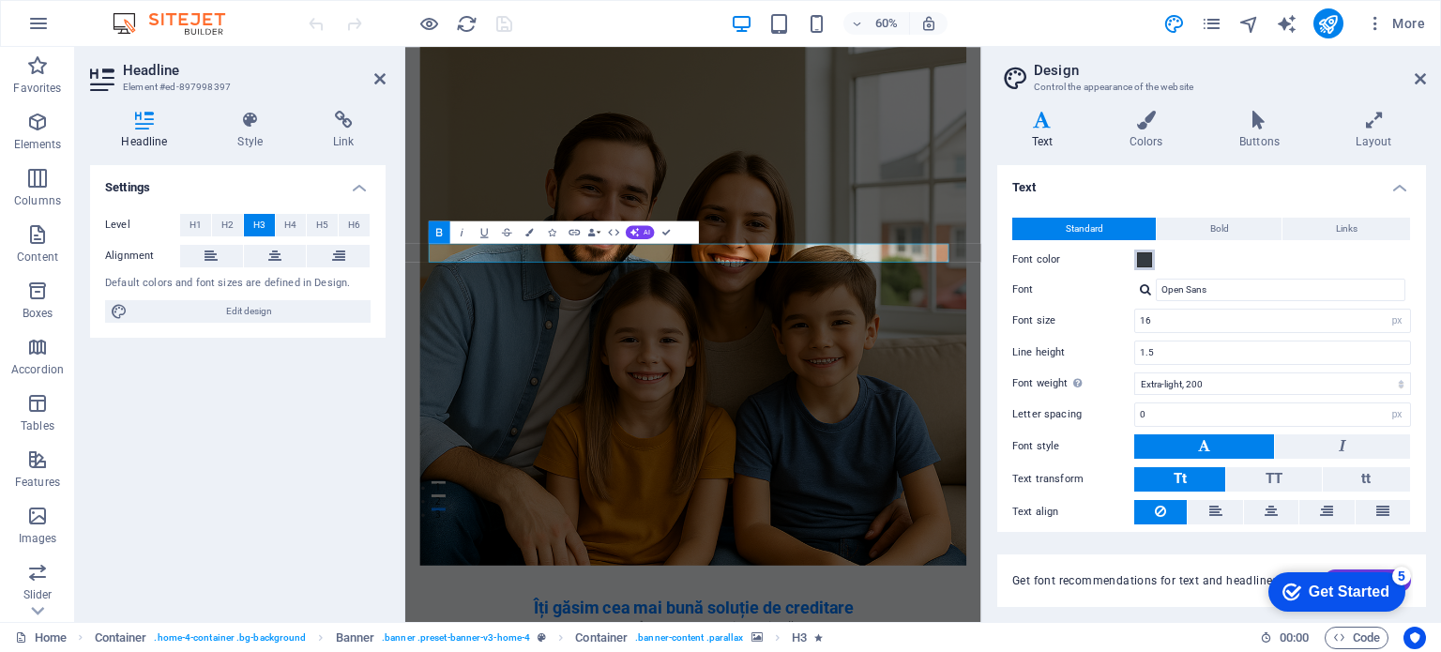
click at [1143, 255] on span at bounding box center [1144, 259] width 15 height 15
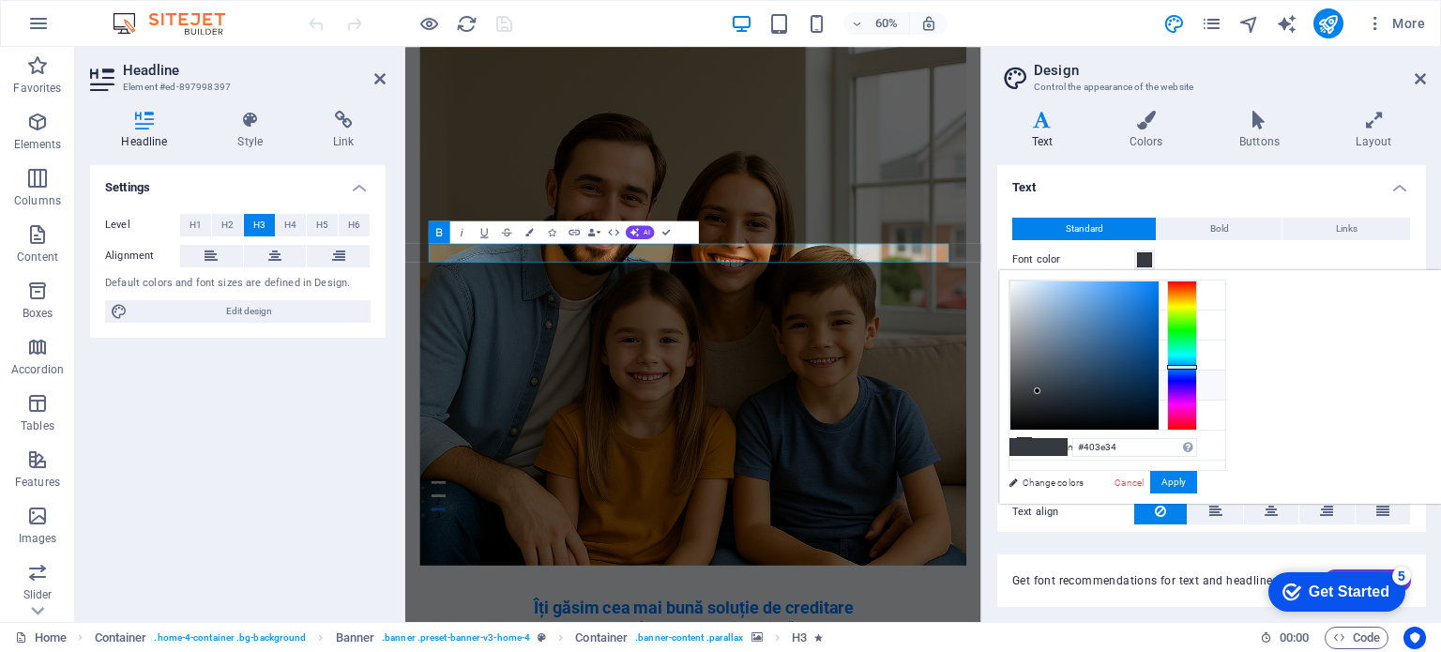
click at [1197, 299] on div at bounding box center [1182, 356] width 30 height 150
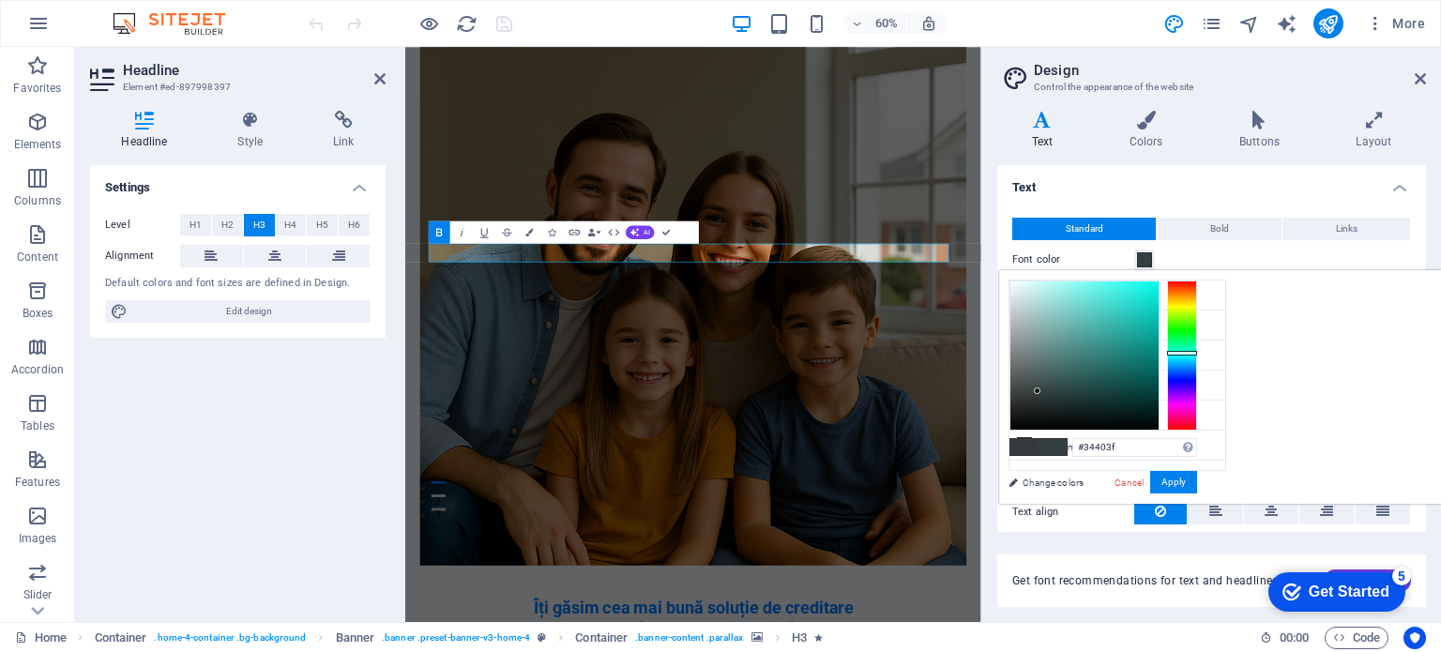
drag, startPoint x: 1424, startPoint y: 322, endPoint x: 1425, endPoint y: 352, distance: 30.0
click at [1197, 352] on div at bounding box center [1182, 356] width 30 height 150
click at [1197, 478] on button "Apply" at bounding box center [1174, 482] width 47 height 23
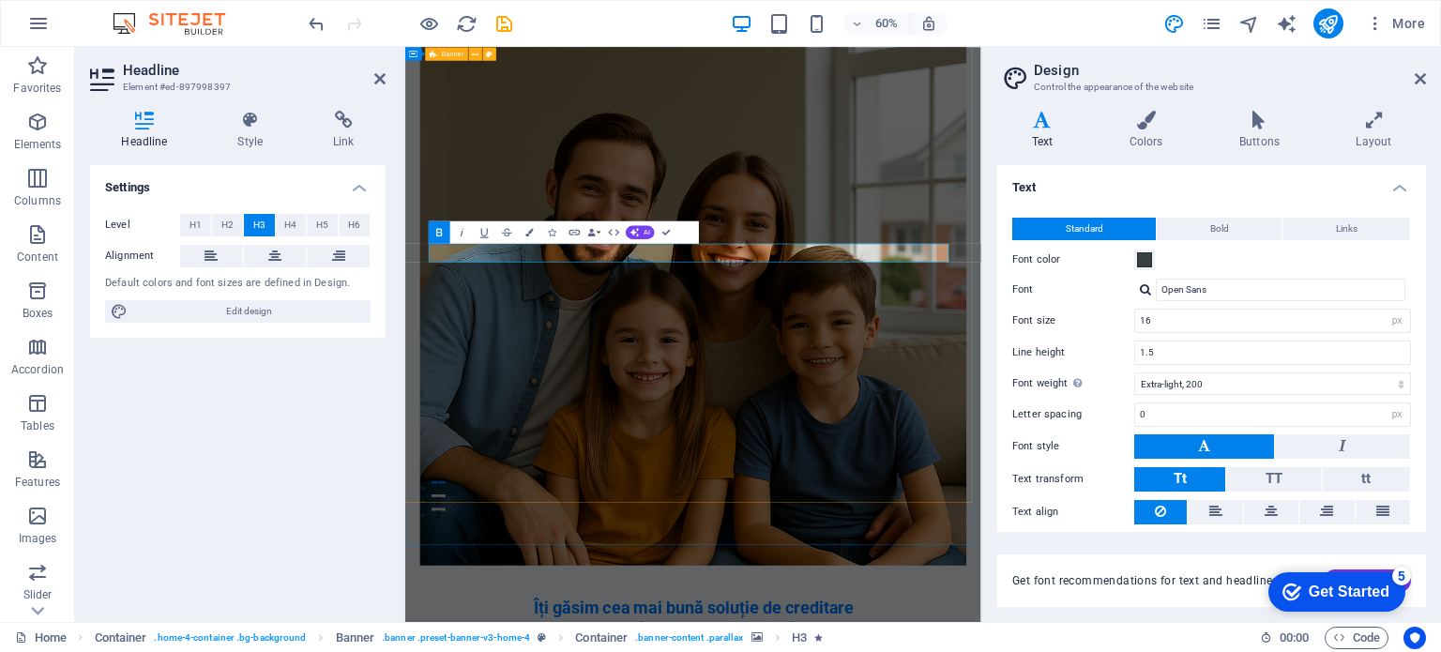
click at [1140, 508] on figure at bounding box center [886, 475] width 912 height 874
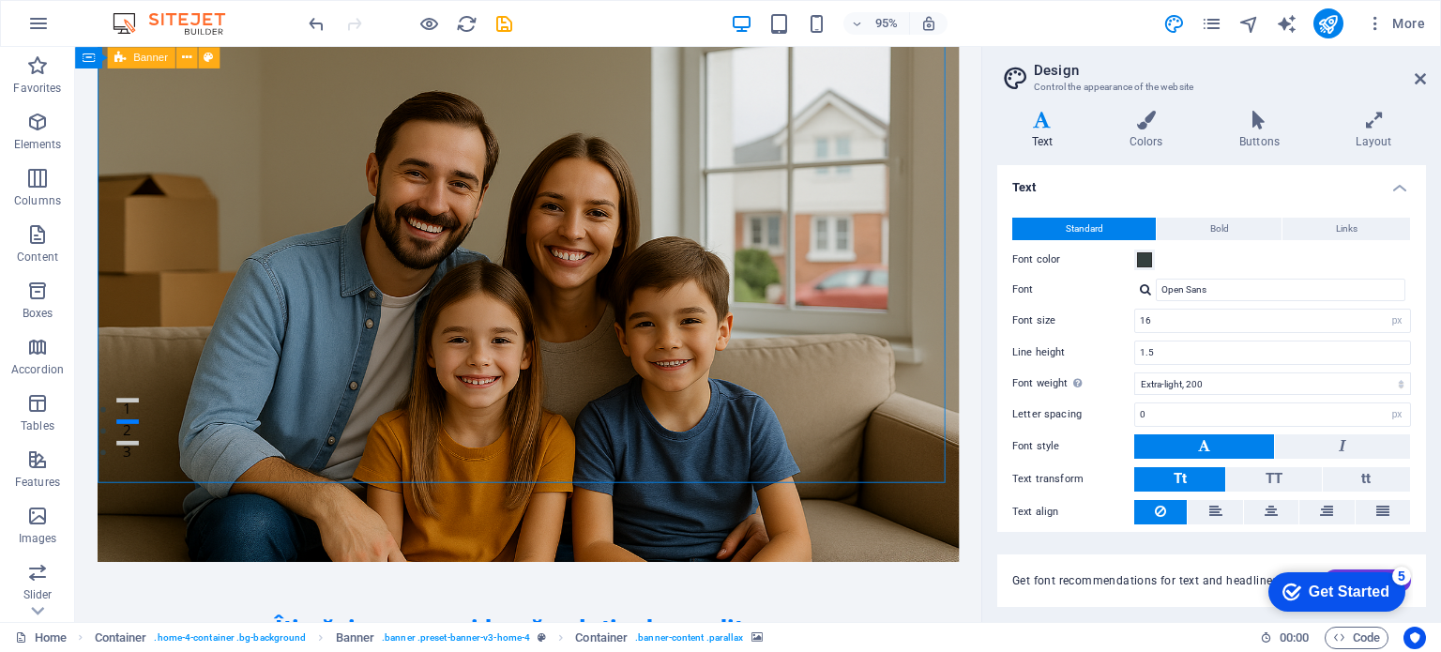
click at [769, 334] on figure at bounding box center [552, 314] width 907 height 552
click at [1145, 259] on span at bounding box center [1144, 259] width 15 height 15
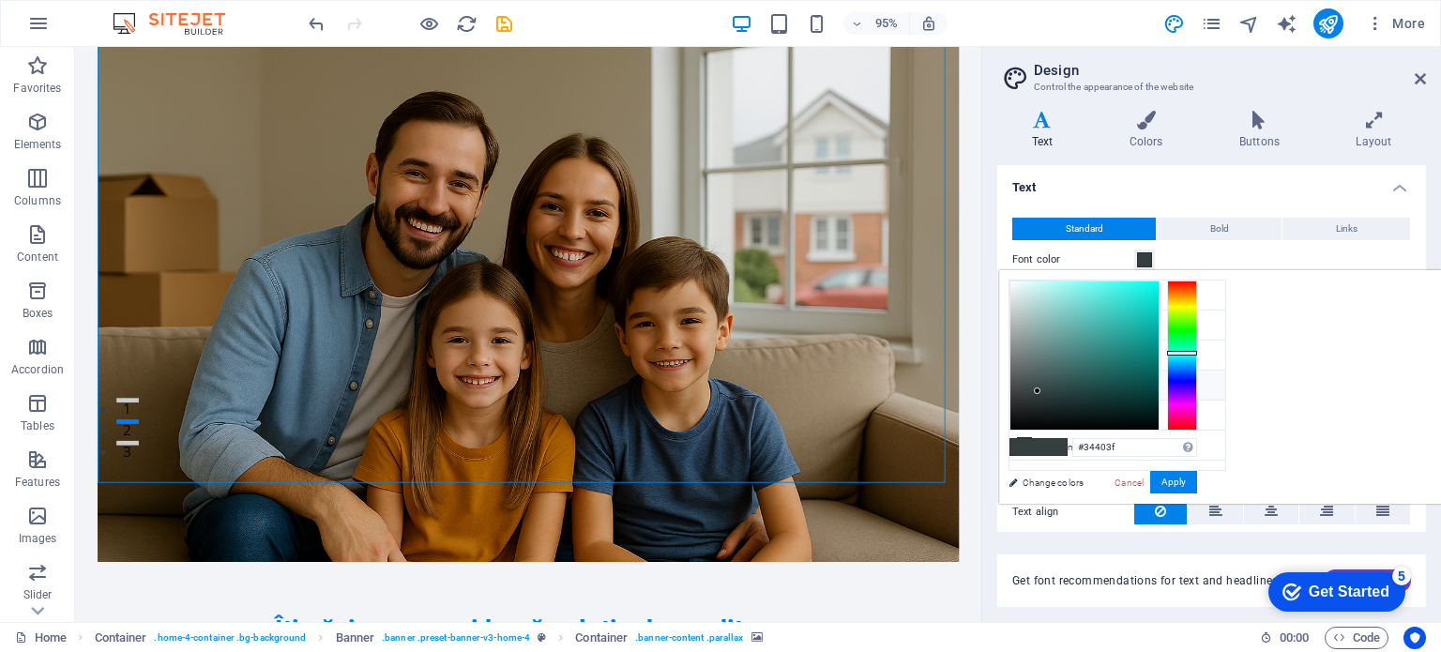
click at [1090, 386] on li "Font color #343A40" at bounding box center [1118, 386] width 216 height 30
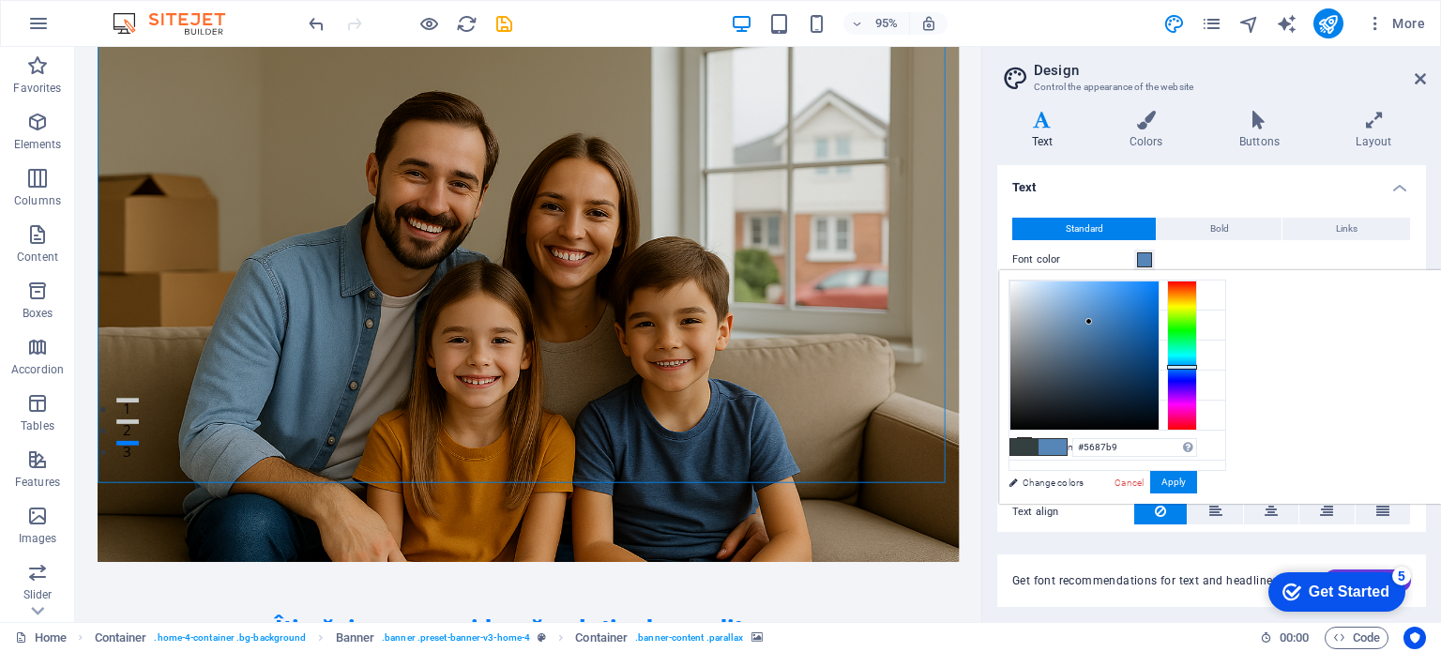
drag, startPoint x: 1272, startPoint y: 387, endPoint x: 1325, endPoint y: 317, distance: 87.7
click at [1092, 318] on div at bounding box center [1089, 321] width 7 height 7
click at [1159, 297] on div at bounding box center [1085, 356] width 148 height 148
click at [1039, 444] on span at bounding box center [1025, 447] width 28 height 16
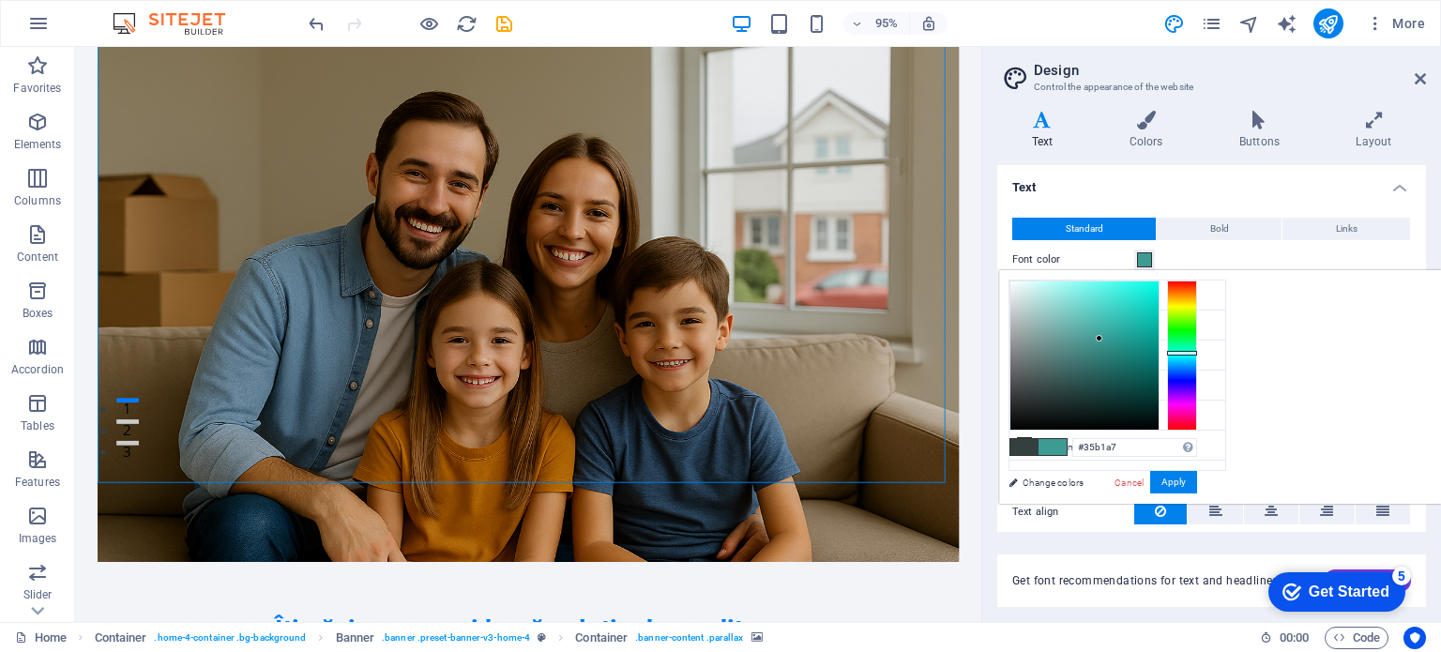
drag, startPoint x: 1265, startPoint y: 386, endPoint x: 1349, endPoint y: 323, distance: 104.5
click at [1159, 323] on div at bounding box center [1085, 356] width 148 height 148
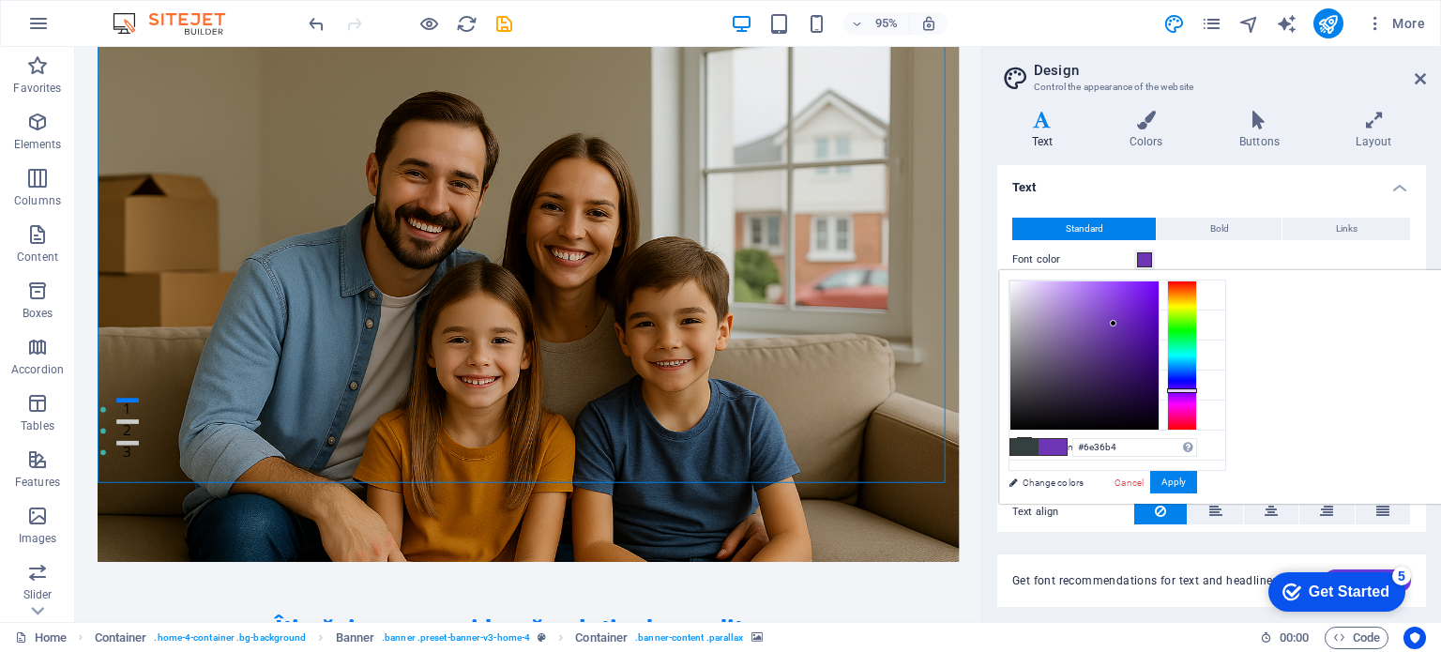
drag, startPoint x: 1423, startPoint y: 314, endPoint x: 1422, endPoint y: 389, distance: 75.1
click at [1197, 389] on div at bounding box center [1182, 356] width 30 height 150
drag, startPoint x: 1354, startPoint y: 324, endPoint x: 1391, endPoint y: 401, distance: 85.2
click at [1159, 401] on div at bounding box center [1085, 356] width 148 height 148
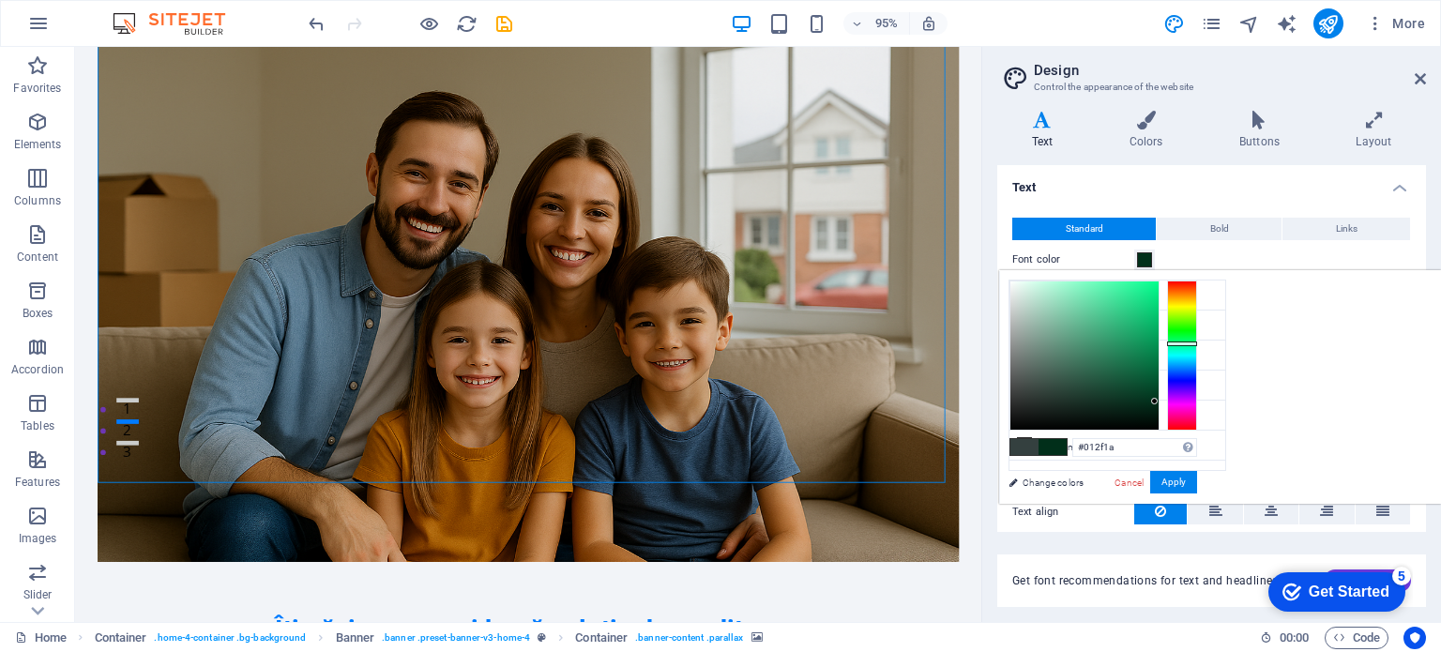
drag, startPoint x: 1419, startPoint y: 380, endPoint x: 1420, endPoint y: 343, distance: 37.5
click at [1197, 343] on div at bounding box center [1182, 356] width 30 height 150
click at [1197, 479] on button "Apply" at bounding box center [1174, 482] width 47 height 23
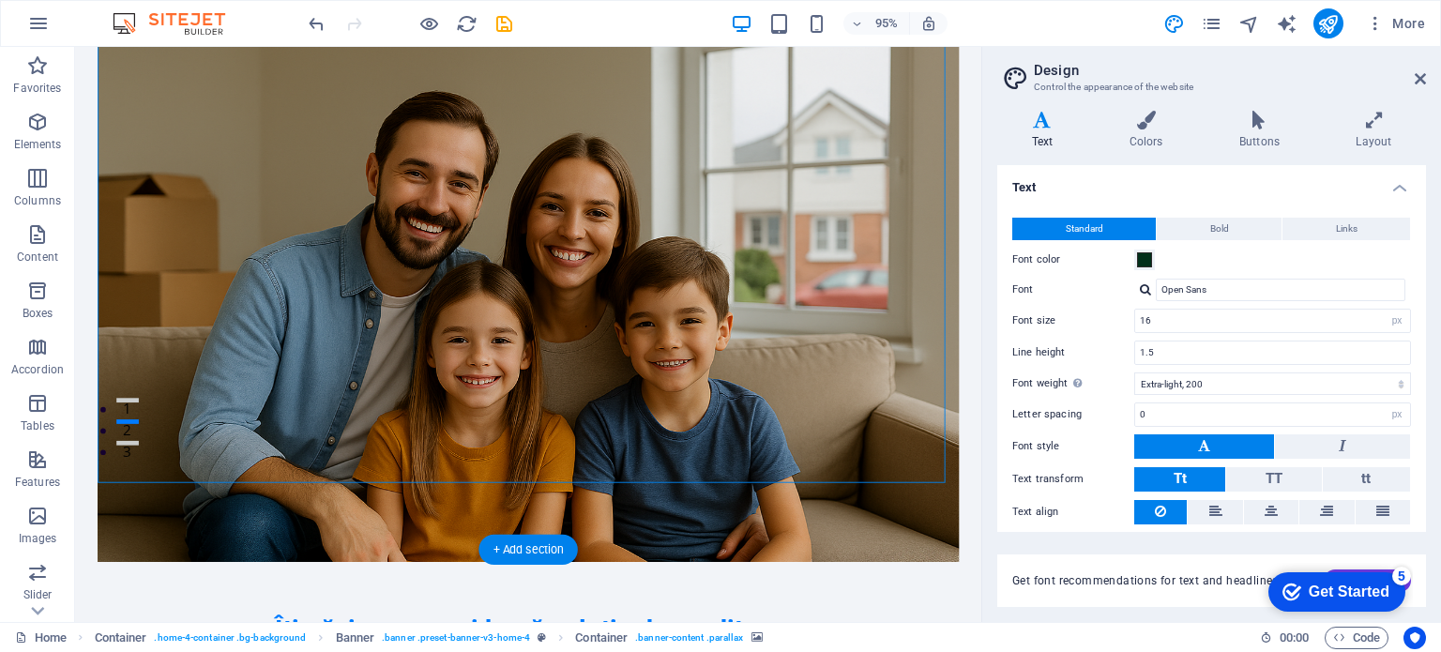
click at [872, 311] on figure at bounding box center [552, 314] width 907 height 552
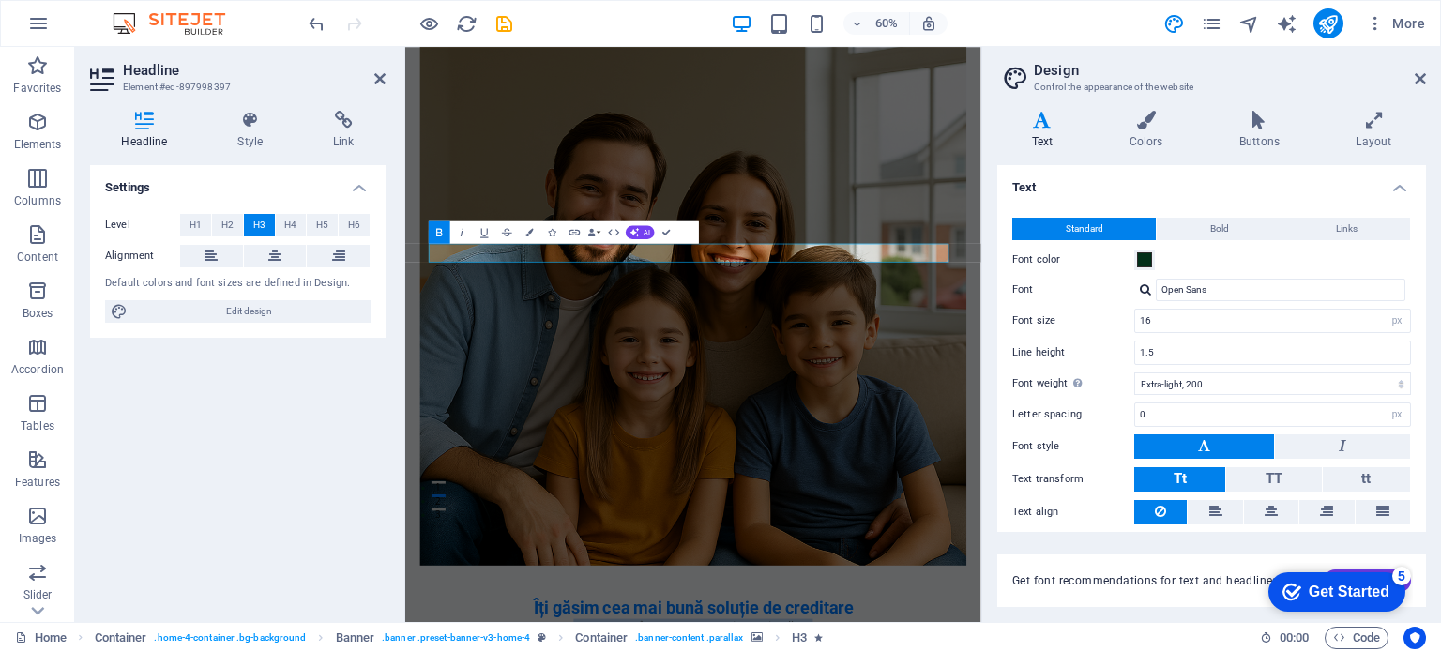
click at [1031, 479] on figure at bounding box center [886, 475] width 912 height 874
click at [1150, 318] on figure at bounding box center [886, 475] width 912 height 874
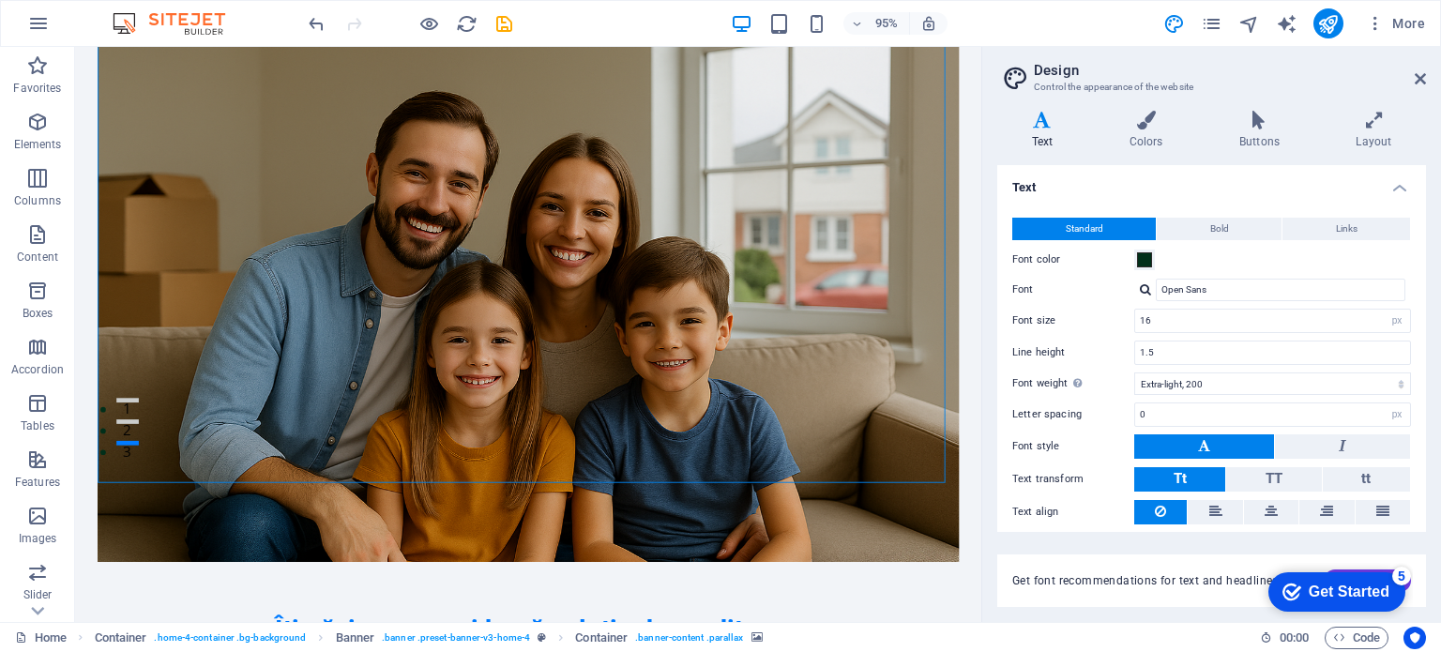
click at [819, 318] on figure at bounding box center [552, 314] width 907 height 552
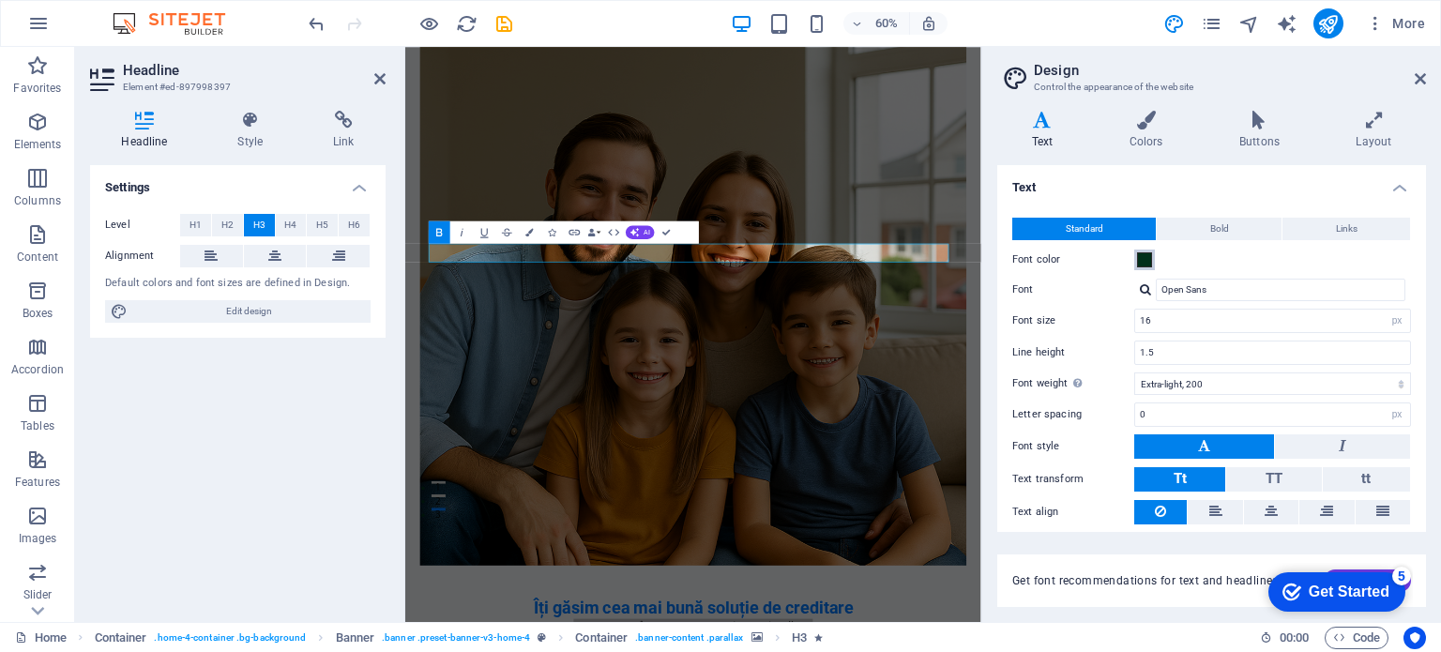
click at [1145, 264] on span at bounding box center [1144, 259] width 15 height 15
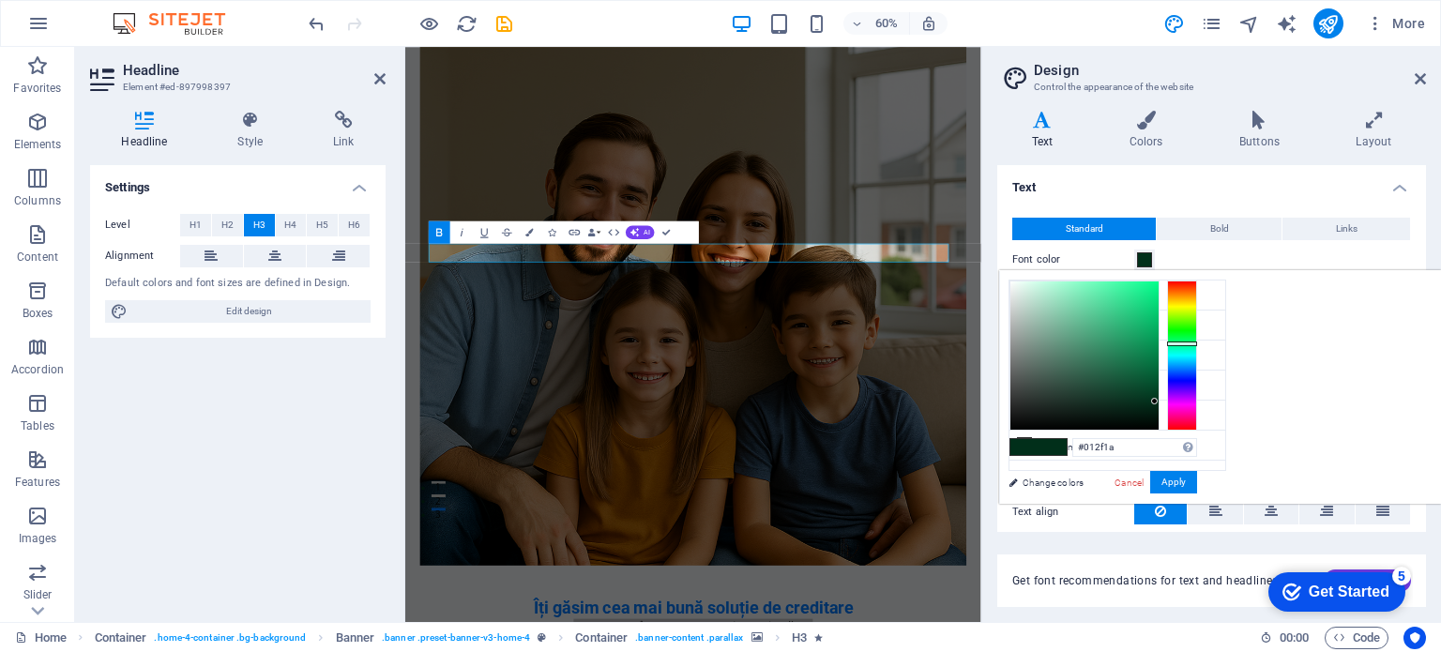
click at [1039, 444] on span at bounding box center [1053, 447] width 28 height 16
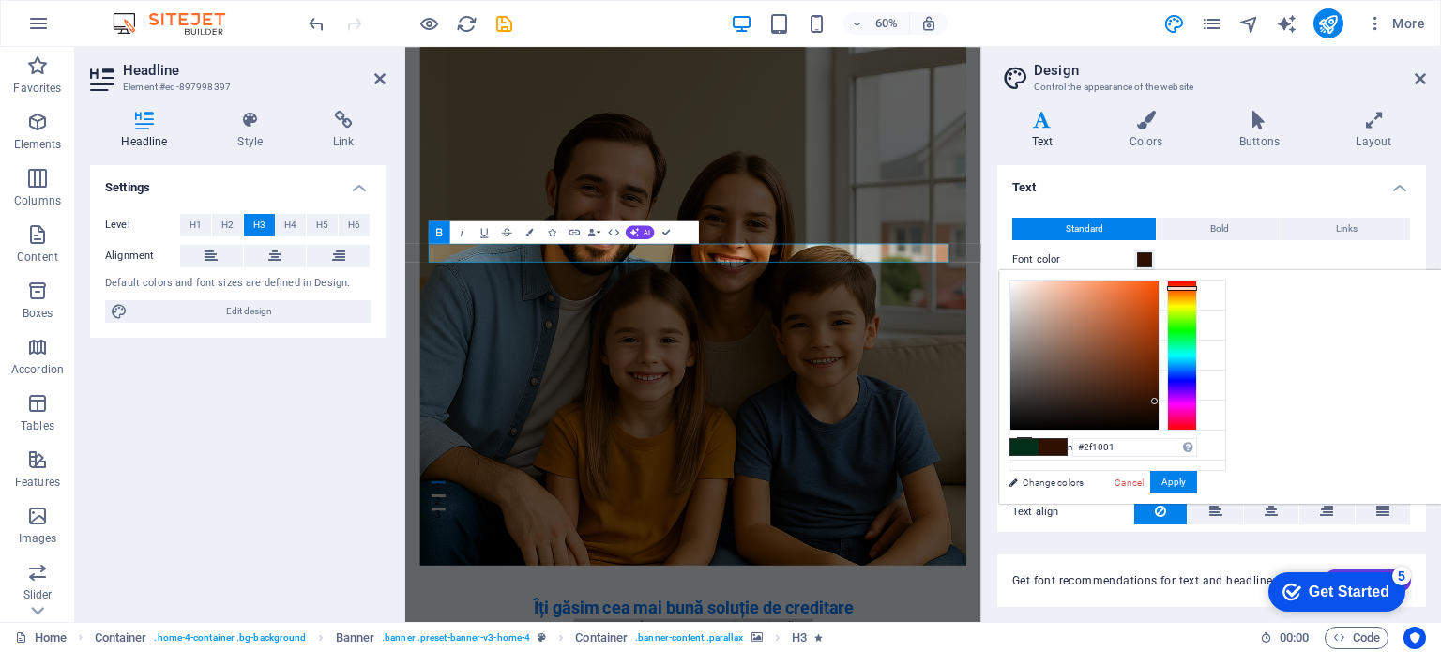
drag, startPoint x: 1179, startPoint y: 341, endPoint x: 1180, endPoint y: 287, distance: 53.5
click at [1180, 287] on div at bounding box center [1182, 288] width 30 height 5
drag, startPoint x: 1092, startPoint y: 393, endPoint x: 1105, endPoint y: 375, distance: 22.1
click at [1095, 389] on div at bounding box center [1085, 356] width 148 height 148
click at [1122, 326] on div at bounding box center [1085, 356] width 148 height 148
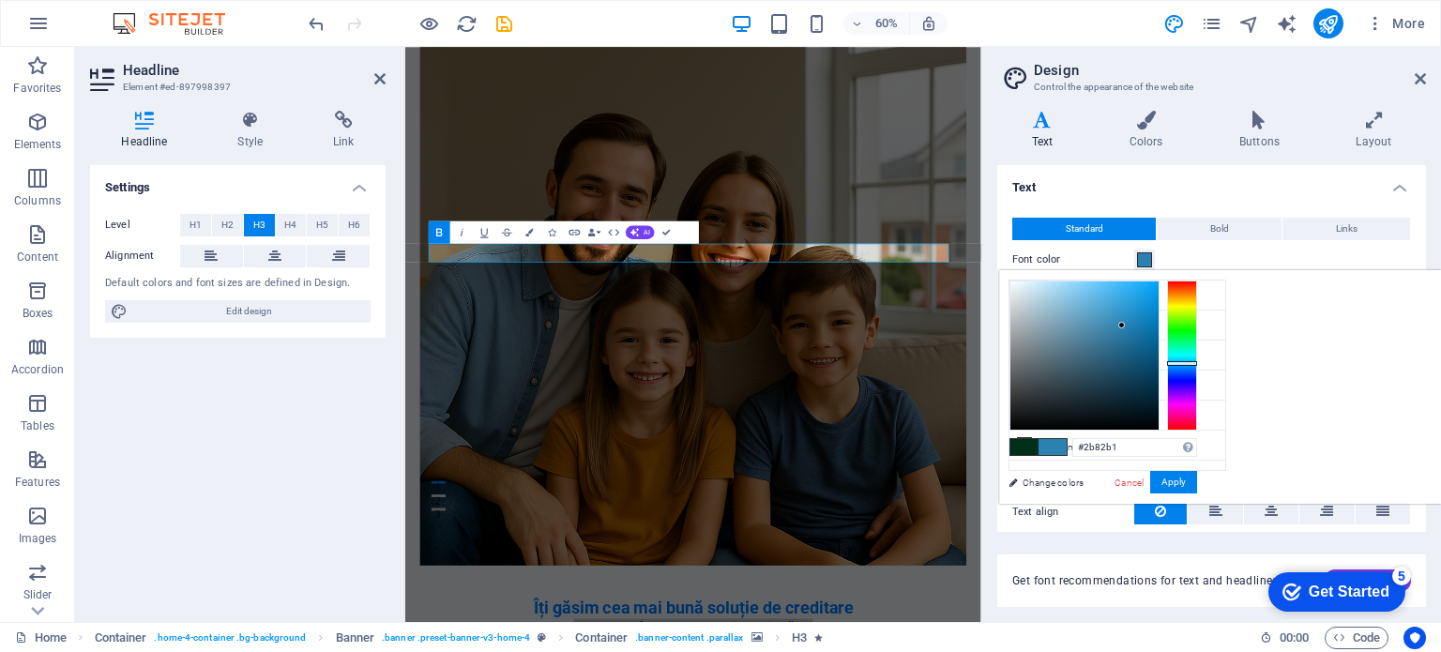
click at [1179, 363] on div at bounding box center [1182, 356] width 30 height 150
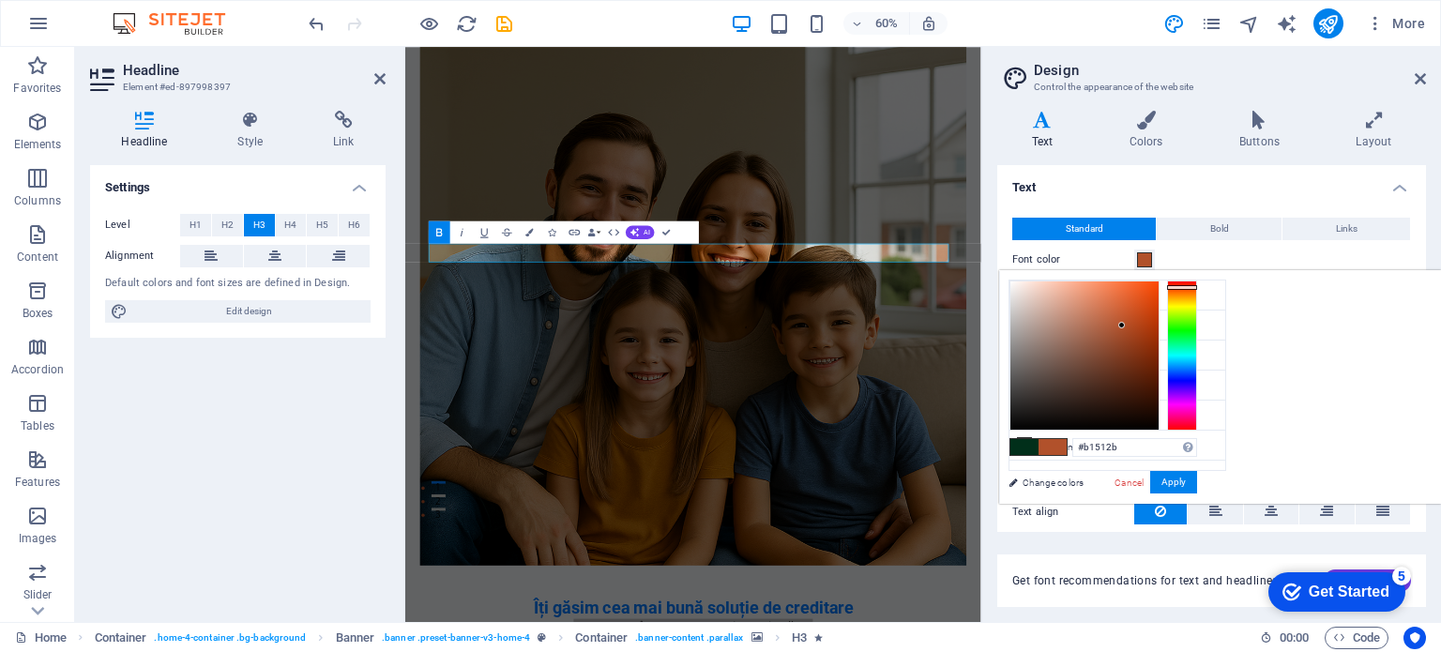
type input "#2b82b1"
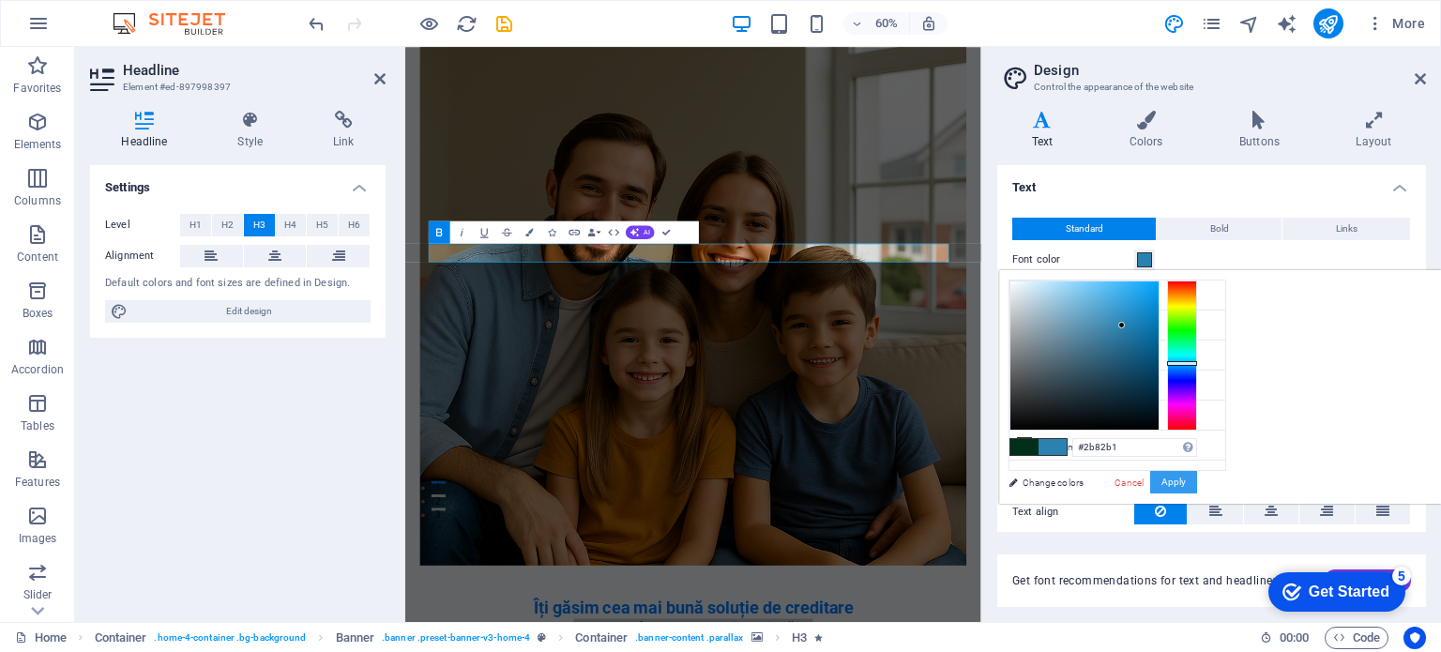
click at [1172, 472] on button "Apply" at bounding box center [1174, 482] width 47 height 23
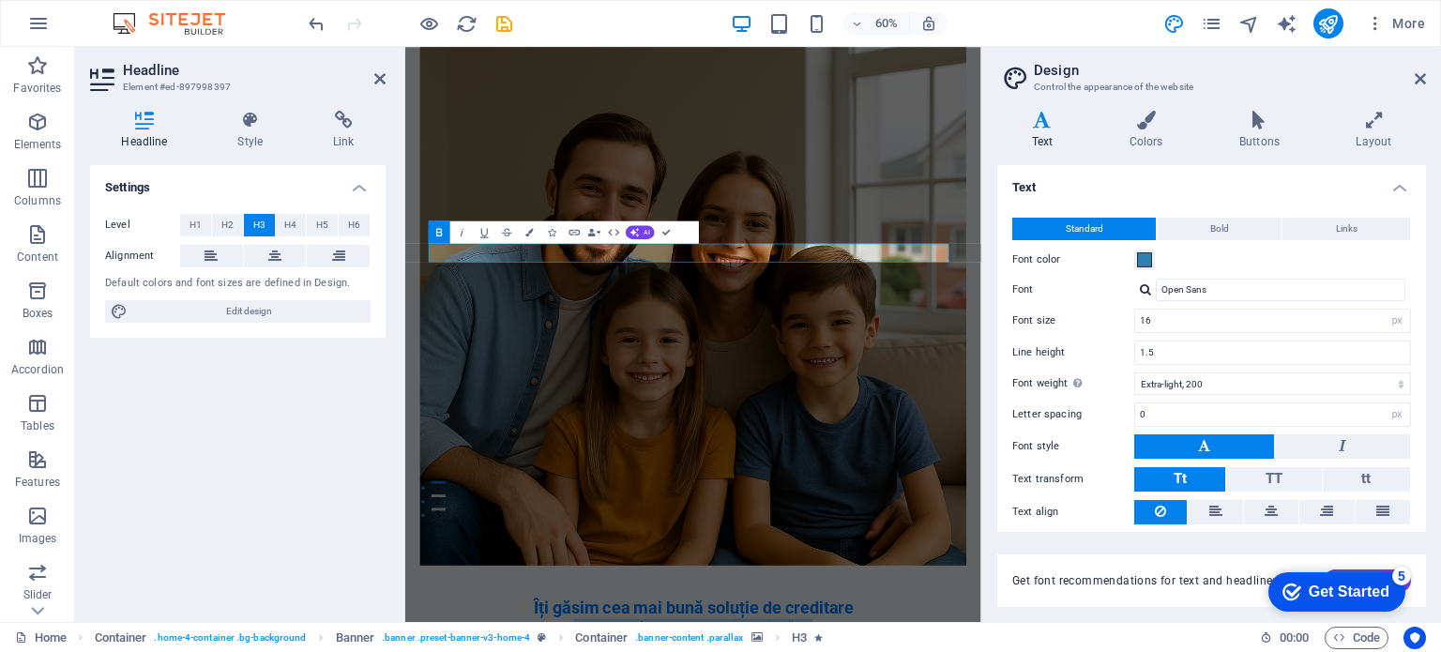
click at [1165, 568] on figure at bounding box center [886, 475] width 912 height 874
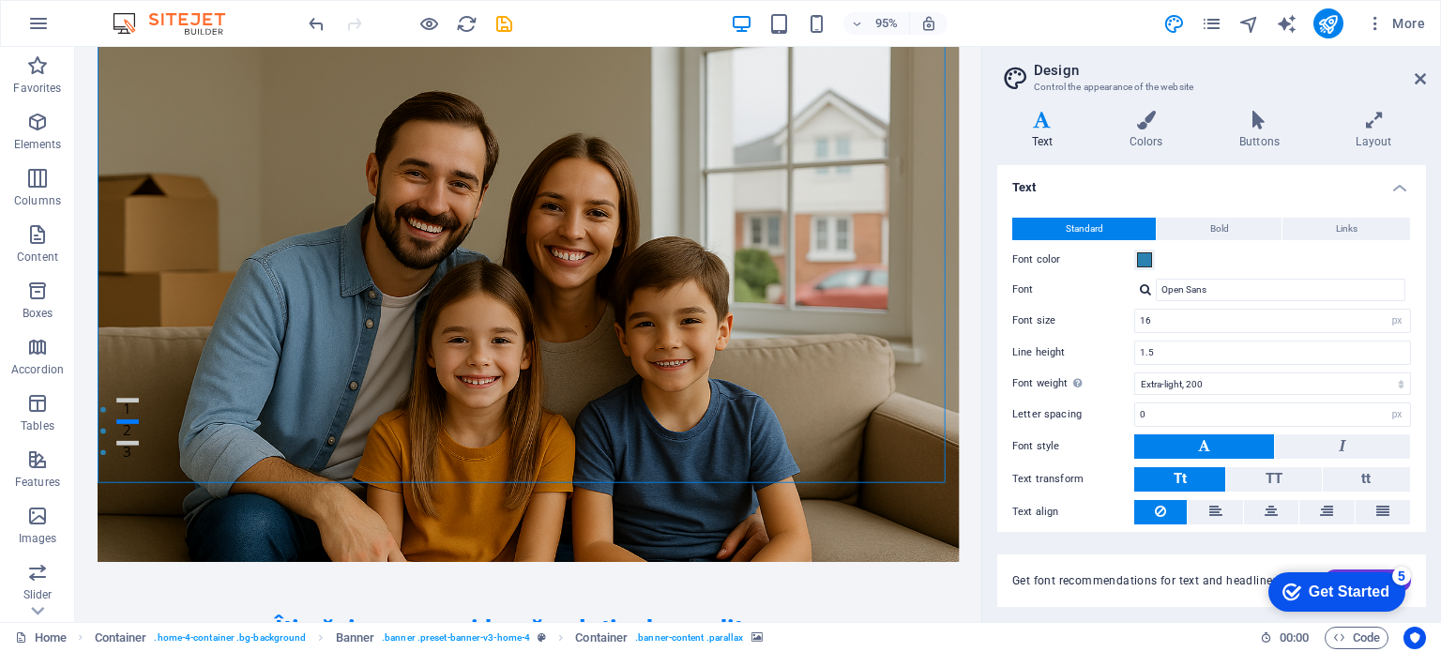
click at [902, 375] on figure at bounding box center [552, 314] width 907 height 552
click at [168, 203] on icon at bounding box center [170, 204] width 9 height 19
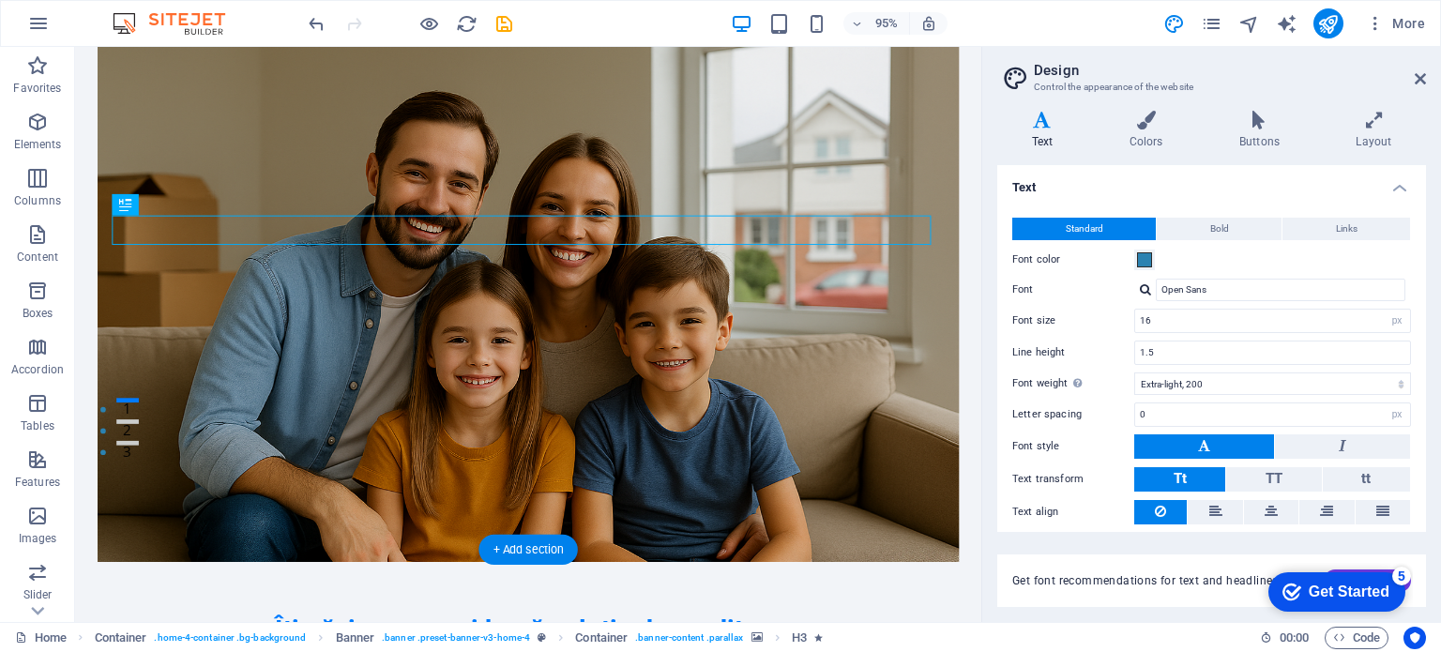
click at [588, 393] on figure at bounding box center [552, 314] width 907 height 552
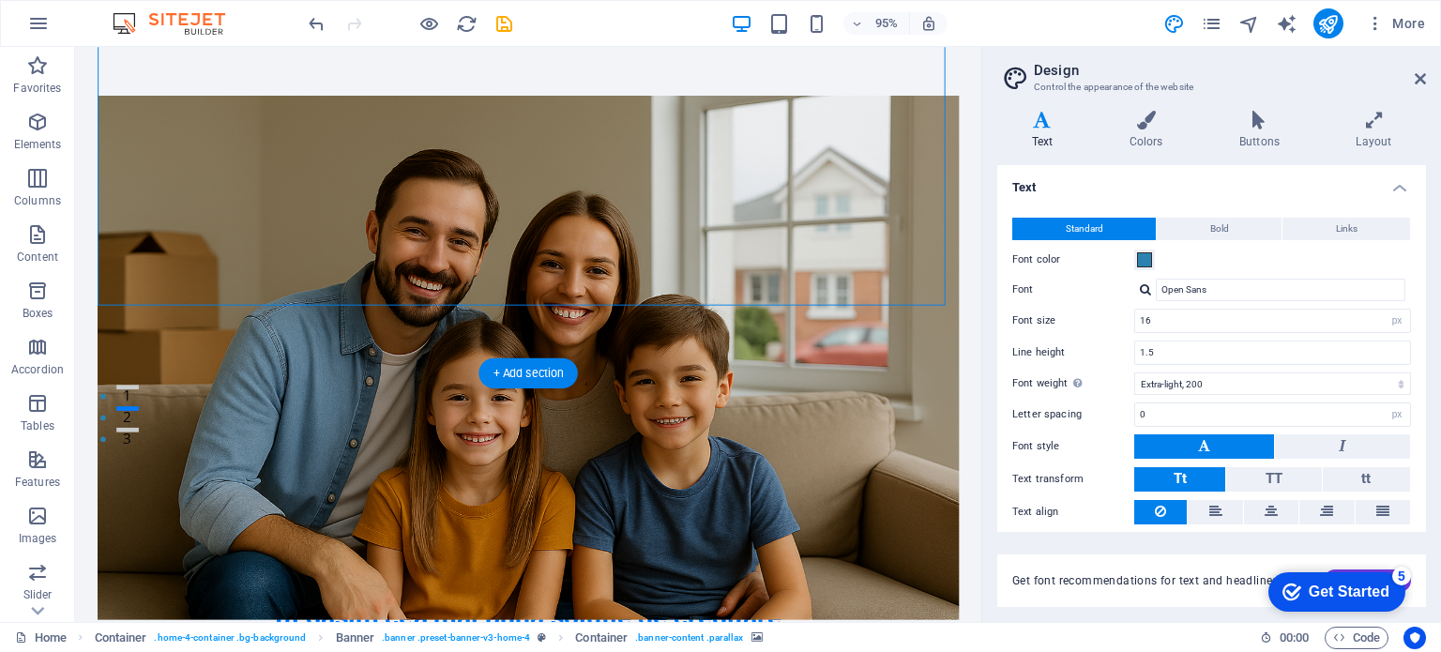
scroll to position [375, 0]
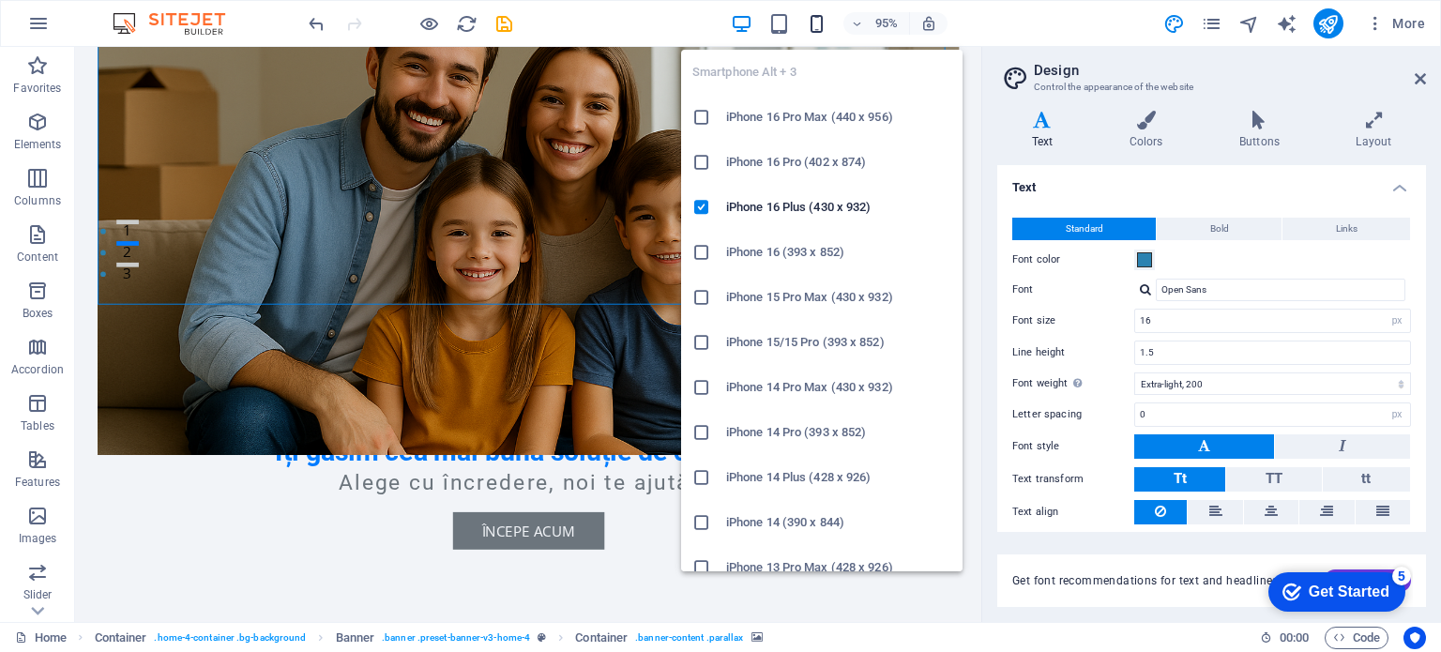
click at [809, 24] on icon "button" at bounding box center [817, 24] width 22 height 22
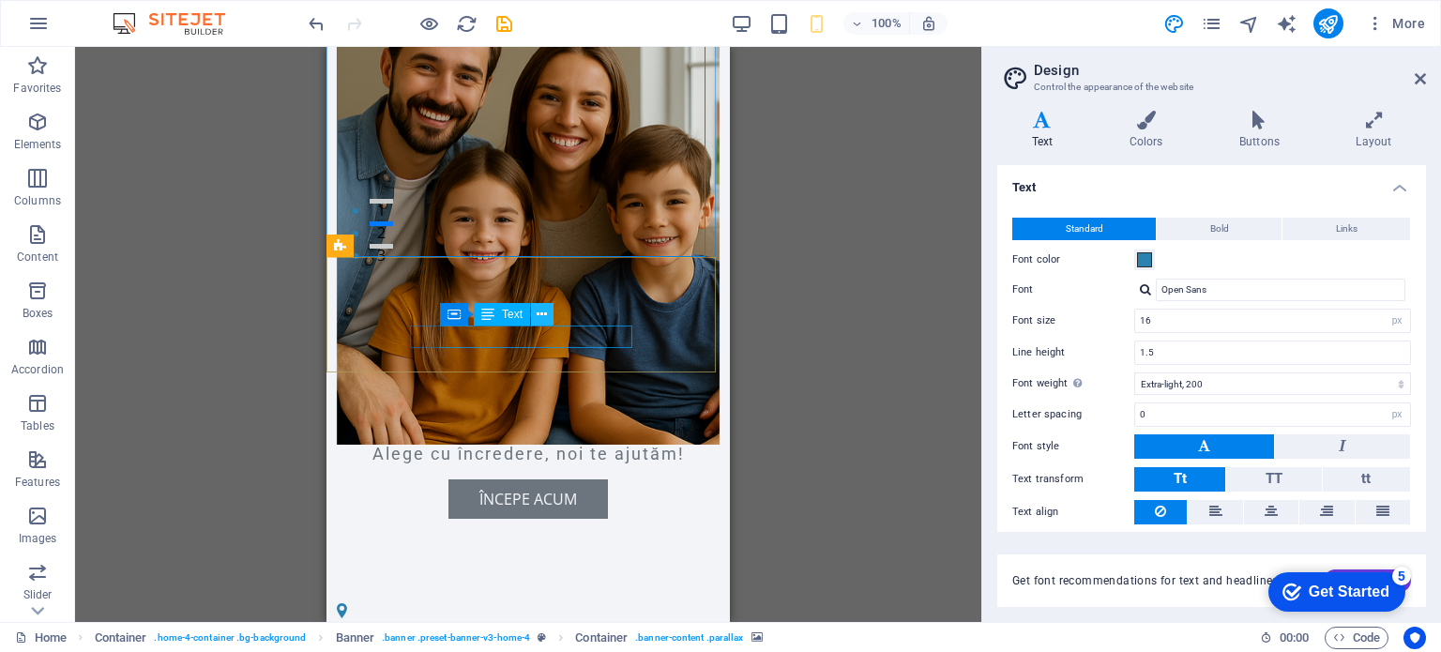
click at [539, 312] on icon at bounding box center [542, 315] width 10 height 20
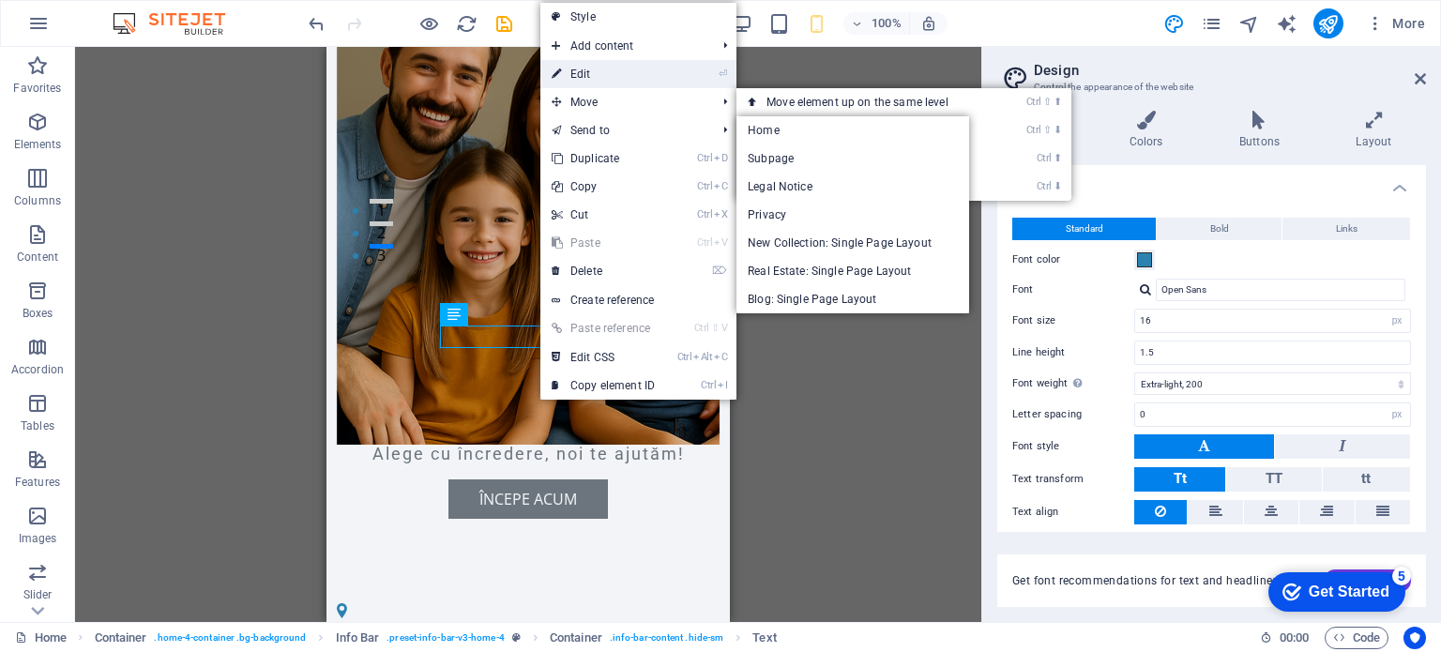
click at [606, 75] on link "⏎ Edit" at bounding box center [604, 74] width 126 height 28
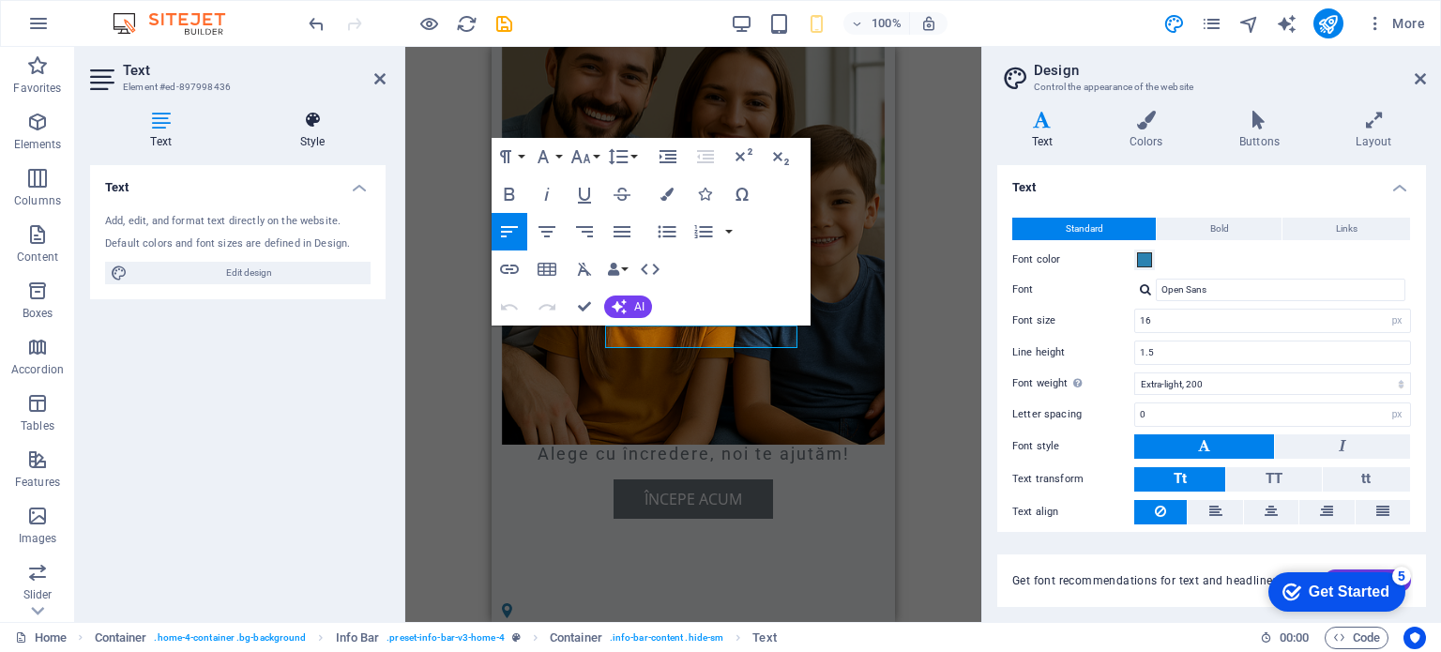
click at [305, 138] on h4 "Style" at bounding box center [312, 130] width 146 height 39
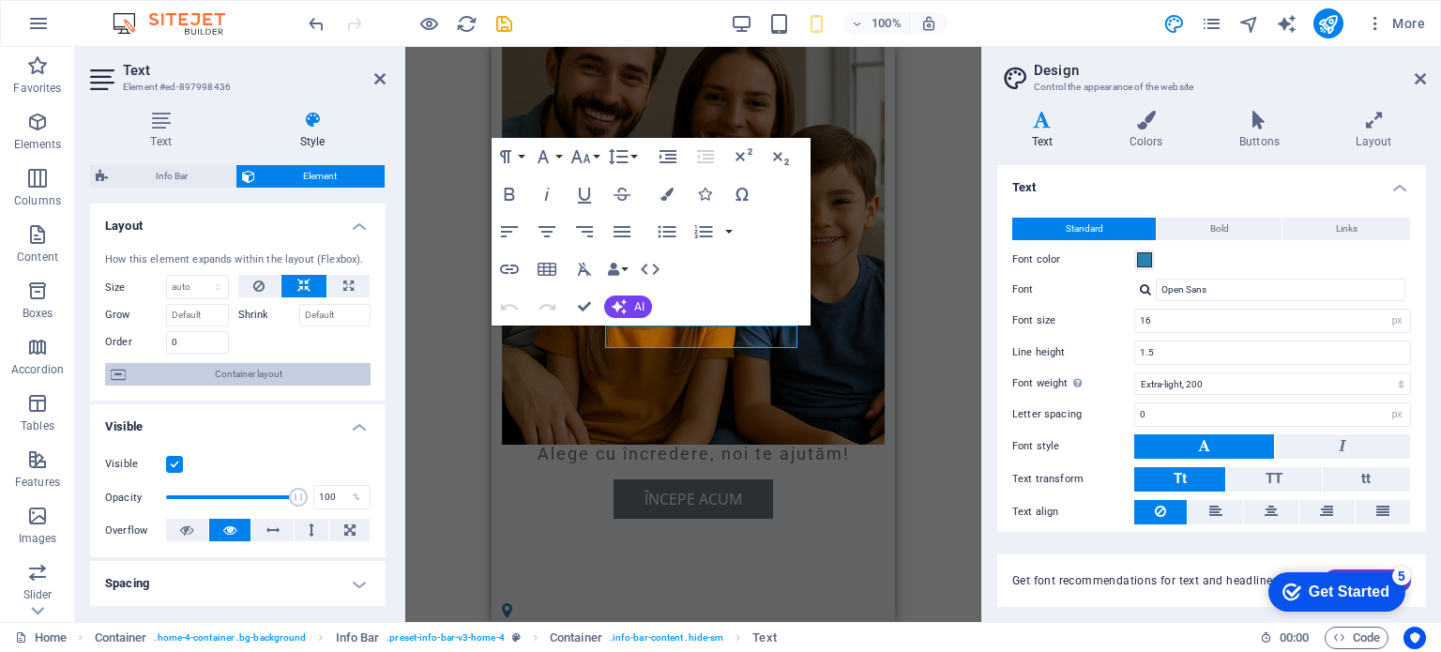
scroll to position [94, 0]
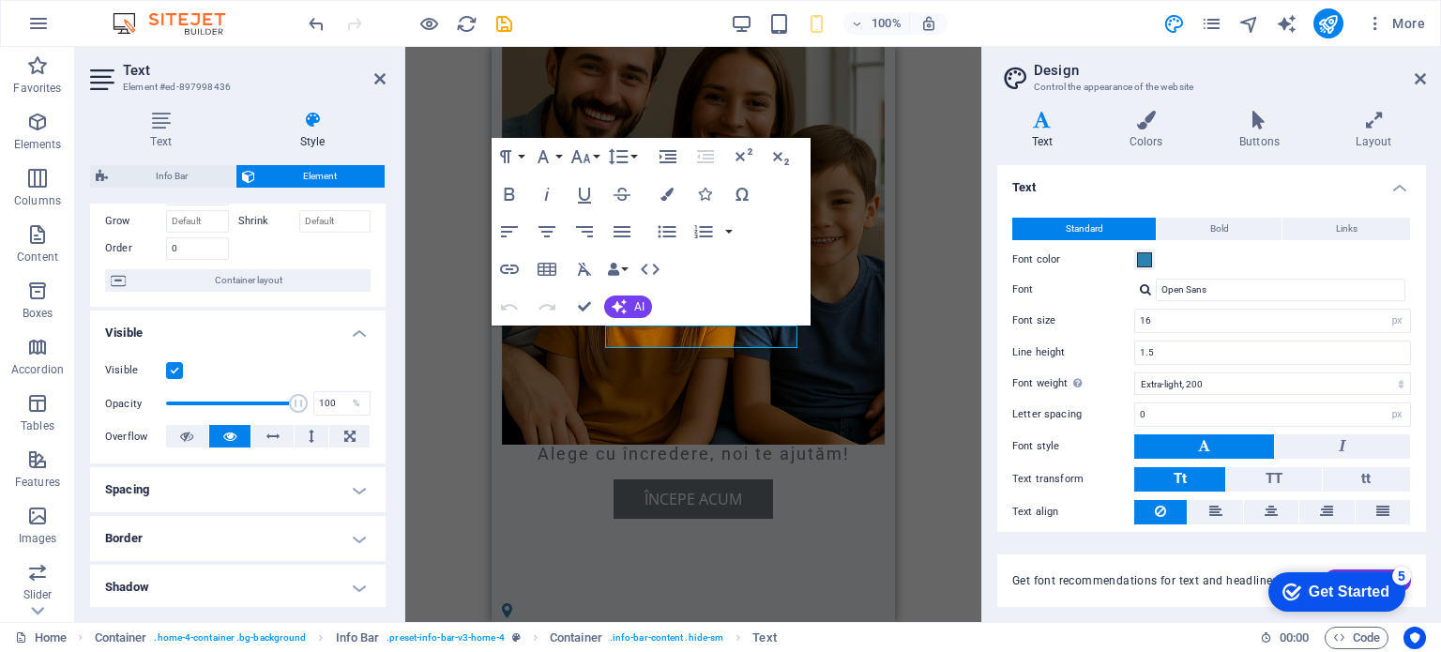
click at [177, 367] on label at bounding box center [174, 370] width 17 height 17
click at [0, 0] on input "Visible" at bounding box center [0, 0] width 0 height 0
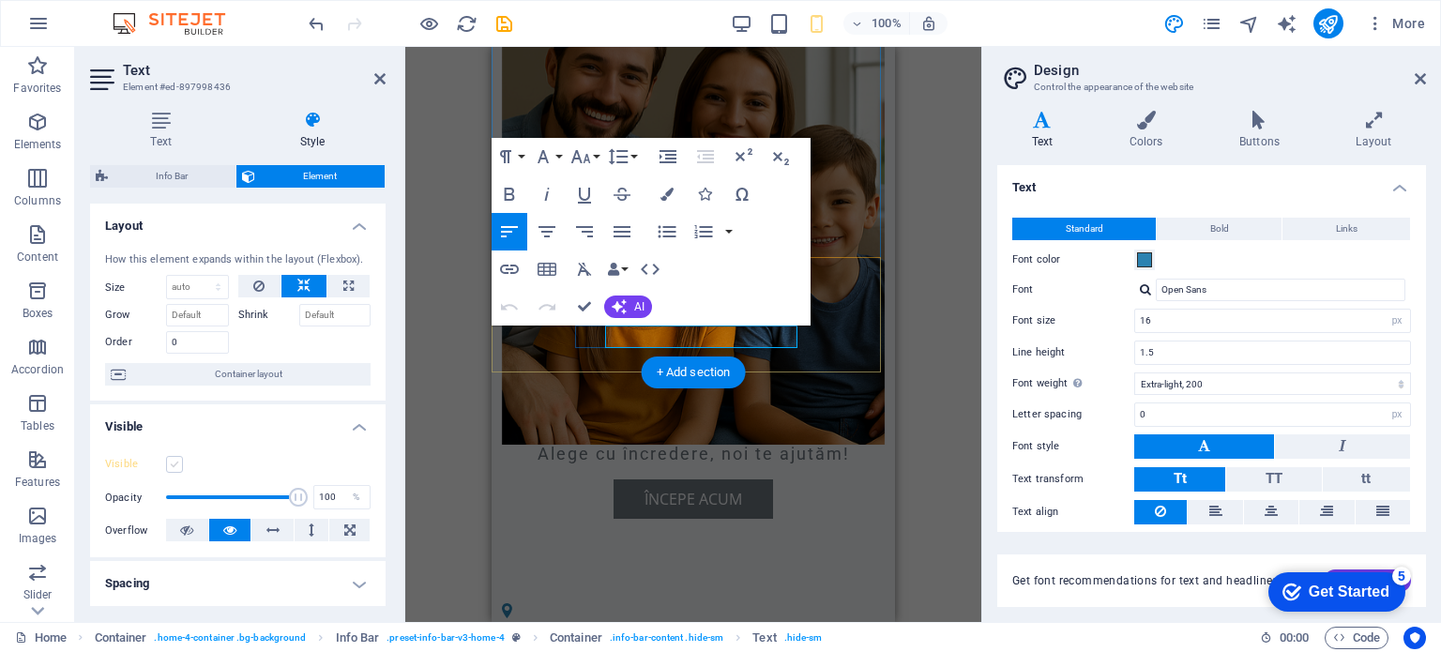
click at [176, 468] on label at bounding box center [174, 464] width 17 height 17
click at [0, 0] on input "Visible" at bounding box center [0, 0] width 0 height 0
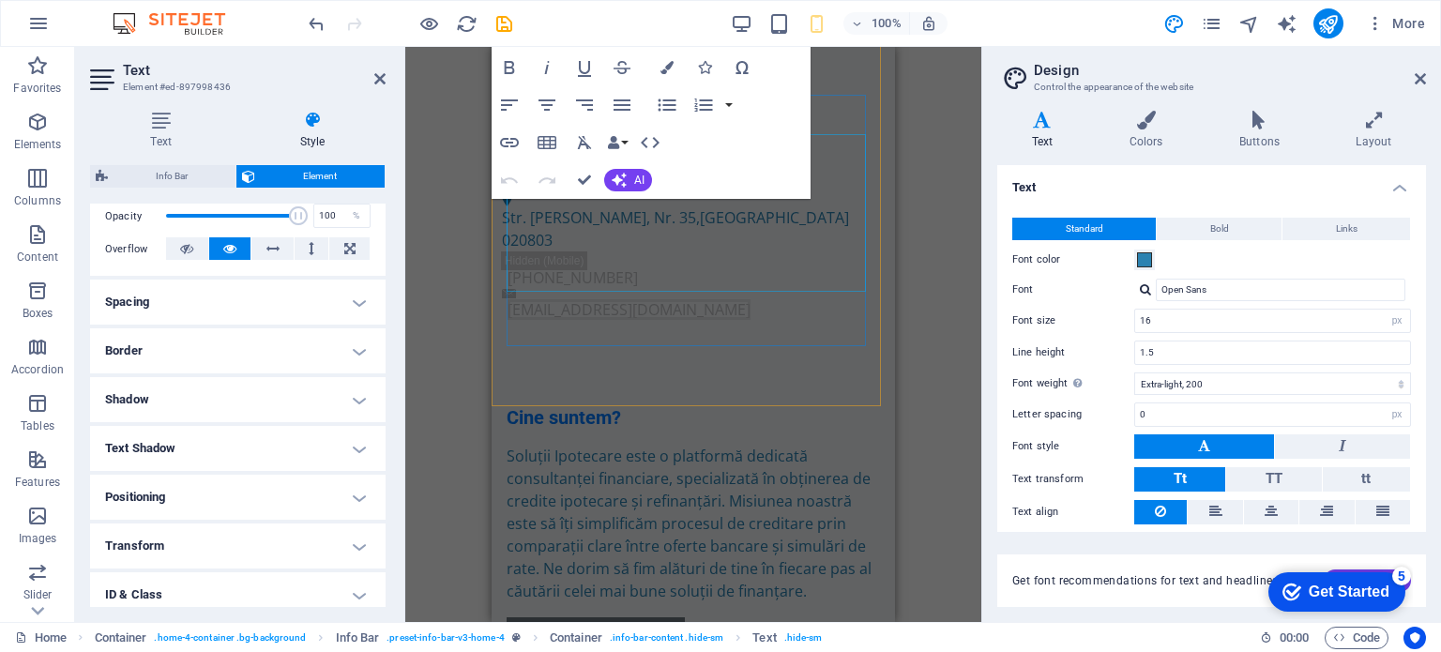
scroll to position [501, 0]
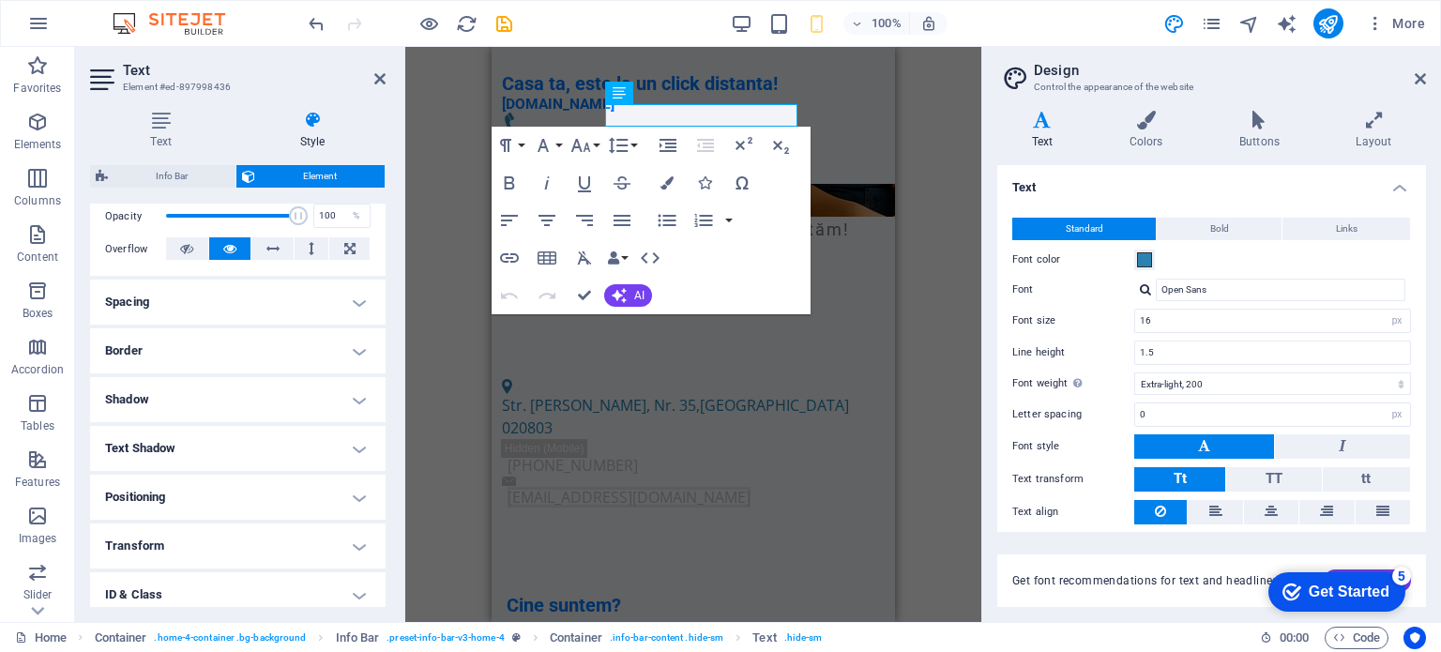
click at [932, 262] on div "Container H2 Container Container Menu Bar Spacer Banner Container H2 Banner Con…" at bounding box center [693, 334] width 576 height 575
click at [171, 133] on h4 "Text" at bounding box center [164, 130] width 149 height 39
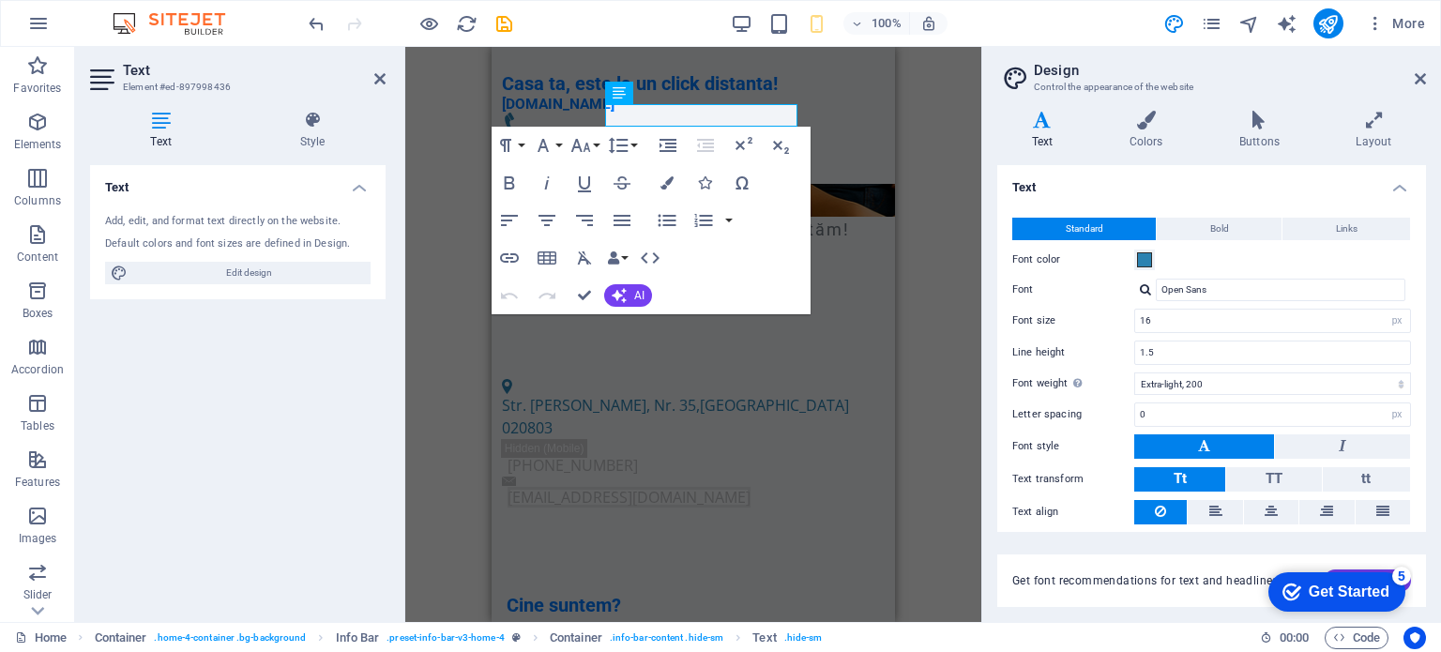
click at [947, 183] on div "Container H2 Container Container Menu Bar Spacer Banner Container H2 Banner Con…" at bounding box center [693, 334] width 576 height 575
click at [437, 134] on div "Container H2 Container Menu Bar Spacer Banner Container H2 Banner Container Con…" at bounding box center [693, 334] width 576 height 575
click at [374, 79] on icon at bounding box center [379, 78] width 11 height 15
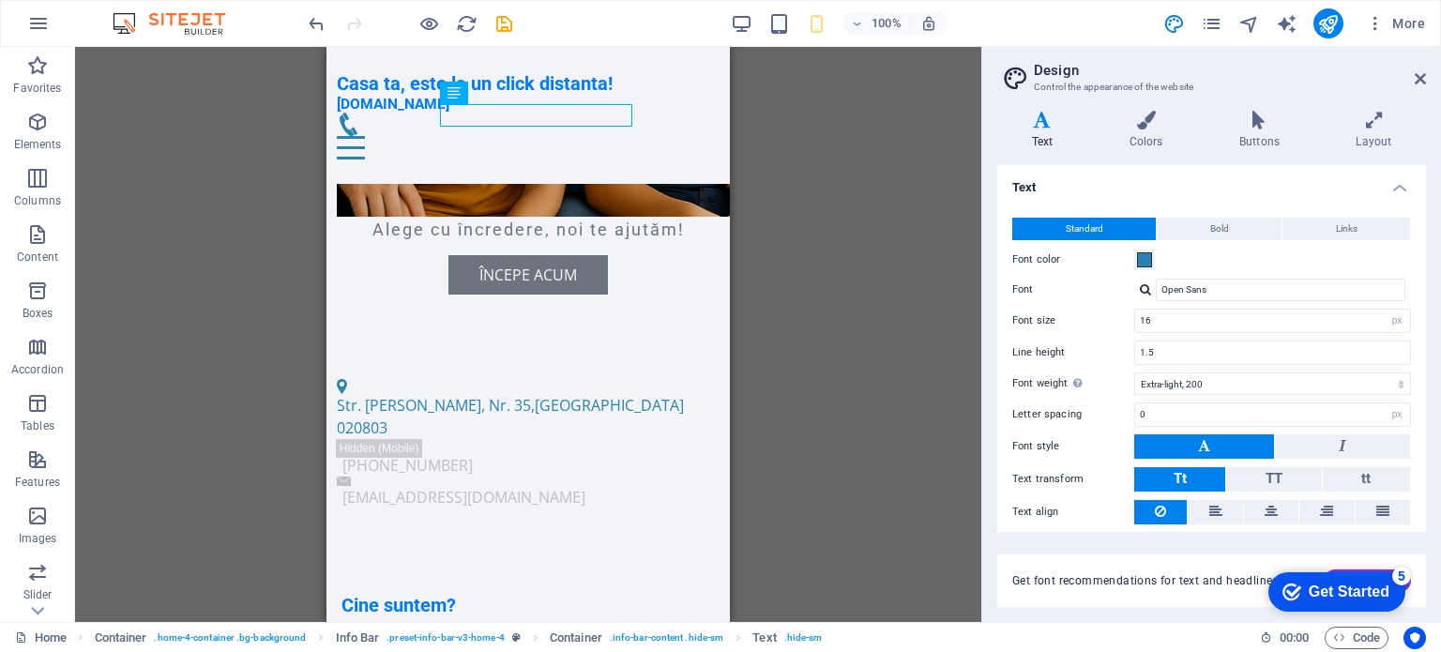
click at [803, 206] on div "H2 Container Menu Bar Spacer Banner Container H2 Banner Container Container H3 …" at bounding box center [528, 334] width 907 height 575
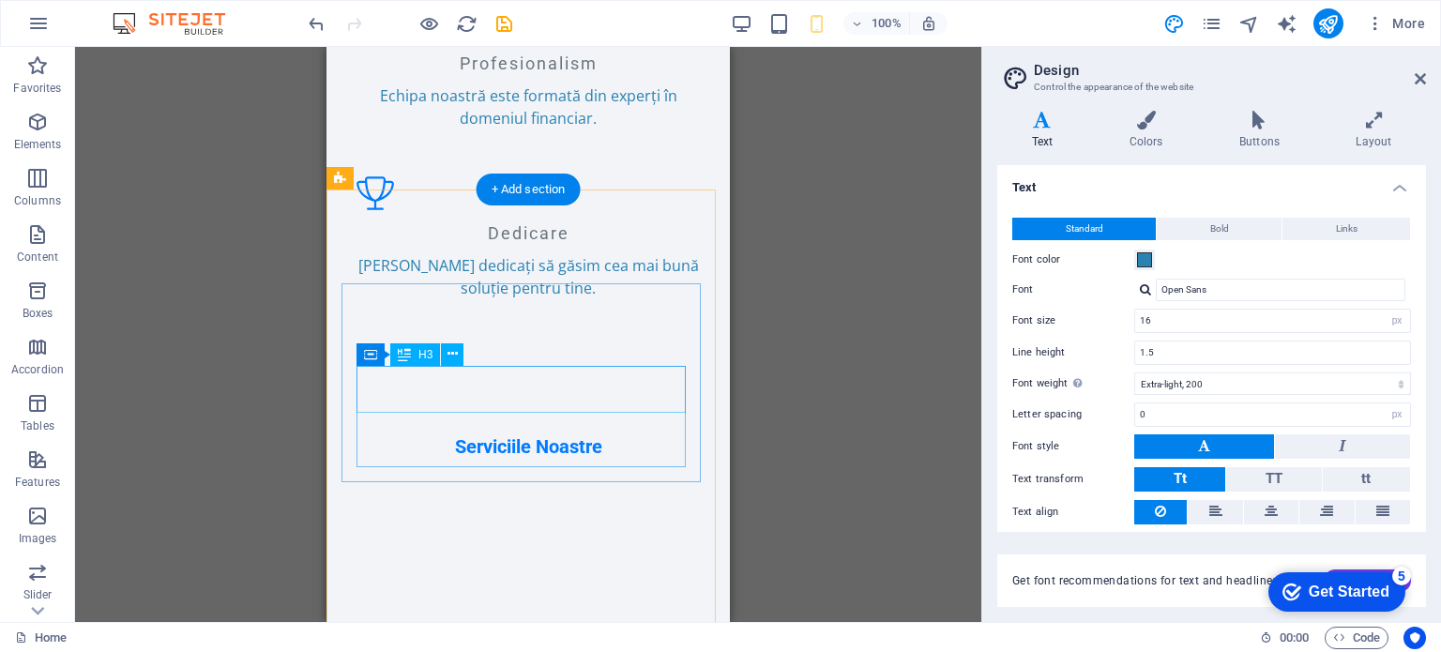
scroll to position [1815, 0]
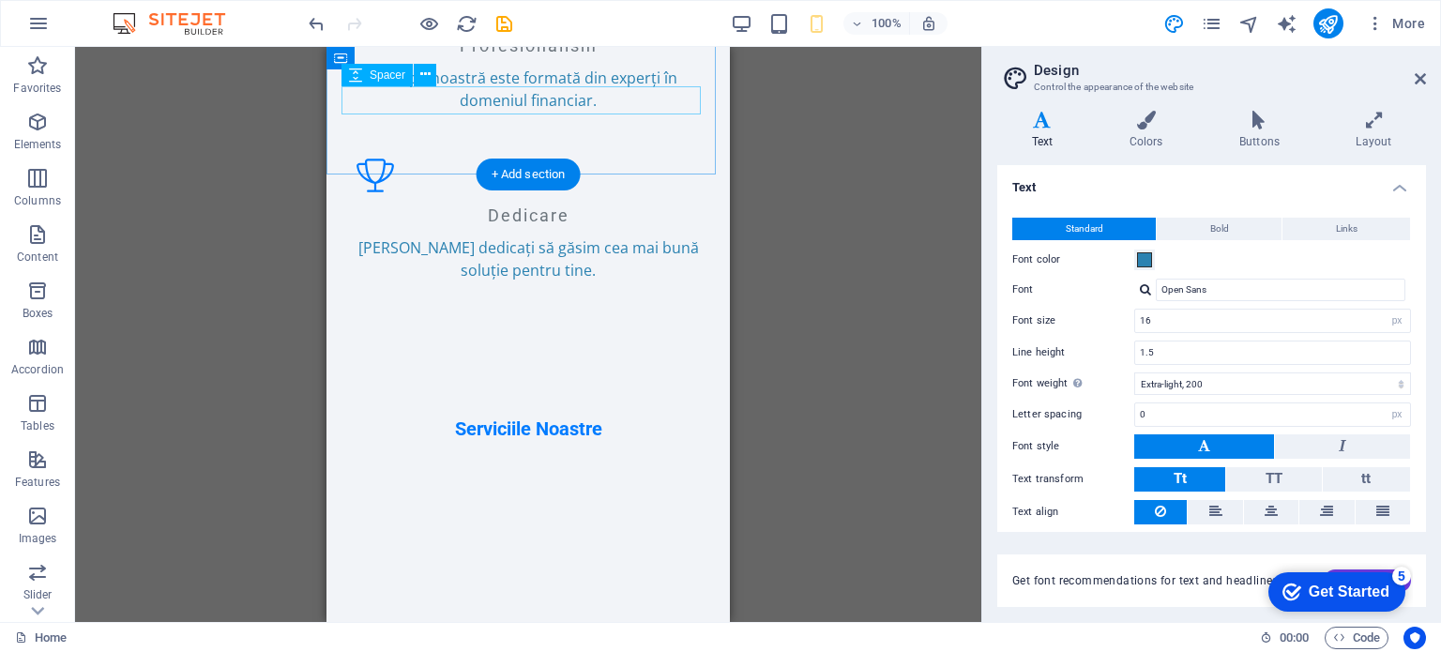
click at [621, 441] on div at bounding box center [528, 455] width 373 height 28
click at [584, 417] on div "Serviciile Noastre" at bounding box center [528, 429] width 373 height 24
click at [602, 417] on div "Serviciile Noastre" at bounding box center [528, 429] width 373 height 24
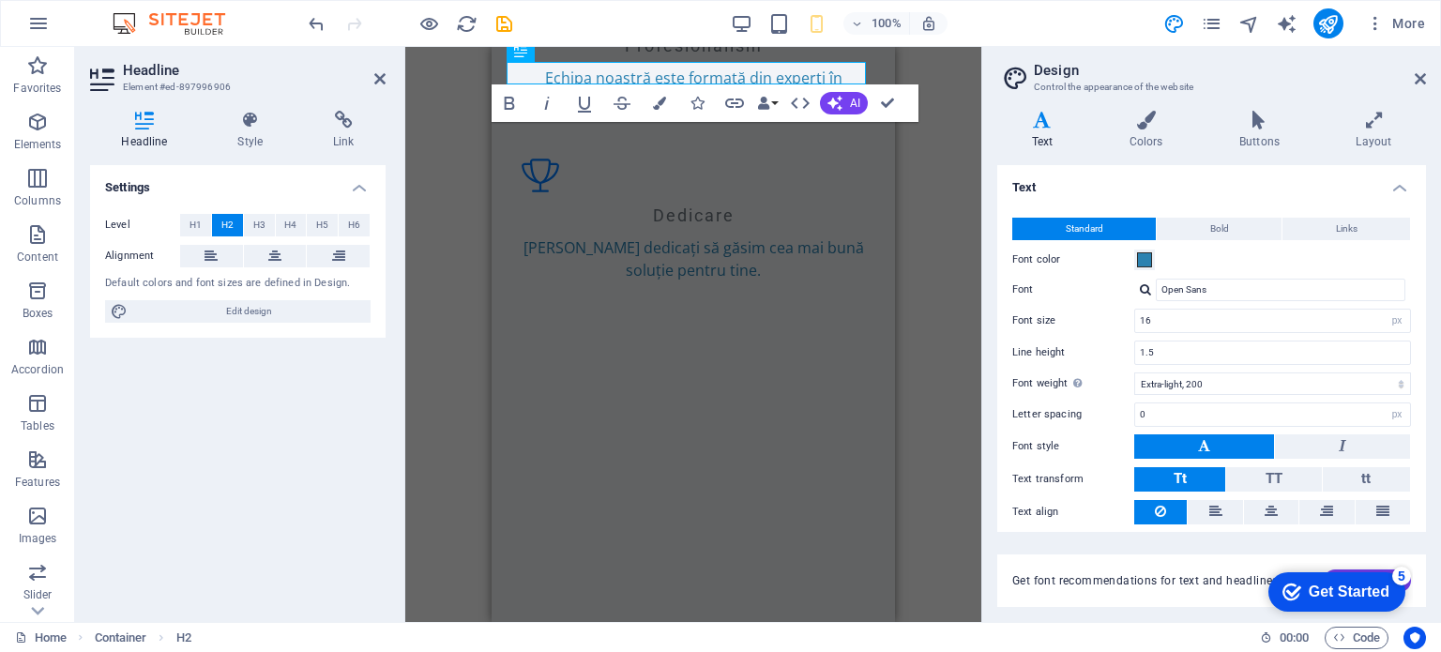
click at [920, 198] on div "H2 Container Menu Bar Spacer Banner Container H2 Banner Container Container H3 …" at bounding box center [693, 334] width 576 height 575
click at [921, 198] on div "H2 Container Menu Bar Spacer Banner Container H2 Banner Container Container H3 …" at bounding box center [693, 334] width 576 height 575
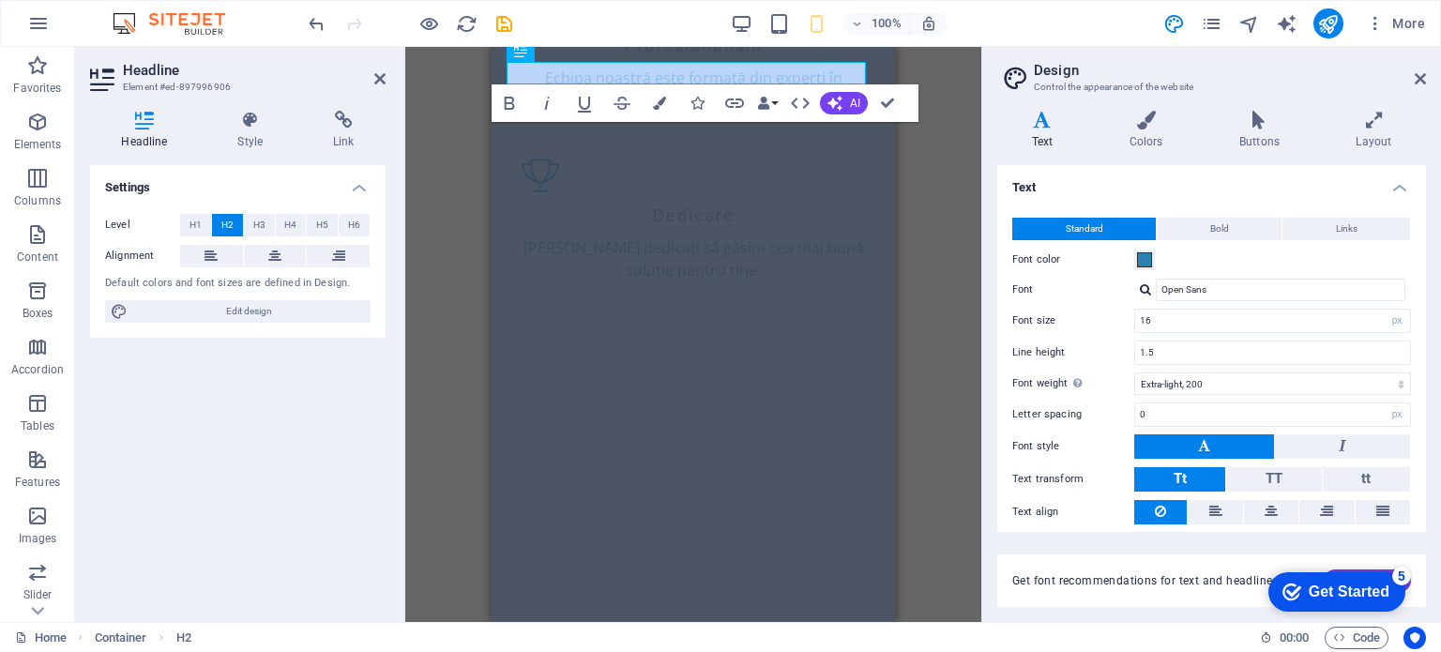
click at [921, 200] on div "H2 Container Menu Bar Spacer Banner Container H2 Banner Container Container H3 …" at bounding box center [693, 334] width 576 height 575
click at [974, 176] on div "H2 Container Menu Bar Spacer Banner Container H2 Banner Container Container H3 …" at bounding box center [693, 334] width 576 height 575
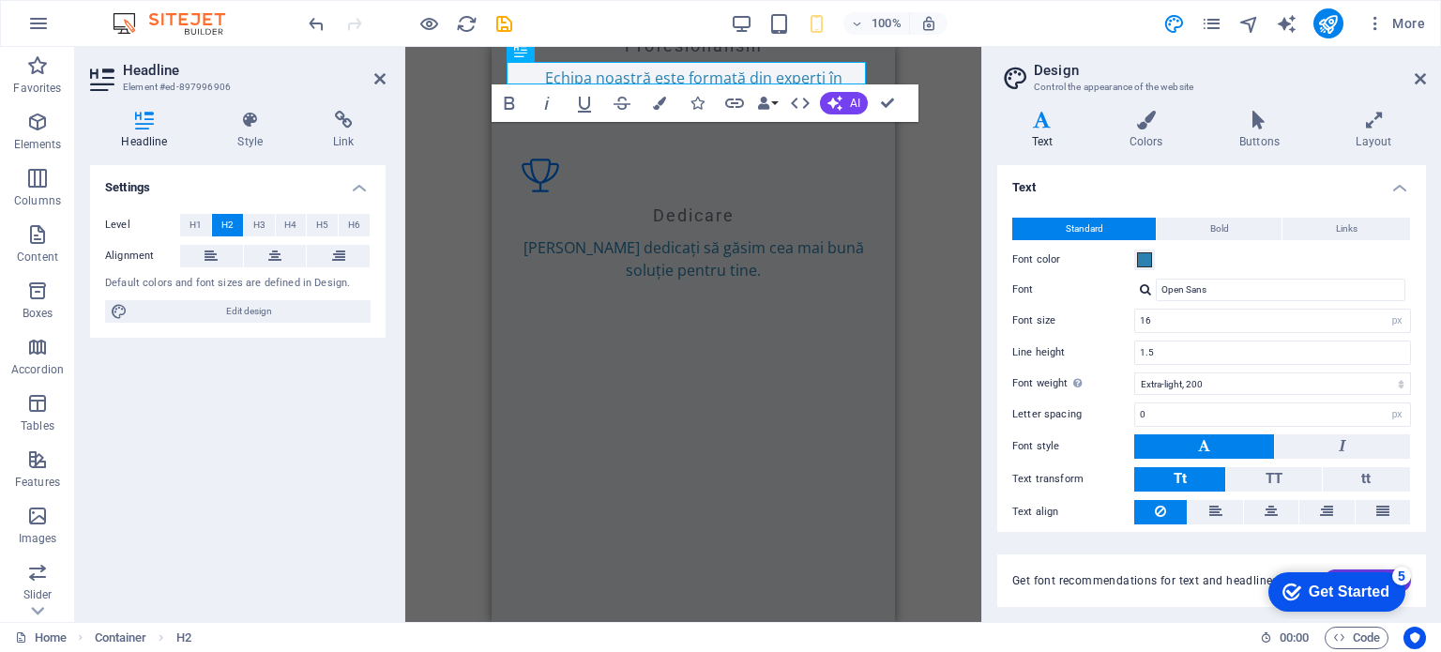
click at [971, 179] on div "H2 Container Menu Bar Spacer Banner Container H2 Banner Container Container H3 …" at bounding box center [693, 334] width 576 height 575
click at [467, 192] on div "H2 Container Menu Bar Spacer Banner Container H2 Banner Container Container H3 …" at bounding box center [693, 334] width 576 height 575
click at [468, 192] on div "H2 Container Menu Bar Spacer Banner Container H2 Banner Container Container H3 …" at bounding box center [693, 334] width 576 height 575
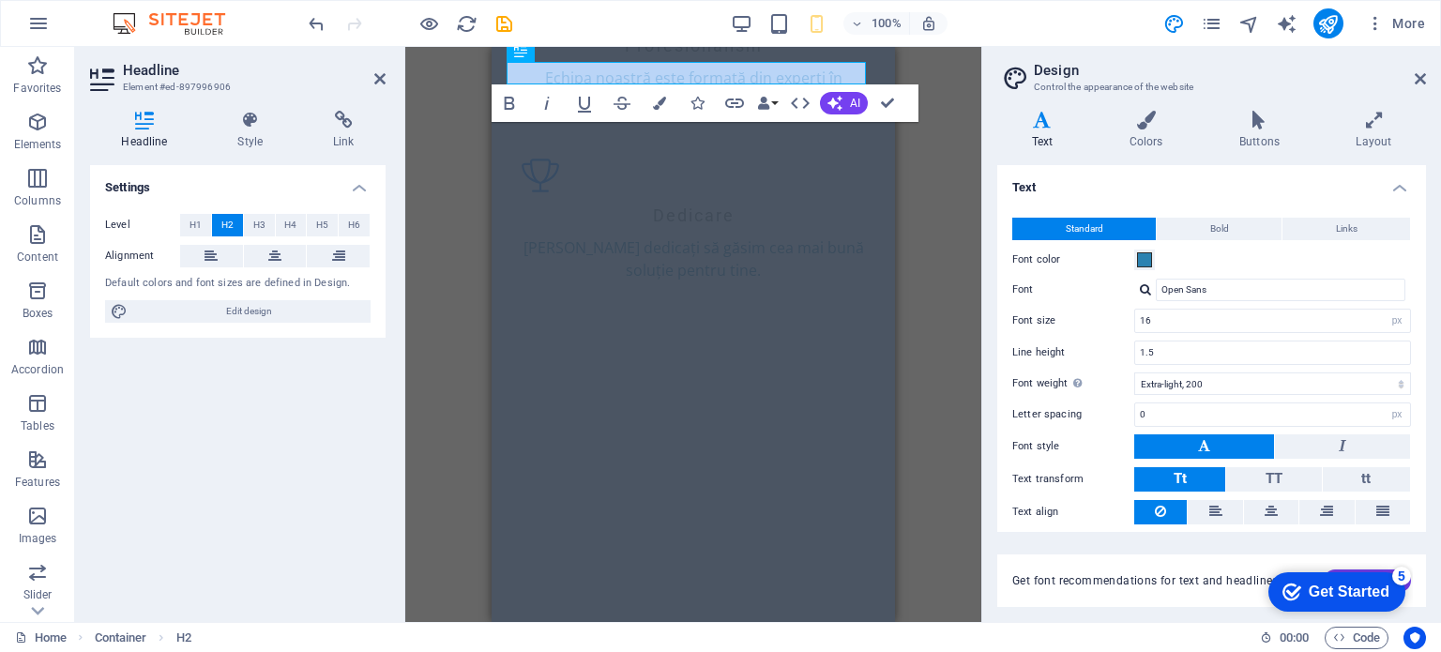
click at [469, 192] on div "H2 Container Menu Bar Spacer Banner Container H2 Banner Container Container H3 …" at bounding box center [693, 334] width 576 height 575
click at [447, 129] on div "H2 Container Menu Bar Spacer Banner Container H2 Banner Container Container H3 …" at bounding box center [693, 334] width 576 height 575
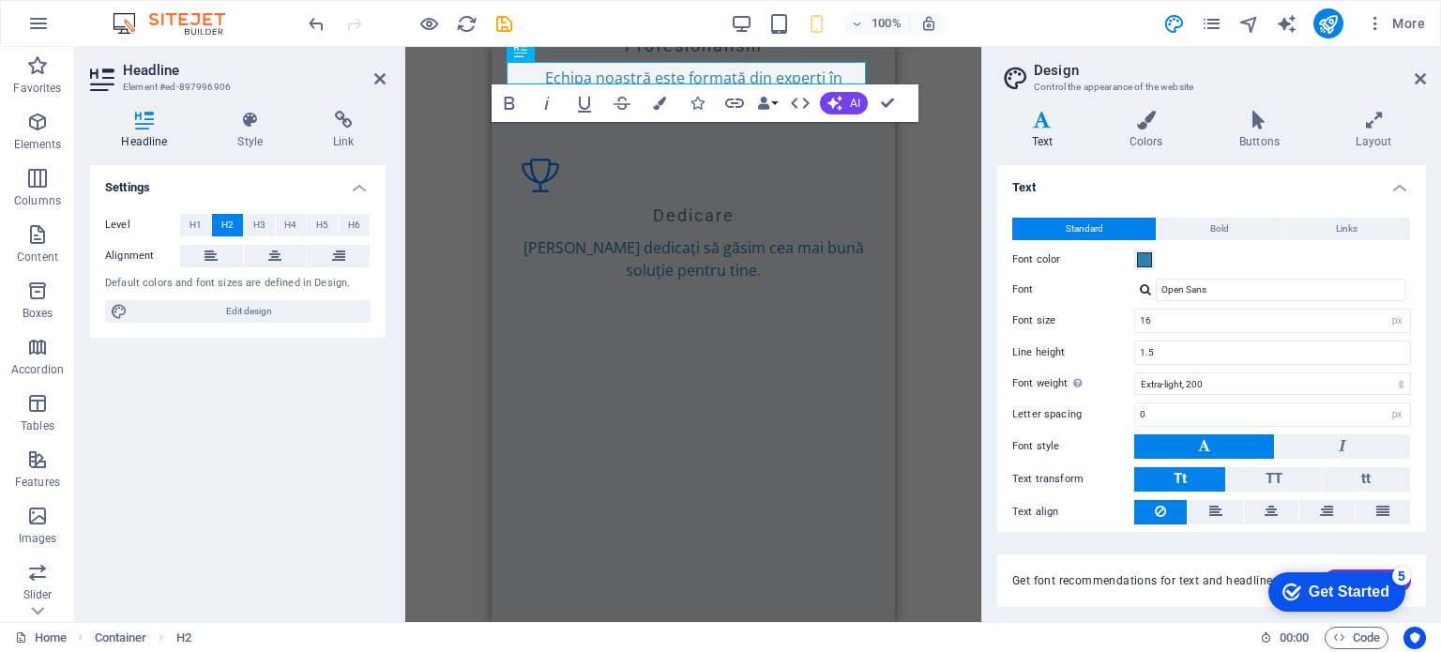
click at [447, 129] on div "H2 Container Menu Bar Spacer Banner Container H2 Banner Container Container H3 …" at bounding box center [693, 334] width 576 height 575
click at [382, 82] on icon at bounding box center [379, 78] width 11 height 15
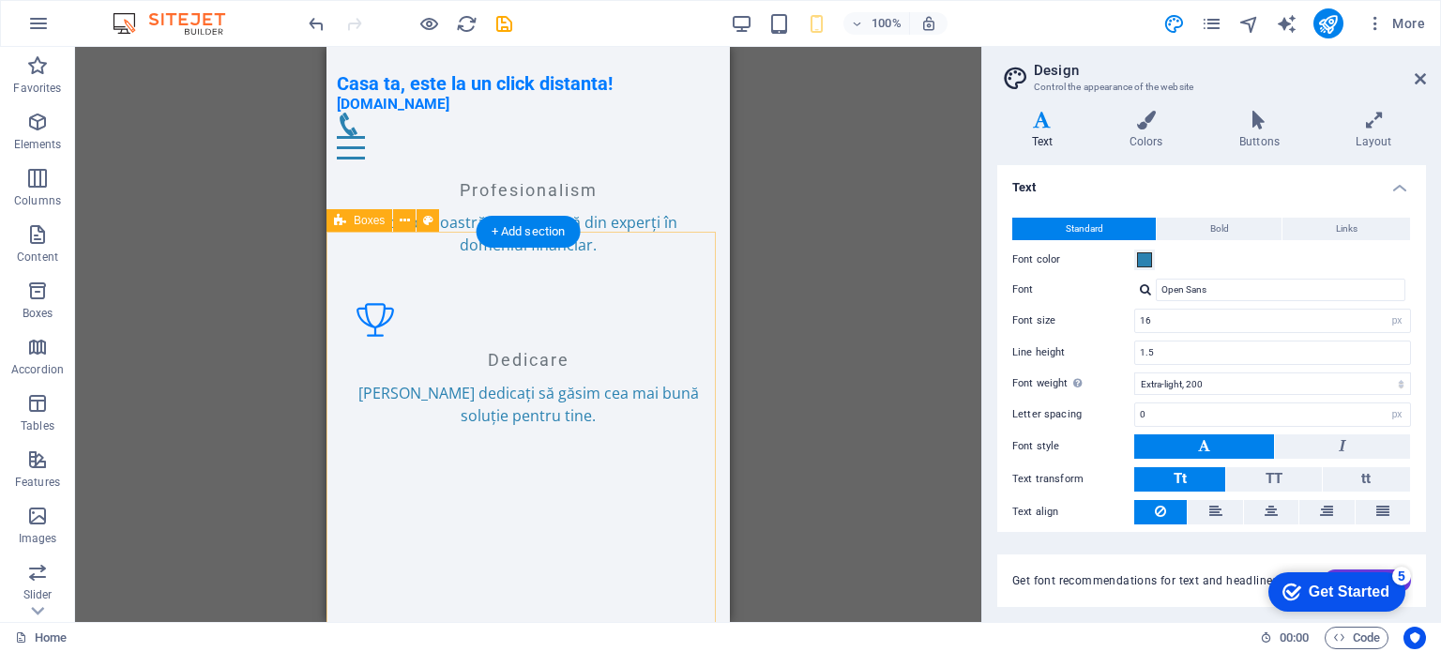
scroll to position [1507, 0]
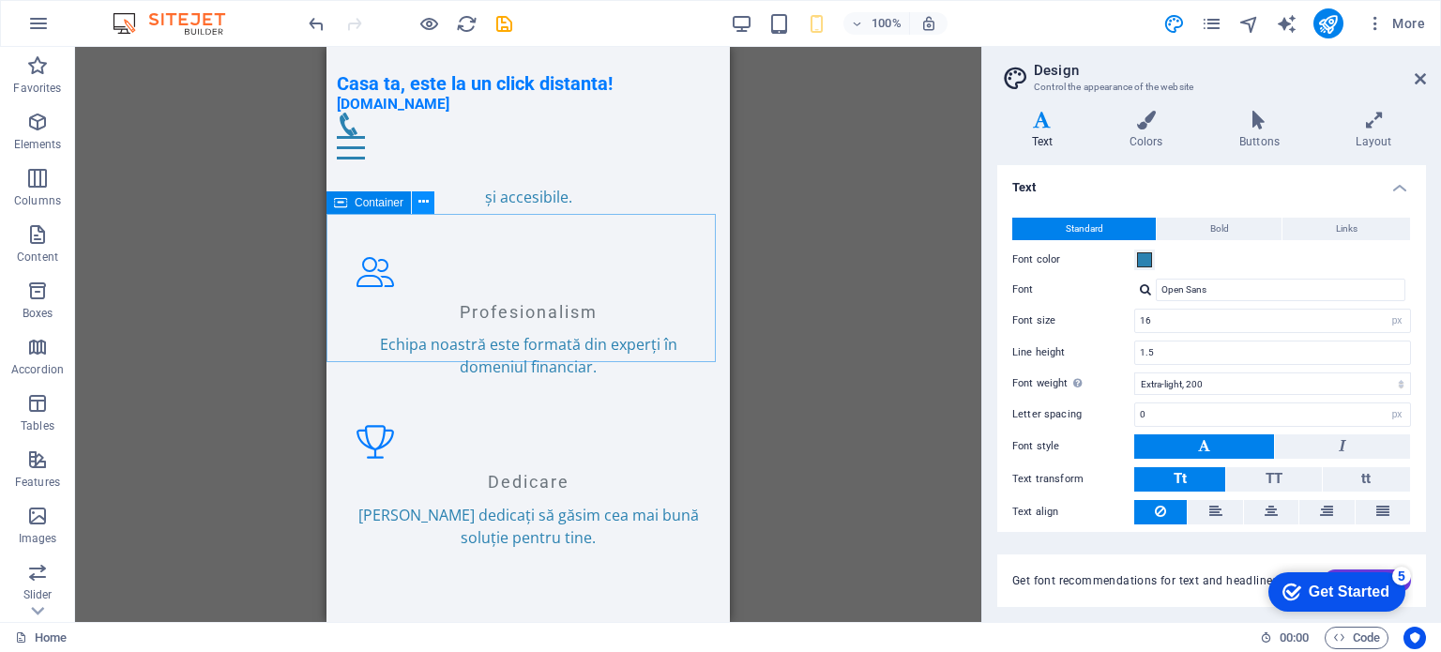
click at [416, 202] on button at bounding box center [423, 202] width 23 height 23
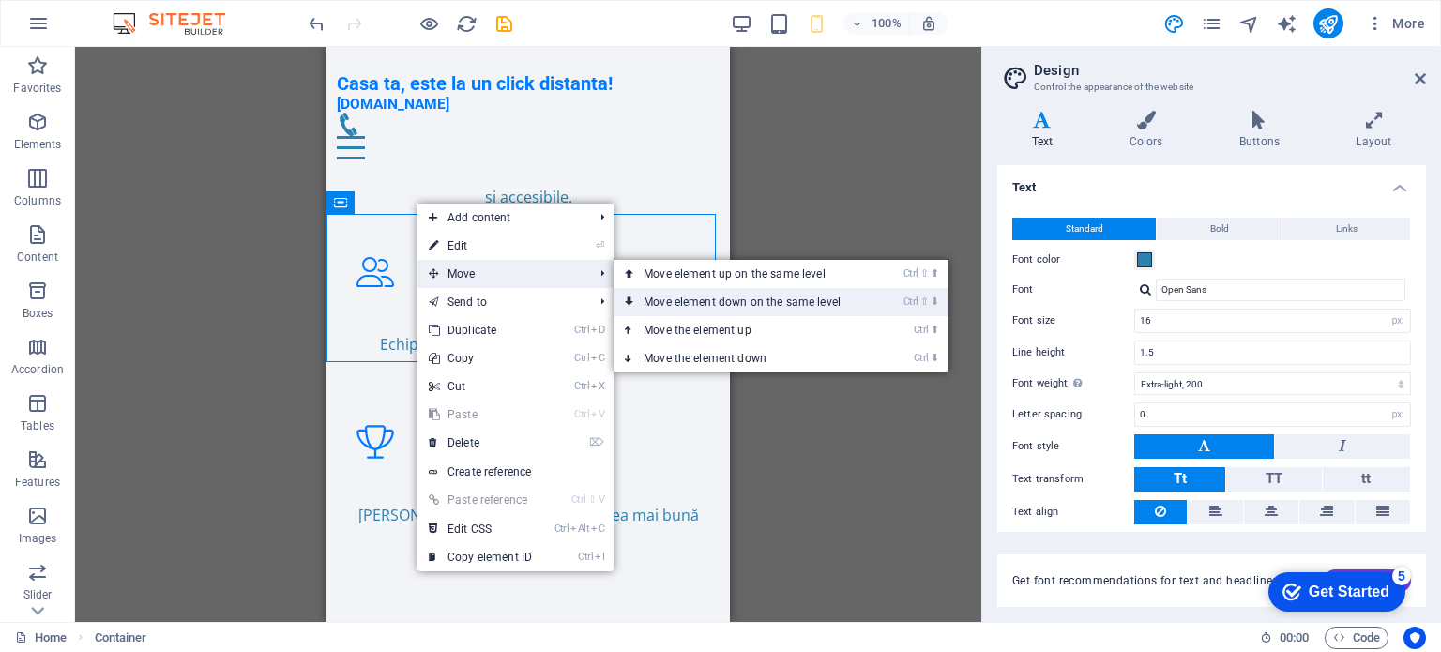
click at [709, 301] on link "Ctrl ⇧ ⬇ Move element down on the same level" at bounding box center [746, 302] width 265 height 28
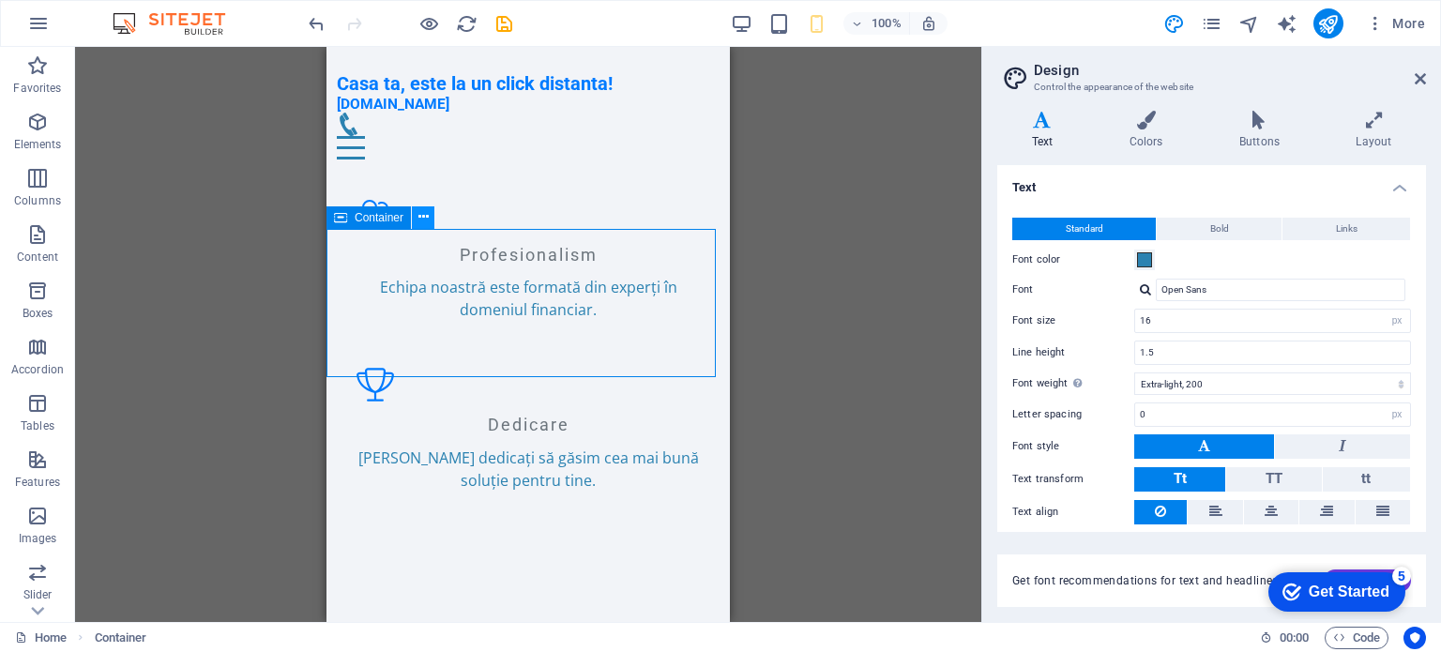
click at [422, 221] on icon at bounding box center [424, 217] width 10 height 20
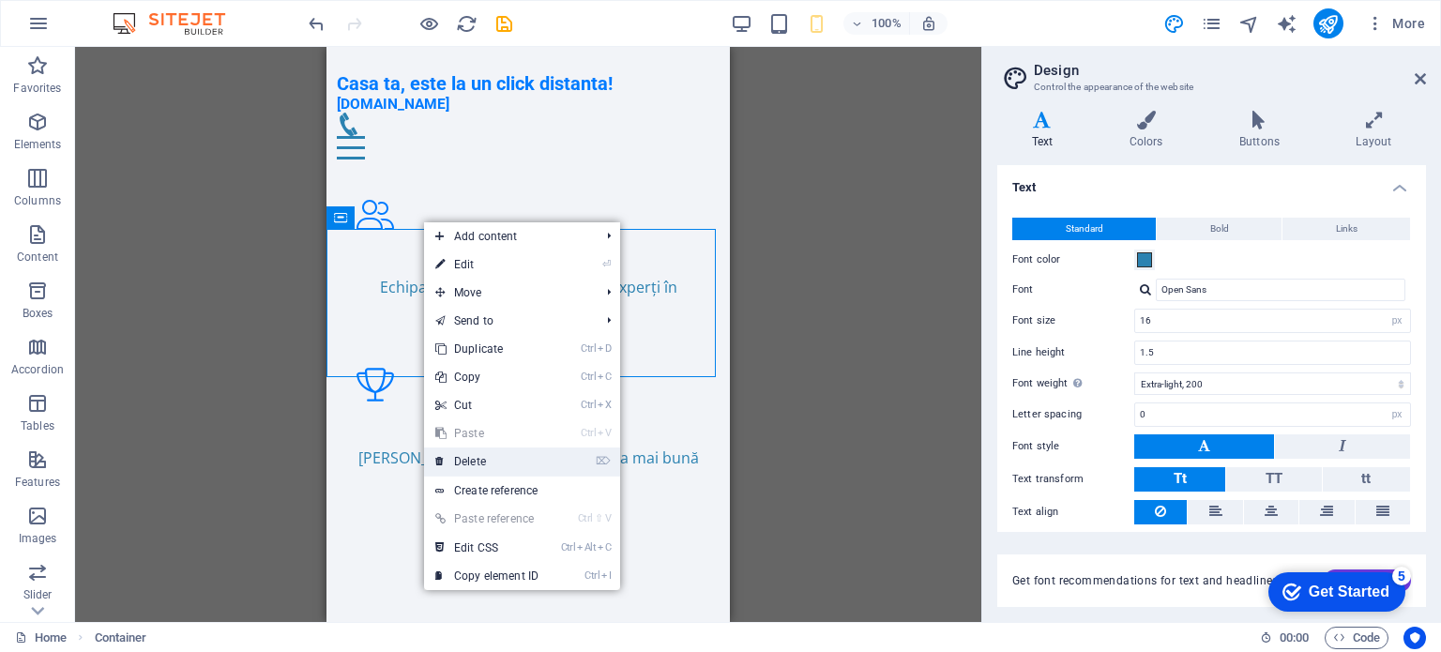
click at [565, 461] on li "⌦ Delete" at bounding box center [522, 462] width 196 height 29
click at [462, 465] on link "⌦ Delete" at bounding box center [487, 462] width 126 height 28
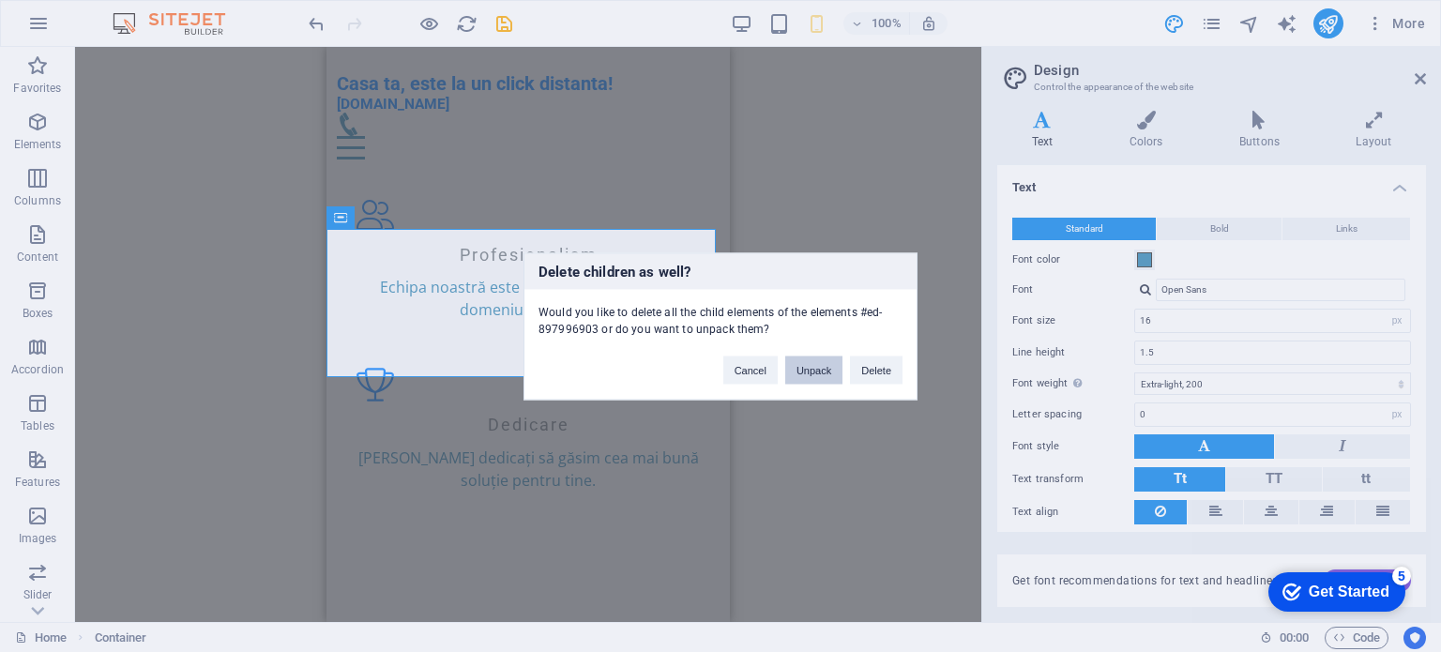
click at [807, 373] on button "Unpack" at bounding box center [813, 370] width 57 height 28
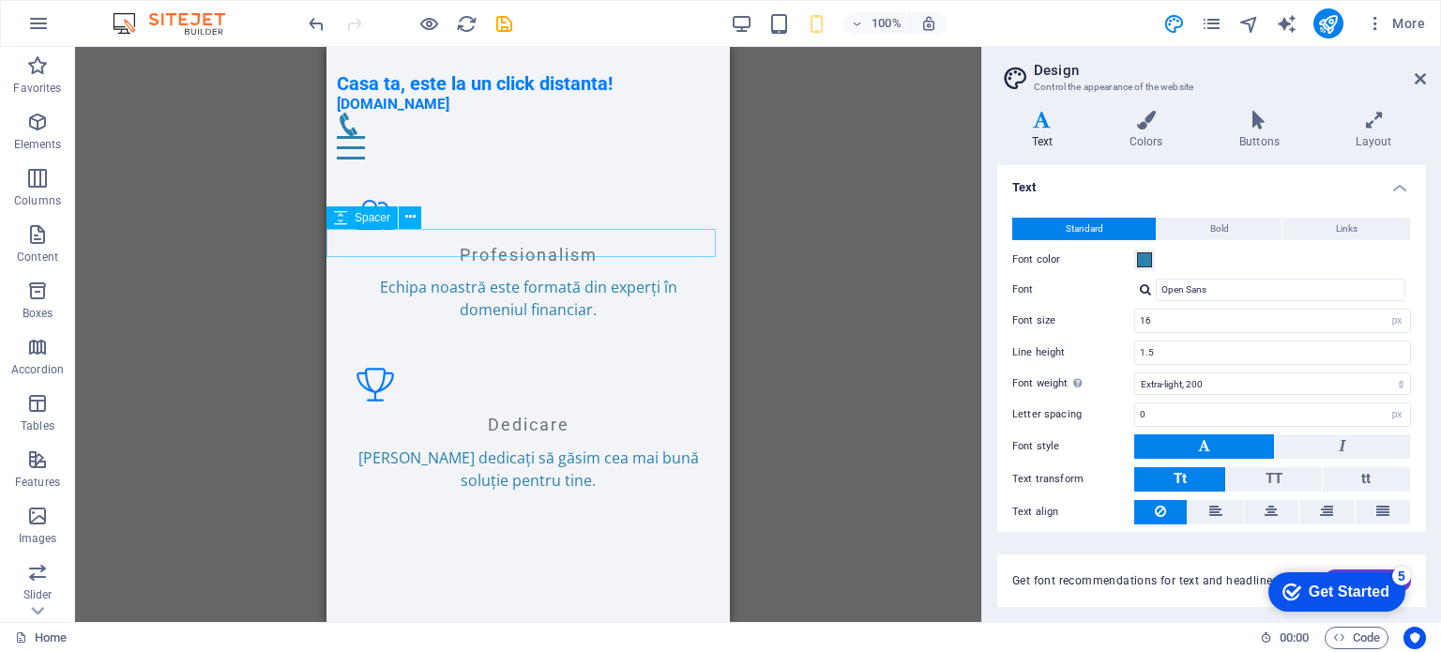
click at [462, 582] on div at bounding box center [529, 596] width 404 height 28
select select "px"
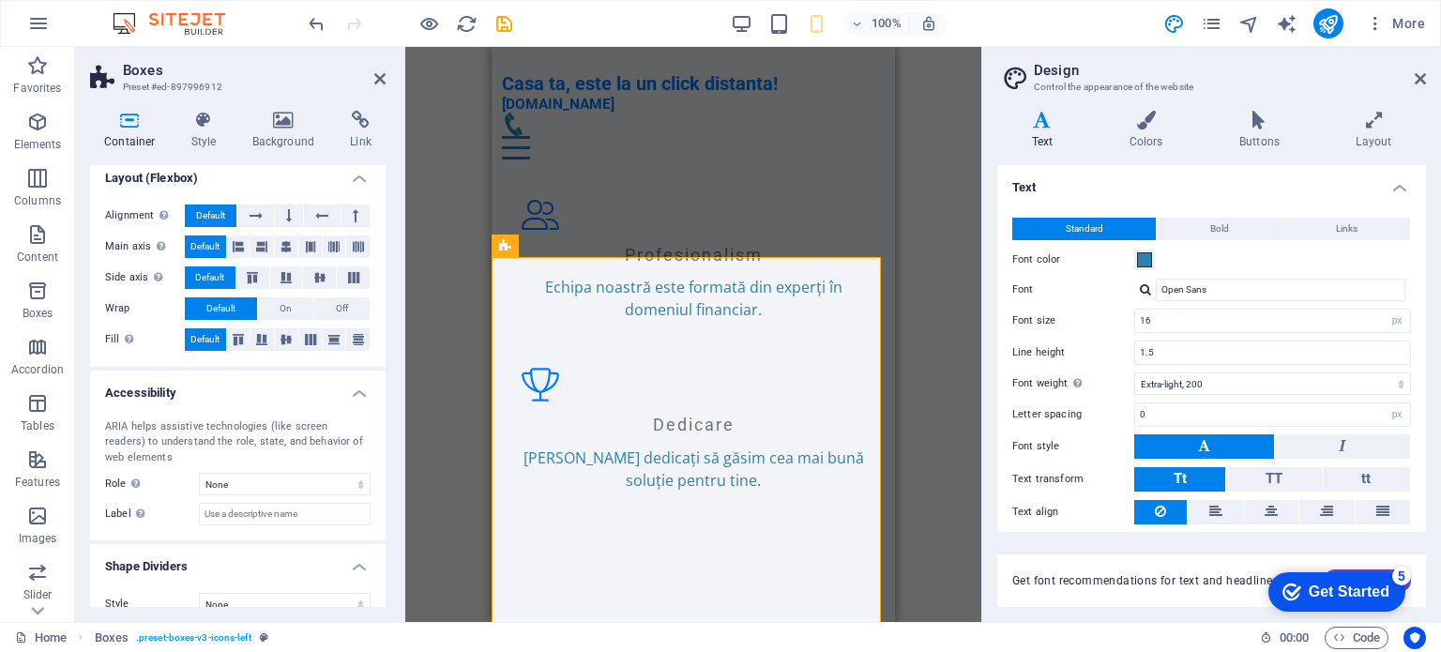
scroll to position [283, 0]
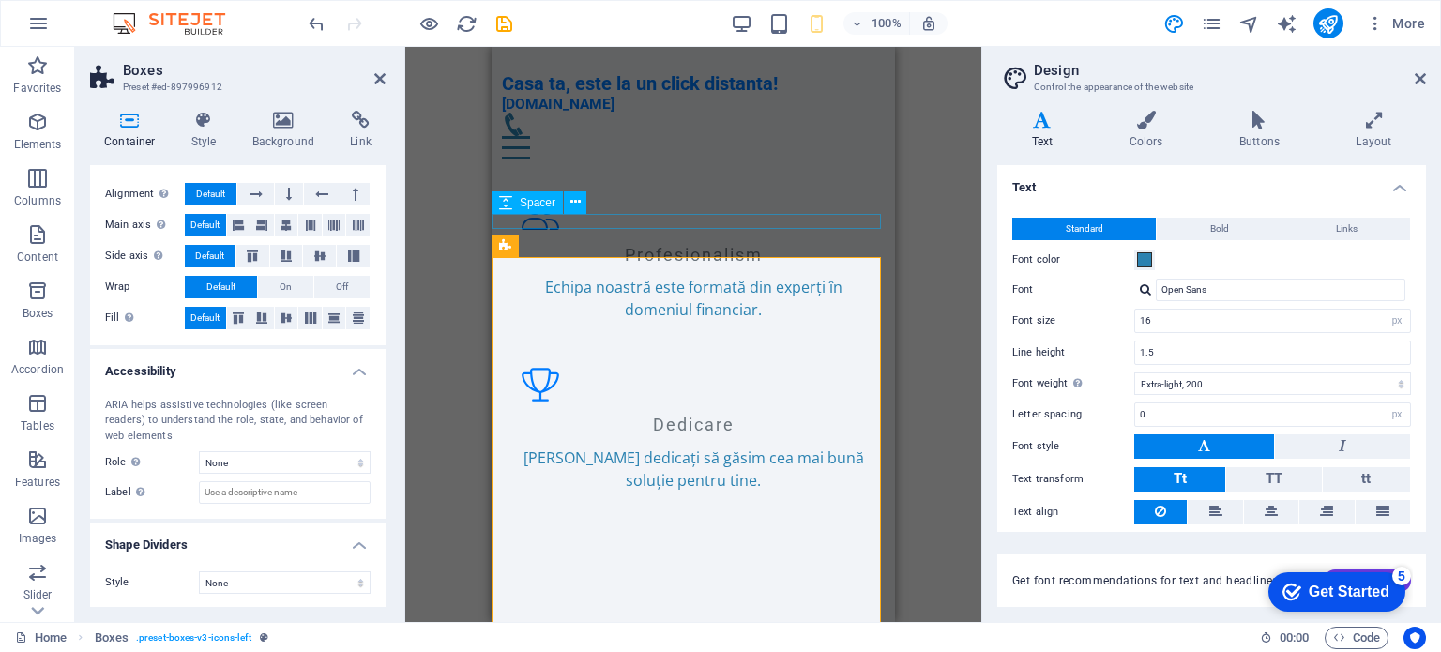
click at [697, 567] on div at bounding box center [694, 574] width 404 height 15
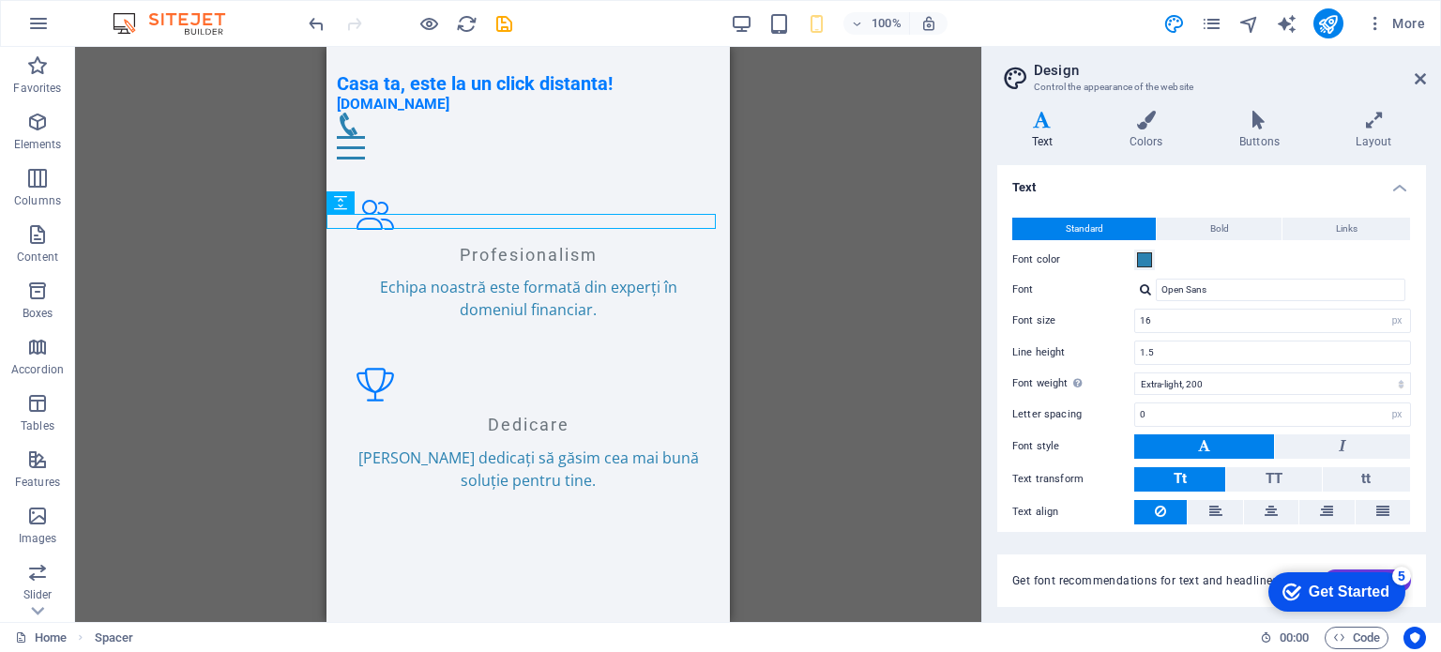
click at [820, 286] on div "Drag here to replace the existing content. Press “Ctrl” if you want to create a…" at bounding box center [528, 334] width 907 height 575
drag, startPoint x: 564, startPoint y: 210, endPoint x: 80, endPoint y: 229, distance: 484.6
click at [564, 210] on div "+ Add section" at bounding box center [529, 214] width 104 height 32
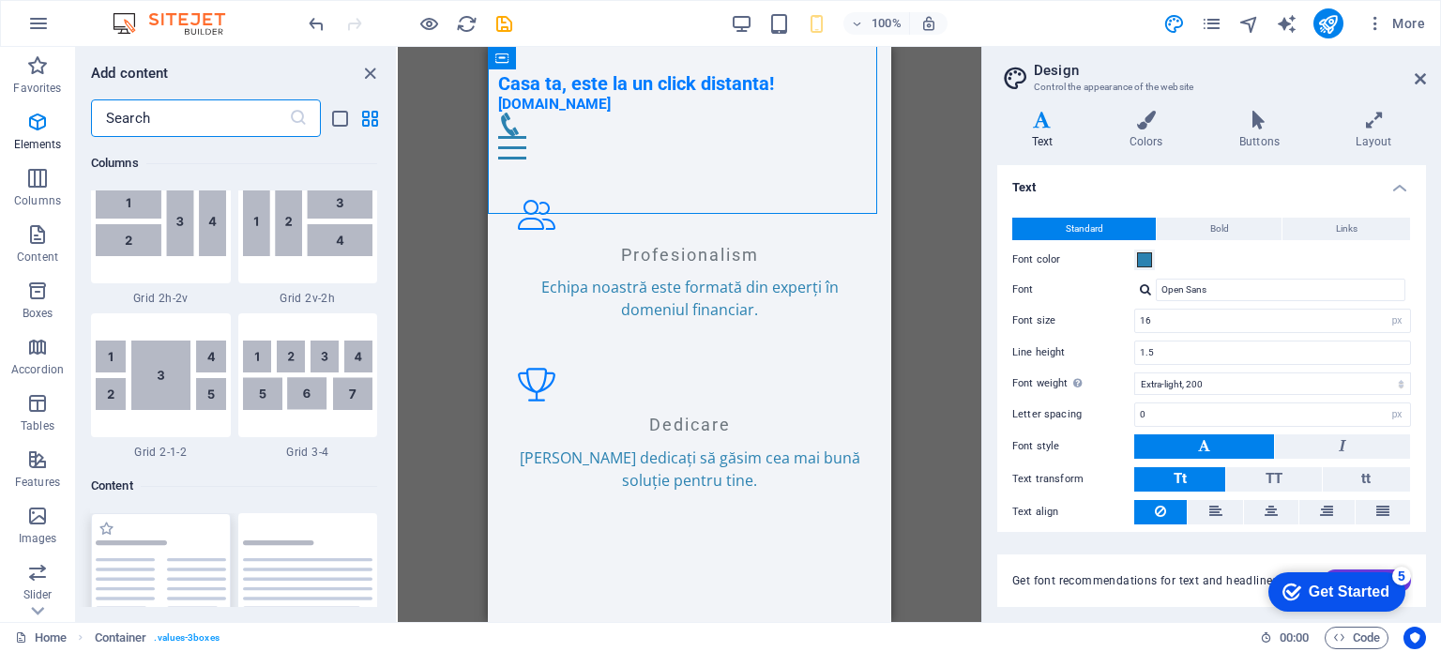
scroll to position [3284, 0]
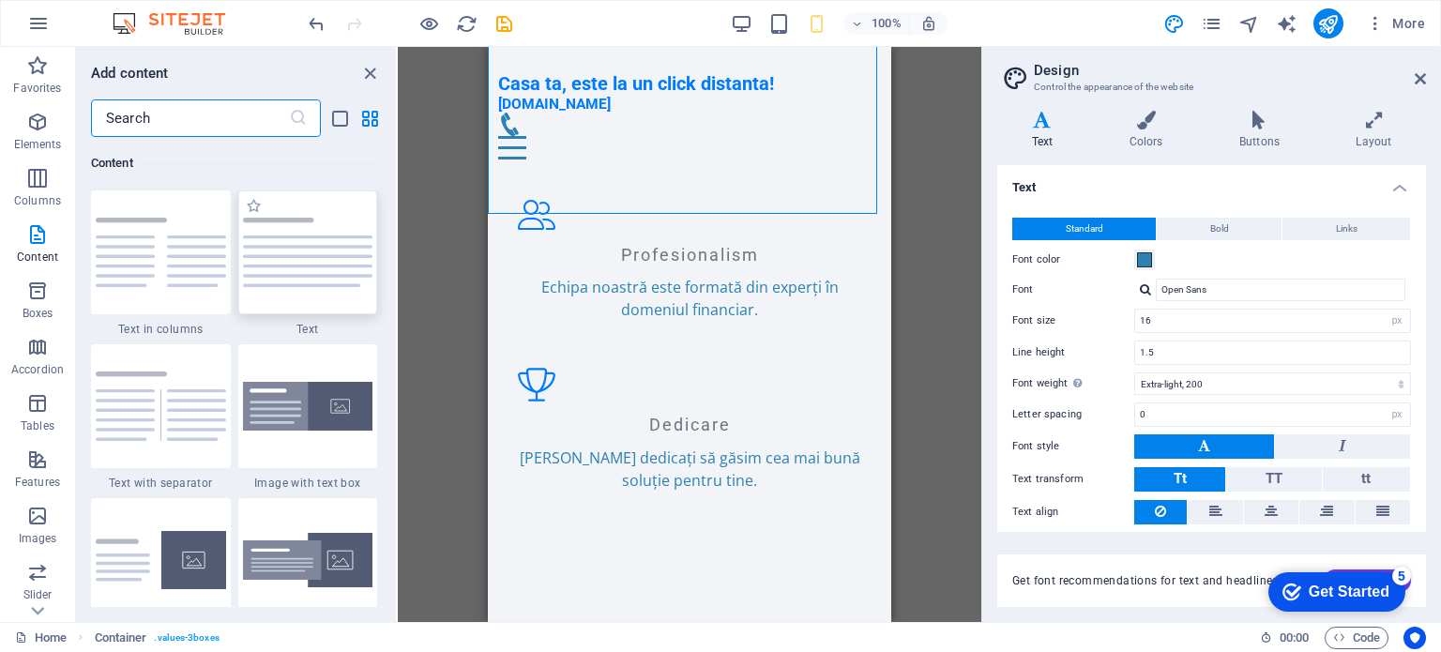
click at [270, 283] on img at bounding box center [308, 252] width 130 height 69
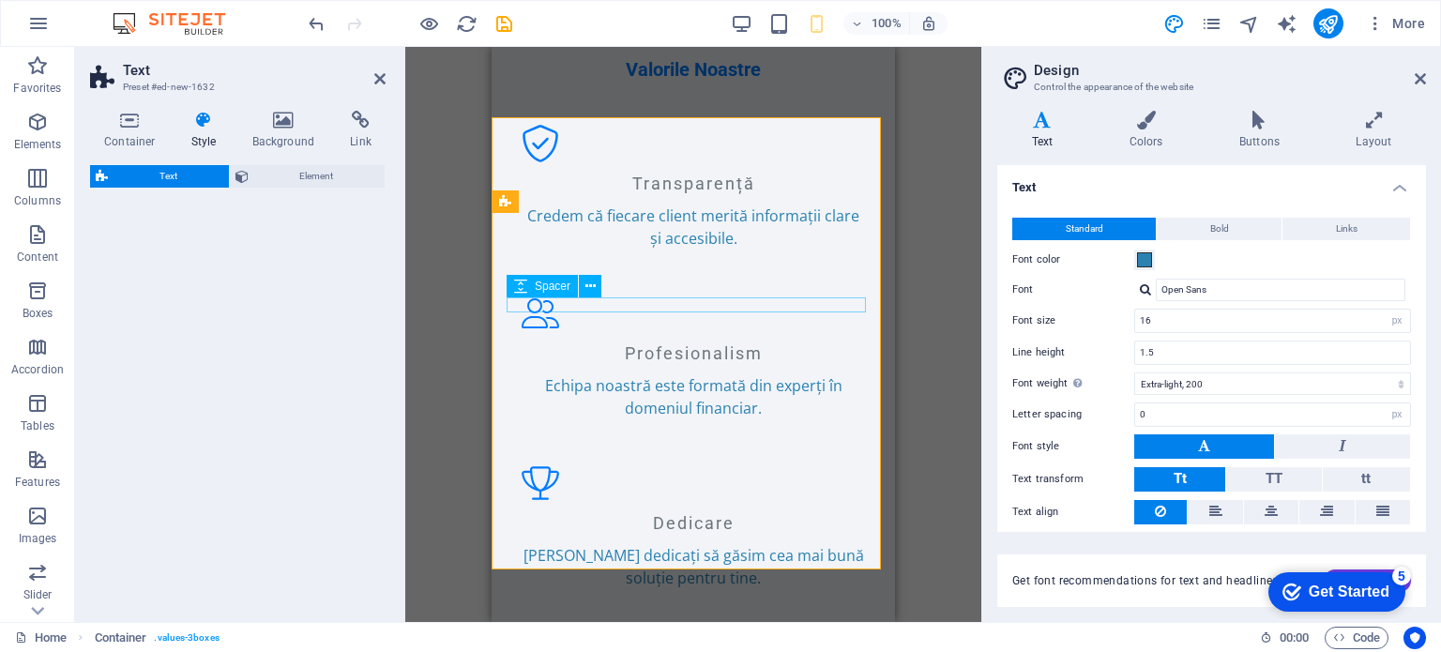
scroll to position [1603, 0]
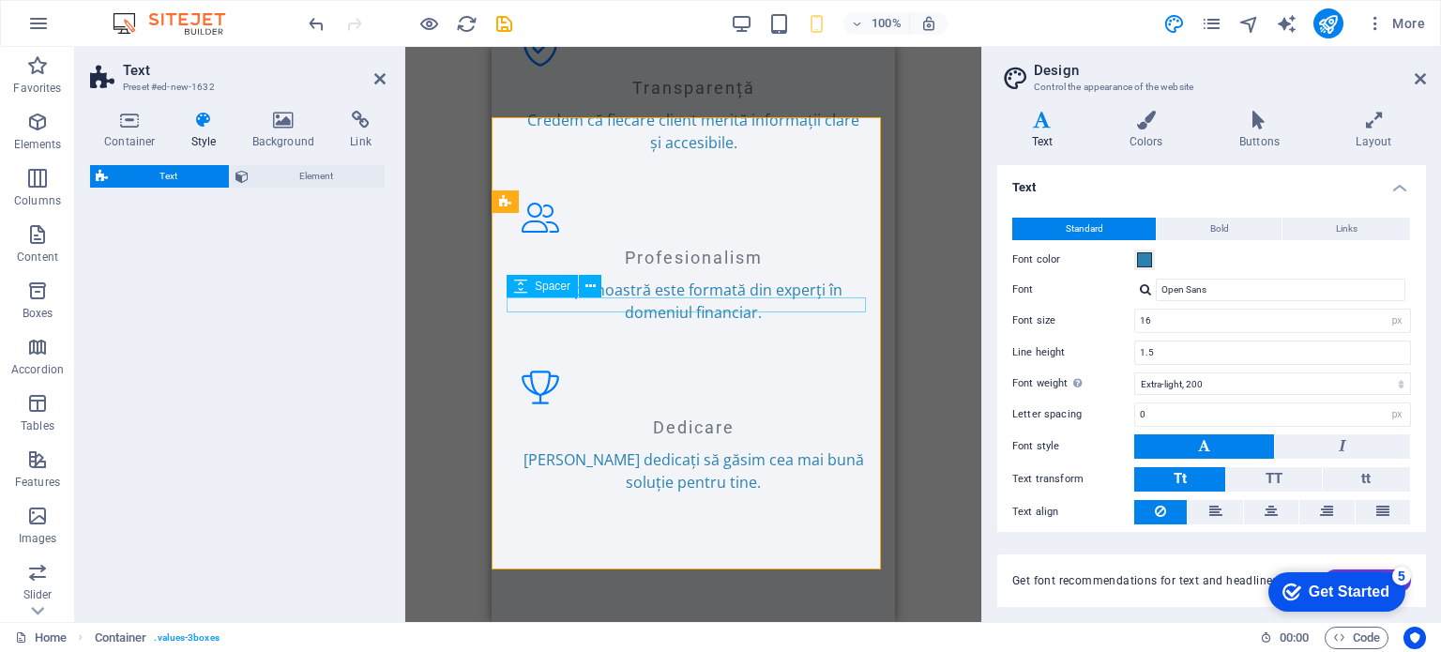
select select "preset-text-v2-default"
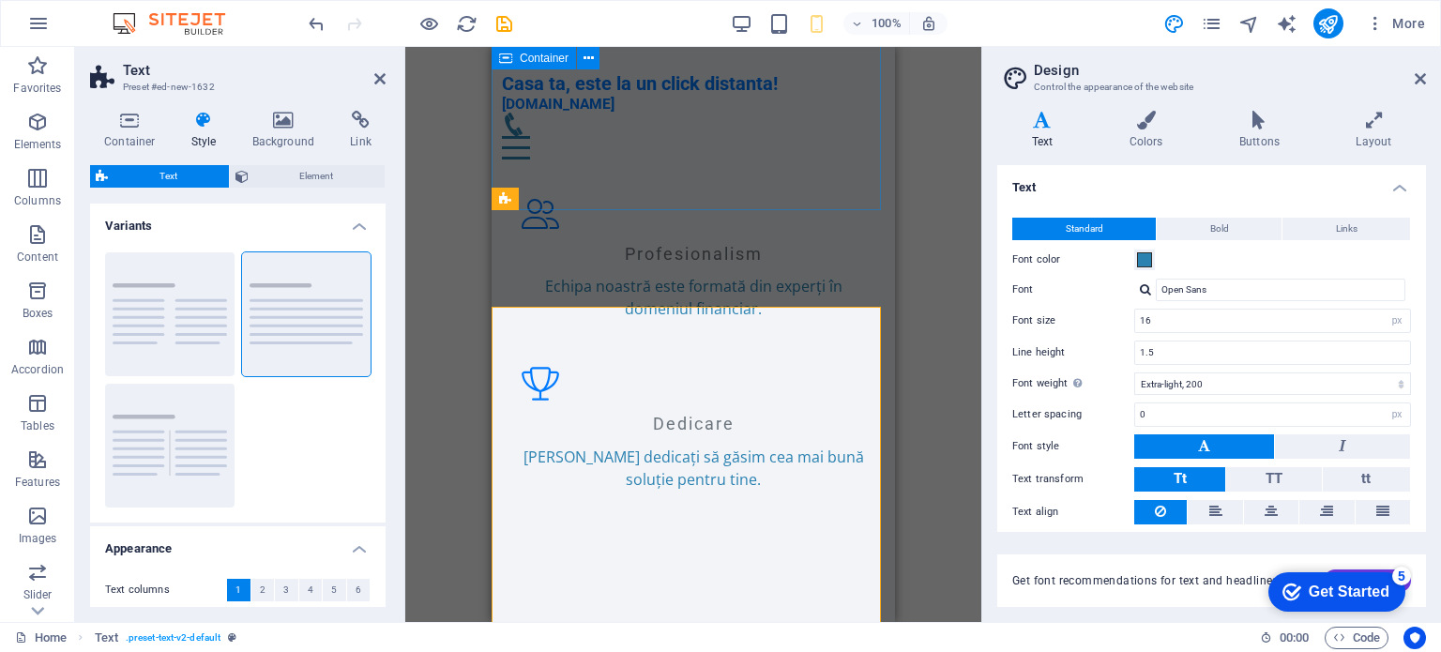
scroll to position [1507, 0]
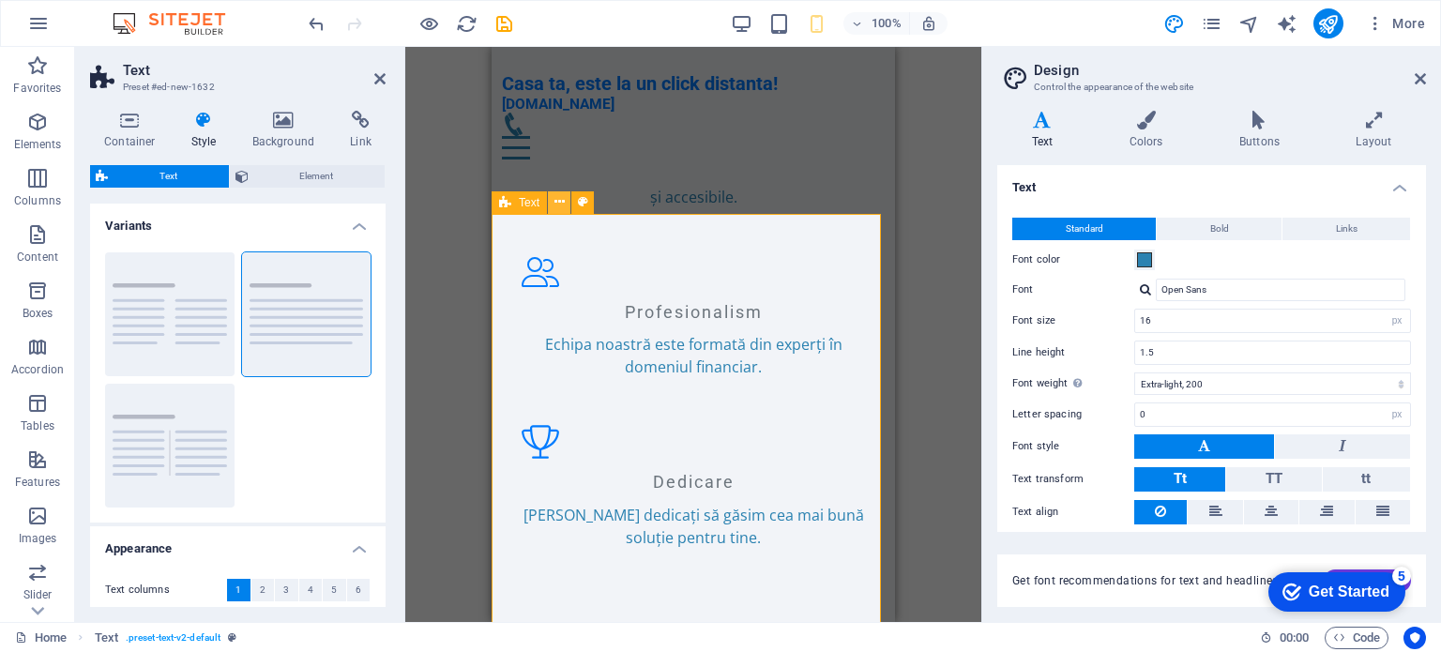
click at [557, 206] on icon at bounding box center [560, 202] width 10 height 20
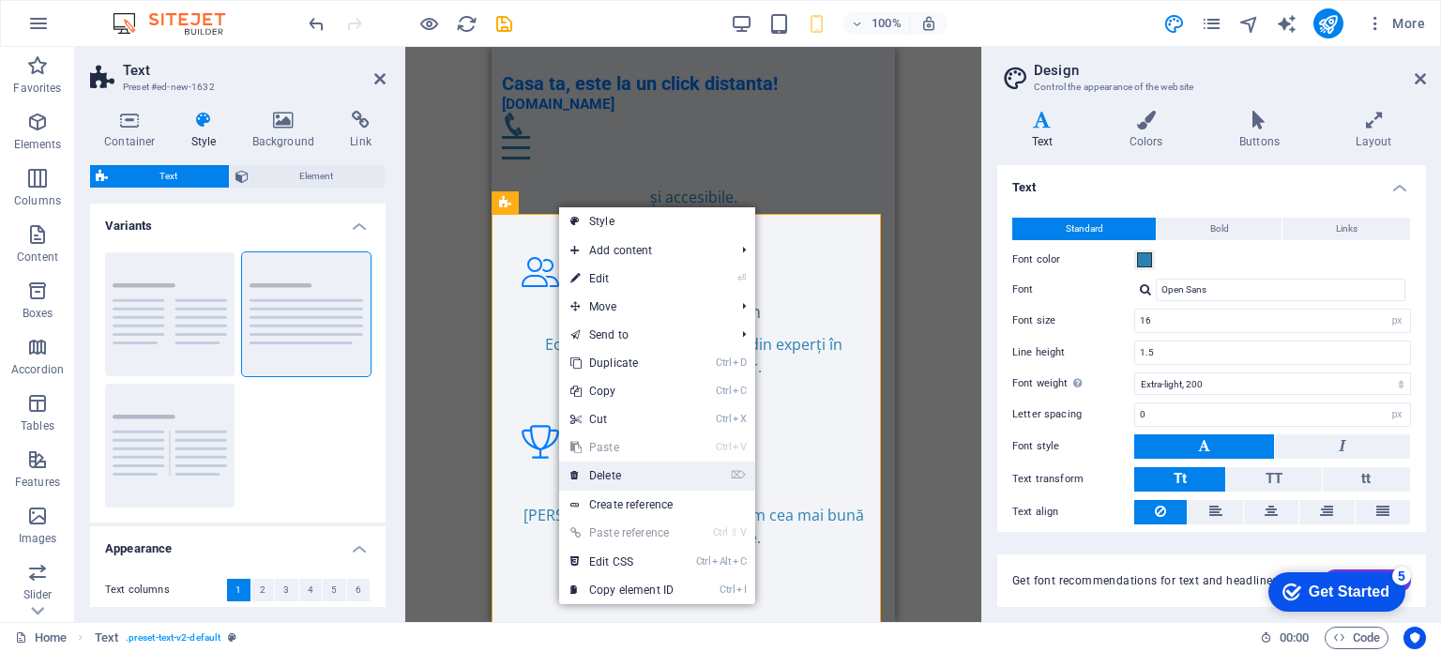
click at [649, 477] on link "⌦ Delete" at bounding box center [622, 476] width 126 height 28
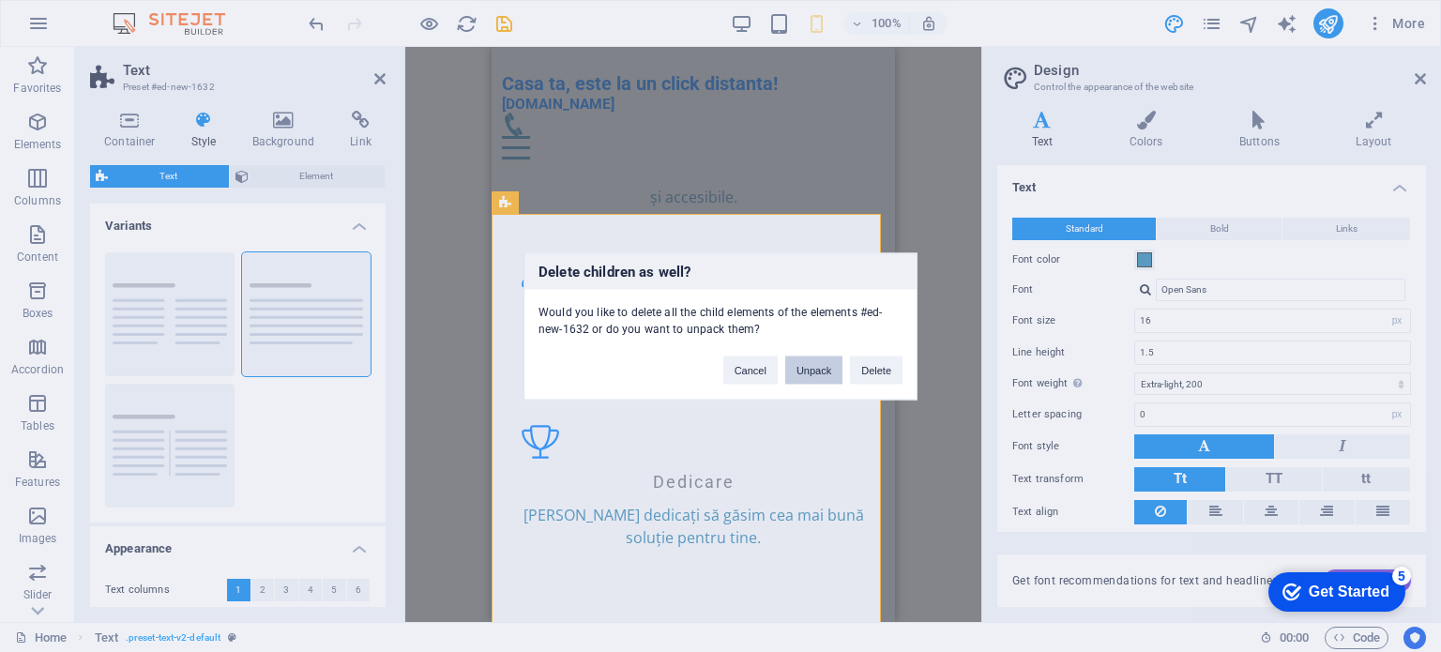
click at [822, 369] on button "Unpack" at bounding box center [813, 370] width 57 height 28
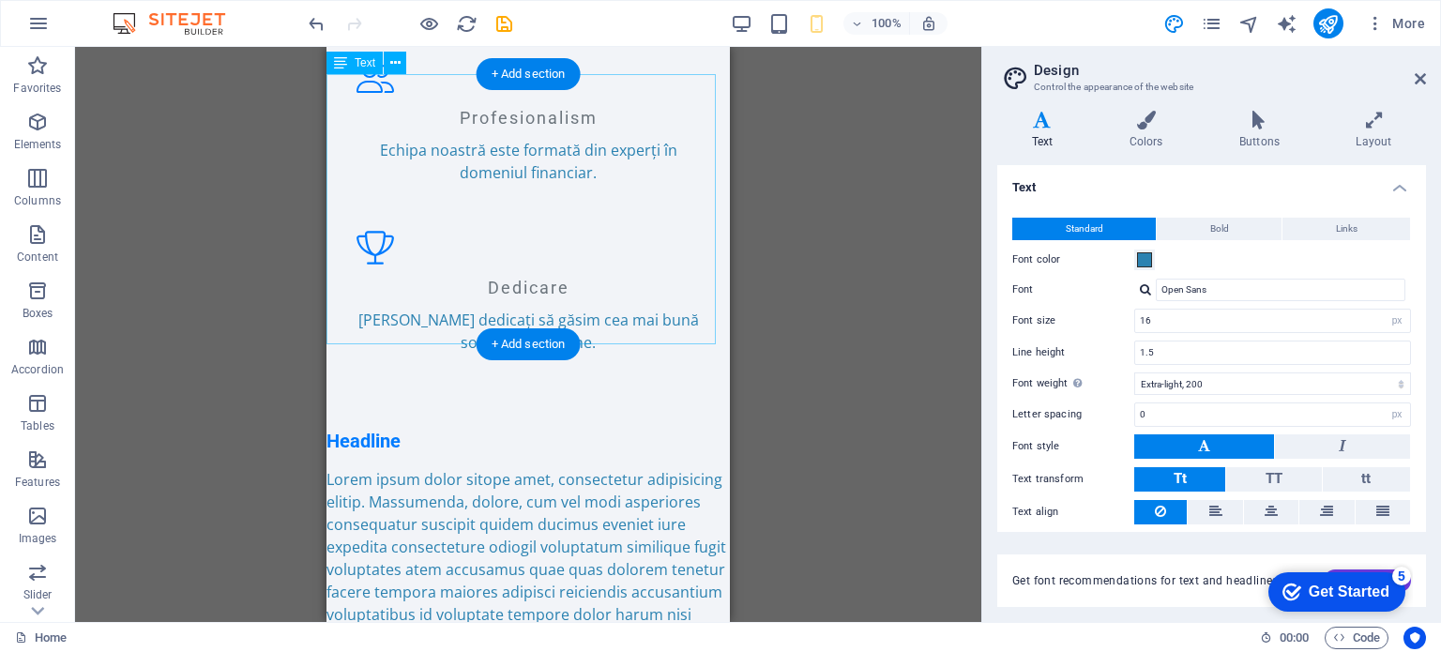
scroll to position [1791, 0]
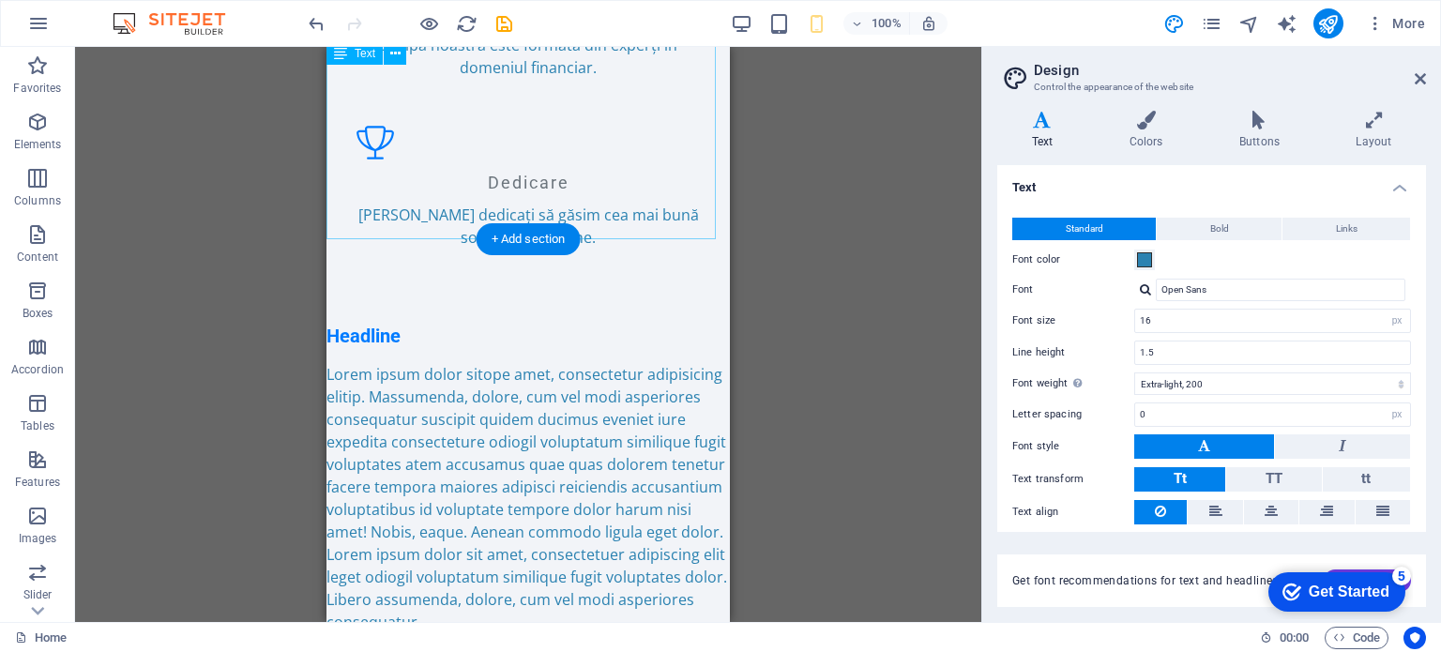
click at [623, 363] on div "Lorem ipsum dolor sitope amet, consectetur adipisicing elitip. Massumenda, dolo…" at bounding box center [529, 498] width 404 height 270
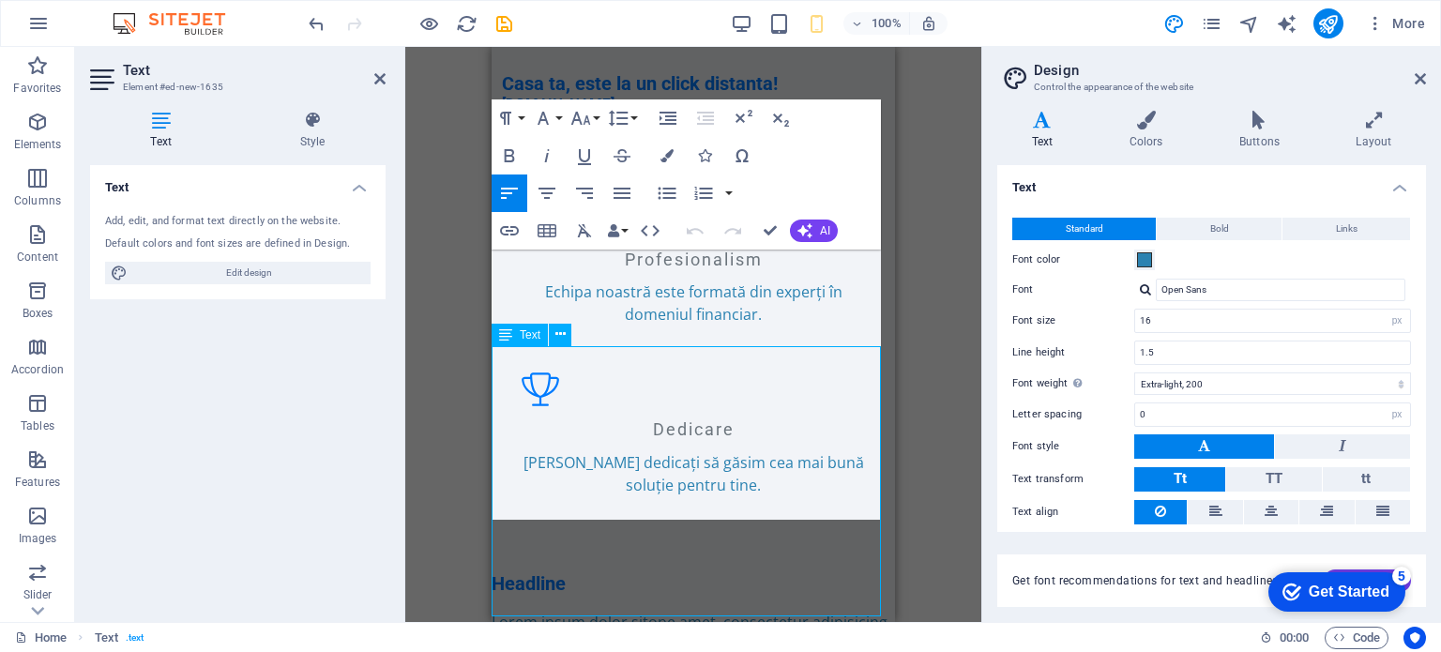
scroll to position [1507, 0]
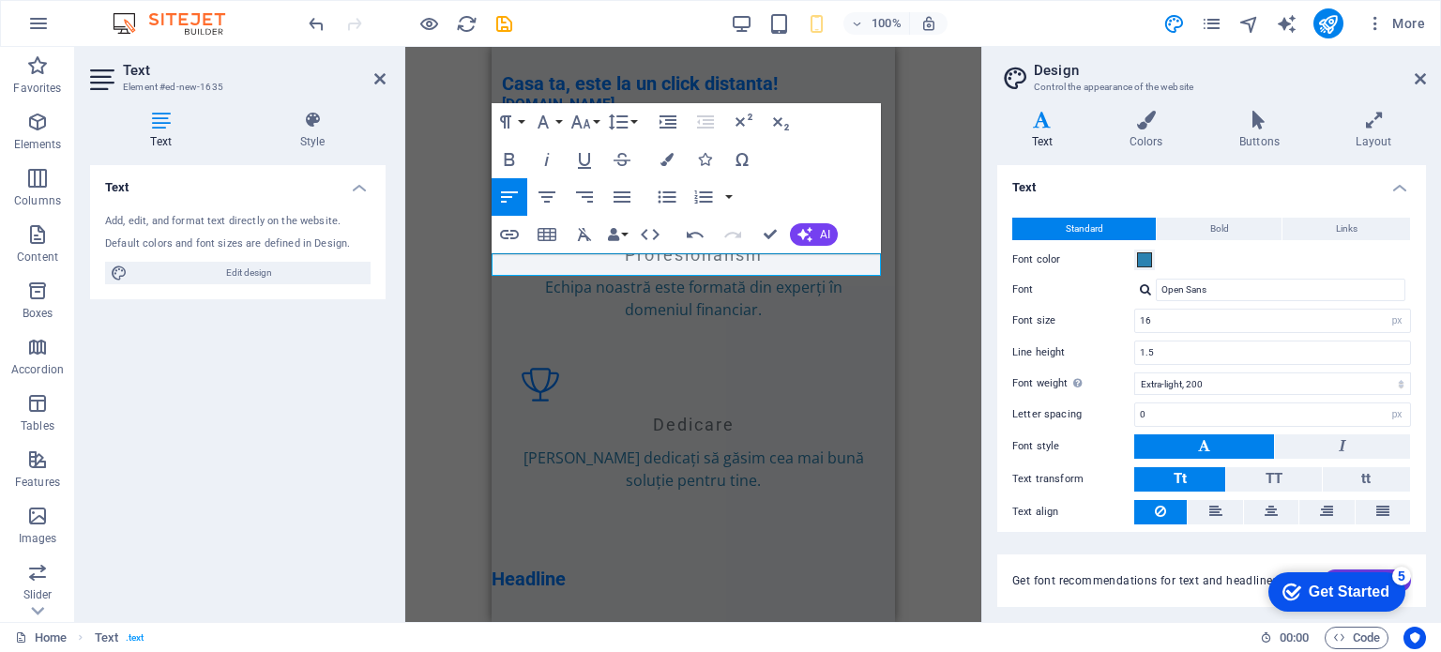
click at [943, 312] on div "H2 Container Menu Bar Spacer Banner Container H2 Banner Container Container H3 …" at bounding box center [693, 334] width 576 height 575
click at [941, 311] on div "H2 Container Menu Bar Spacer Banner Container H2 Banner Container Container H3 …" at bounding box center [693, 334] width 576 height 575
click at [939, 310] on div "H2 Container Menu Bar Spacer Banner Container H2 Banner Container Container H3 …" at bounding box center [693, 334] width 576 height 575
click at [939, 307] on div "H2 Container Menu Bar Spacer Banner Container H2 Banner Container Container H3 …" at bounding box center [693, 334] width 576 height 575
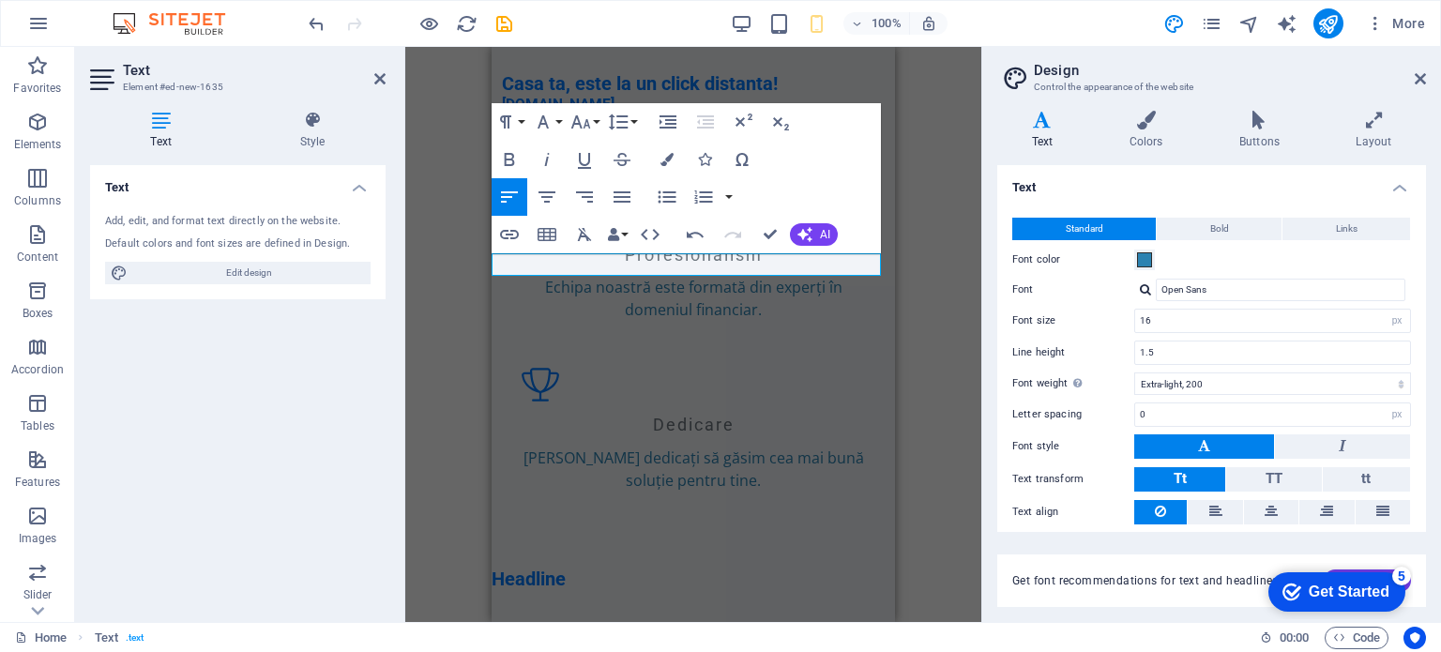
click at [939, 307] on div "H2 Container Menu Bar Spacer Banner Container H2 Banner Container Container H3 …" at bounding box center [693, 334] width 576 height 575
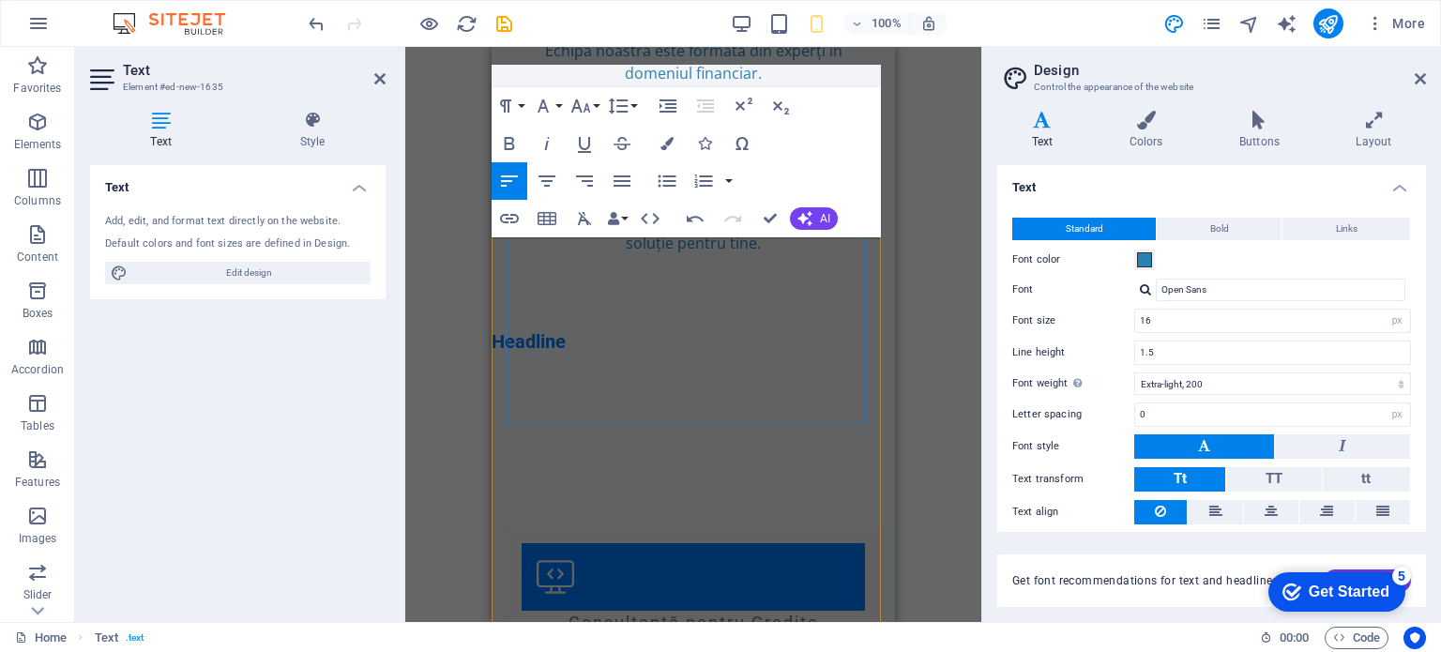
scroll to position [1791, 0]
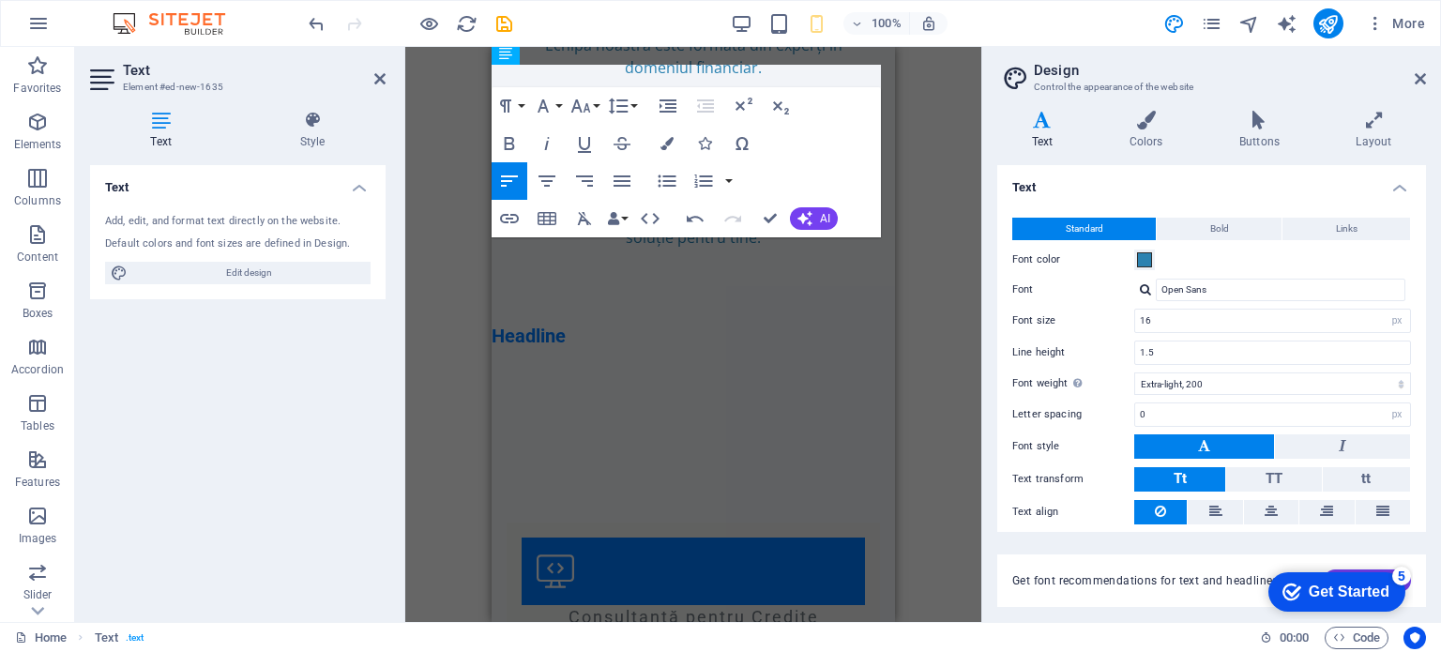
click at [367, 68] on h2 "Text" at bounding box center [254, 70] width 263 height 17
click at [381, 77] on icon at bounding box center [379, 78] width 11 height 15
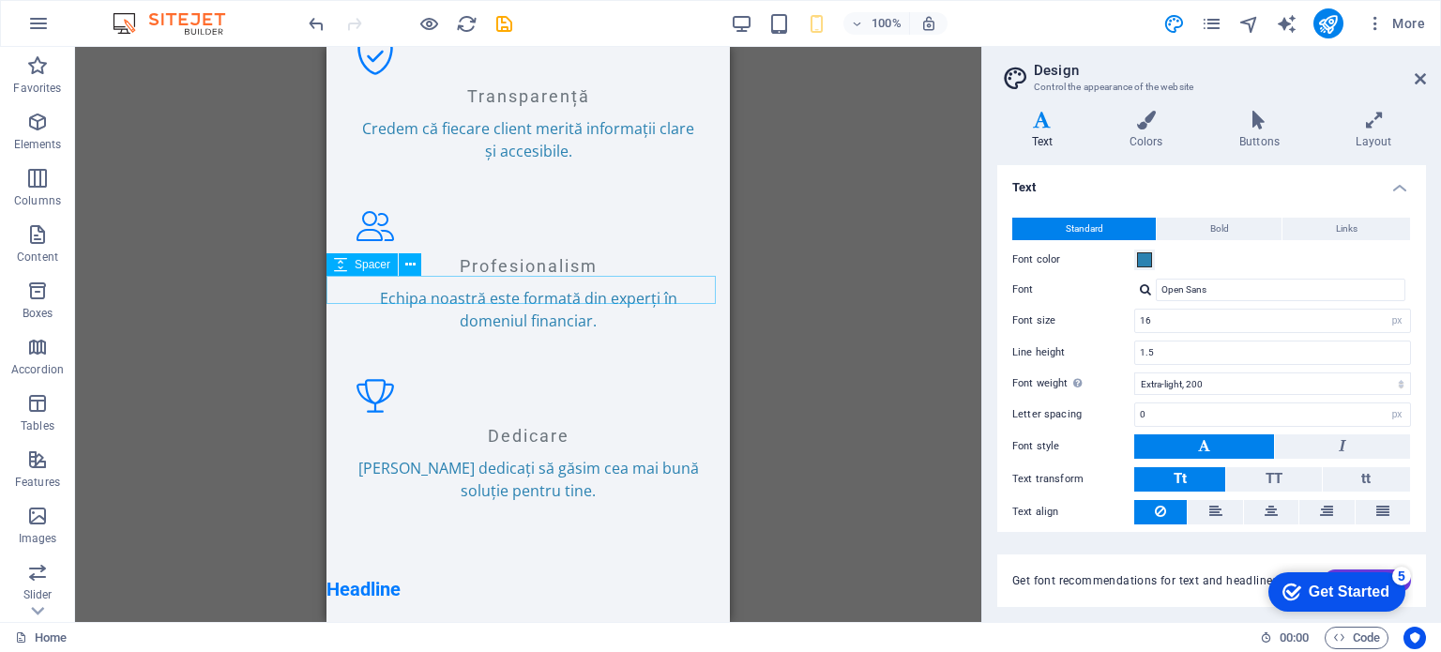
scroll to position [1595, 0]
click at [436, 576] on div "Headline" at bounding box center [529, 588] width 404 height 24
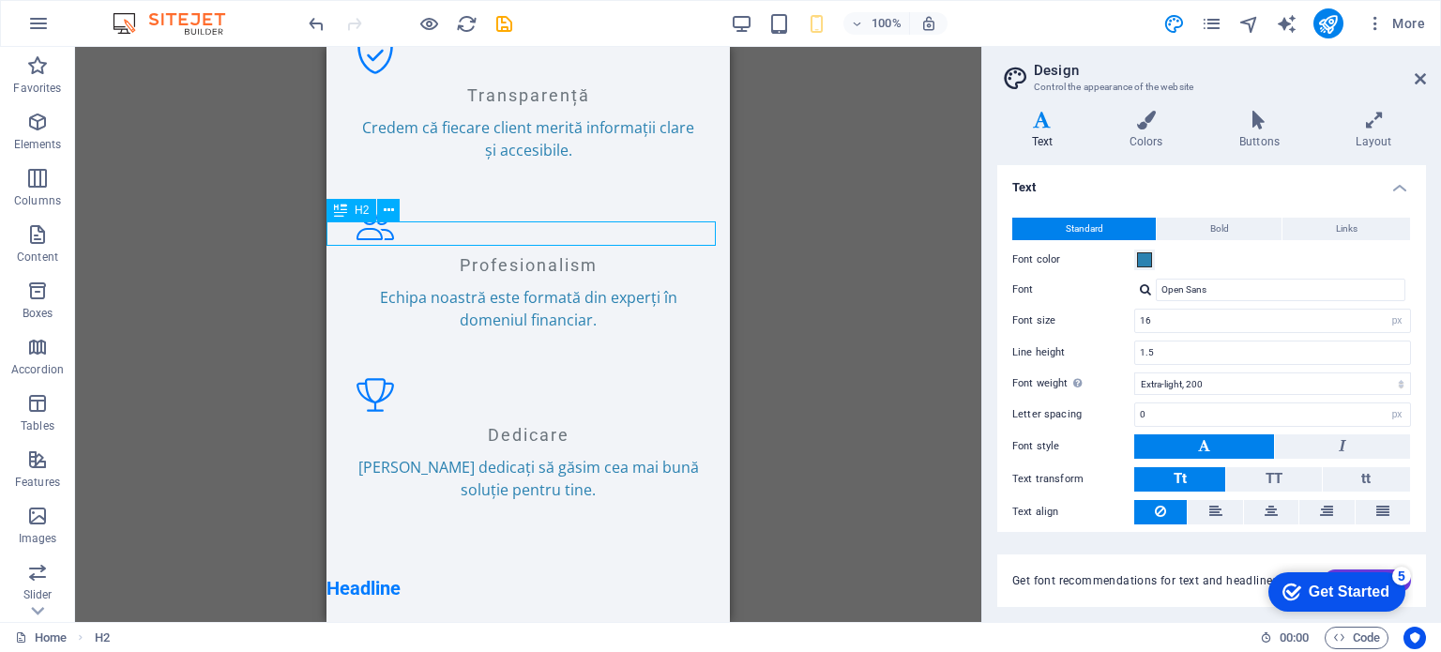
click at [424, 576] on div "Headline" at bounding box center [529, 588] width 404 height 24
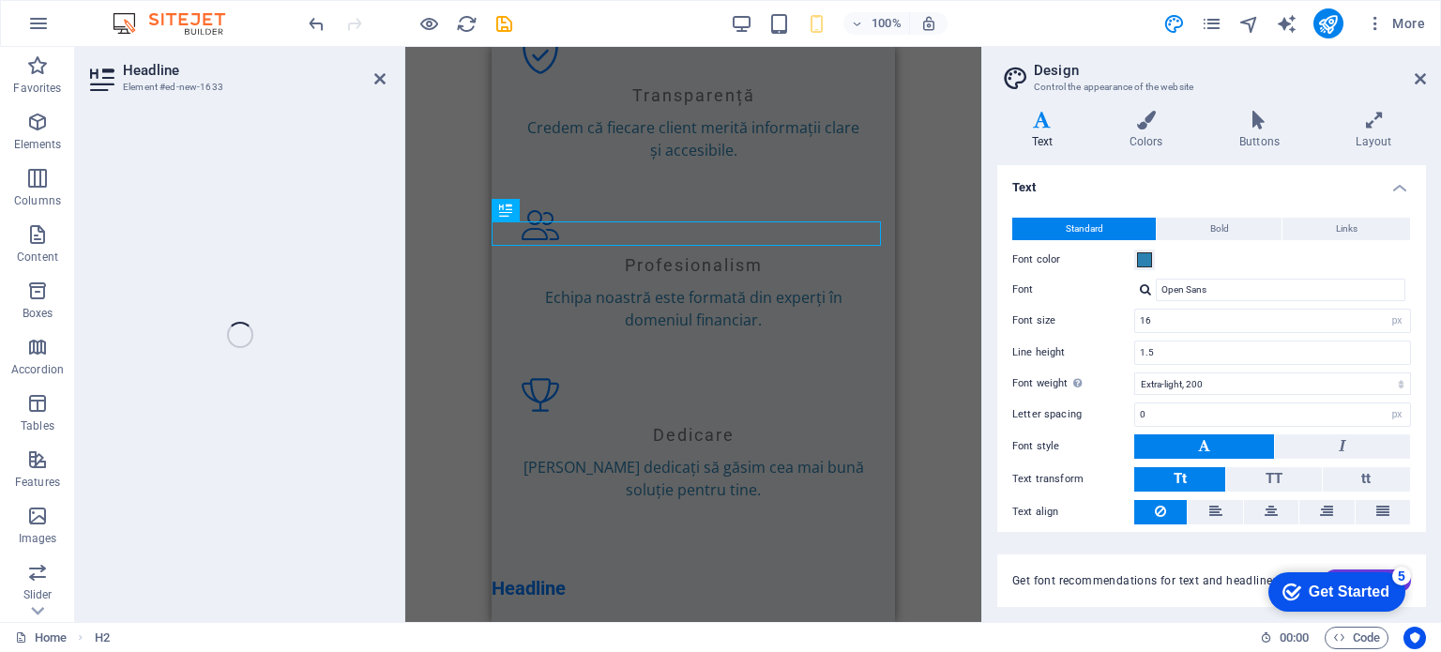
click at [424, 235] on div "H2 Container Menu Bar Spacer Banner Container H2 H3 Button Info Bar Menu Contai…" at bounding box center [693, 334] width 576 height 575
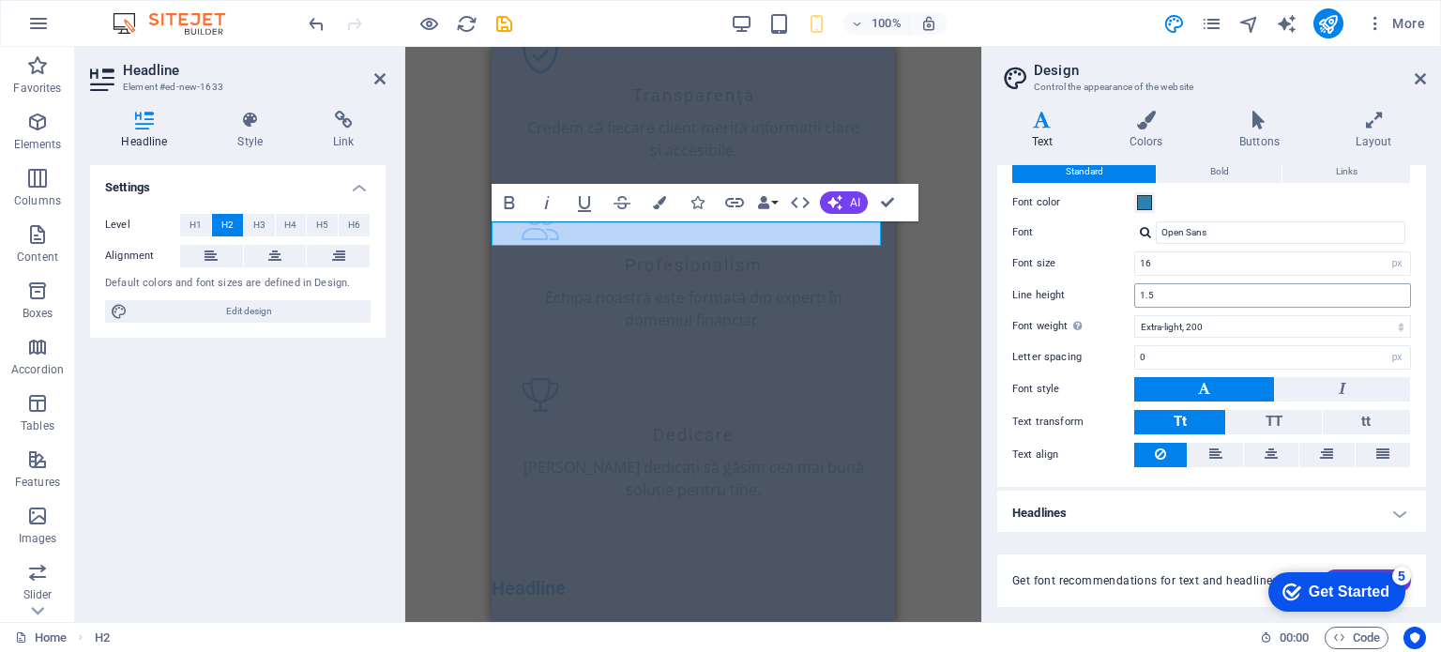
scroll to position [0, 0]
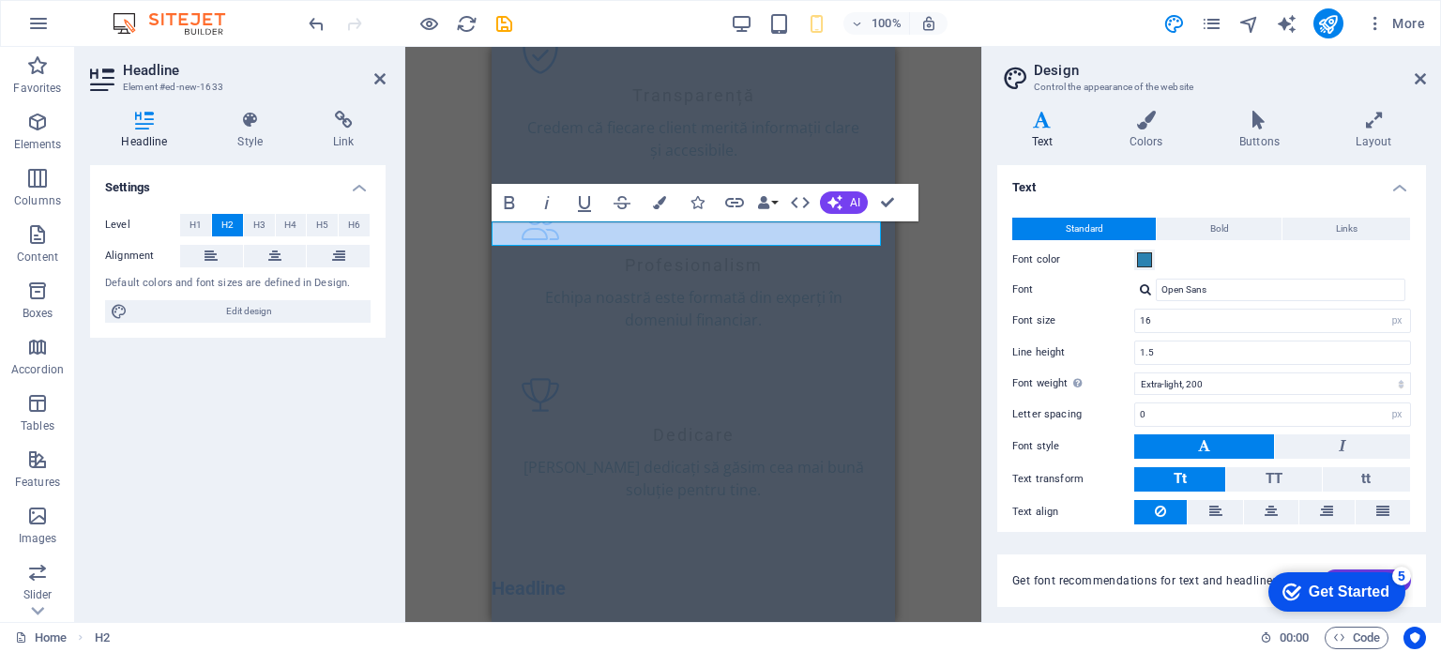
click at [927, 303] on div "H2 Container Menu Bar Spacer Banner Container H2 H3 Button Info Bar Menu Contai…" at bounding box center [693, 334] width 576 height 575
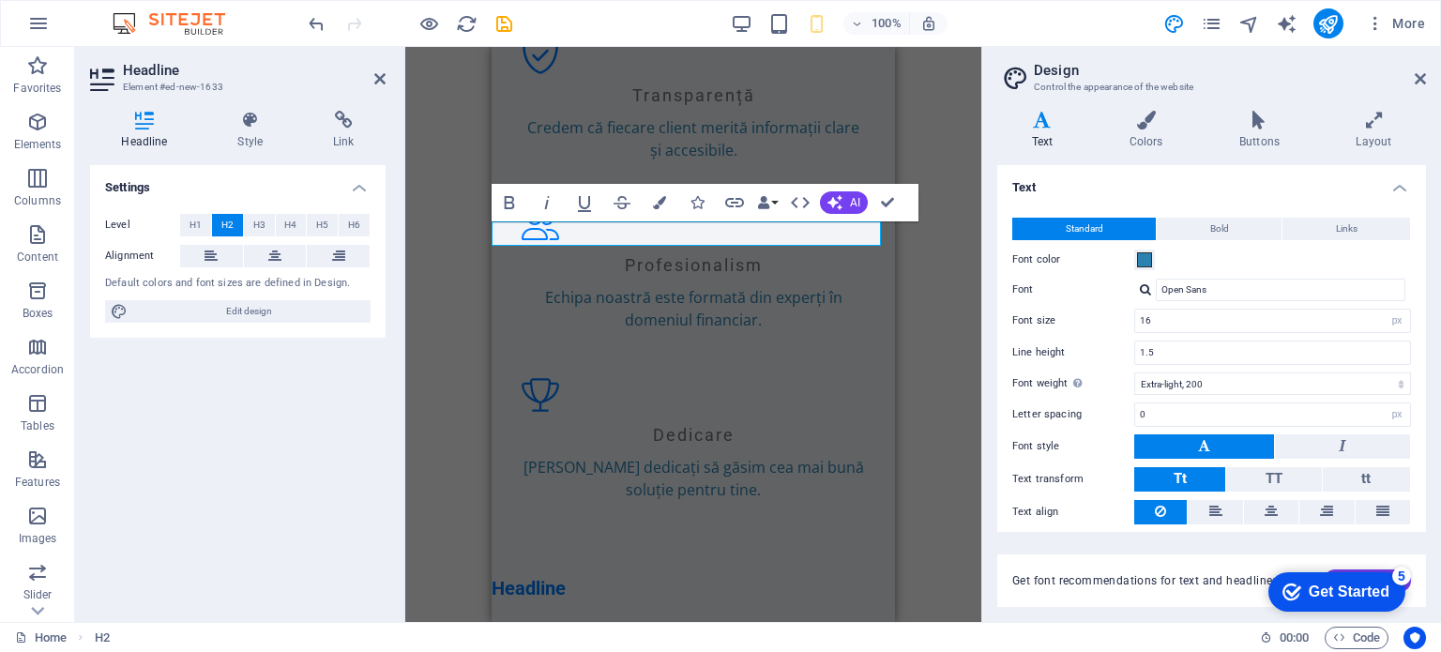
click at [926, 303] on div "H2 Container Menu Bar Spacer Banner Container H2 H3 Button Info Bar Menu Contai…" at bounding box center [693, 334] width 576 height 575
click at [251, 320] on span "Edit design" at bounding box center [249, 311] width 232 height 23
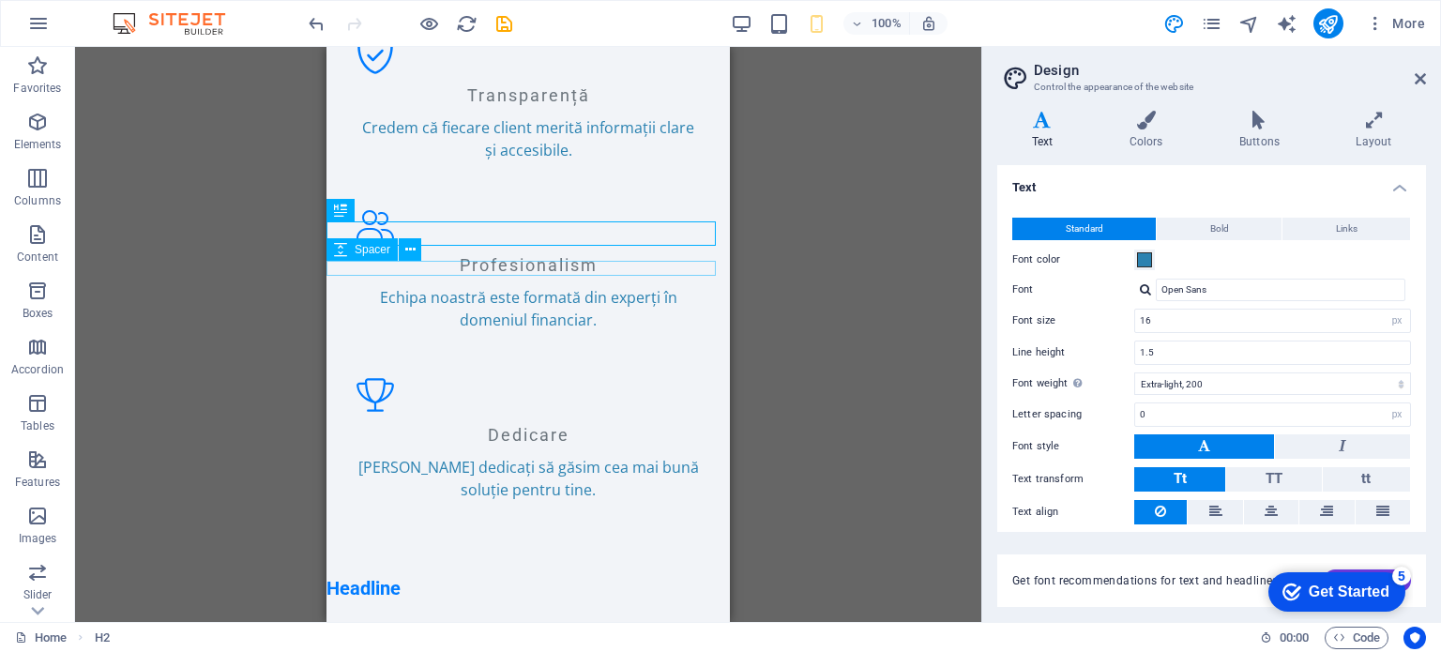
click at [509, 616] on div at bounding box center [529, 623] width 404 height 15
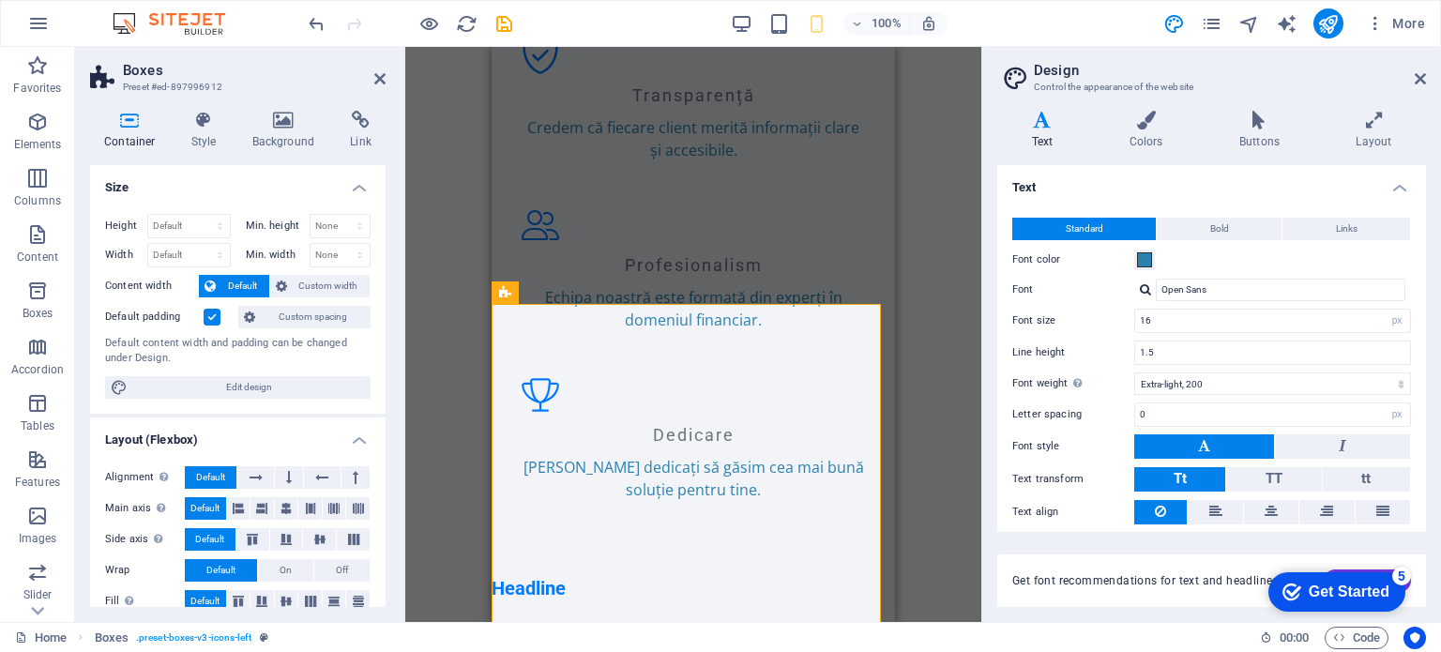
click at [435, 341] on div "Drag here to replace the existing content. Press “Ctrl” if you want to create a…" at bounding box center [693, 334] width 576 height 575
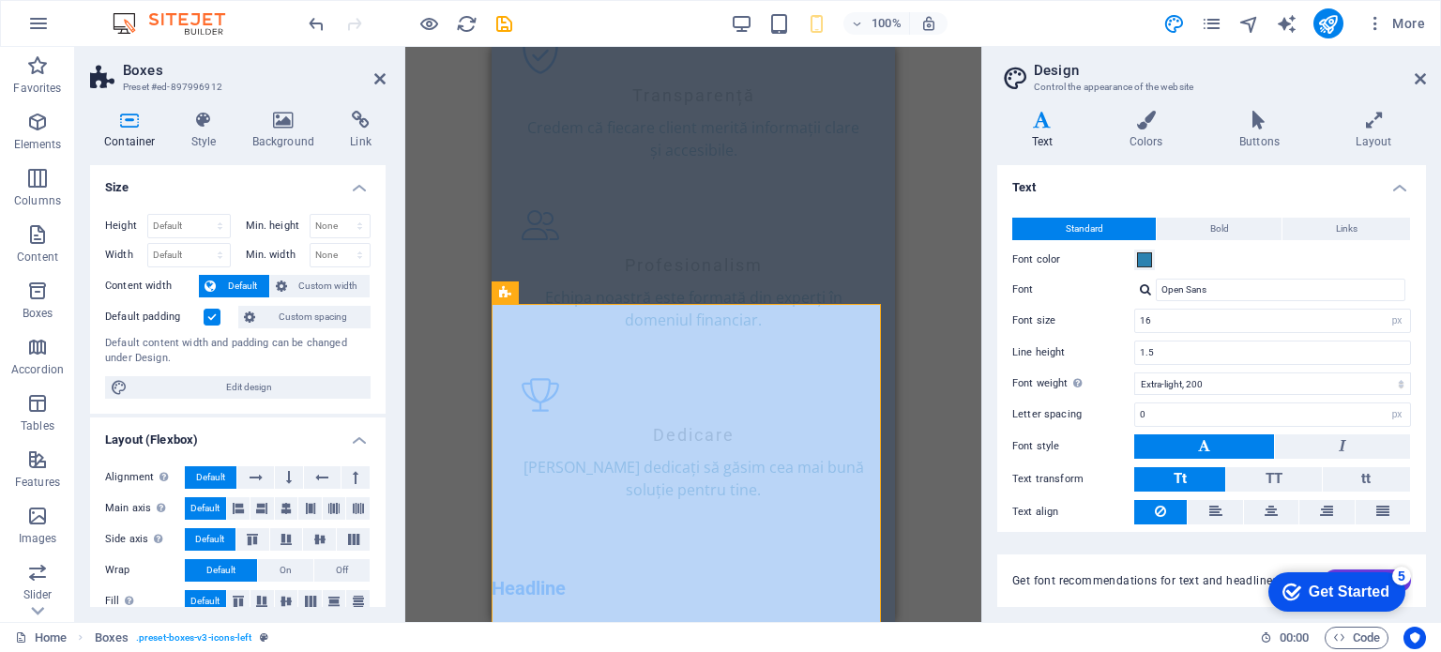
click at [443, 337] on div "Drag here to replace the existing content. Press “Ctrl” if you want to create a…" at bounding box center [693, 334] width 576 height 575
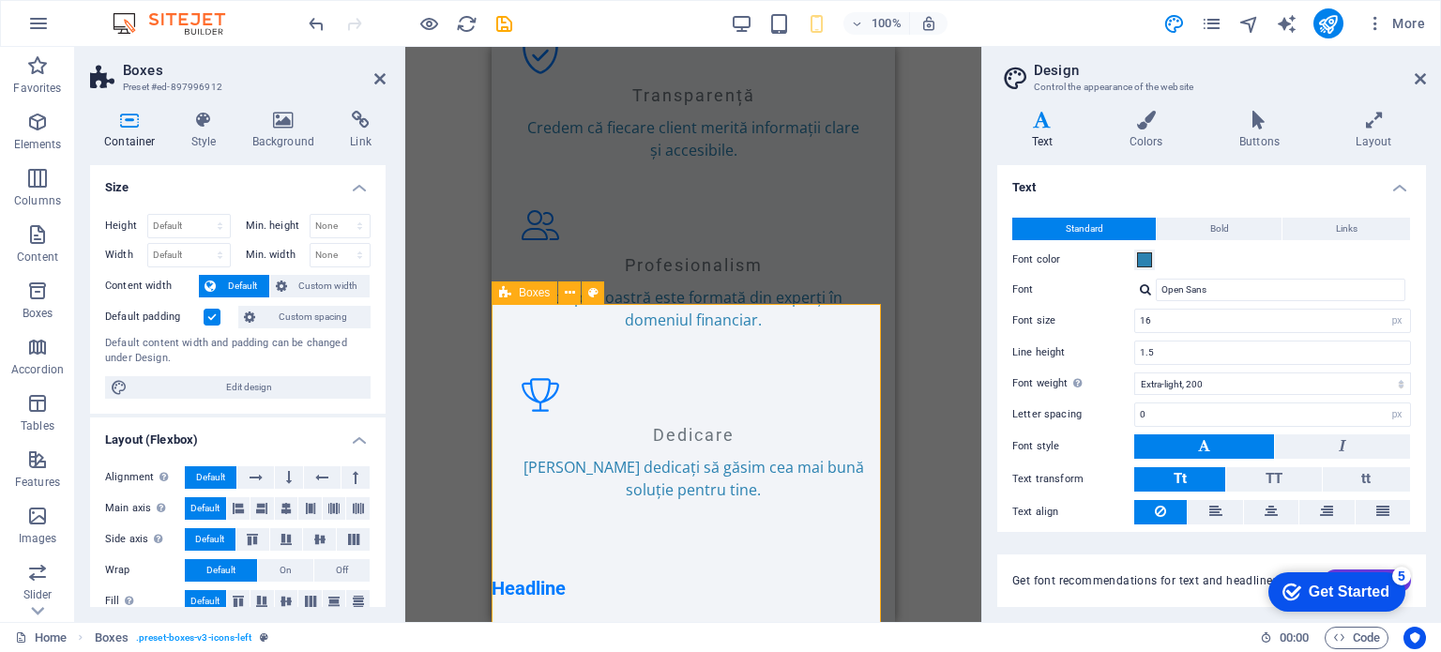
click at [568, 299] on icon at bounding box center [570, 293] width 10 height 20
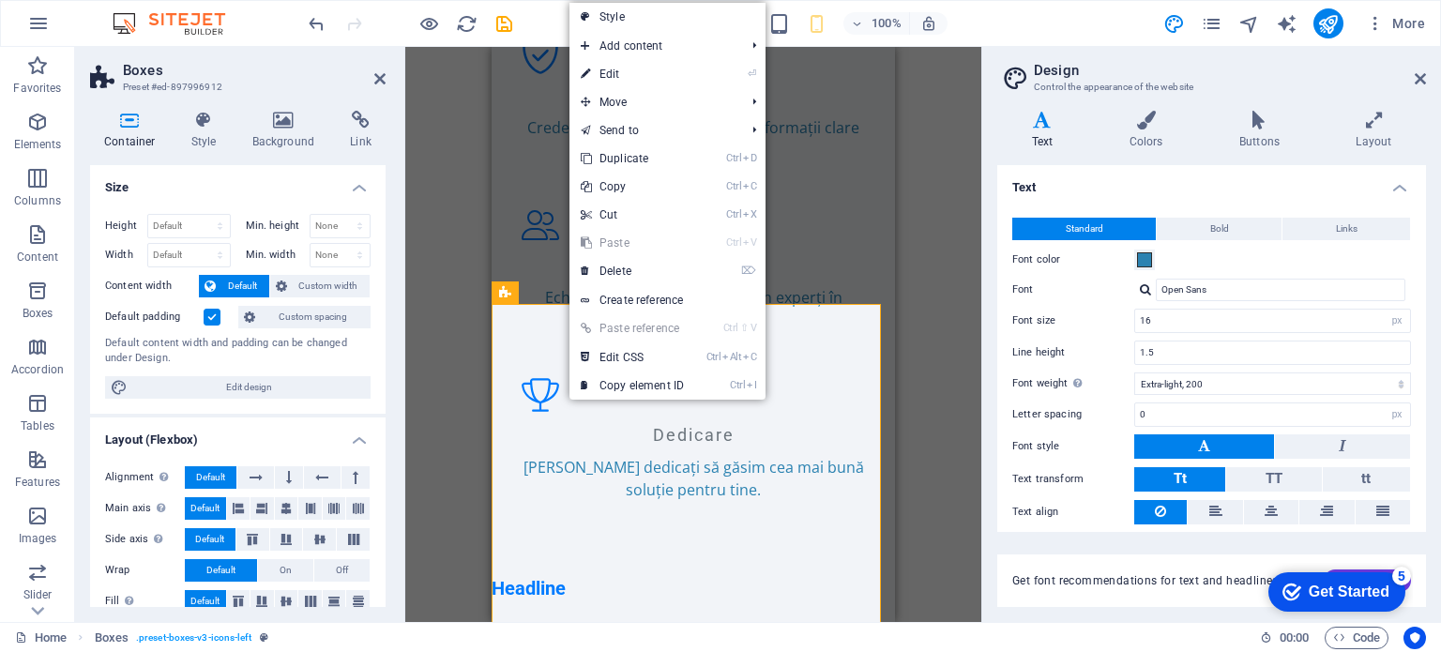
click at [453, 343] on div "Drag here to replace the existing content. Press “Ctrl” if you want to create a…" at bounding box center [693, 334] width 576 height 575
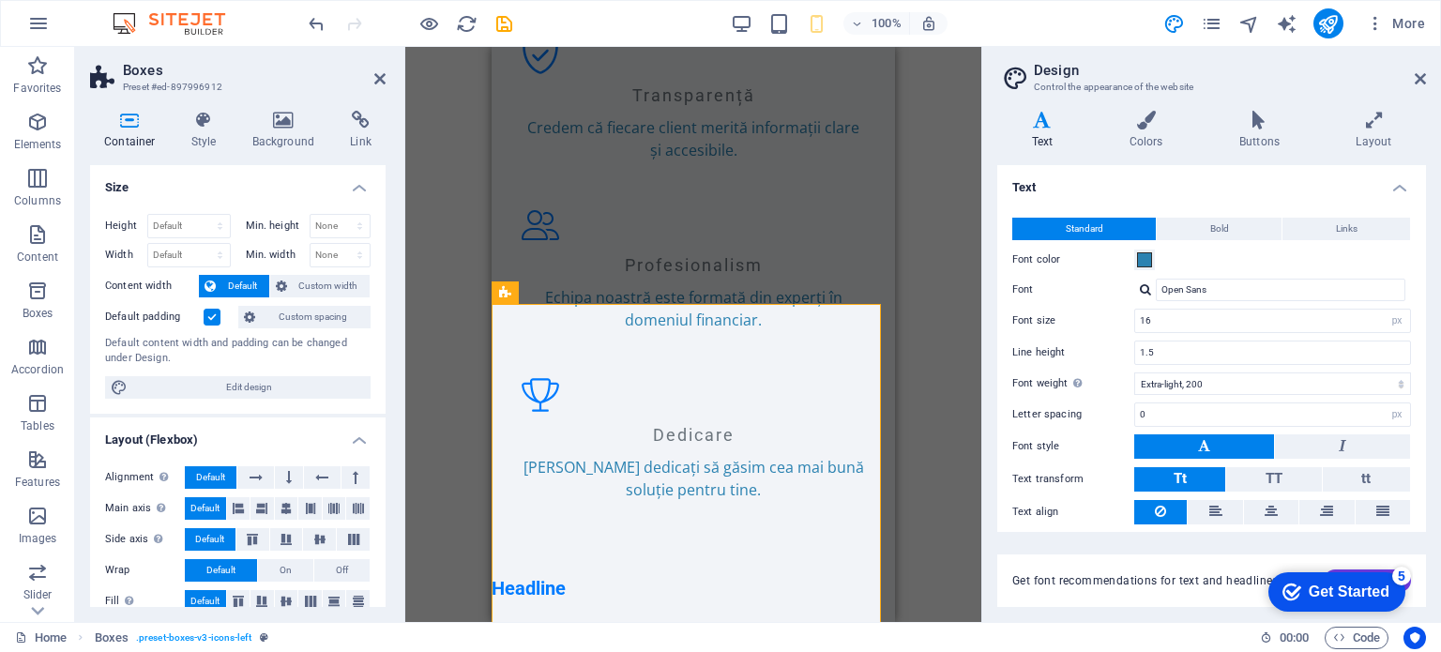
click at [453, 343] on div "Drag here to replace the existing content. Press “Ctrl” if you want to create a…" at bounding box center [693, 334] width 576 height 575
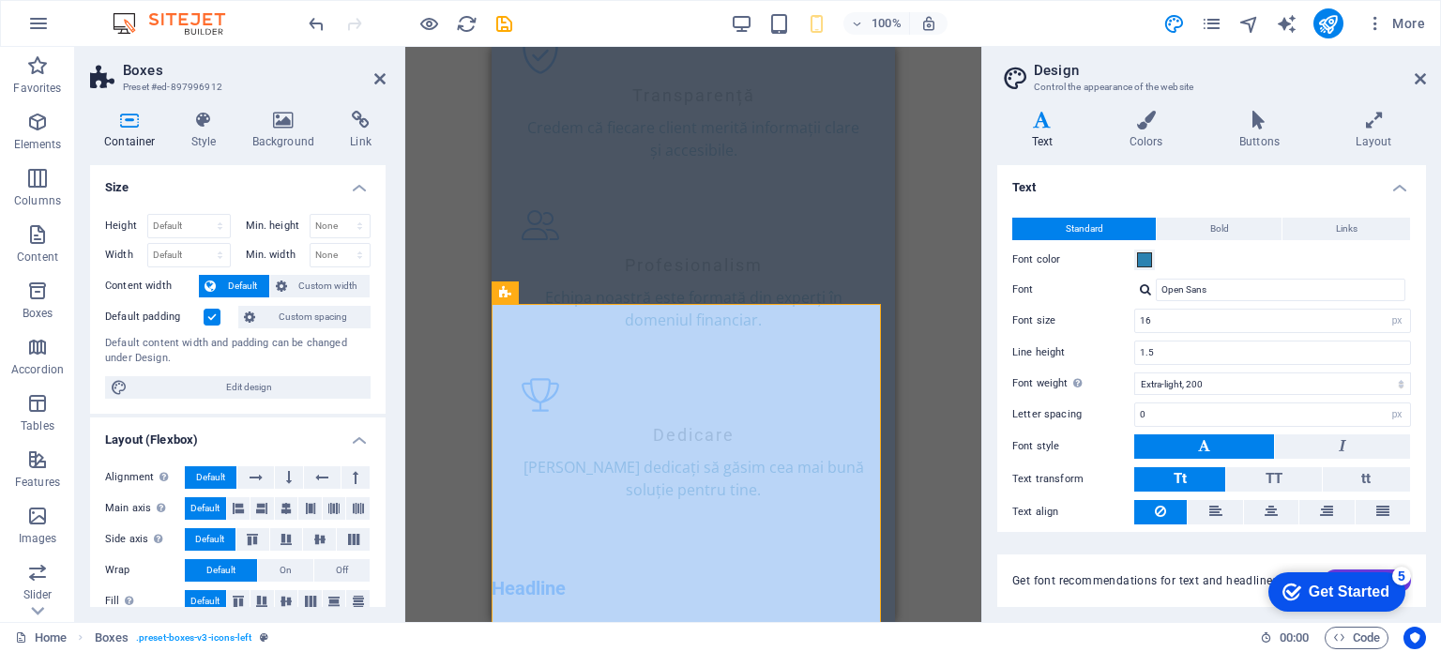
click at [454, 343] on div "Drag here to replace the existing content. Press “Ctrl” if you want to create a…" at bounding box center [693, 334] width 576 height 575
click at [376, 75] on icon at bounding box center [379, 78] width 11 height 15
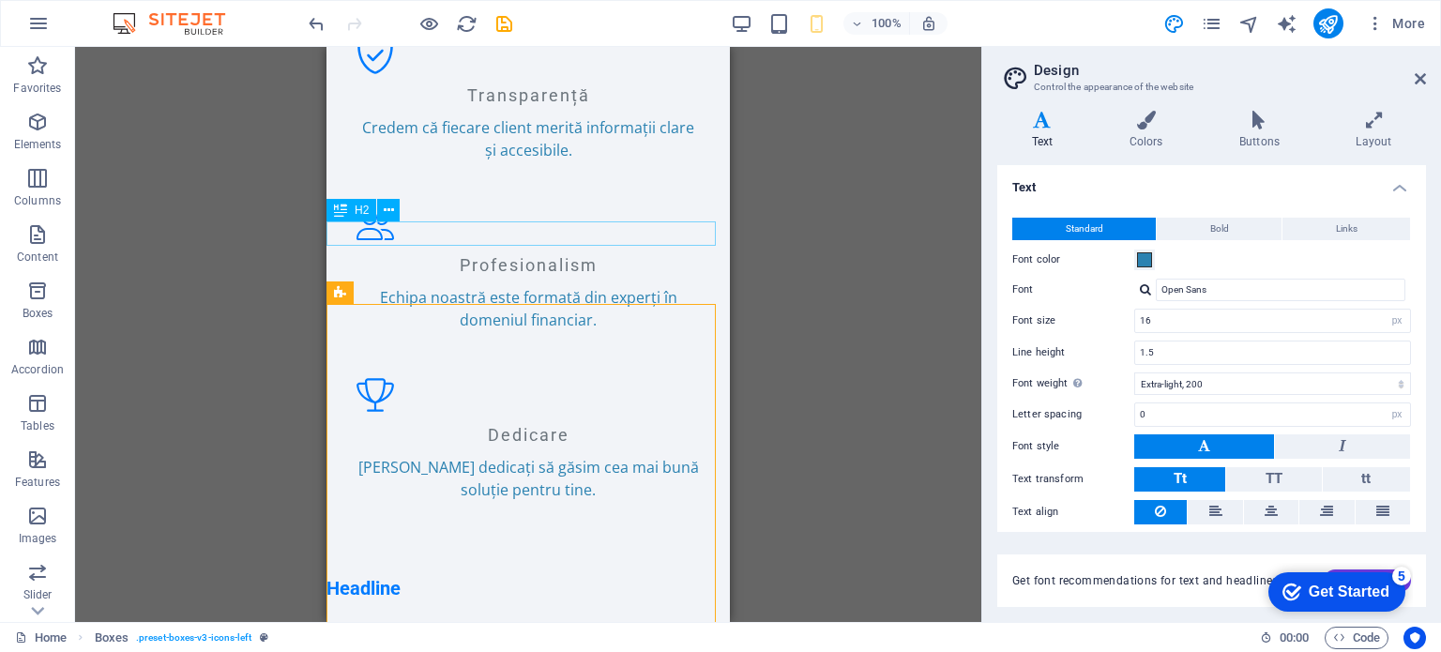
click at [400, 576] on div "Headline" at bounding box center [529, 588] width 404 height 24
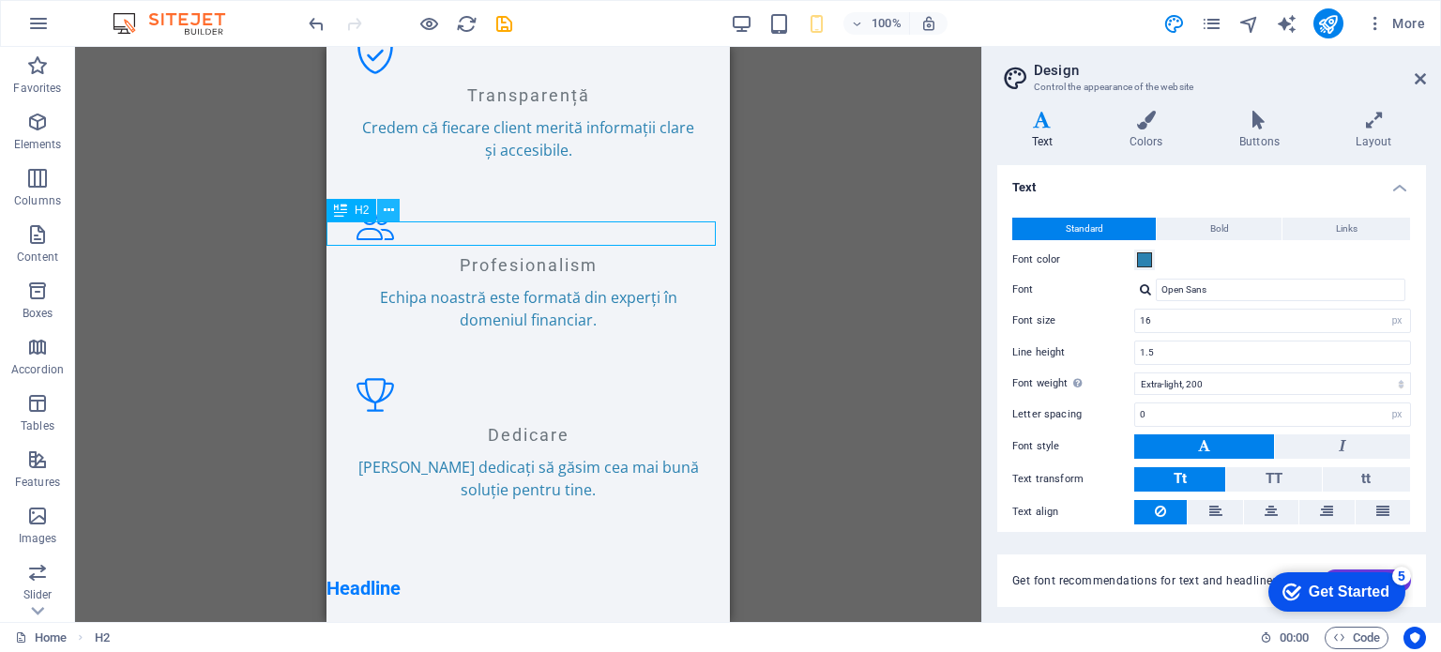
click at [387, 207] on icon at bounding box center [389, 211] width 10 height 20
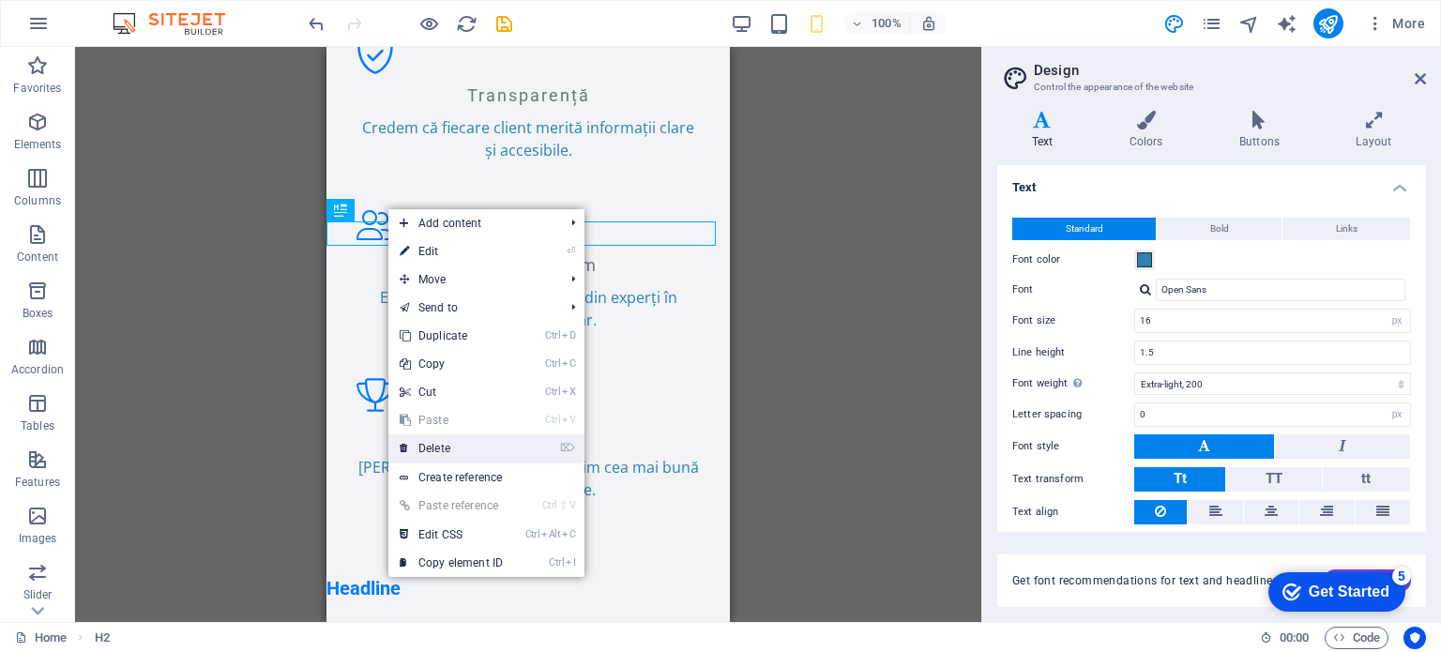
click at [517, 444] on li "⌦ Delete" at bounding box center [487, 448] width 196 height 29
drag, startPoint x: 139, startPoint y: 401, endPoint x: 465, endPoint y: 450, distance: 329.3
click at [465, 450] on link "⌦ Delete" at bounding box center [452, 448] width 126 height 28
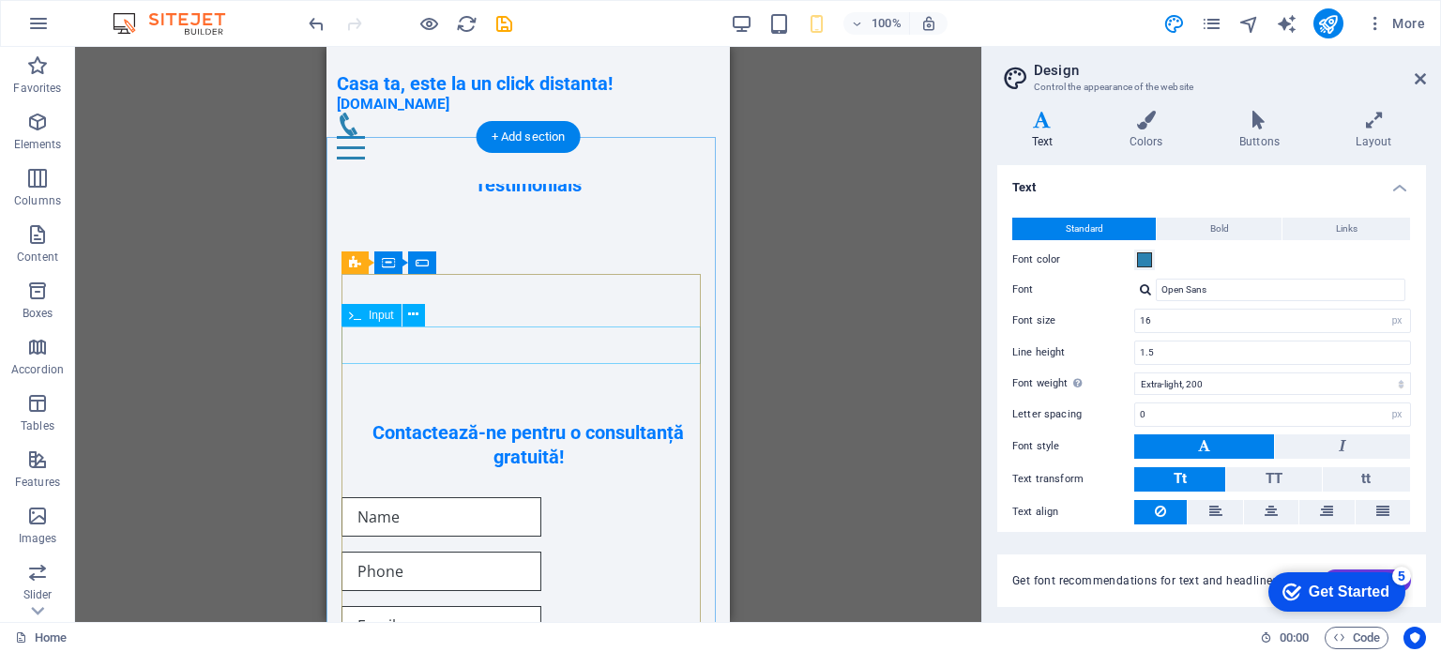
scroll to position [3375, 0]
